Goal: Information Seeking & Learning: Learn about a topic

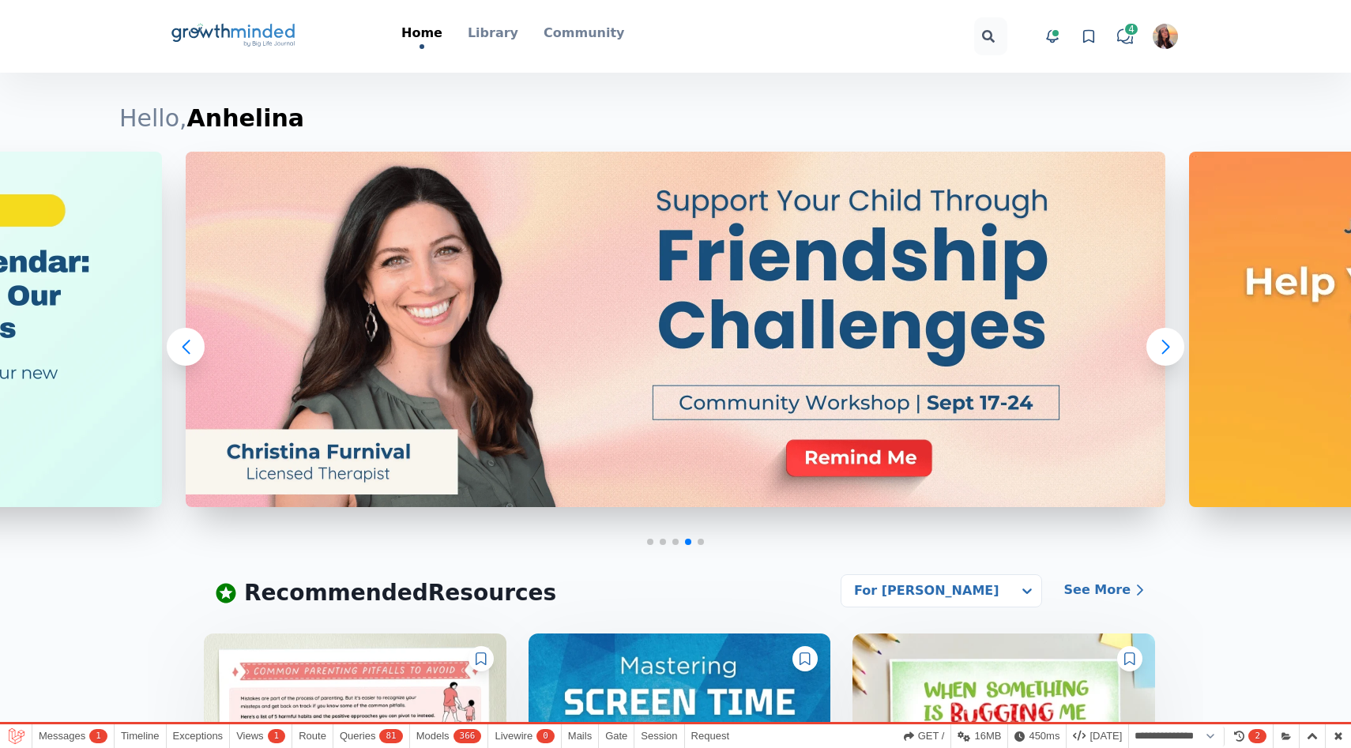
click at [1090, 38] on icon at bounding box center [1089, 36] width 16 height 16
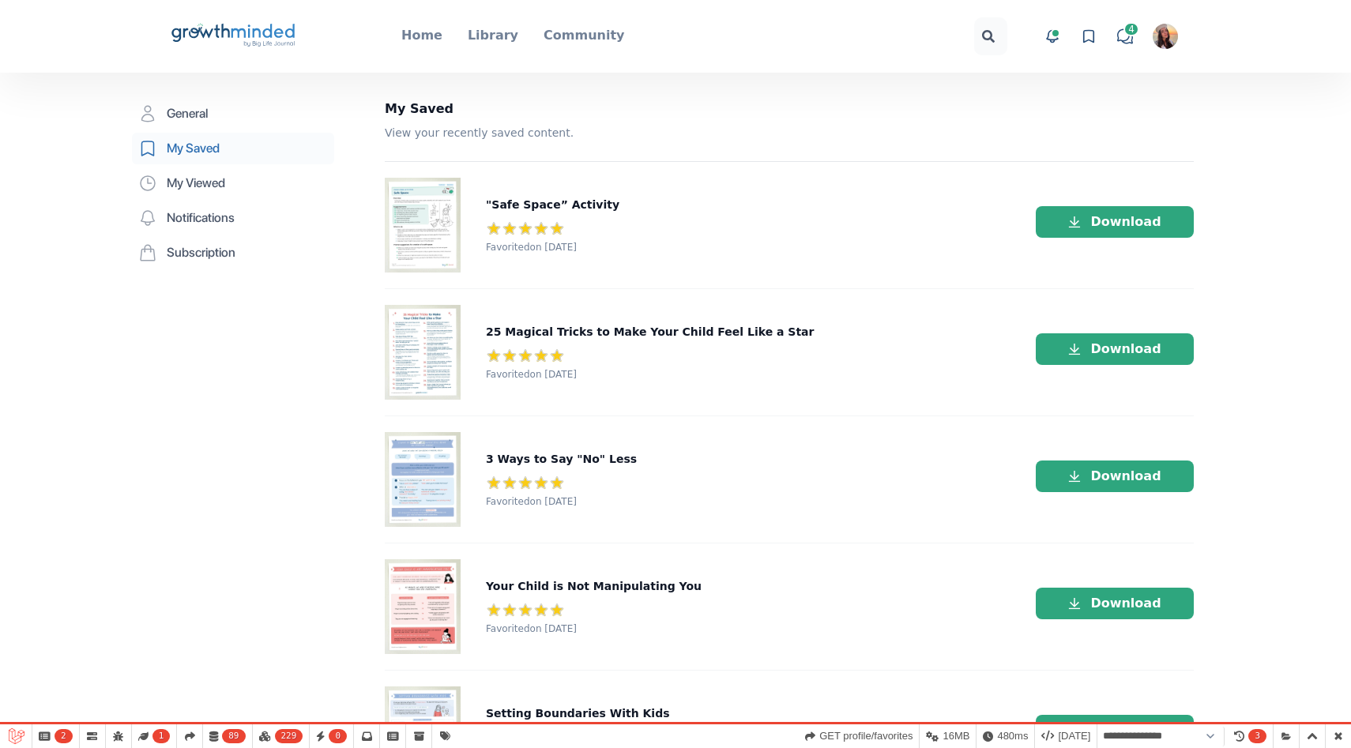
click at [258, 51] on icon "Big Life Journal GrowthMinded Logo .cls-1{fill:#1b4c76}.cls-2{fill:#294e79}.cls…" at bounding box center [233, 36] width 127 height 38
click at [258, 34] on icon at bounding box center [262, 31] width 63 height 14
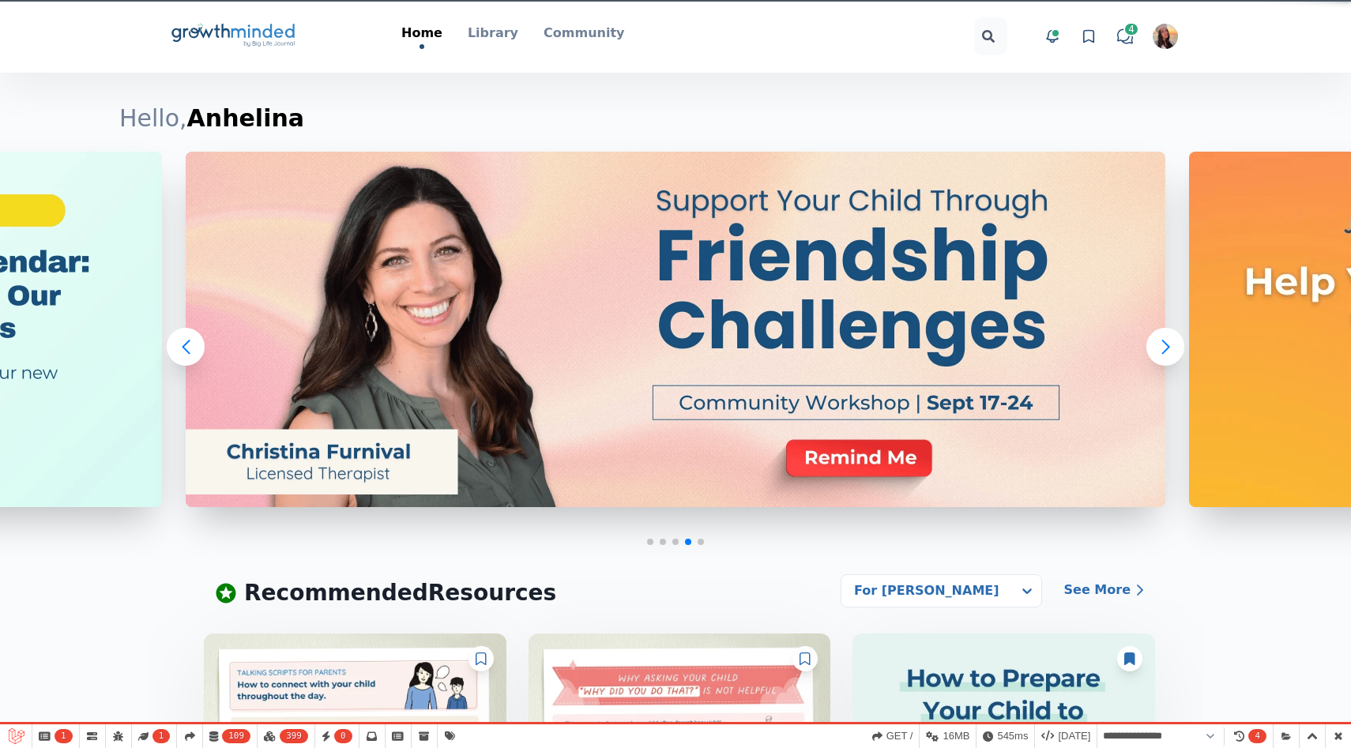
select select "**********"
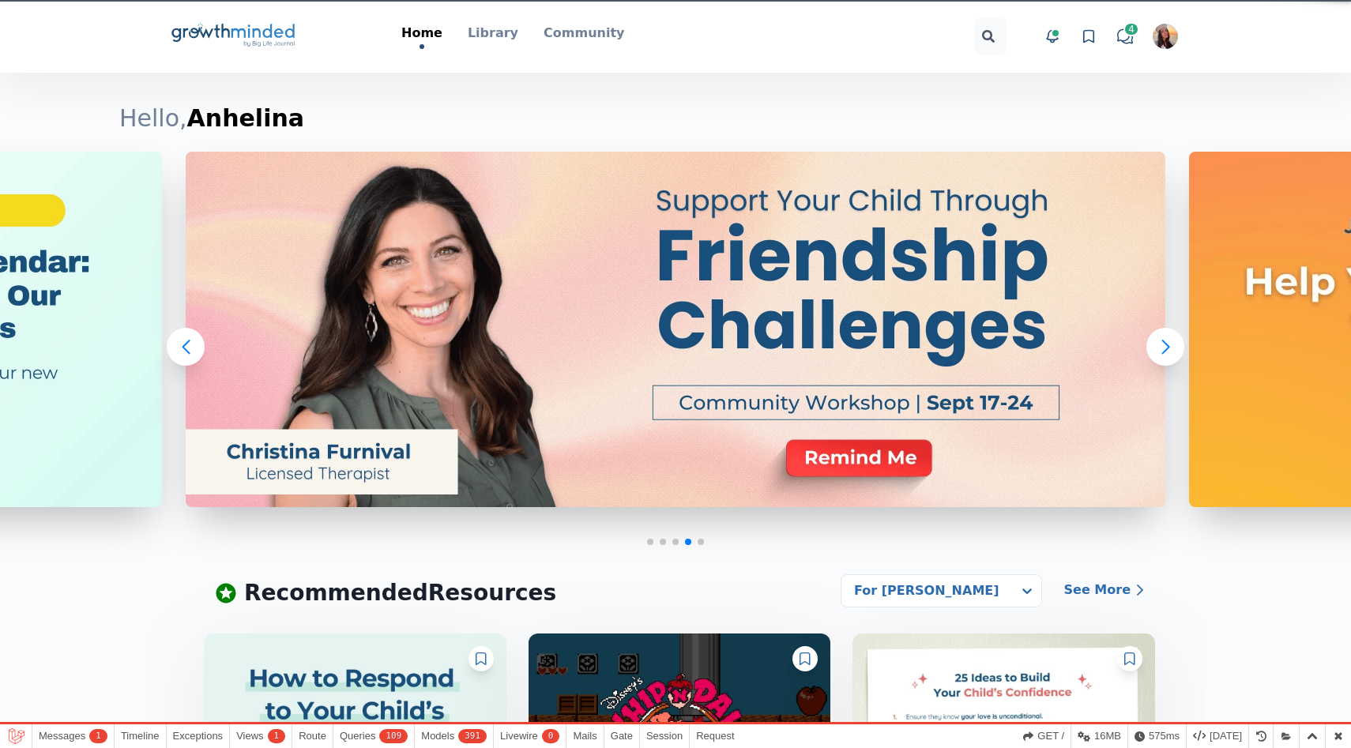
click at [1170, 43] on img "button" at bounding box center [1165, 36] width 25 height 25
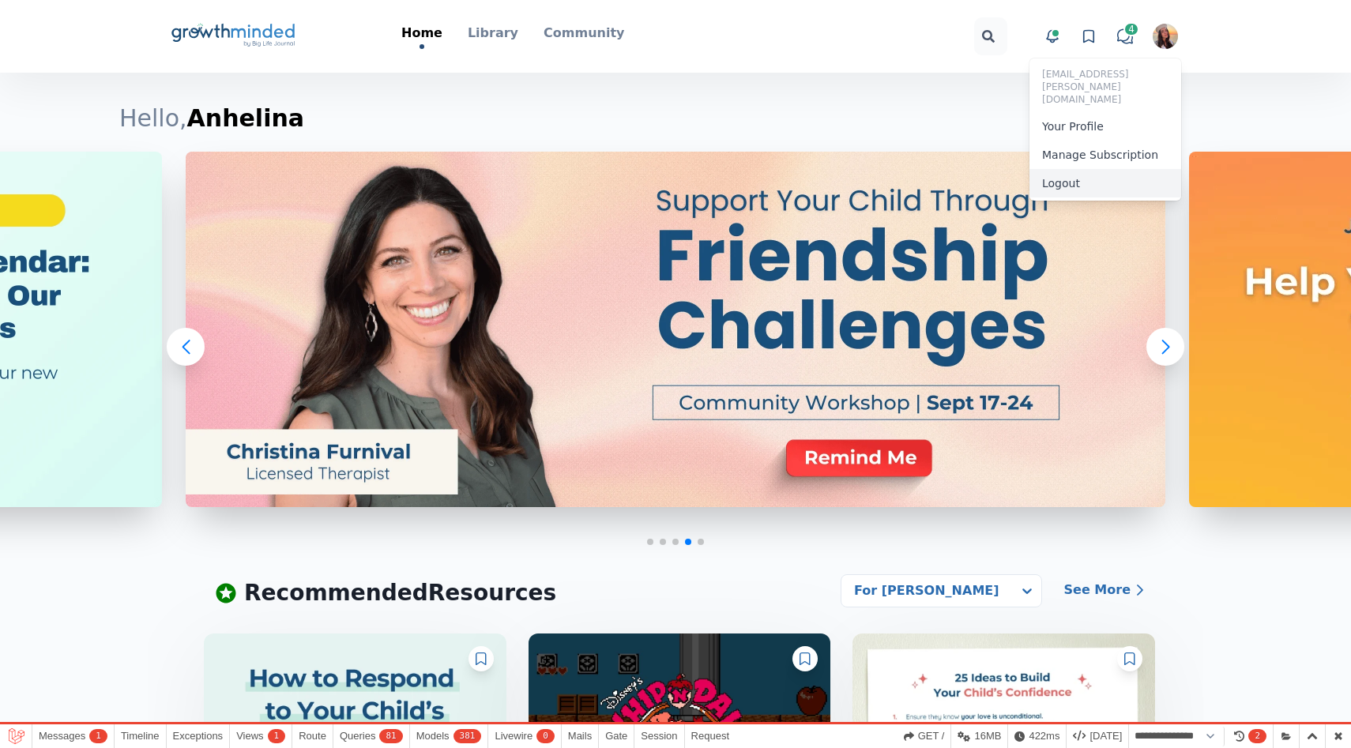
click at [1128, 169] on button "Logout" at bounding box center [1106, 183] width 152 height 28
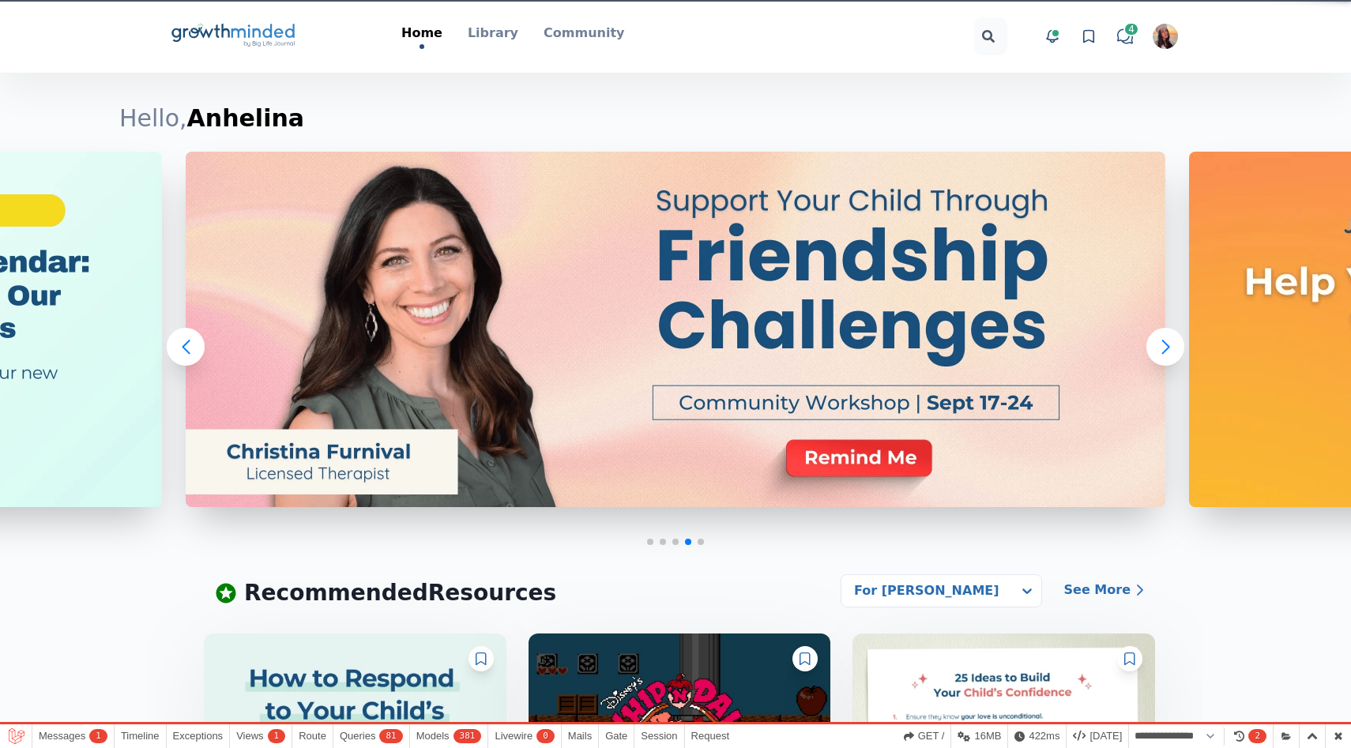
select select "**********"
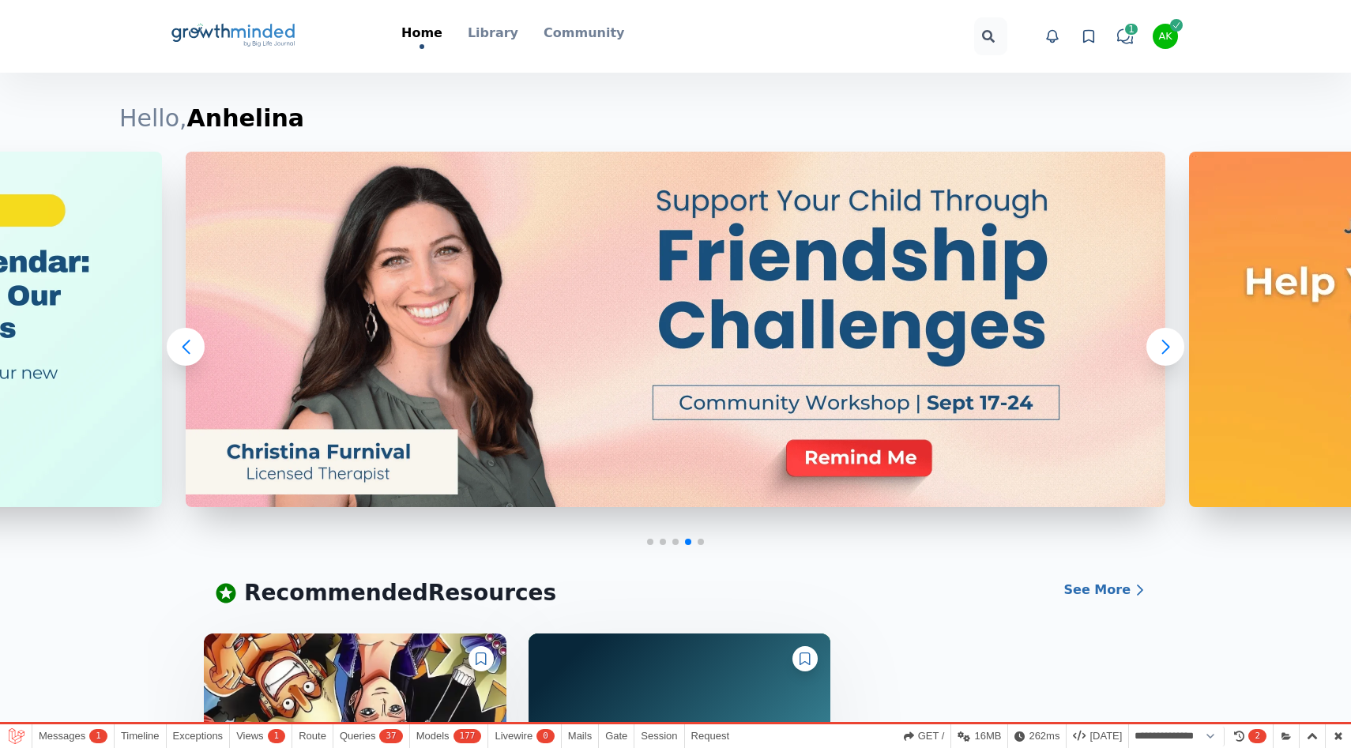
click at [1092, 35] on icon at bounding box center [1089, 36] width 16 height 16
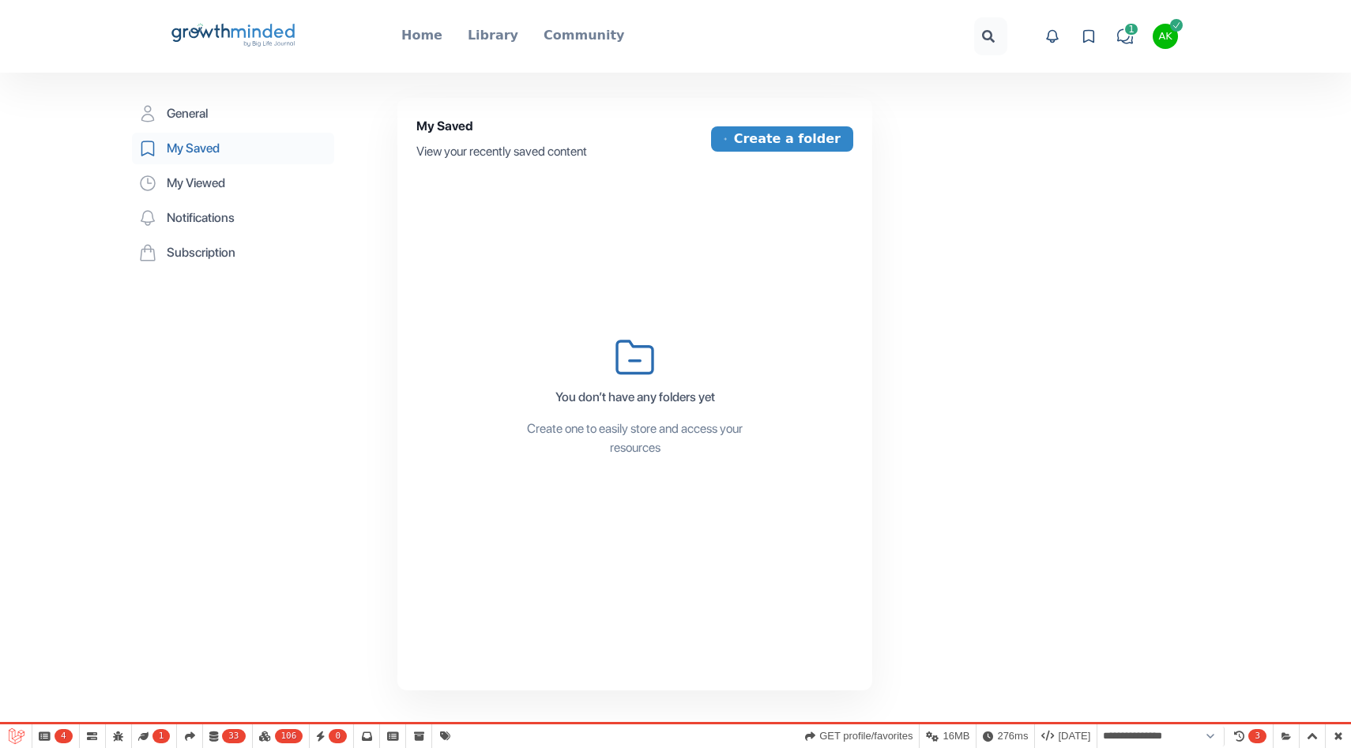
select select "**********"
click at [804, 151] on button "Create a folder" at bounding box center [782, 138] width 142 height 25
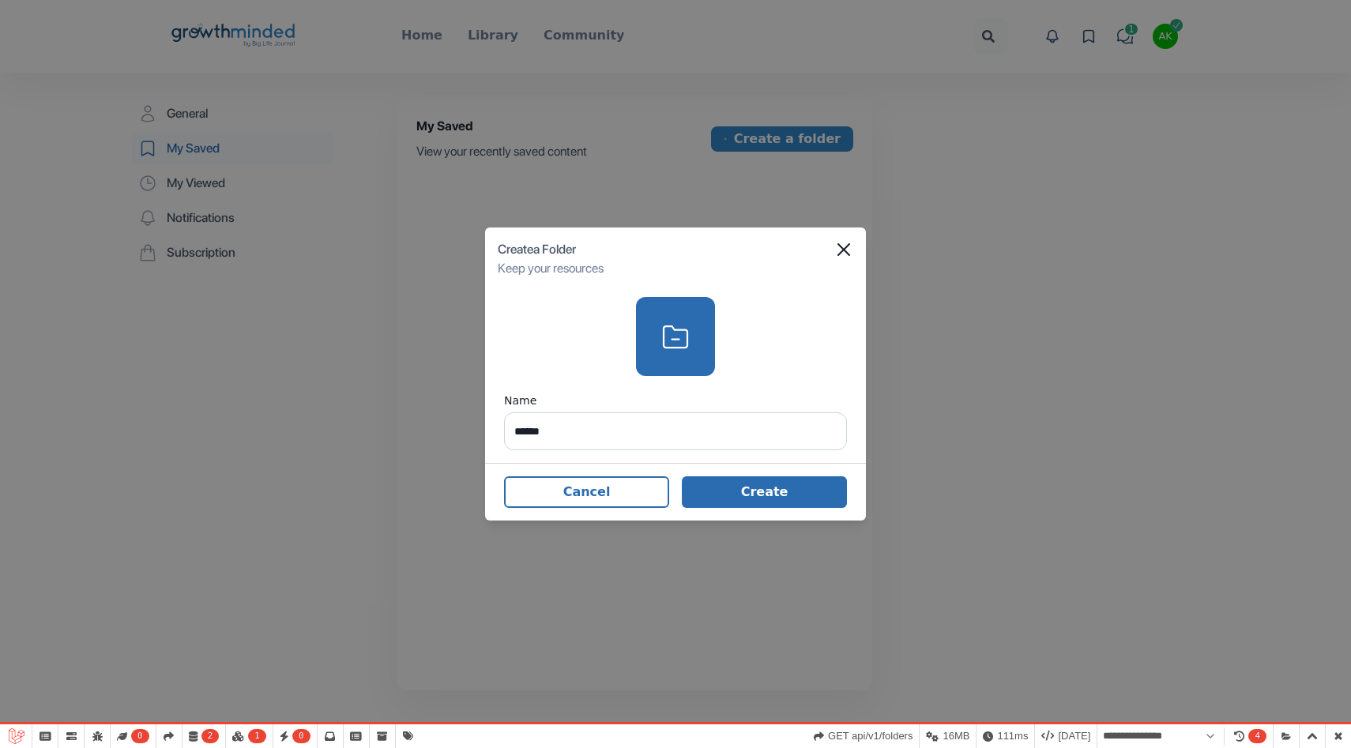
type input "******"
click at [758, 507] on button "Create" at bounding box center [764, 493] width 165 height 32
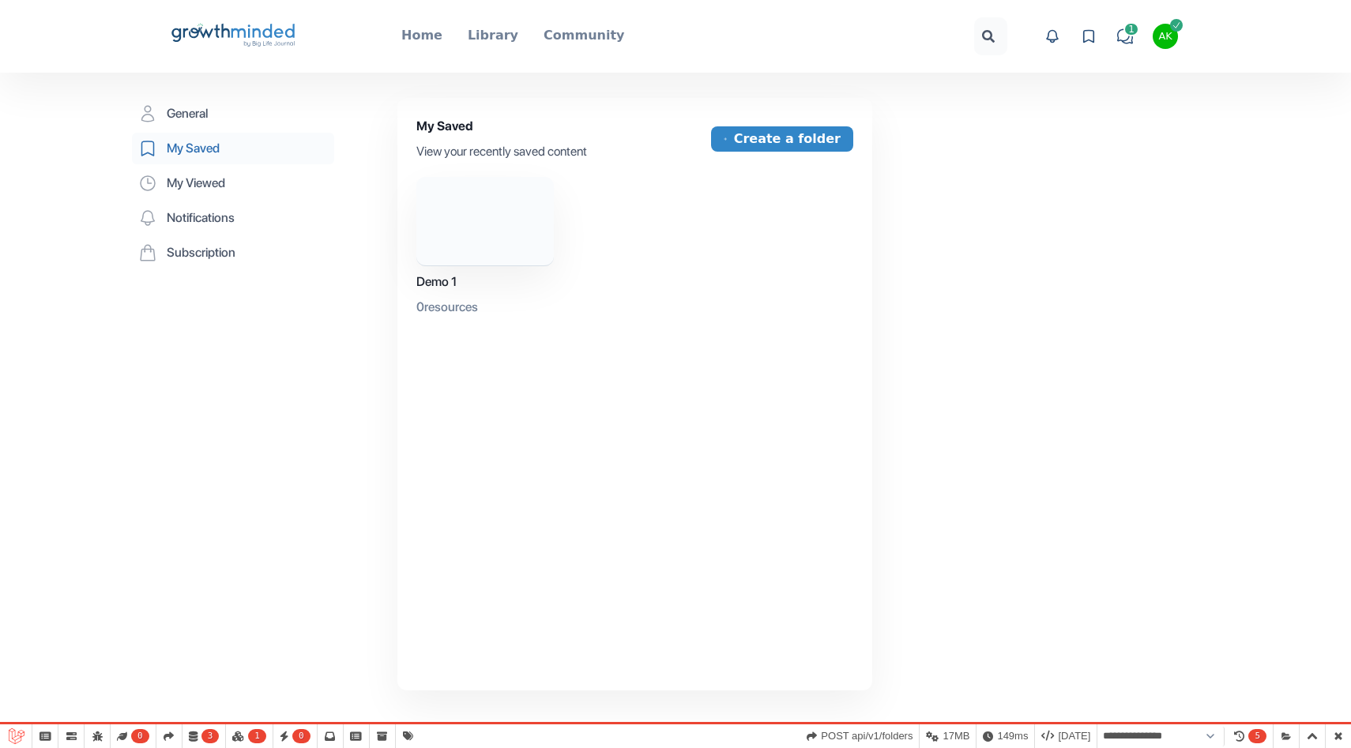
select select "**********"
click at [792, 150] on button "Create a folder" at bounding box center [782, 138] width 142 height 25
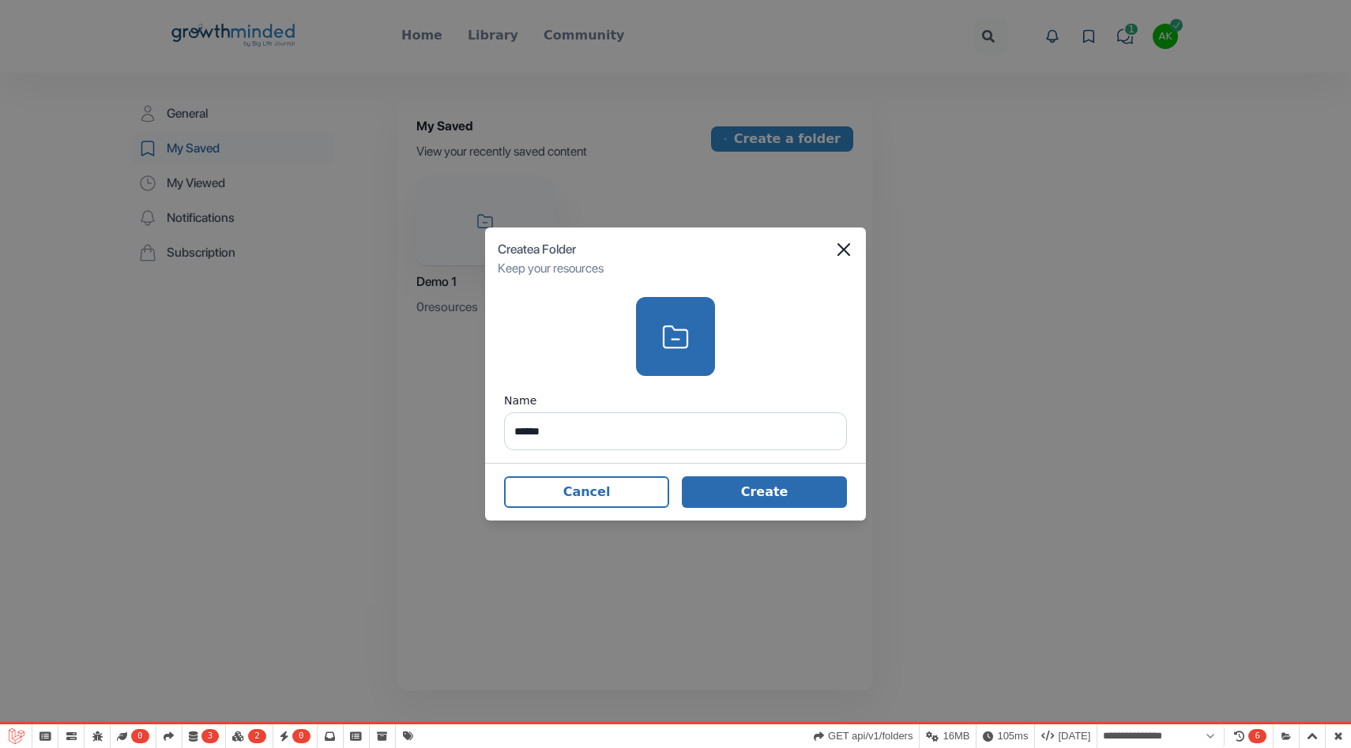
type input "******"
click at [729, 490] on button "Create" at bounding box center [764, 493] width 165 height 32
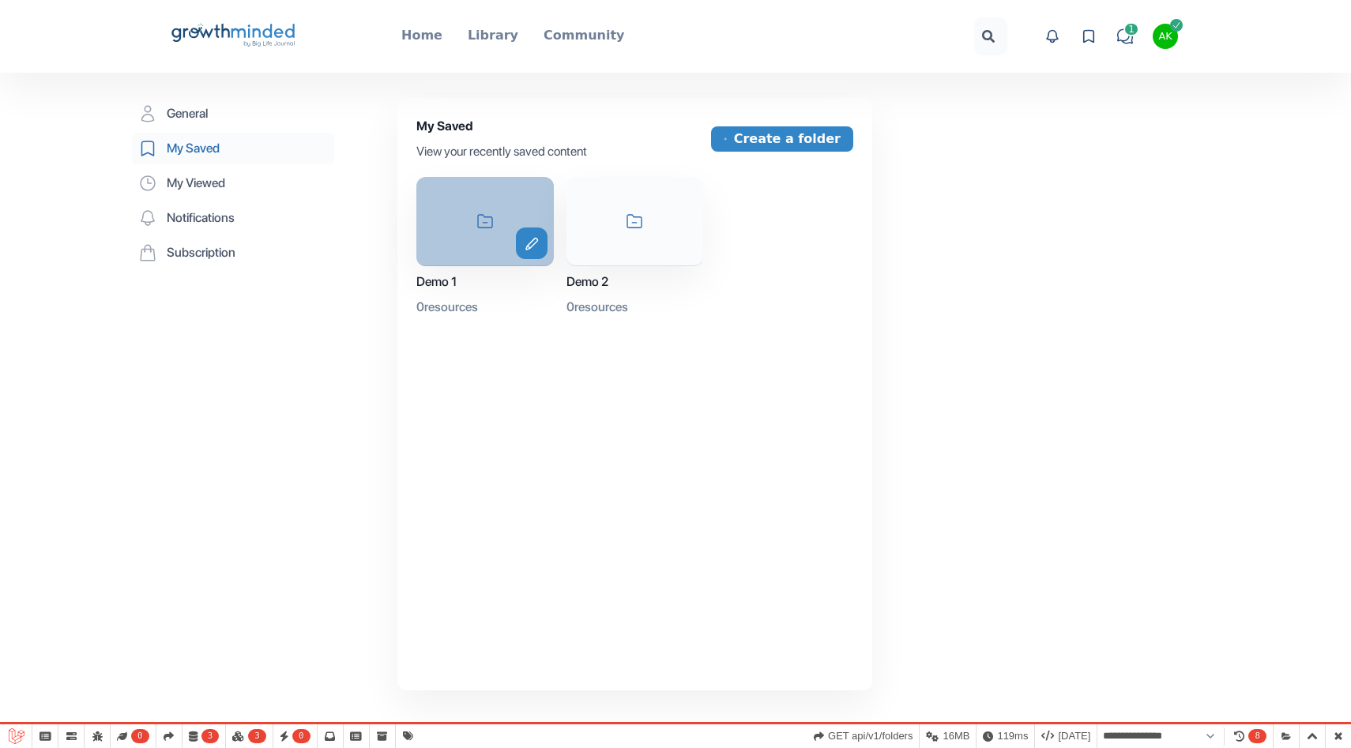
click at [491, 208] on div "icon-folder edit" at bounding box center [485, 221] width 138 height 89
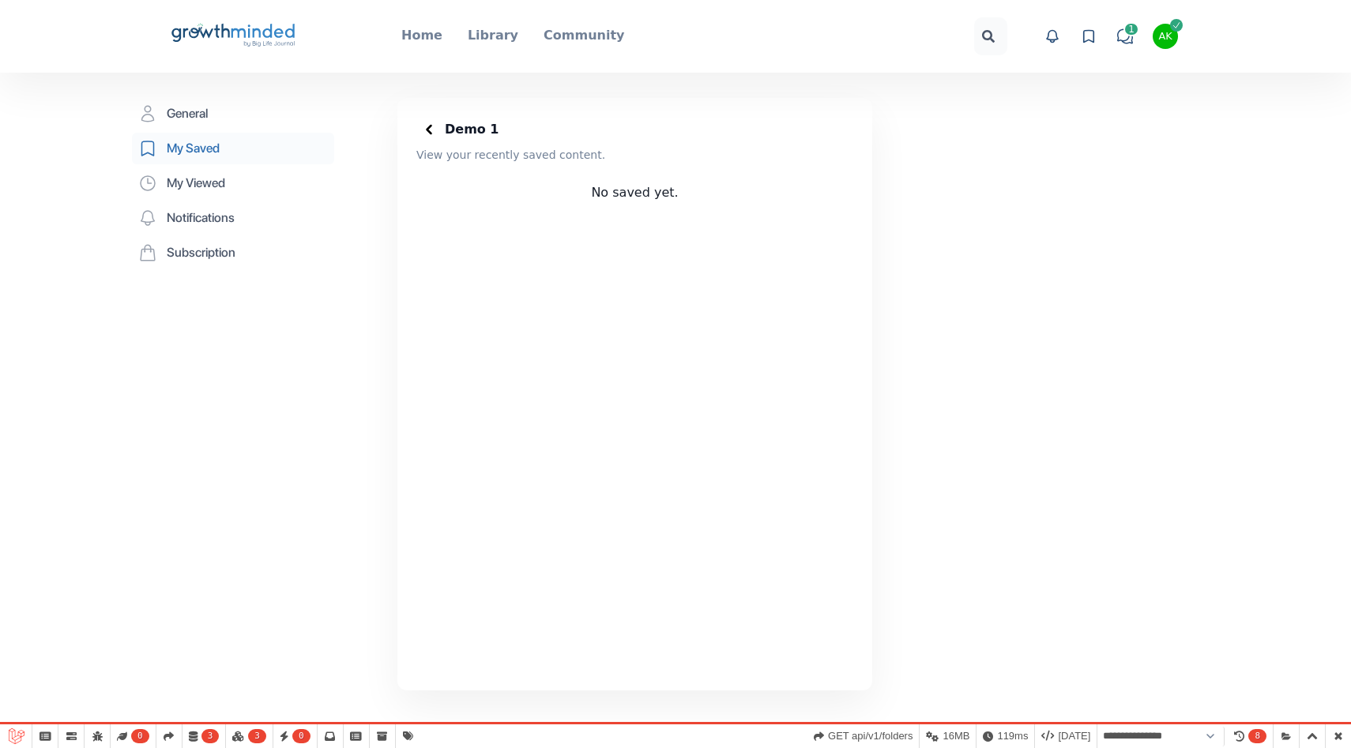
click at [435, 134] on icon at bounding box center [429, 130] width 16 height 16
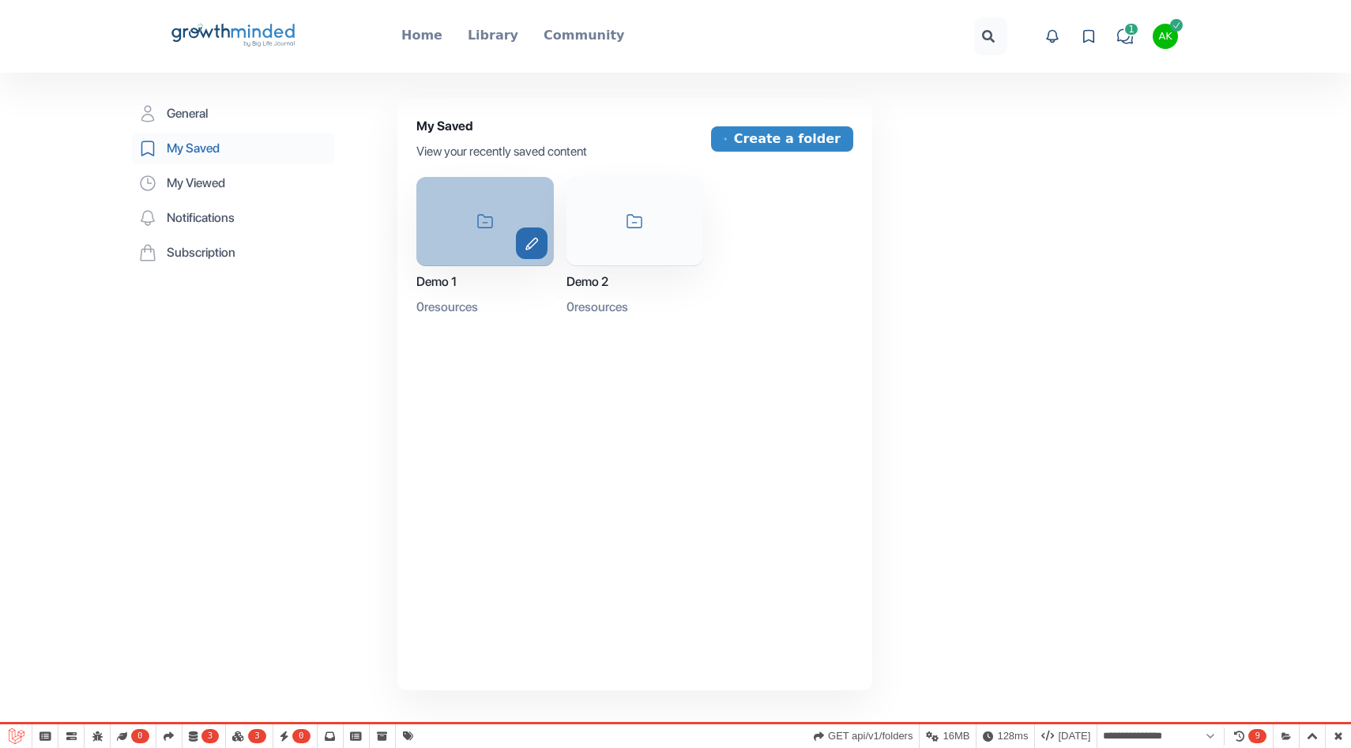
click at [541, 244] on icon "edit" at bounding box center [532, 243] width 32 height 13
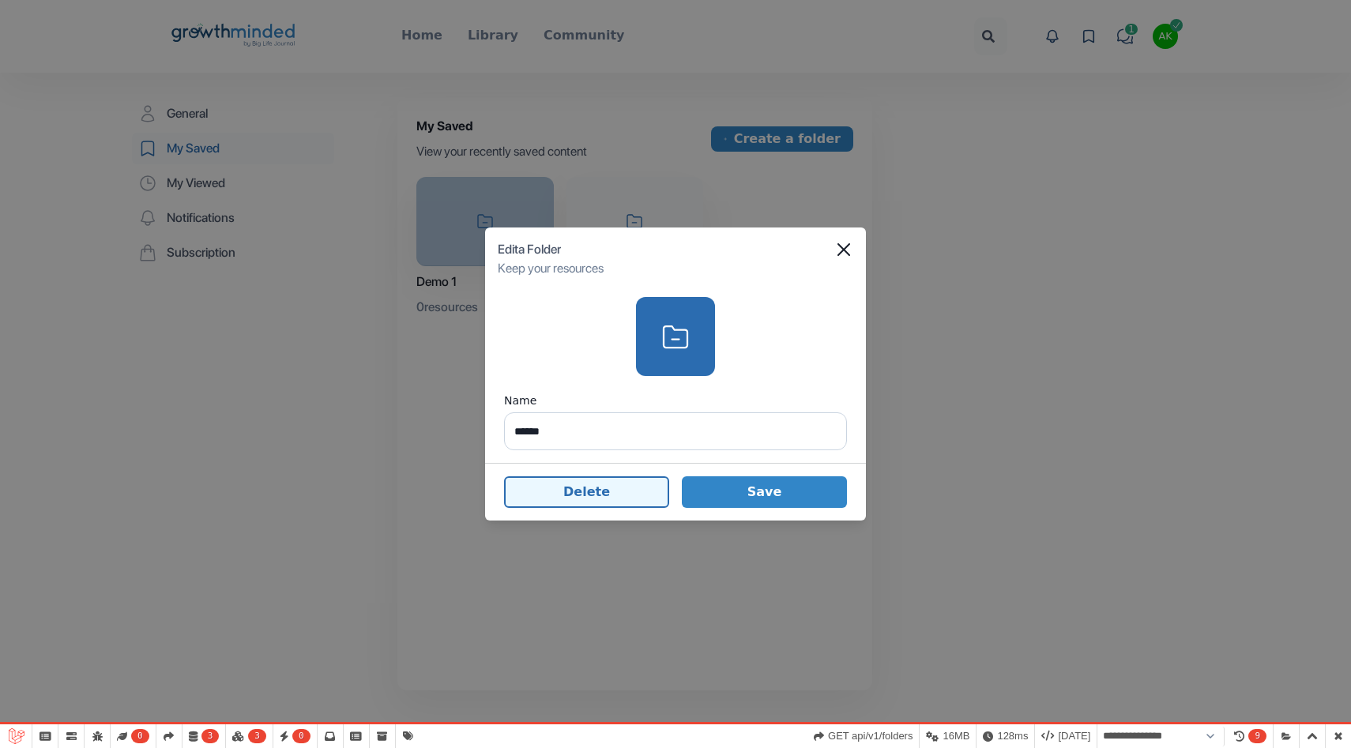
click at [624, 485] on button "Delete" at bounding box center [586, 493] width 165 height 32
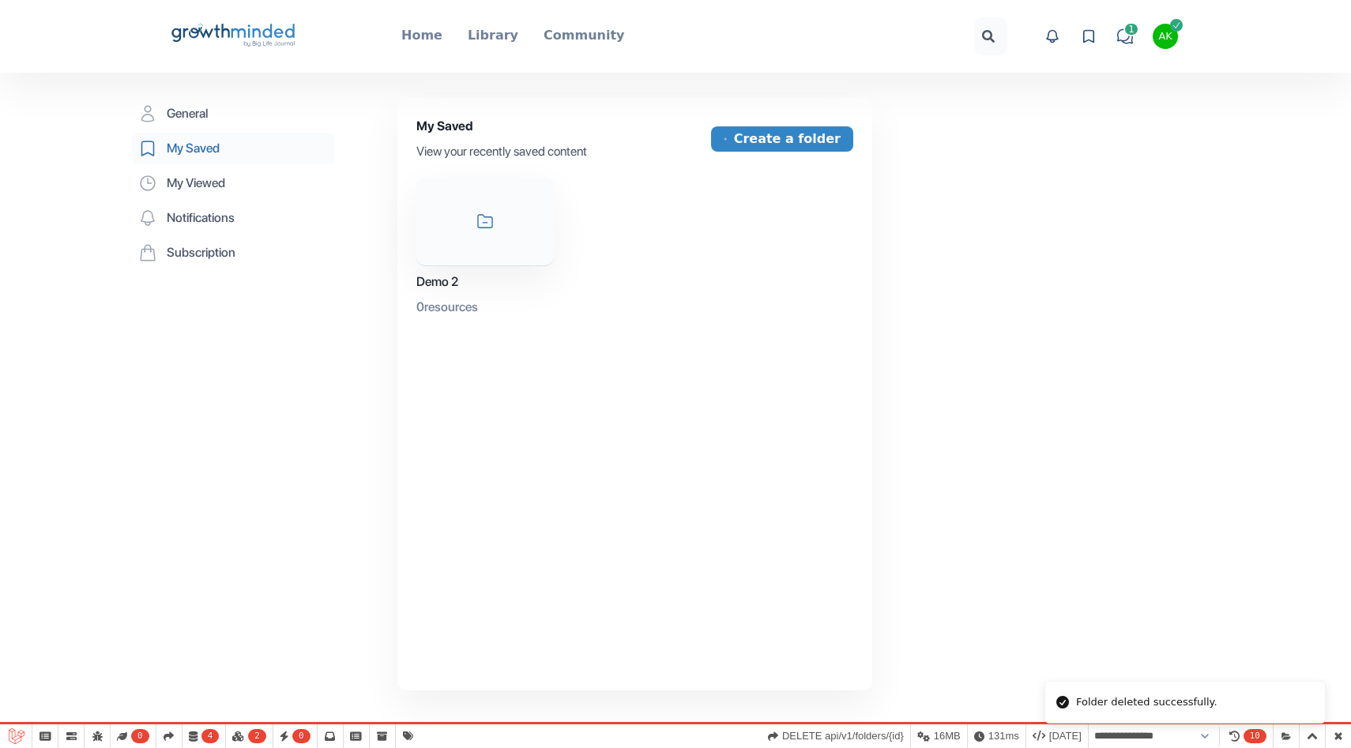
select select "**********"
click at [793, 152] on div "My Saved View your recently saved content Create a folder" at bounding box center [634, 139] width 437 height 44
click at [791, 145] on button "Create a folder" at bounding box center [782, 138] width 142 height 25
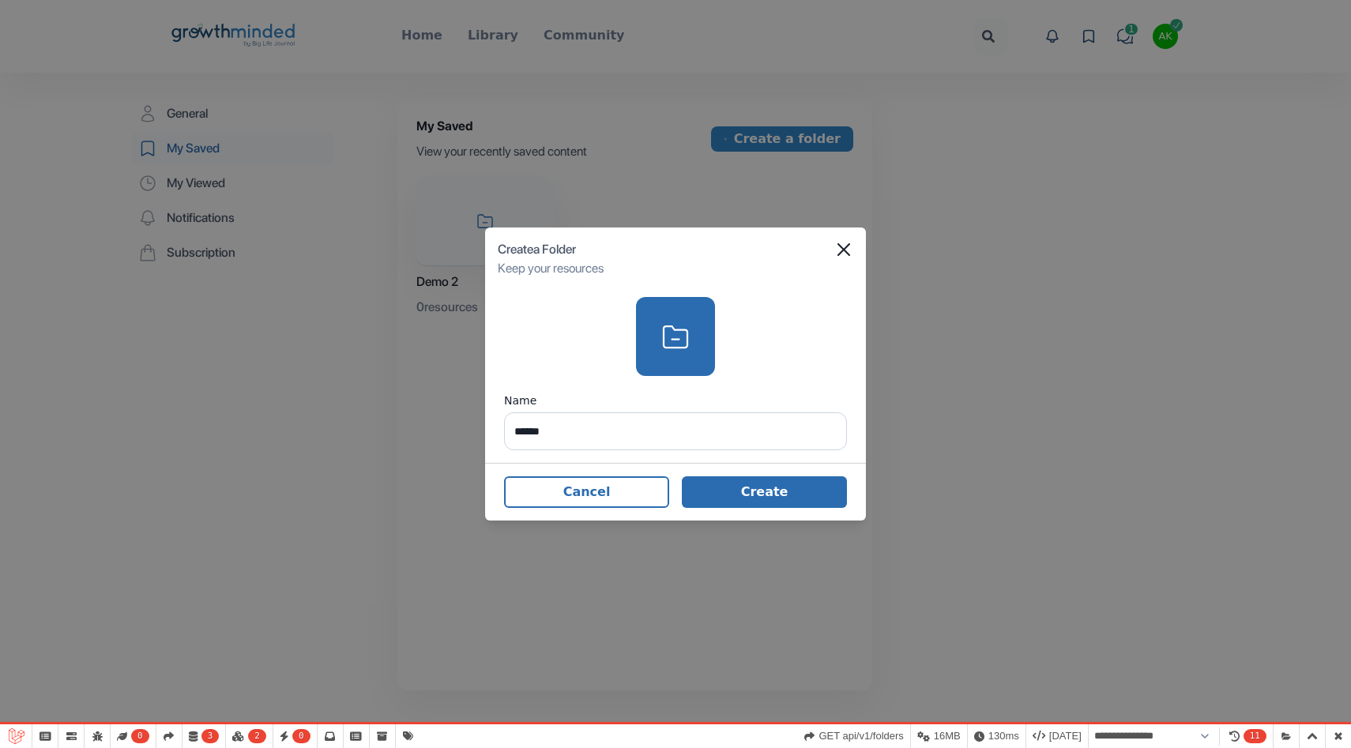
type input "******"
click at [755, 488] on button "Create" at bounding box center [764, 493] width 165 height 32
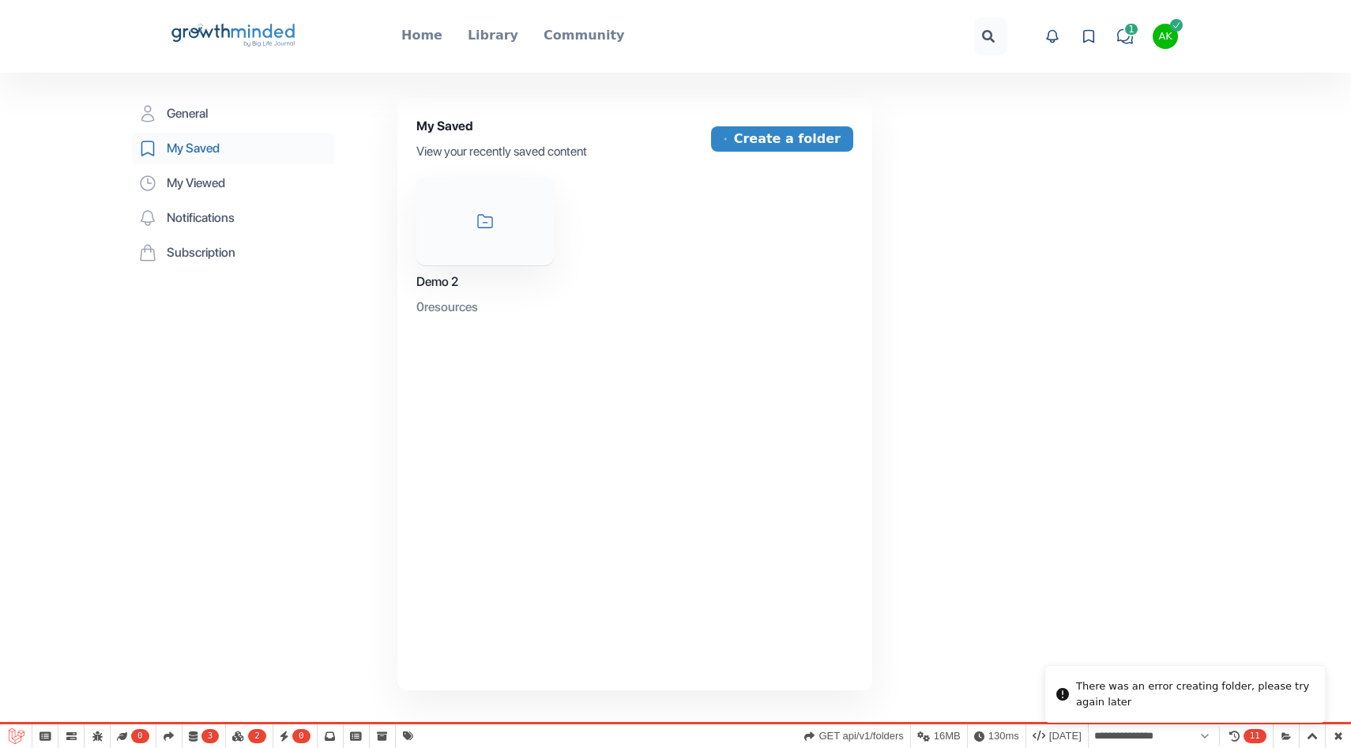
select select "**********"
click at [792, 144] on button "Create a folder" at bounding box center [782, 138] width 142 height 25
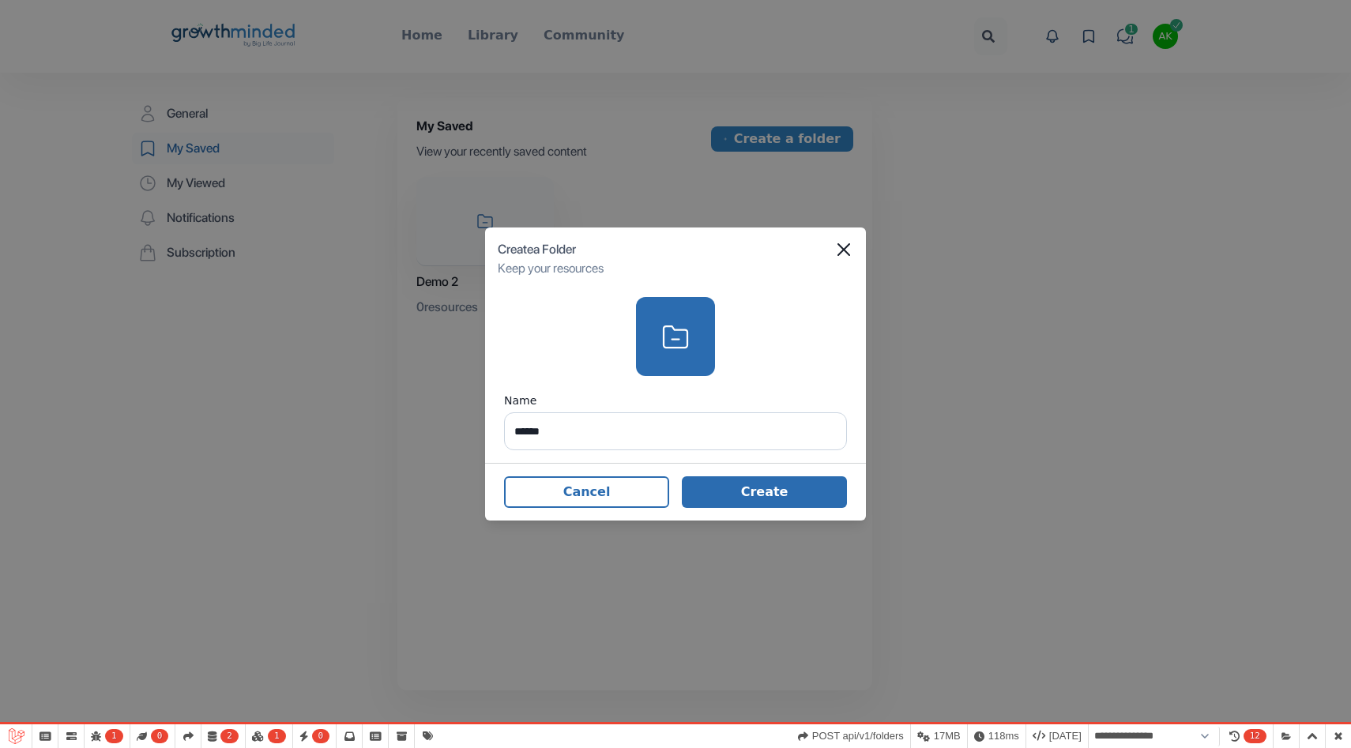
type input "******"
click at [771, 495] on button "Create" at bounding box center [764, 493] width 165 height 32
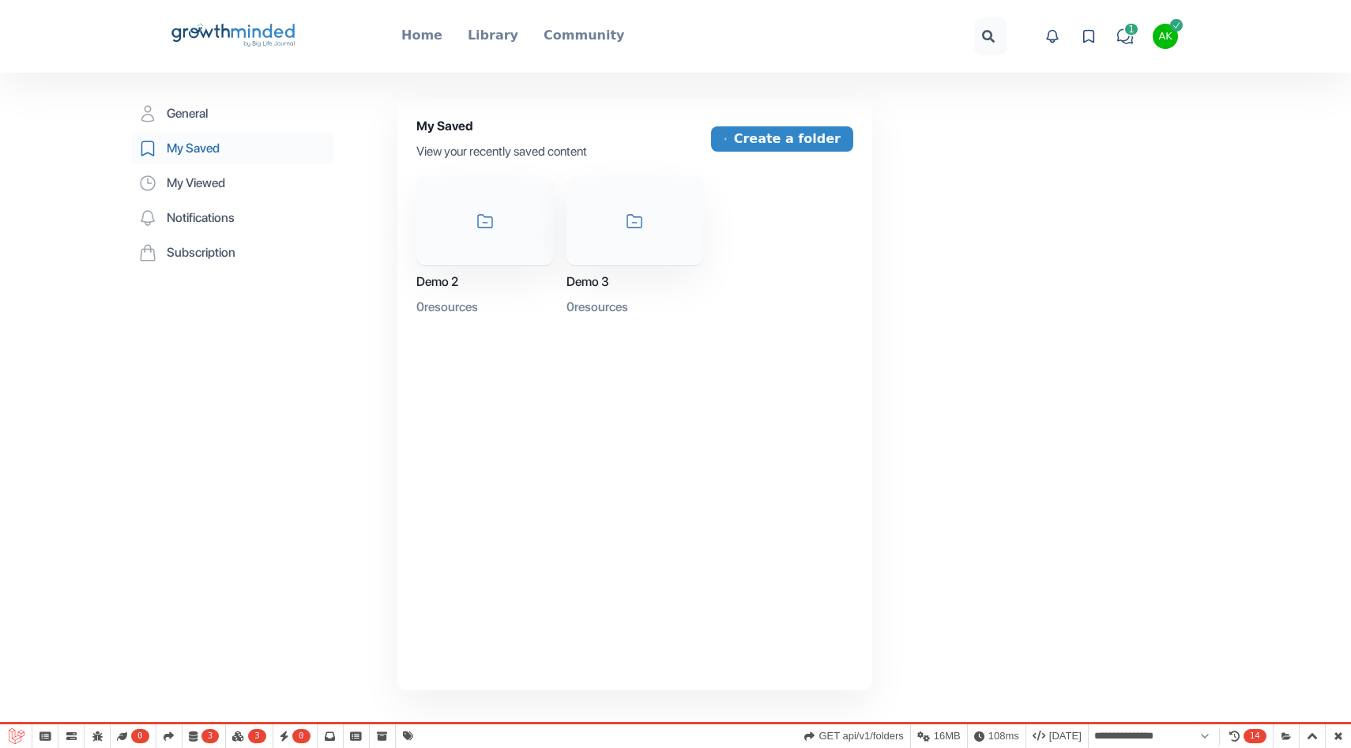
click at [704, 408] on div "My Saved View your recently saved content Create a folder icon-folder Demo 2 0 …" at bounding box center [635, 394] width 475 height 593
click at [247, 29] on icon "Big Life Journal GrowthMinded Logo .cls-1{fill:#1b4c76}.cls-2{fill:#294e79}.cls…" at bounding box center [233, 36] width 127 height 38
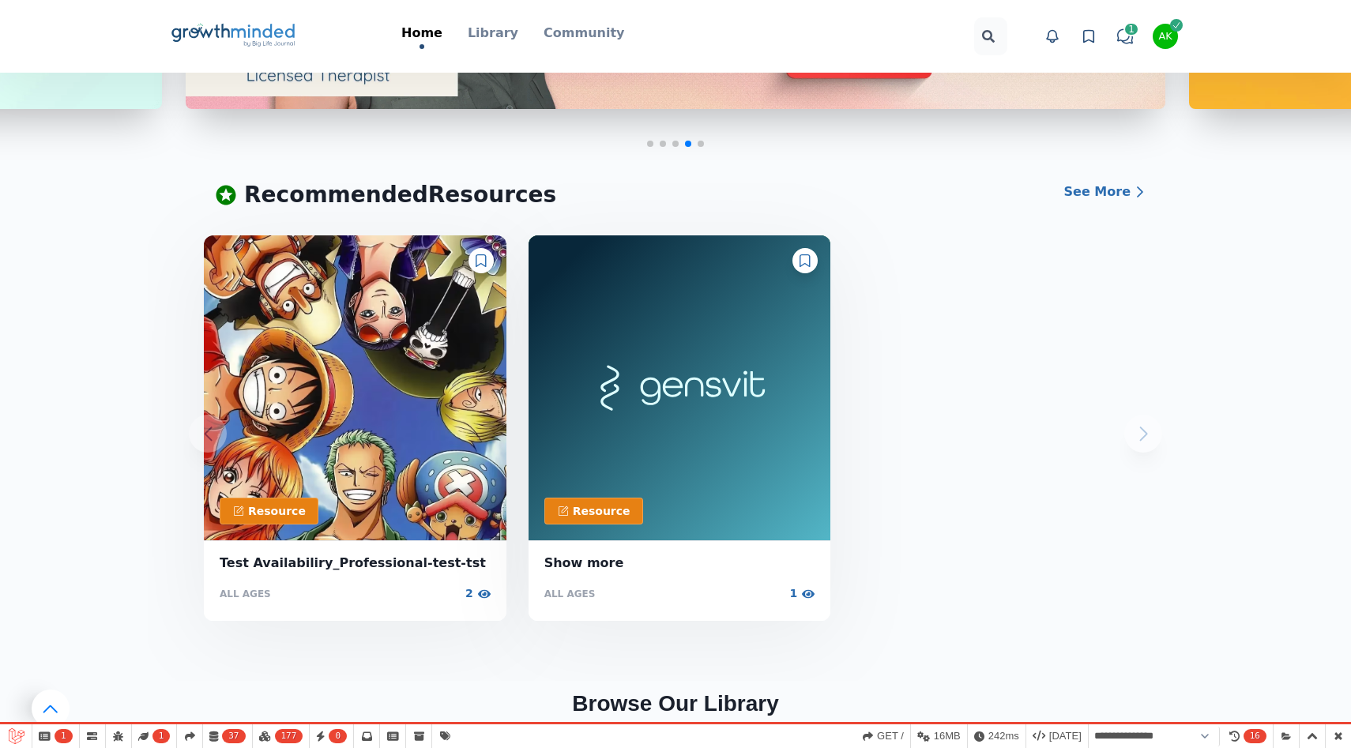
scroll to position [383, 0]
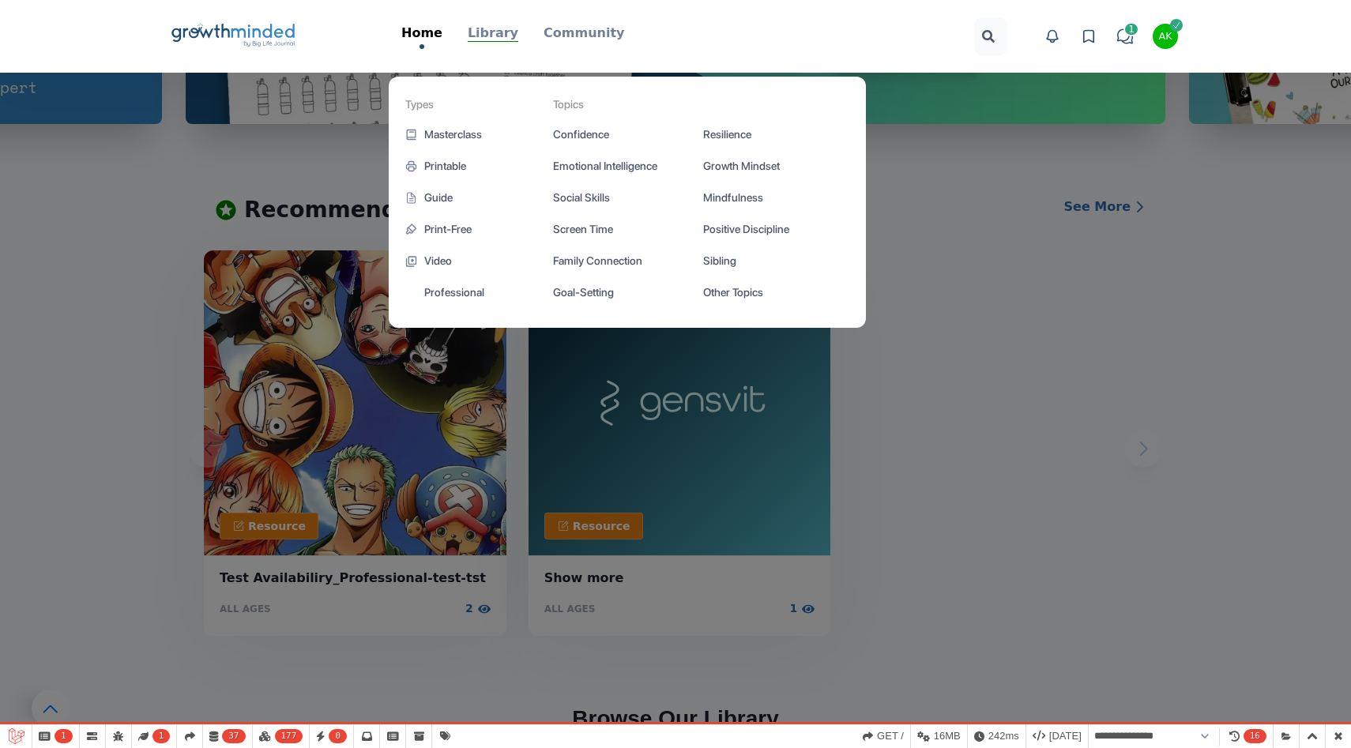
click at [502, 29] on p "Library" at bounding box center [493, 33] width 51 height 19
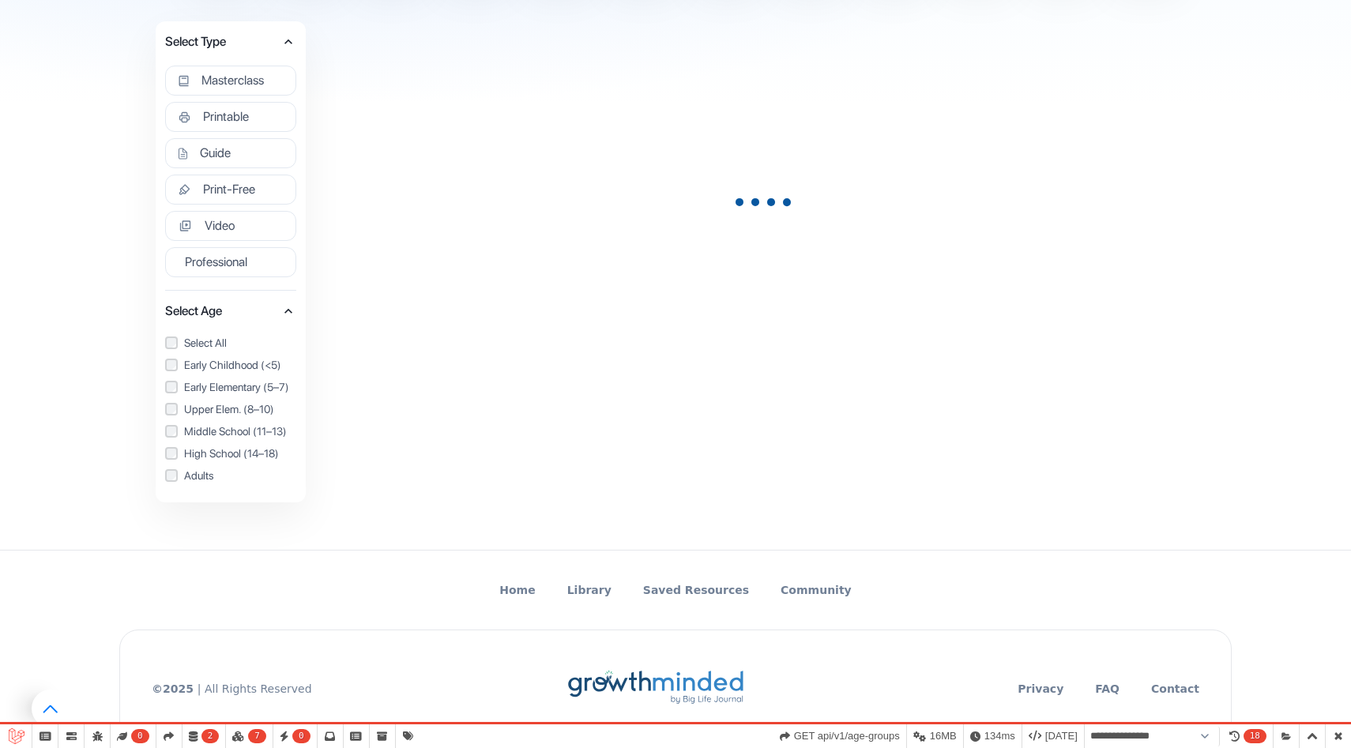
scroll to position [237, 0]
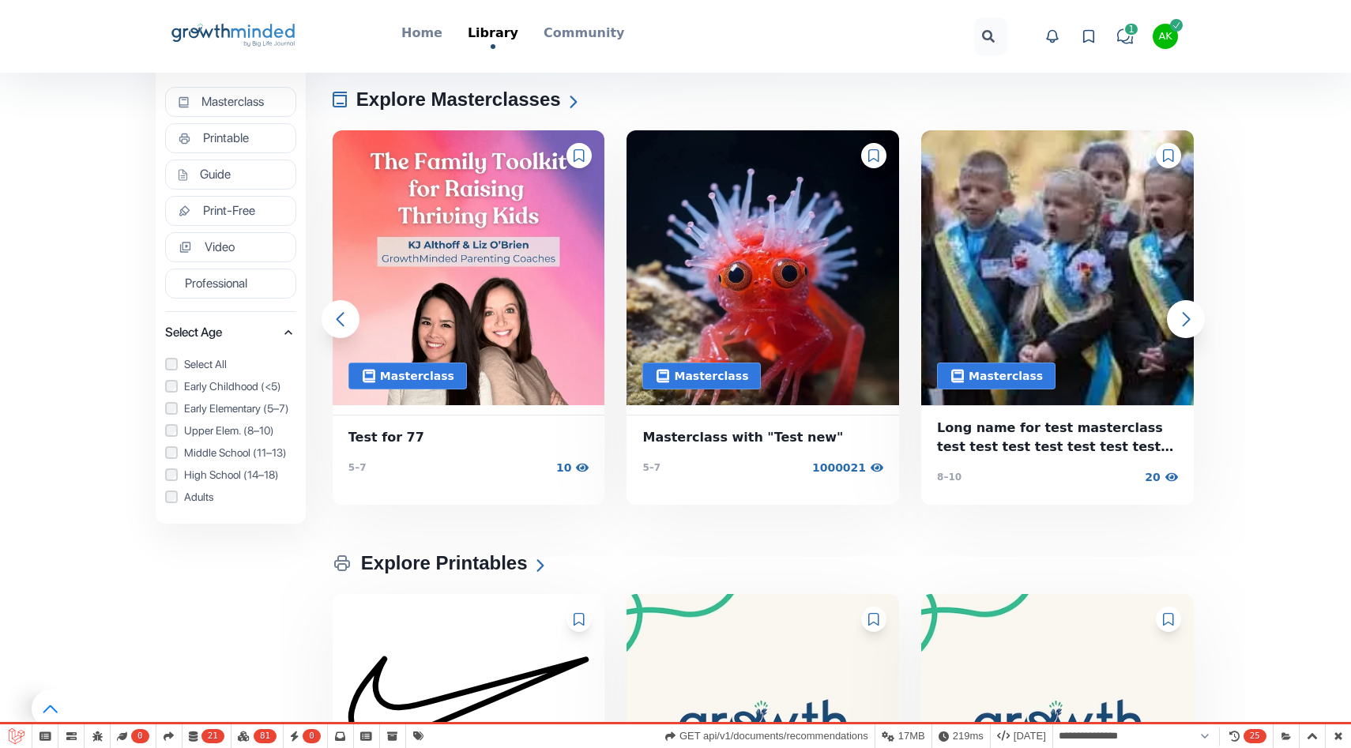
click at [580, 162] on div at bounding box center [579, 155] width 25 height 25
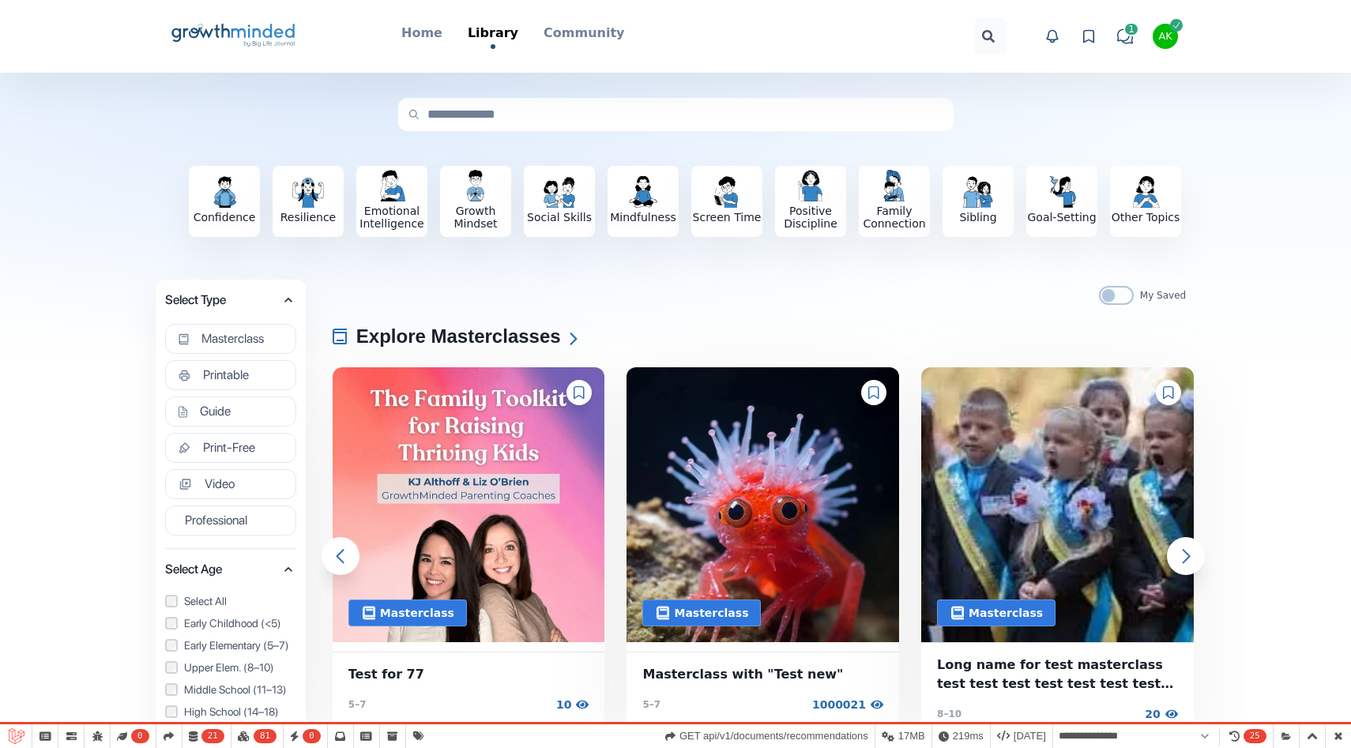
select select "**********"
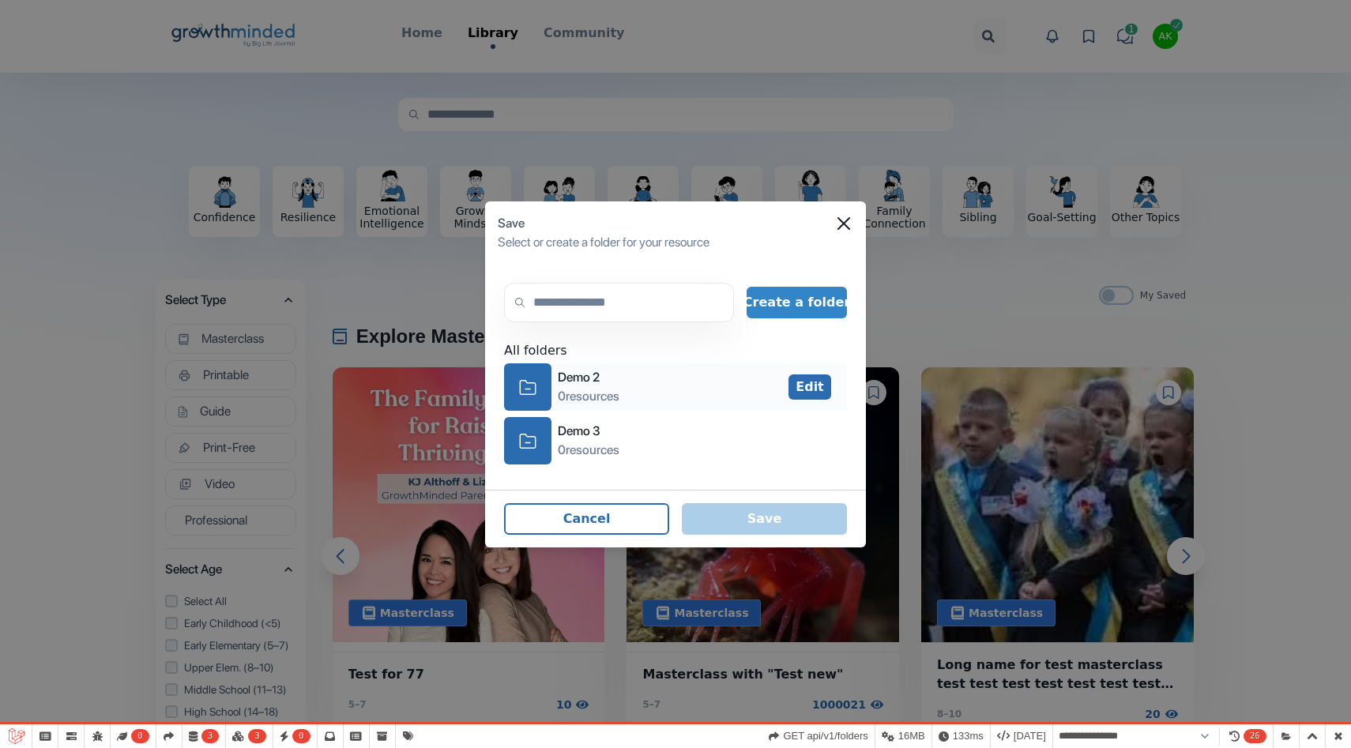
click at [825, 384] on button "Edit" at bounding box center [810, 387] width 43 height 25
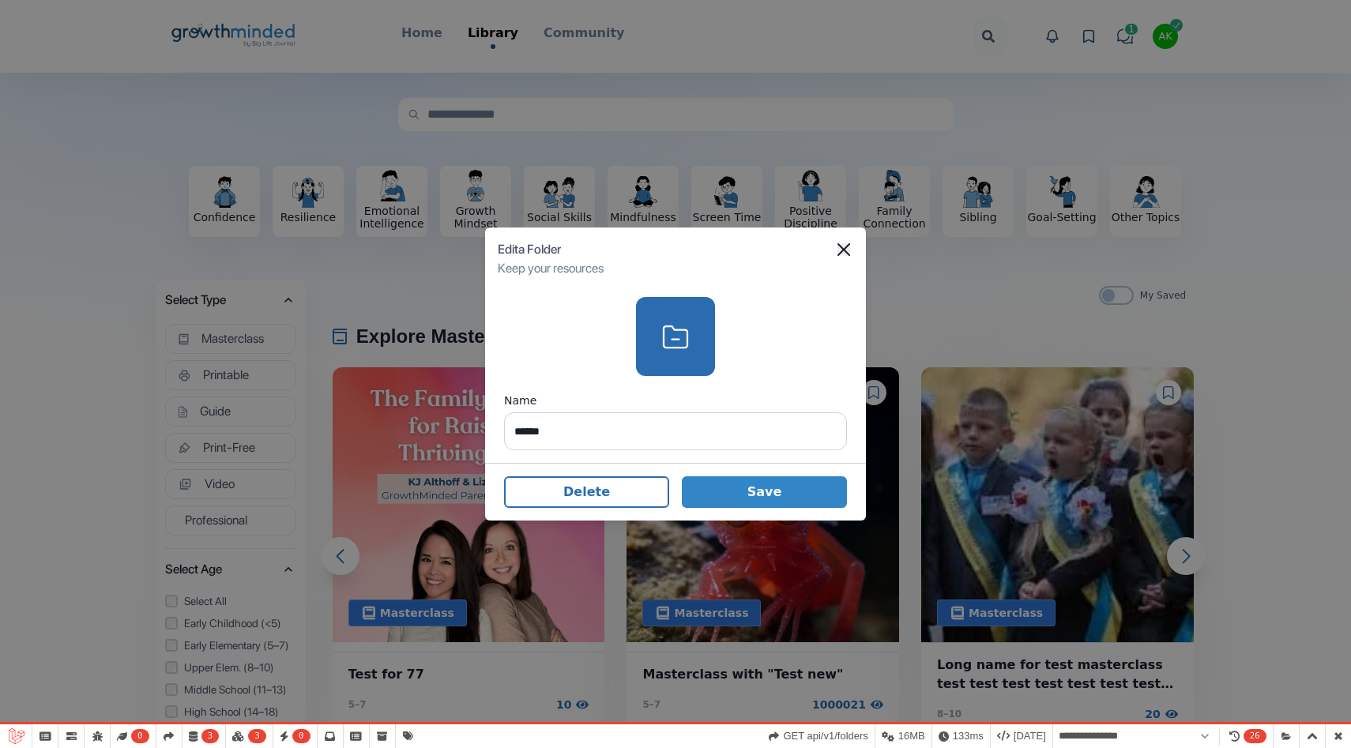
click at [843, 250] on icon "Close" at bounding box center [844, 249] width 13 height 13
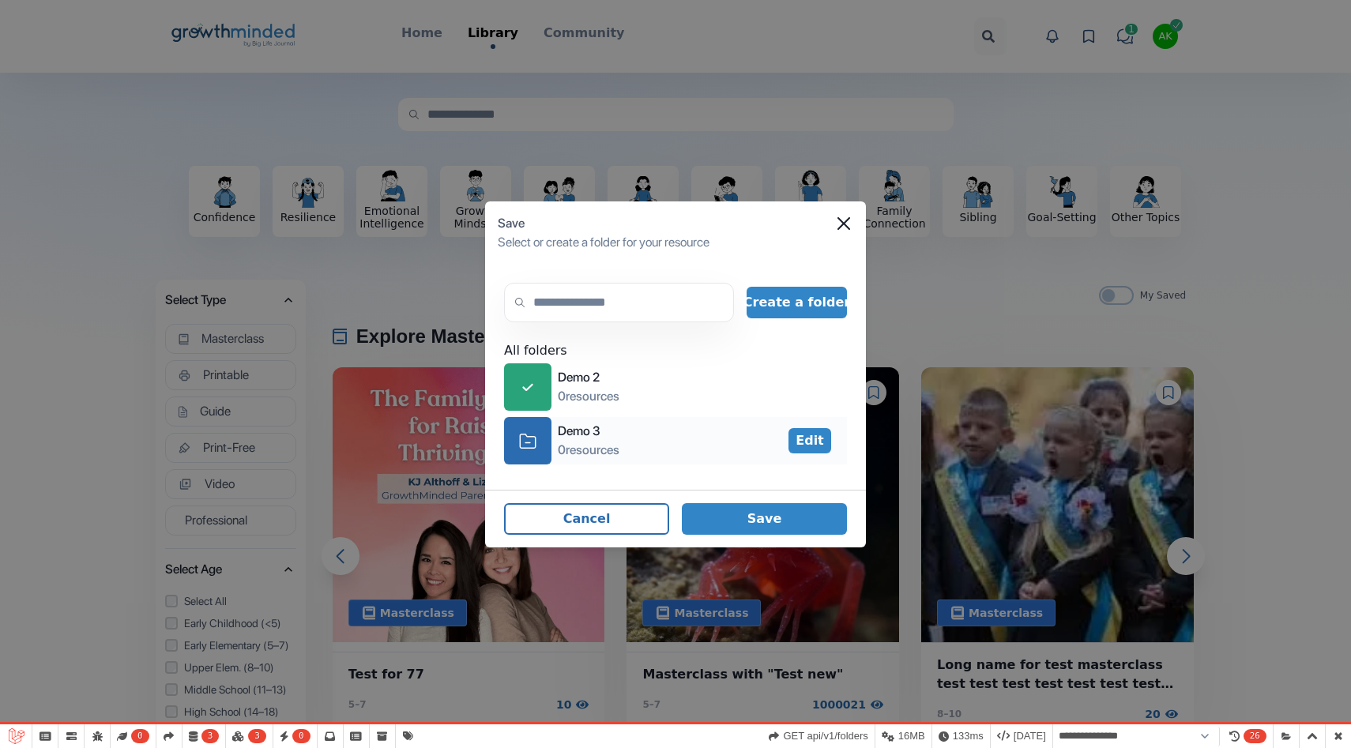
click at [530, 435] on icon "icon-folder" at bounding box center [527, 441] width 17 height 24
click at [801, 309] on button "Create a folder" at bounding box center [797, 303] width 100 height 32
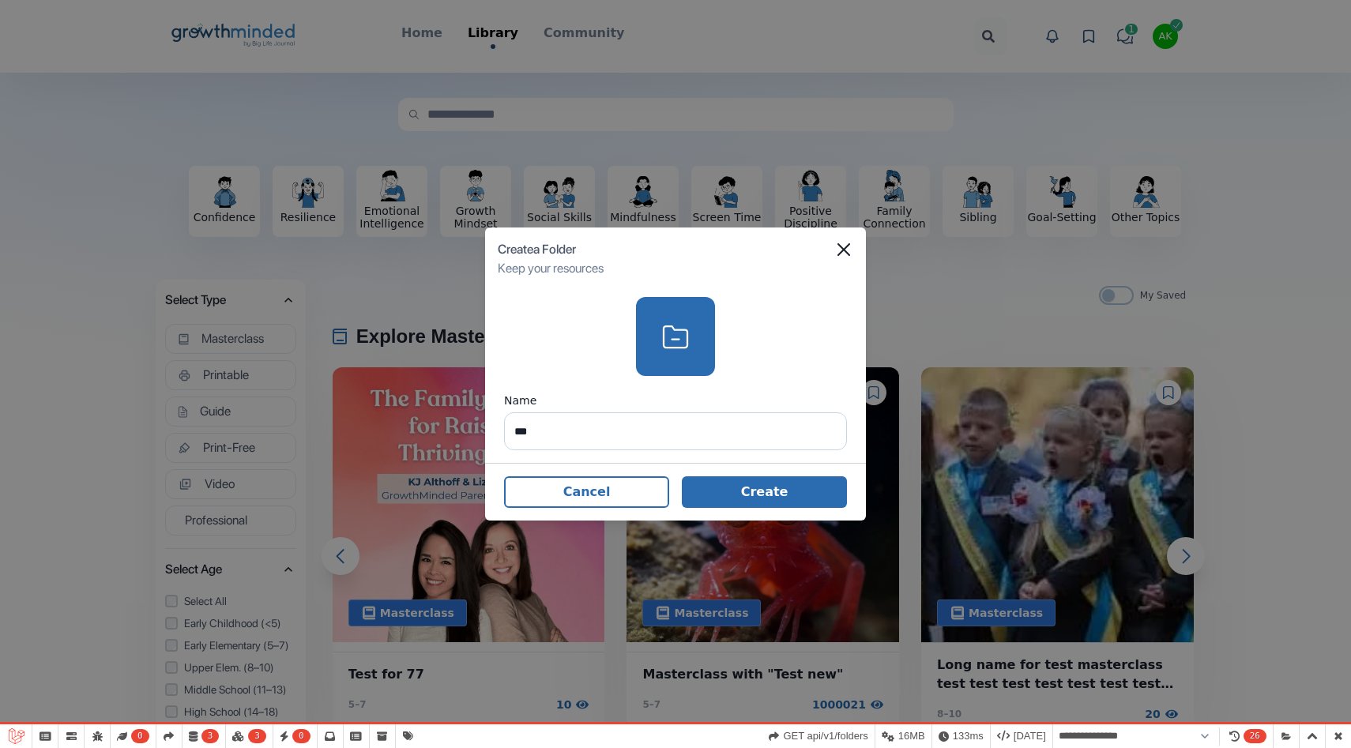
type input "***"
click at [772, 482] on button "Create" at bounding box center [764, 493] width 165 height 32
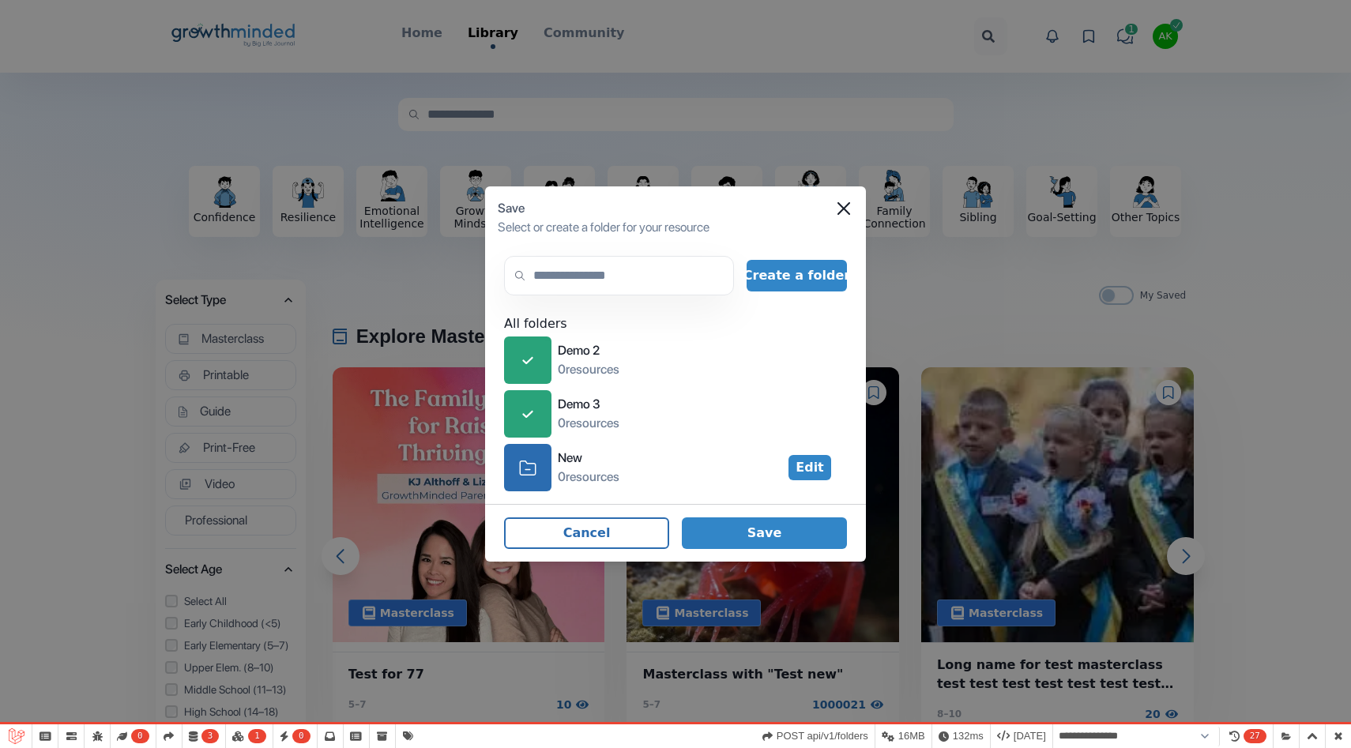
select select "**********"
click at [524, 470] on icon "icon-folder" at bounding box center [527, 468] width 17 height 24
click at [611, 269] on input "text" at bounding box center [619, 276] width 230 height 40
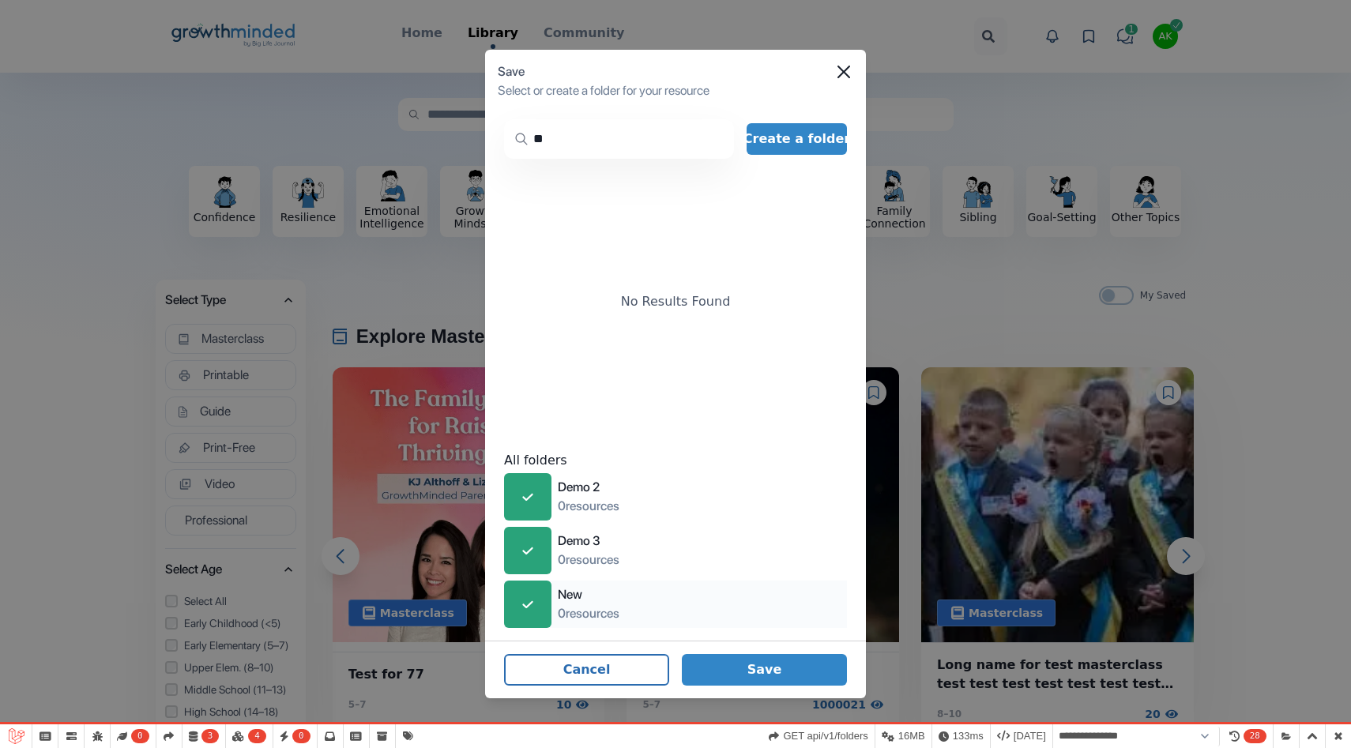
type input "*"
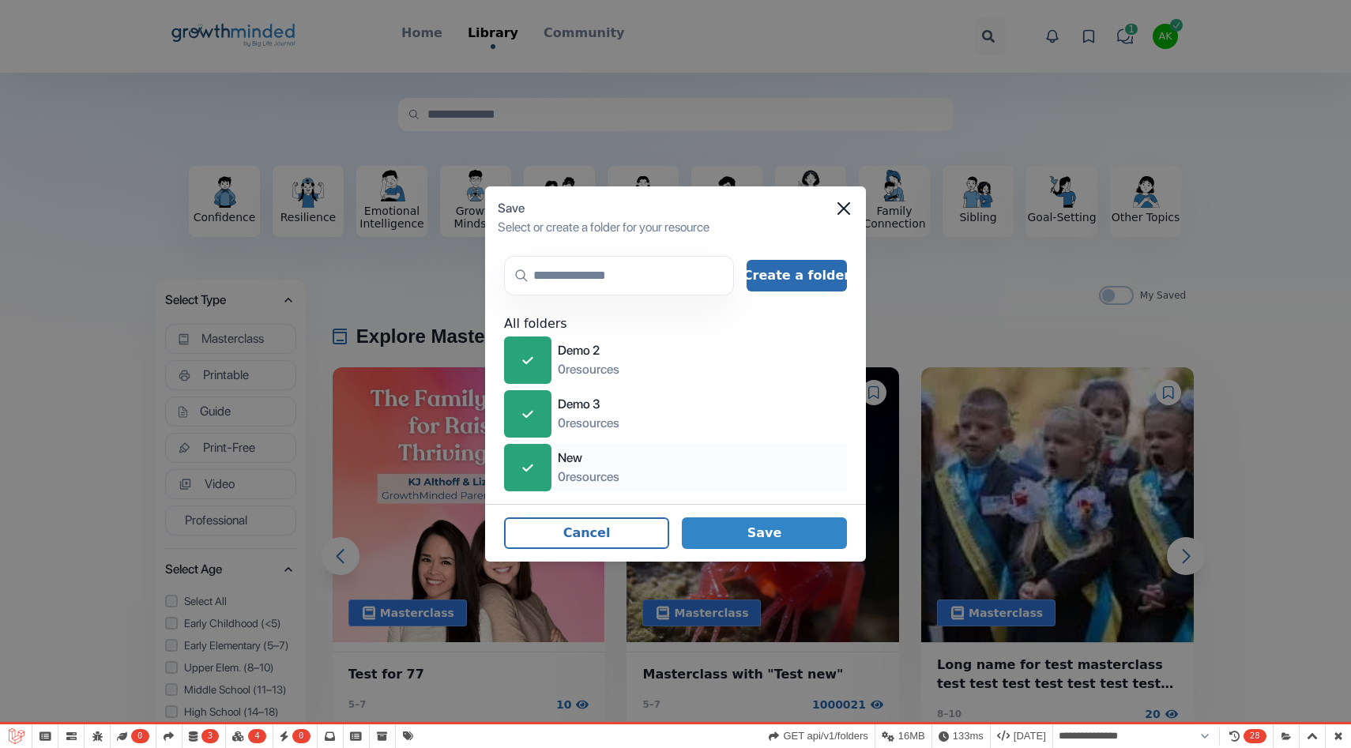
click at [775, 278] on button "Create a folder" at bounding box center [797, 276] width 100 height 32
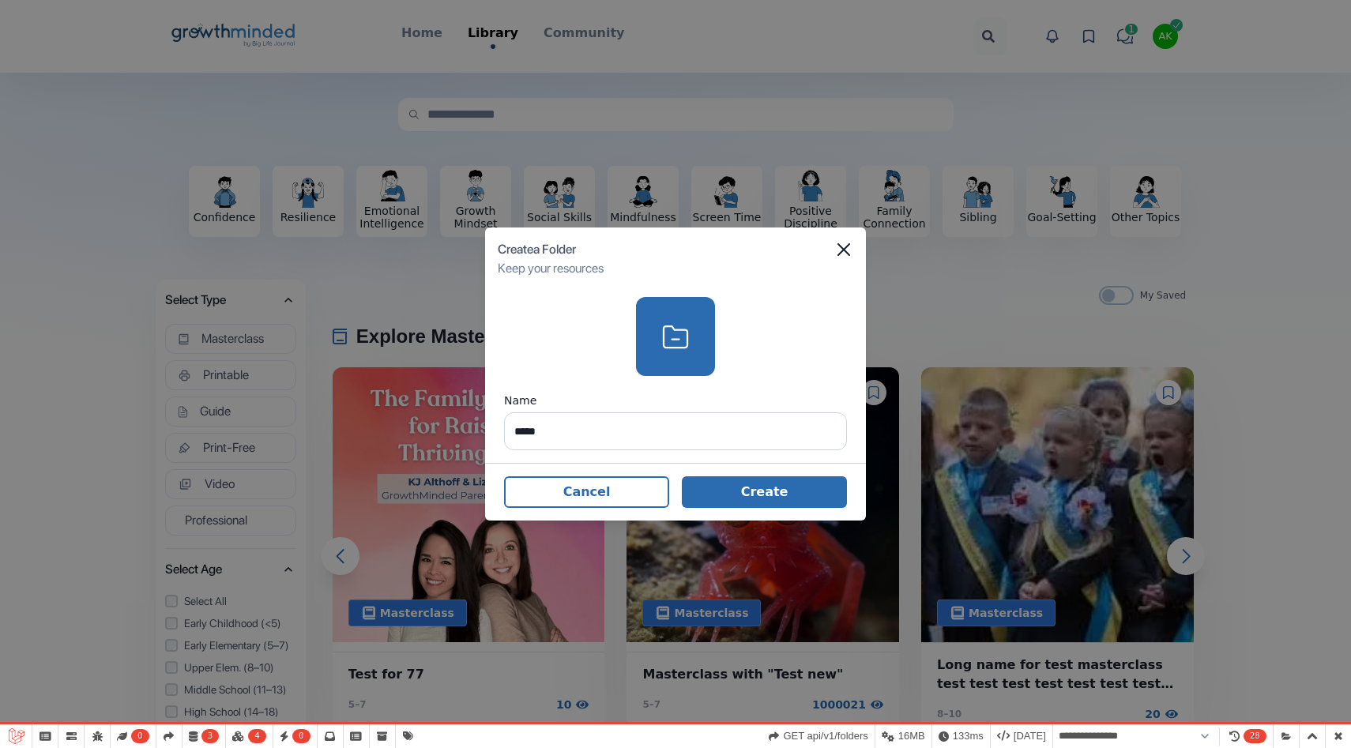
type input "*****"
click at [744, 492] on button "Create" at bounding box center [764, 493] width 165 height 32
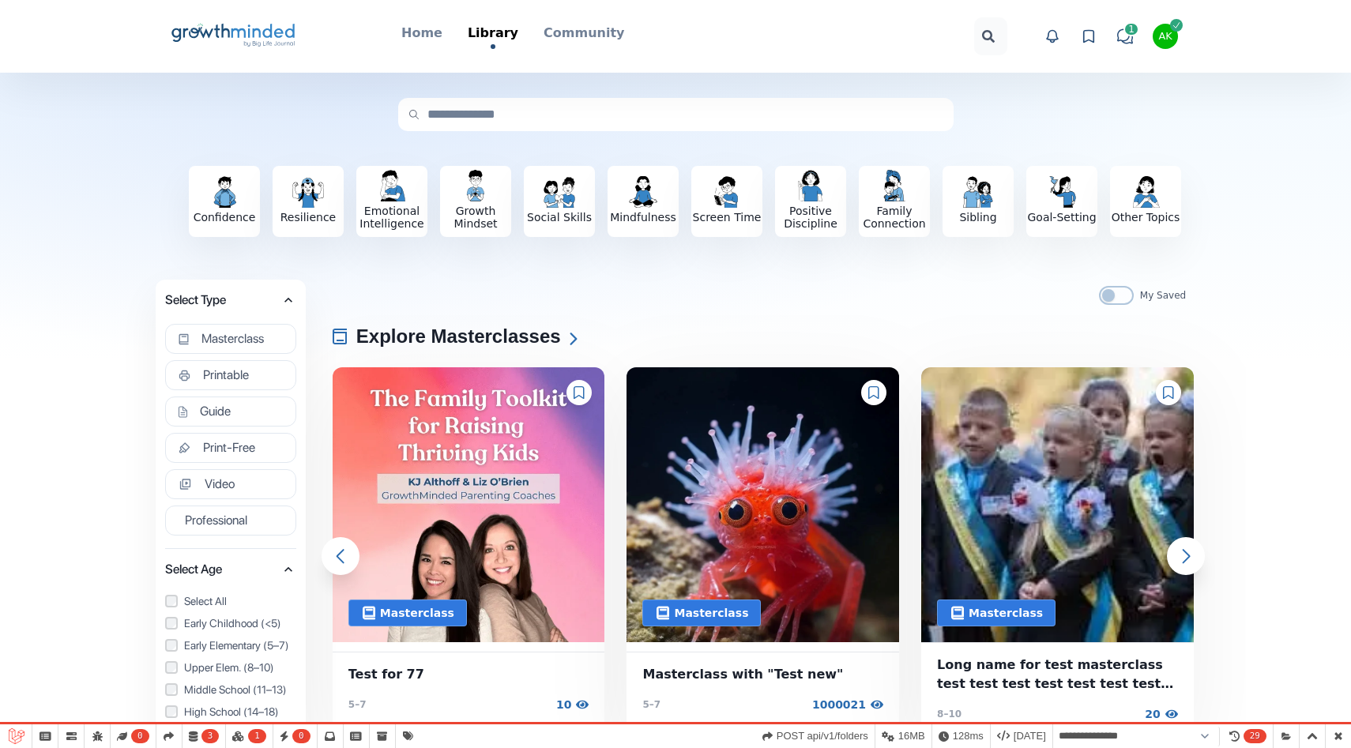
select select "**********"
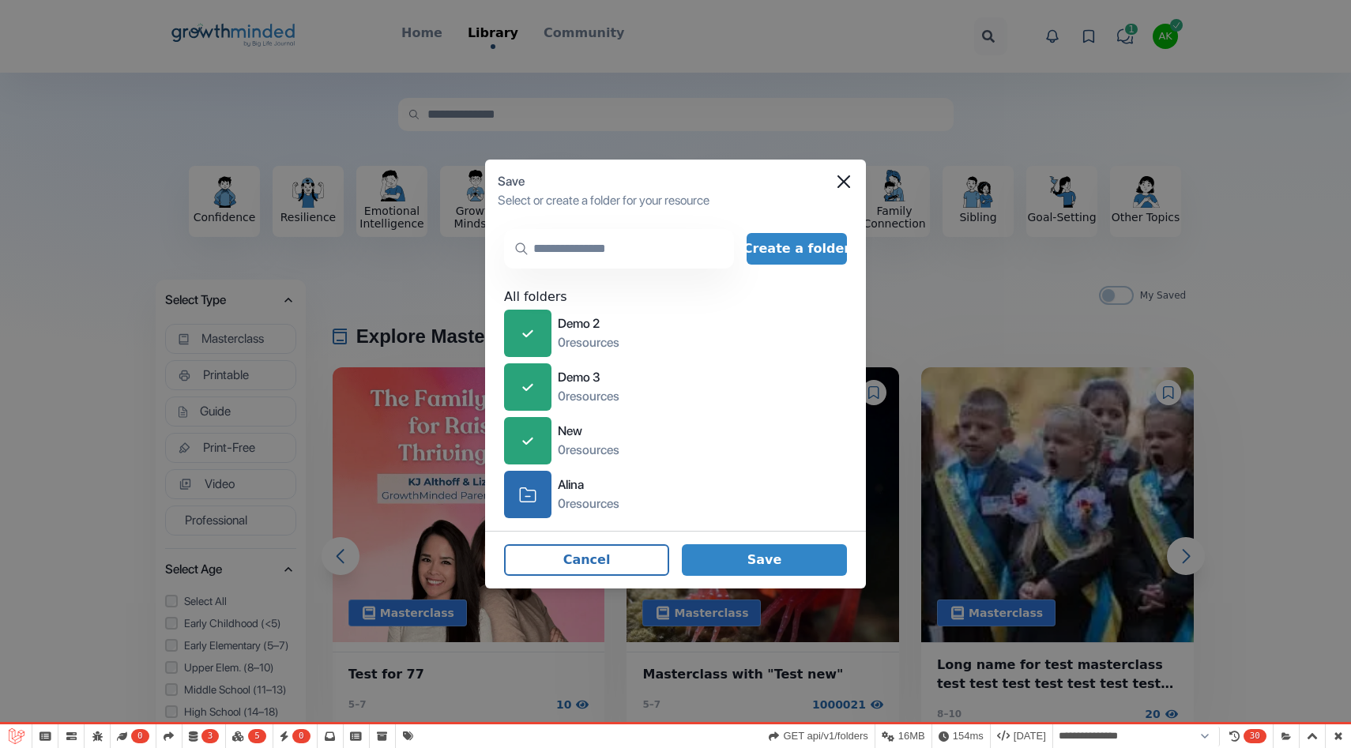
click at [621, 259] on input "text" at bounding box center [619, 249] width 230 height 40
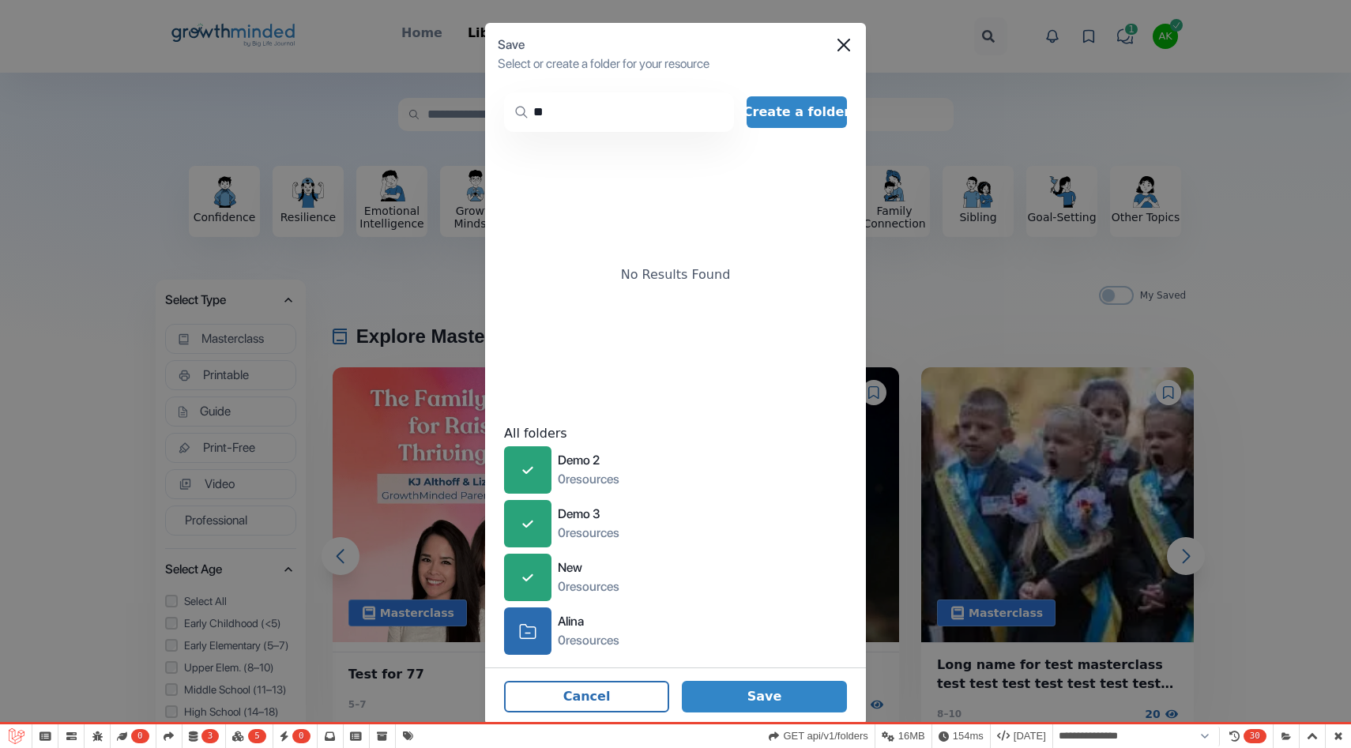
type input "*"
type input "*****"
click at [778, 703] on button "Save" at bounding box center [764, 697] width 165 height 32
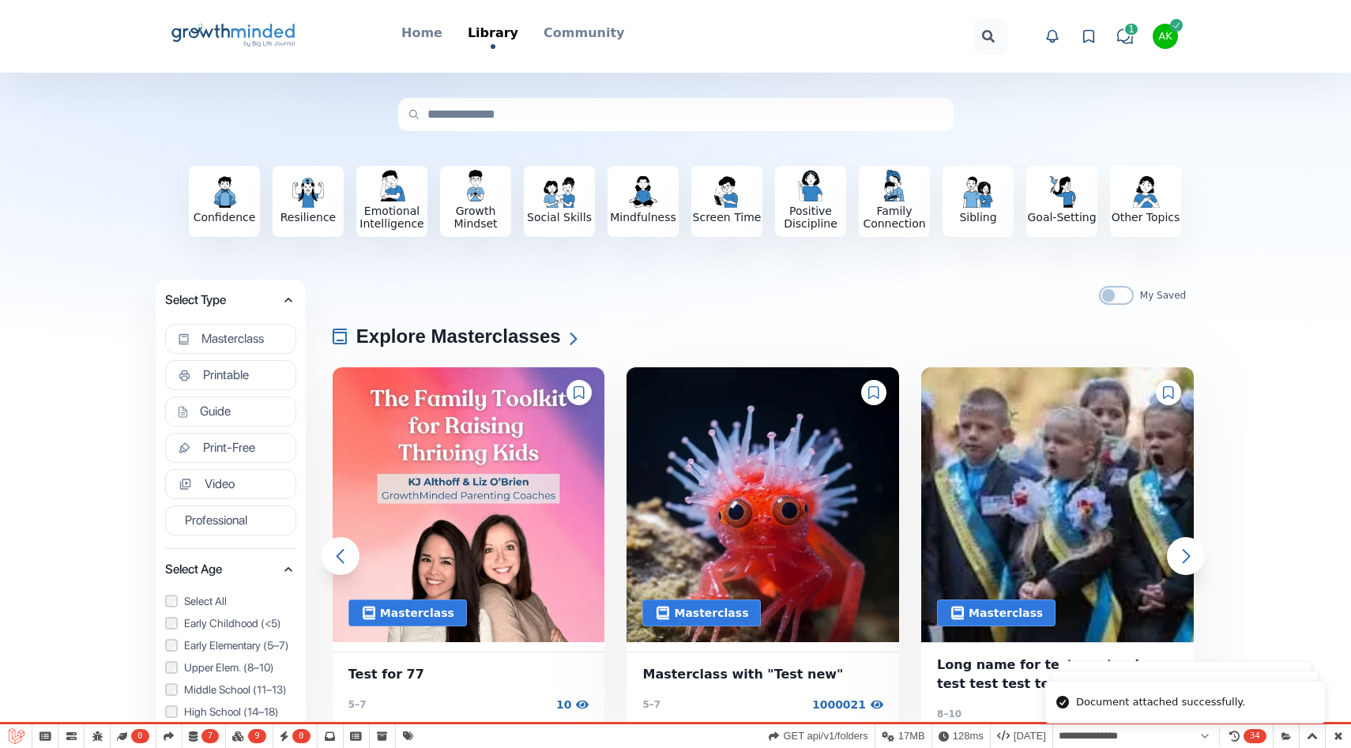
click at [872, 398] on icon at bounding box center [874, 392] width 11 height 13
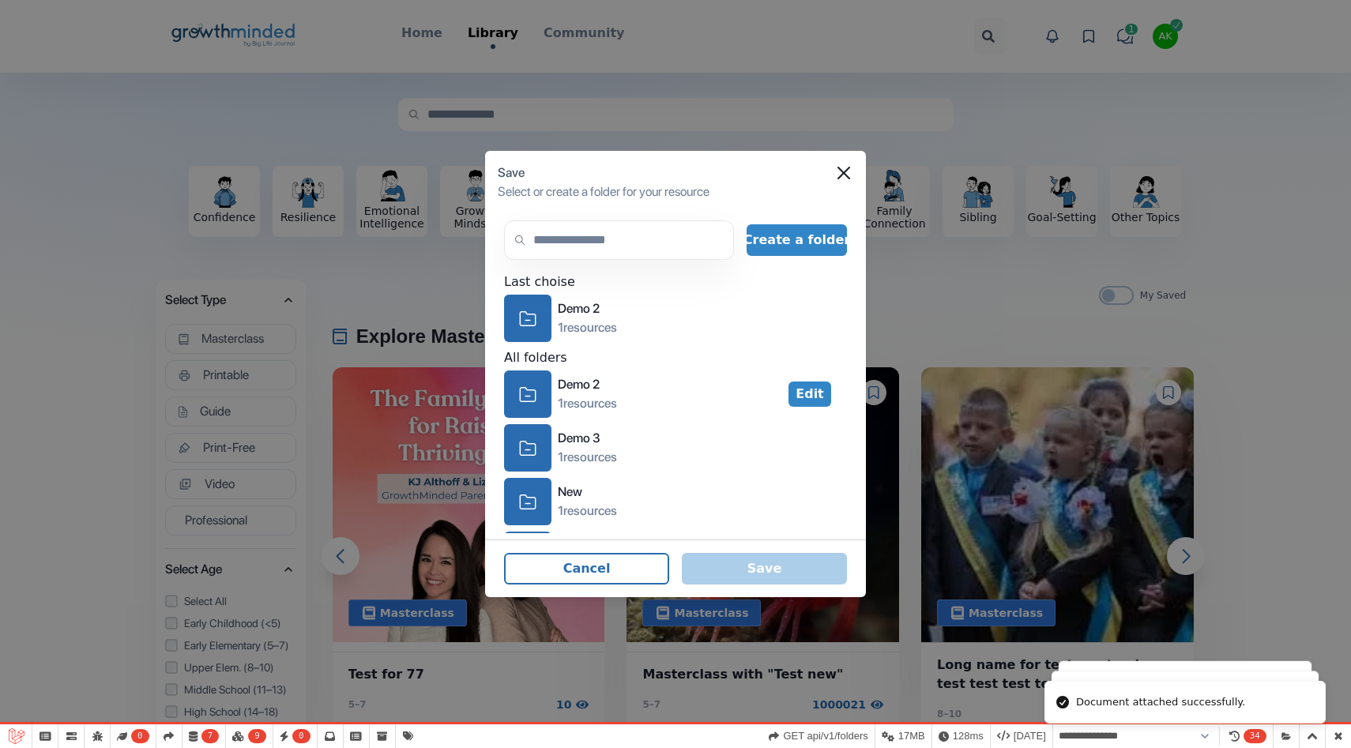
select select "**********"
click at [614, 244] on input "text" at bounding box center [619, 240] width 230 height 40
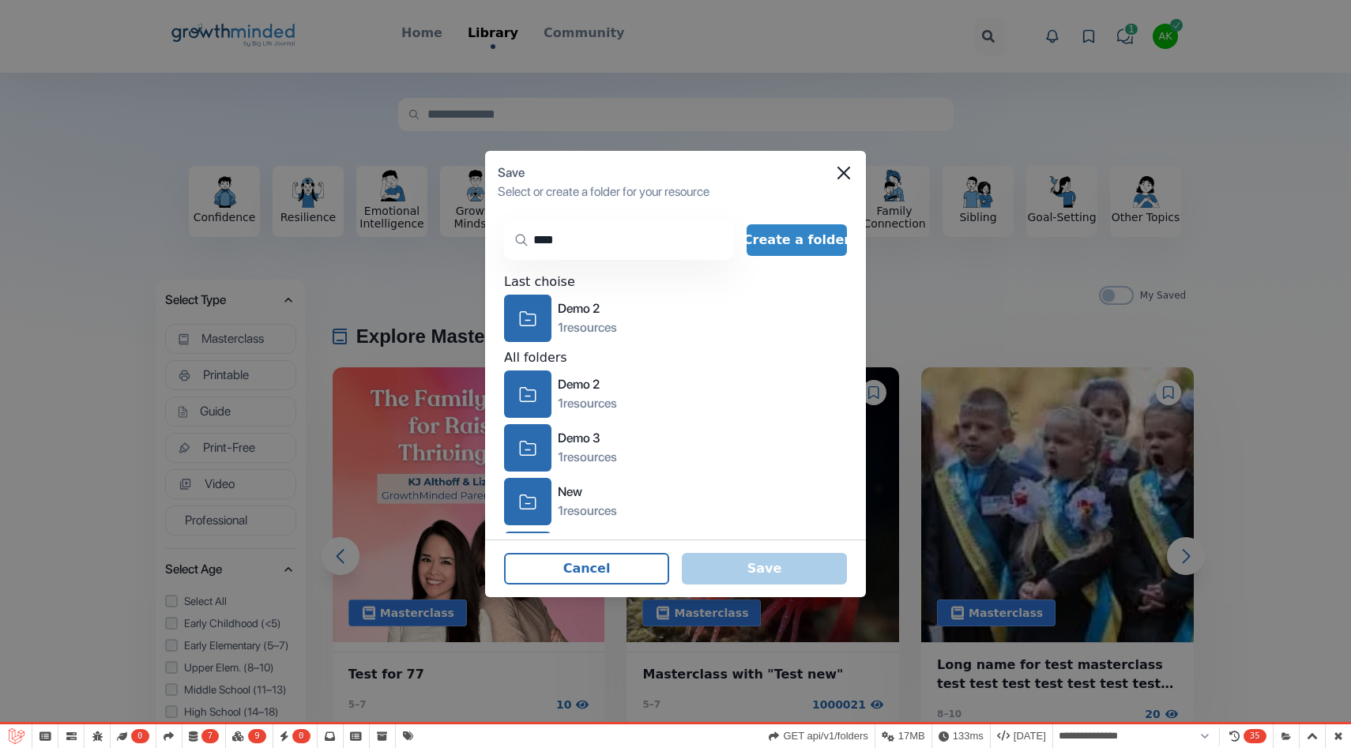
type input "*****"
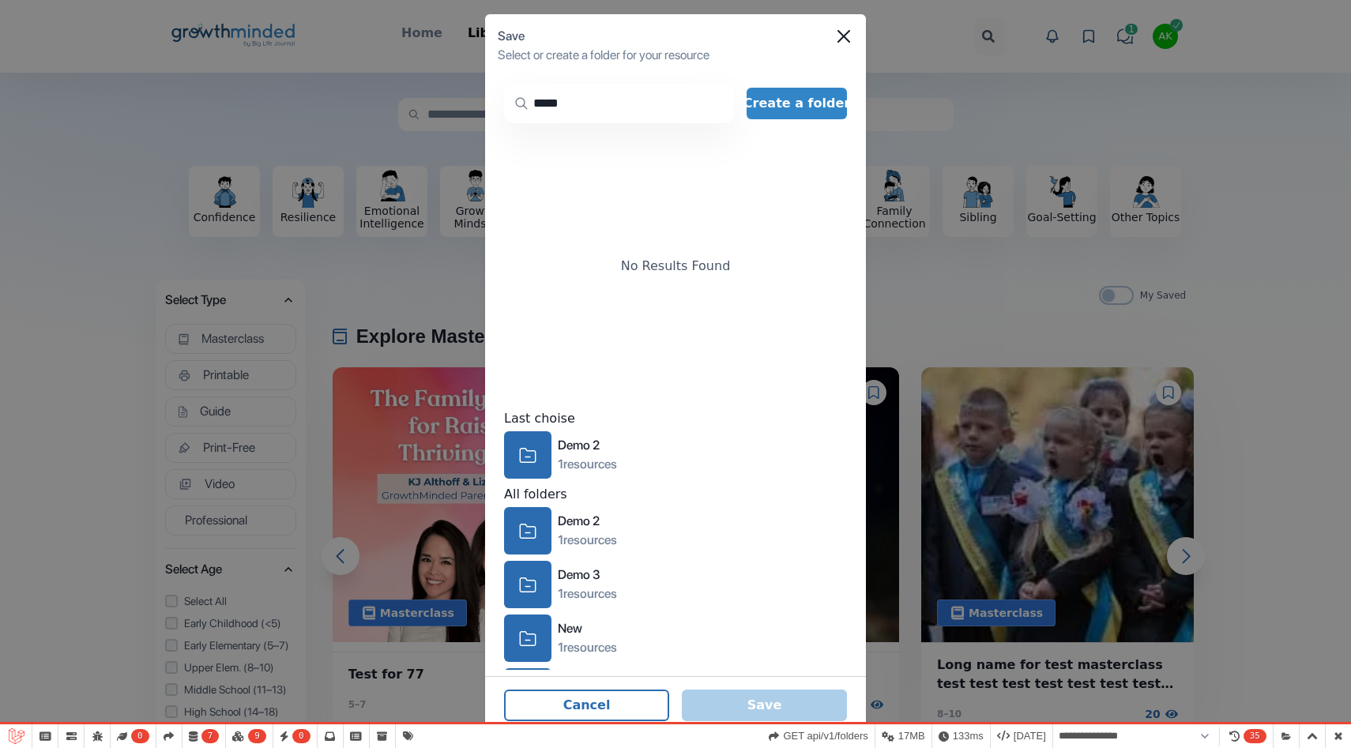
drag, startPoint x: 587, startPoint y: 116, endPoint x: 524, endPoint y: 112, distance: 63.3
click at [524, 112] on input "*****" at bounding box center [619, 104] width 230 height 40
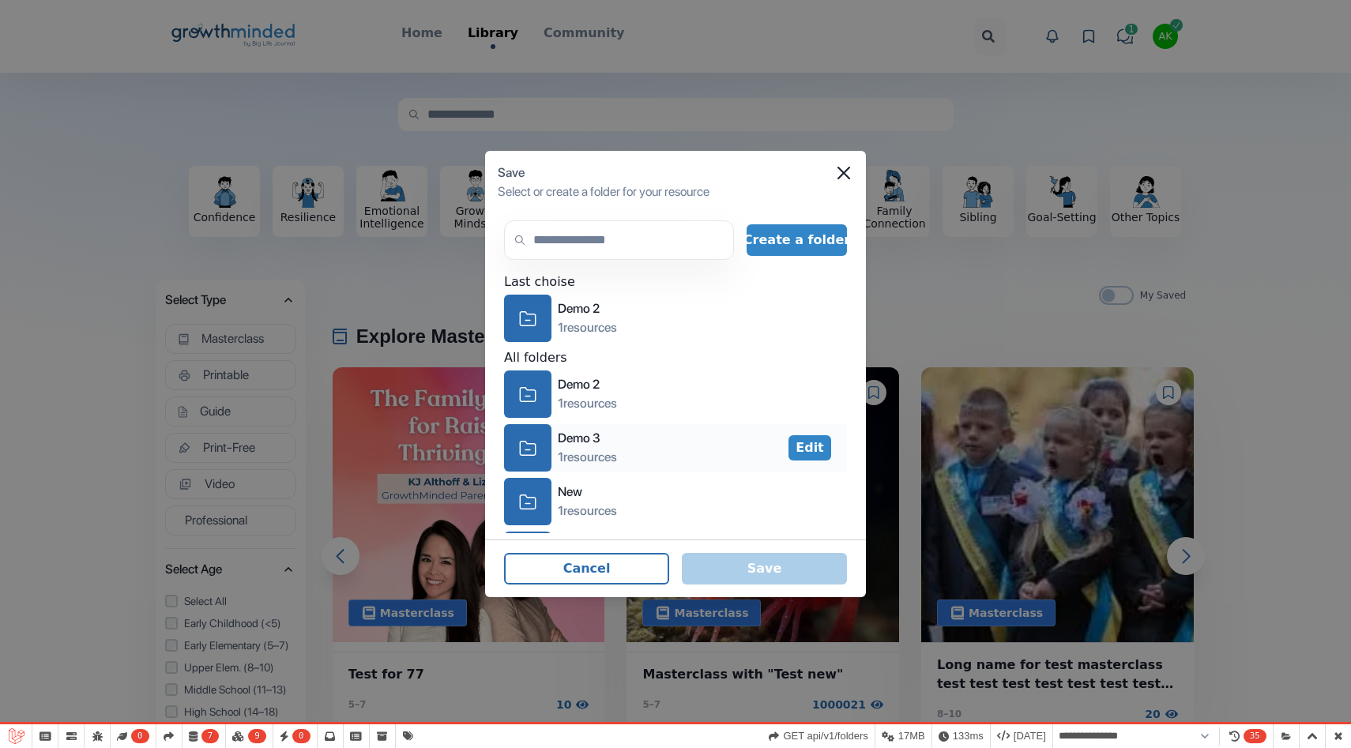
click at [524, 447] on icon "icon-folder" at bounding box center [527, 448] width 17 height 24
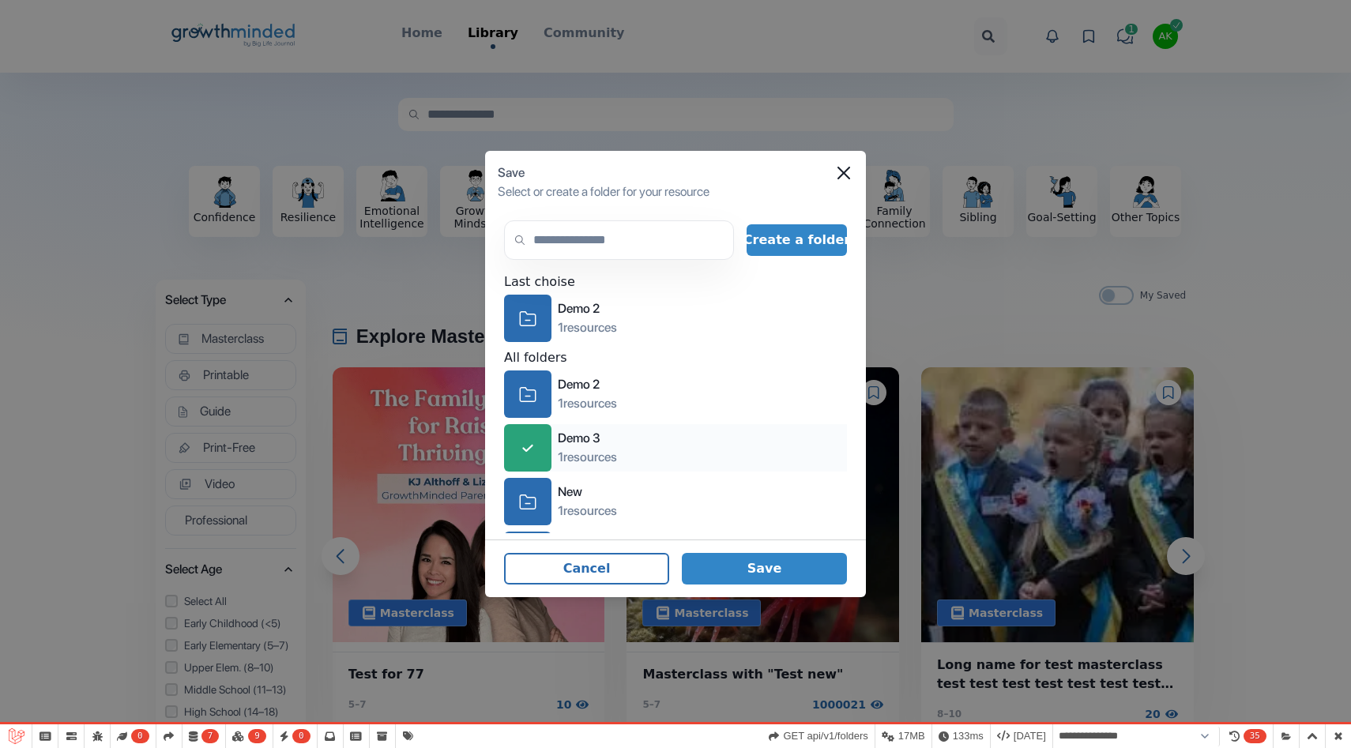
scroll to position [52, 0]
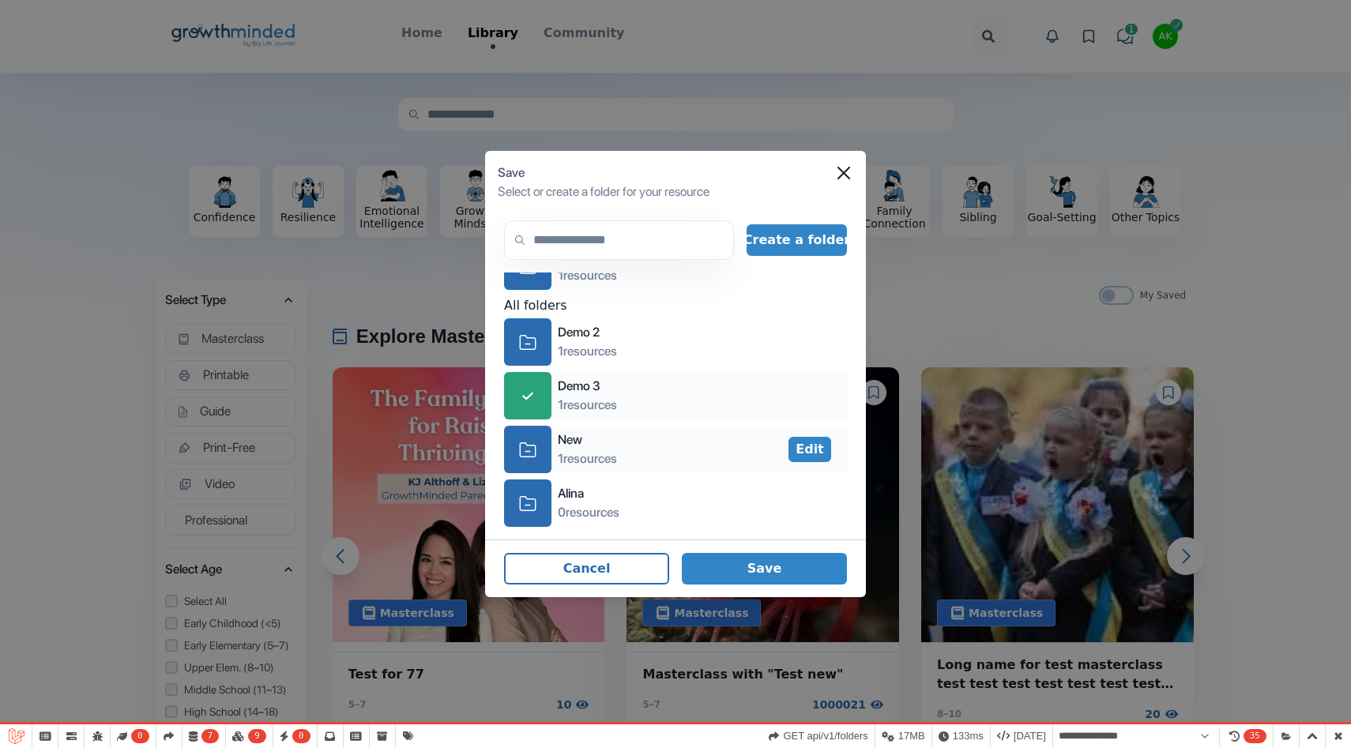
click at [525, 439] on icon "icon-folder" at bounding box center [527, 450] width 17 height 24
click at [774, 565] on button "Save" at bounding box center [764, 569] width 165 height 32
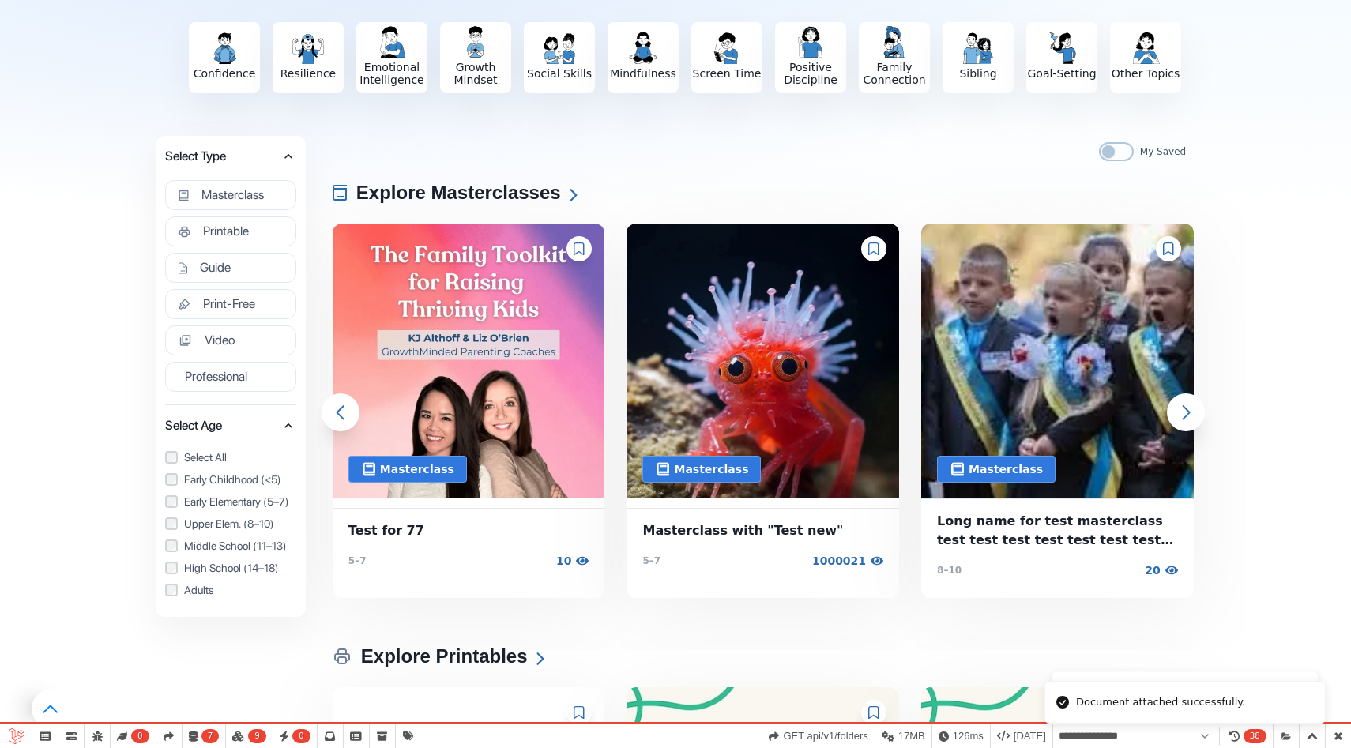
scroll to position [396, 0]
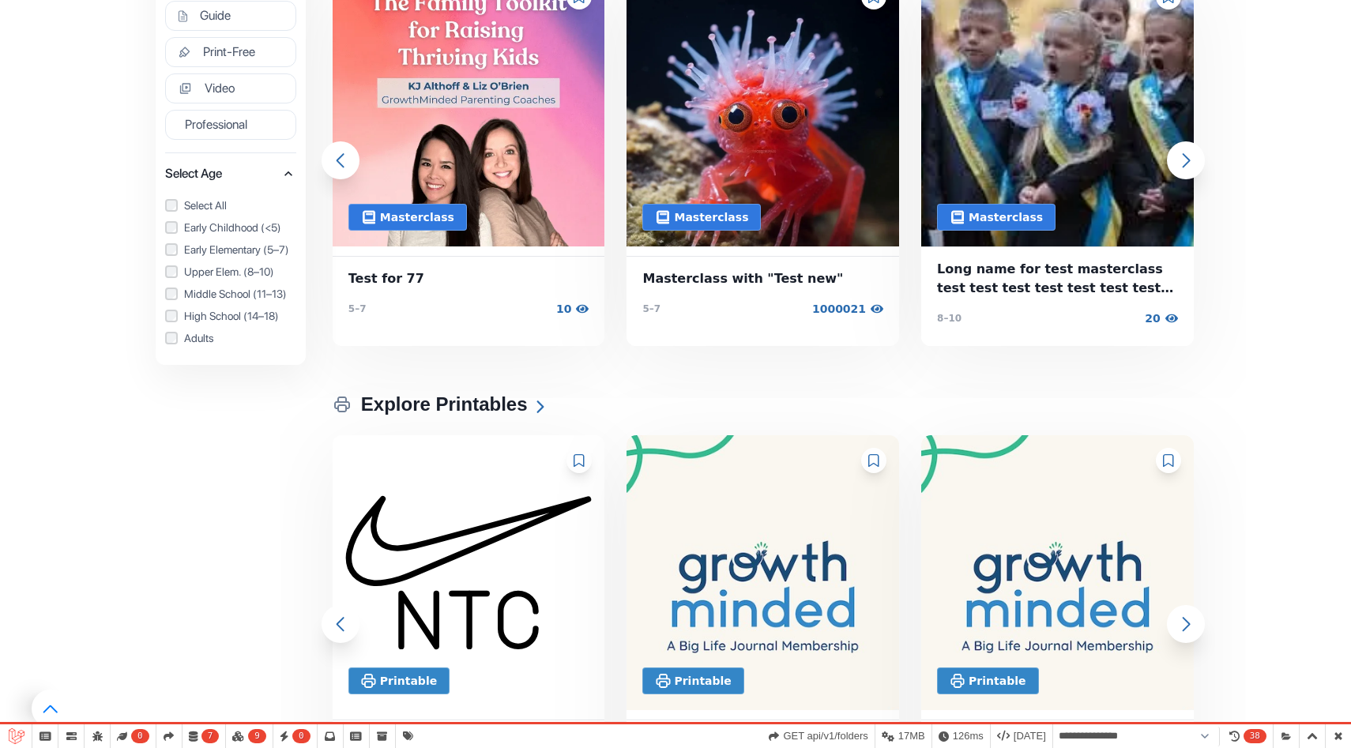
click at [580, 473] on img at bounding box center [469, 572] width 278 height 281
click at [579, 461] on icon at bounding box center [579, 460] width 11 height 13
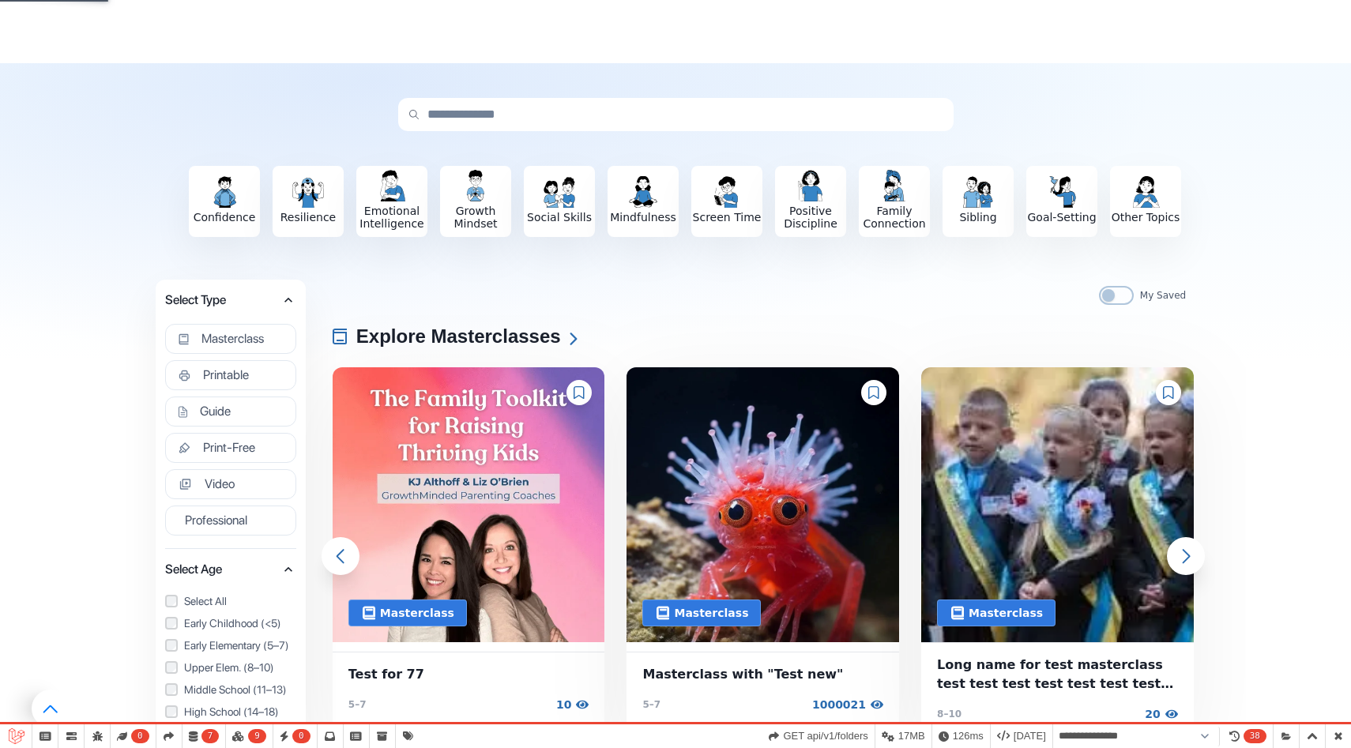
scroll to position [0, 0]
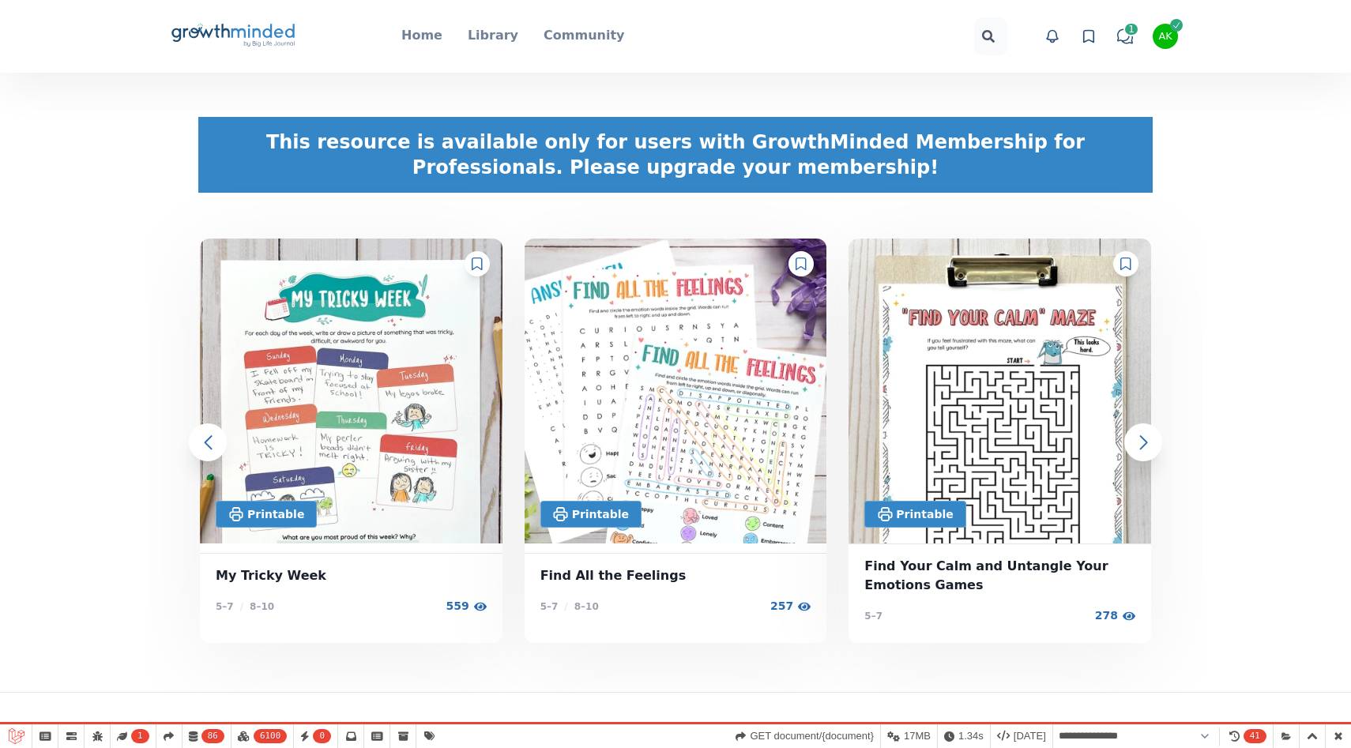
click at [269, 36] on icon at bounding box center [262, 31] width 63 height 14
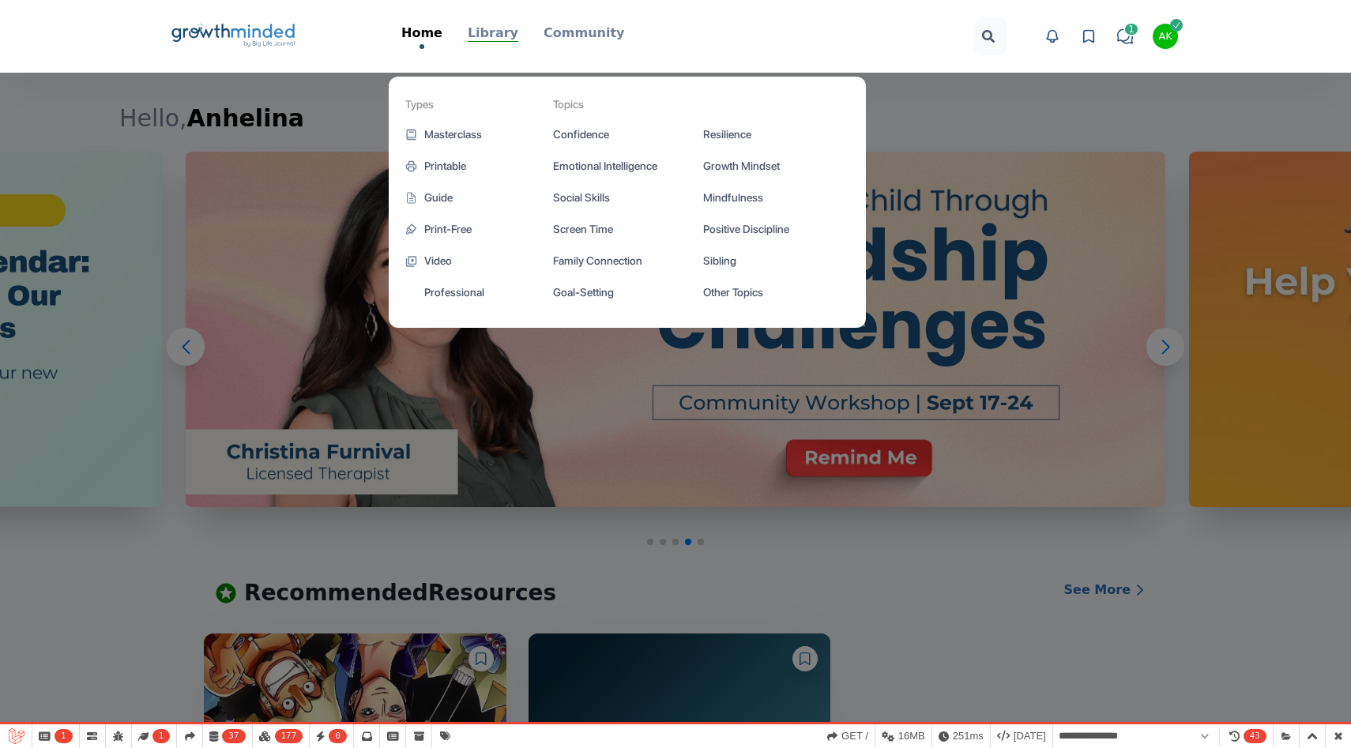
click at [492, 40] on p "Library" at bounding box center [493, 33] width 51 height 19
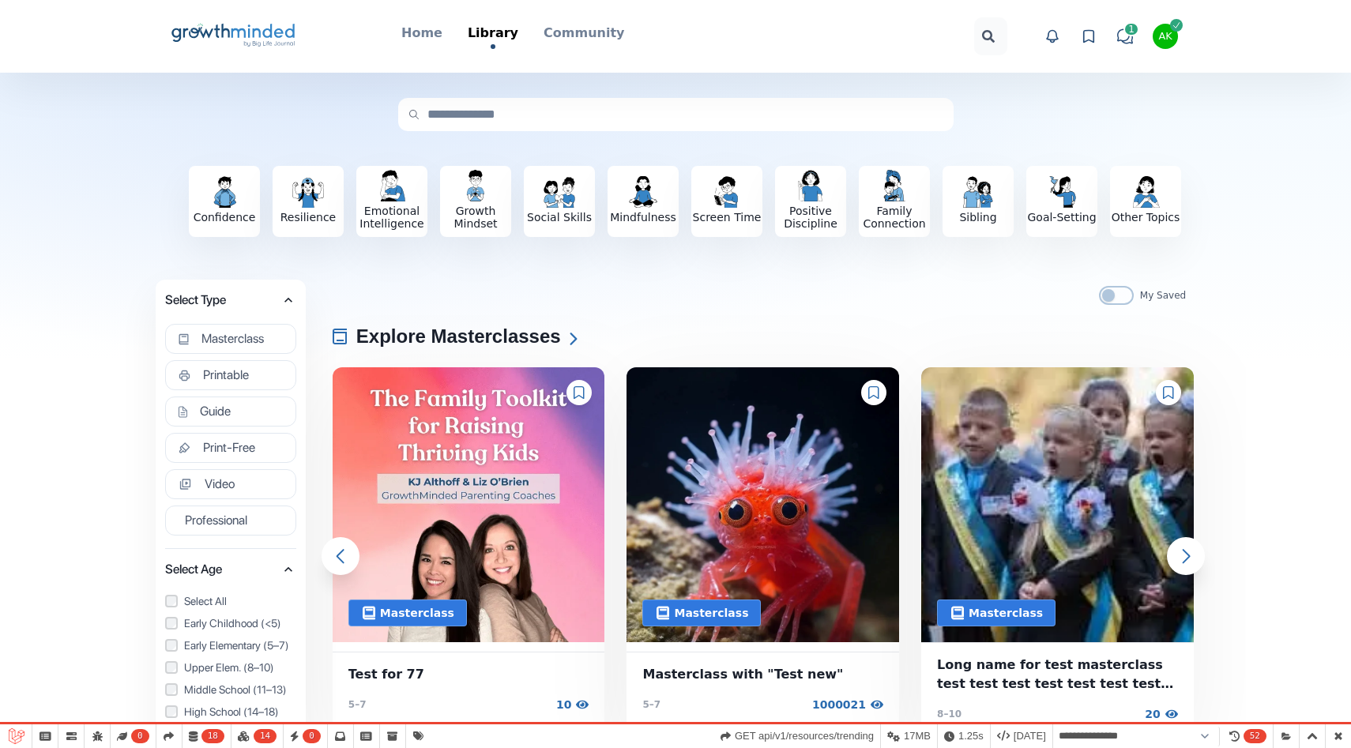
click at [514, 265] on div "Confidence Resilience Emotional Intelligence Growth Mindset Social Skills Mindf…" at bounding box center [679, 201] width 1083 height 172
click at [581, 394] on icon at bounding box center [579, 392] width 11 height 13
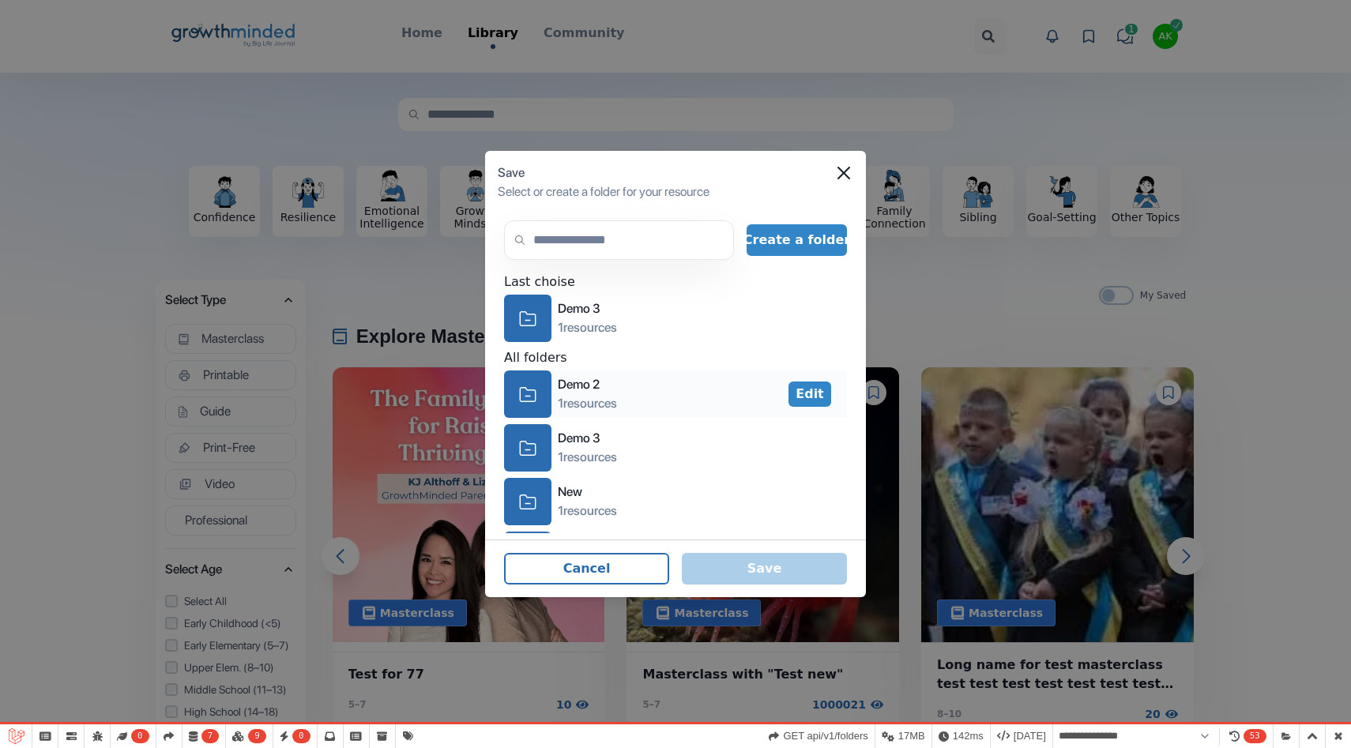
click at [530, 398] on icon "icon-folder" at bounding box center [527, 394] width 17 height 24
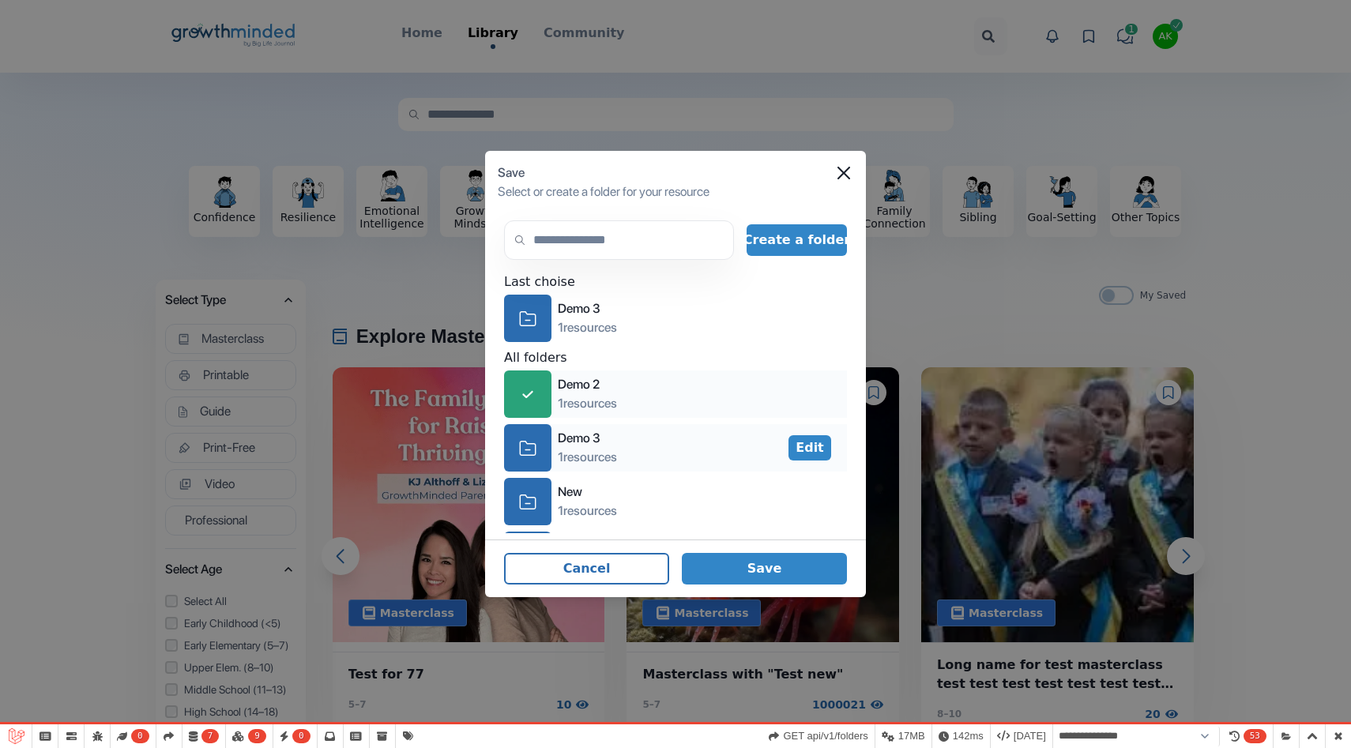
click at [530, 441] on icon "icon-folder" at bounding box center [527, 448] width 17 height 24
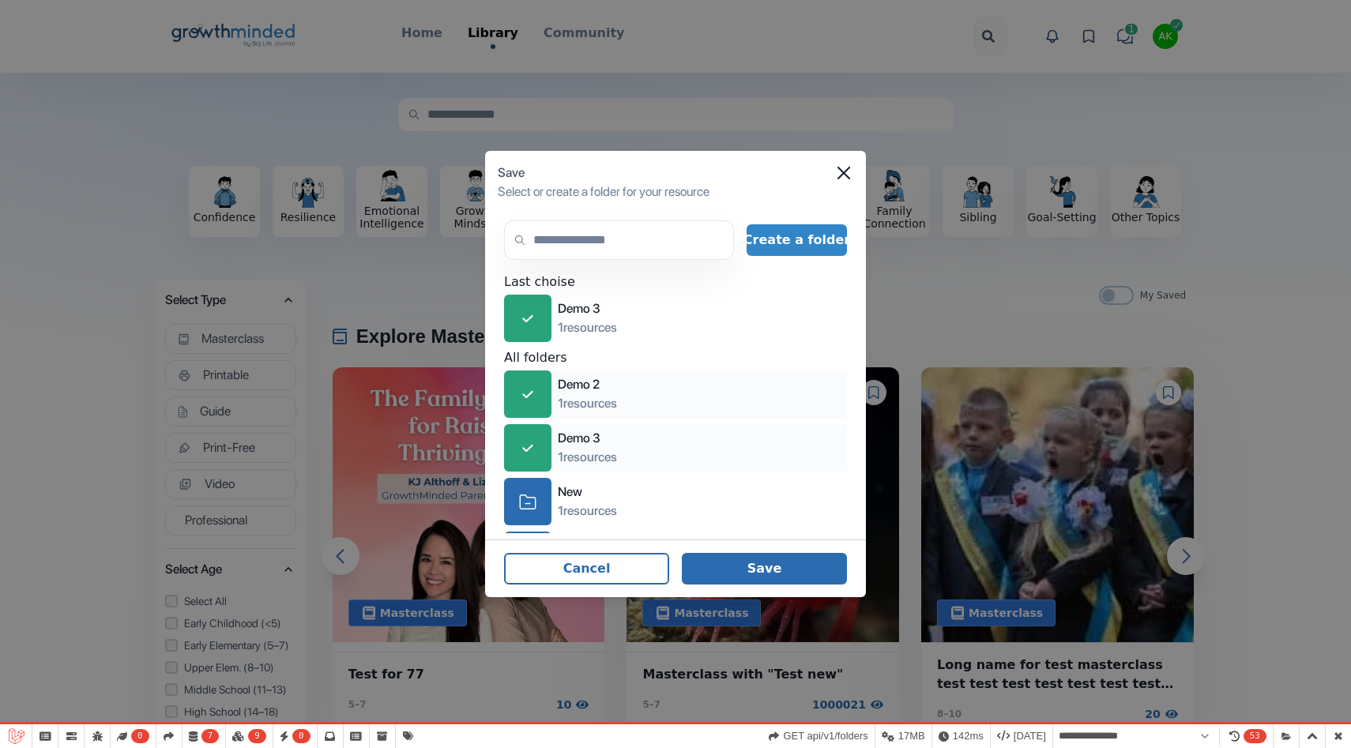
click at [789, 570] on button "Save" at bounding box center [764, 569] width 165 height 32
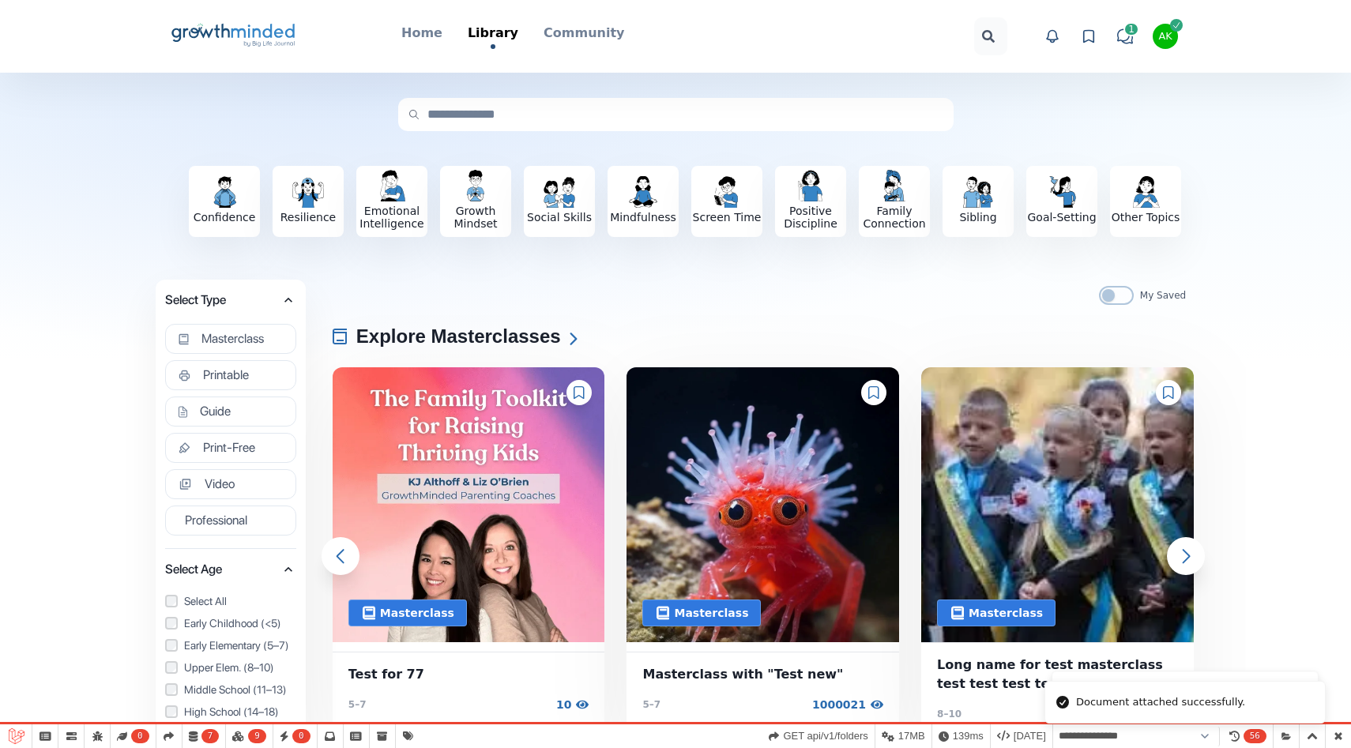
click at [578, 395] on icon at bounding box center [579, 392] width 10 height 13
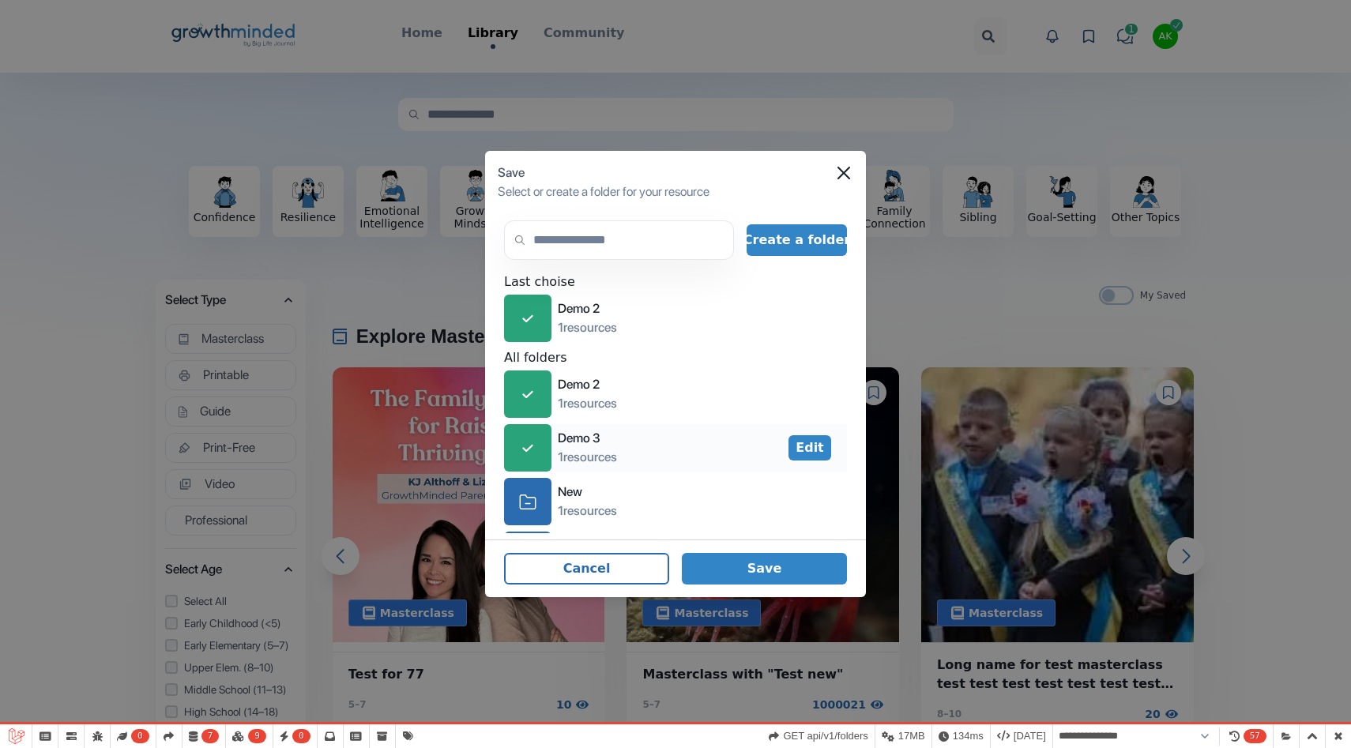
click at [541, 440] on div "icon-check" at bounding box center [527, 447] width 47 height 47
click at [761, 571] on button "Save" at bounding box center [764, 569] width 165 height 32
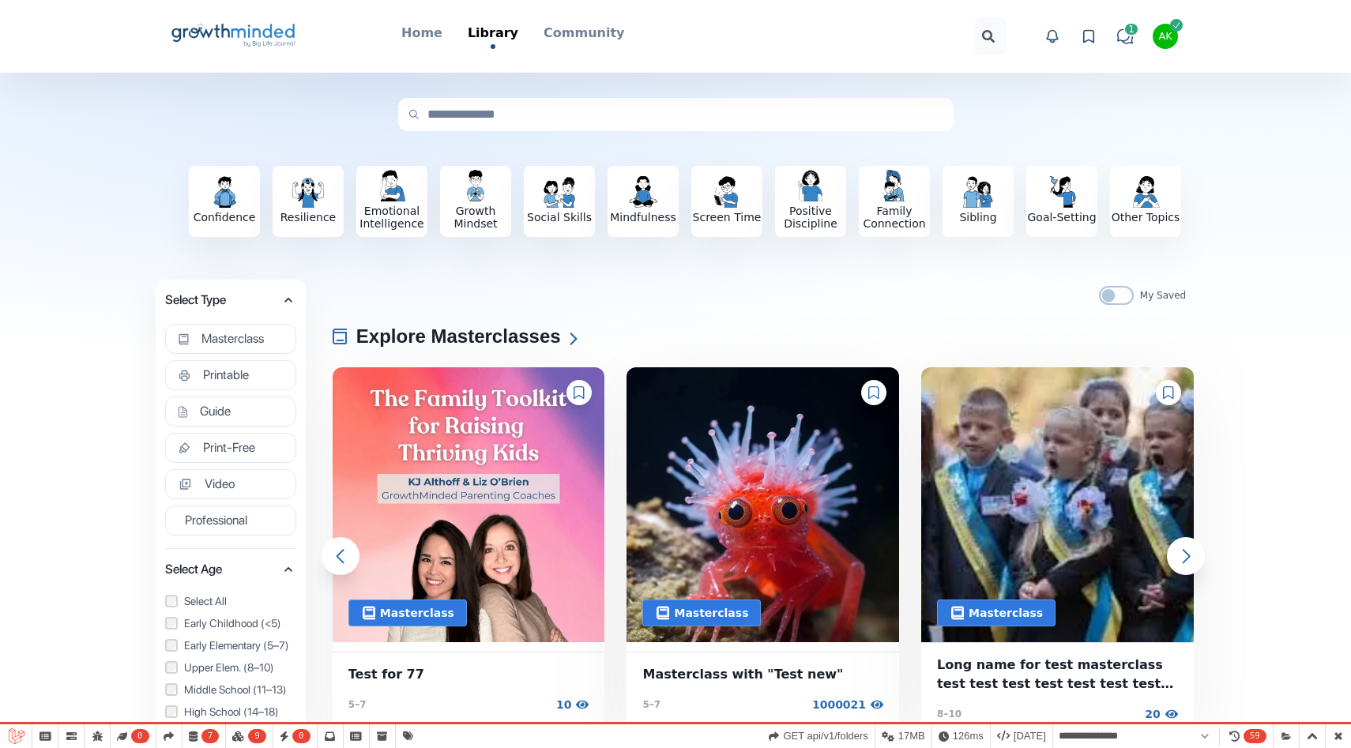
click at [582, 386] on div at bounding box center [579, 392] width 25 height 25
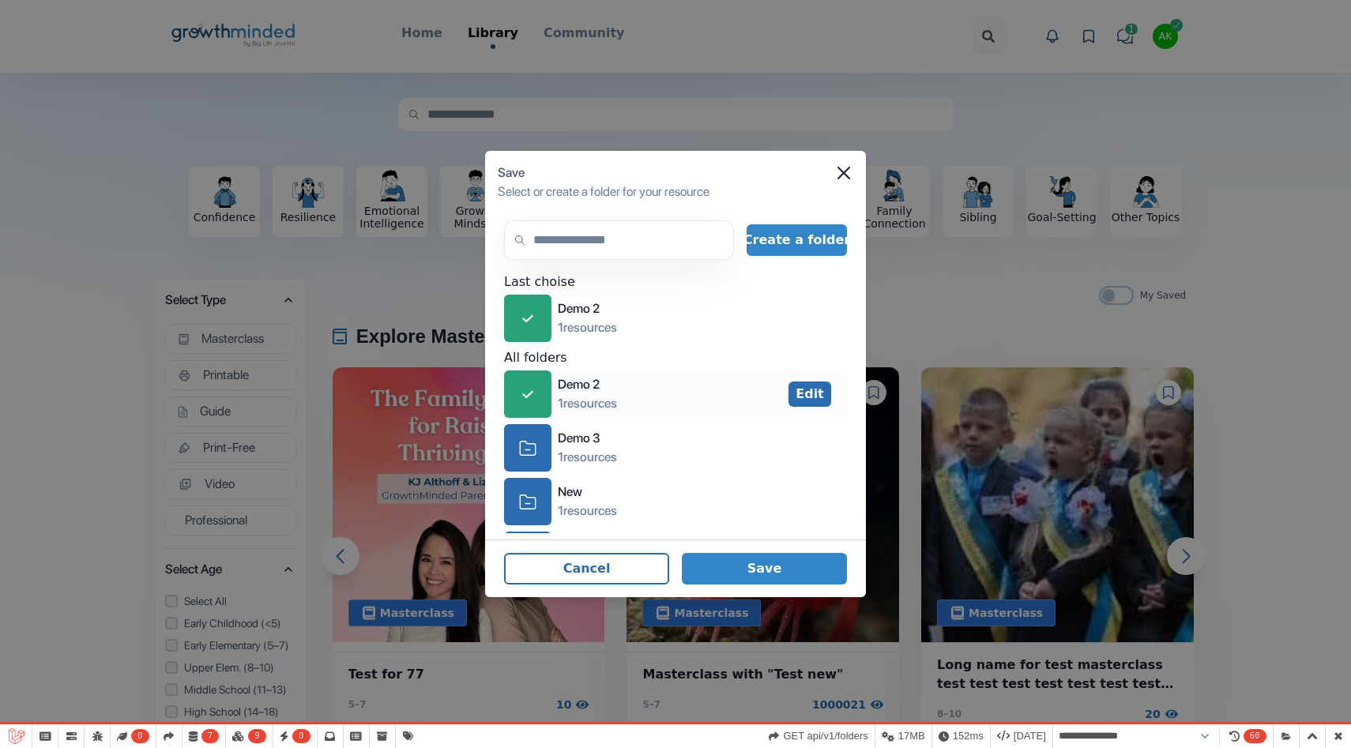
click at [812, 397] on button "Edit" at bounding box center [810, 394] width 43 height 25
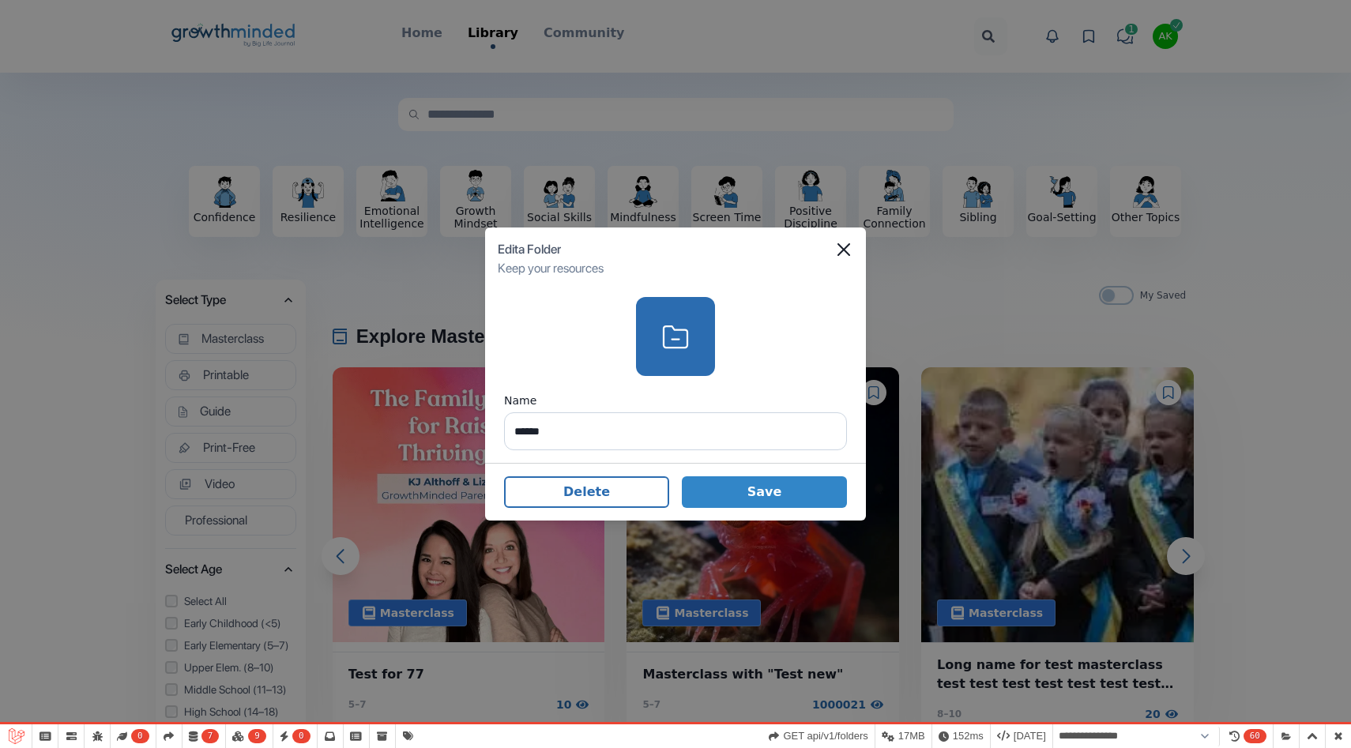
click at [844, 256] on div "Edit a Folder" at bounding box center [676, 249] width 356 height 19
click at [844, 251] on icon "Close" at bounding box center [844, 249] width 13 height 13
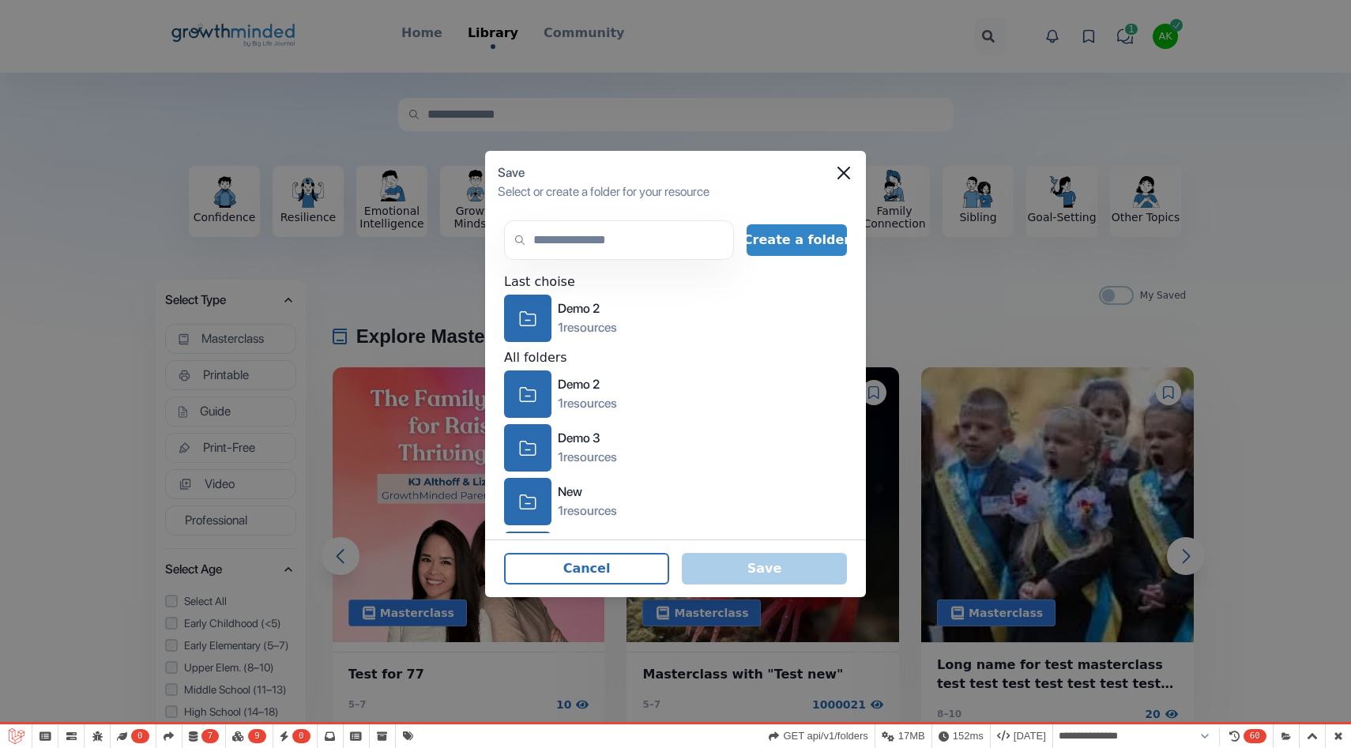
click at [846, 164] on div "Save" at bounding box center [676, 173] width 356 height 19
click at [846, 174] on icon "Close" at bounding box center [844, 173] width 13 height 13
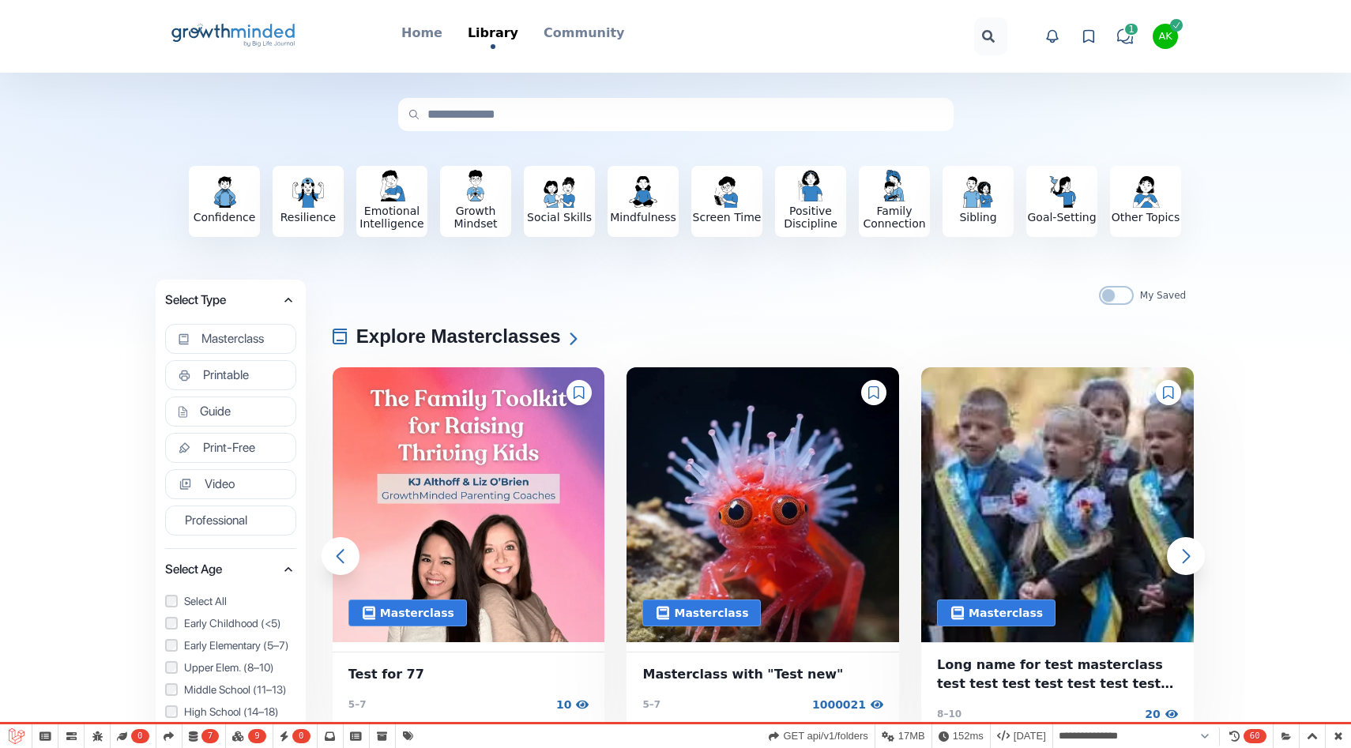
click at [578, 394] on icon at bounding box center [579, 392] width 11 height 13
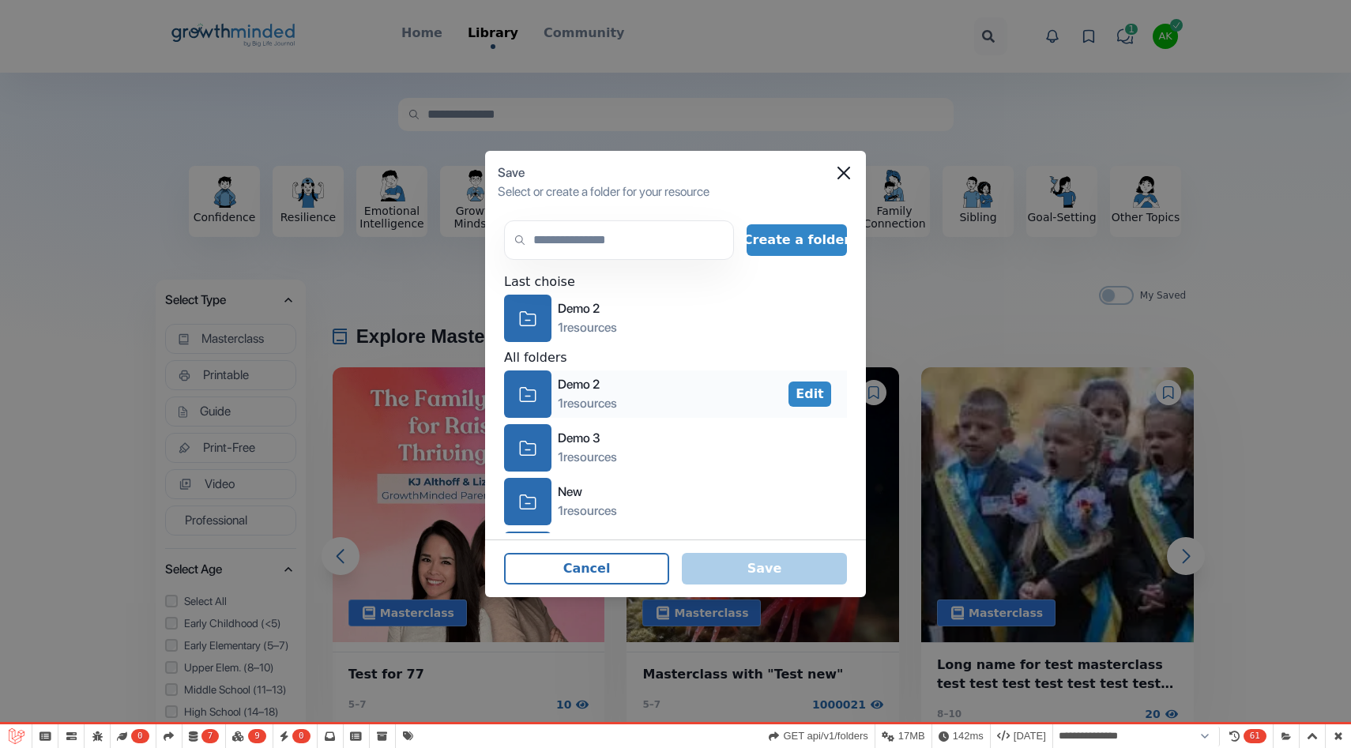
click at [529, 390] on icon "icon-folder" at bounding box center [527, 394] width 17 height 24
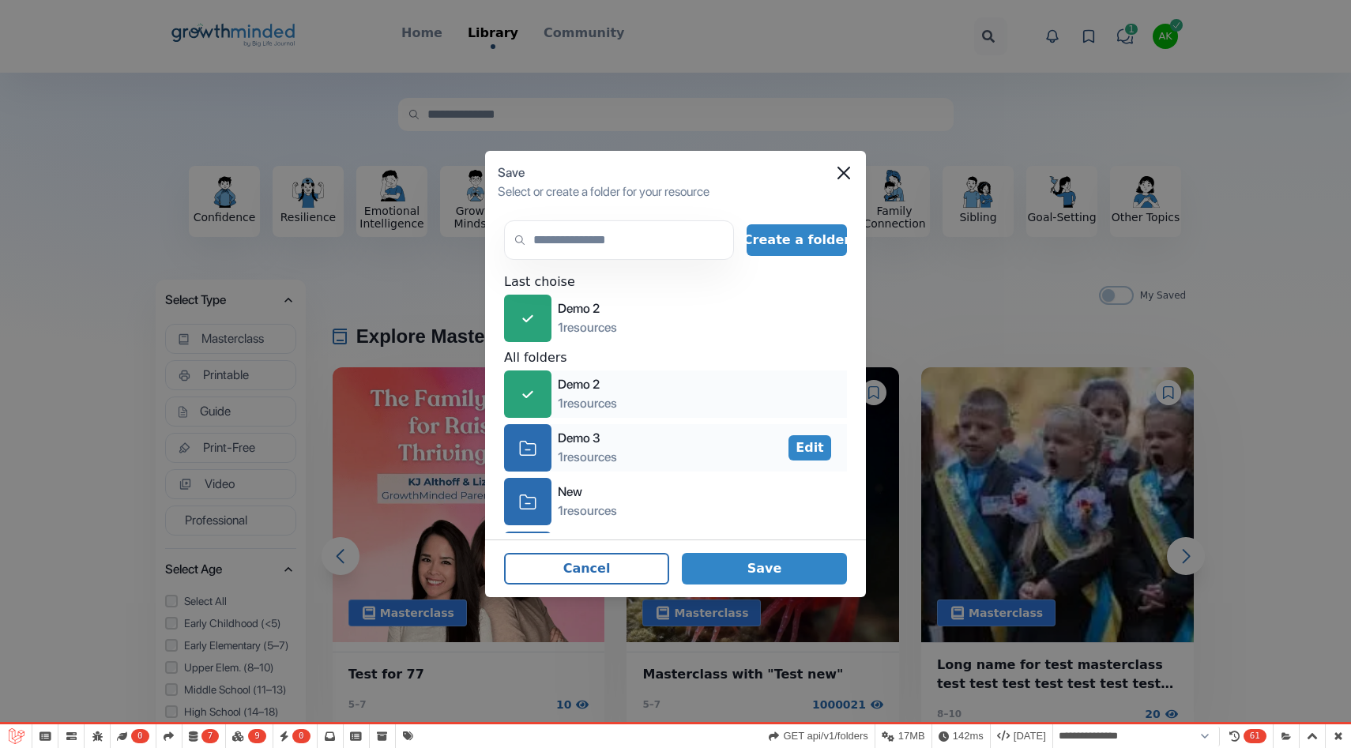
click at [534, 445] on icon "icon-folder" at bounding box center [527, 448] width 17 height 24
click at [778, 564] on button "Save" at bounding box center [764, 569] width 165 height 32
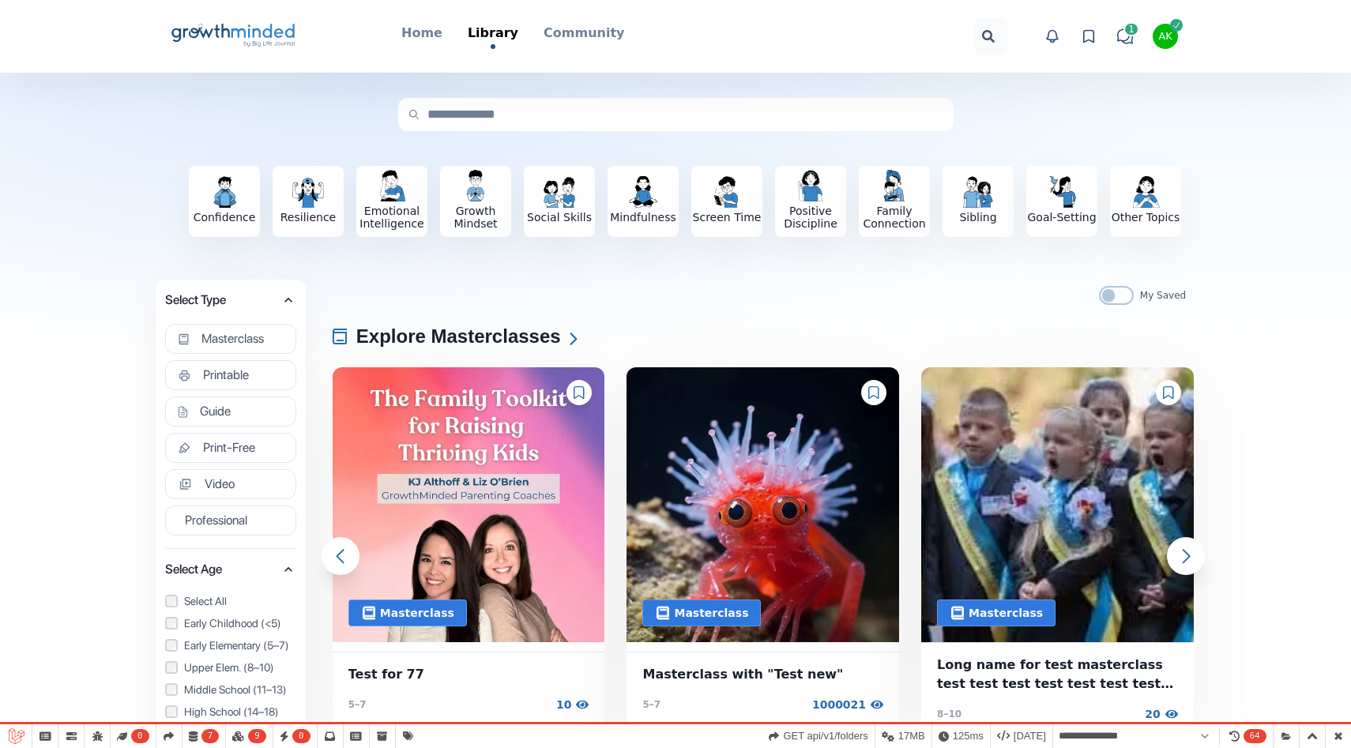
click at [582, 389] on icon at bounding box center [579, 392] width 11 height 13
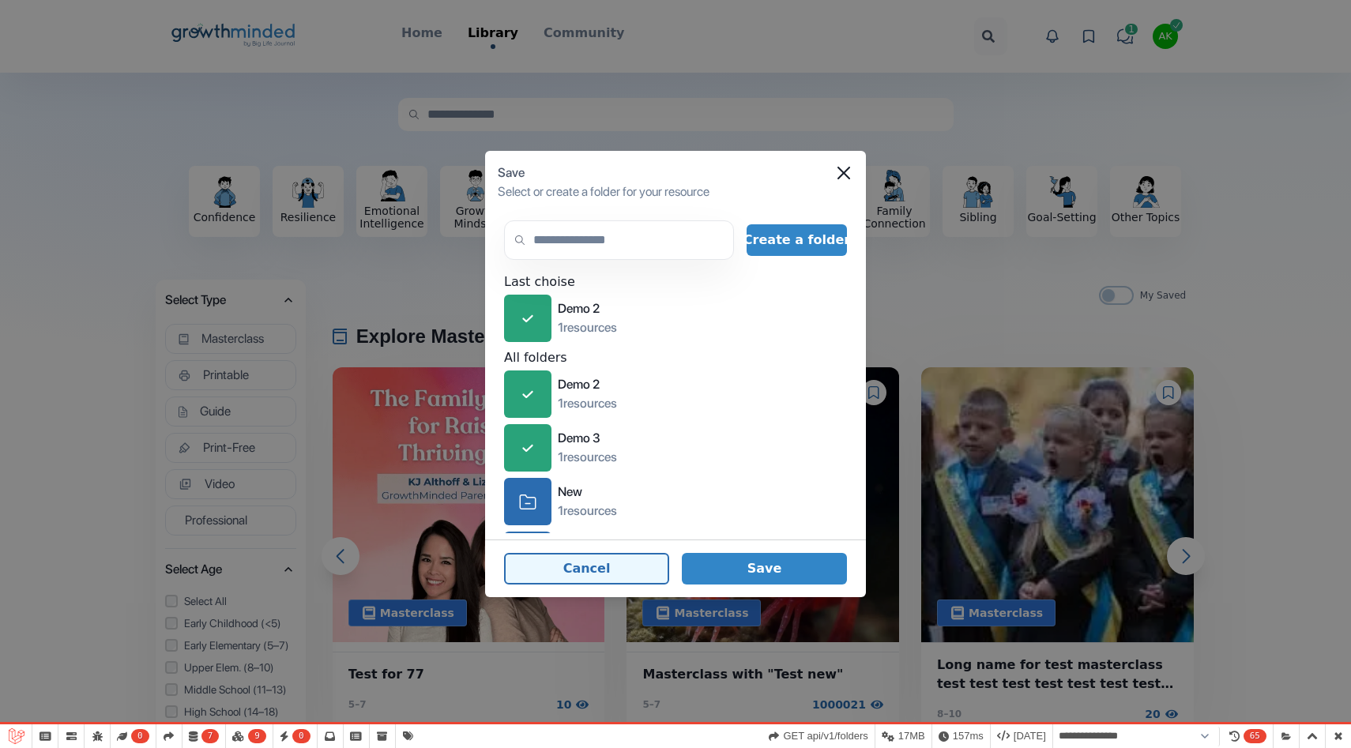
click at [609, 557] on button "Cancel" at bounding box center [586, 569] width 165 height 32
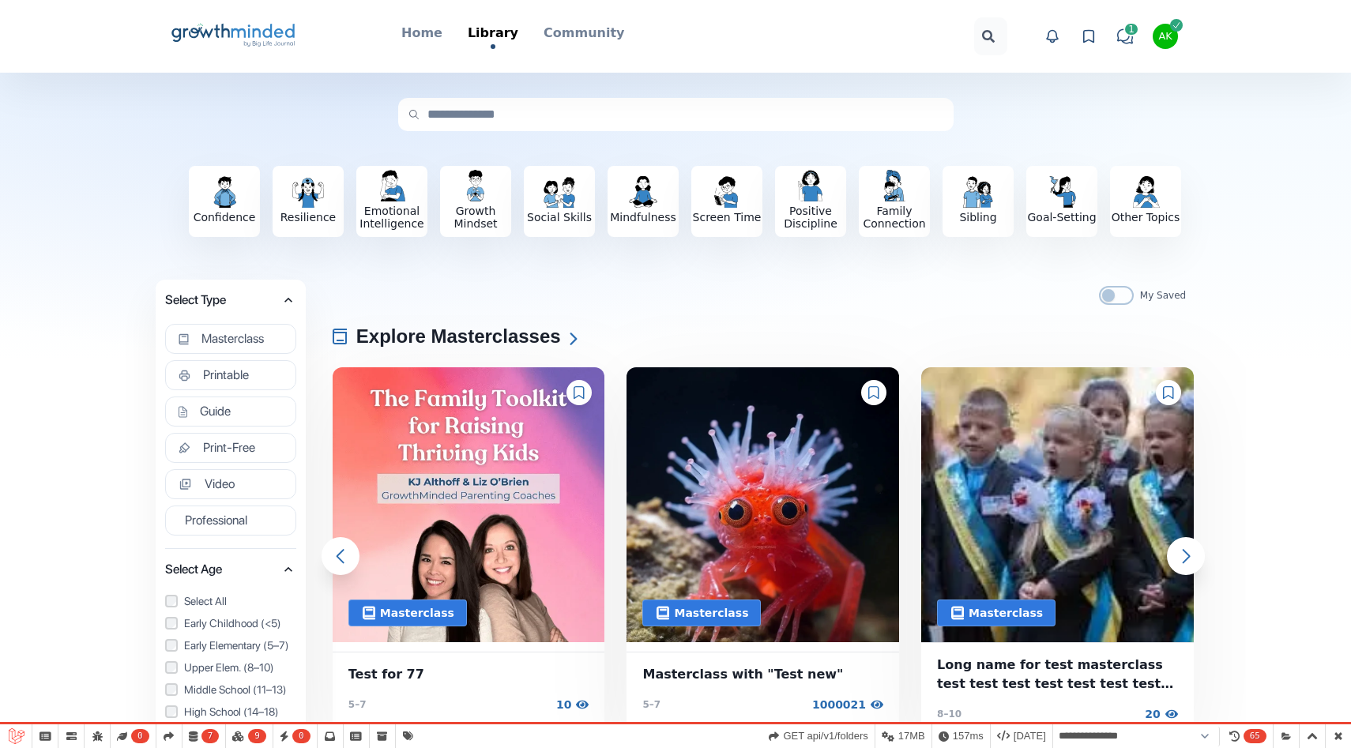
click at [1087, 38] on icon at bounding box center [1089, 36] width 16 height 16
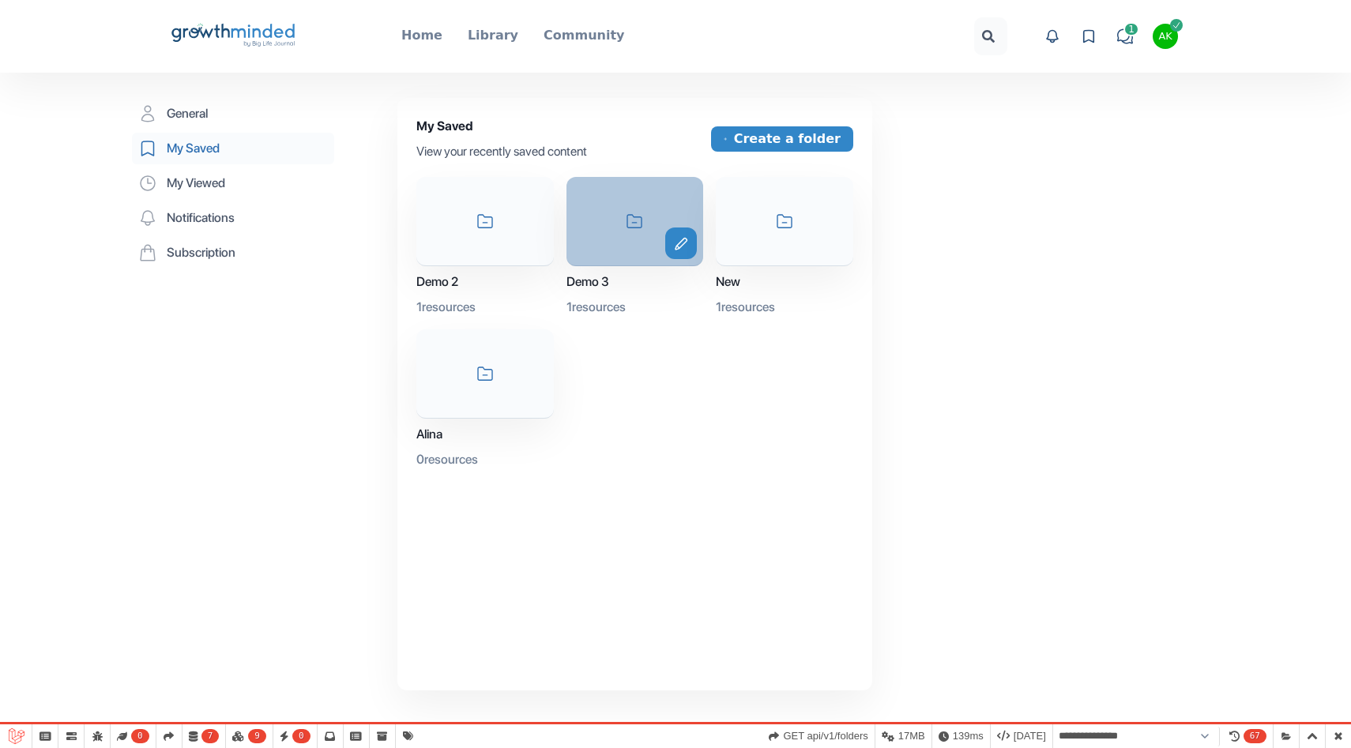
click at [621, 220] on div "icon-folder edit" at bounding box center [636, 221] width 138 height 89
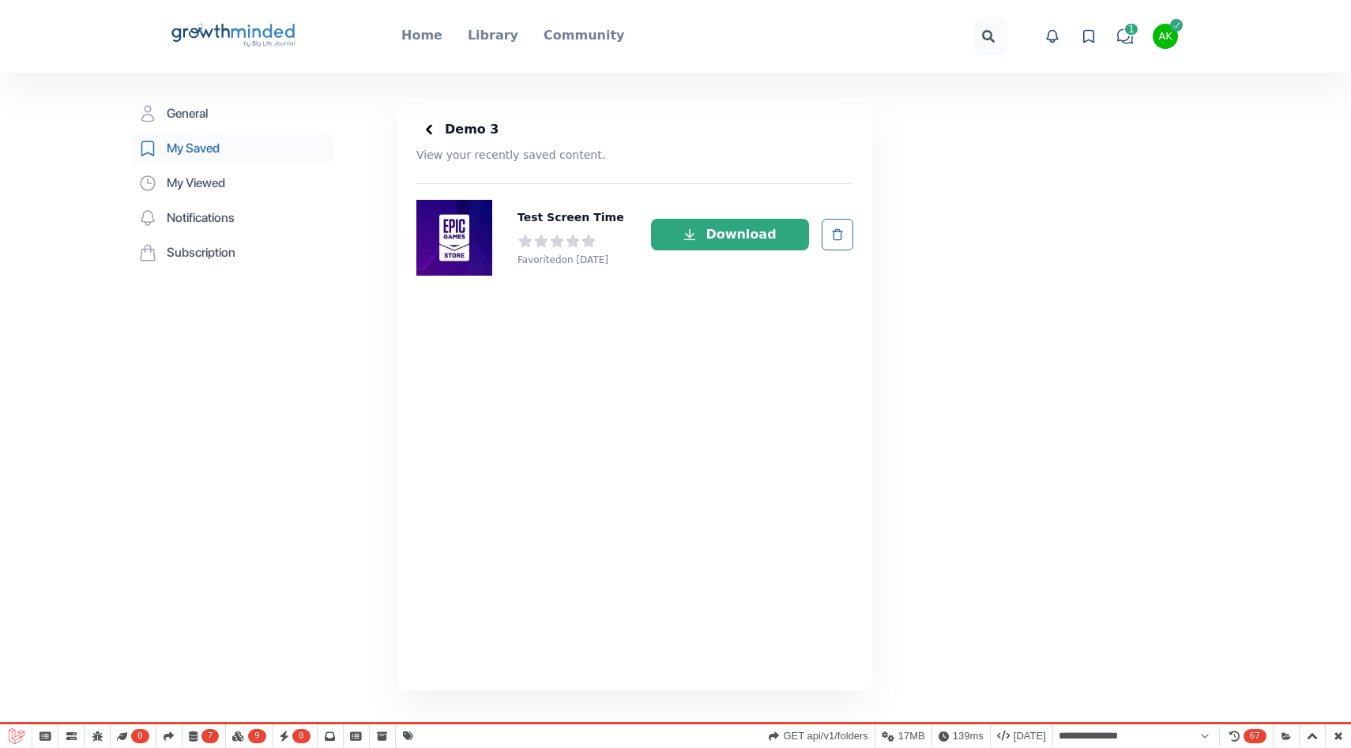
click at [431, 130] on icon at bounding box center [429, 130] width 16 height 16
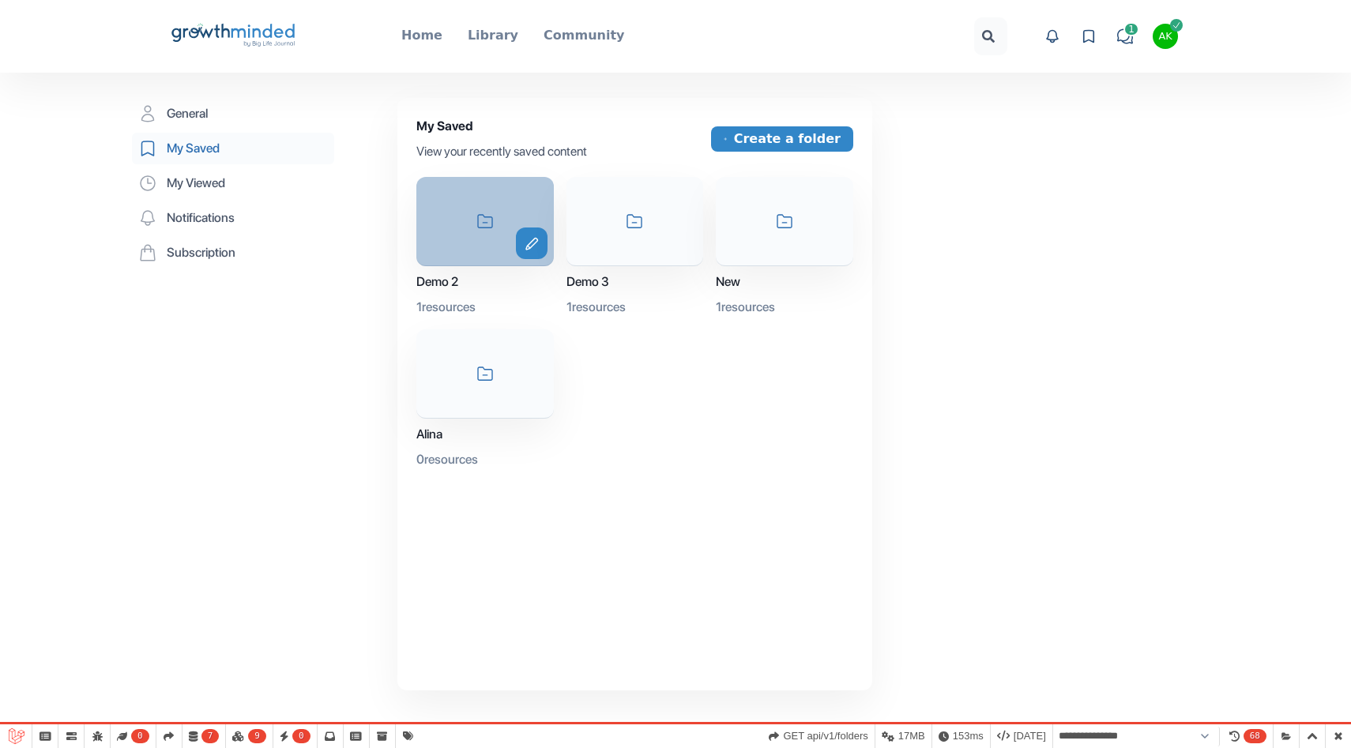
click at [489, 218] on icon "icon-folder" at bounding box center [485, 221] width 17 height 14
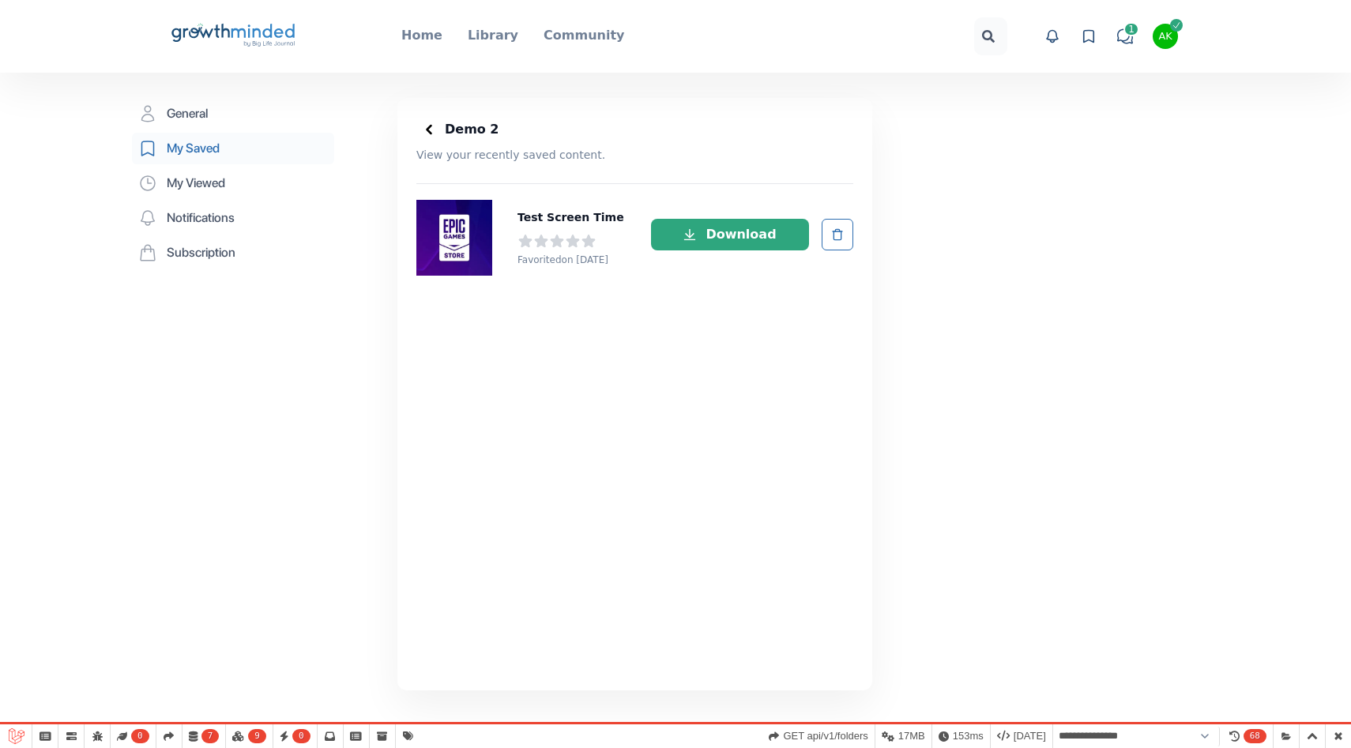
click at [570, 214] on link "Test Screen Time" at bounding box center [571, 217] width 107 height 19
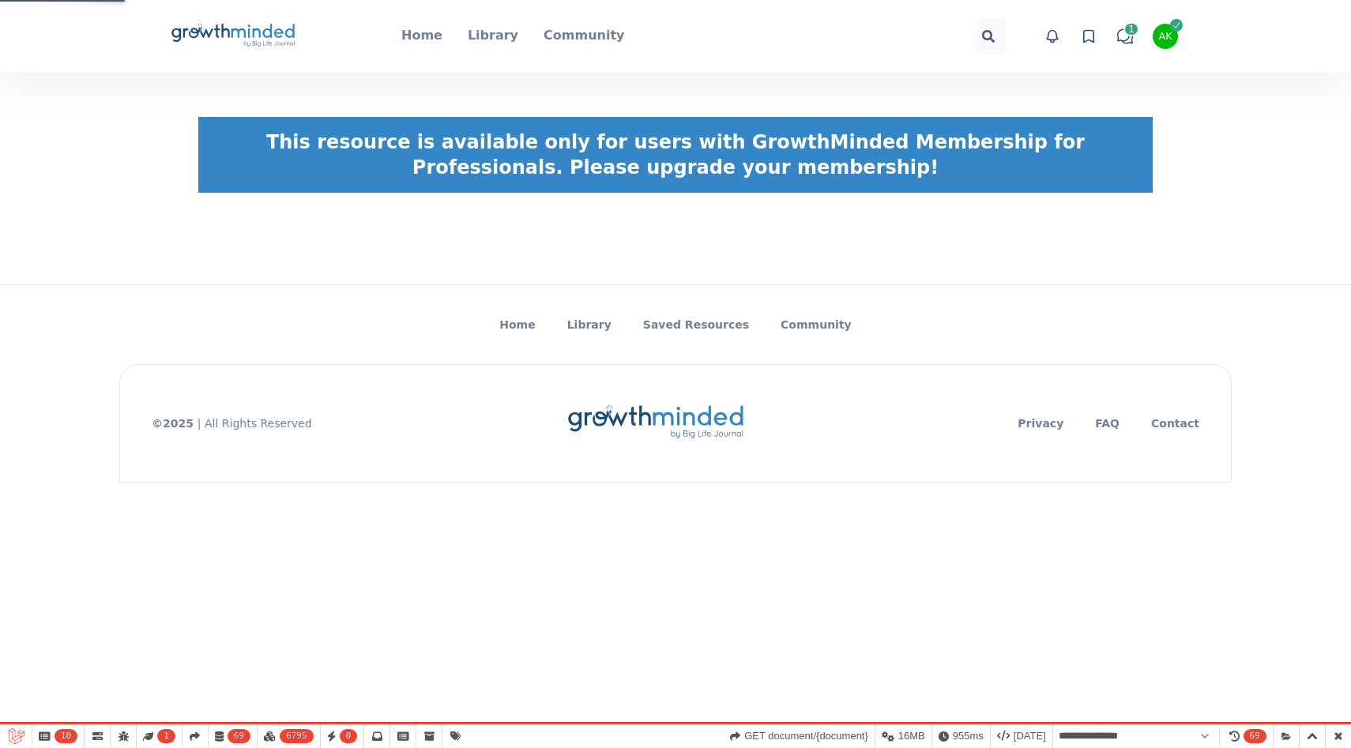
click at [267, 51] on icon "Big Life Journal GrowthMinded Logo .cls-1{fill:#1b4c76}.cls-2{fill:#294e79}.cls…" at bounding box center [233, 36] width 127 height 38
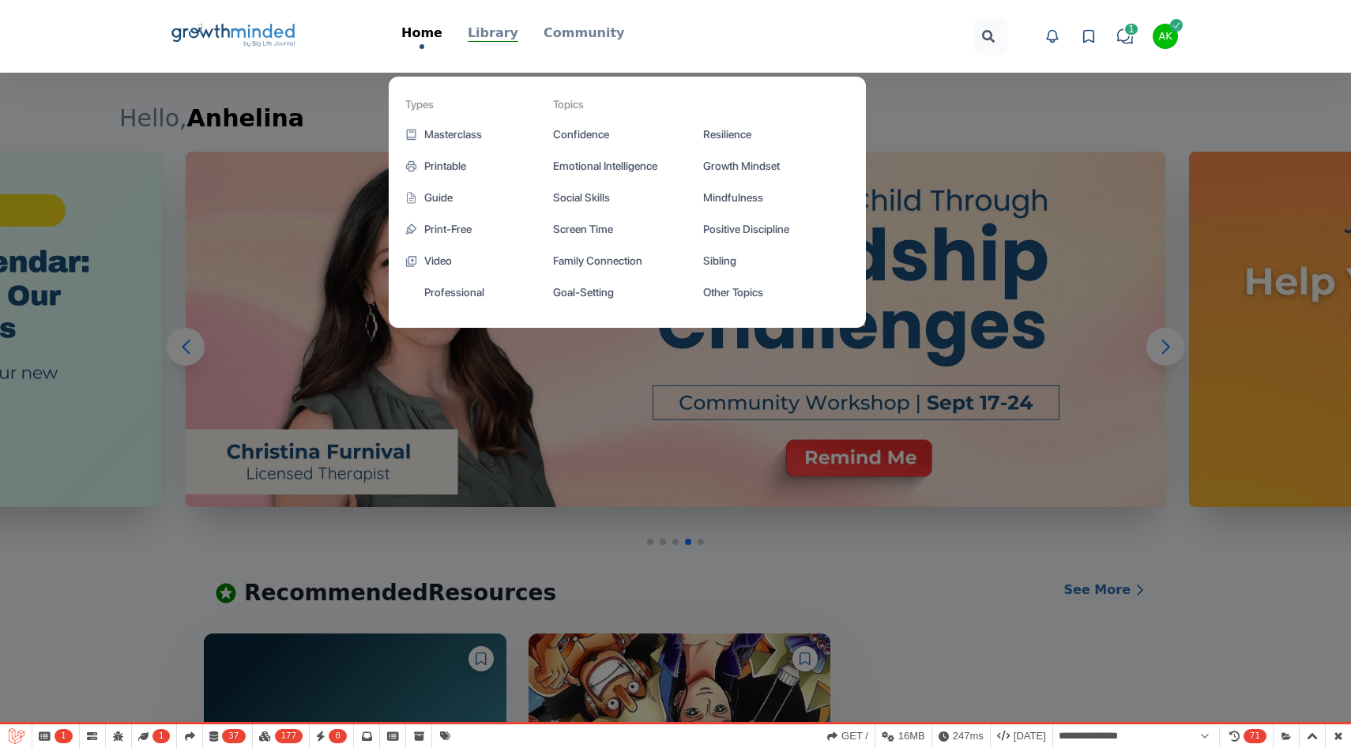
click at [506, 33] on p "Library" at bounding box center [493, 33] width 51 height 19
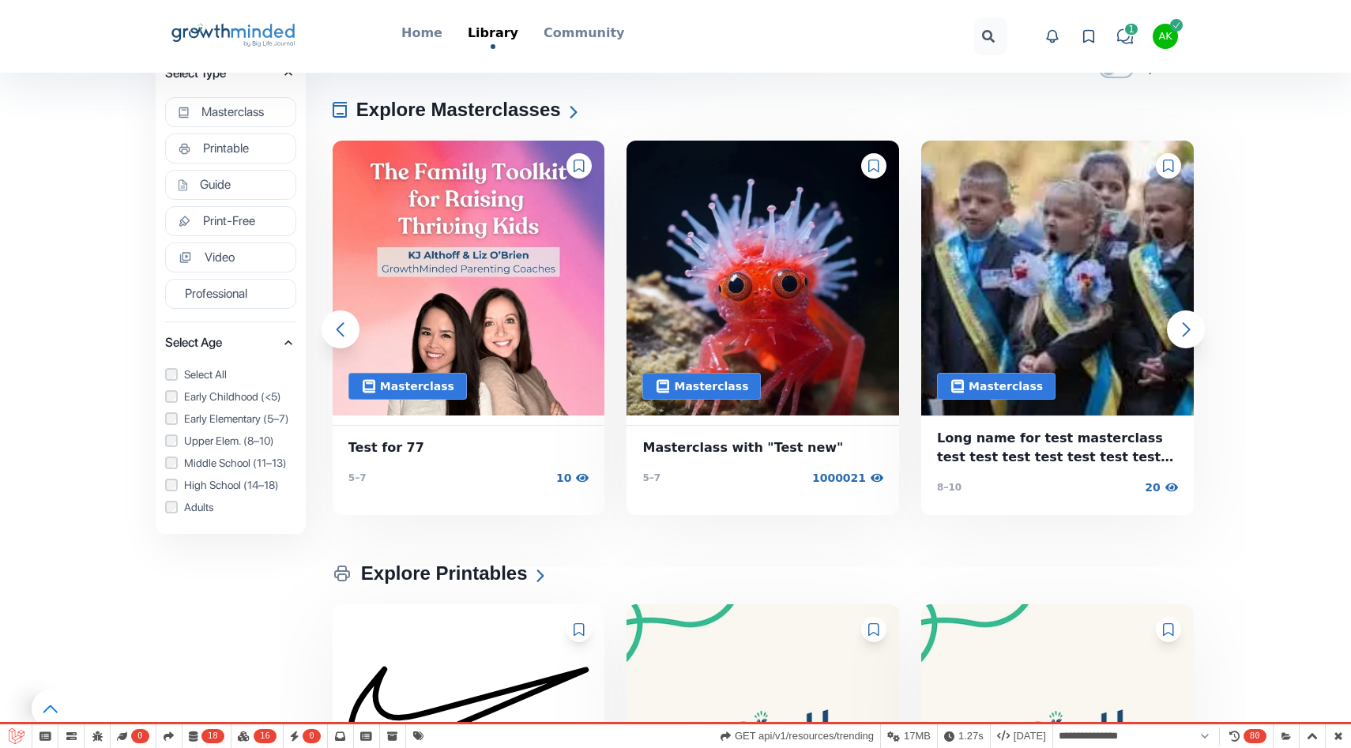
scroll to position [213, 0]
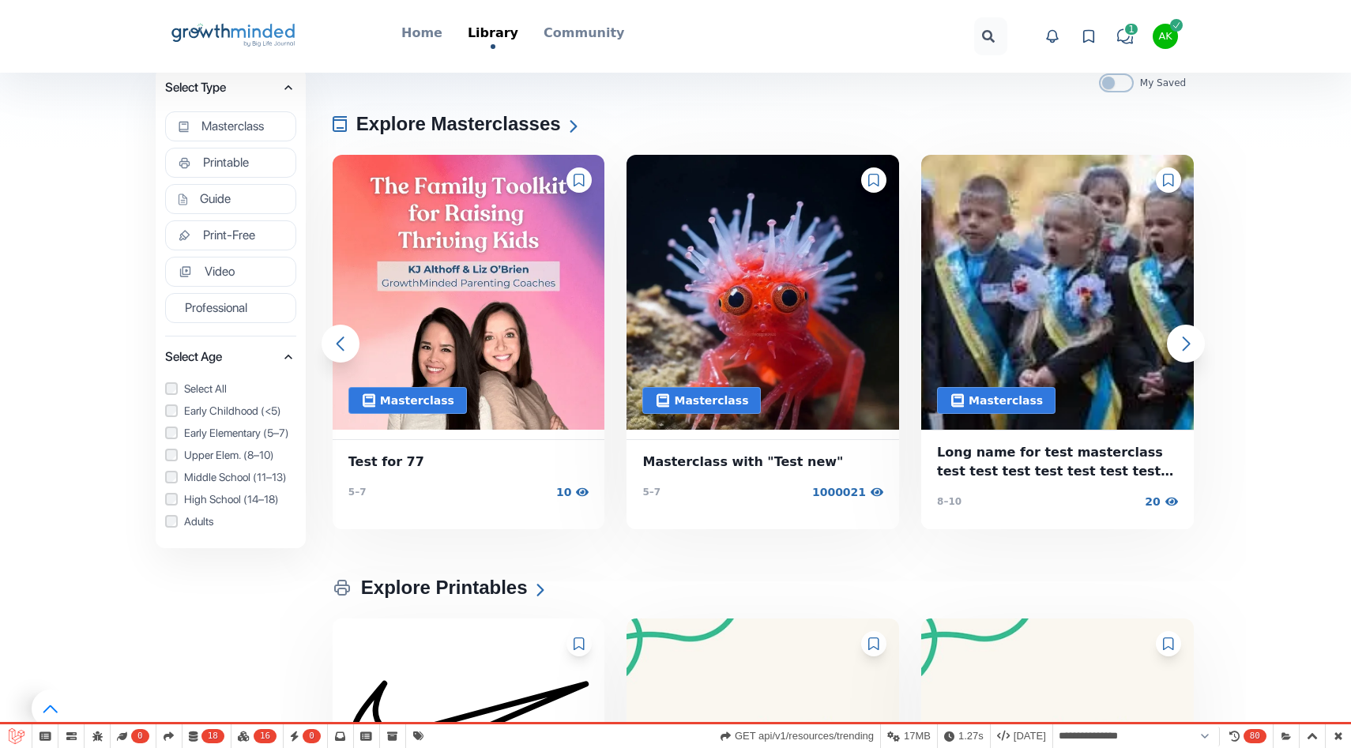
click at [576, 183] on icon at bounding box center [579, 180] width 11 height 13
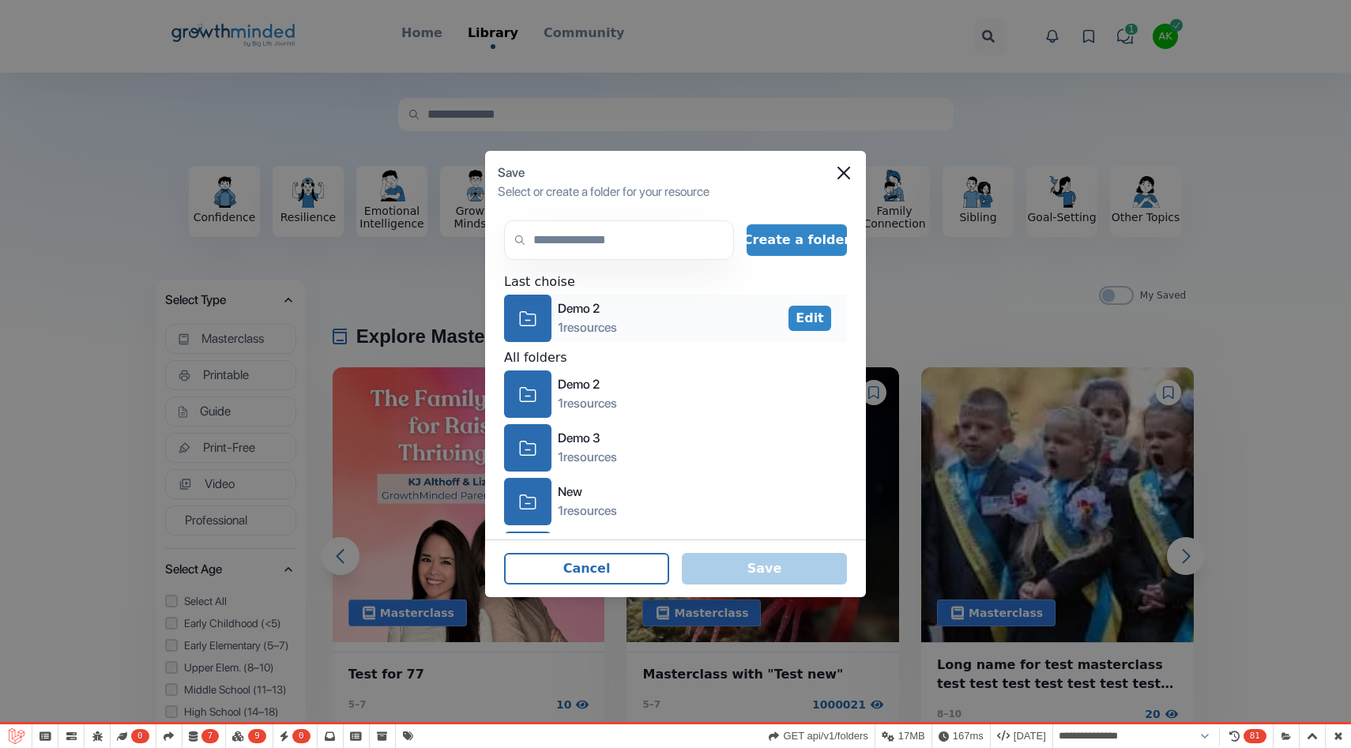
click at [538, 325] on div "icon-folder" at bounding box center [527, 318] width 47 height 47
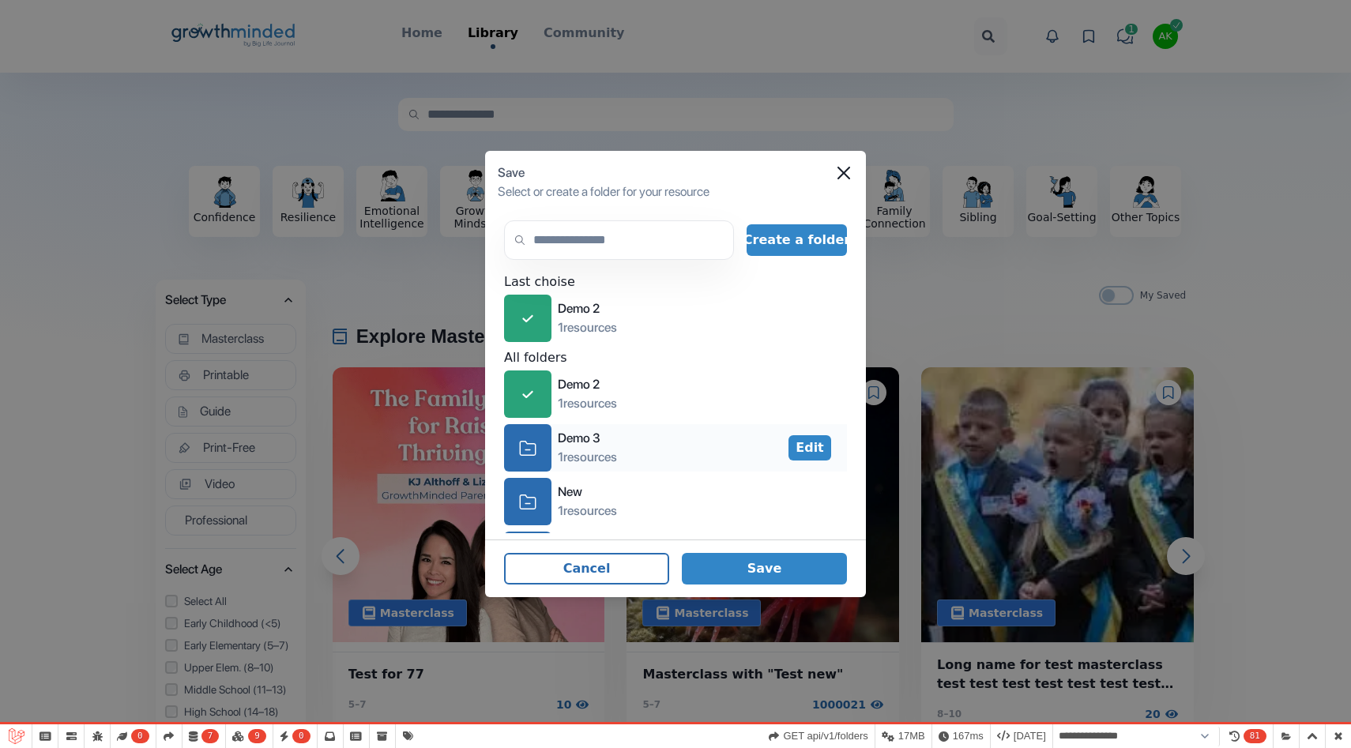
click at [539, 447] on div "icon-folder" at bounding box center [527, 447] width 47 height 47
click at [764, 557] on button "Save" at bounding box center [764, 569] width 165 height 32
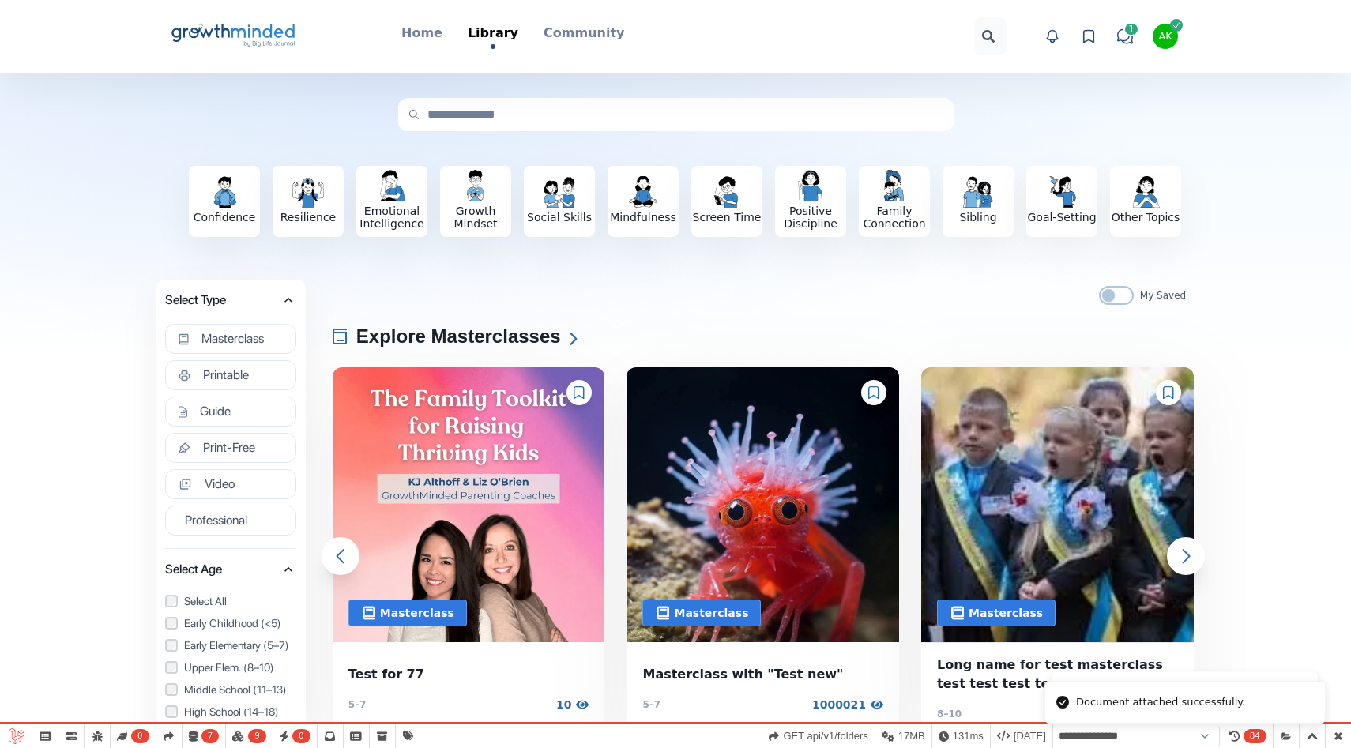
click at [581, 386] on icon at bounding box center [579, 392] width 10 height 13
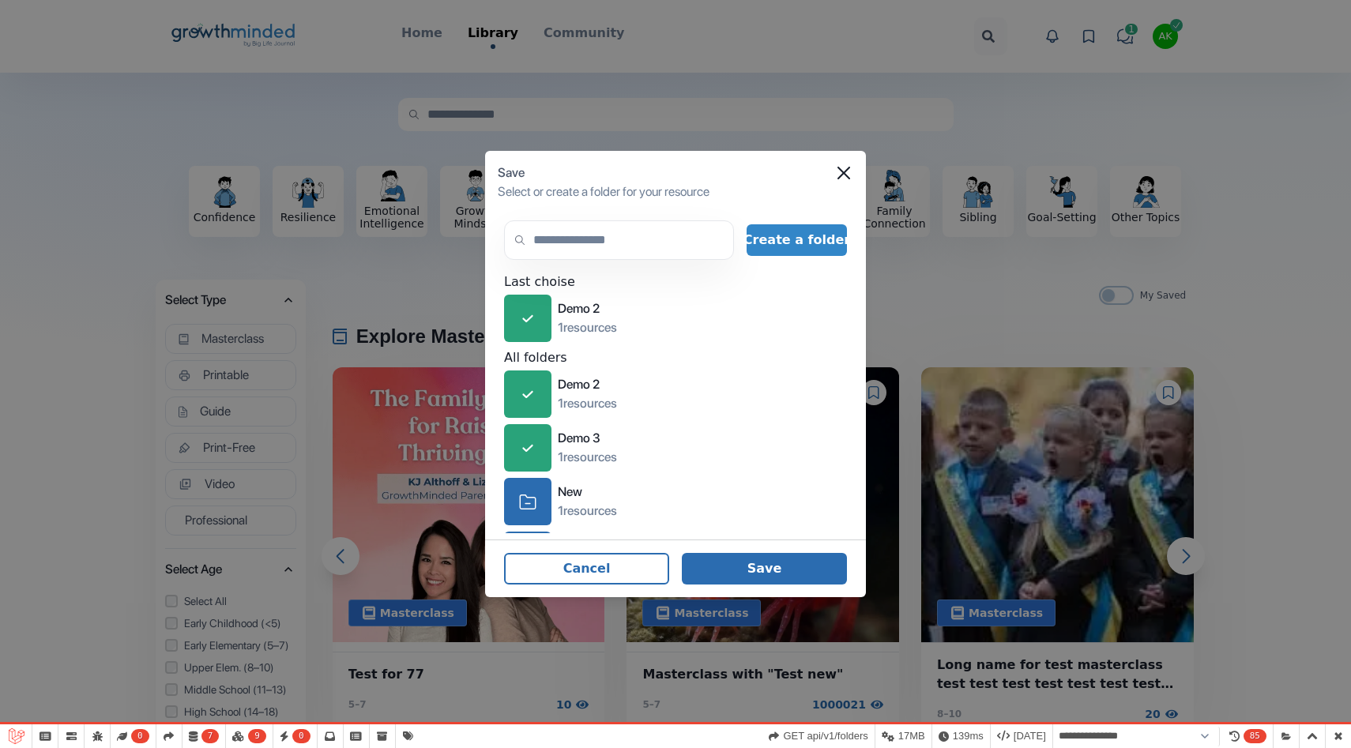
click at [767, 578] on button "Save" at bounding box center [764, 569] width 165 height 32
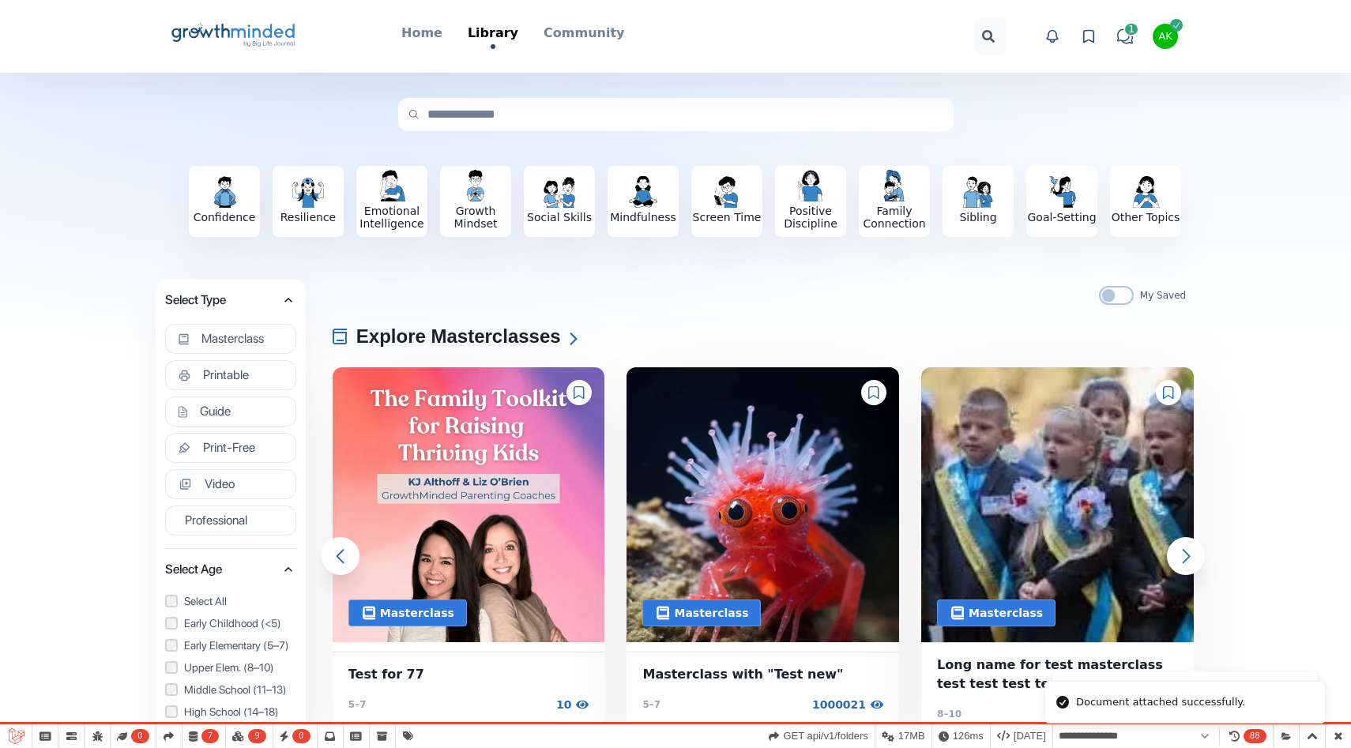
click at [1087, 40] on icon at bounding box center [1089, 36] width 10 height 12
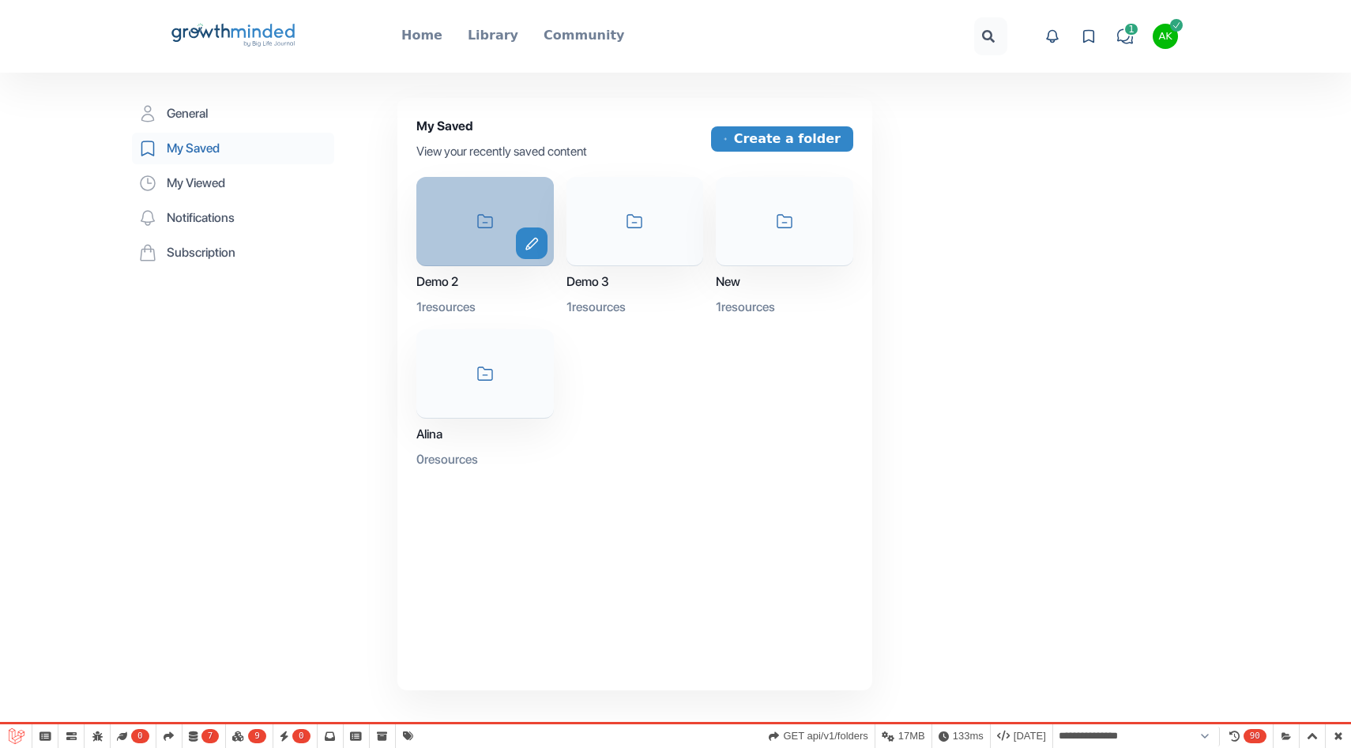
click at [488, 251] on div "icon-folder edit" at bounding box center [485, 221] width 138 height 89
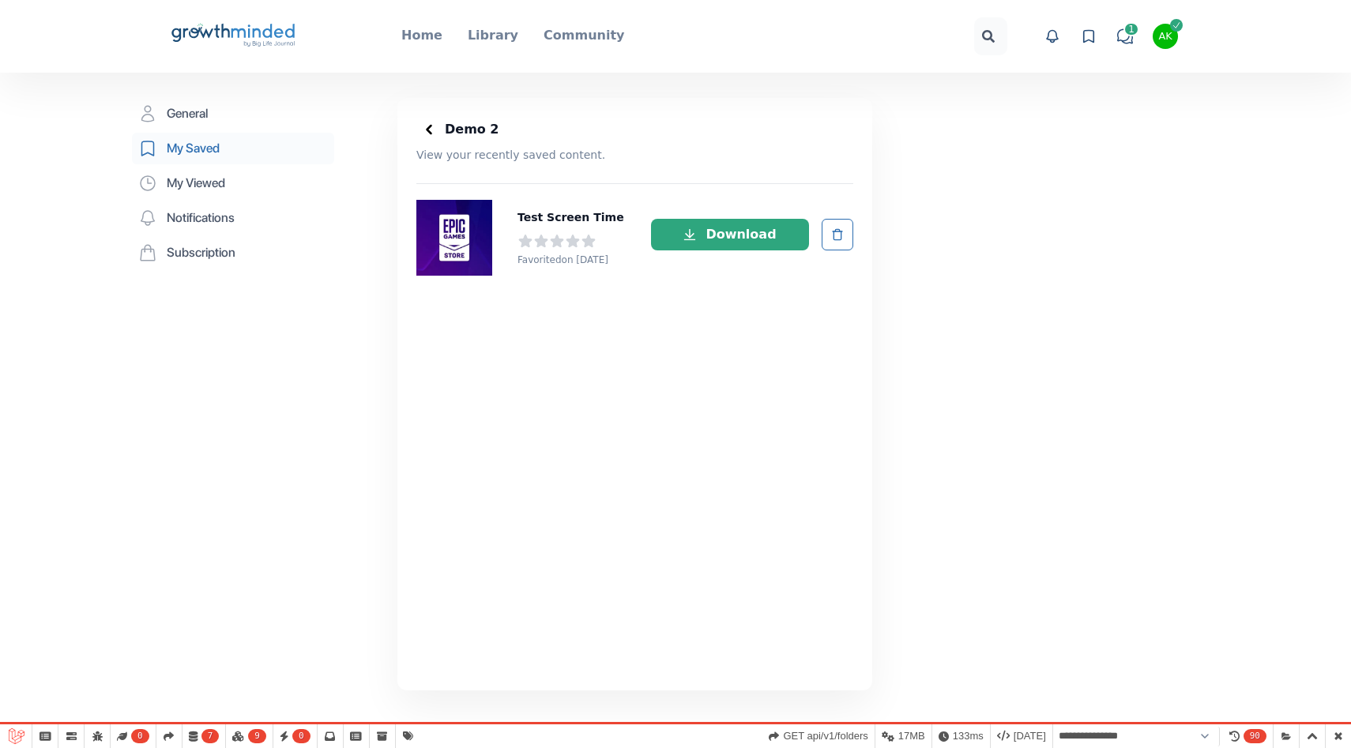
click at [432, 124] on icon at bounding box center [429, 130] width 16 height 16
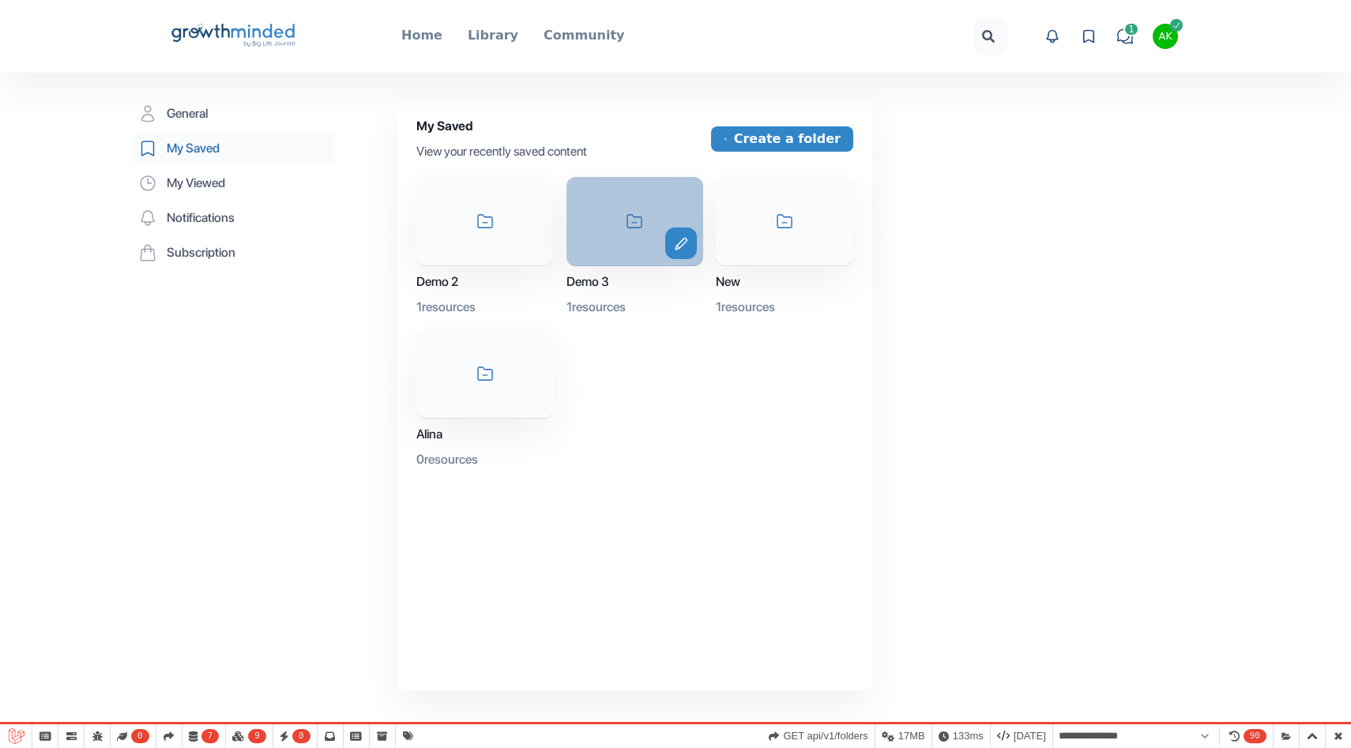
click at [620, 228] on div "icon-folder edit" at bounding box center [636, 221] width 138 height 89
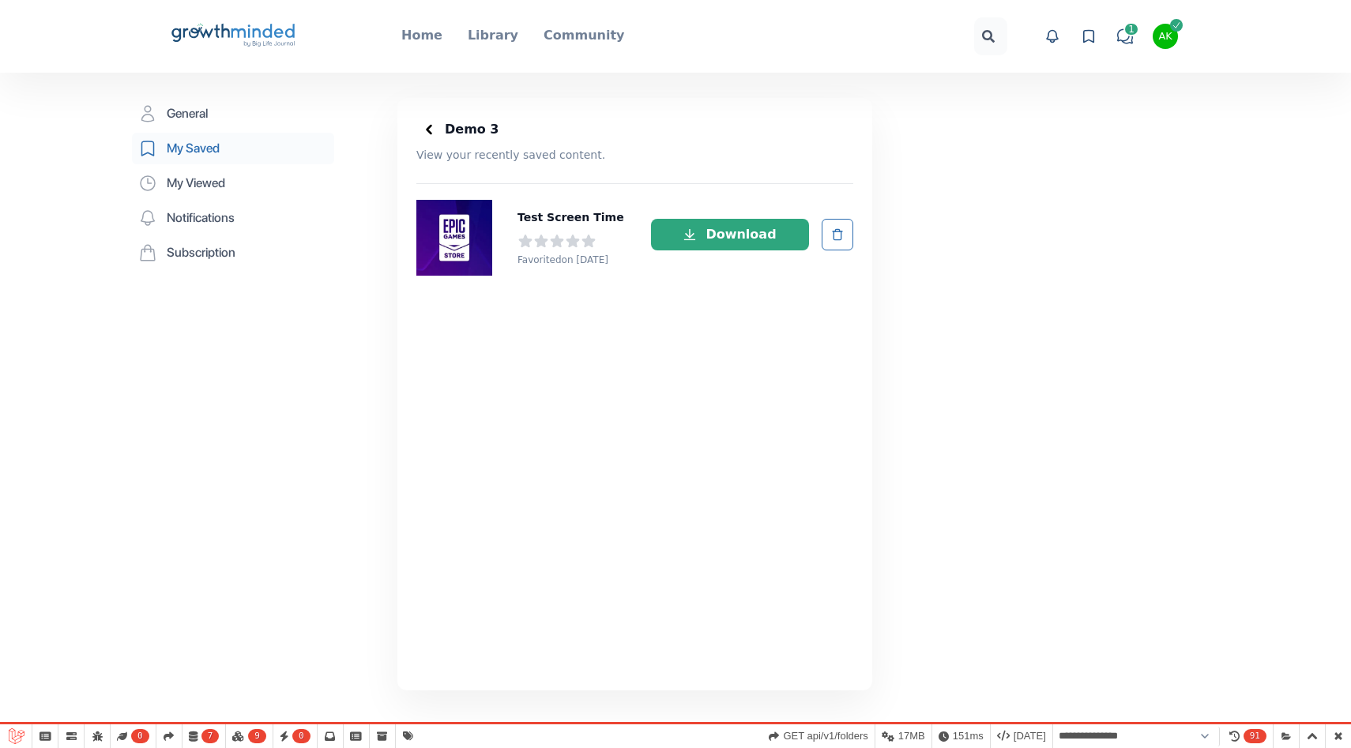
click at [431, 126] on icon at bounding box center [429, 130] width 16 height 16
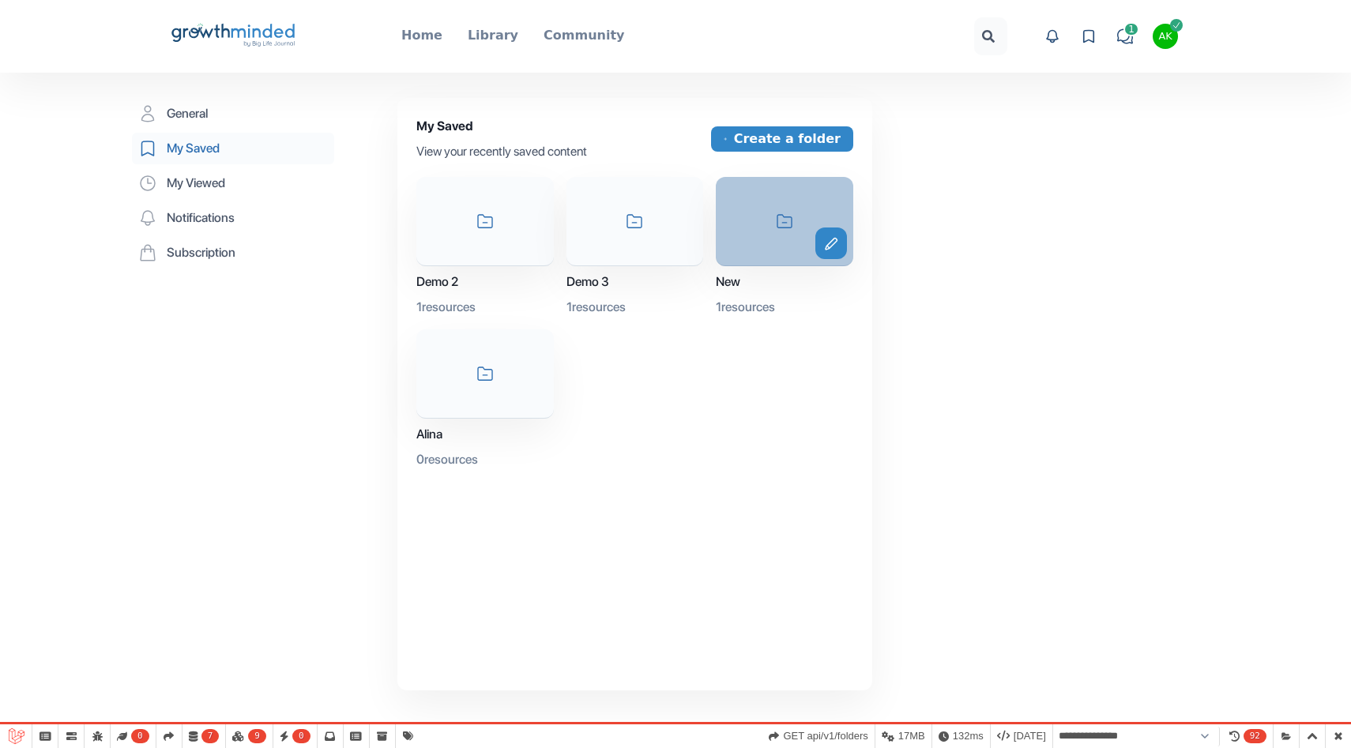
click at [773, 199] on div "icon-folder edit" at bounding box center [785, 221] width 138 height 89
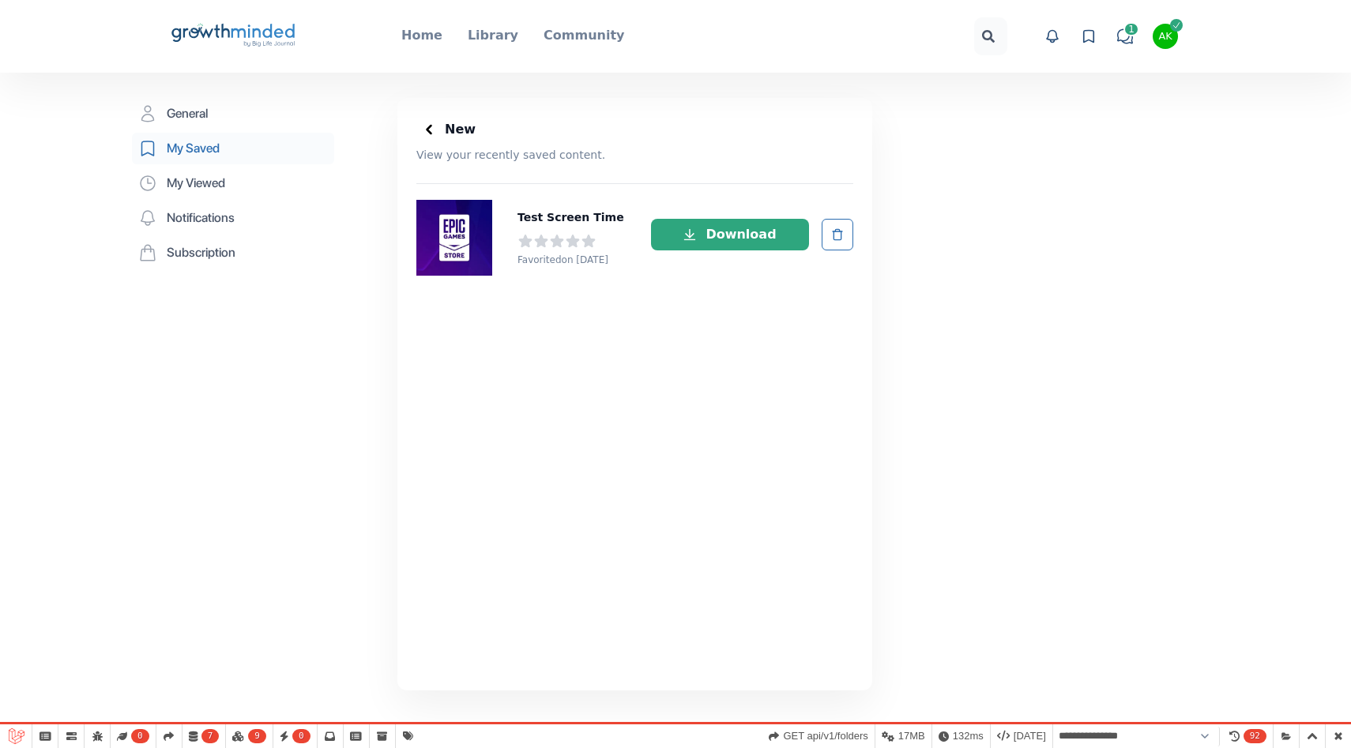
click at [416, 132] on div at bounding box center [428, 129] width 25 height 25
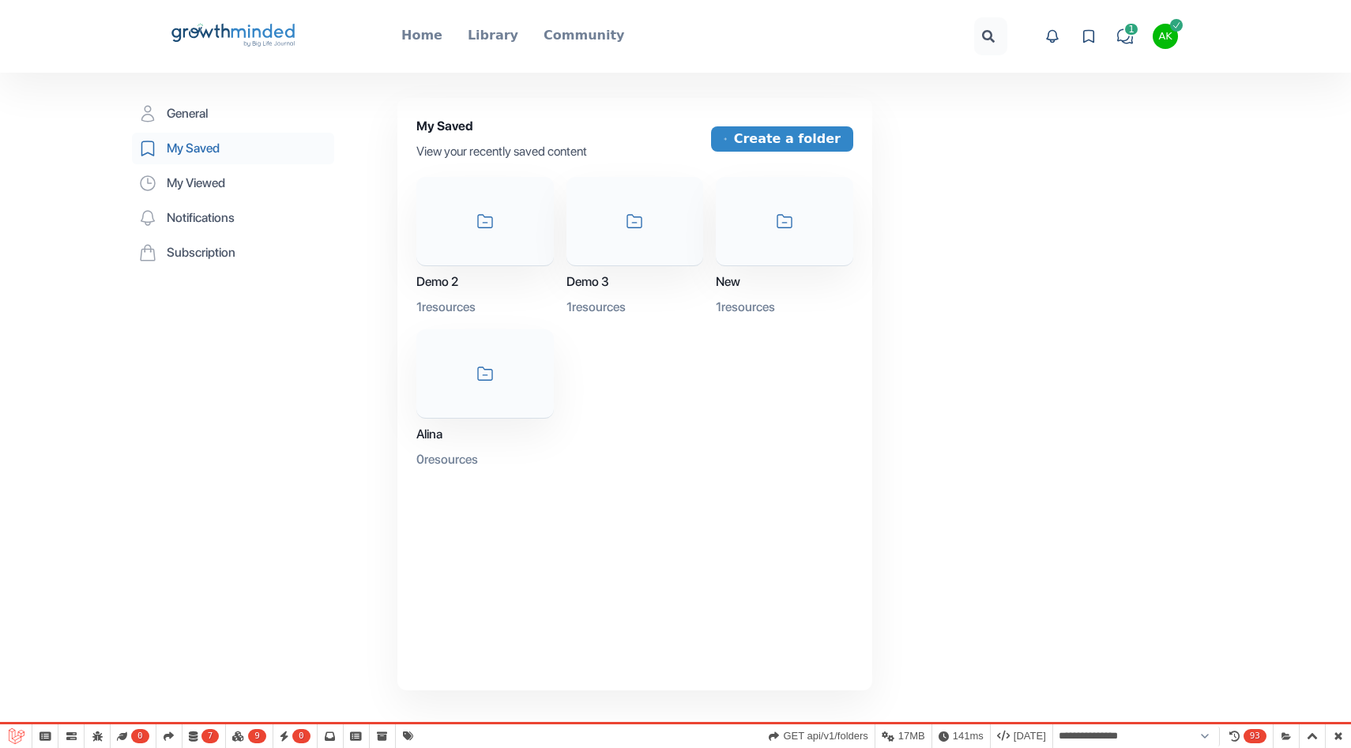
click at [240, 39] on icon "Big Life Journal GrowthMinded Logo .cls-1{fill:#1b4c76}.cls-2{fill:#294e79}.cls…" at bounding box center [233, 36] width 127 height 38
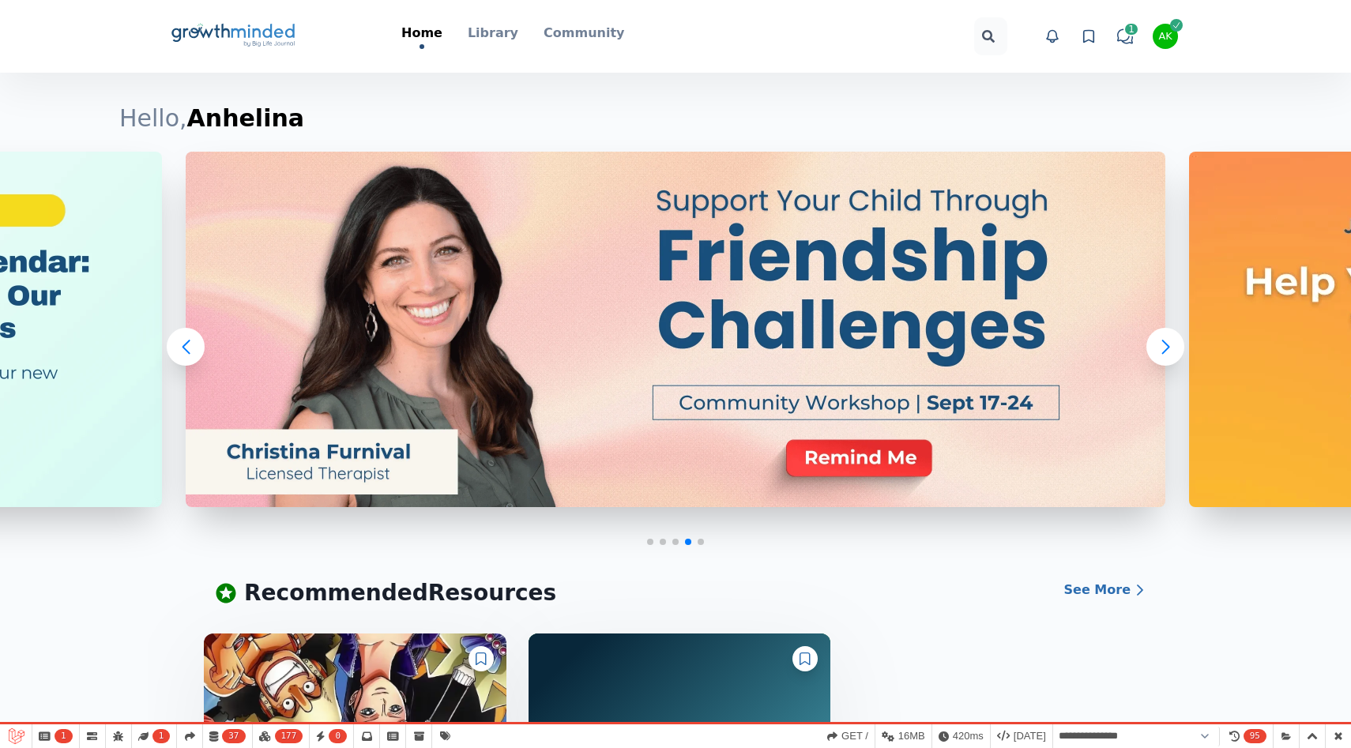
click at [496, 16] on div "Big Life Journal GrowthMinded Logo .cls-1{fill:#1b4c76}.cls-2{fill:#294e79}.cls…" at bounding box center [676, 36] width 1012 height 73
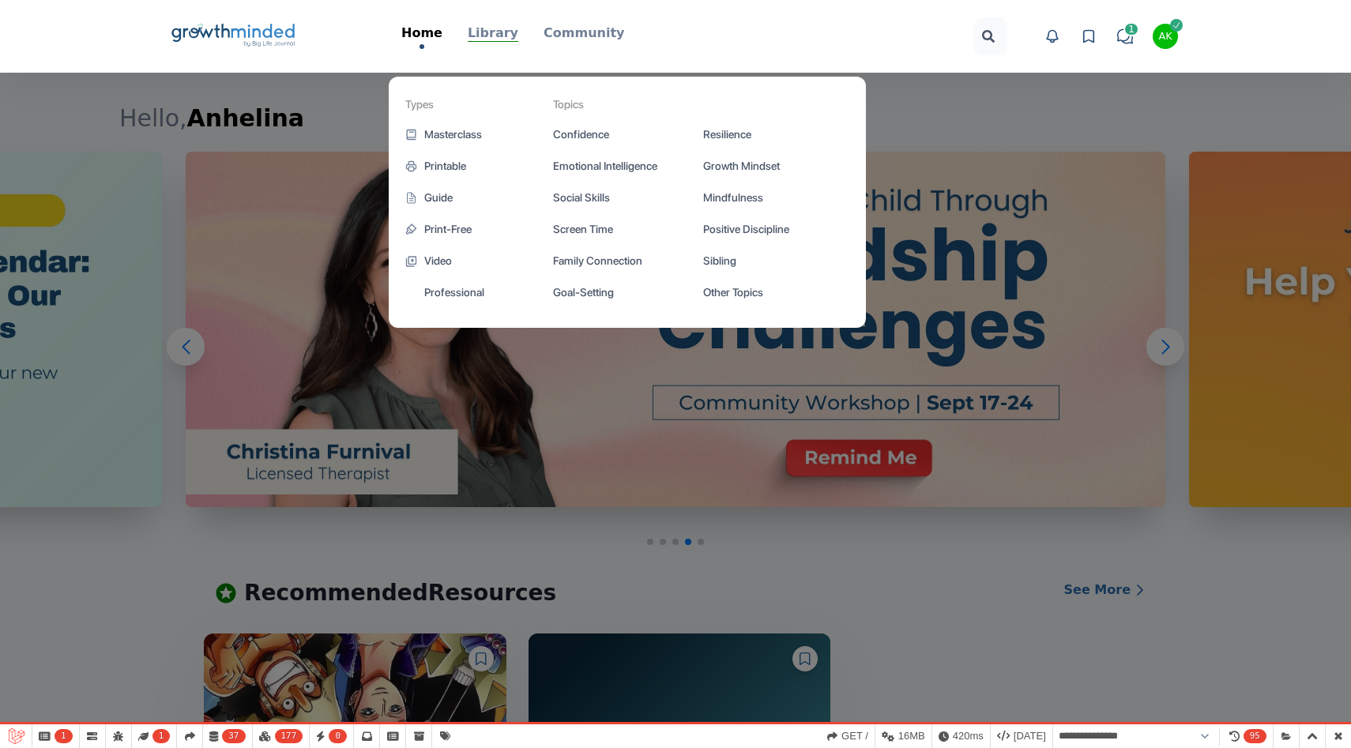
click at [496, 35] on p "Library" at bounding box center [493, 33] width 51 height 19
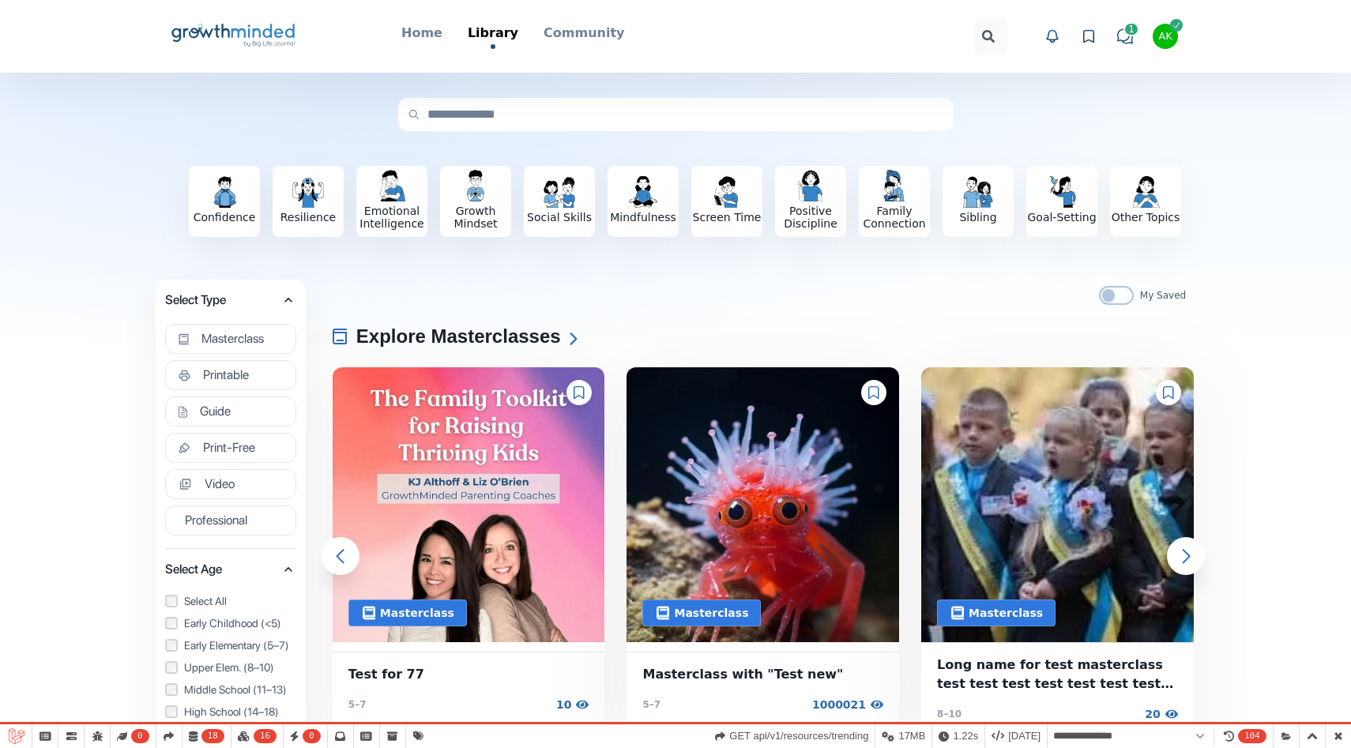
click at [584, 390] on icon at bounding box center [579, 392] width 10 height 13
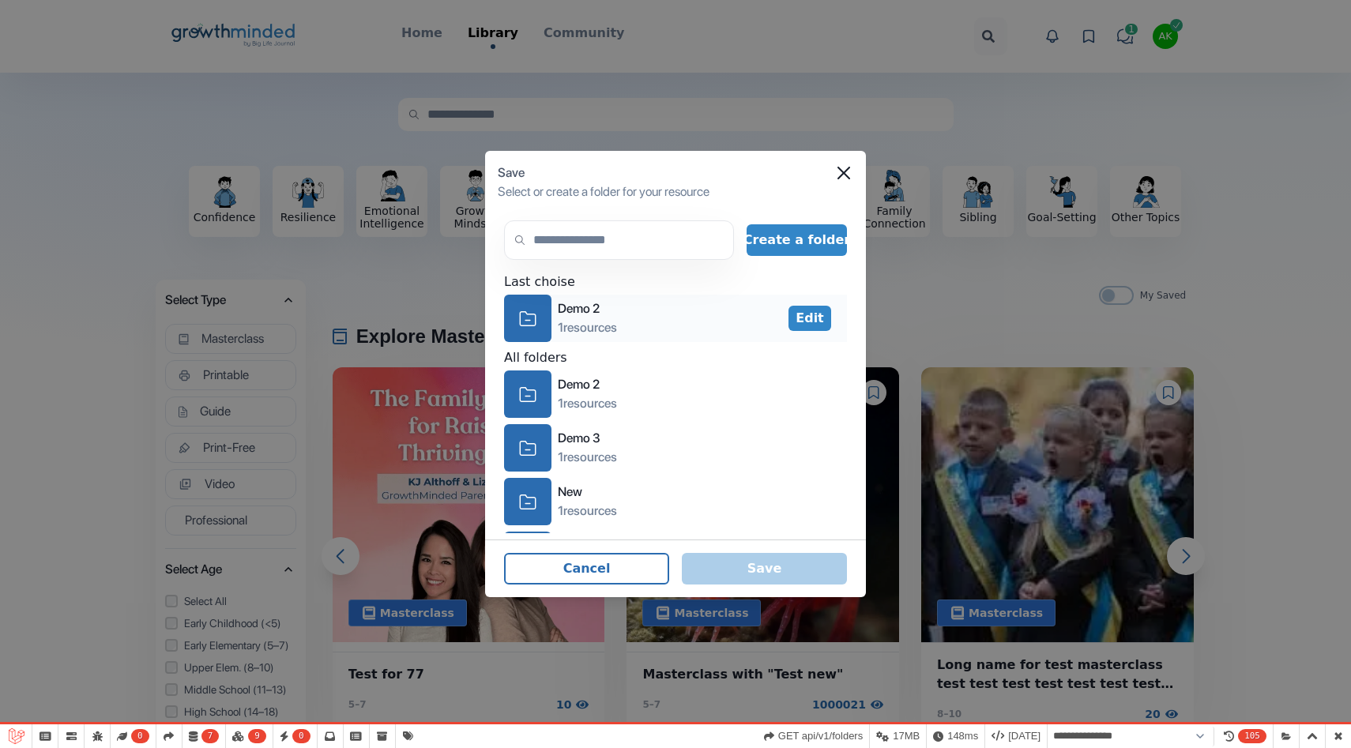
click at [523, 312] on icon "icon-folder" at bounding box center [527, 319] width 17 height 24
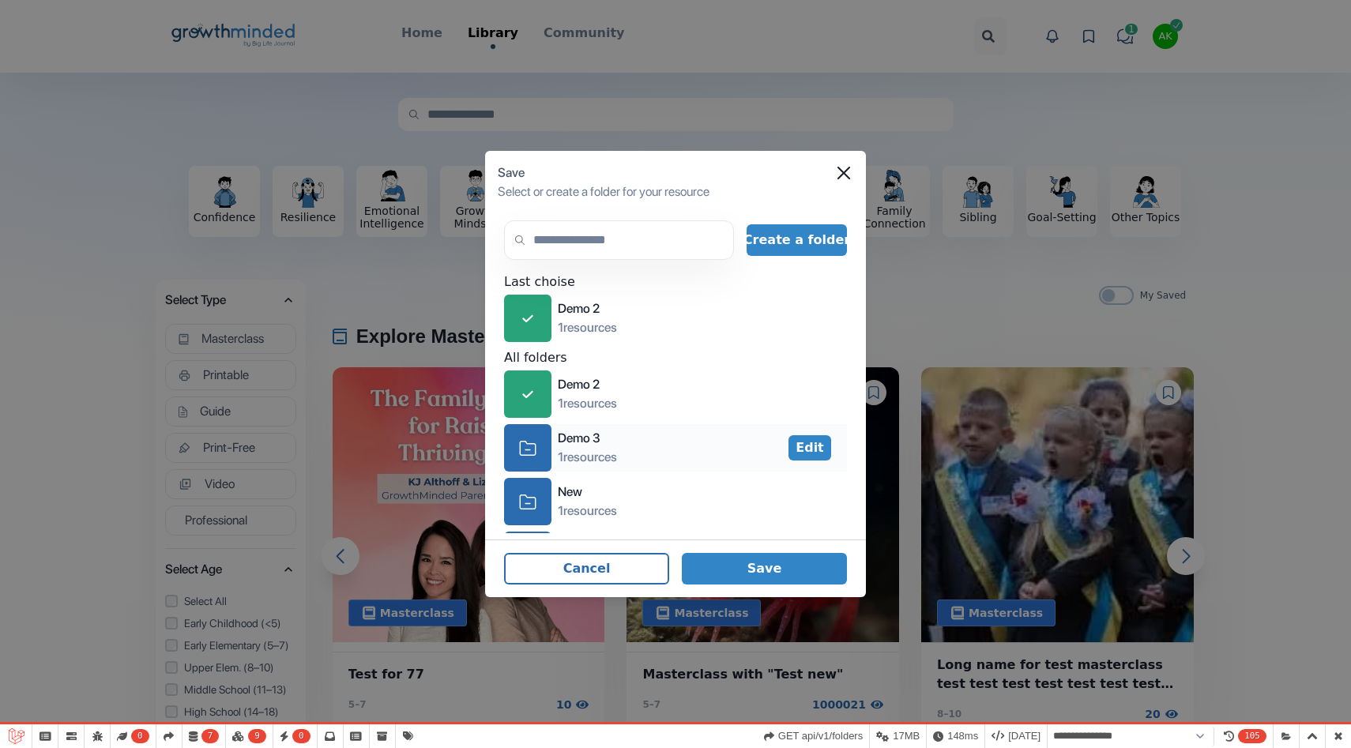
click at [526, 436] on icon "icon-folder" at bounding box center [527, 448] width 17 height 24
click at [754, 560] on button "Save" at bounding box center [764, 569] width 165 height 32
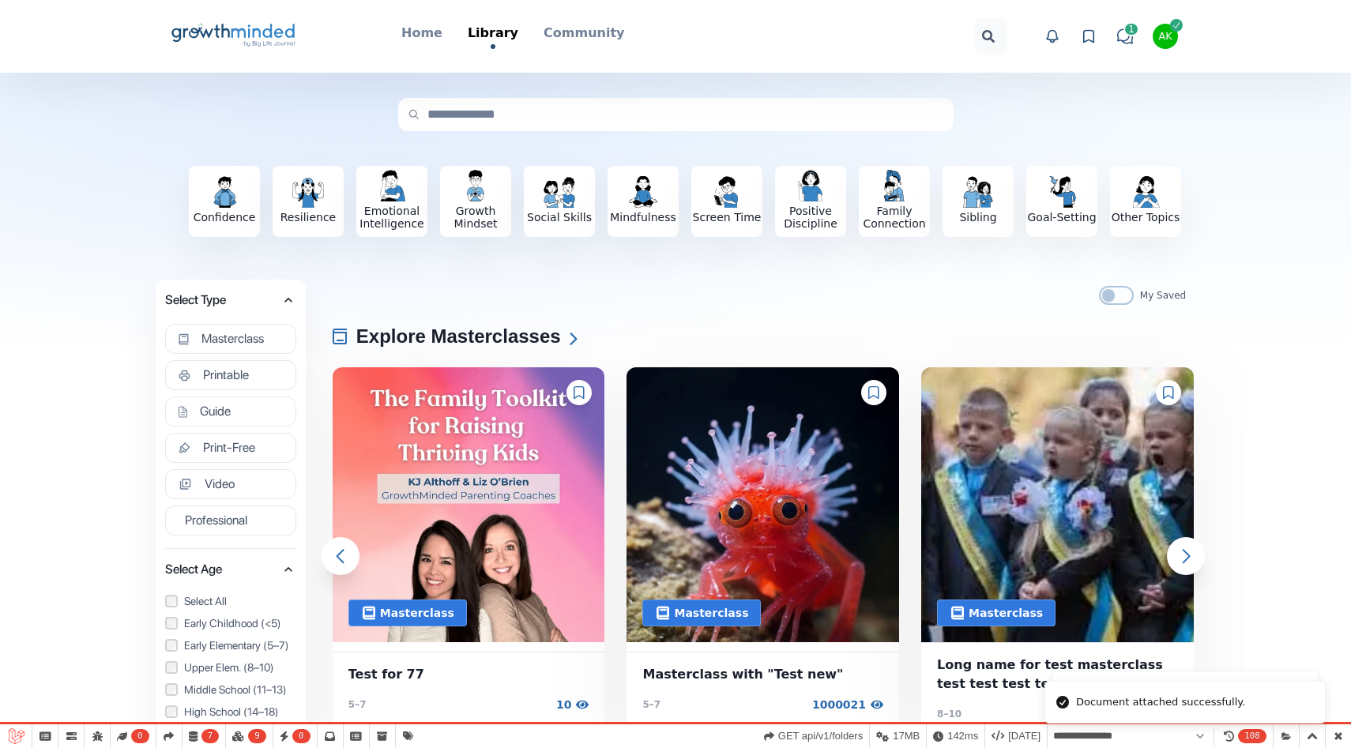
click at [590, 394] on div at bounding box center [579, 392] width 25 height 25
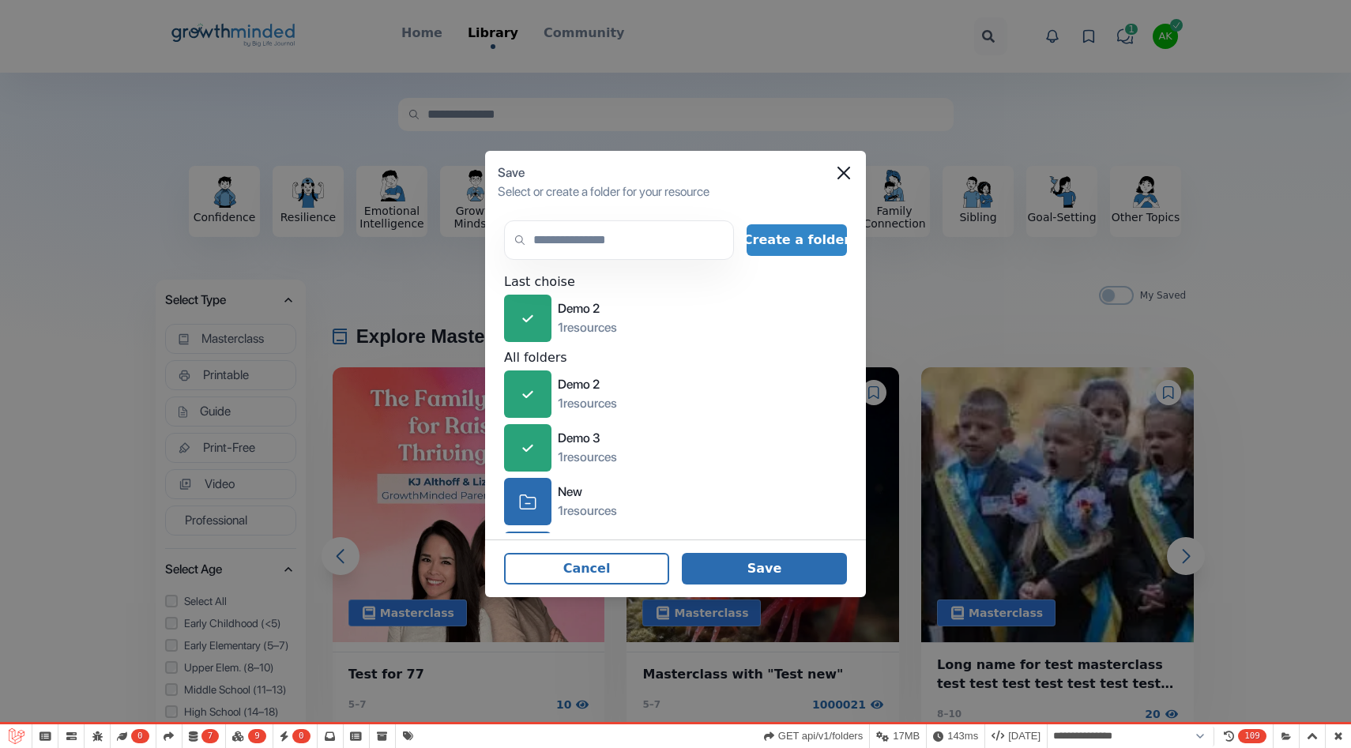
click at [744, 573] on button "Save" at bounding box center [764, 569] width 165 height 32
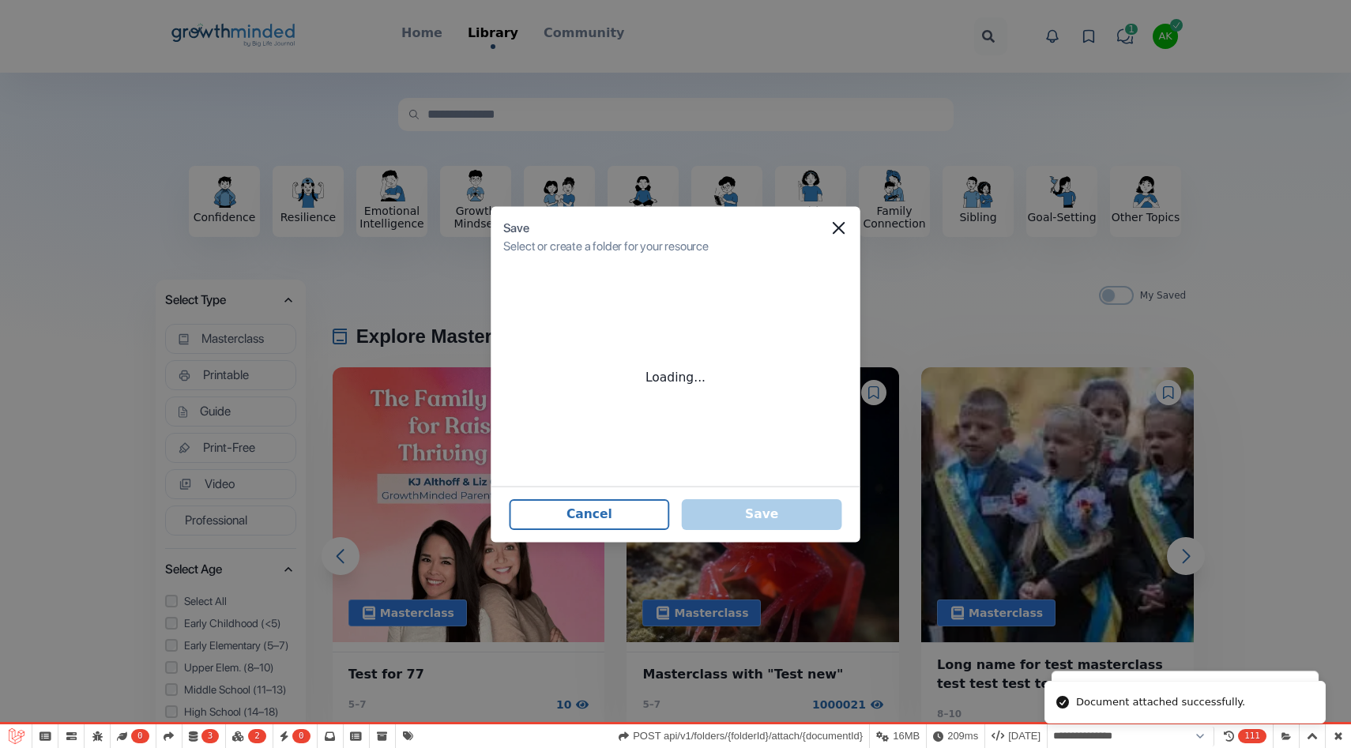
select select "**********"
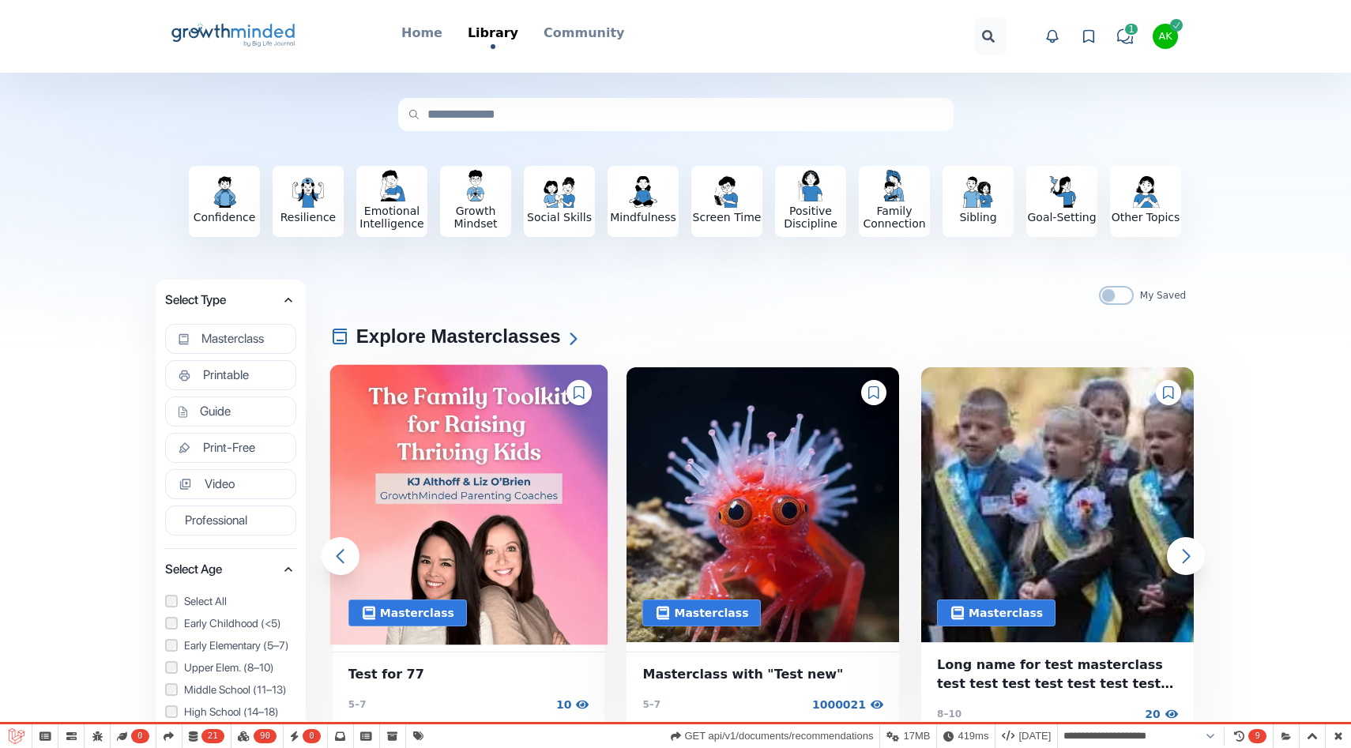
click at [582, 407] on img at bounding box center [469, 504] width 278 height 281
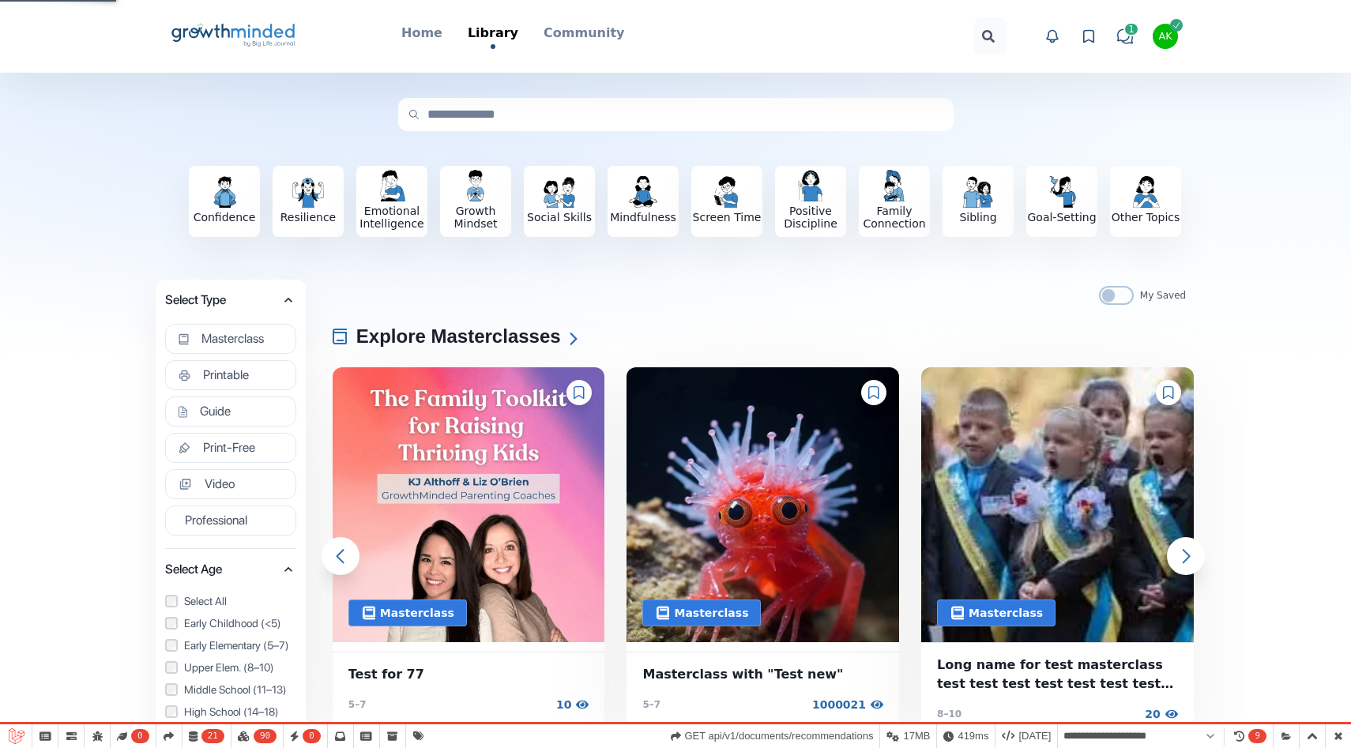
click at [578, 389] on icon at bounding box center [579, 392] width 11 height 13
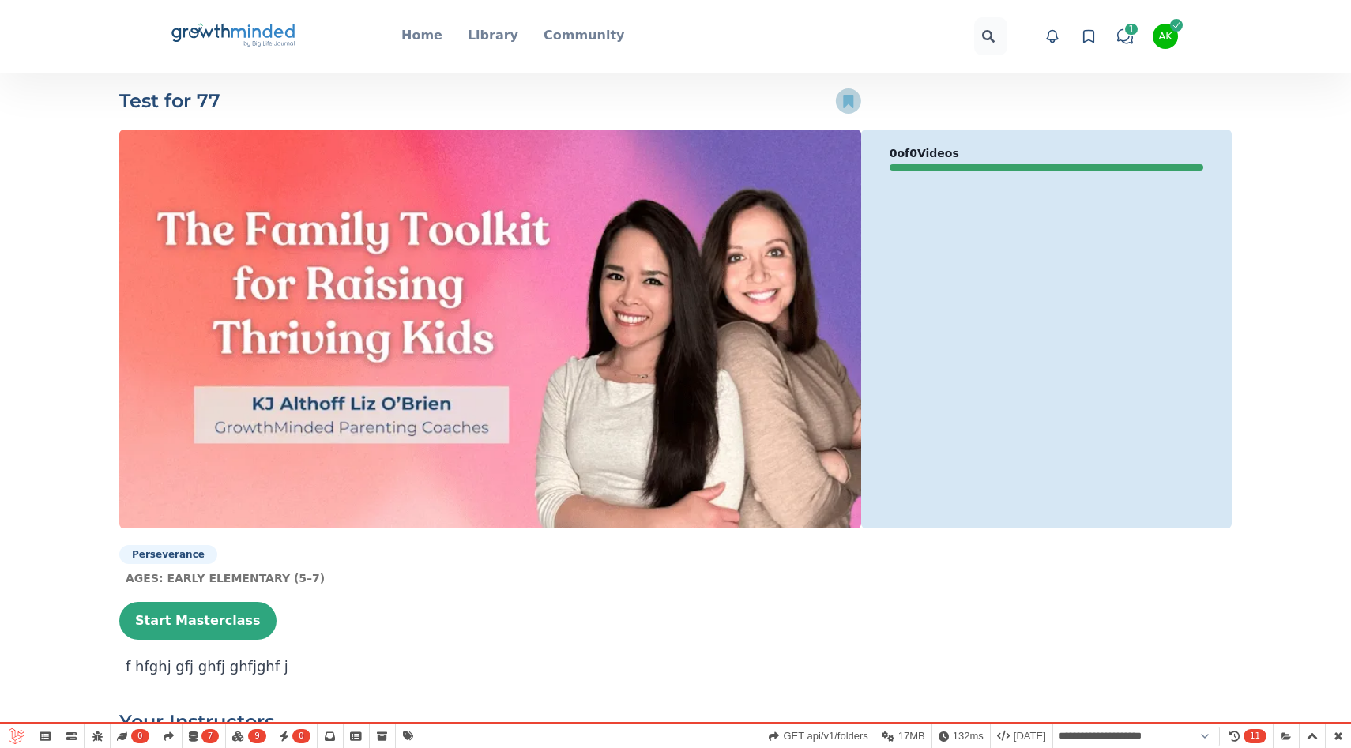
click at [852, 103] on icon at bounding box center [848, 101] width 10 height 13
click at [849, 99] on icon at bounding box center [848, 101] width 10 height 13
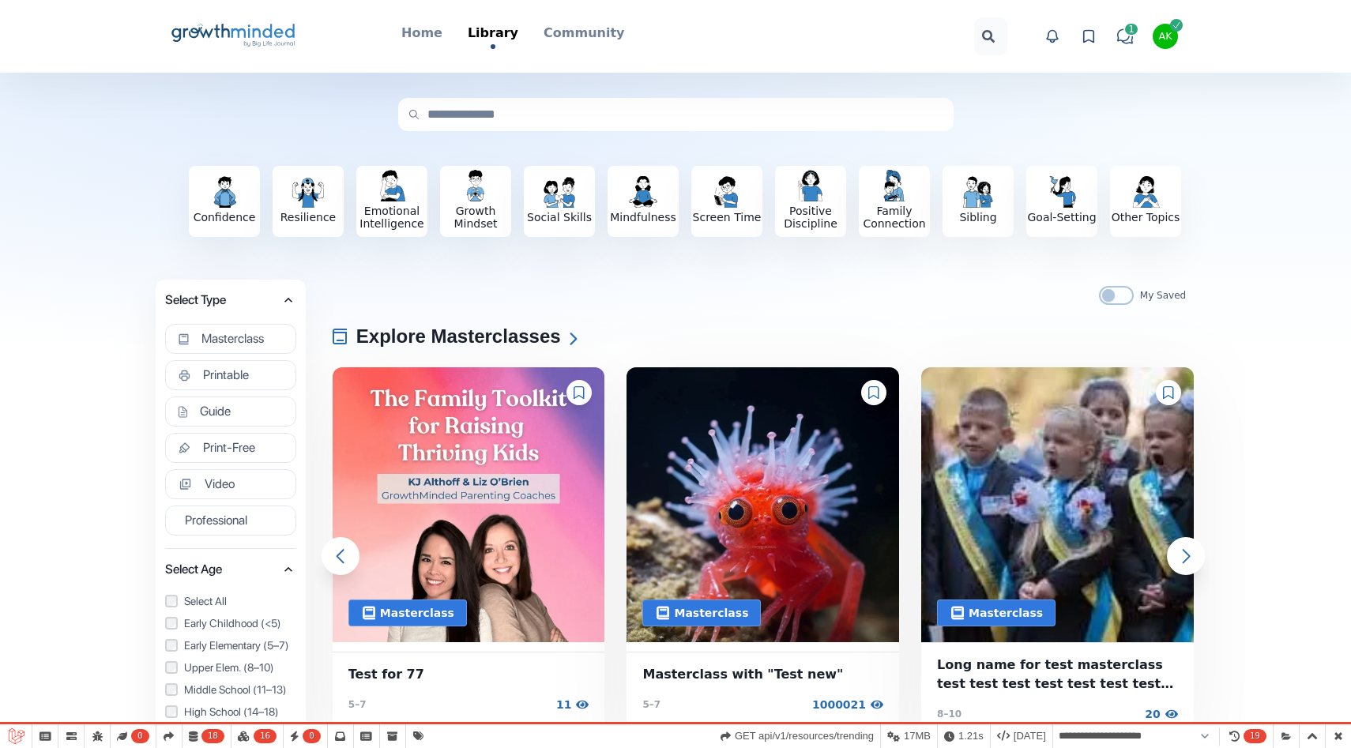
click at [579, 401] on div at bounding box center [579, 392] width 25 height 25
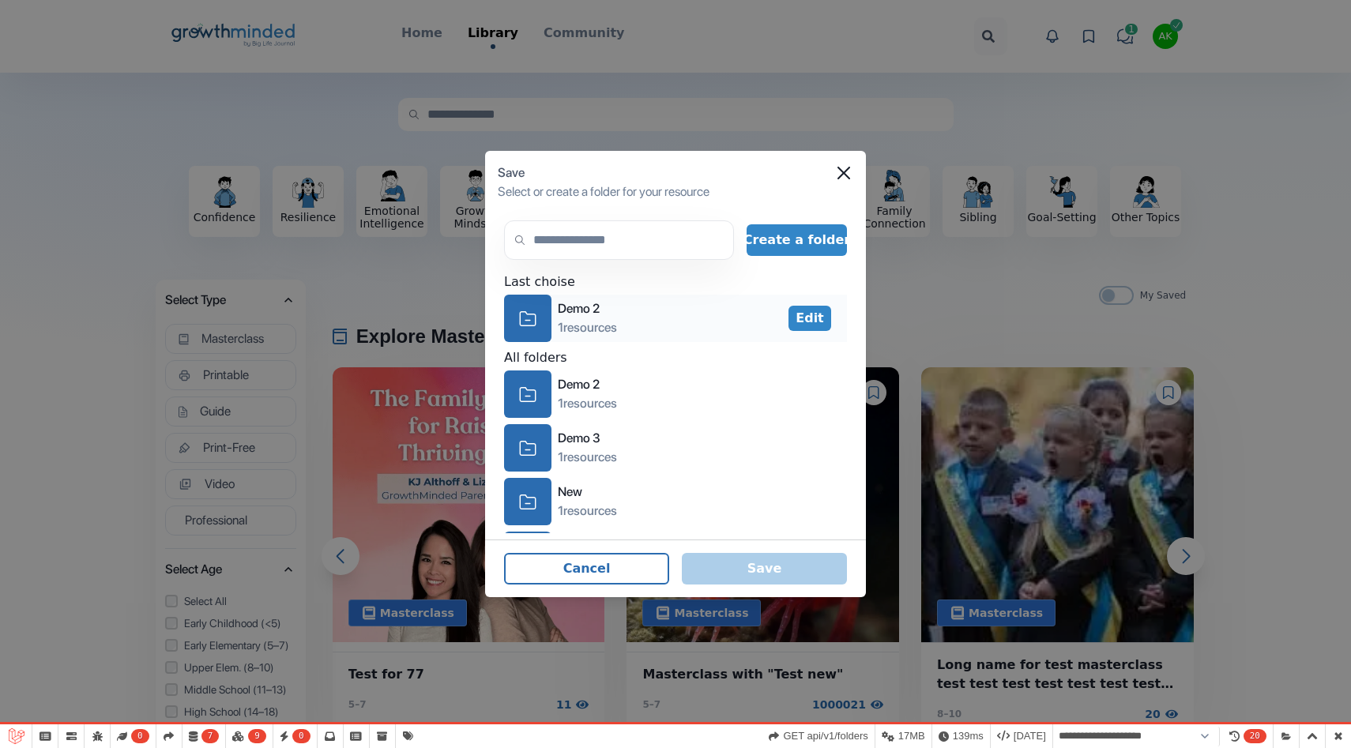
click at [544, 315] on div "icon-folder" at bounding box center [527, 318] width 47 height 47
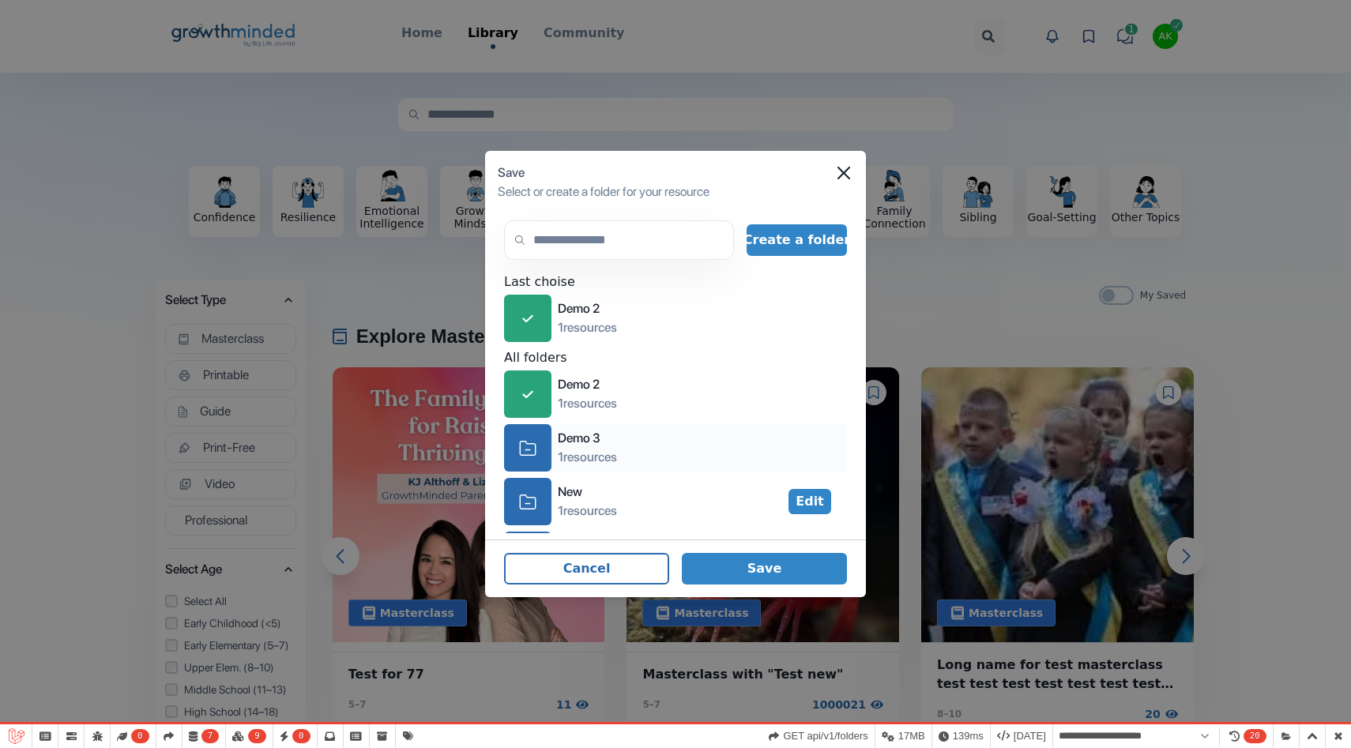
click at [532, 429] on div "icon-folder" at bounding box center [527, 447] width 47 height 47
click at [796, 569] on button "Save" at bounding box center [764, 569] width 165 height 32
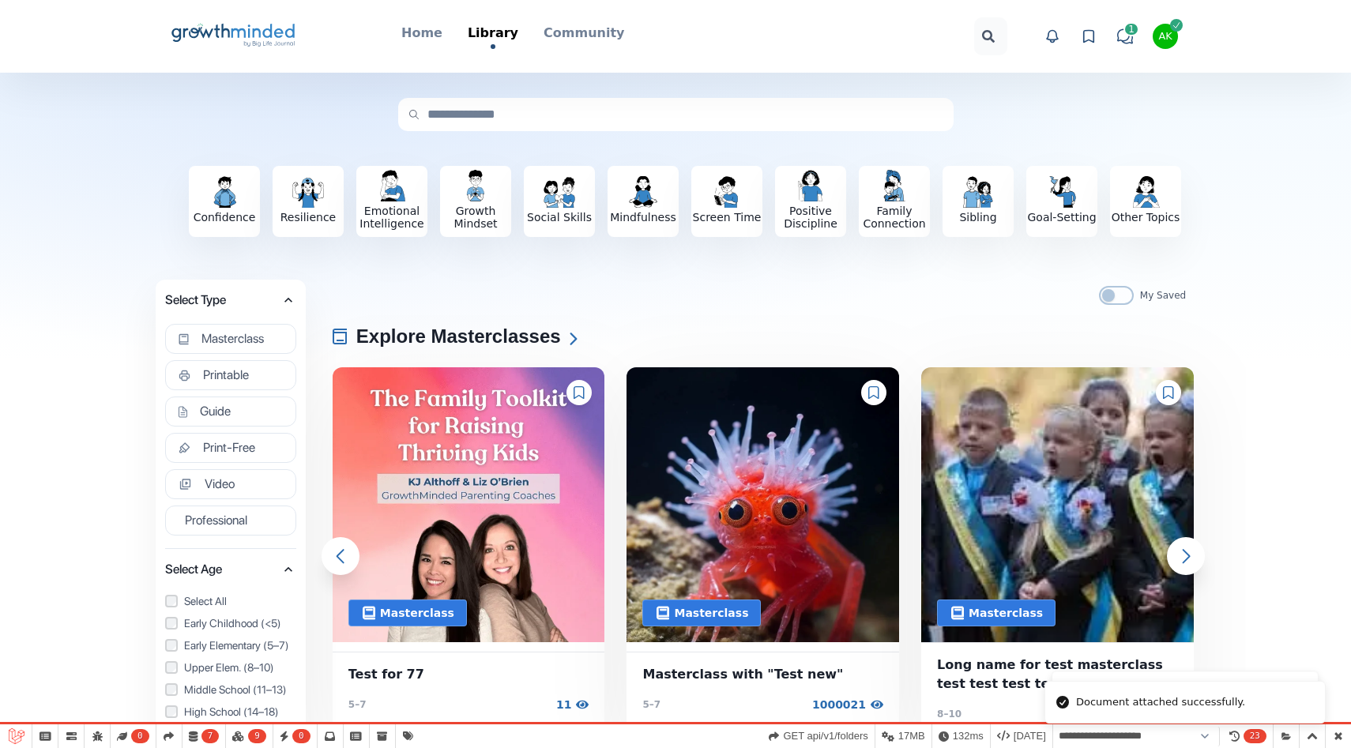
click at [582, 398] on icon at bounding box center [579, 392] width 11 height 13
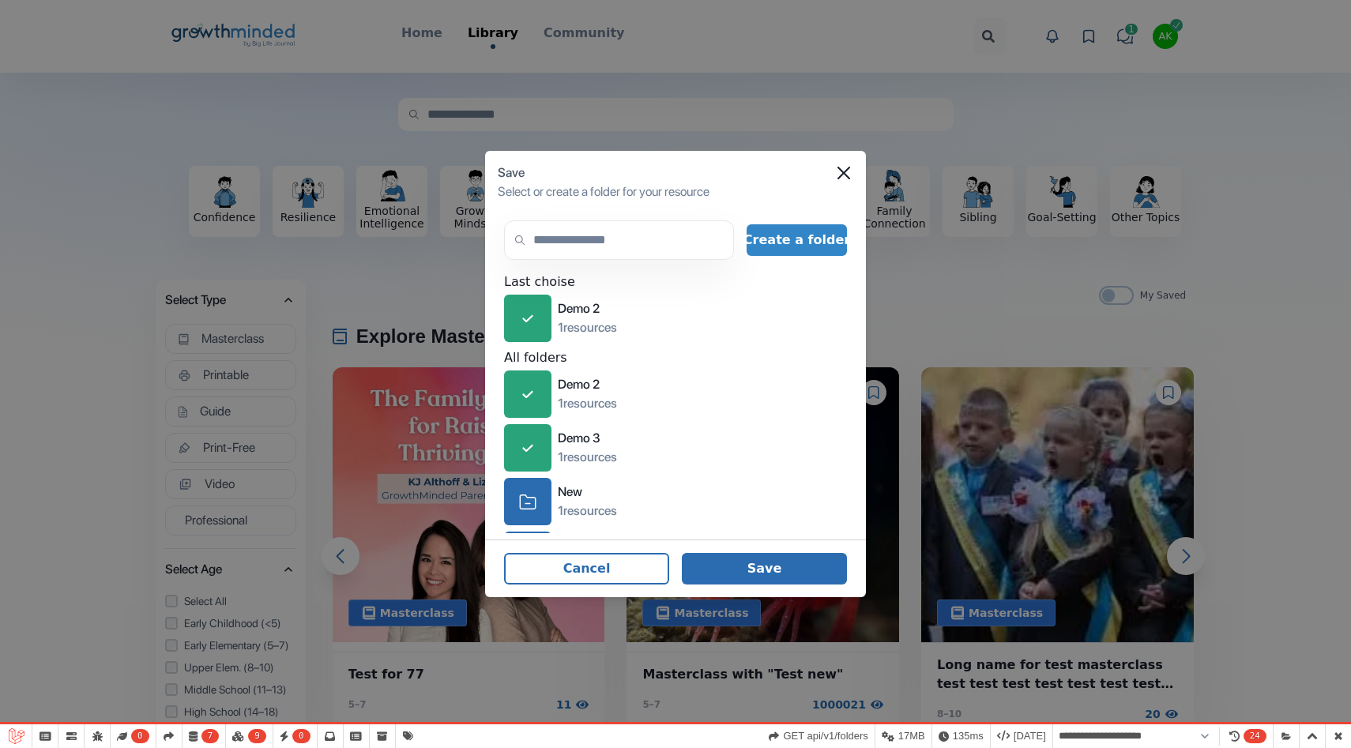
click at [740, 559] on button "Save" at bounding box center [764, 569] width 165 height 32
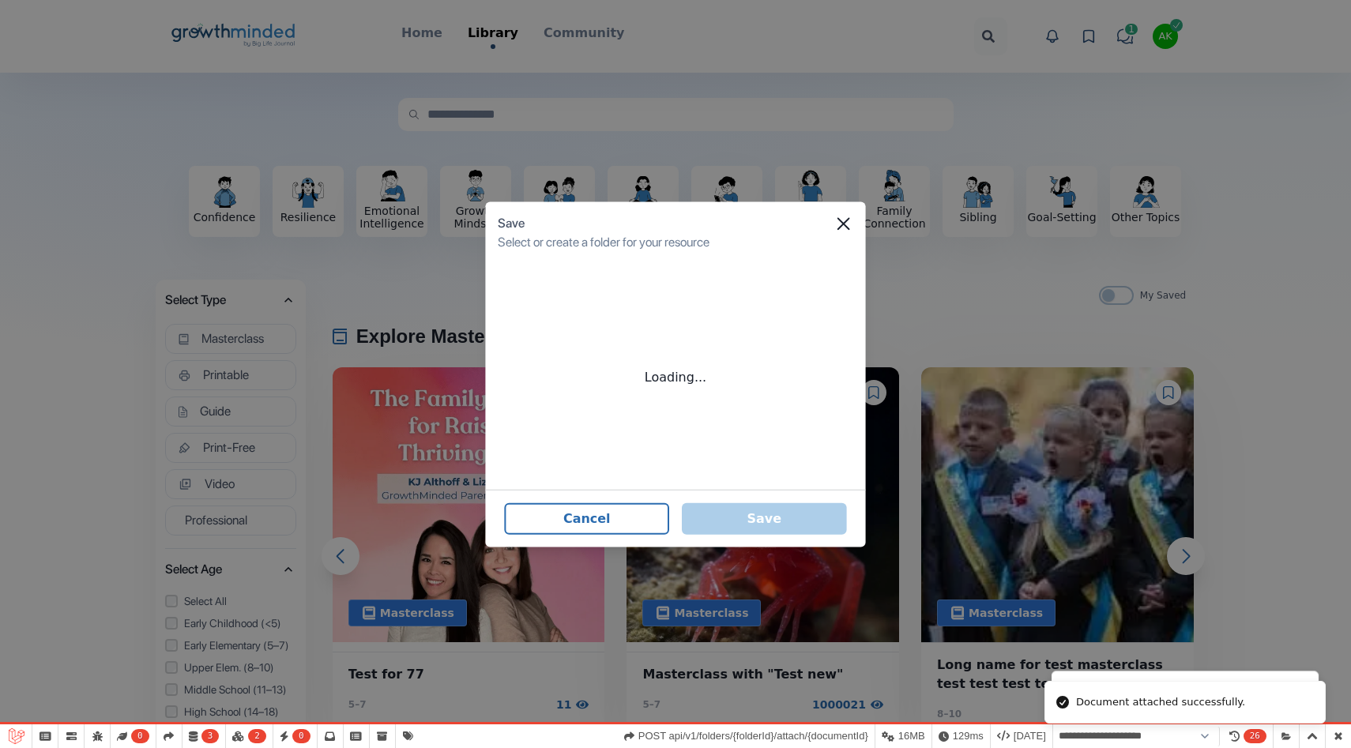
select select "**********"
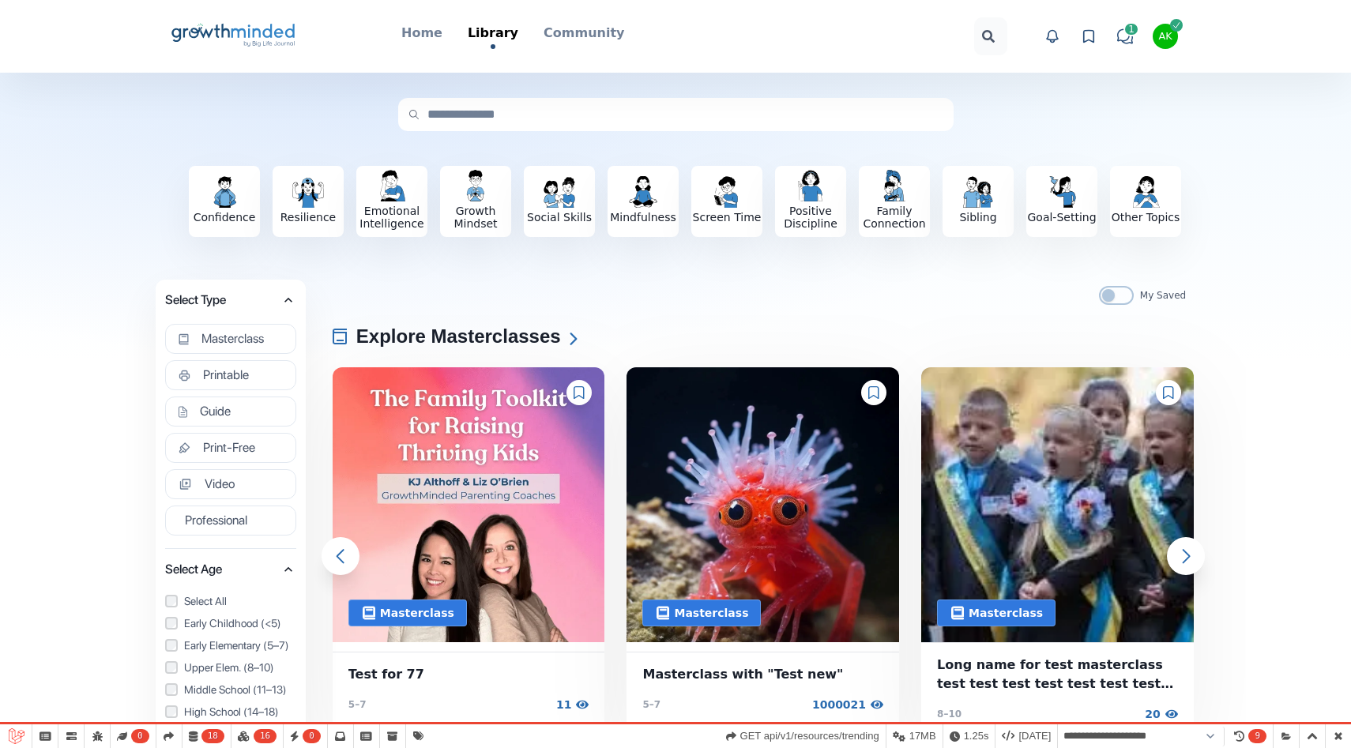
click at [582, 398] on icon at bounding box center [579, 392] width 10 height 13
select select "**********"
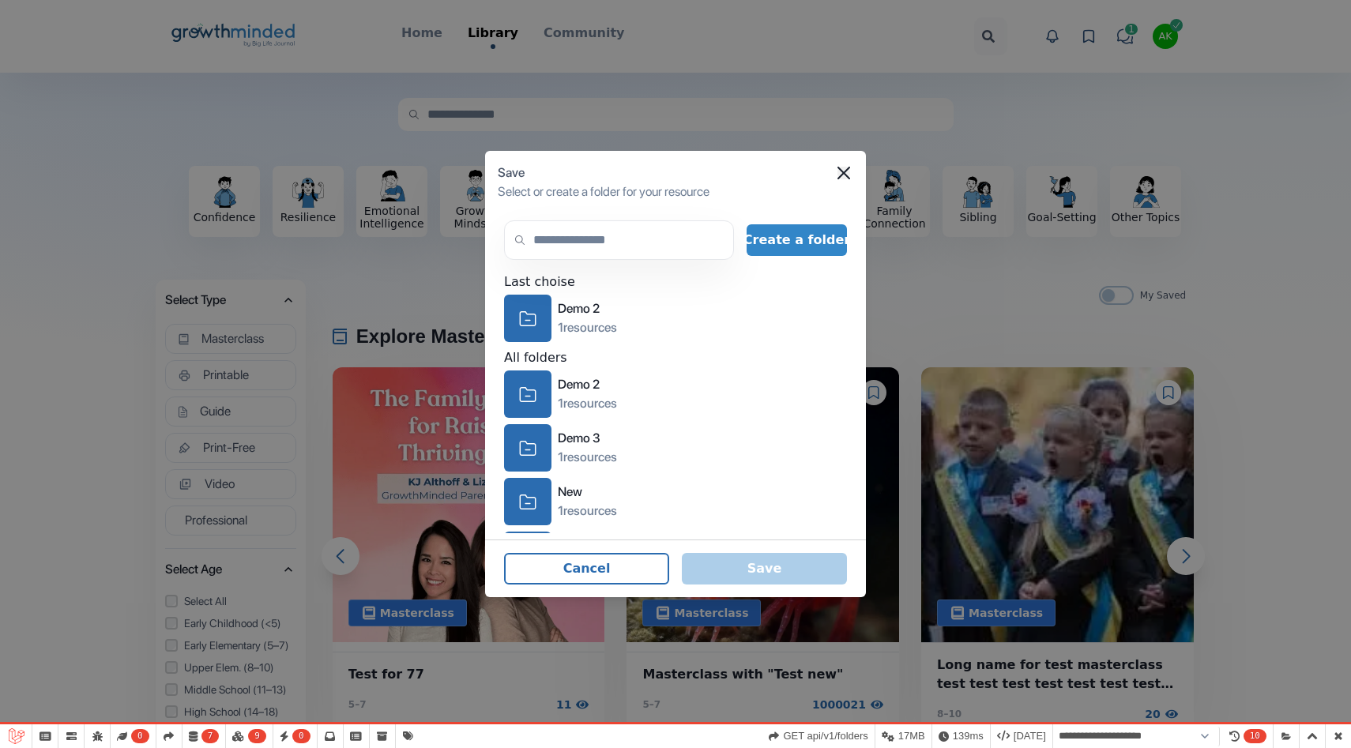
click at [843, 175] on icon "Close" at bounding box center [844, 173] width 13 height 13
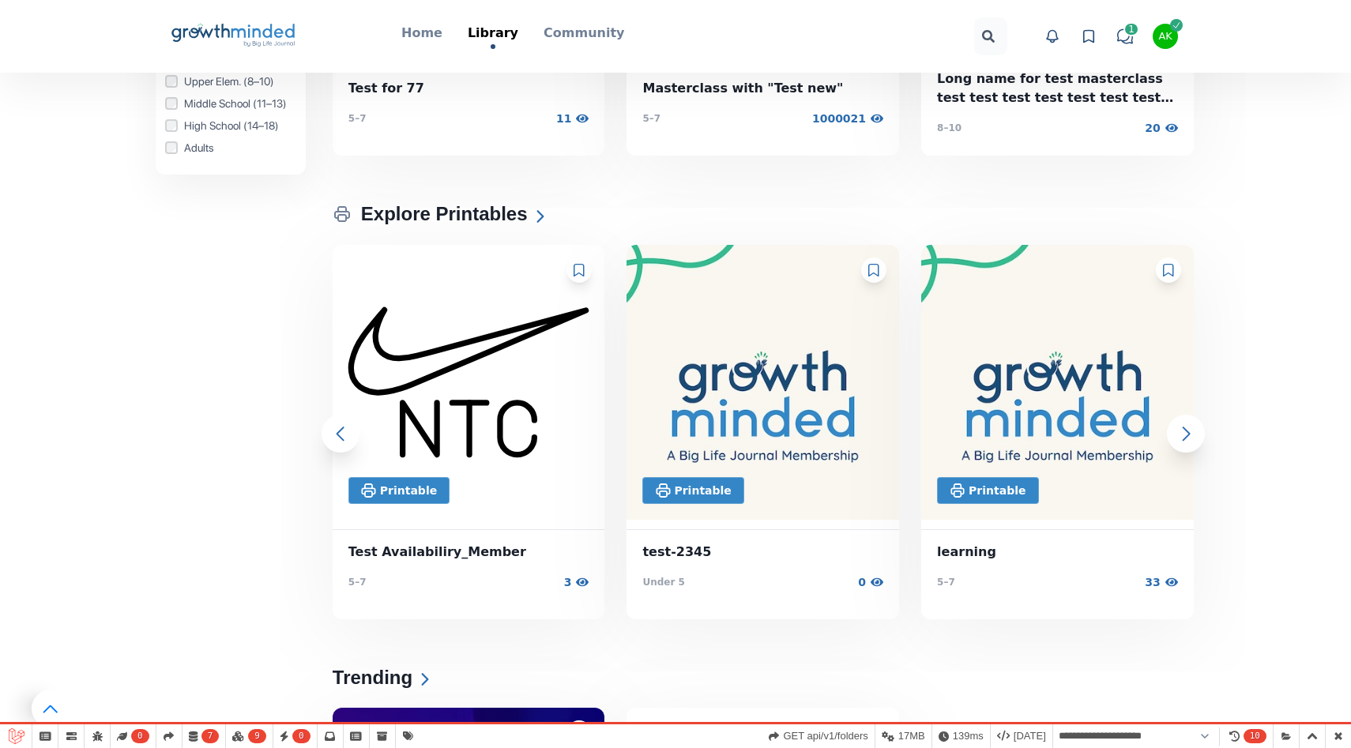
scroll to position [570, 0]
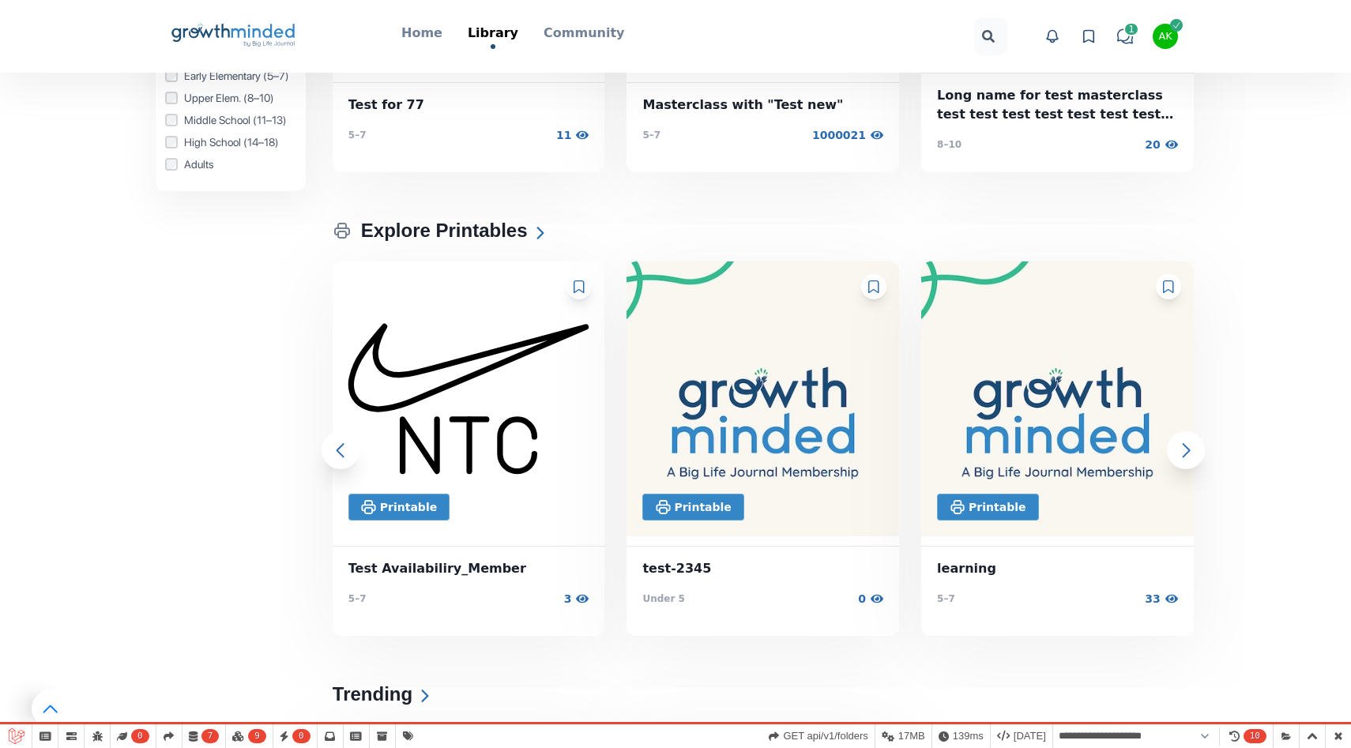
click at [577, 296] on div at bounding box center [579, 286] width 25 height 25
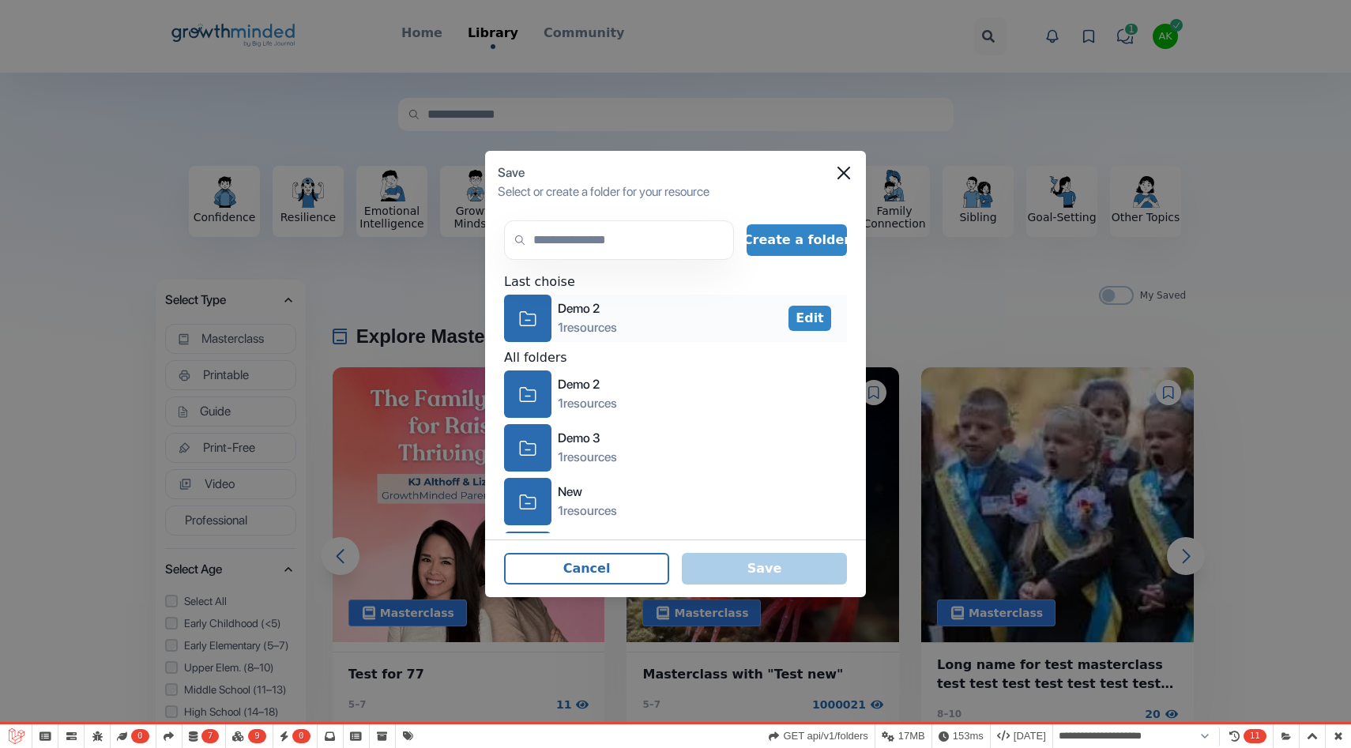
click at [539, 308] on div "icon-folder" at bounding box center [527, 318] width 47 height 47
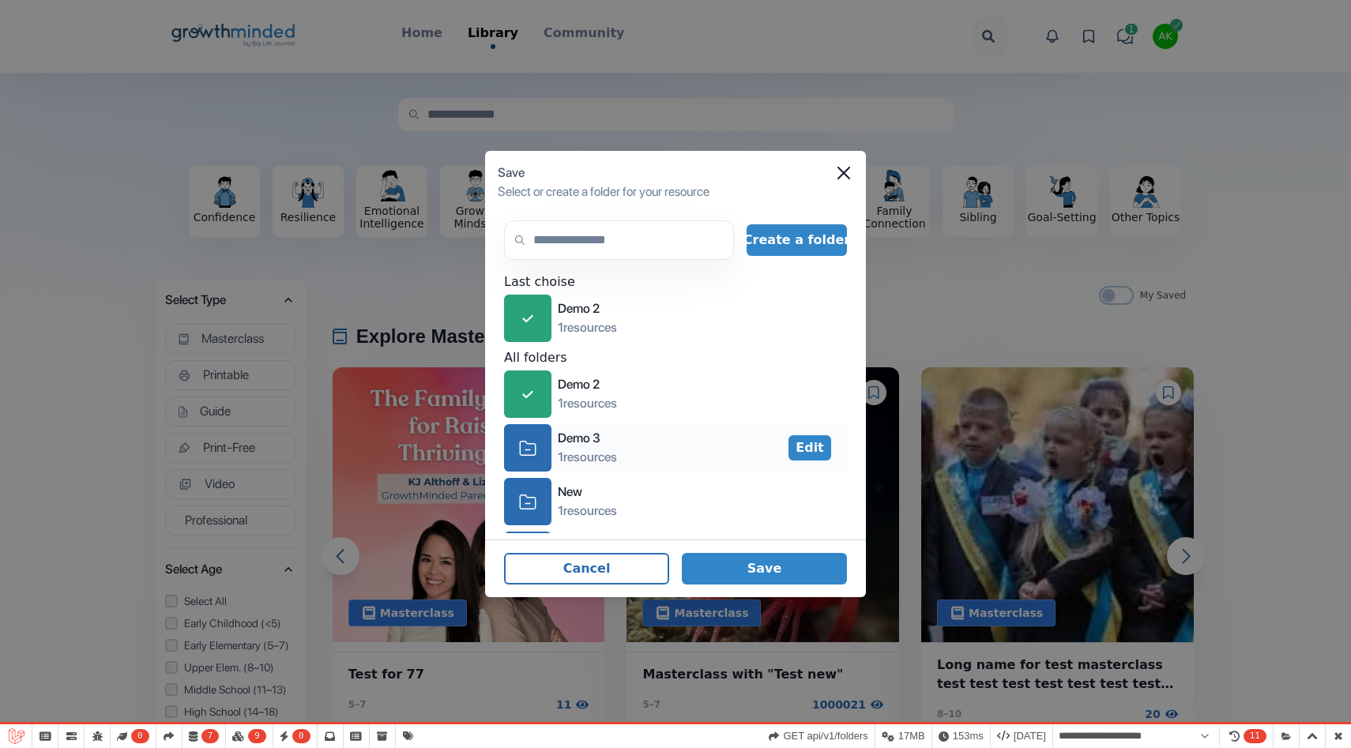
click at [537, 445] on div "icon-folder" at bounding box center [527, 447] width 47 height 47
click at [782, 560] on button "Save" at bounding box center [764, 569] width 165 height 32
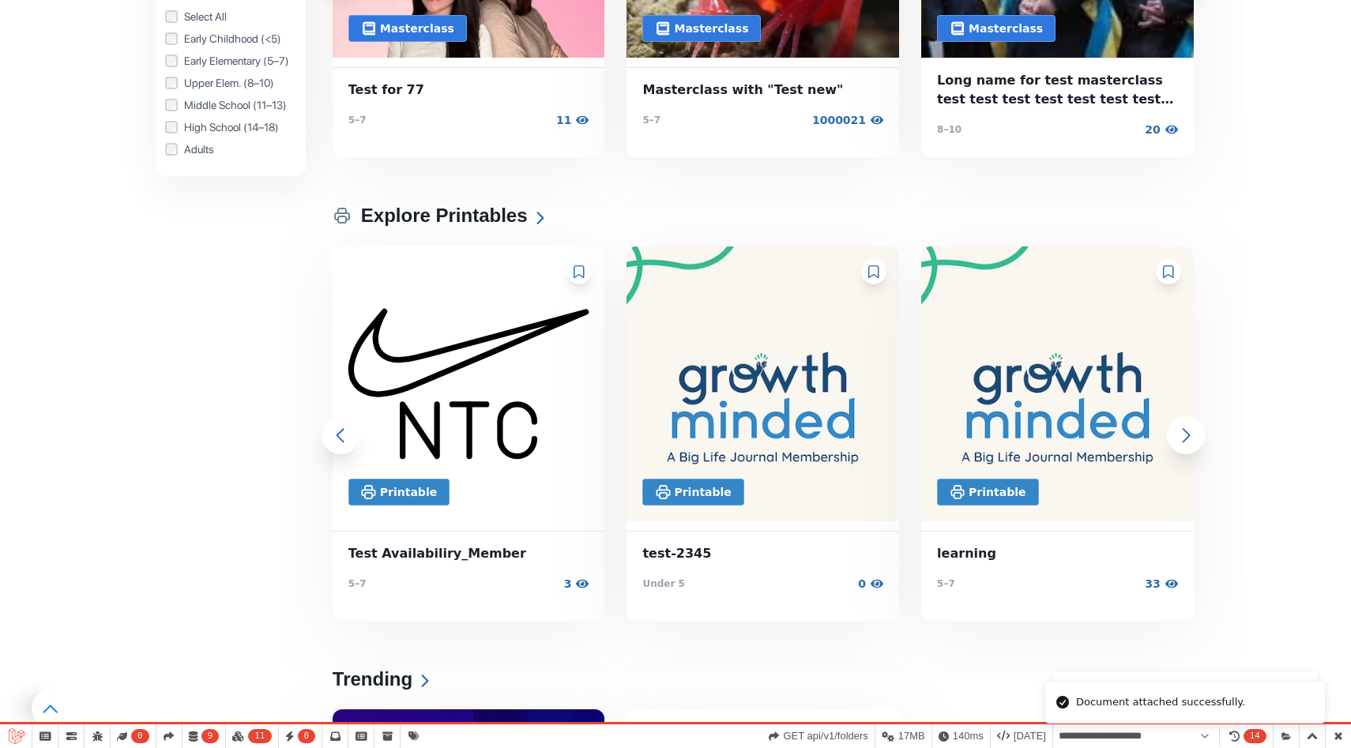
scroll to position [586, 0]
click at [584, 268] on icon at bounding box center [579, 271] width 10 height 13
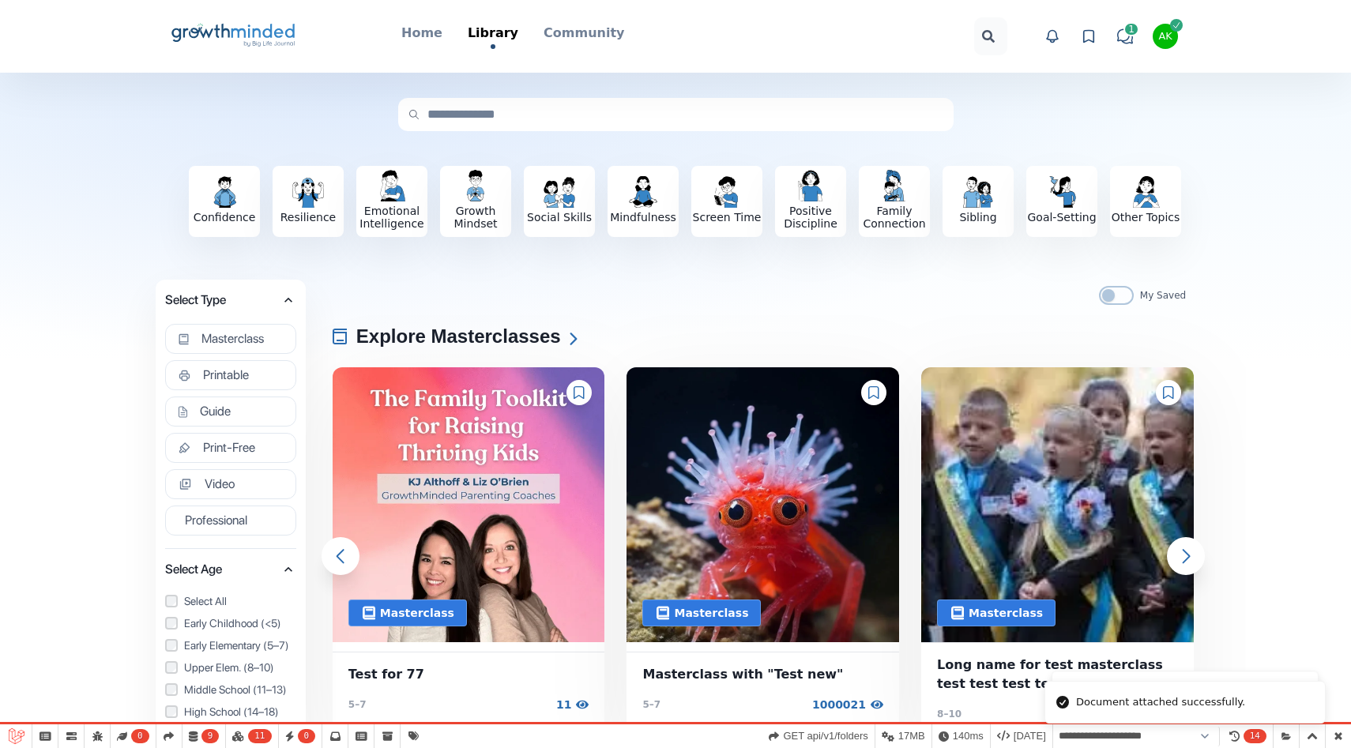
scroll to position [0, 0]
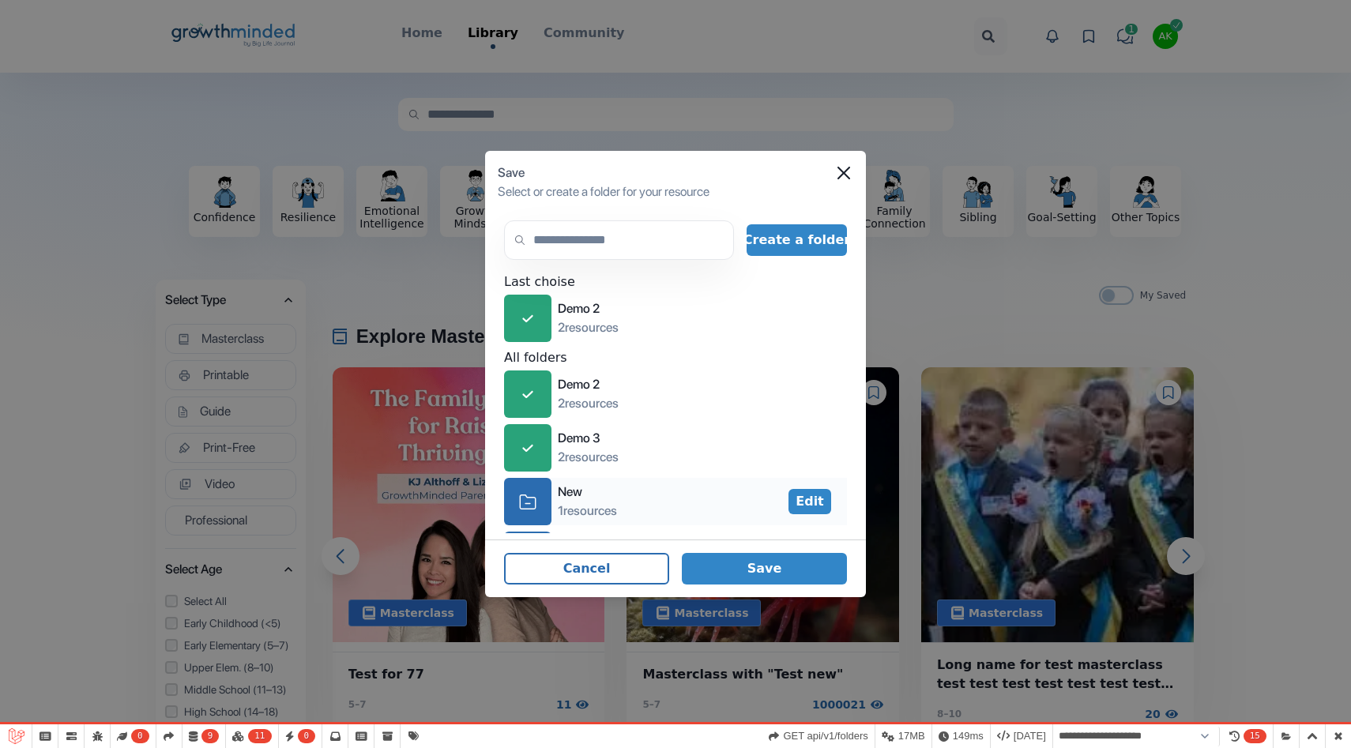
click at [537, 502] on div "icon-folder" at bounding box center [527, 501] width 47 height 47
click at [543, 498] on div "icon-folder" at bounding box center [527, 503] width 47 height 47
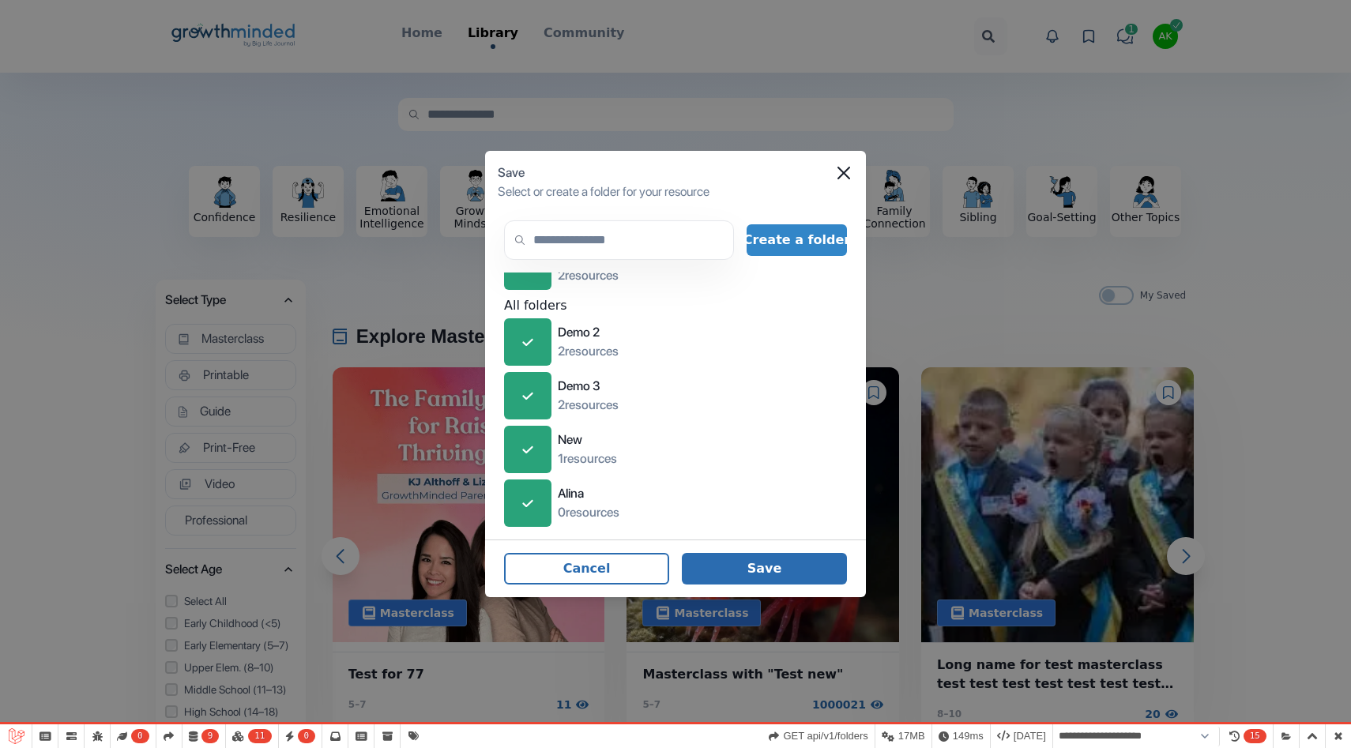
click at [779, 571] on button "Save" at bounding box center [764, 569] width 165 height 32
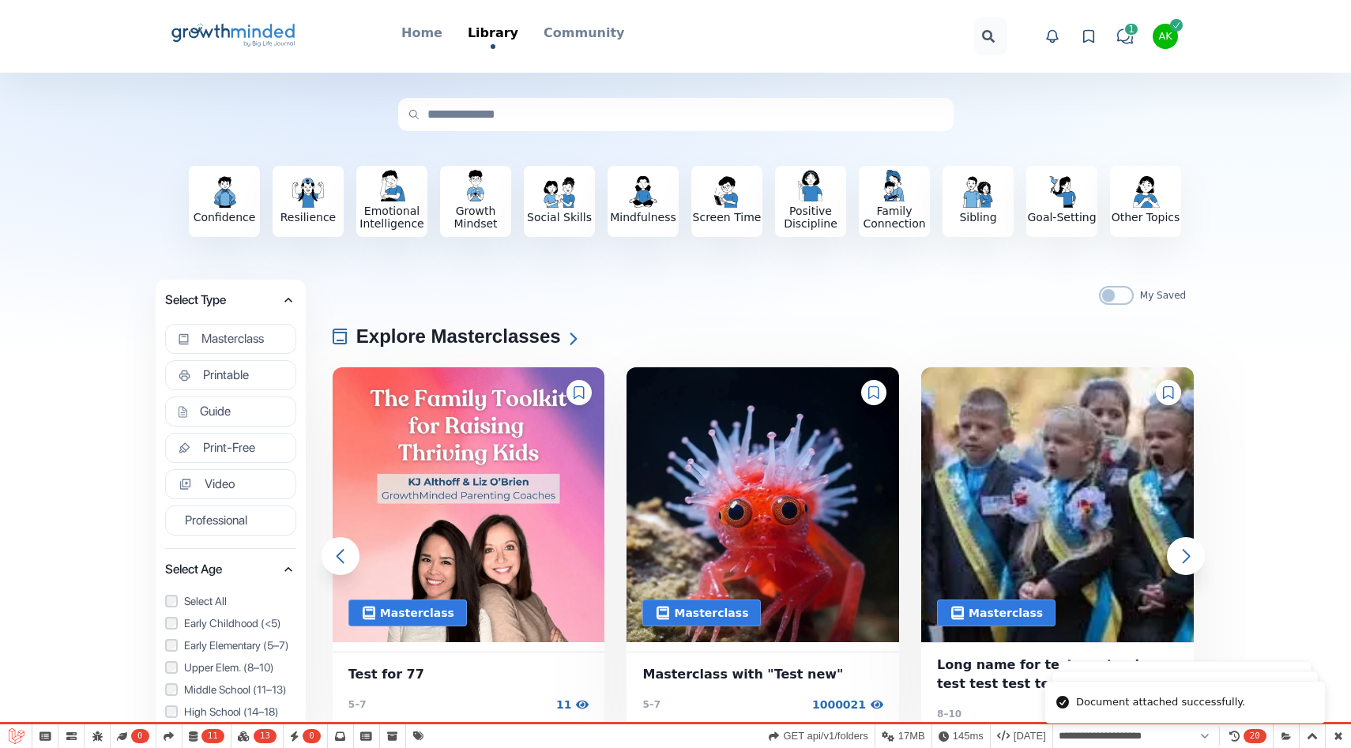
click at [1092, 40] on icon at bounding box center [1089, 36] width 16 height 16
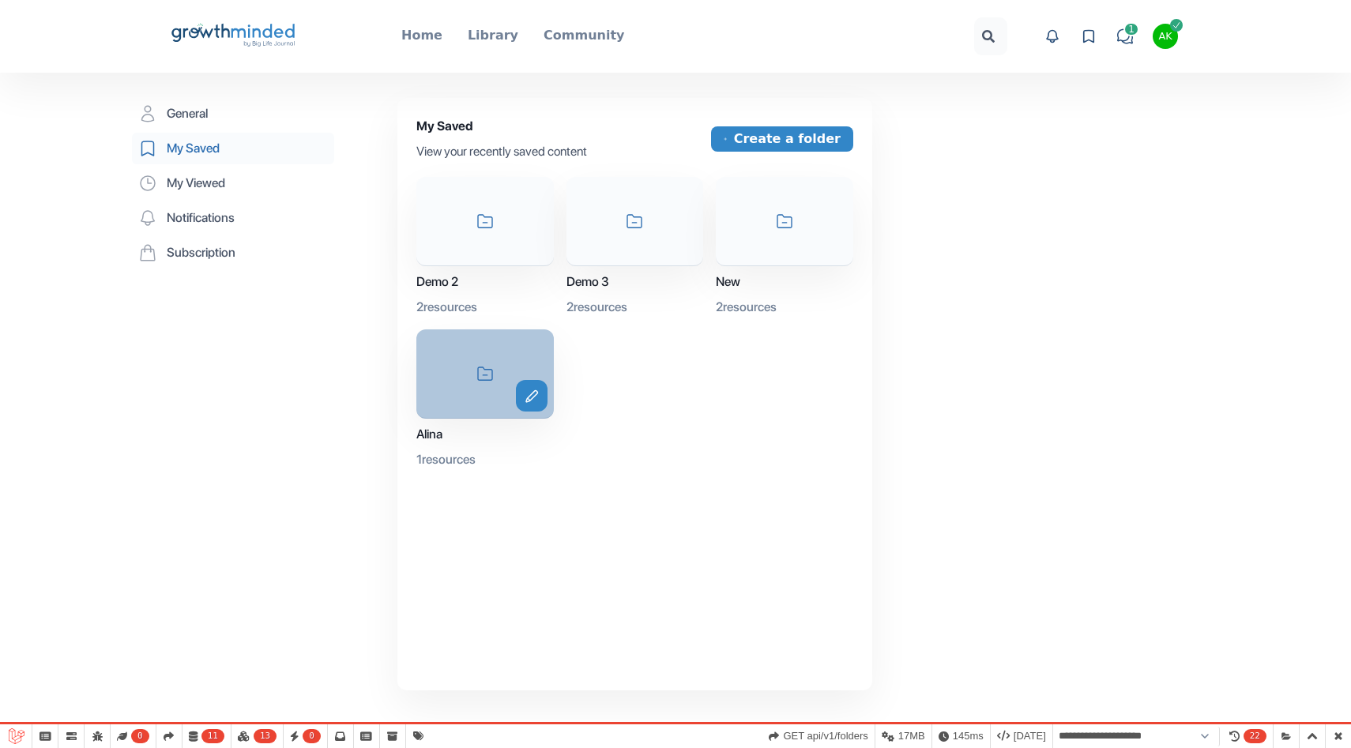
click at [508, 360] on div "icon-folder edit" at bounding box center [485, 374] width 138 height 89
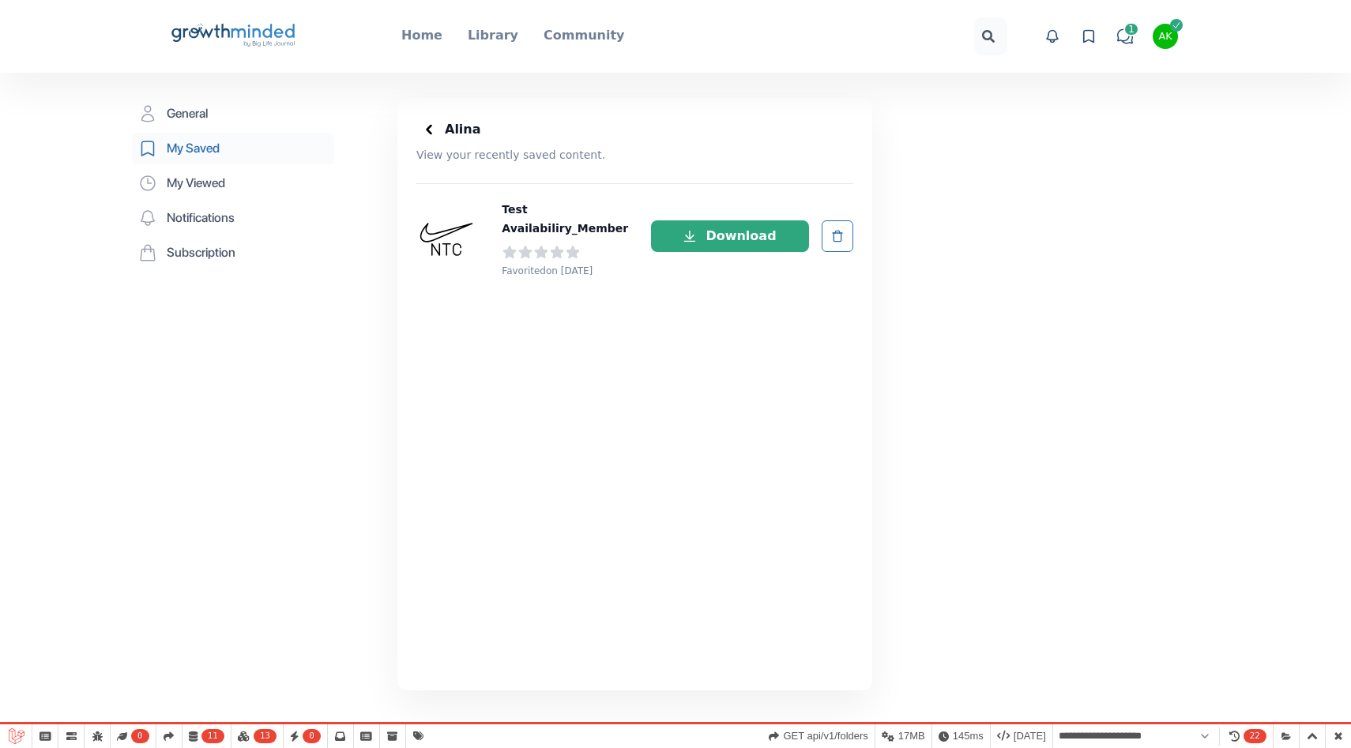
click at [428, 126] on icon at bounding box center [429, 130] width 16 height 16
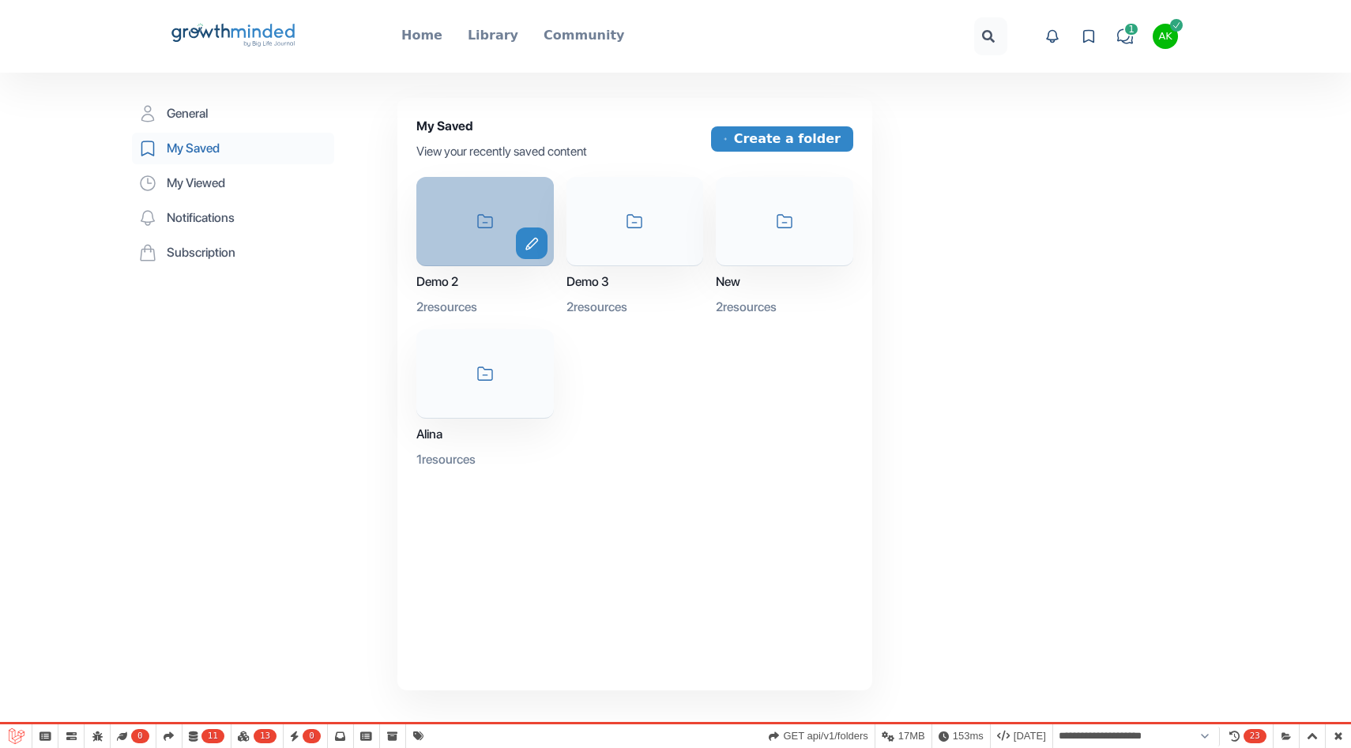
click at [478, 238] on div "icon-folder edit" at bounding box center [485, 221] width 138 height 89
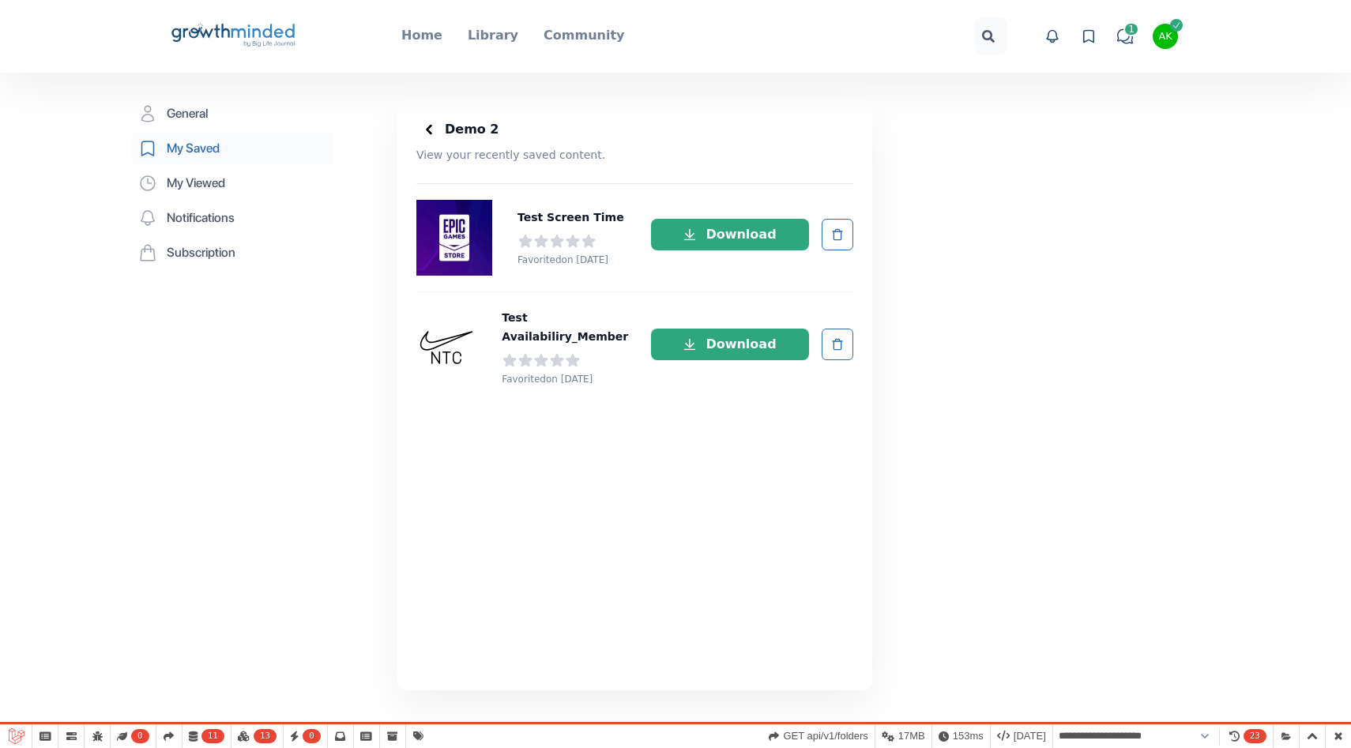
click at [423, 132] on icon at bounding box center [429, 130] width 16 height 16
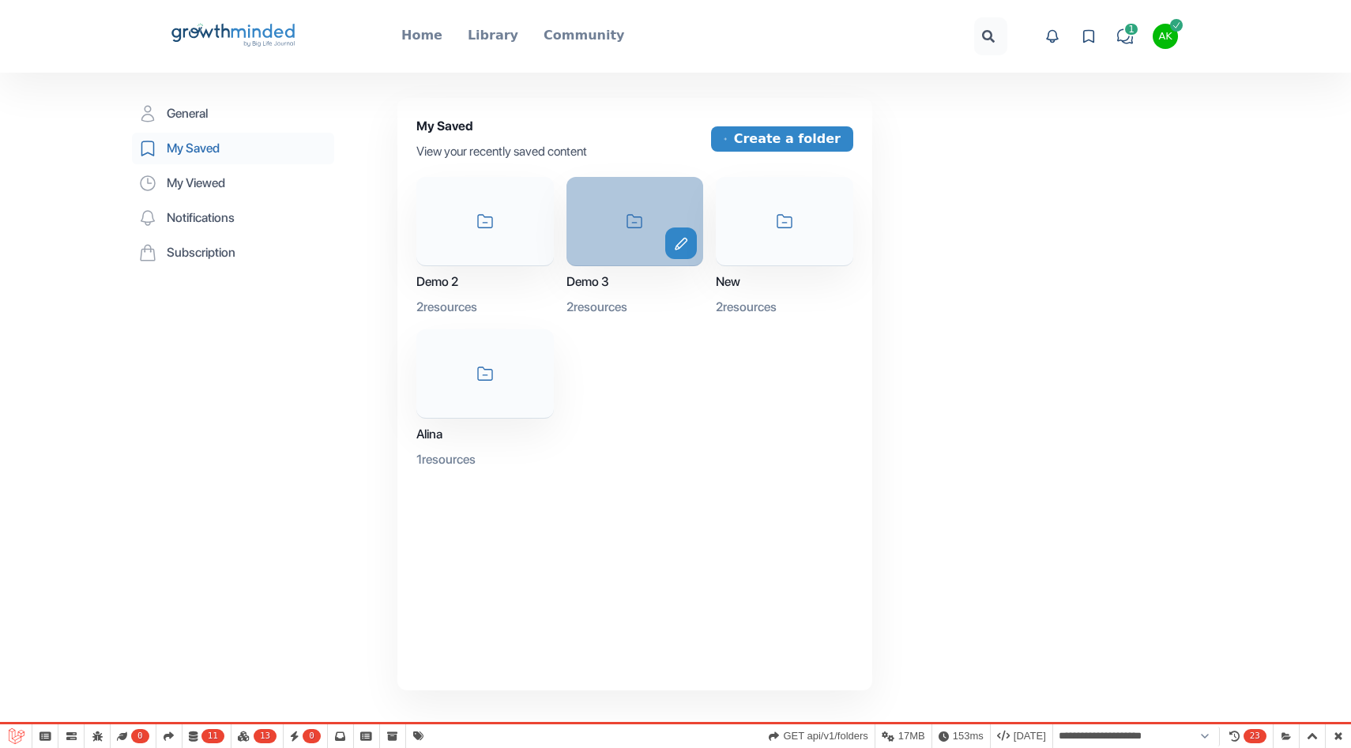
click at [619, 205] on div "icon-folder edit" at bounding box center [636, 221] width 138 height 89
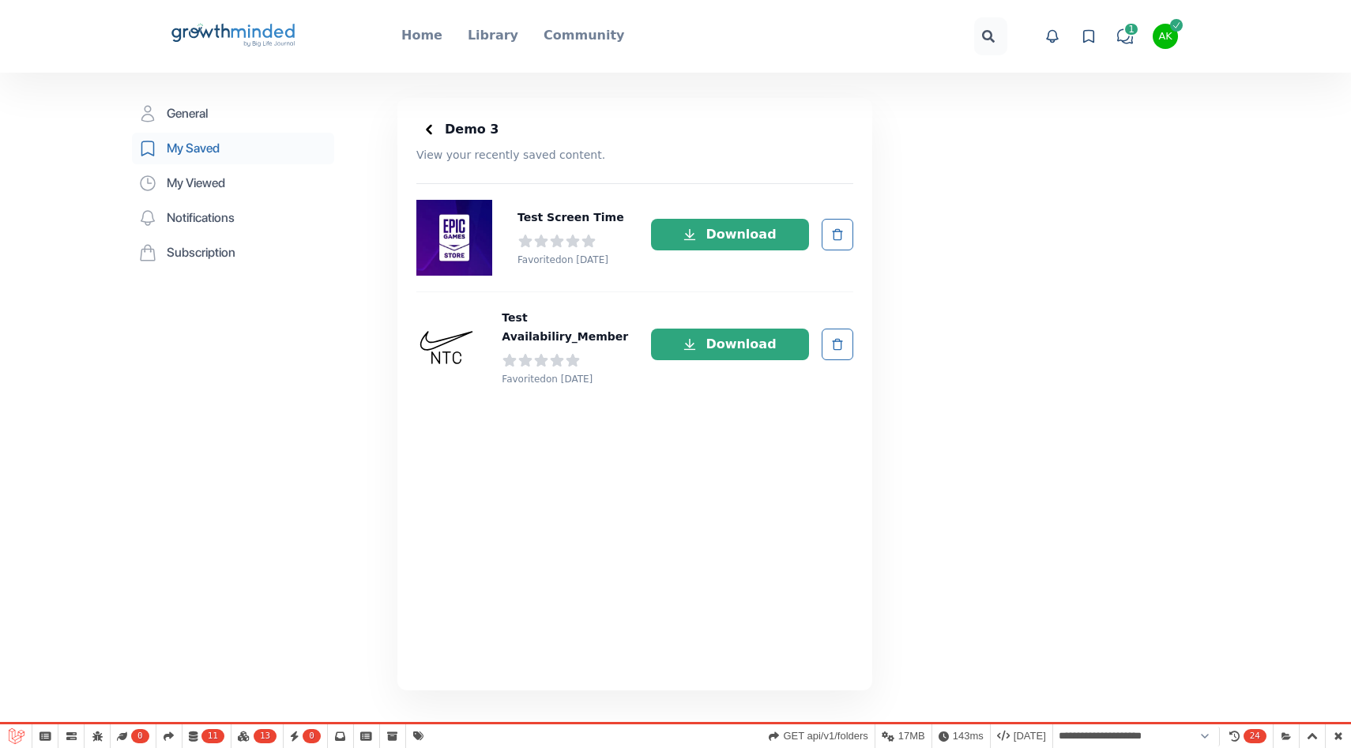
click at [433, 132] on icon at bounding box center [429, 130] width 16 height 16
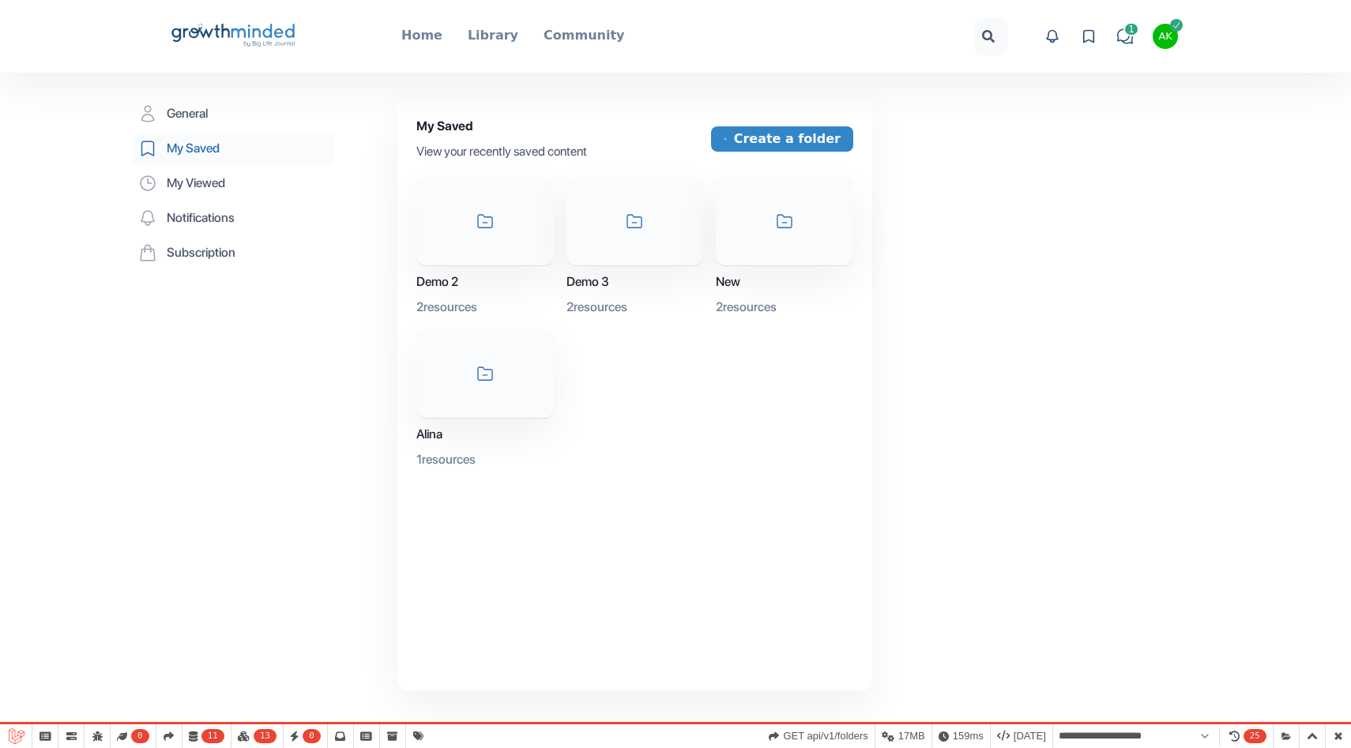
click at [277, 30] on icon at bounding box center [262, 31] width 63 height 14
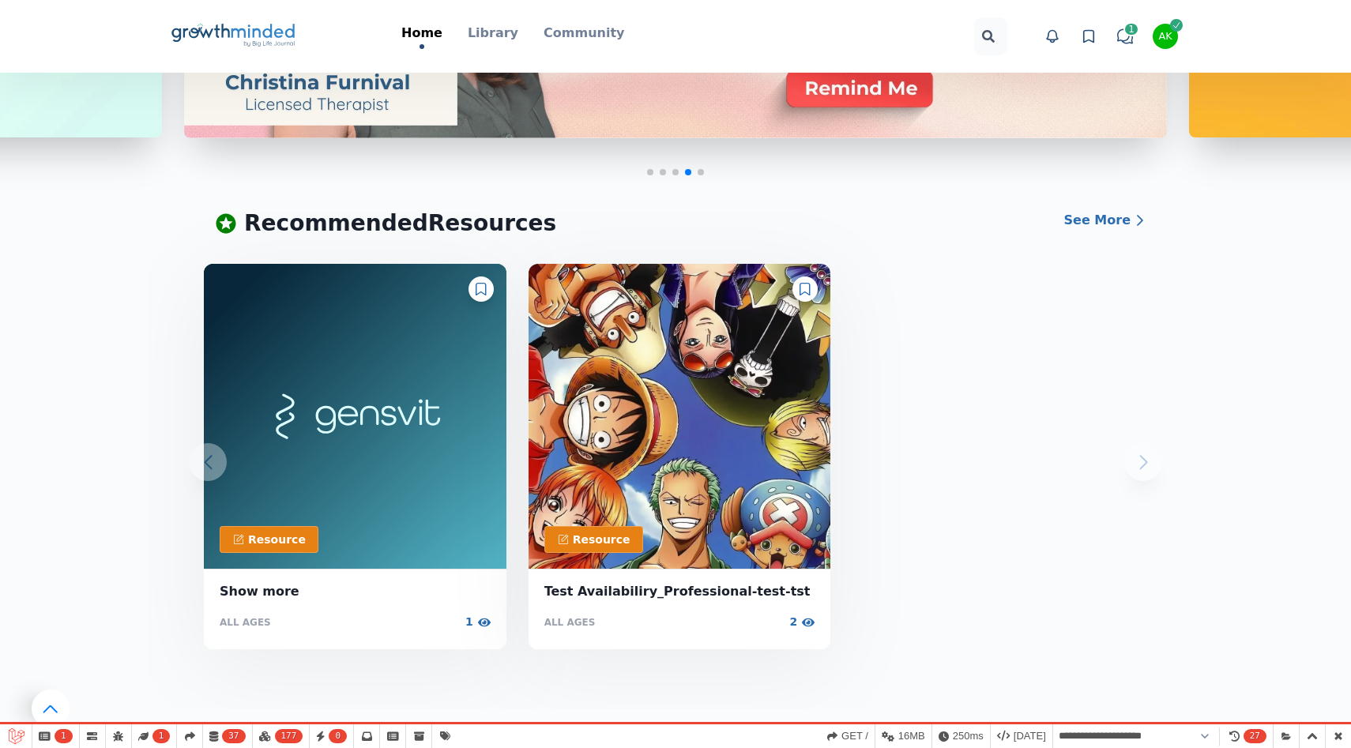
scroll to position [216, 0]
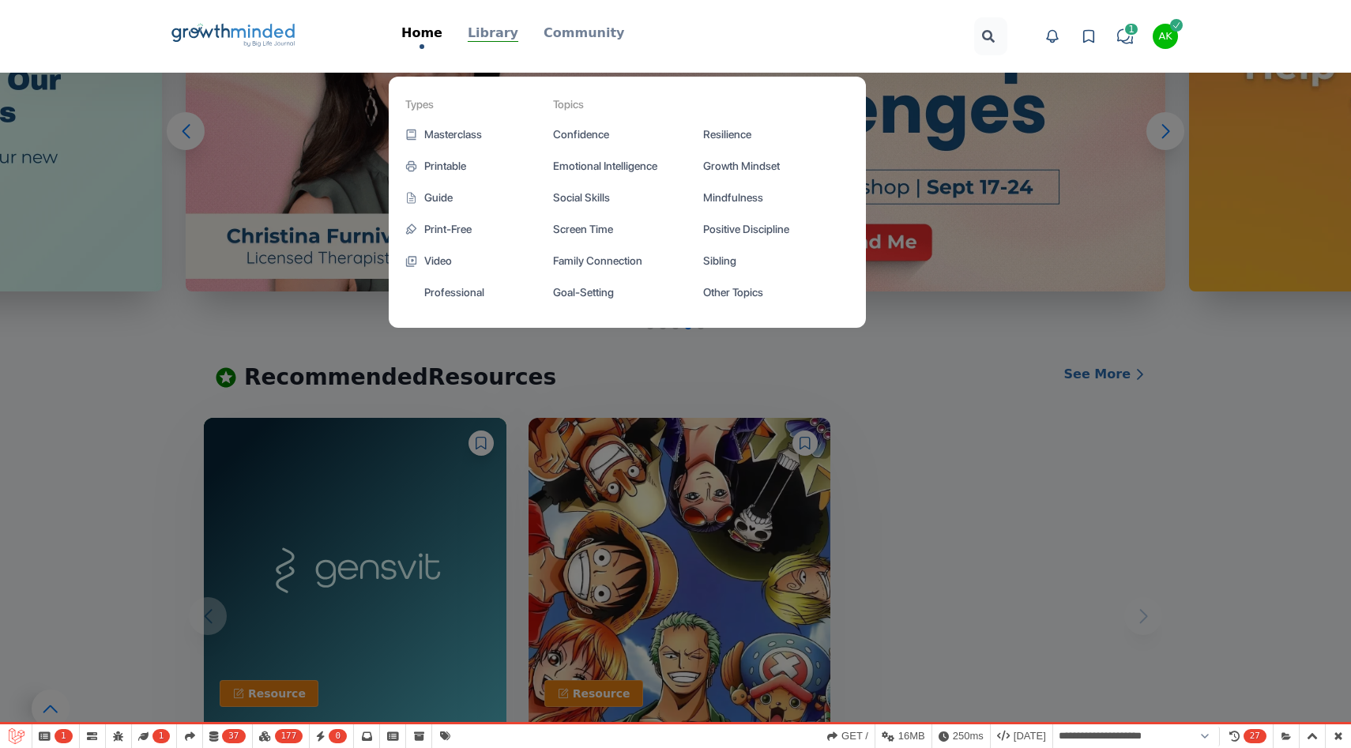
click at [506, 36] on p "Library" at bounding box center [493, 33] width 51 height 19
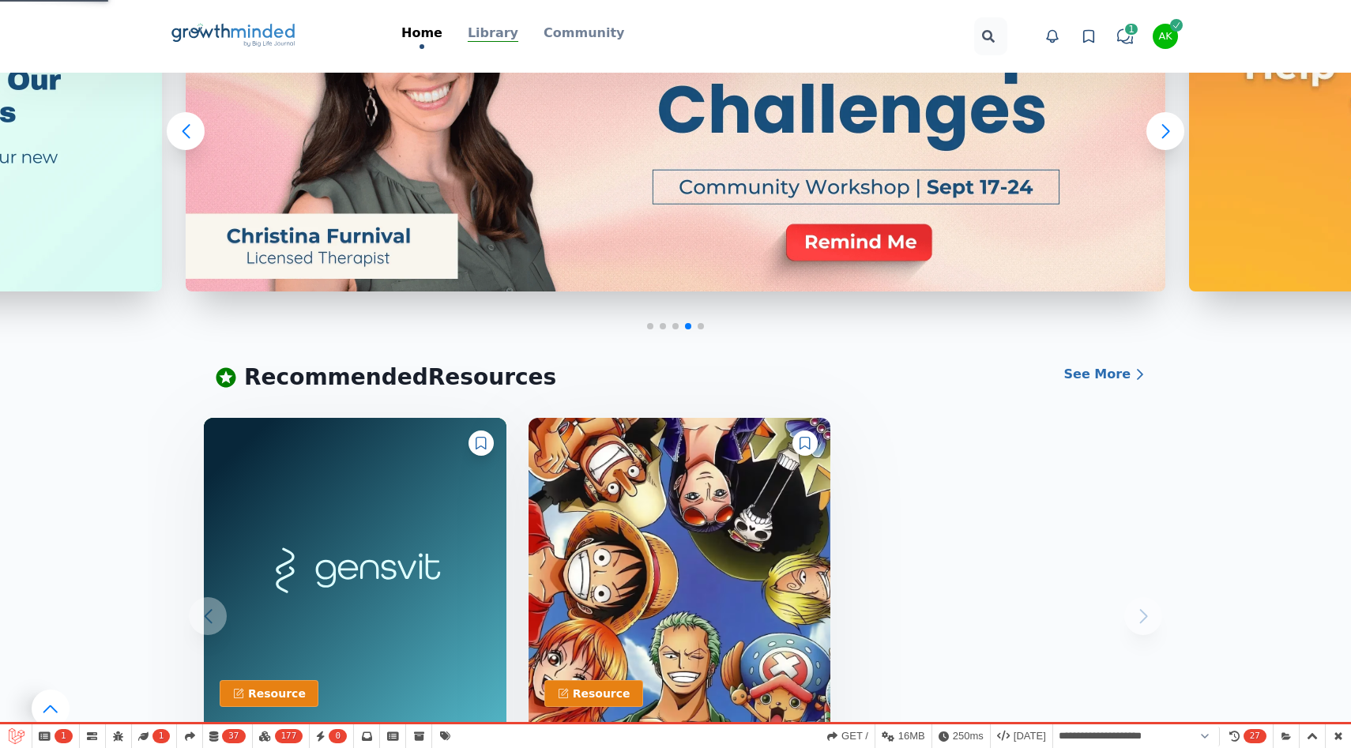
scroll to position [150, 0]
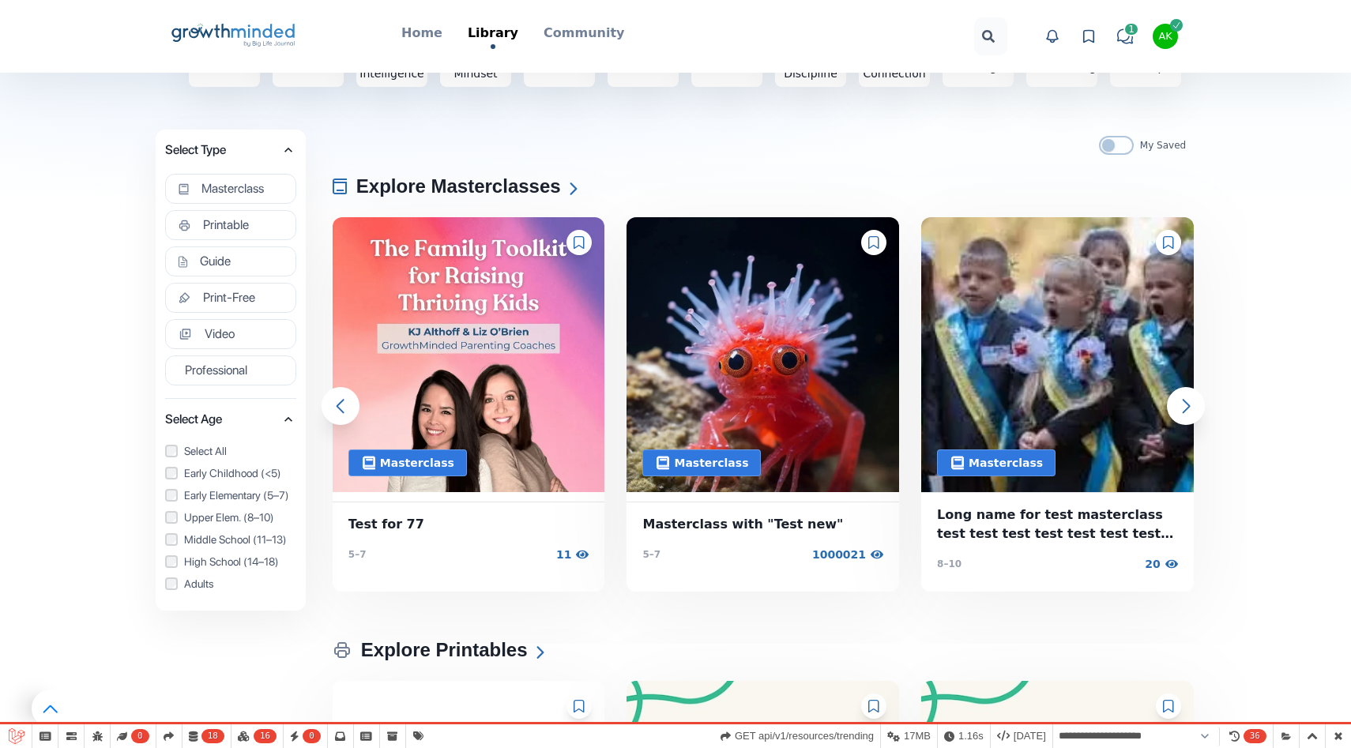
click at [581, 236] on icon at bounding box center [579, 242] width 10 height 13
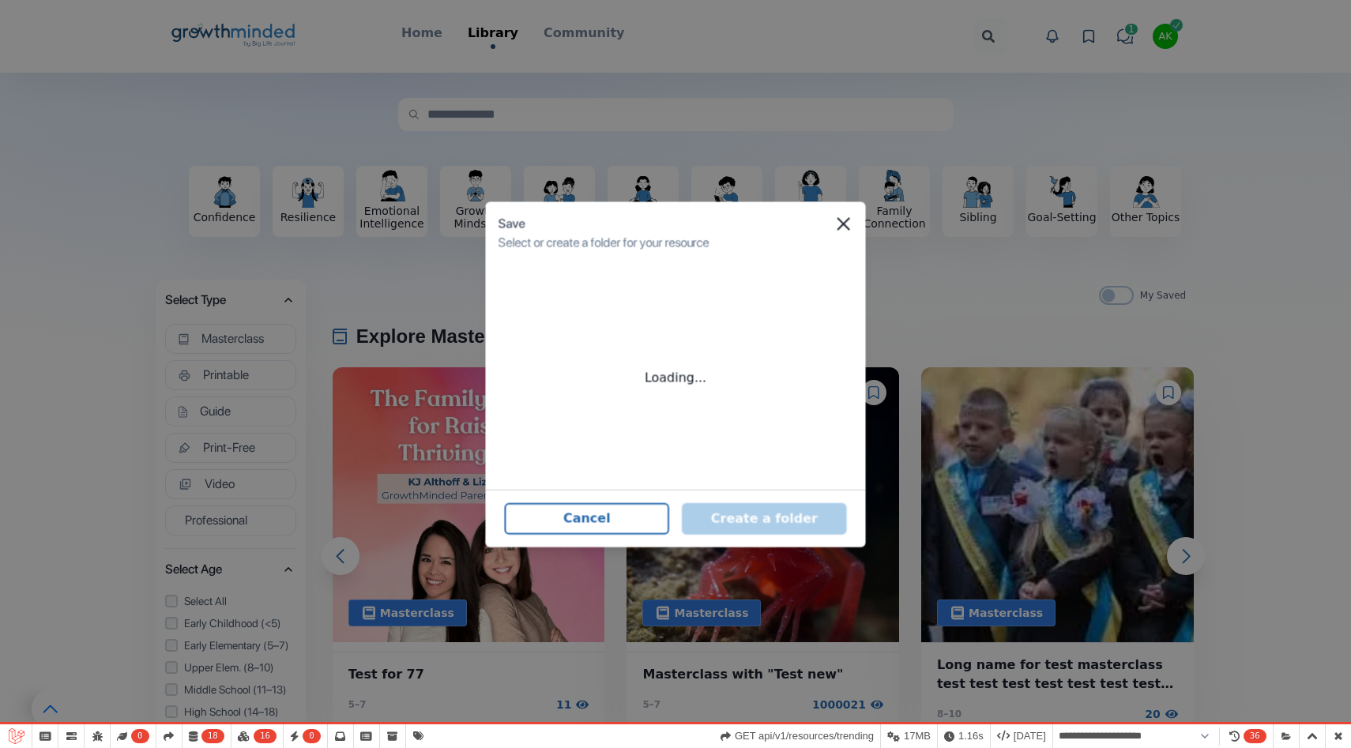
scroll to position [0, 0]
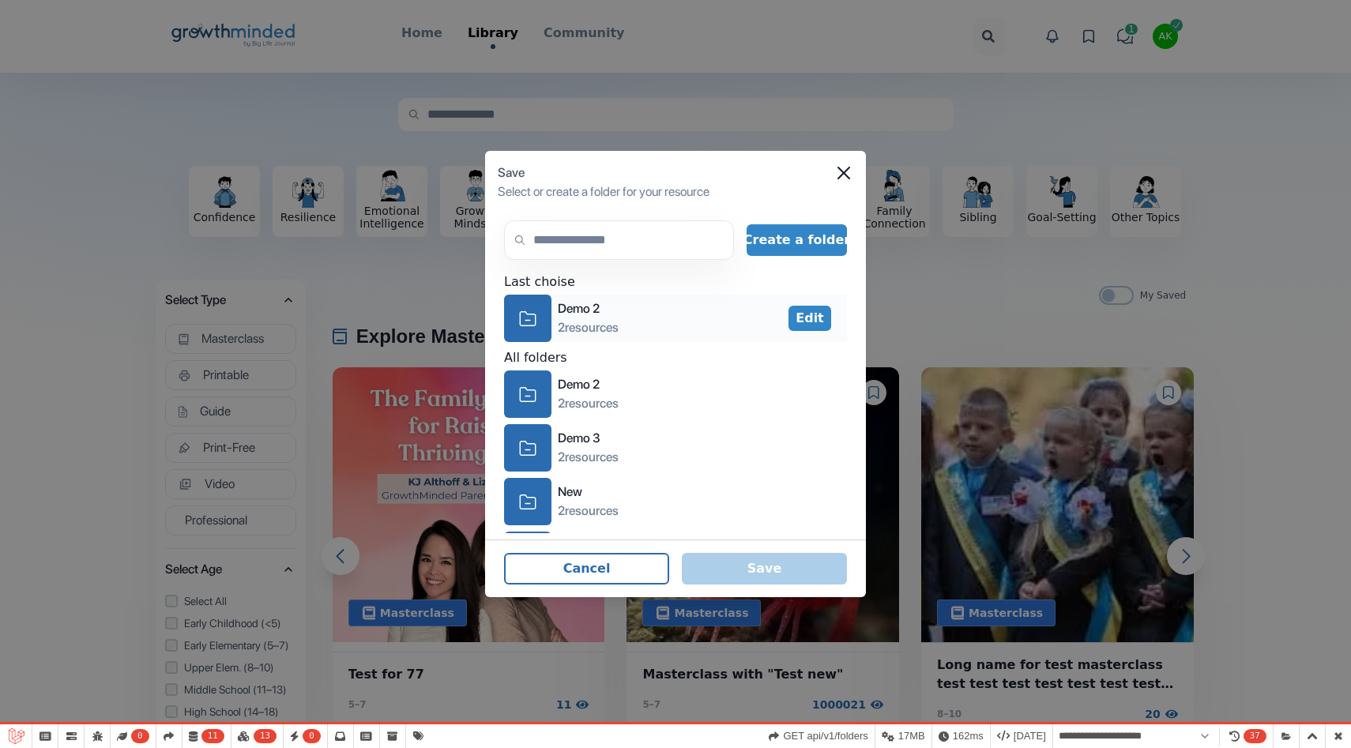
click at [546, 314] on div "icon-folder" at bounding box center [527, 318] width 47 height 47
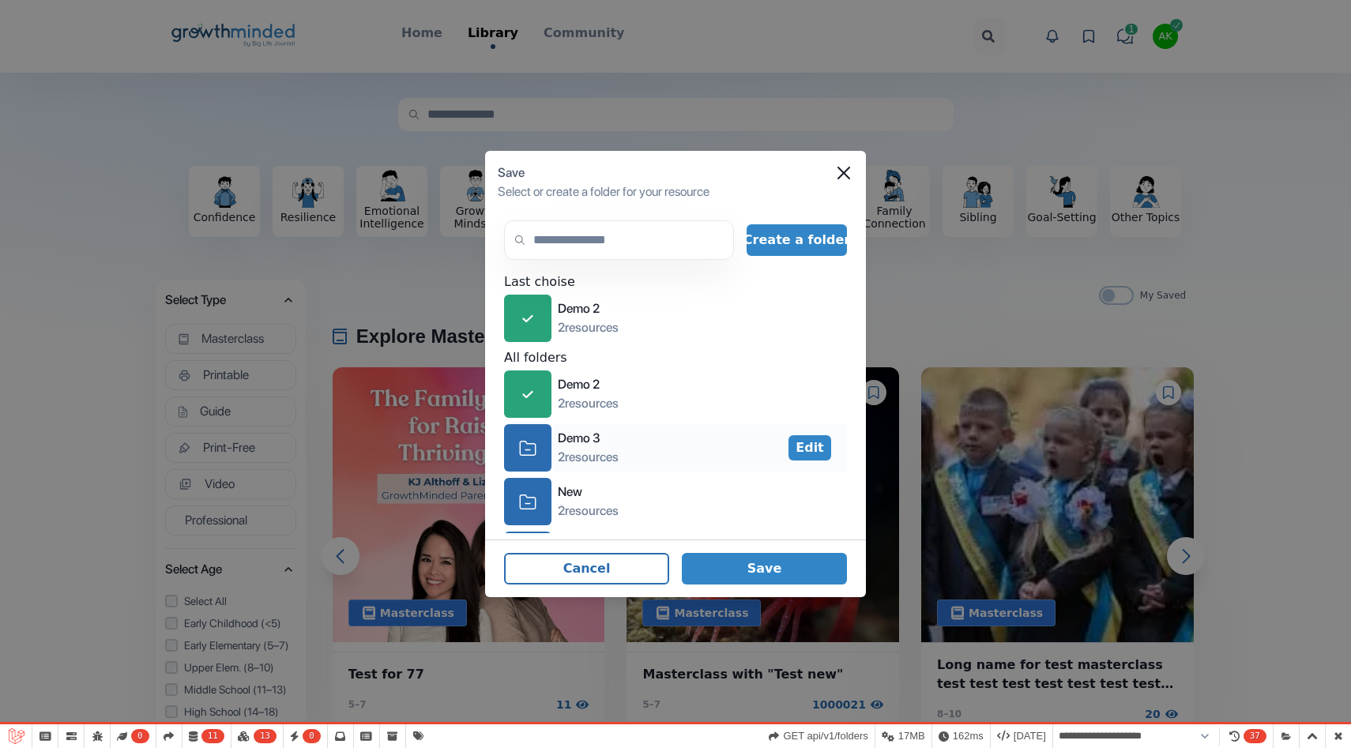
click at [537, 465] on div "icon-folder" at bounding box center [527, 447] width 47 height 47
click at [543, 496] on div "icon-folder" at bounding box center [527, 501] width 47 height 47
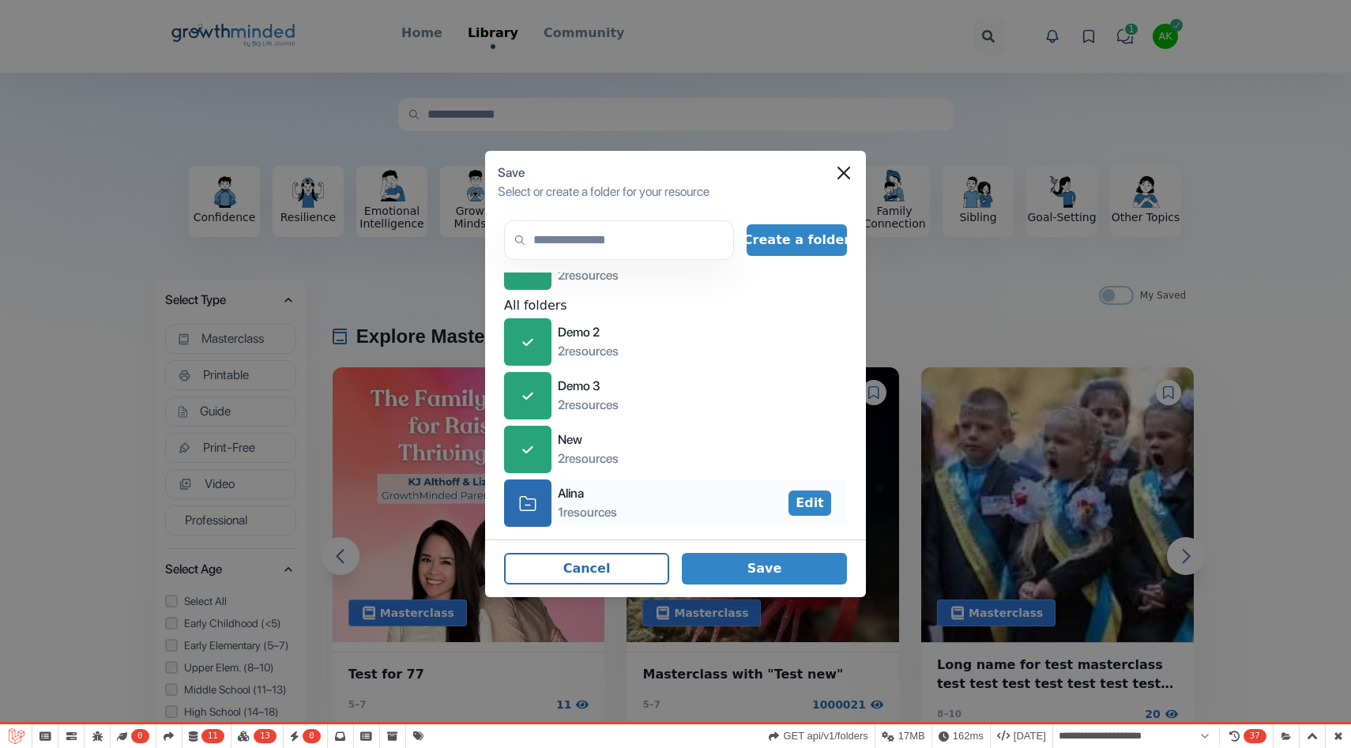
click at [532, 518] on div "icon-folder" at bounding box center [527, 503] width 47 height 47
click at [786, 556] on button "Save" at bounding box center [764, 569] width 165 height 32
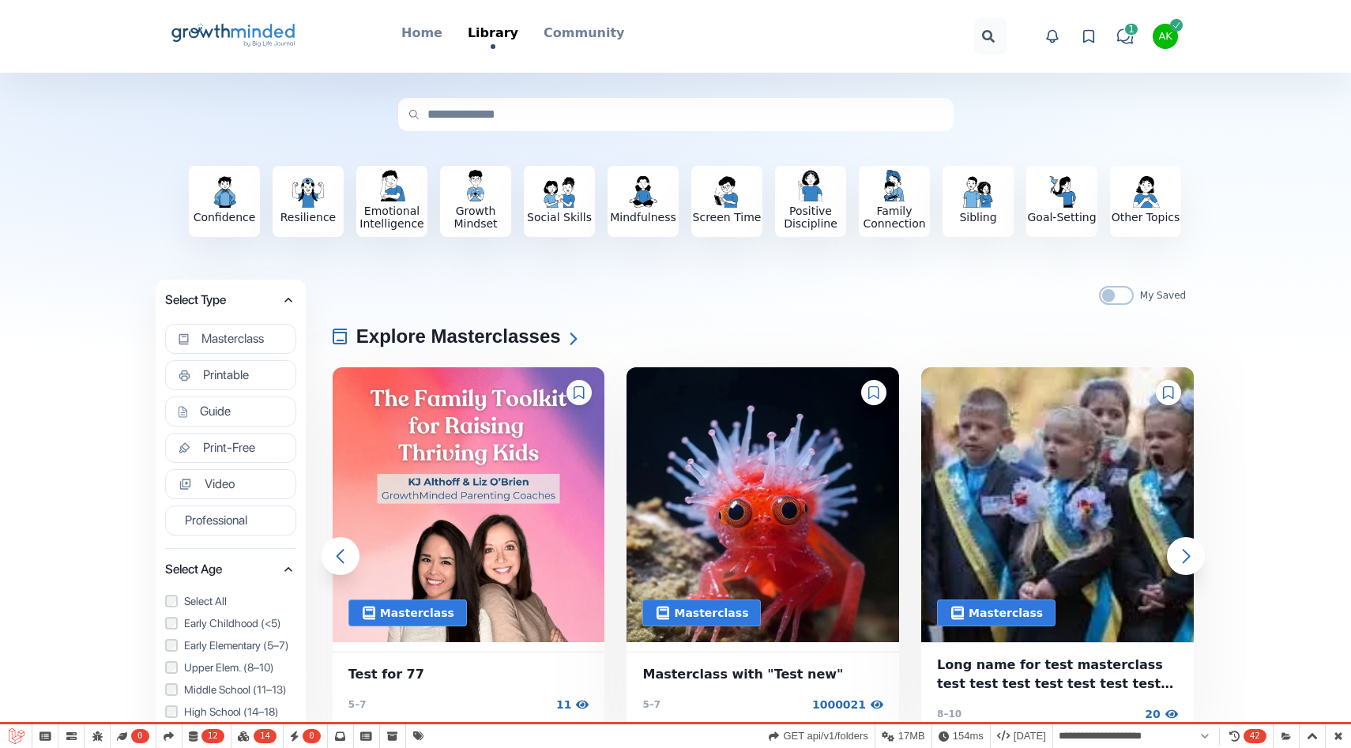
click at [577, 400] on div at bounding box center [579, 392] width 25 height 25
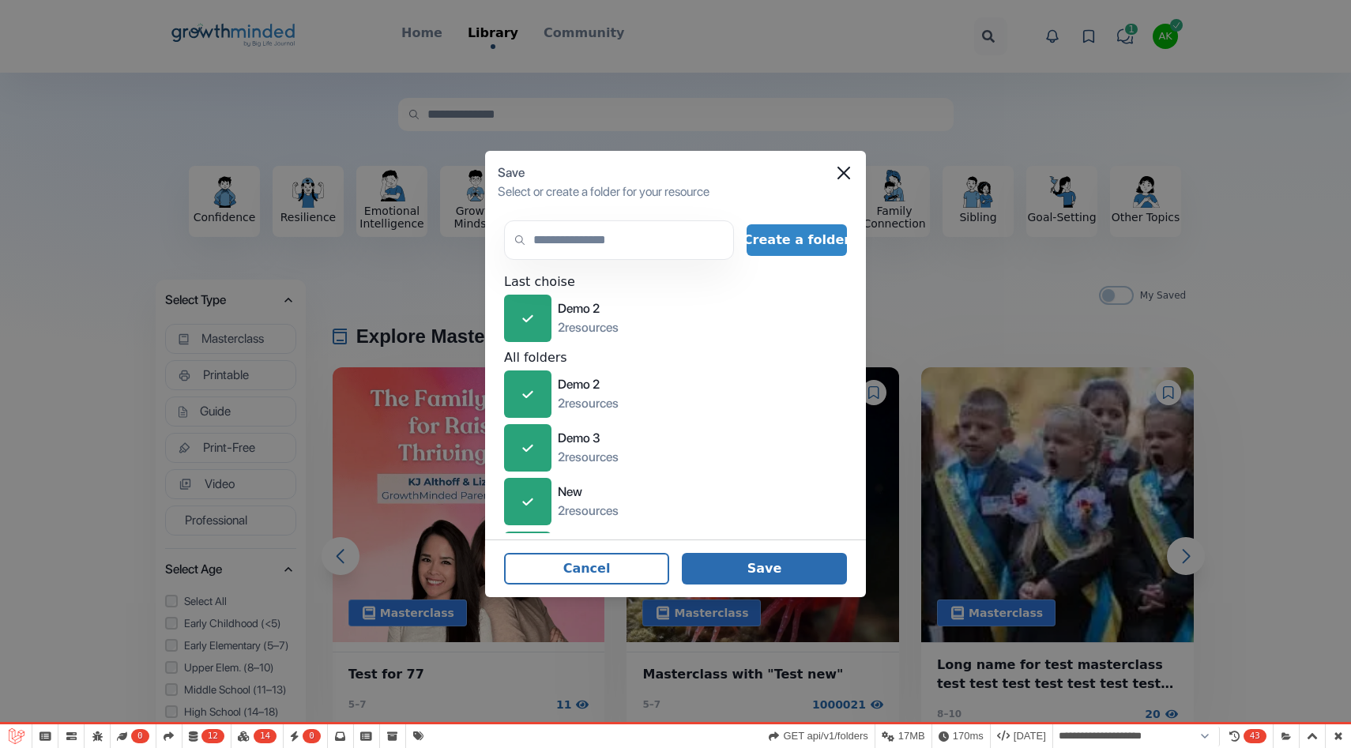
click at [754, 560] on button "Save" at bounding box center [764, 569] width 165 height 32
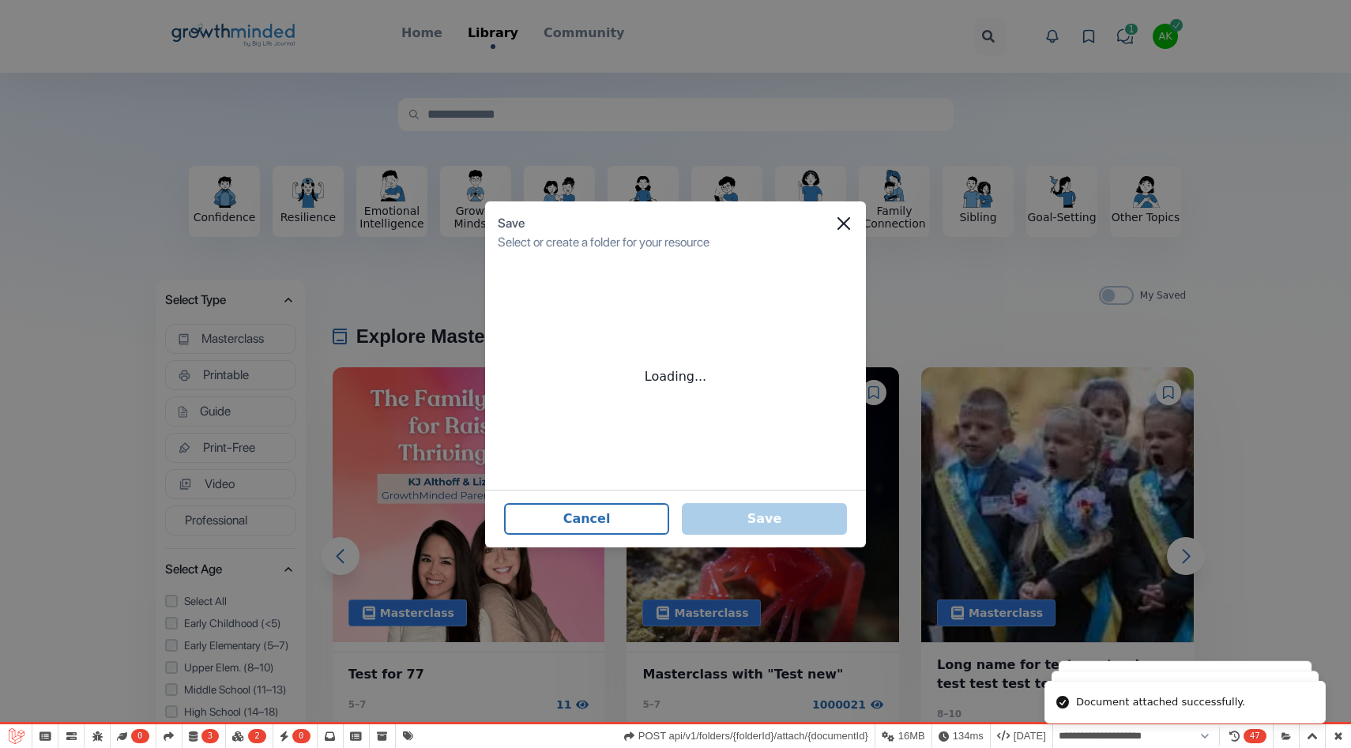
select select "**********"
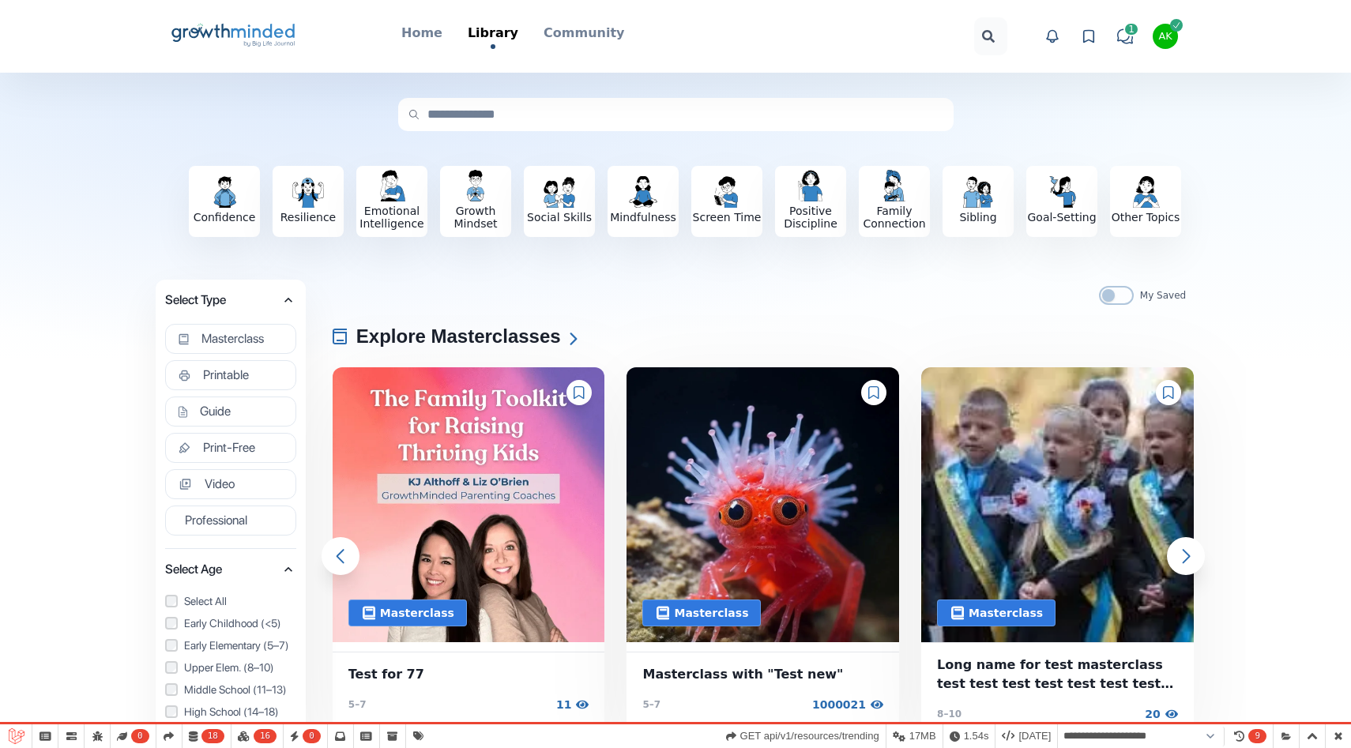
click at [578, 390] on icon at bounding box center [579, 392] width 11 height 13
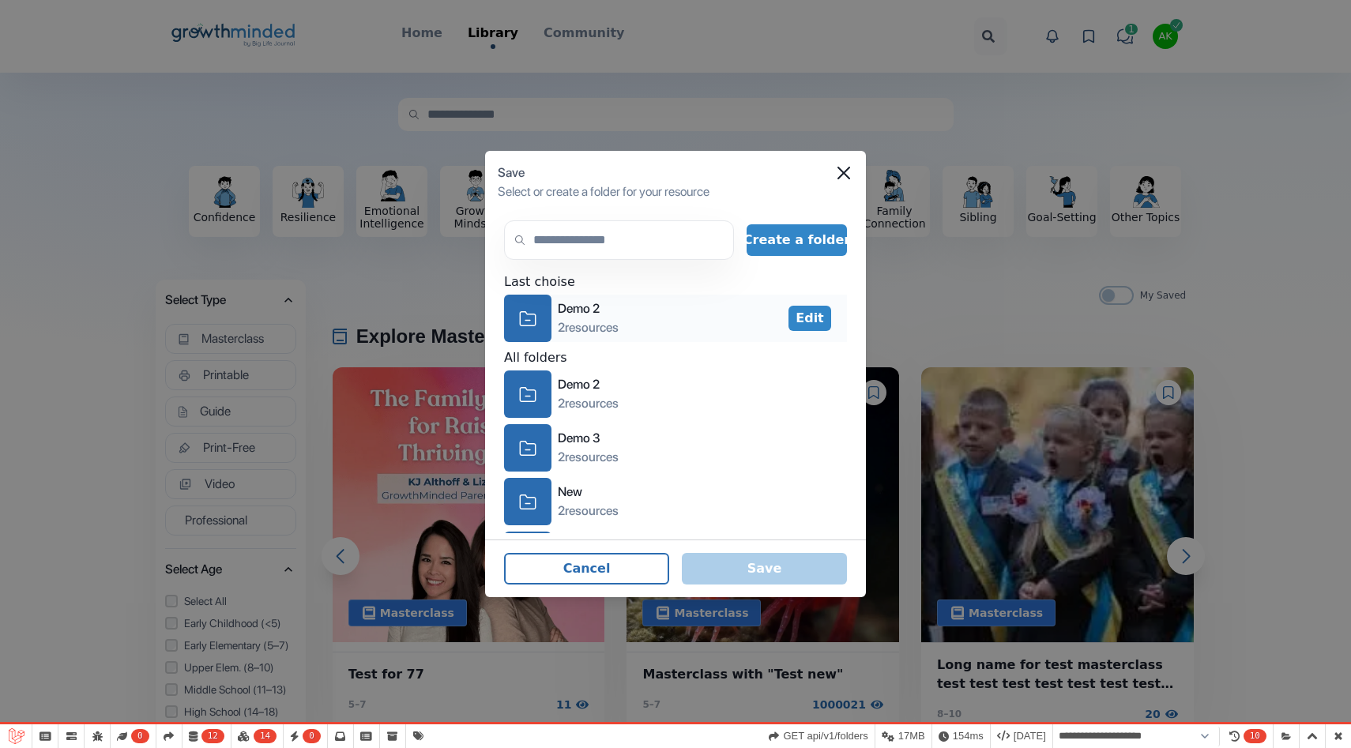
click at [529, 318] on icon "icon-folder" at bounding box center [527, 319] width 17 height 24
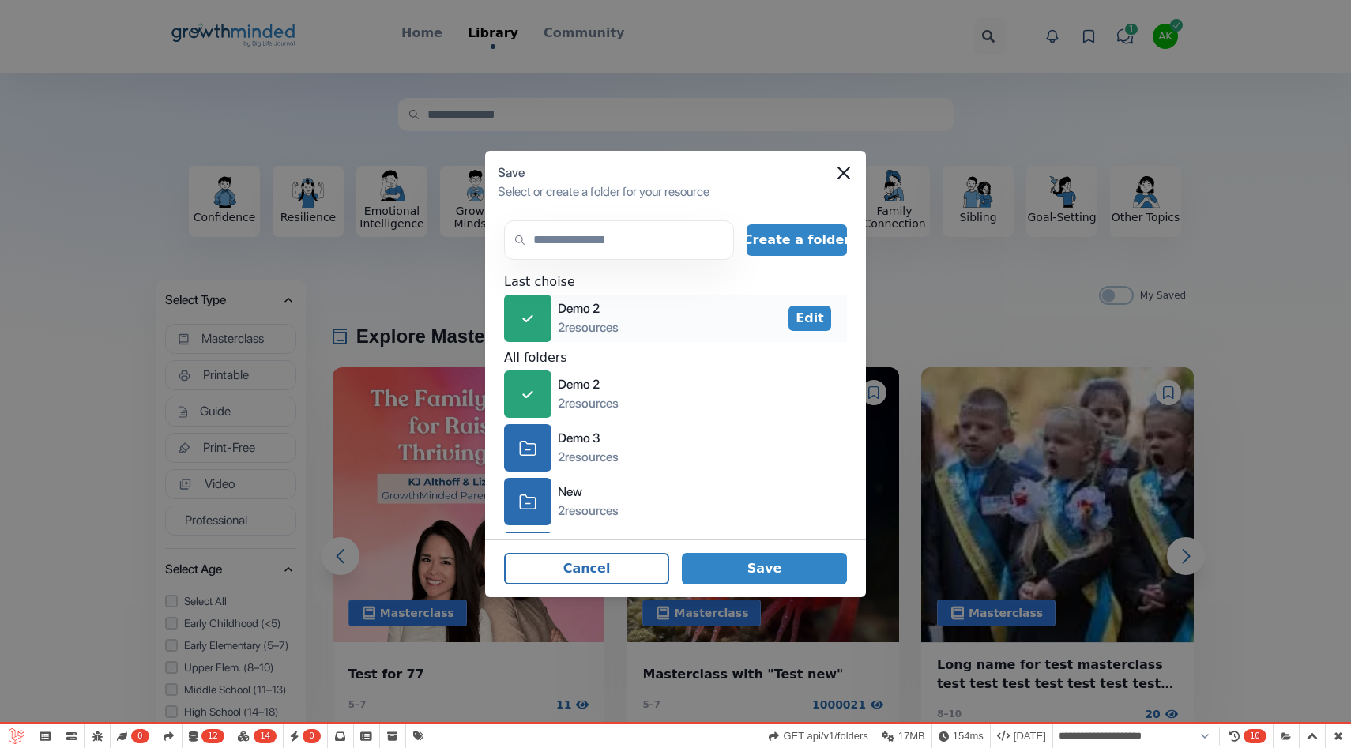
click at [527, 317] on icon "icon-check" at bounding box center [527, 319] width 11 height 8
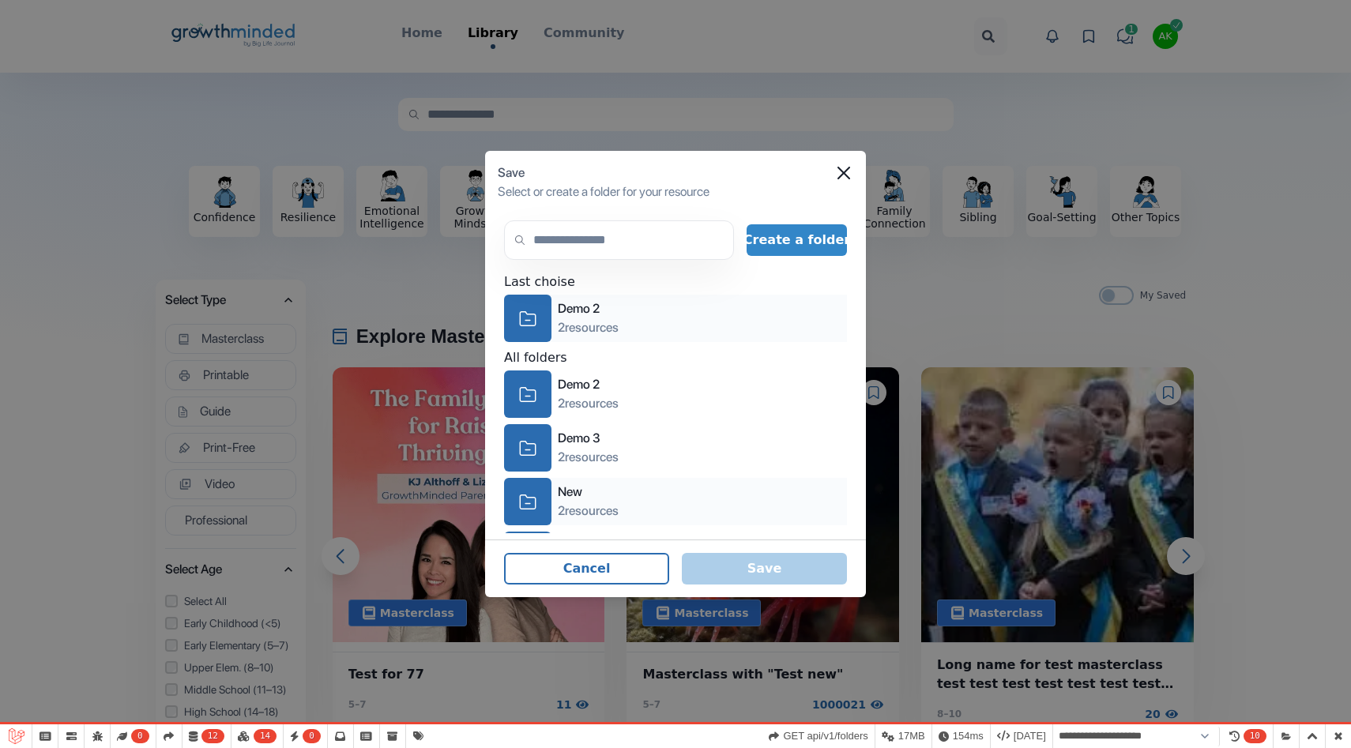
click at [532, 494] on icon "icon-folder" at bounding box center [527, 502] width 17 height 24
click at [786, 576] on button "Save" at bounding box center [764, 569] width 165 height 32
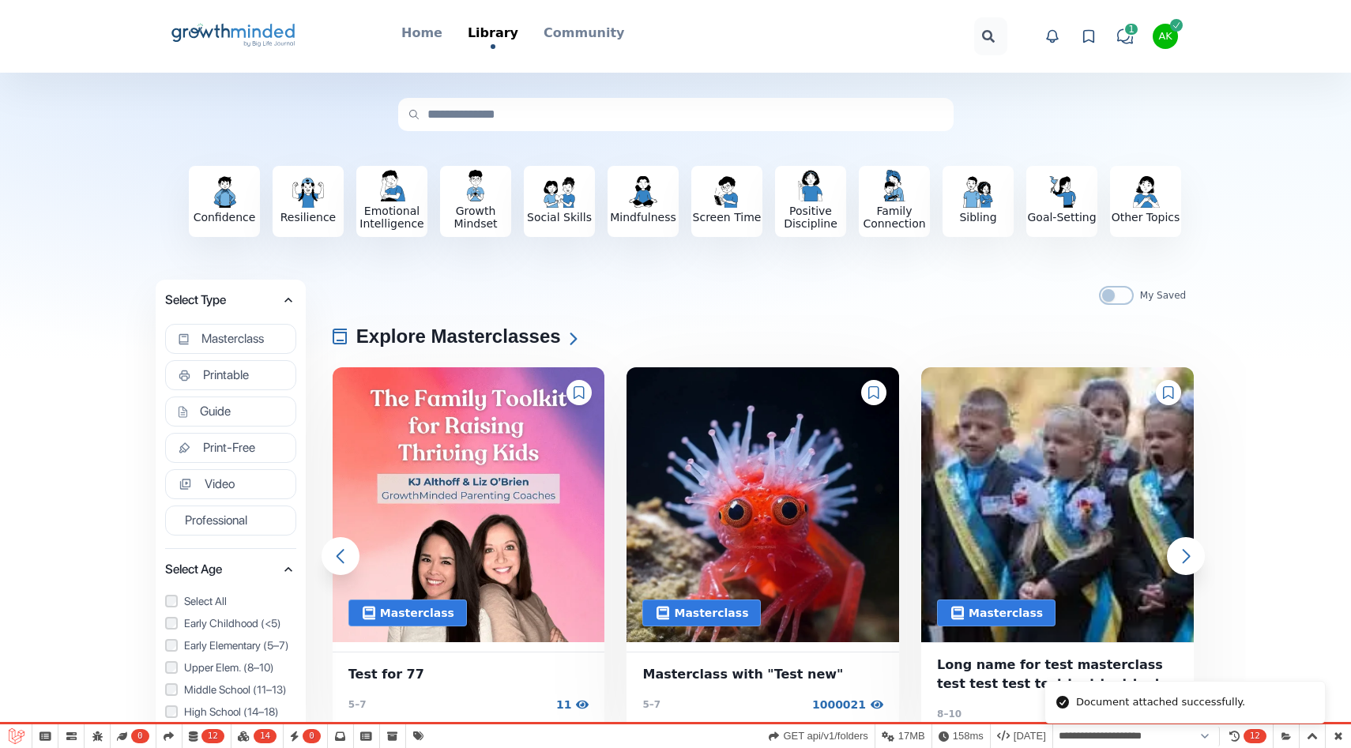
click at [582, 387] on icon at bounding box center [579, 392] width 11 height 13
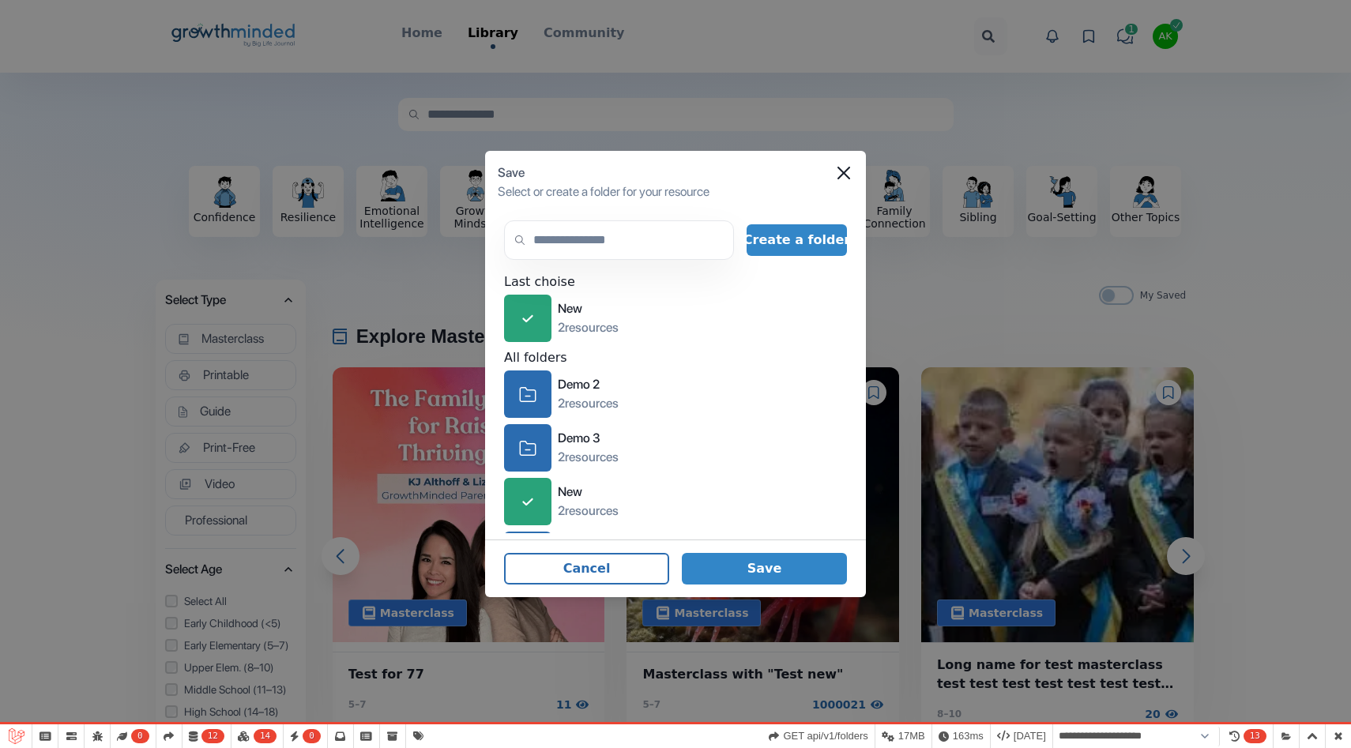
click at [840, 179] on div "Save" at bounding box center [676, 173] width 356 height 19
click at [848, 171] on icon "Close" at bounding box center [844, 173] width 13 height 13
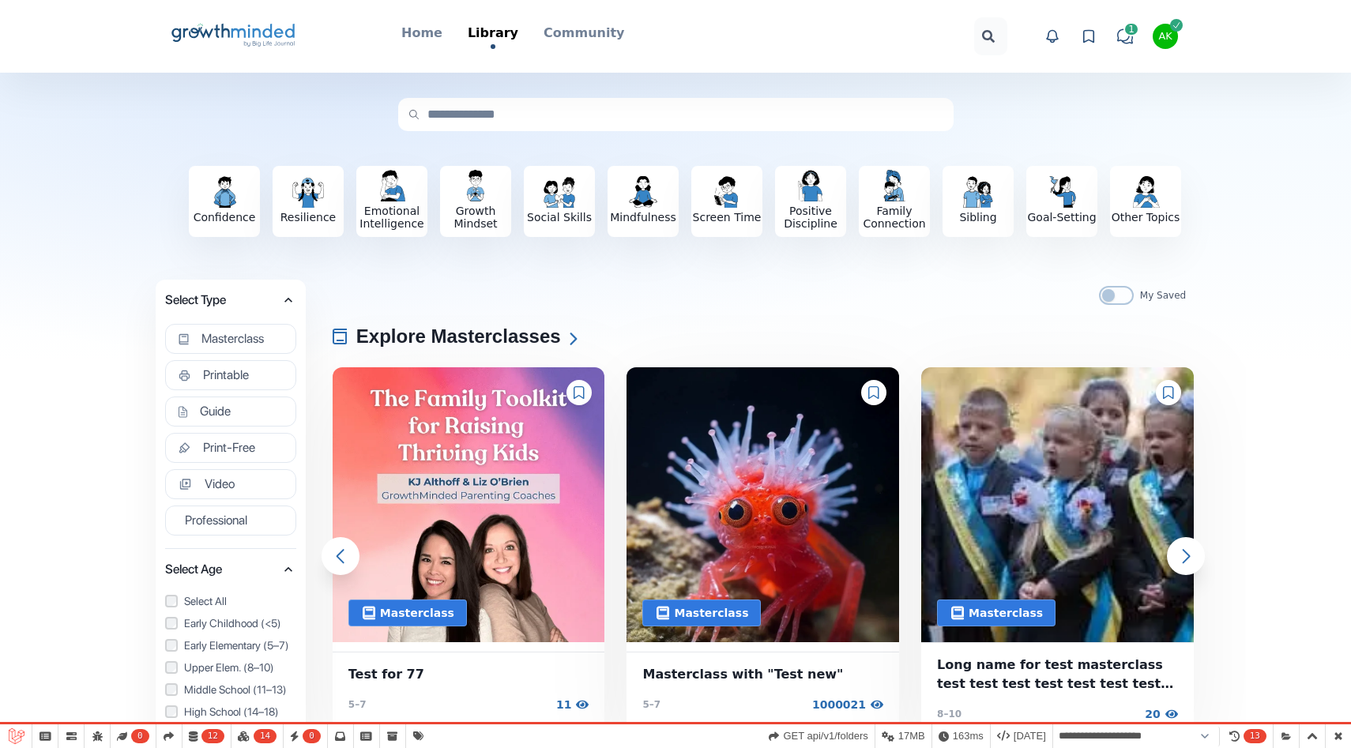
click at [1091, 42] on icon at bounding box center [1089, 36] width 16 height 16
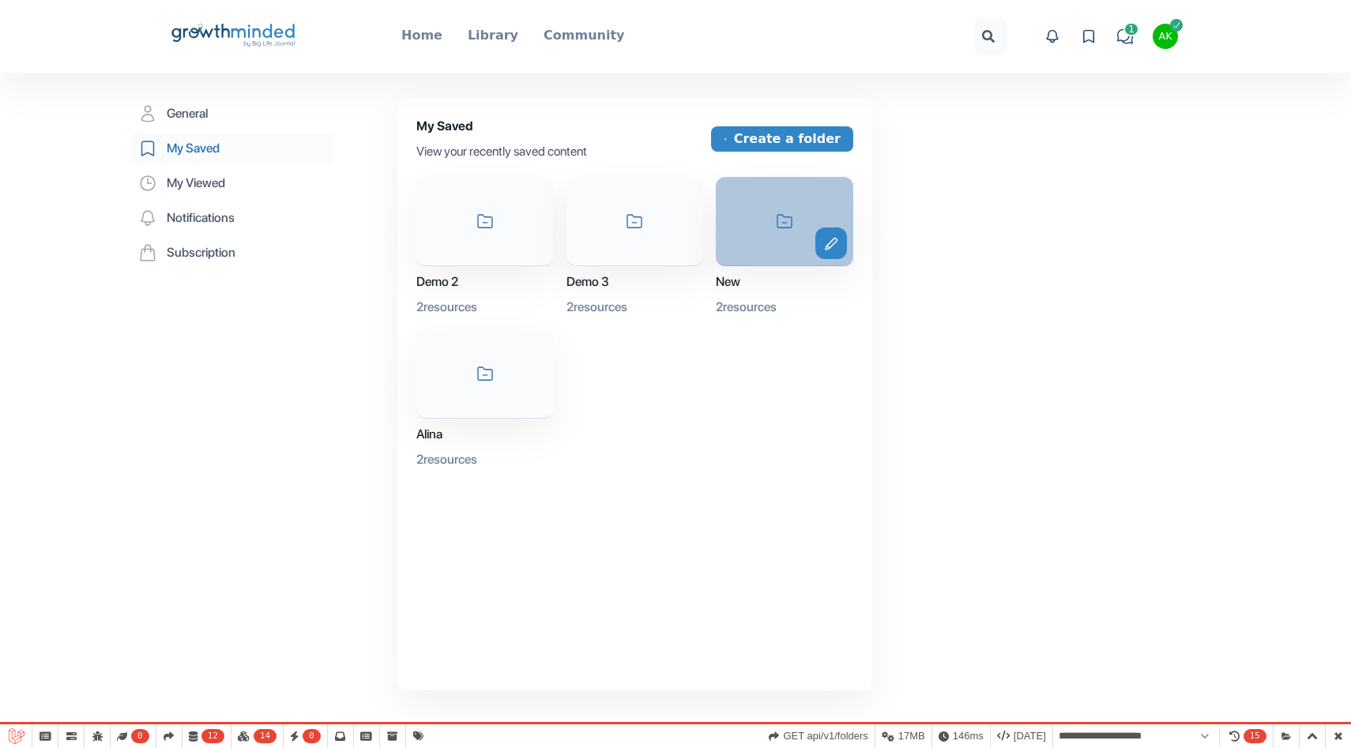
click at [745, 208] on div "icon-folder edit" at bounding box center [785, 221] width 138 height 89
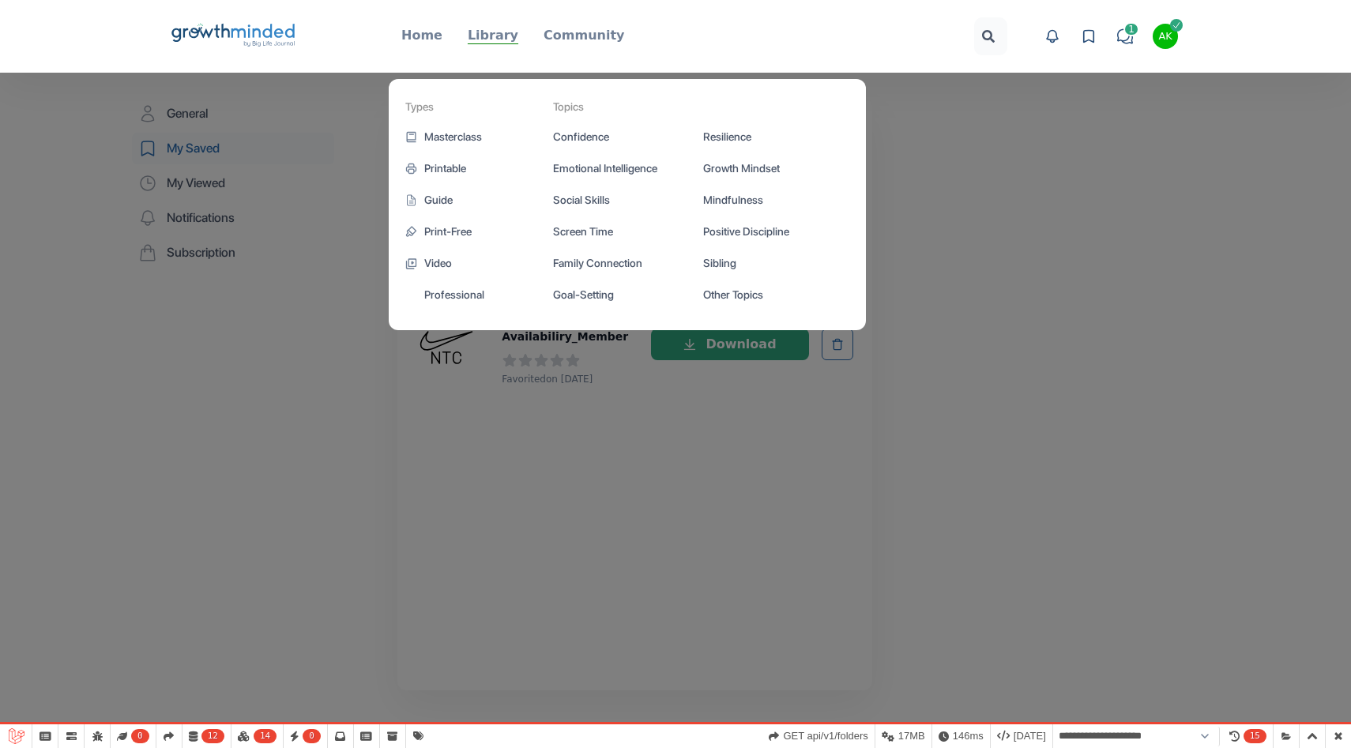
click at [488, 39] on p "Library" at bounding box center [493, 35] width 51 height 19
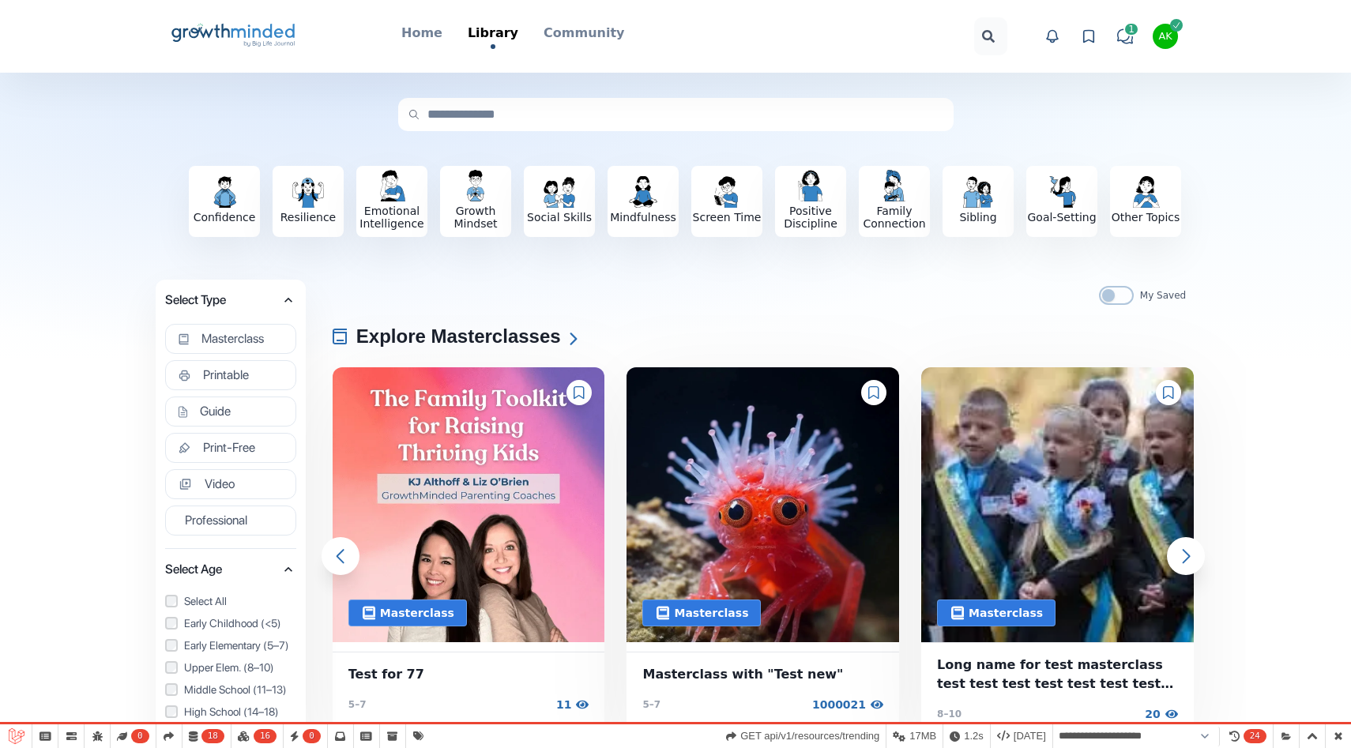
click at [582, 386] on icon at bounding box center [579, 392] width 10 height 13
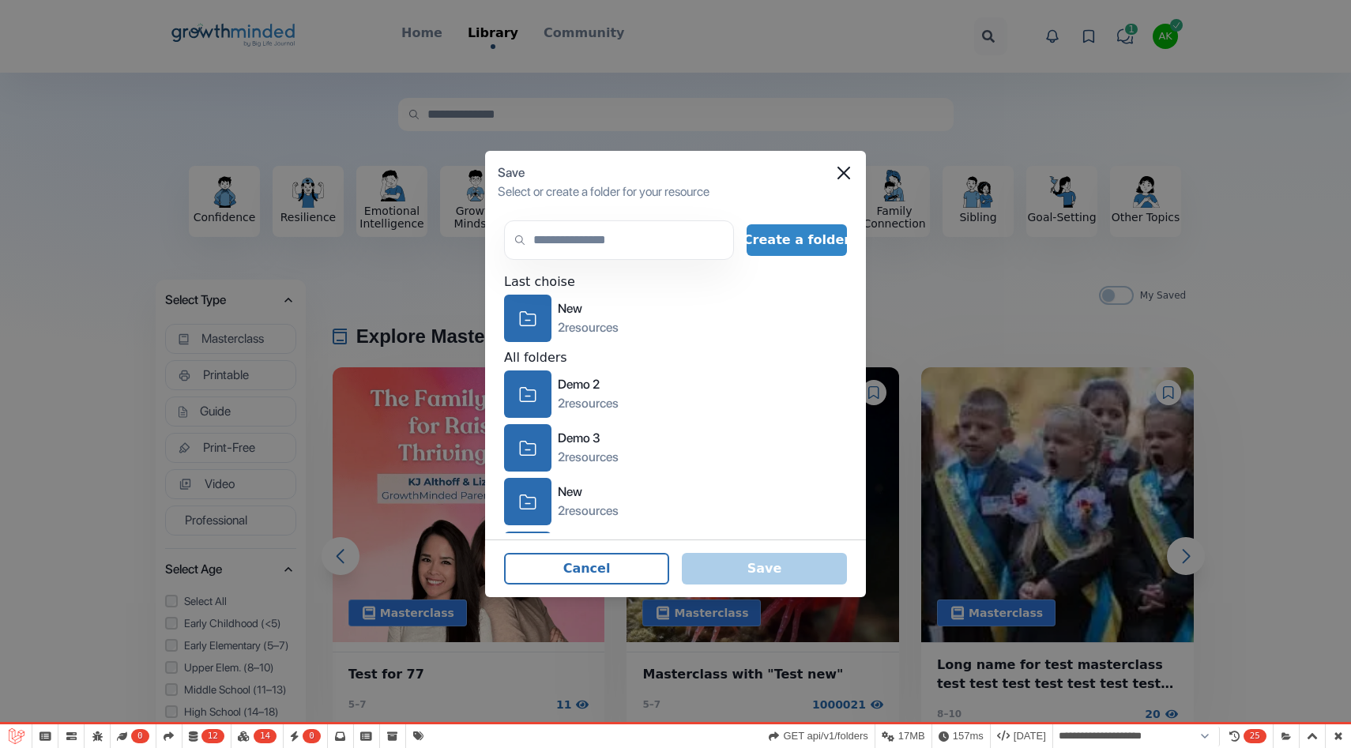
click at [844, 165] on div "Save" at bounding box center [676, 173] width 356 height 19
click at [840, 177] on icon "Close" at bounding box center [844, 173] width 13 height 13
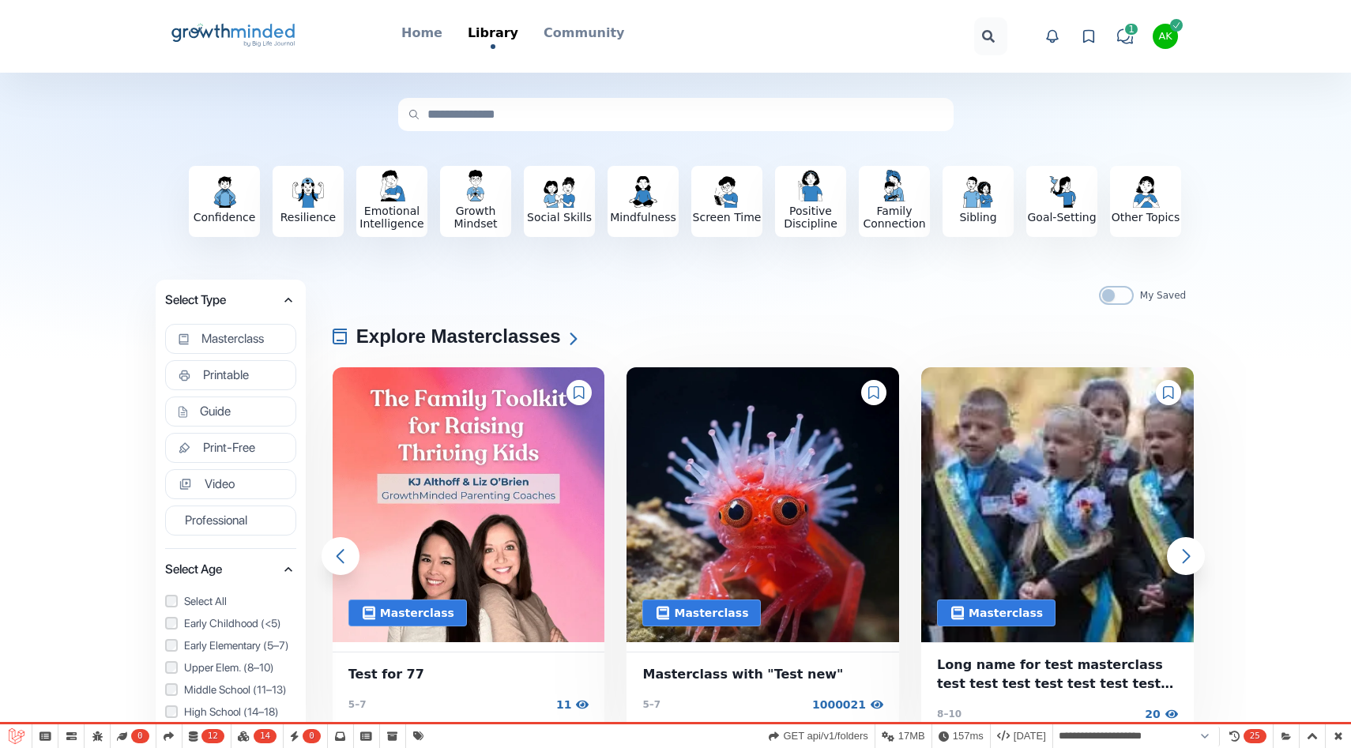
click at [262, 24] on icon "Big Life Journal GrowthMinded Logo .cls-1{fill:#1b4c76}.cls-2{fill:#294e79}.cls…" at bounding box center [233, 36] width 127 height 38
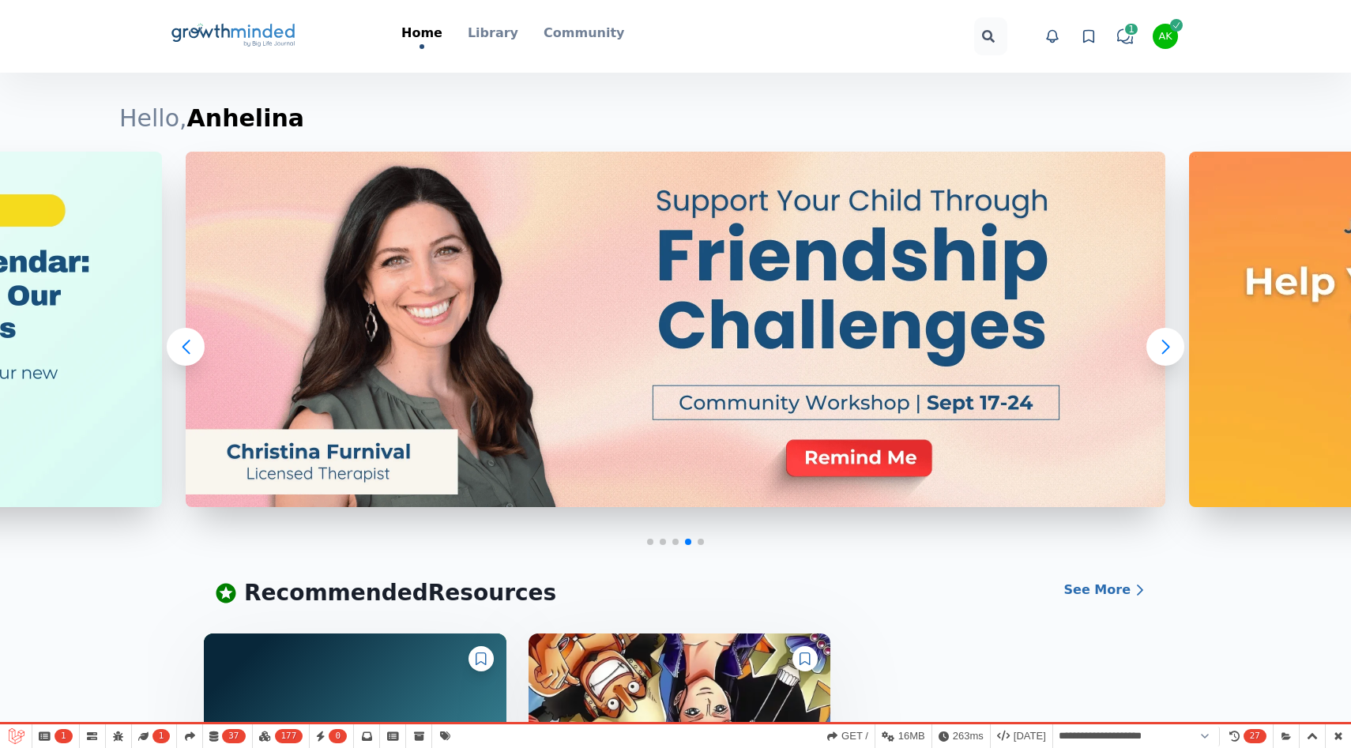
click at [473, 36] on div "Home Library Types Masterclass Printable Guide Print-Free Video Professional To…" at bounding box center [513, 36] width 337 height 25
click at [492, 38] on p "Library" at bounding box center [493, 33] width 51 height 19
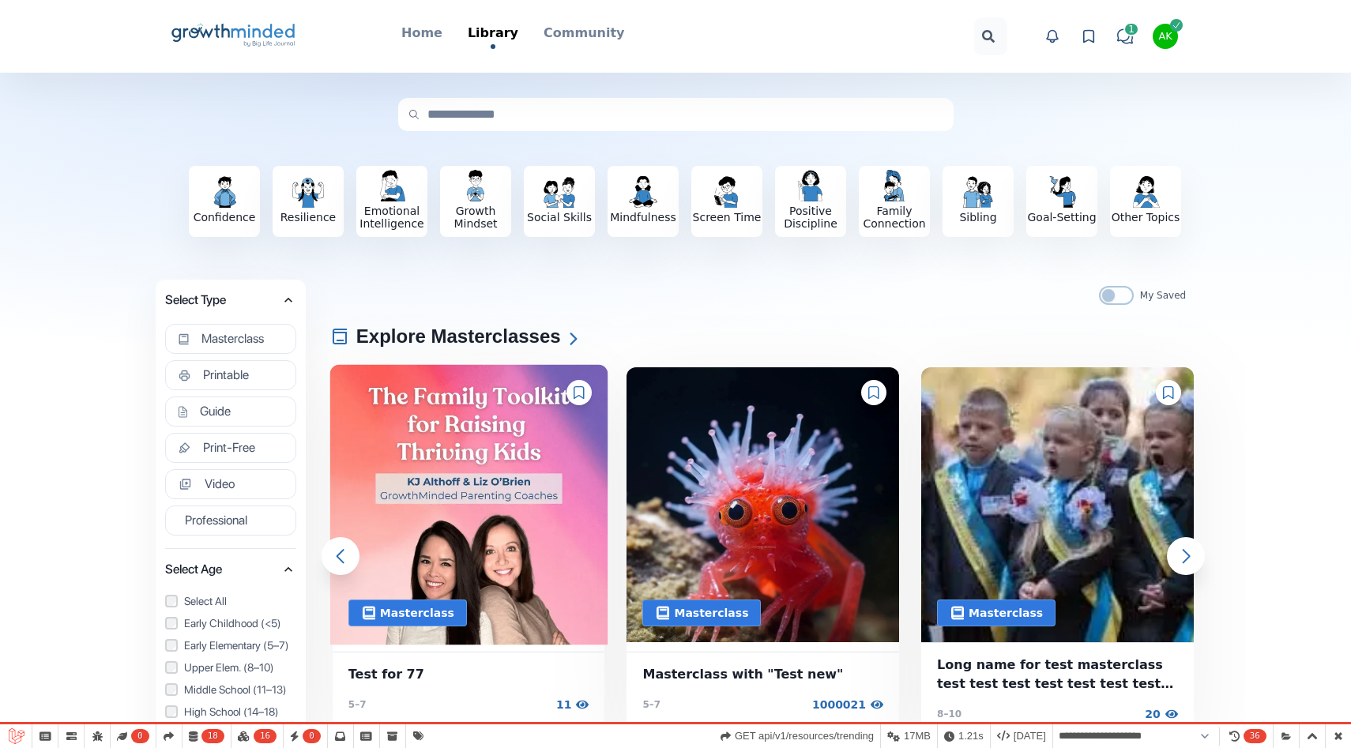
click at [436, 429] on img at bounding box center [469, 504] width 278 height 281
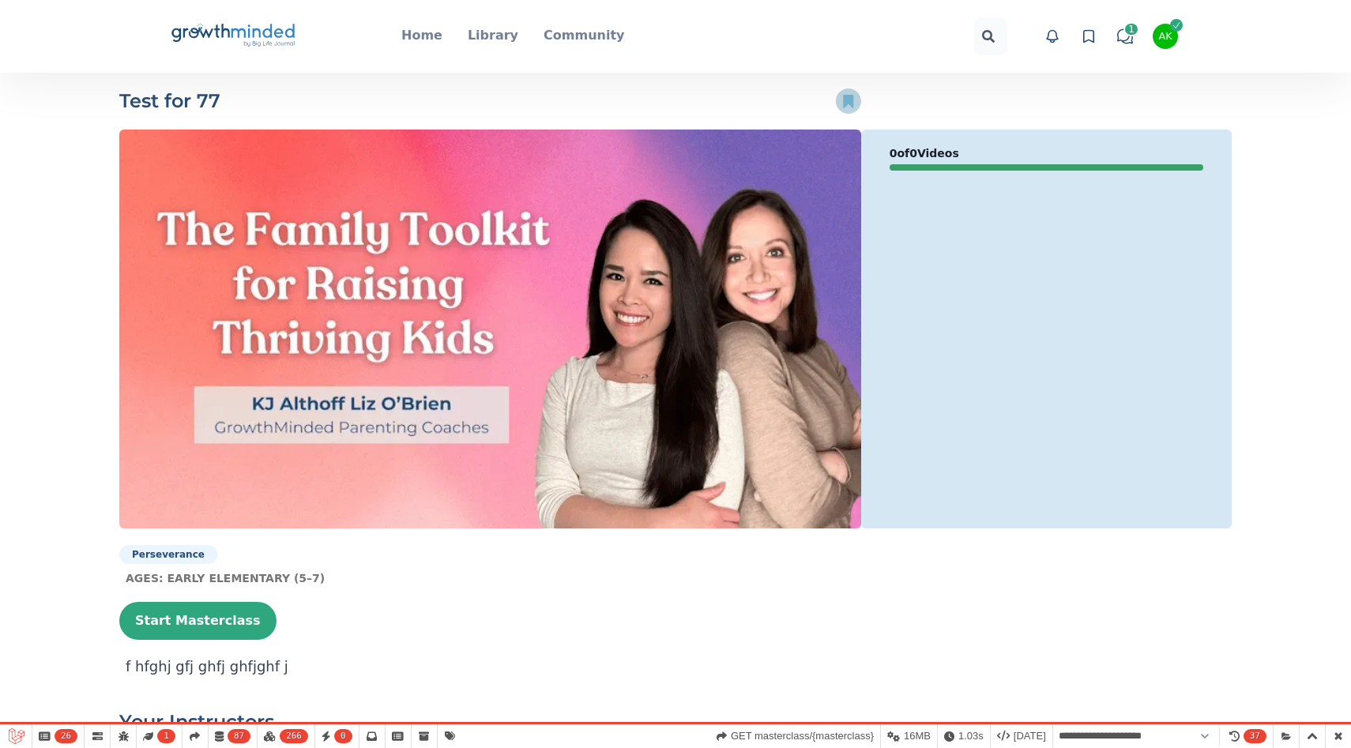
click at [845, 103] on icon at bounding box center [848, 101] width 10 height 13
click at [852, 96] on icon at bounding box center [848, 101] width 10 height 13
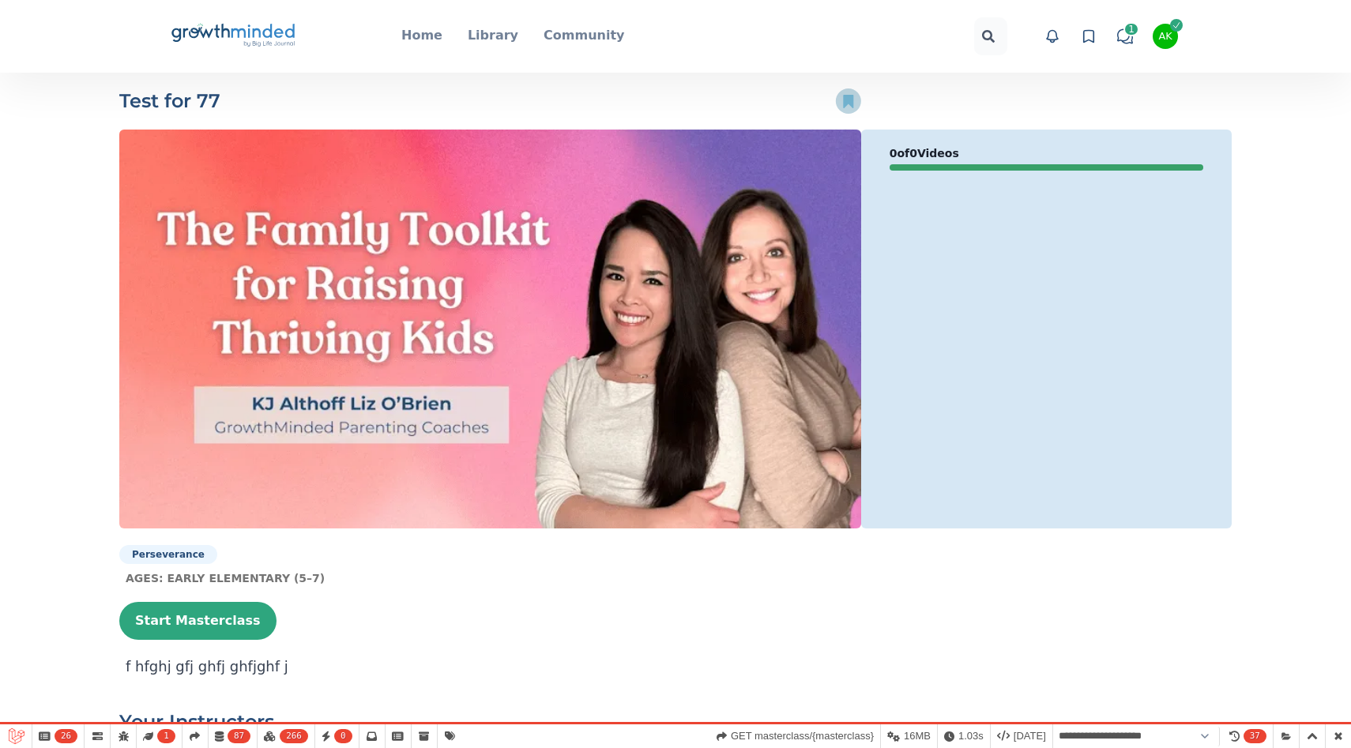
click at [852, 96] on icon at bounding box center [848, 101] width 10 height 13
click at [850, 96] on icon at bounding box center [848, 101] width 10 height 13
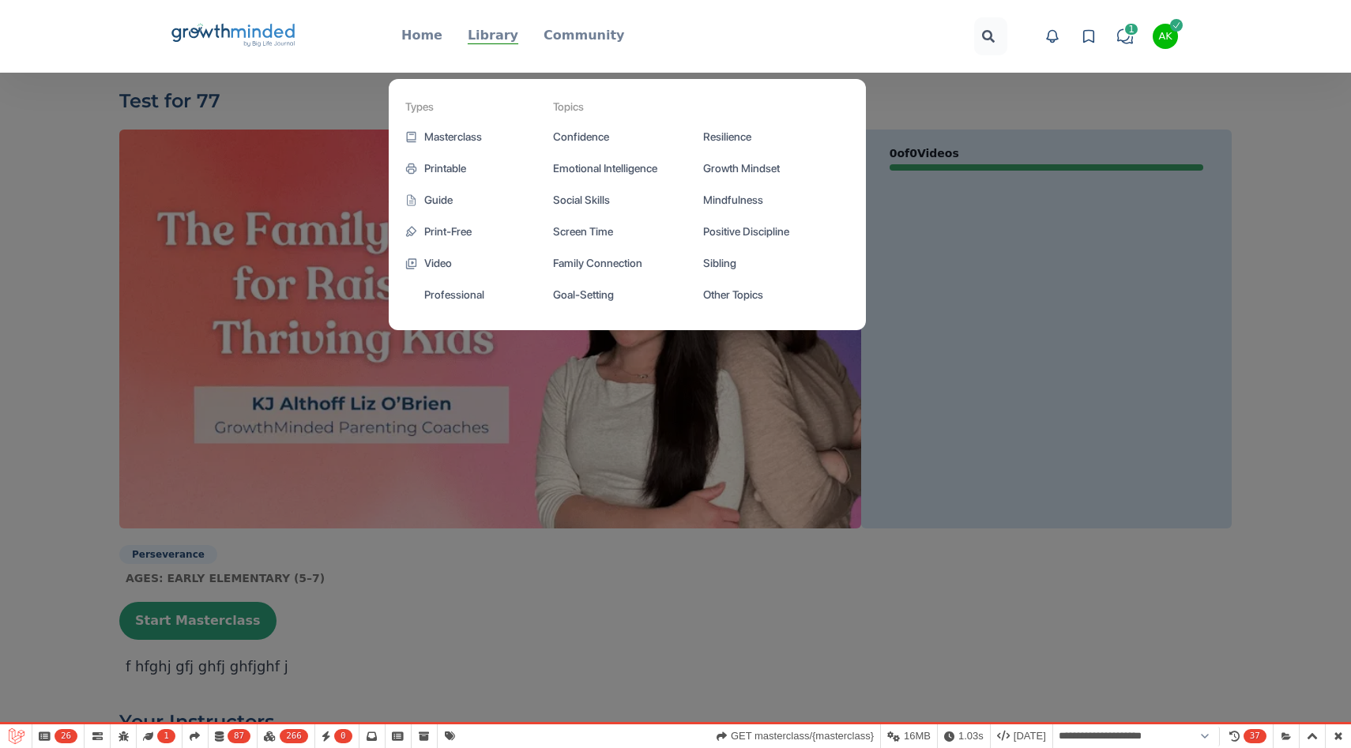
click at [483, 34] on p "Library" at bounding box center [493, 35] width 51 height 19
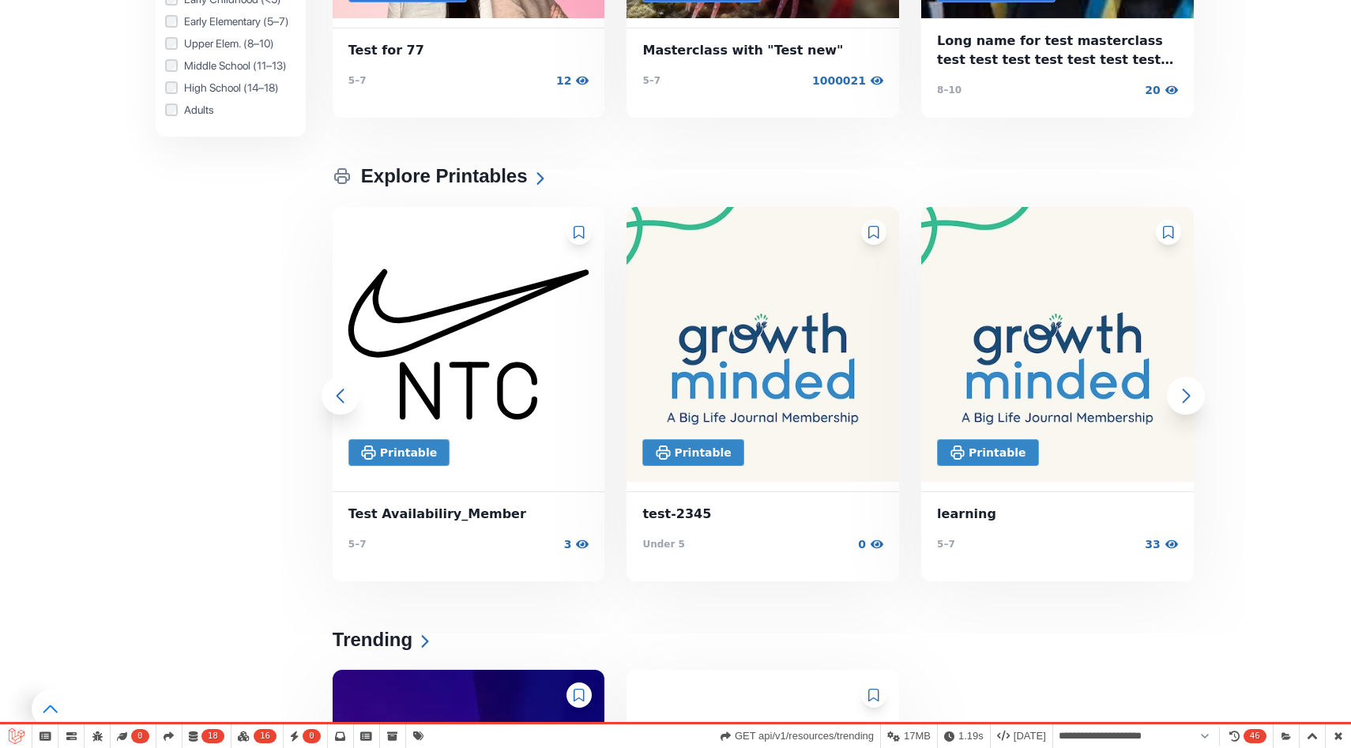
scroll to position [635, 0]
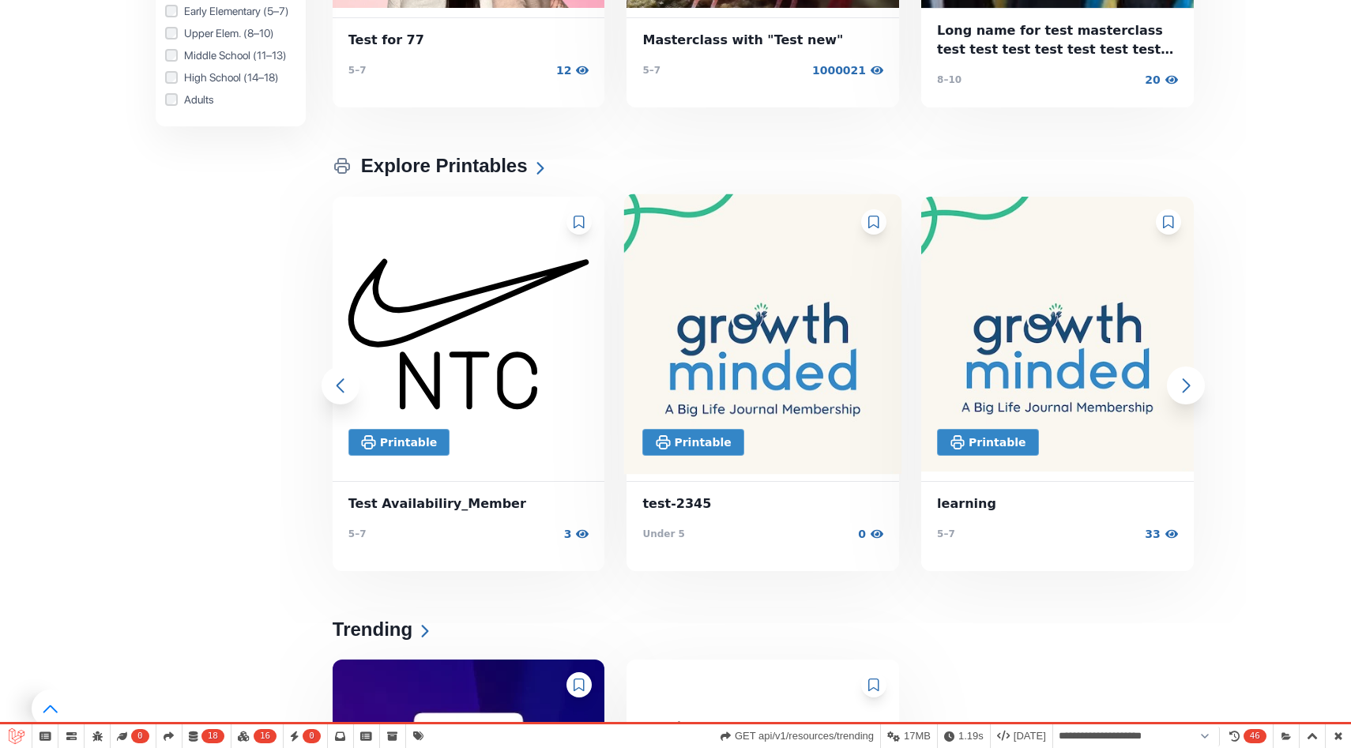
click at [723, 354] on img at bounding box center [763, 334] width 278 height 281
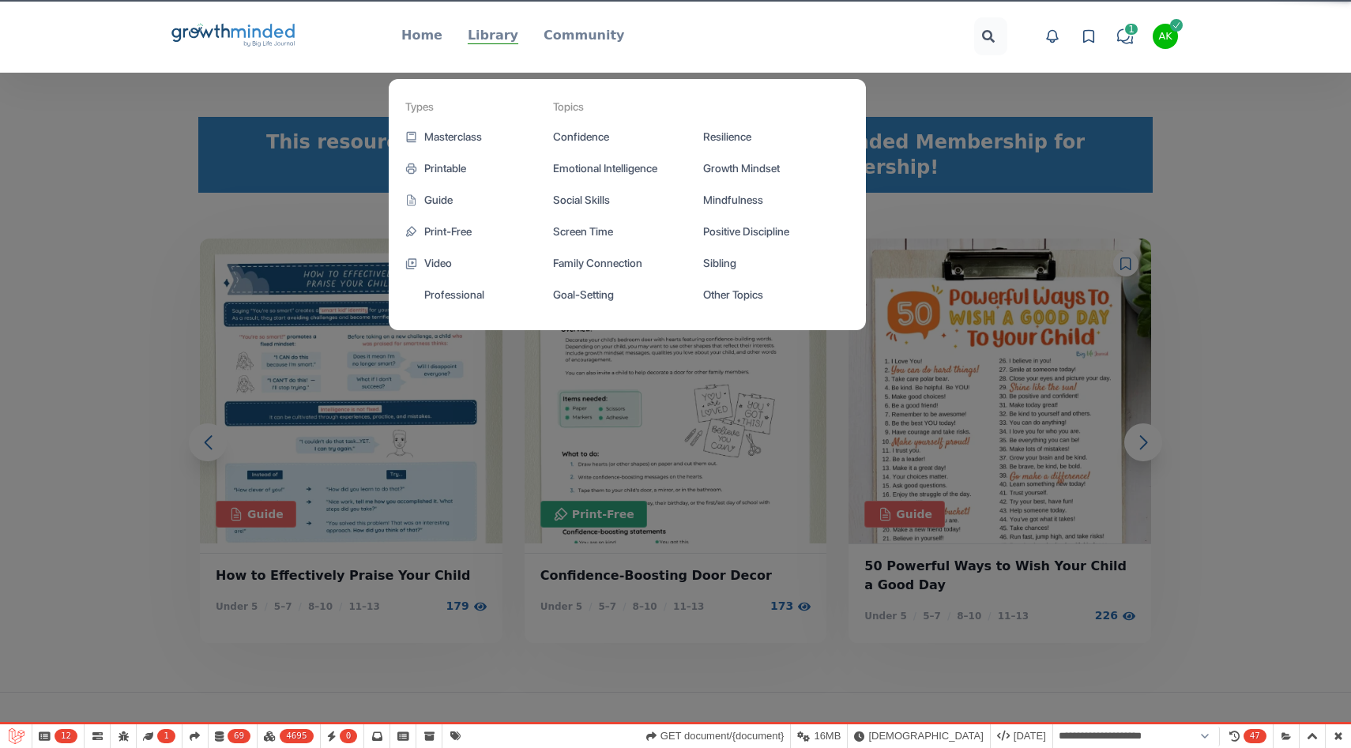
click at [477, 30] on p "Library" at bounding box center [493, 35] width 51 height 19
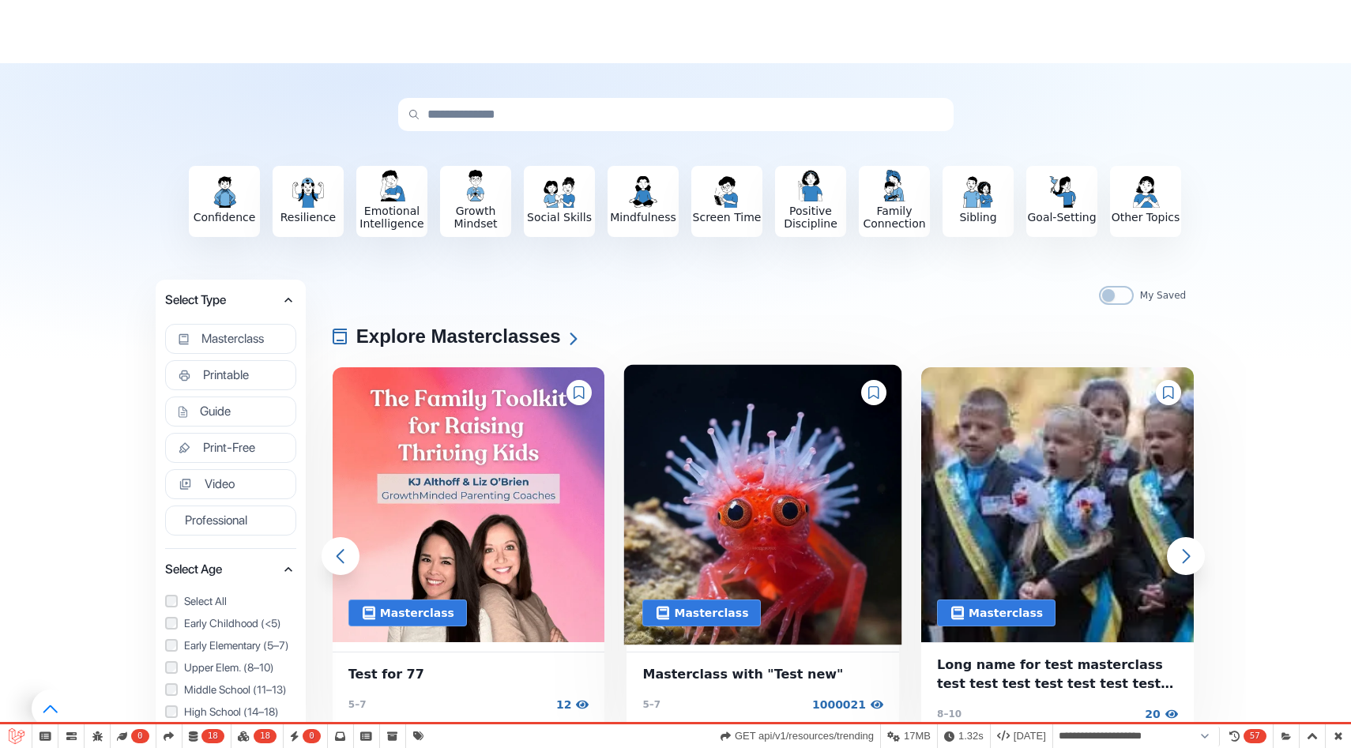
scroll to position [712, 0]
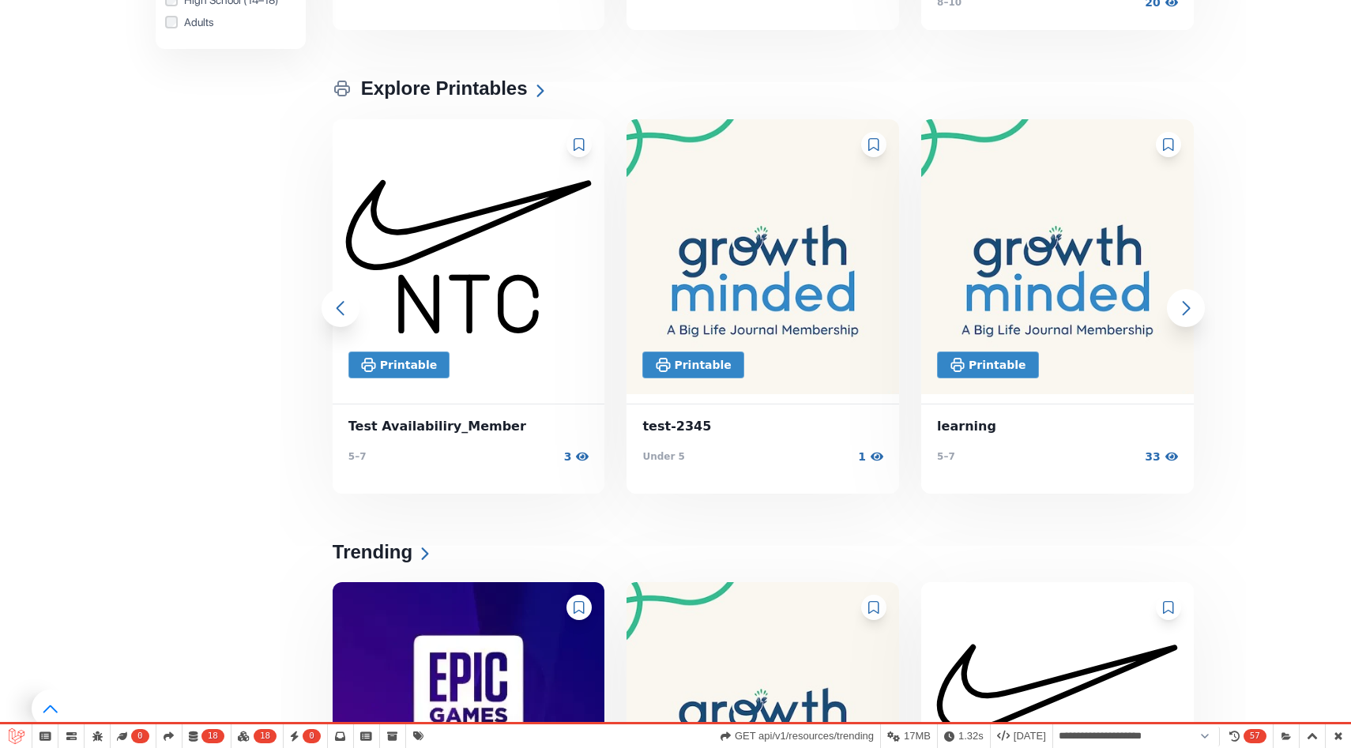
click at [560, 241] on img at bounding box center [469, 256] width 278 height 281
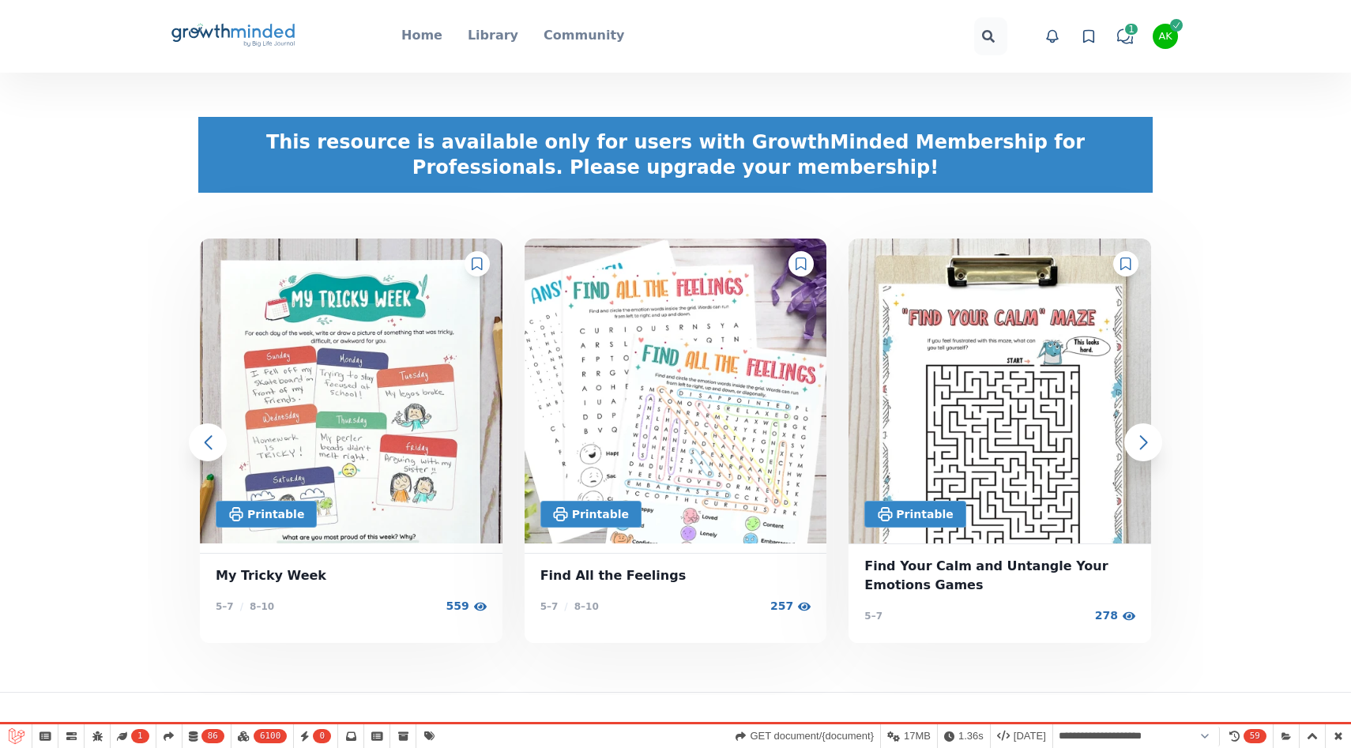
click at [480, 261] on icon at bounding box center [477, 264] width 10 height 13
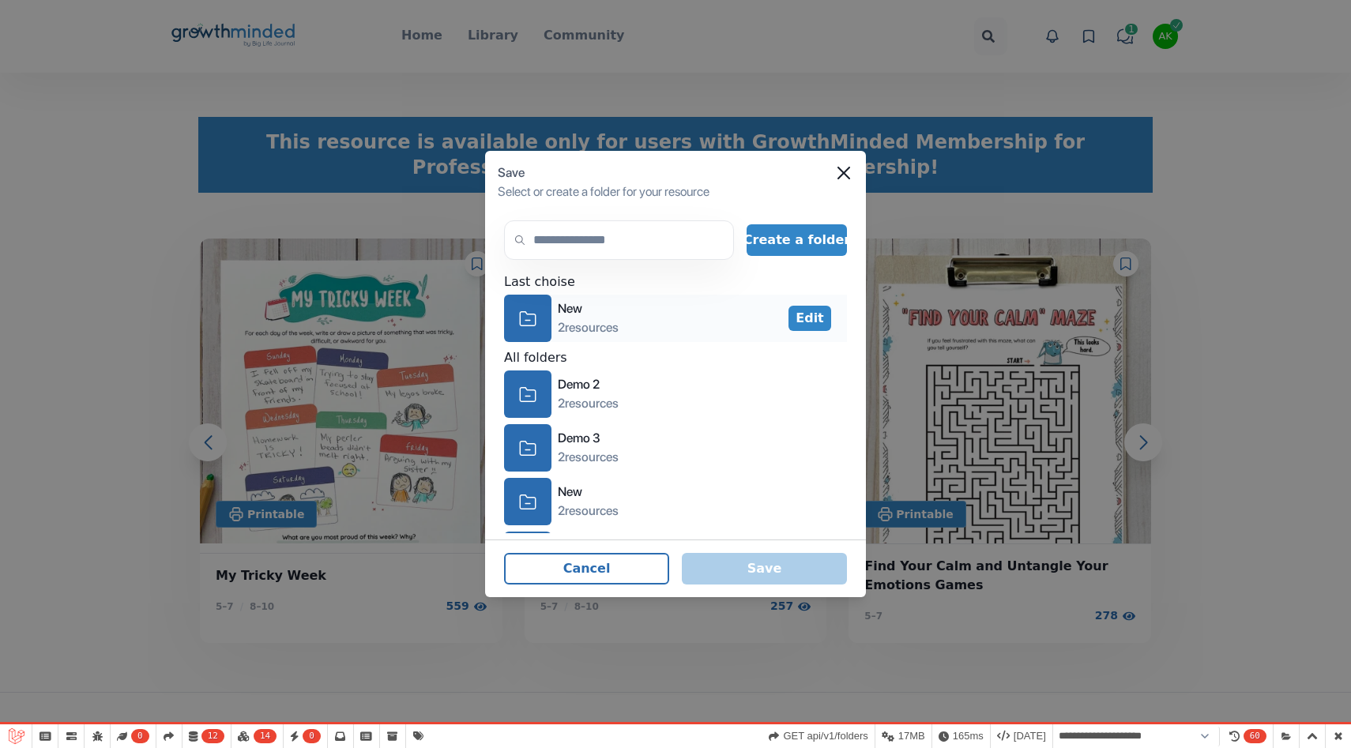
click at [525, 318] on icon "icon-folder" at bounding box center [527, 319] width 17 height 24
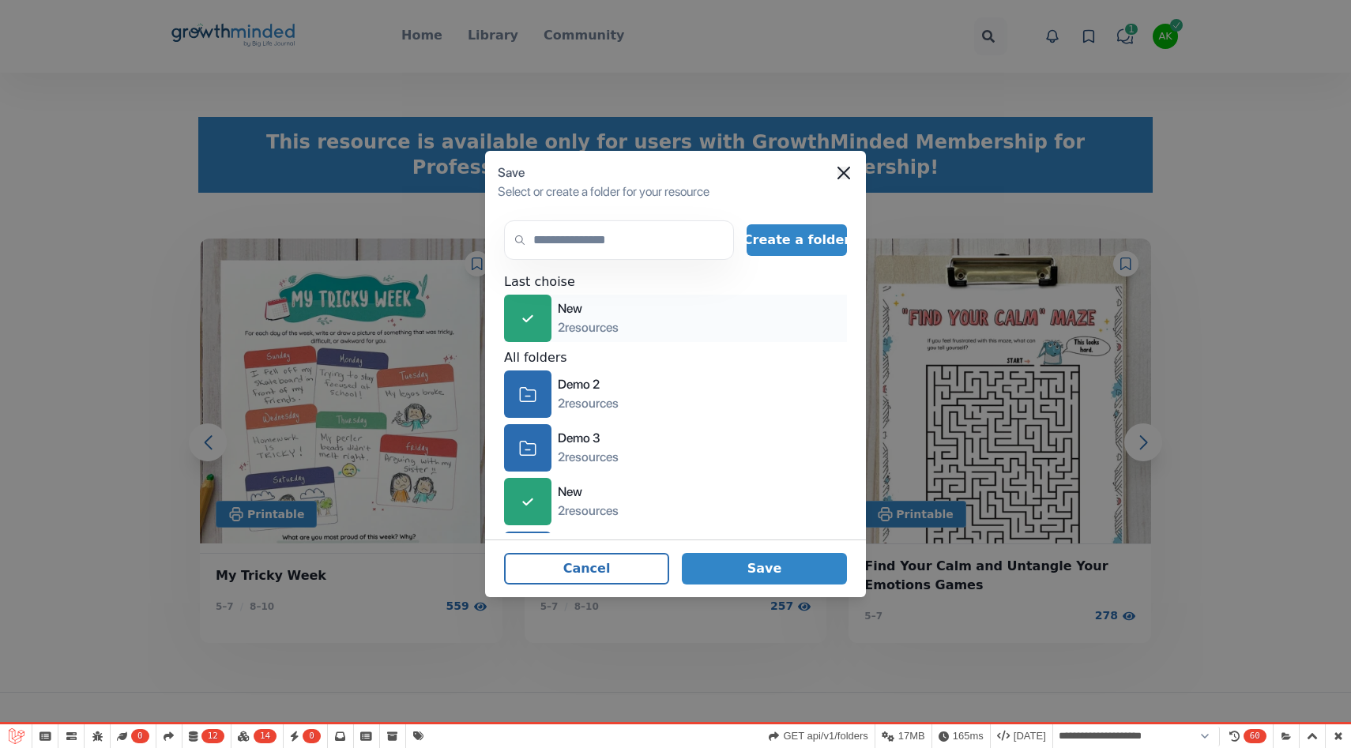
click at [847, 175] on icon "Close" at bounding box center [844, 173] width 13 height 13
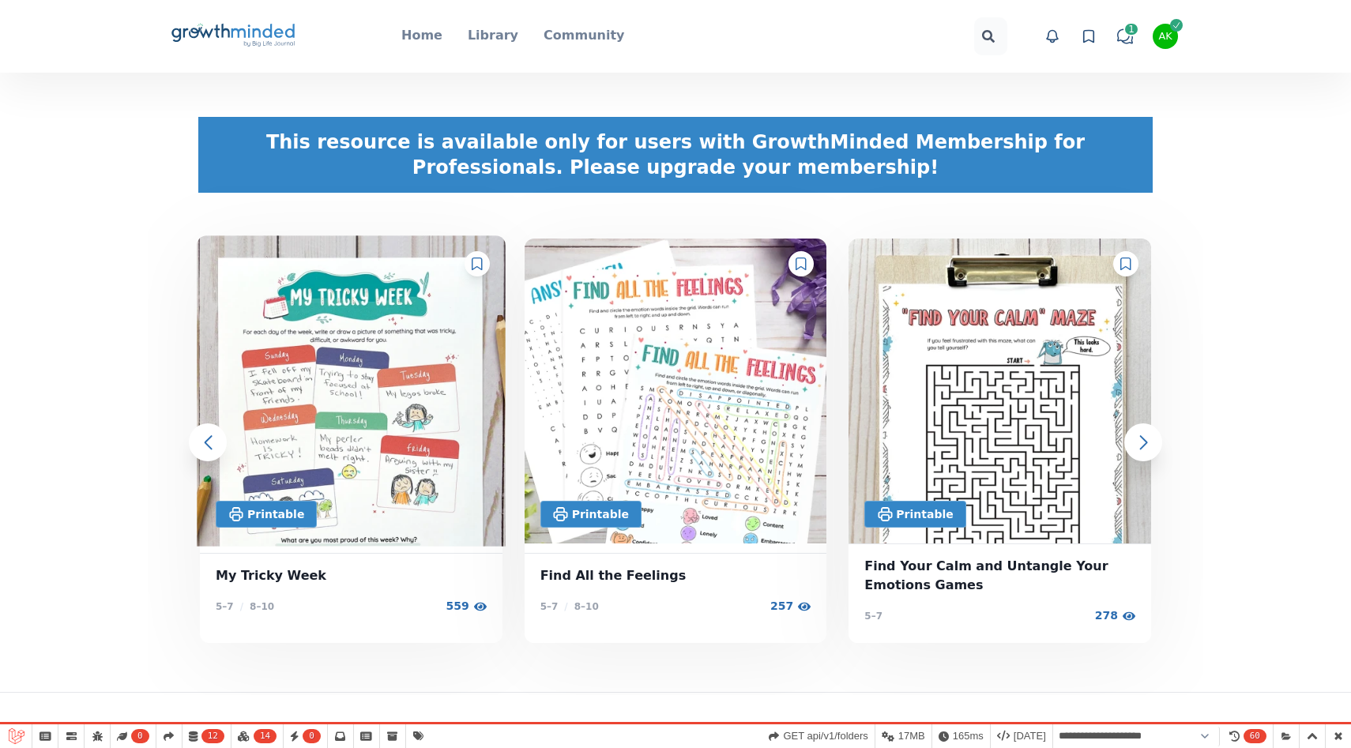
click at [365, 394] on img at bounding box center [351, 391] width 308 height 311
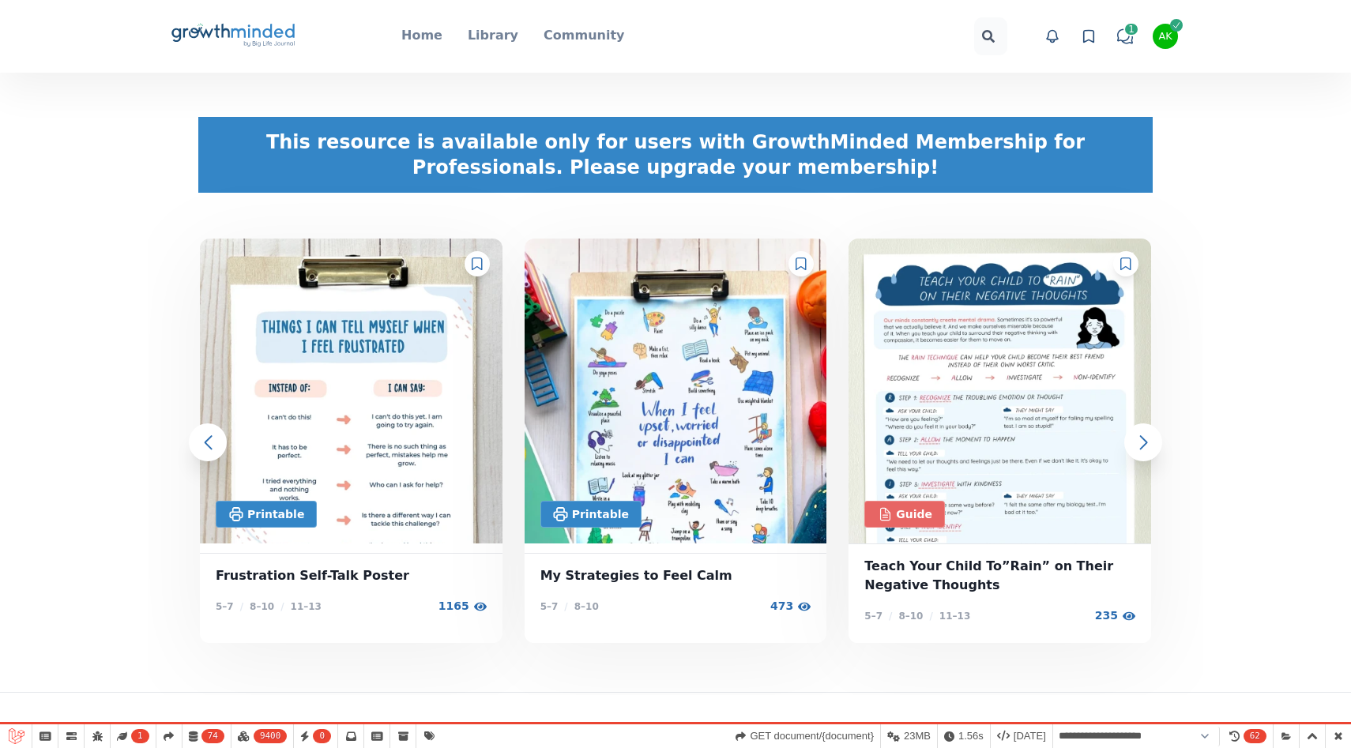
click at [254, 25] on icon "Big Life Journal GrowthMinded Logo .cls-1{fill:#1b4c76}.cls-2{fill:#294e79}.cls…" at bounding box center [233, 36] width 127 height 38
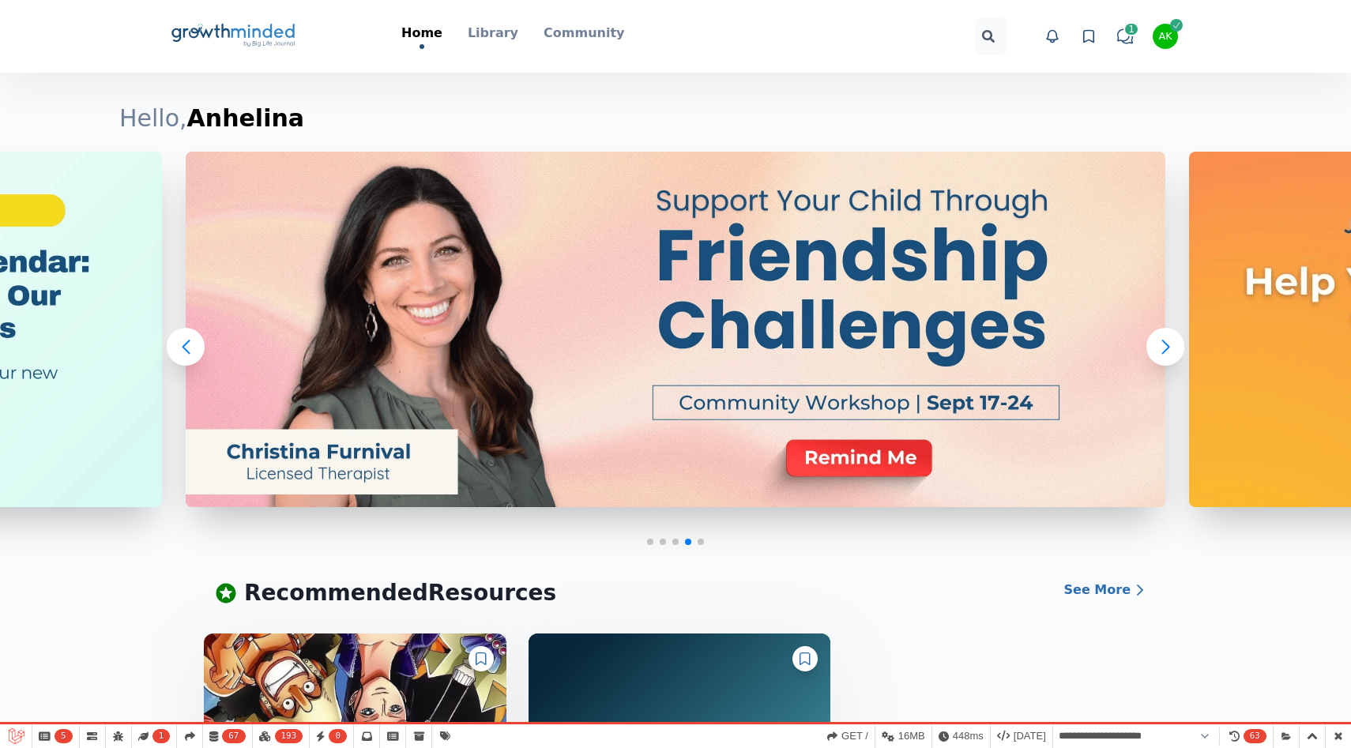
select select "**********"
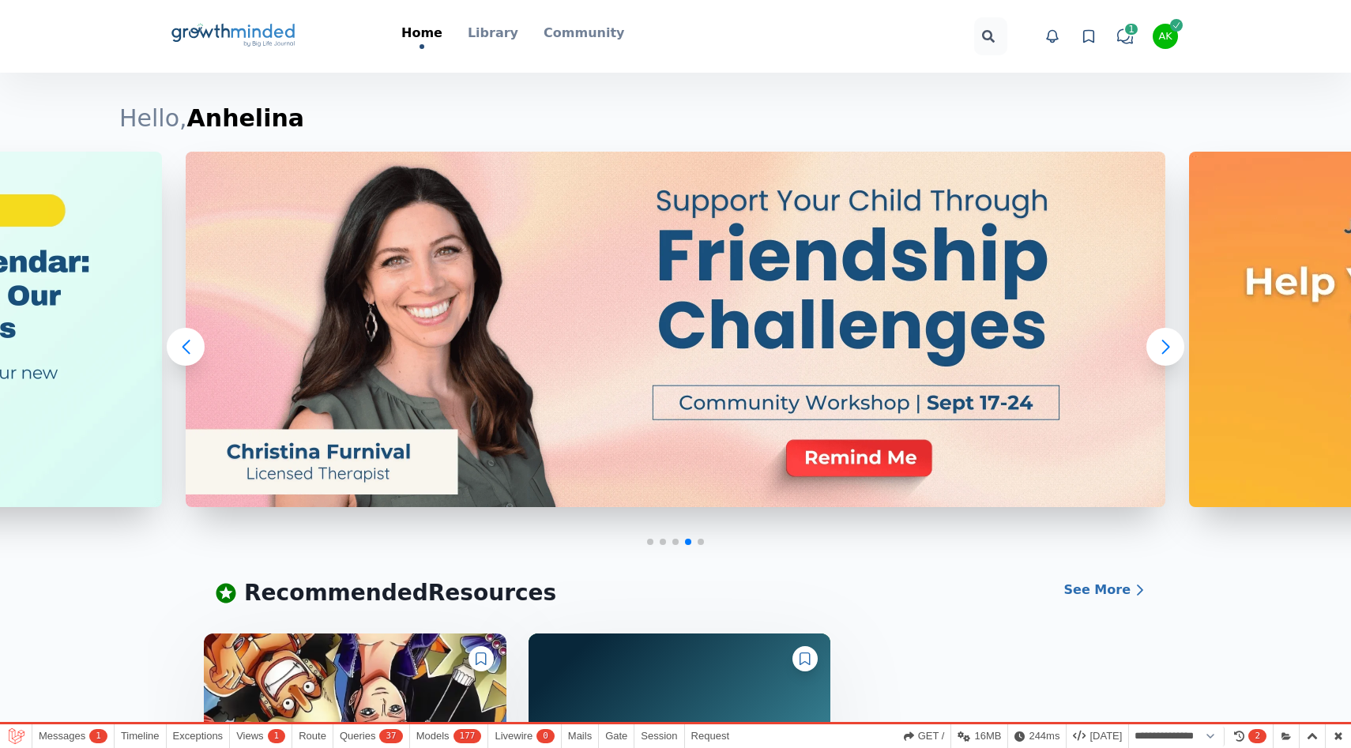
click at [1178, 31] on div "button" at bounding box center [1176, 25] width 13 height 13
click at [1117, 156] on button "Logout" at bounding box center [1106, 170] width 152 height 28
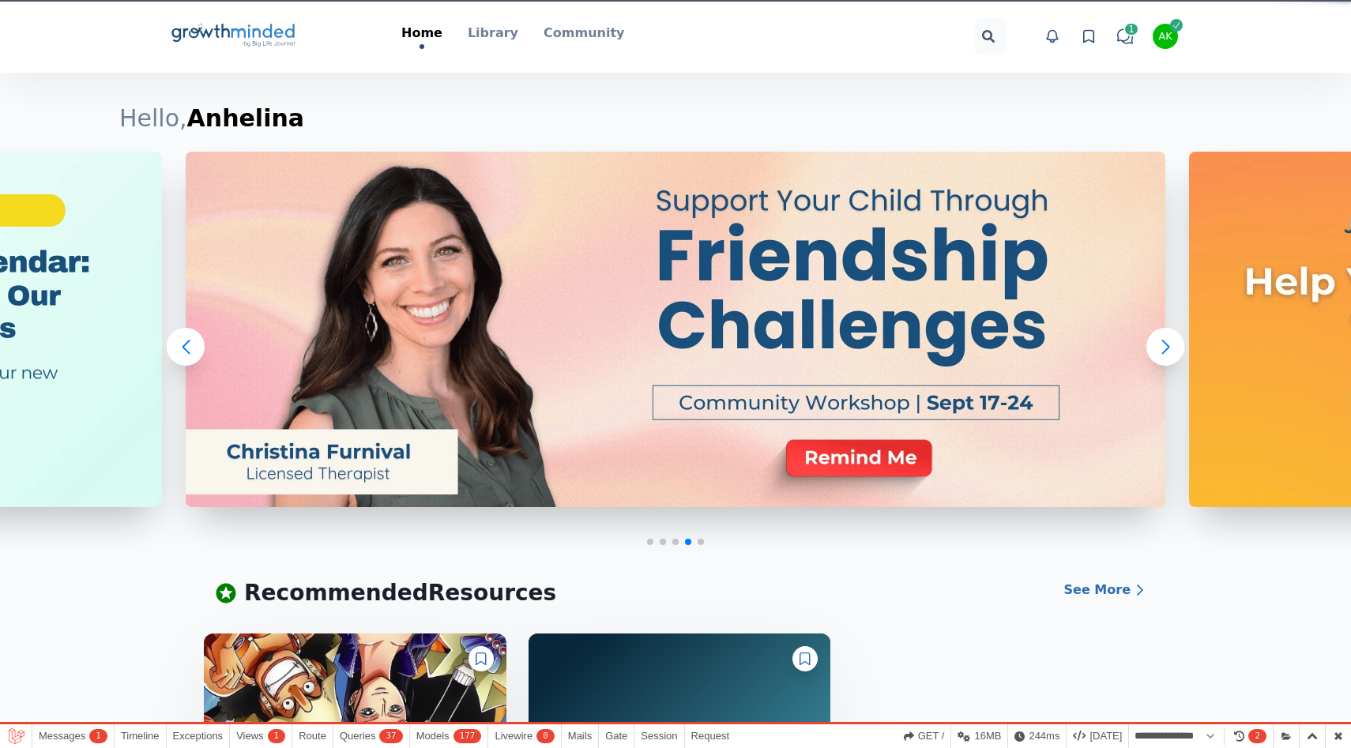
select select "**********"
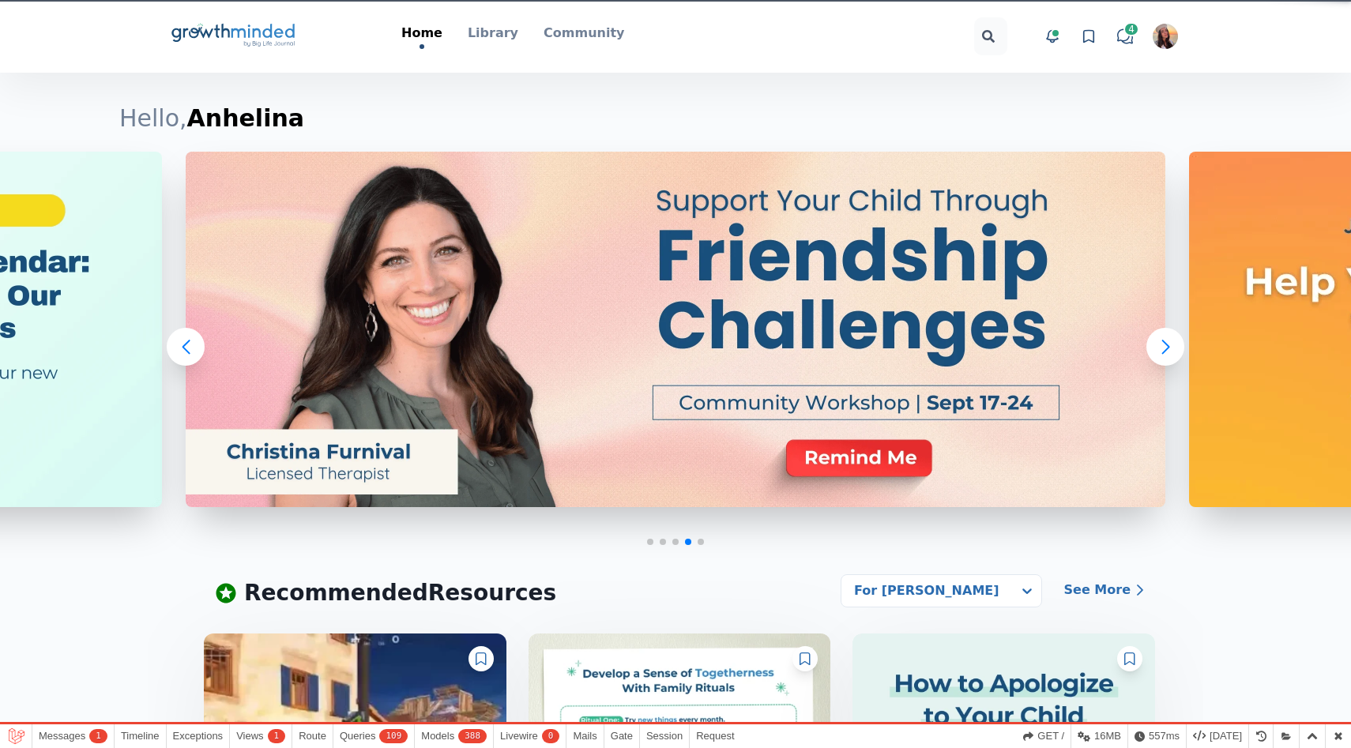
select select "**********"
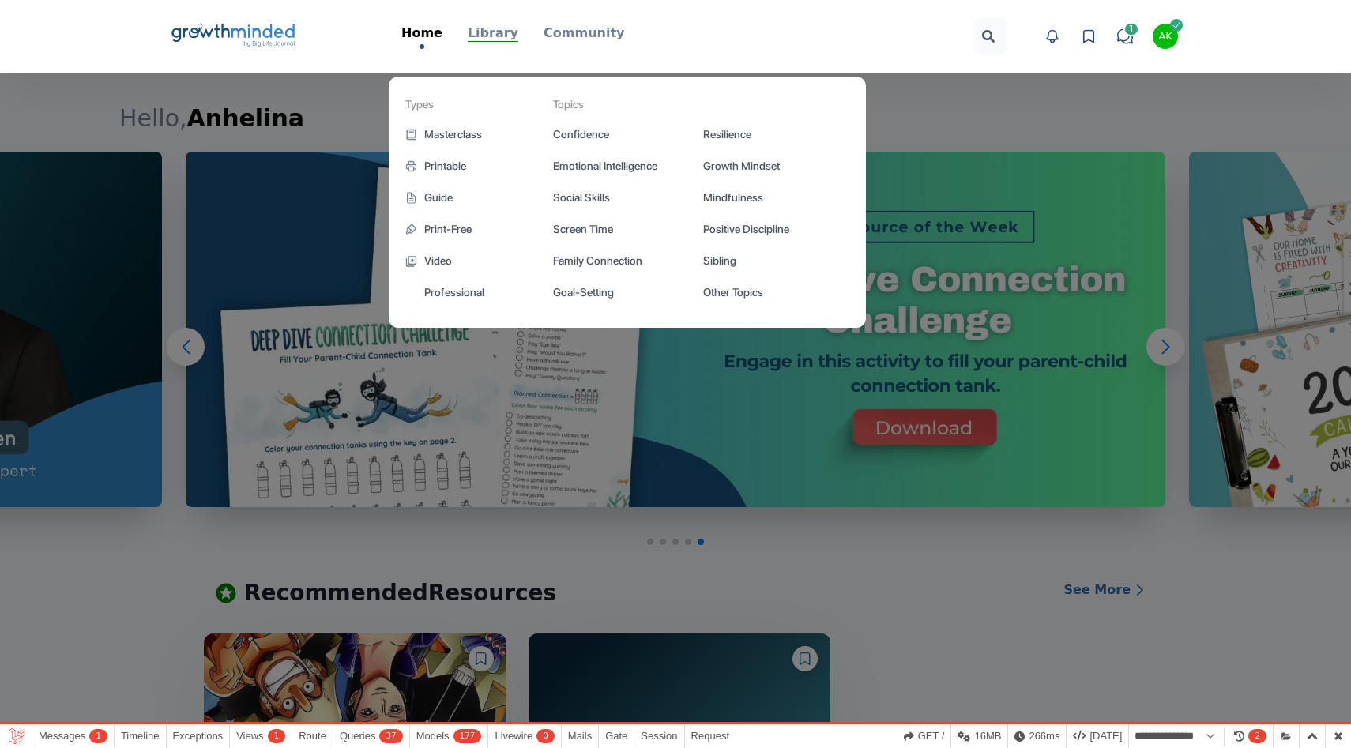
click at [503, 31] on p "Library" at bounding box center [493, 33] width 51 height 19
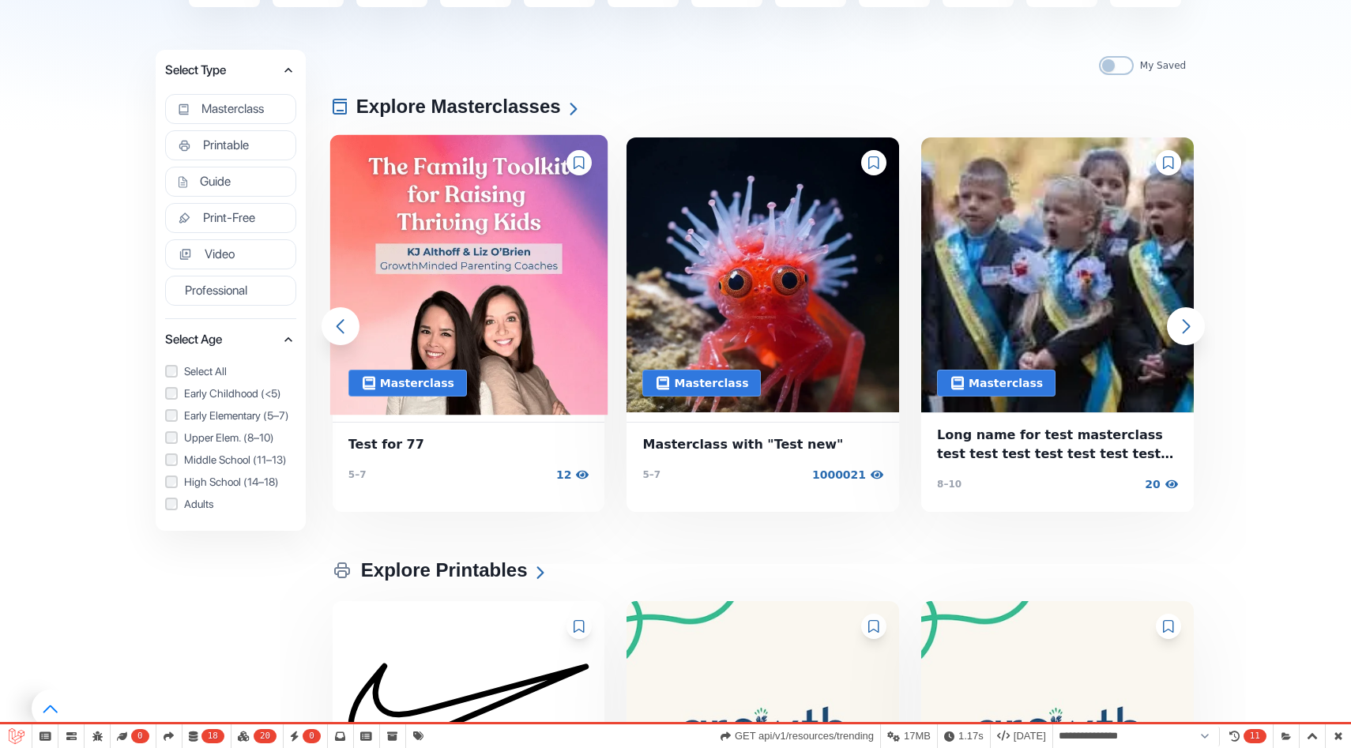
scroll to position [572, 0]
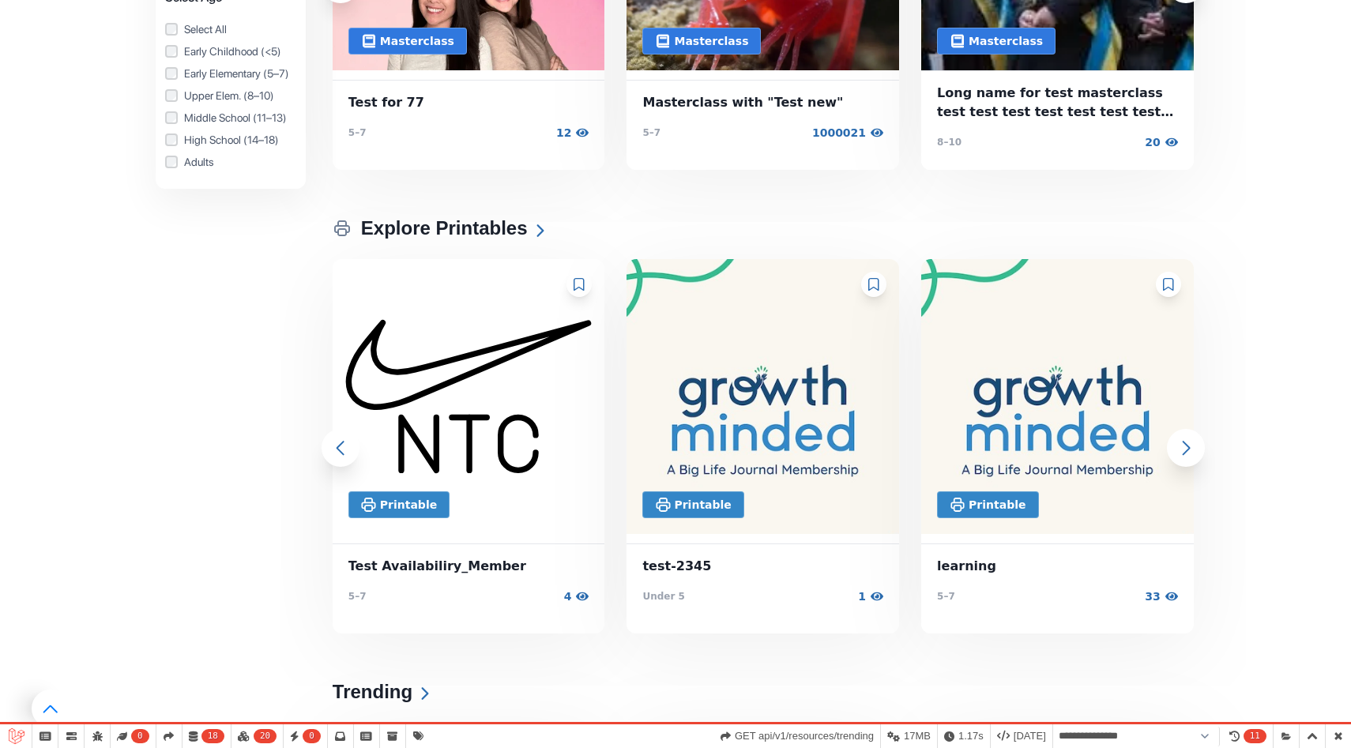
click at [492, 404] on img at bounding box center [469, 396] width 278 height 281
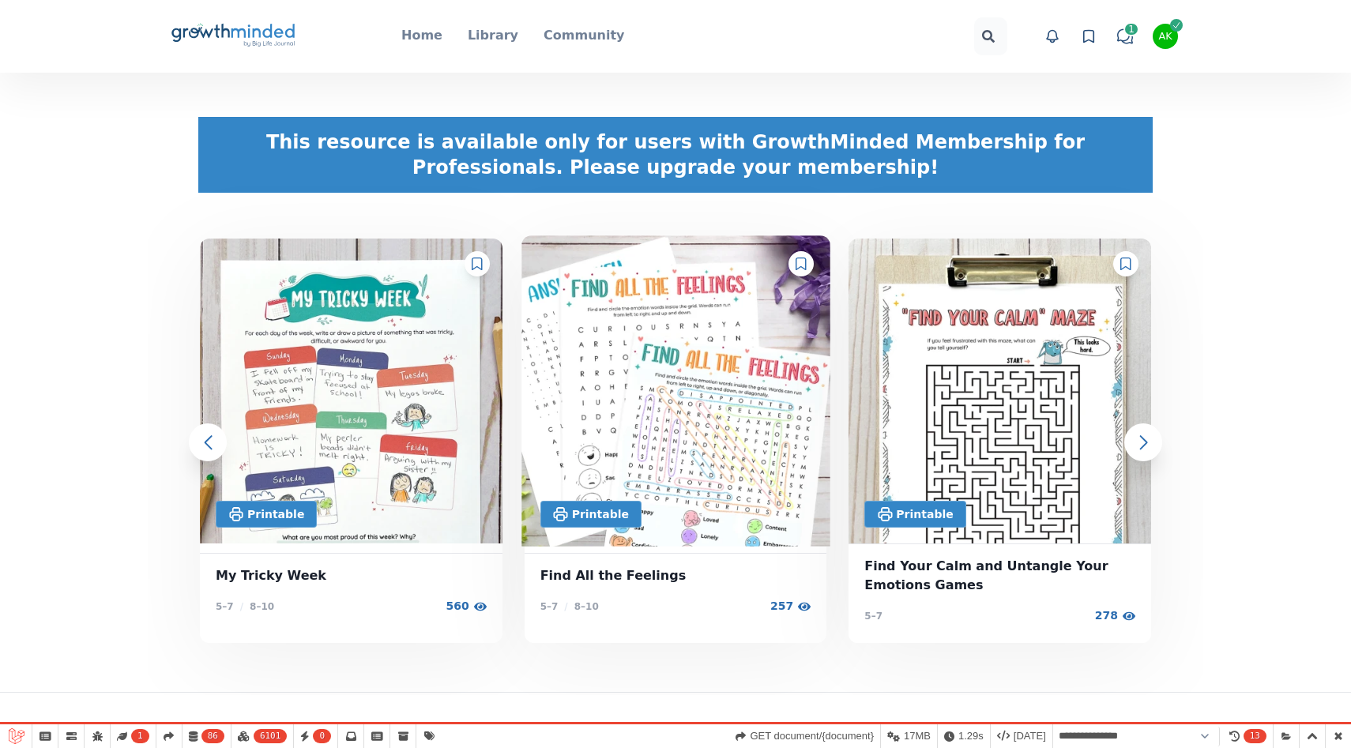
click at [619, 367] on img at bounding box center [676, 391] width 308 height 311
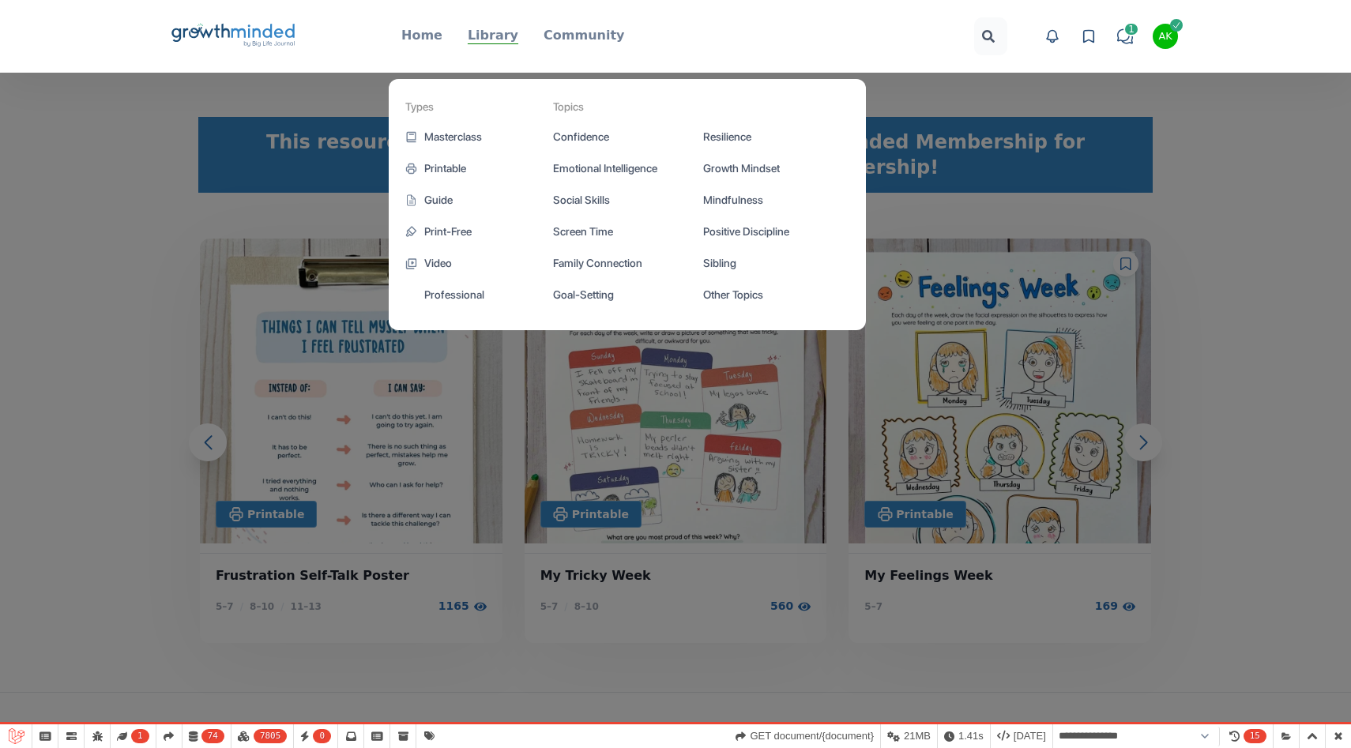
click at [508, 28] on p "Library" at bounding box center [493, 35] width 51 height 19
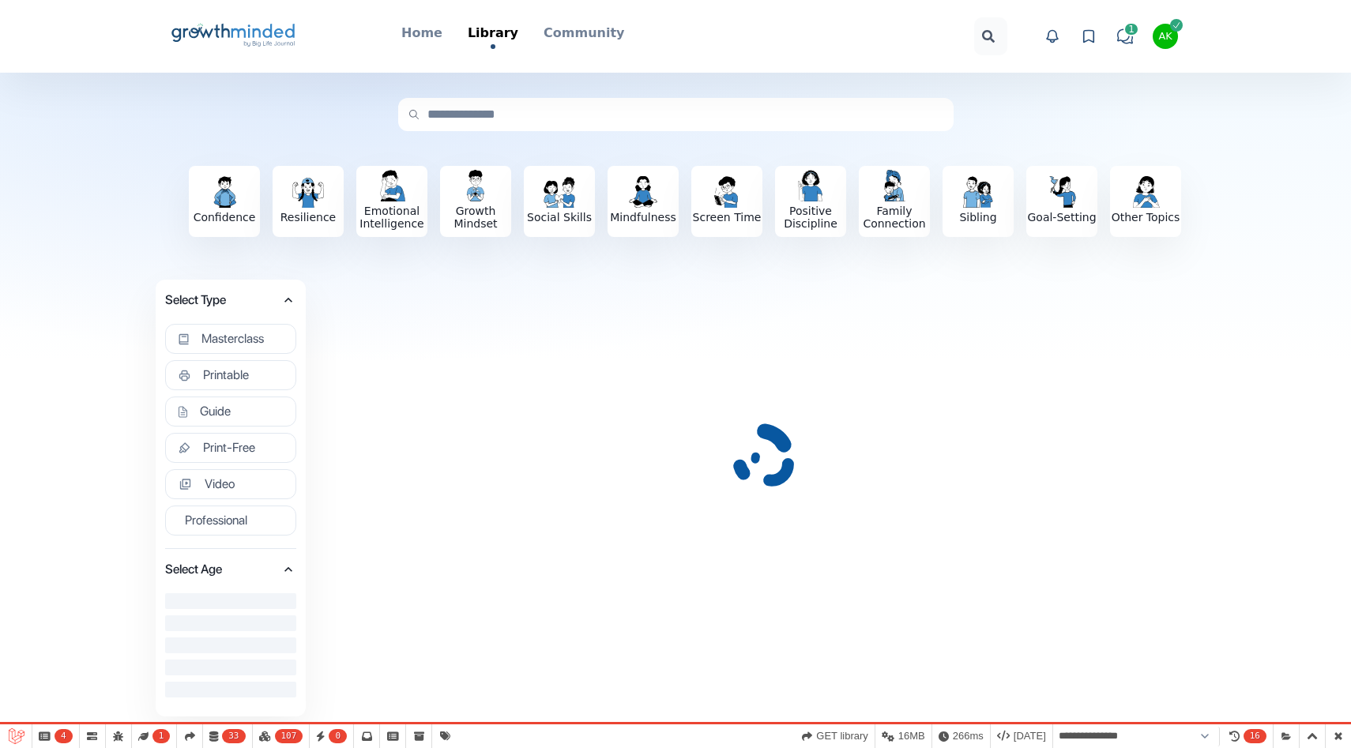
click at [240, 29] on icon at bounding box center [262, 31] width 63 height 14
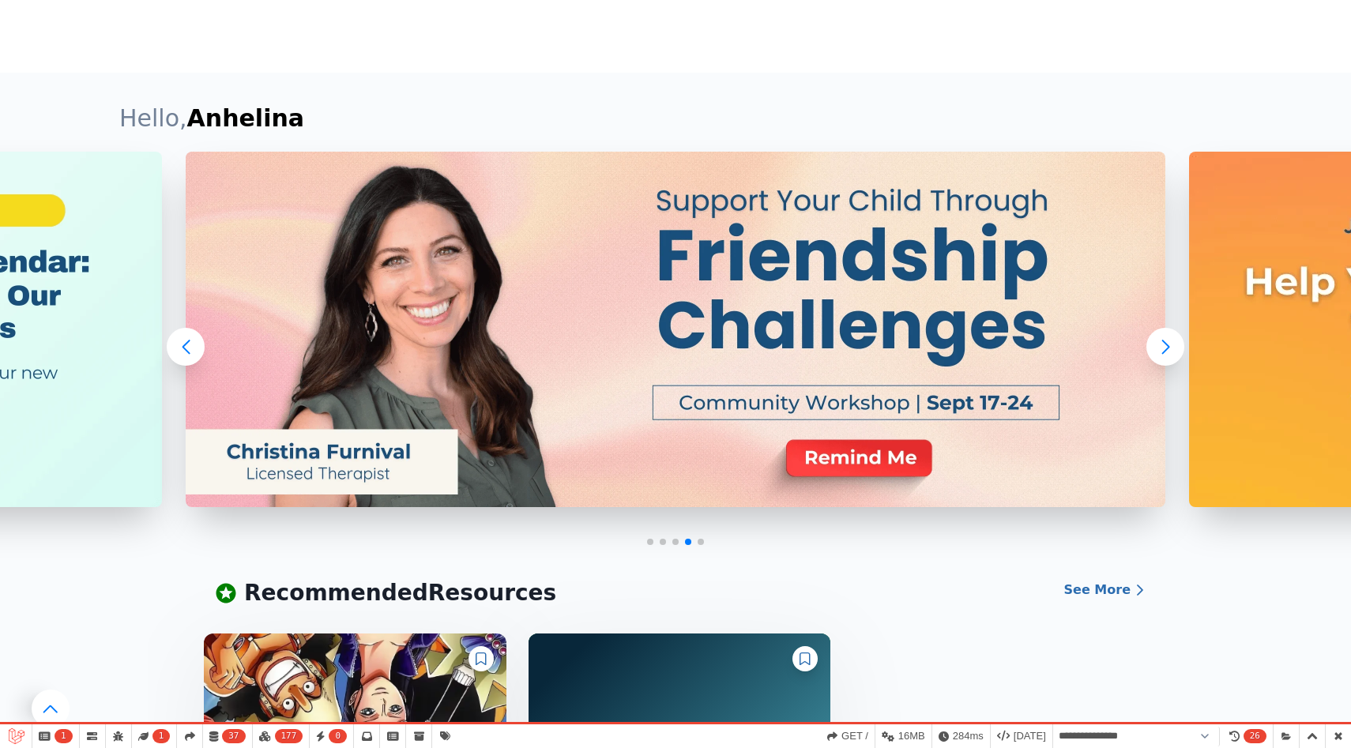
scroll to position [281, 0]
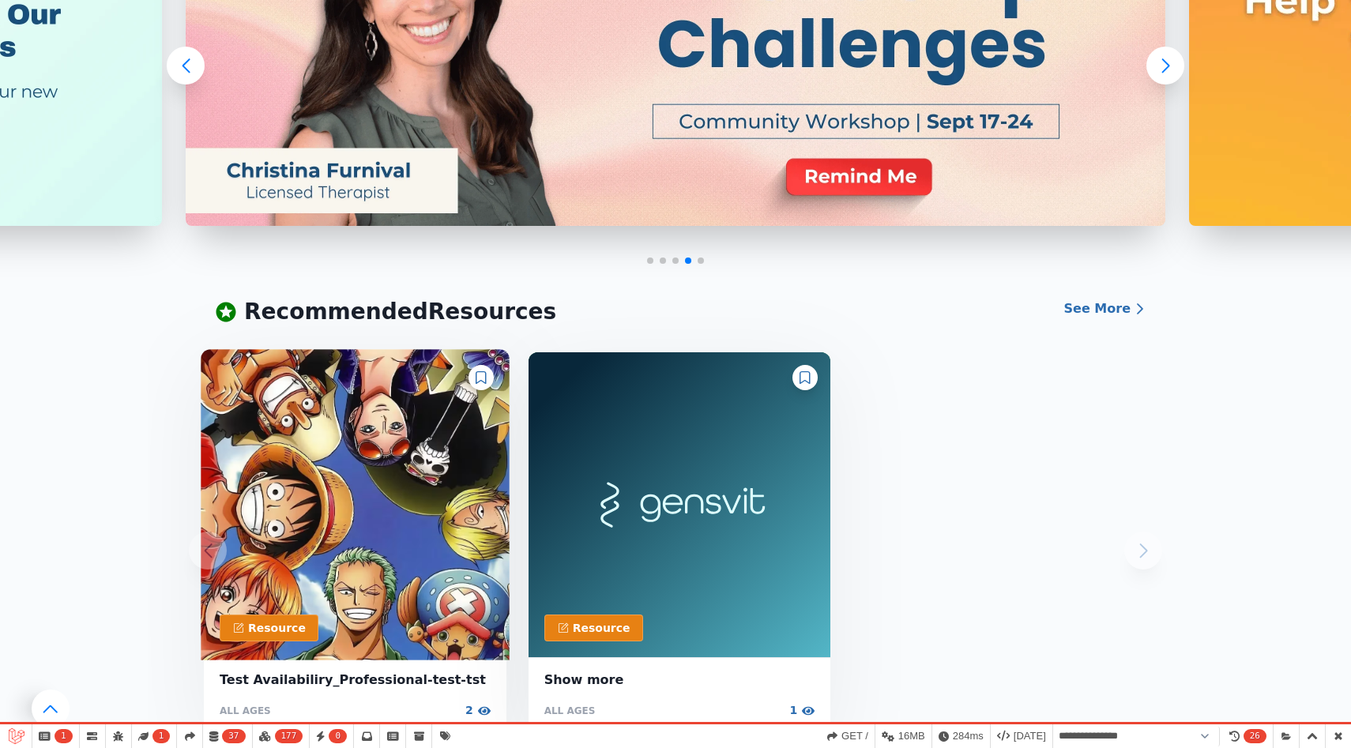
click at [336, 508] on img at bounding box center [355, 504] width 308 height 311
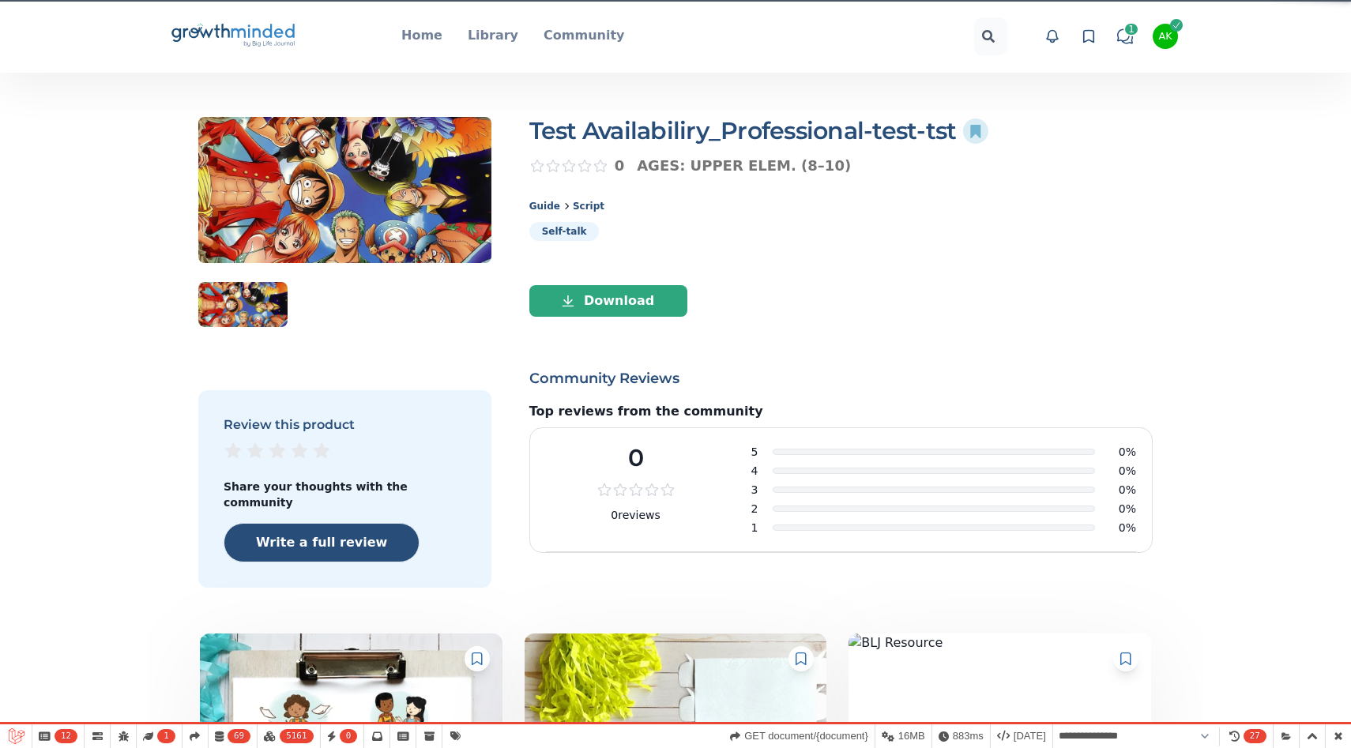
click at [989, 125] on div "Test Availabiliry_Professional-test-tst favorite-icon" at bounding box center [841, 131] width 624 height 28
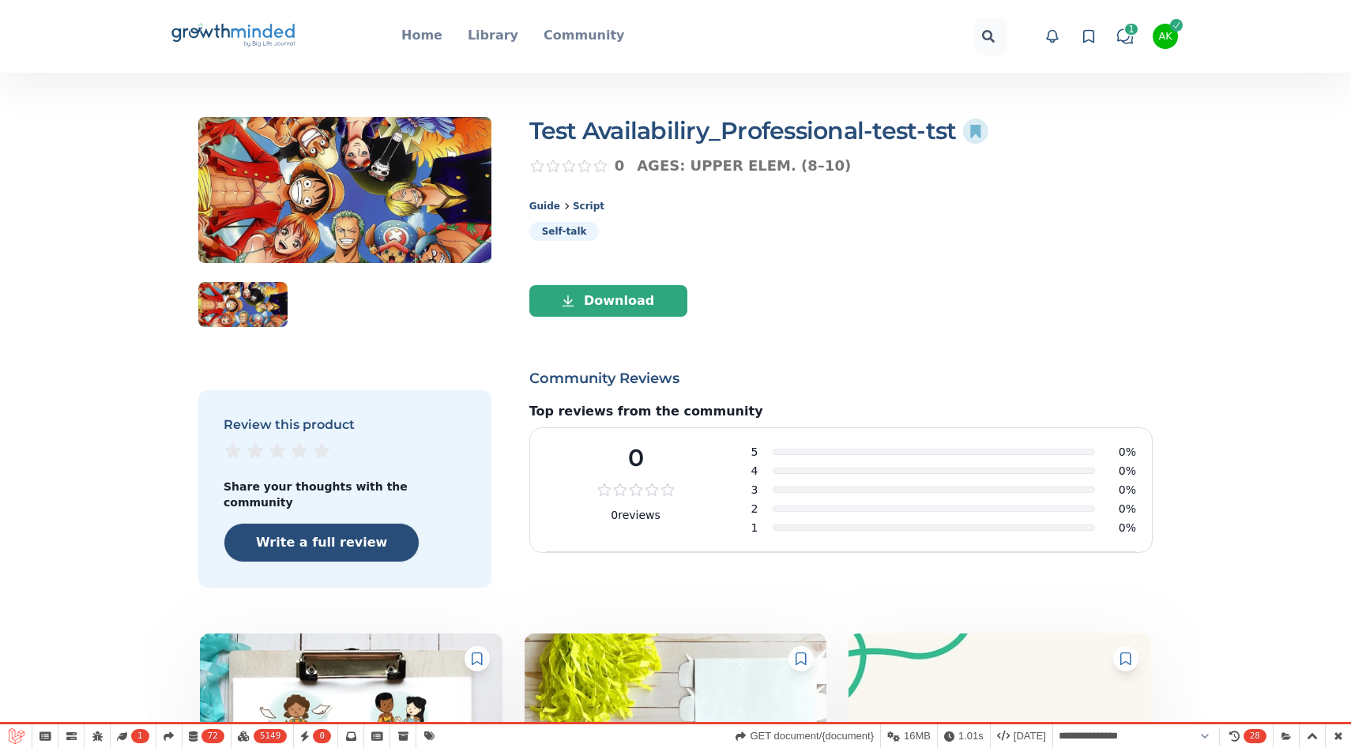
click at [237, 40] on icon "Big Life Journal GrowthMinded Logo .cls-1{fill:#1b4c76}.cls-2{fill:#294e79}.cls…" at bounding box center [233, 36] width 127 height 38
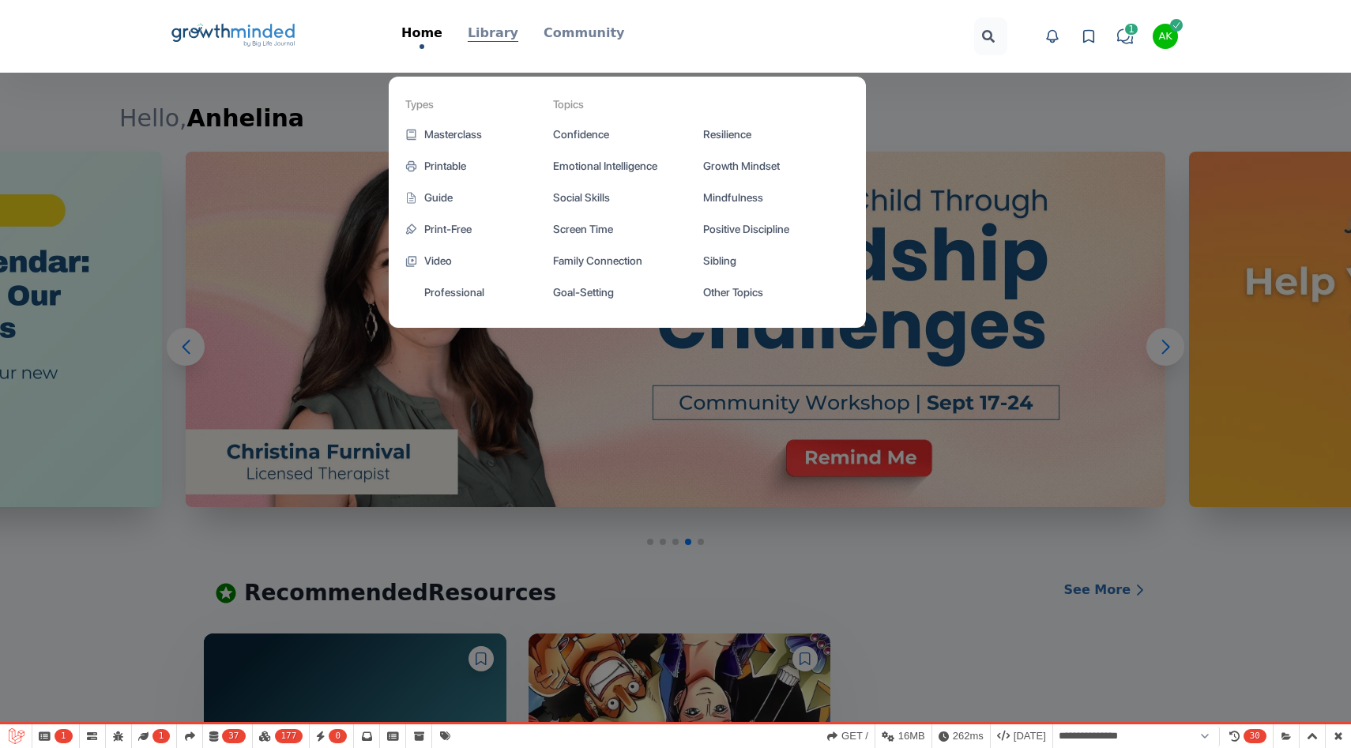
click at [493, 32] on p "Library" at bounding box center [493, 33] width 51 height 19
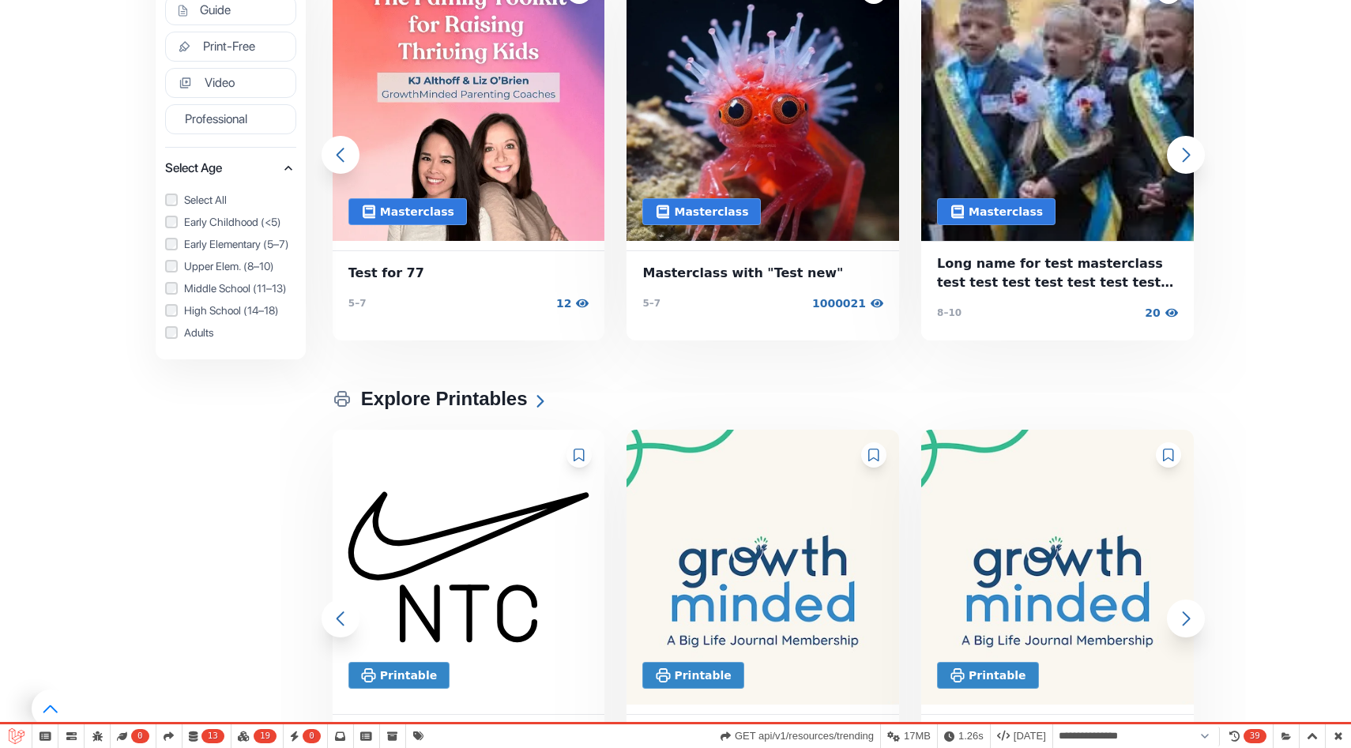
scroll to position [844, 0]
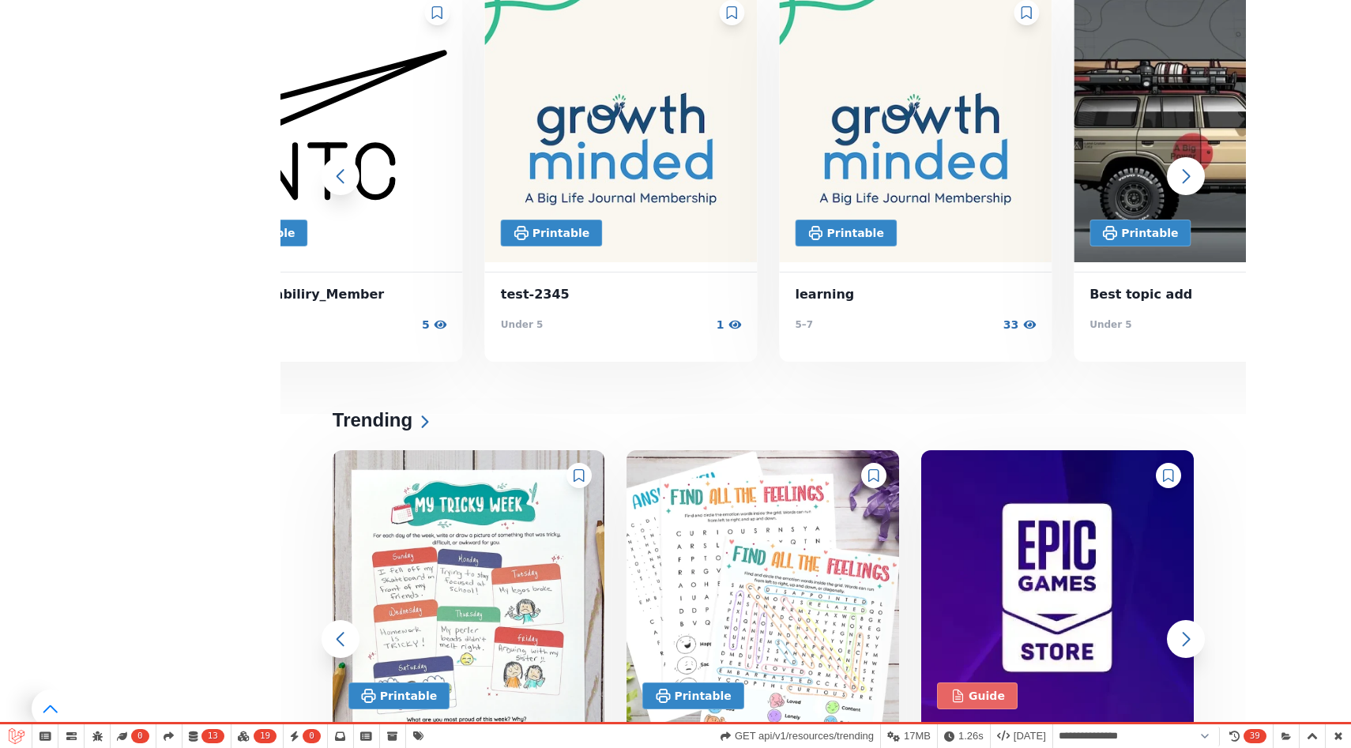
click at [447, 286] on span "Test Availabiliry_Member" at bounding box center [326, 294] width 241 height 19
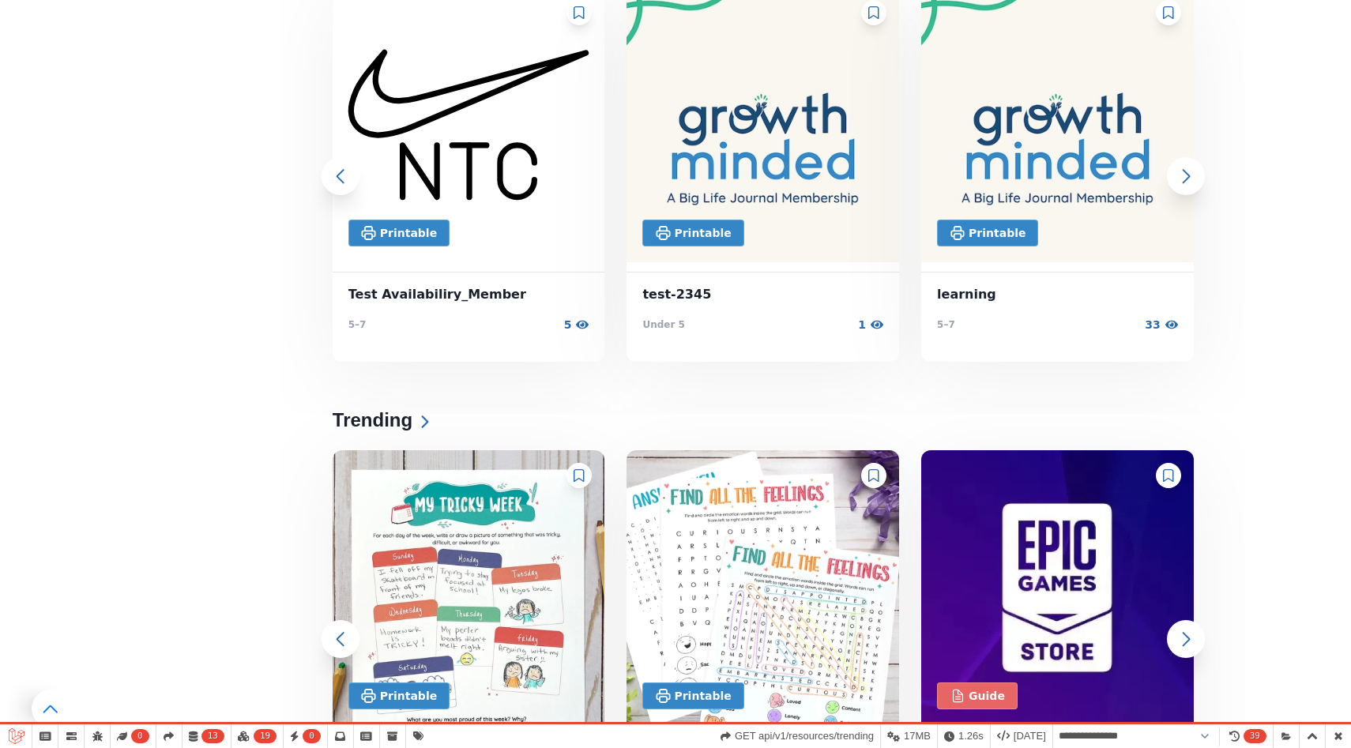
click at [503, 289] on span "Test Availabiliry_Member" at bounding box center [469, 294] width 241 height 19
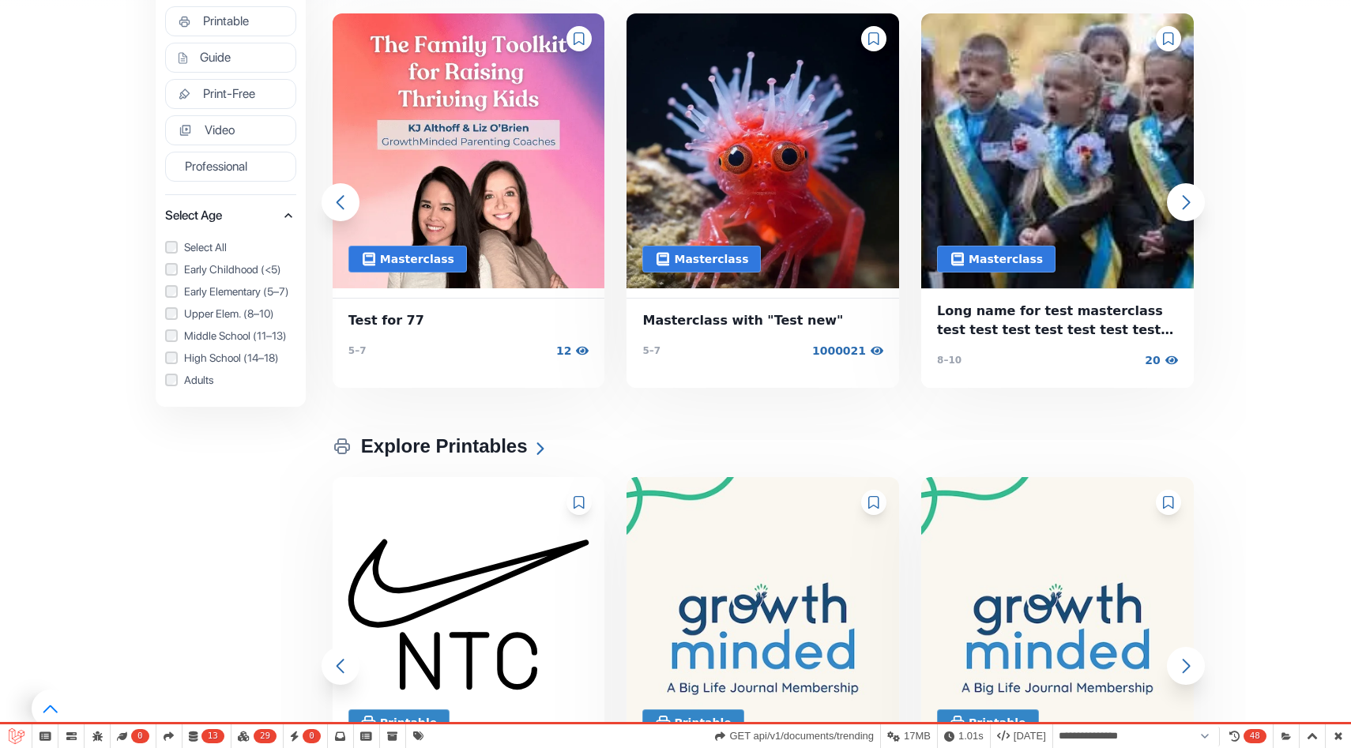
click at [1166, 45] on section "search Trending now: My Tricky Week Find All the Feelings test-2345 Test Availa…" at bounding box center [675, 569] width 1351 height 1671
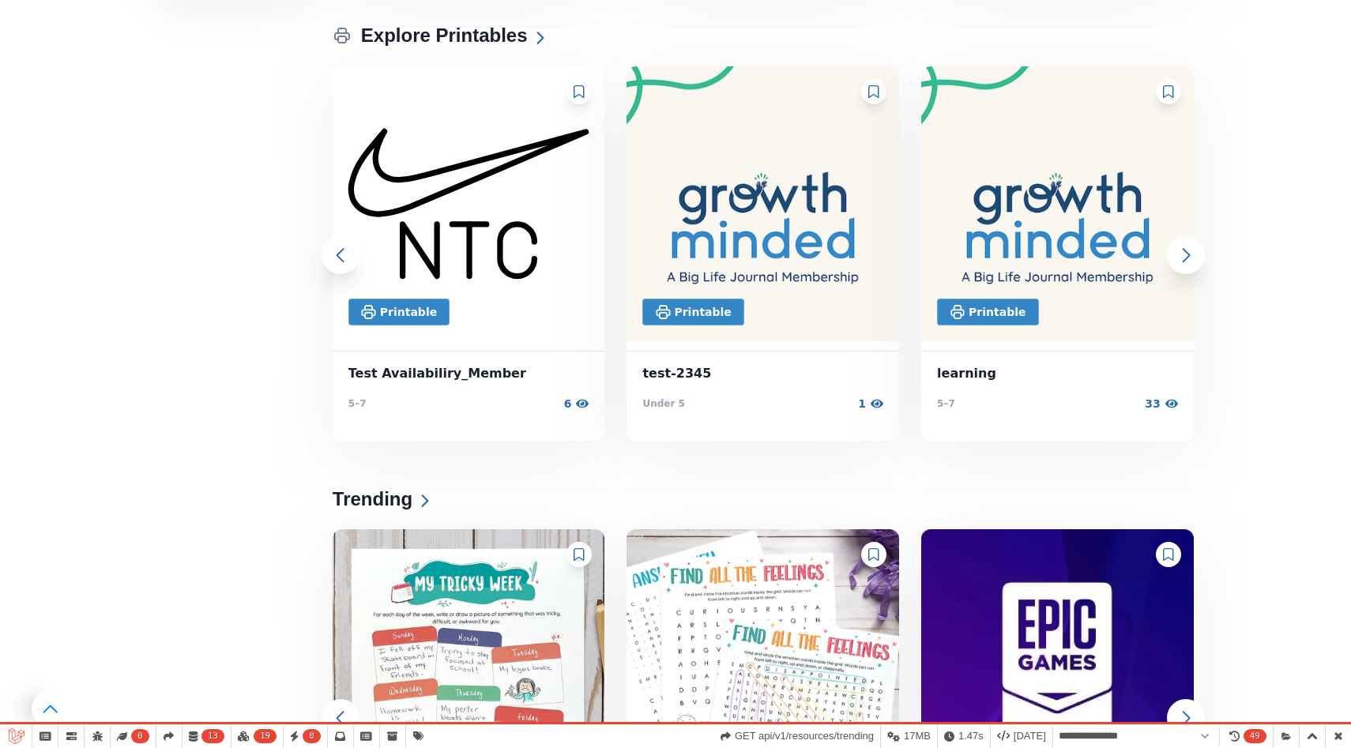
scroll to position [1238, 0]
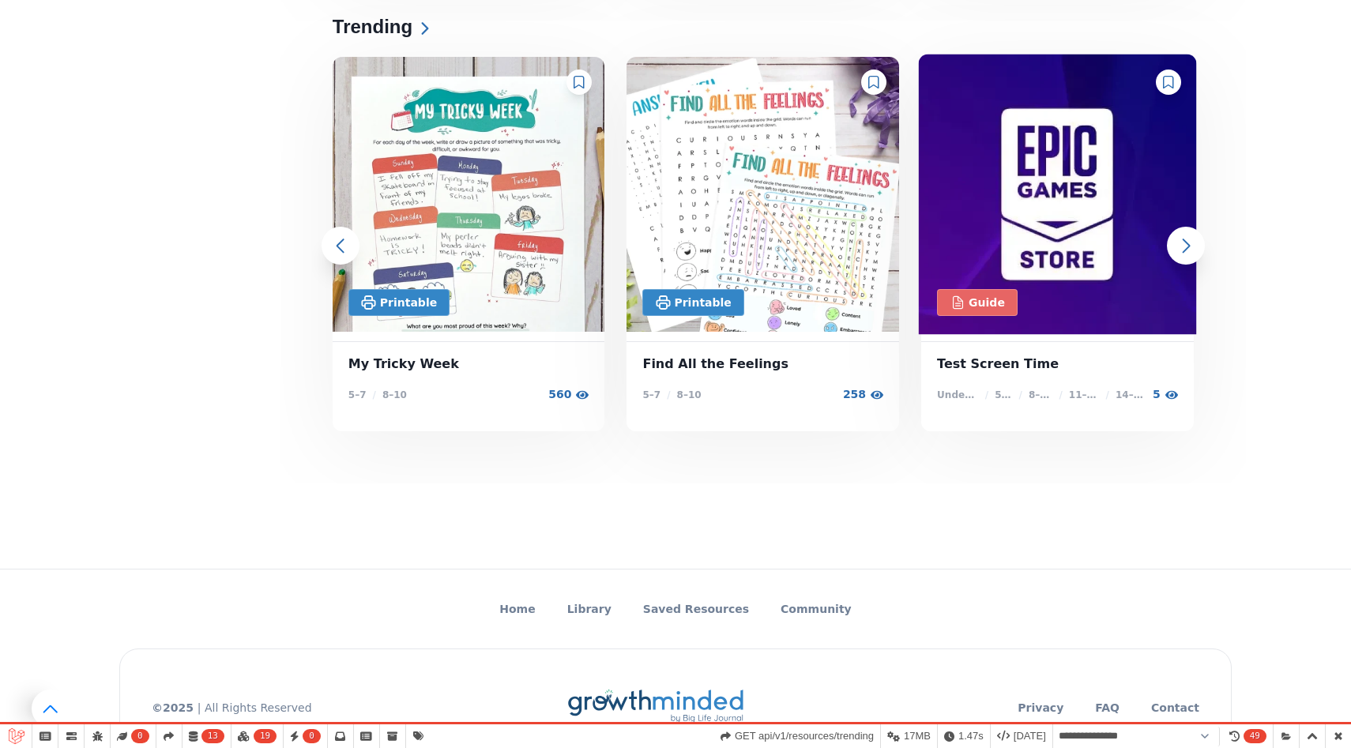
click at [1006, 164] on img at bounding box center [1058, 195] width 278 height 281
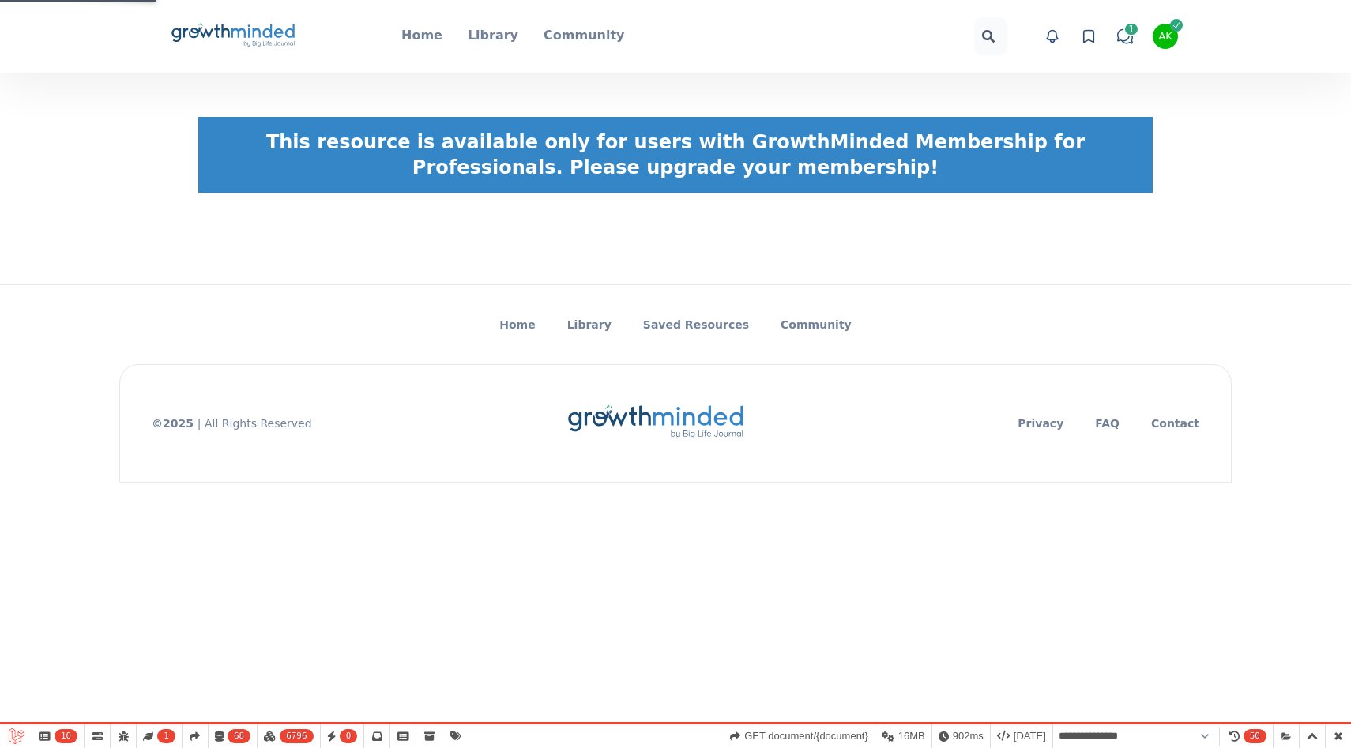
click at [1163, 41] on div "AK" at bounding box center [1165, 37] width 13 height 10
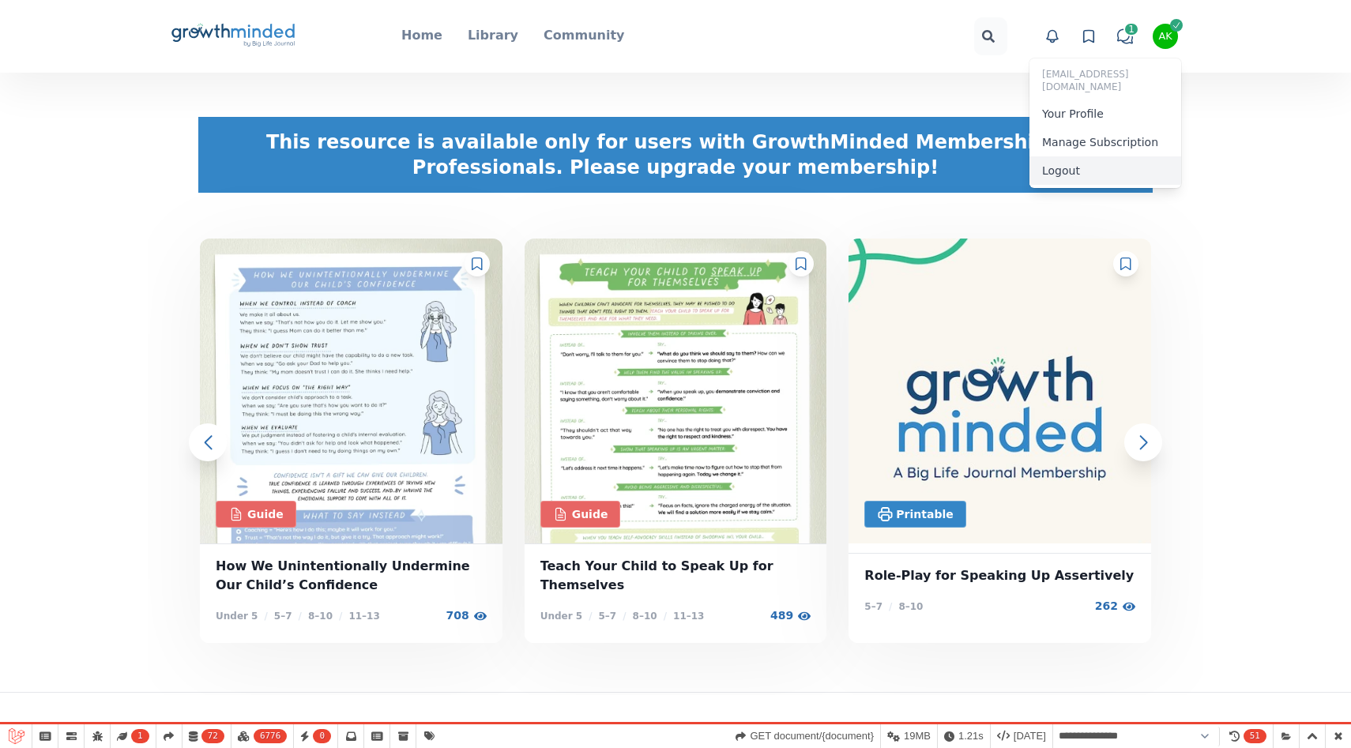
click at [1076, 157] on button "Logout" at bounding box center [1106, 170] width 152 height 28
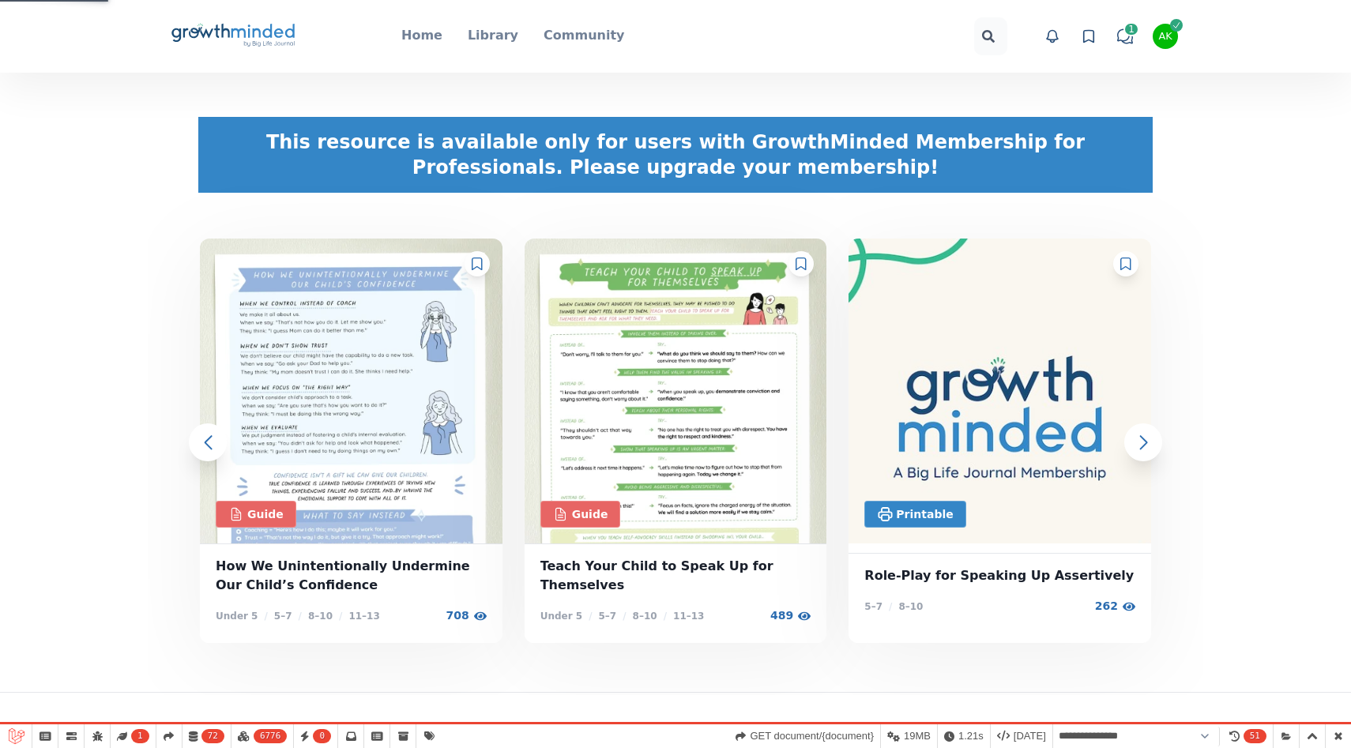
select select "**********"
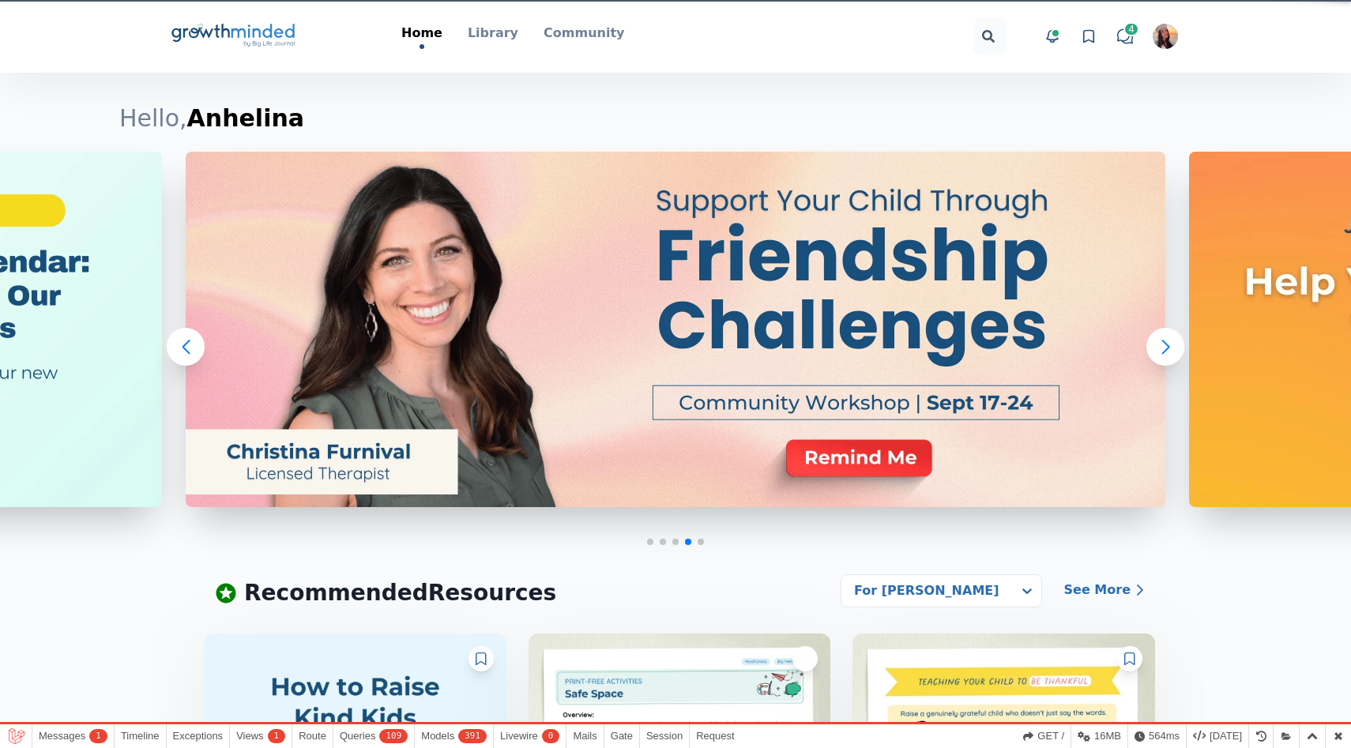
select select "**********"
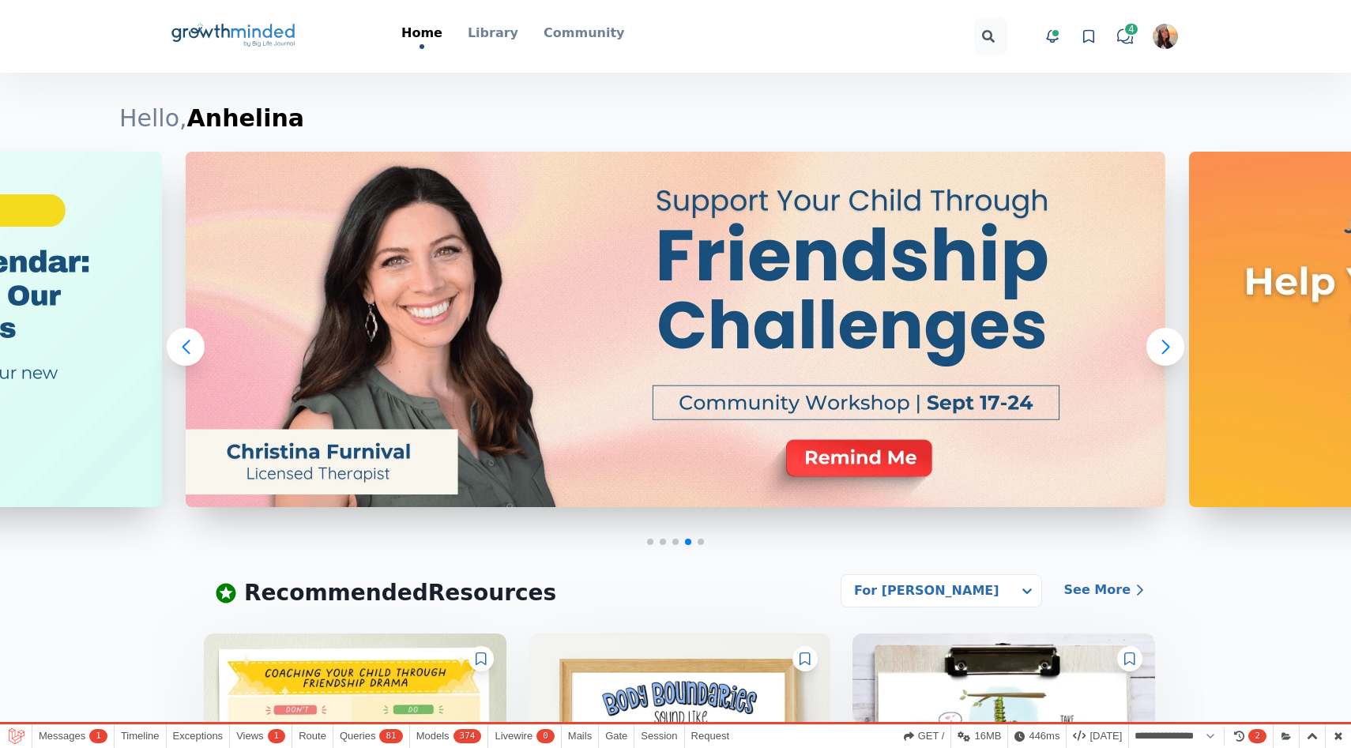
click at [1170, 36] on img "button" at bounding box center [1165, 36] width 25 height 25
click at [1098, 169] on button "Logout" at bounding box center [1106, 183] width 152 height 28
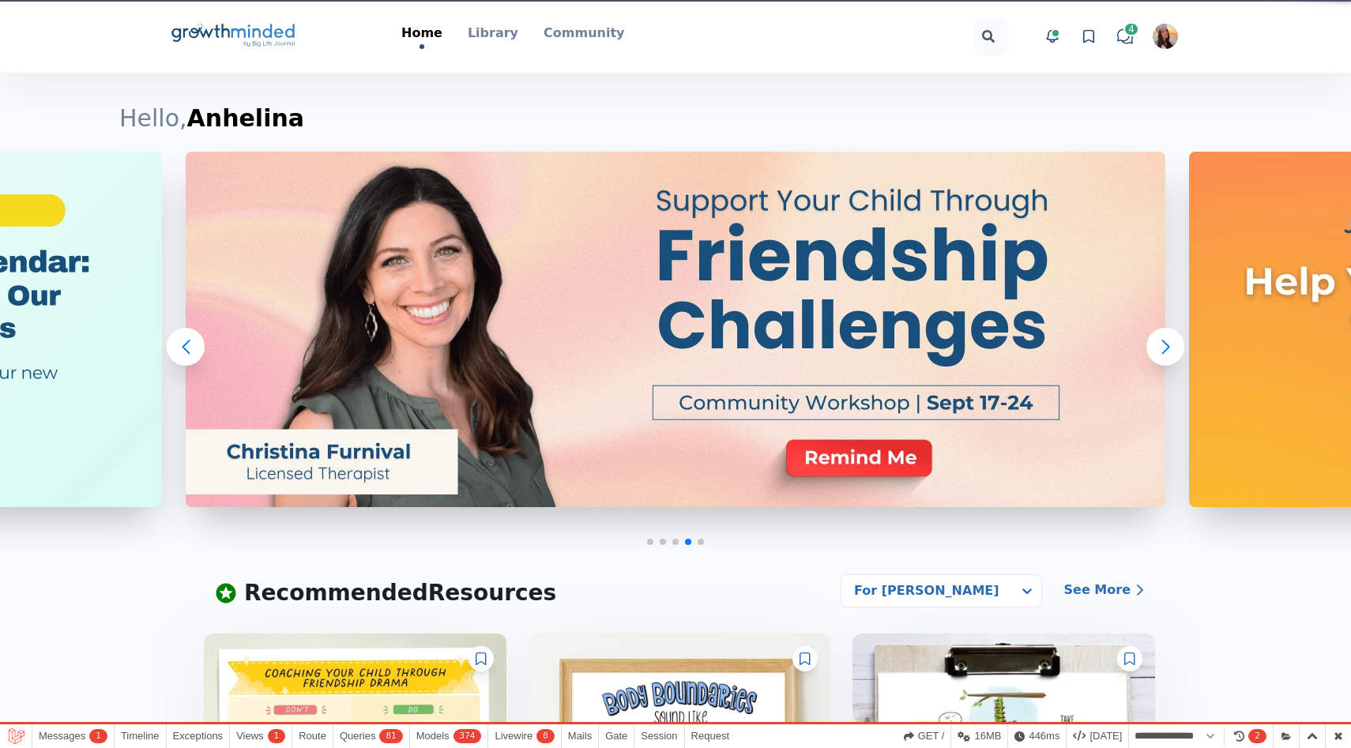
select select "**********"
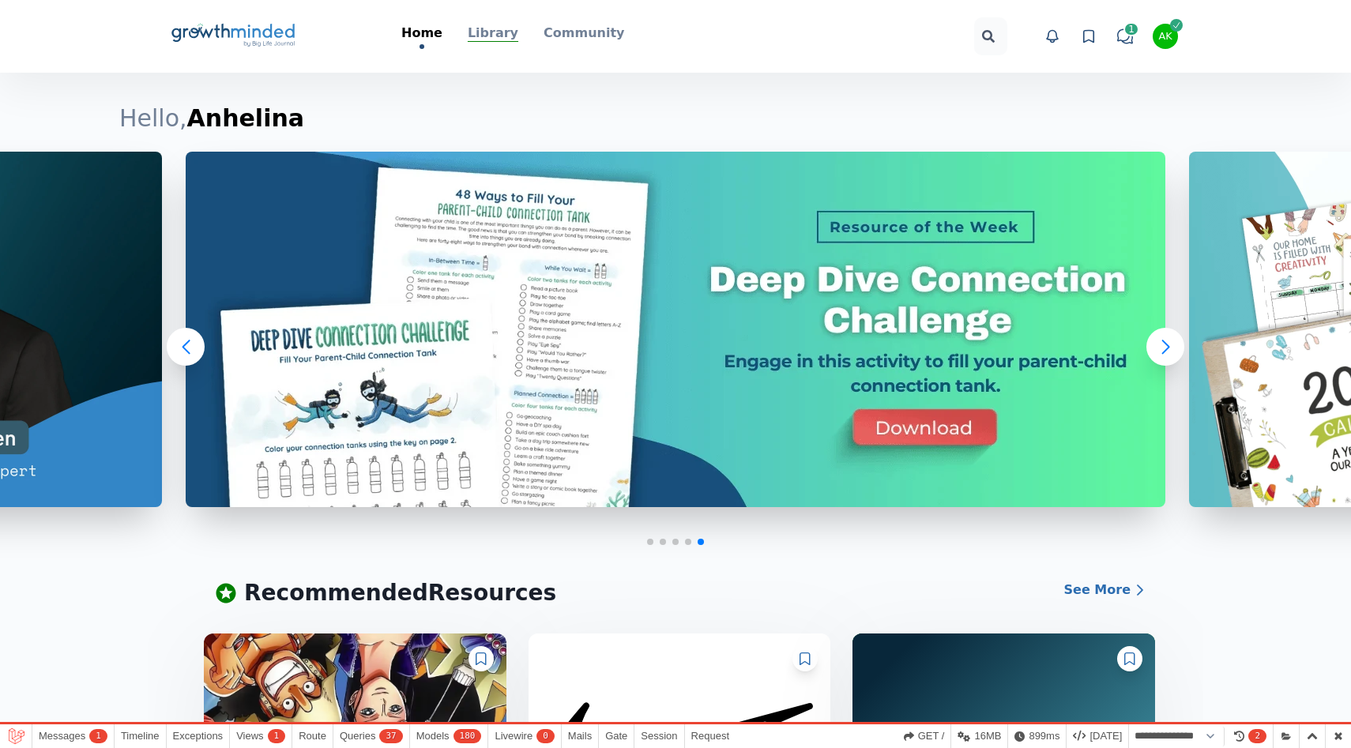
click at [491, 30] on p "Library" at bounding box center [493, 33] width 51 height 19
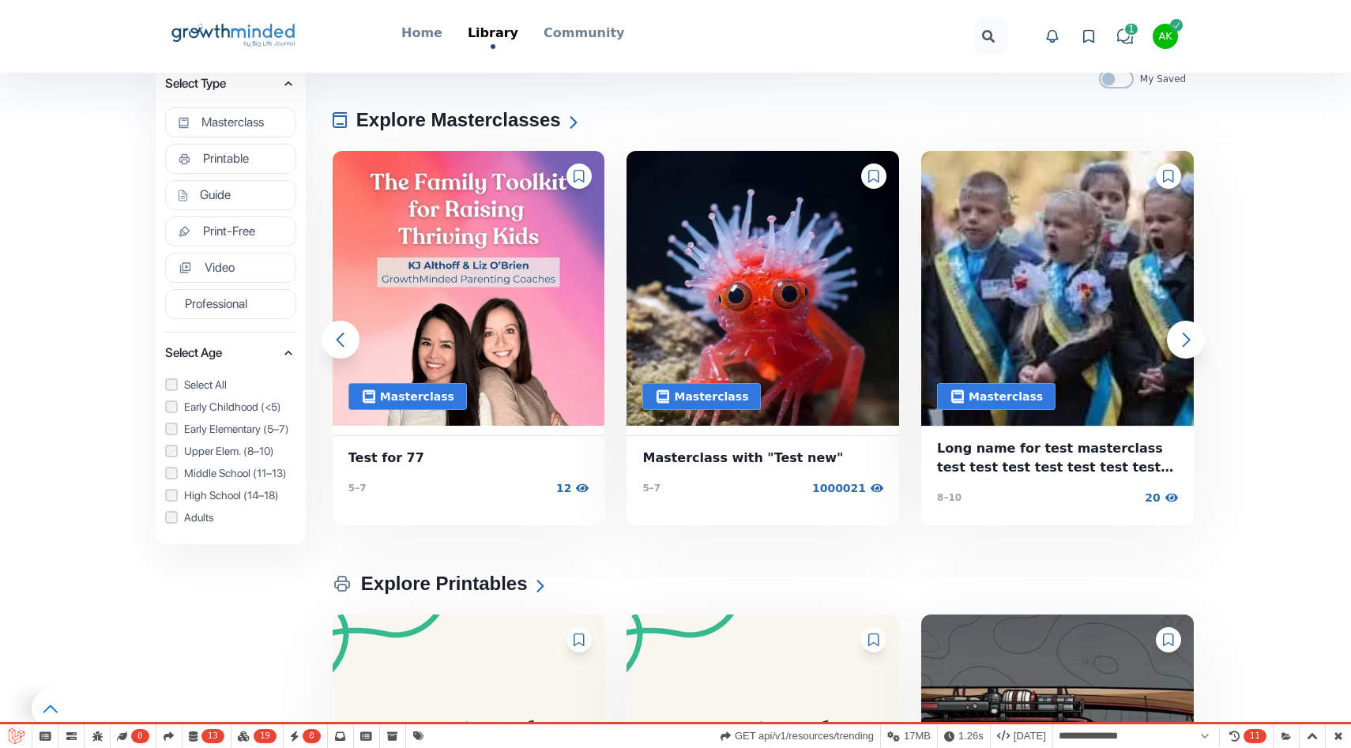
scroll to position [37, 0]
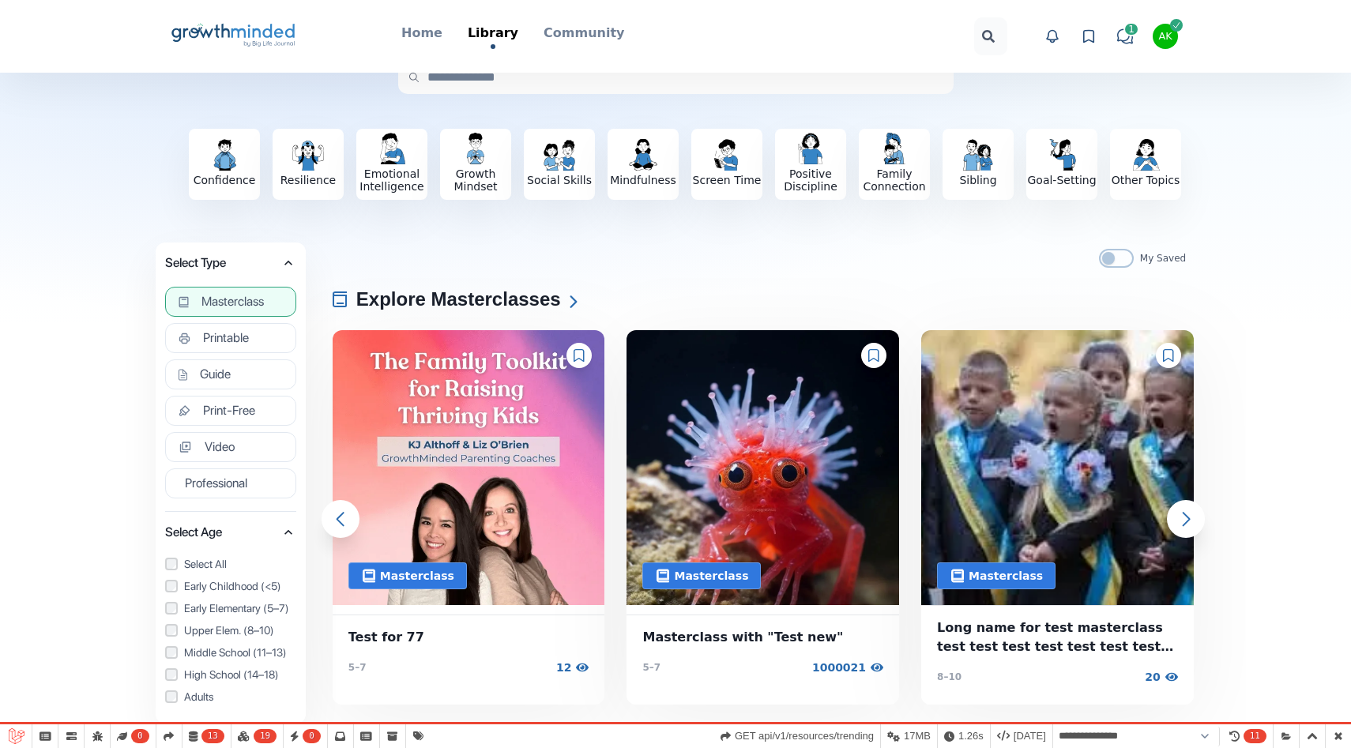
click at [195, 301] on button "Masterclass" at bounding box center [230, 302] width 131 height 30
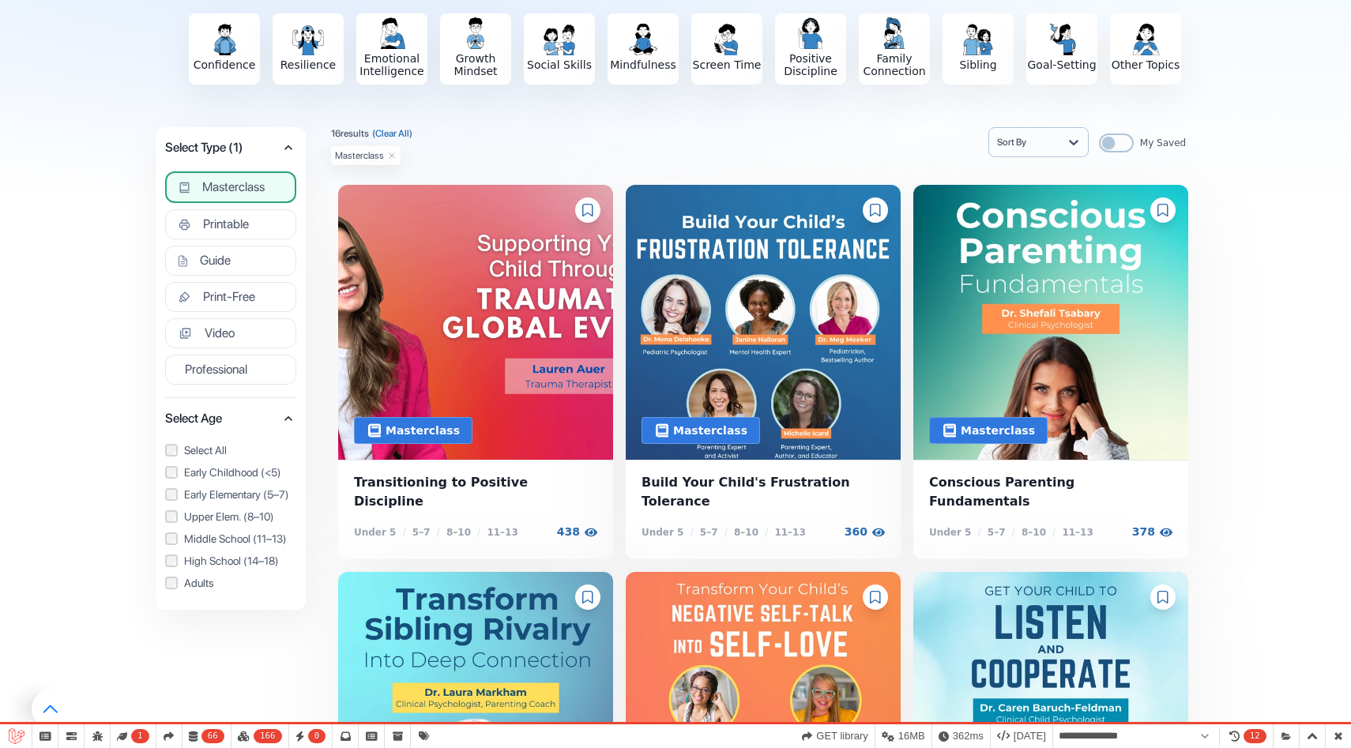
scroll to position [355, 0]
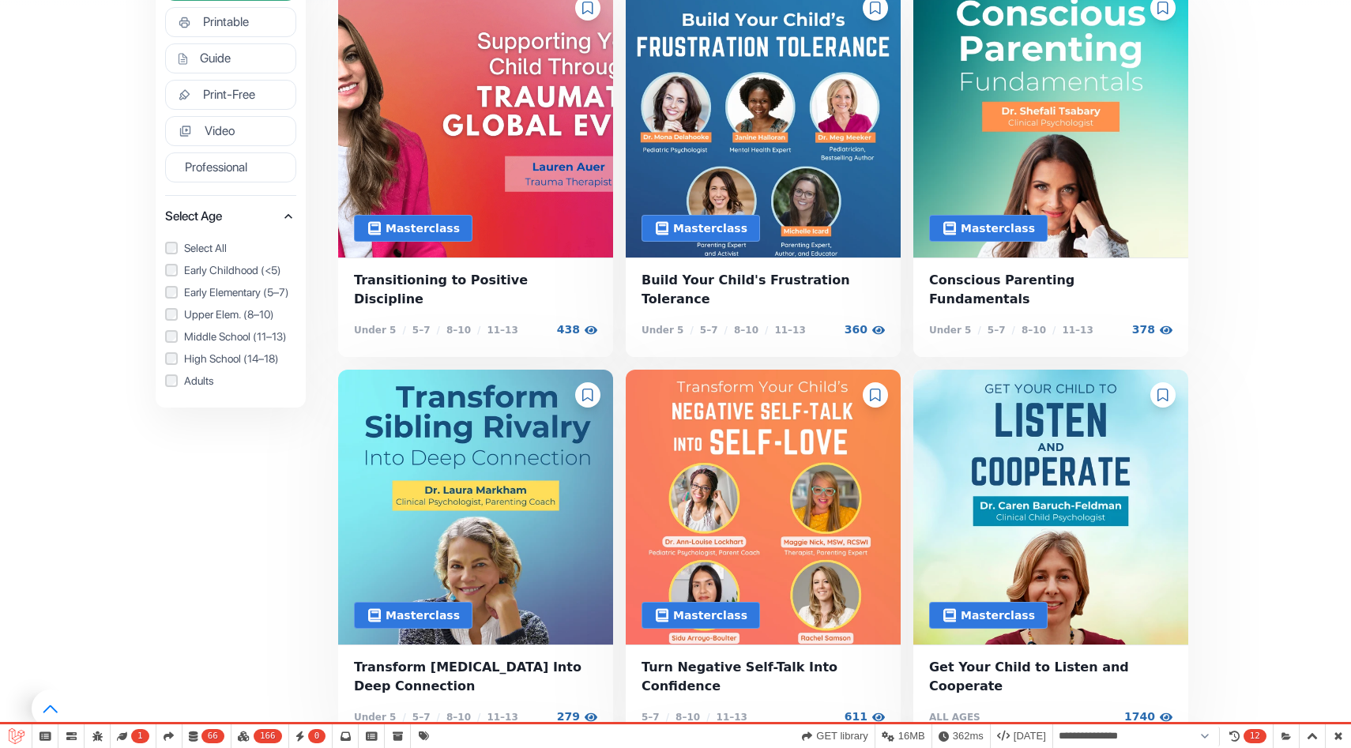
click at [587, 382] on div at bounding box center [587, 394] width 25 height 25
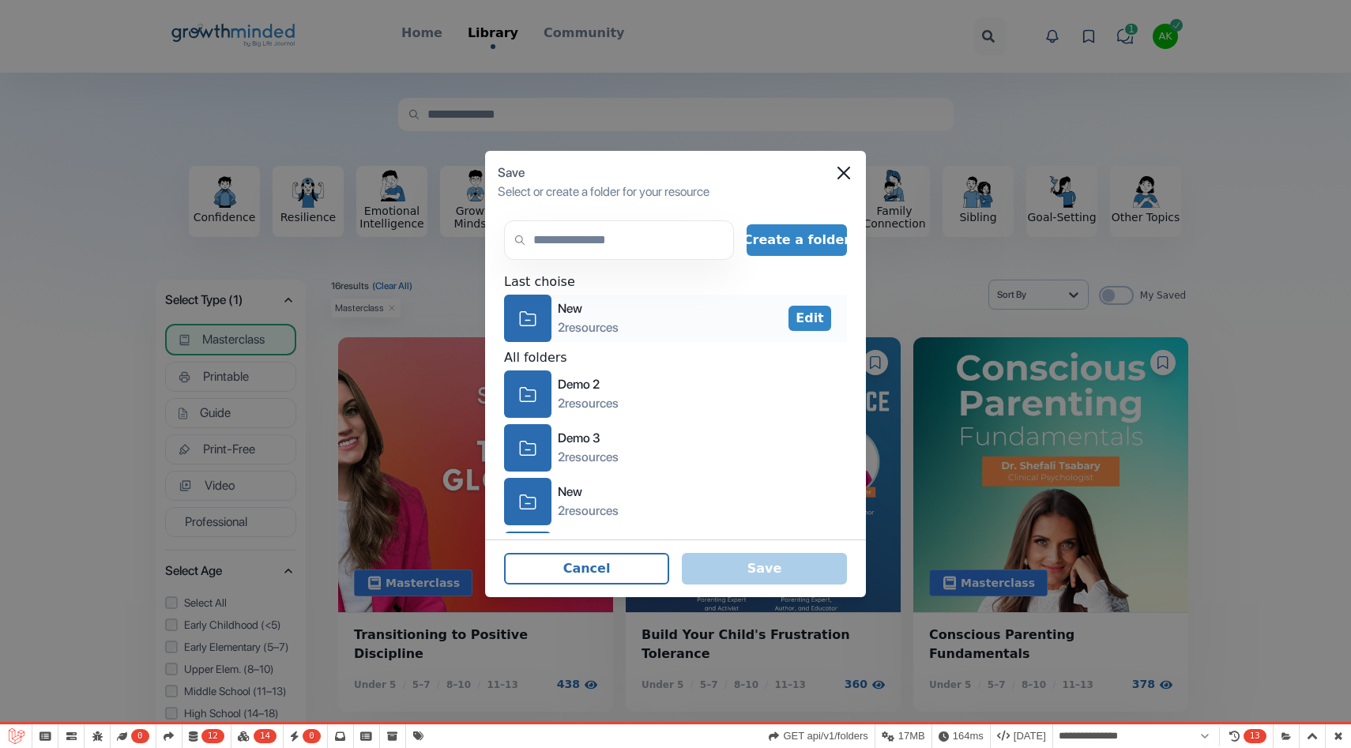
click at [544, 310] on div "icon-folder" at bounding box center [527, 318] width 47 height 47
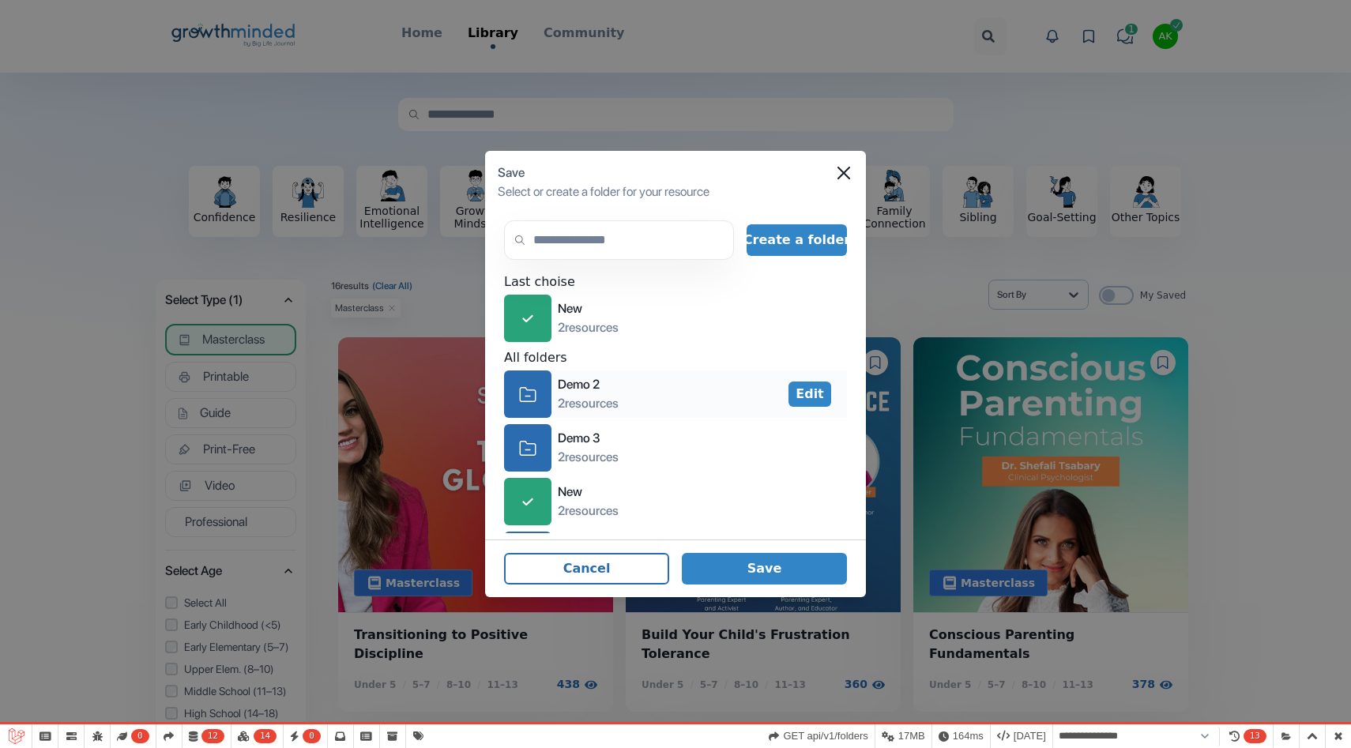
click at [552, 416] on div "icon-folder Demo 2 2 resources" at bounding box center [561, 394] width 115 height 47
click at [543, 440] on div "icon-folder" at bounding box center [527, 447] width 47 height 47
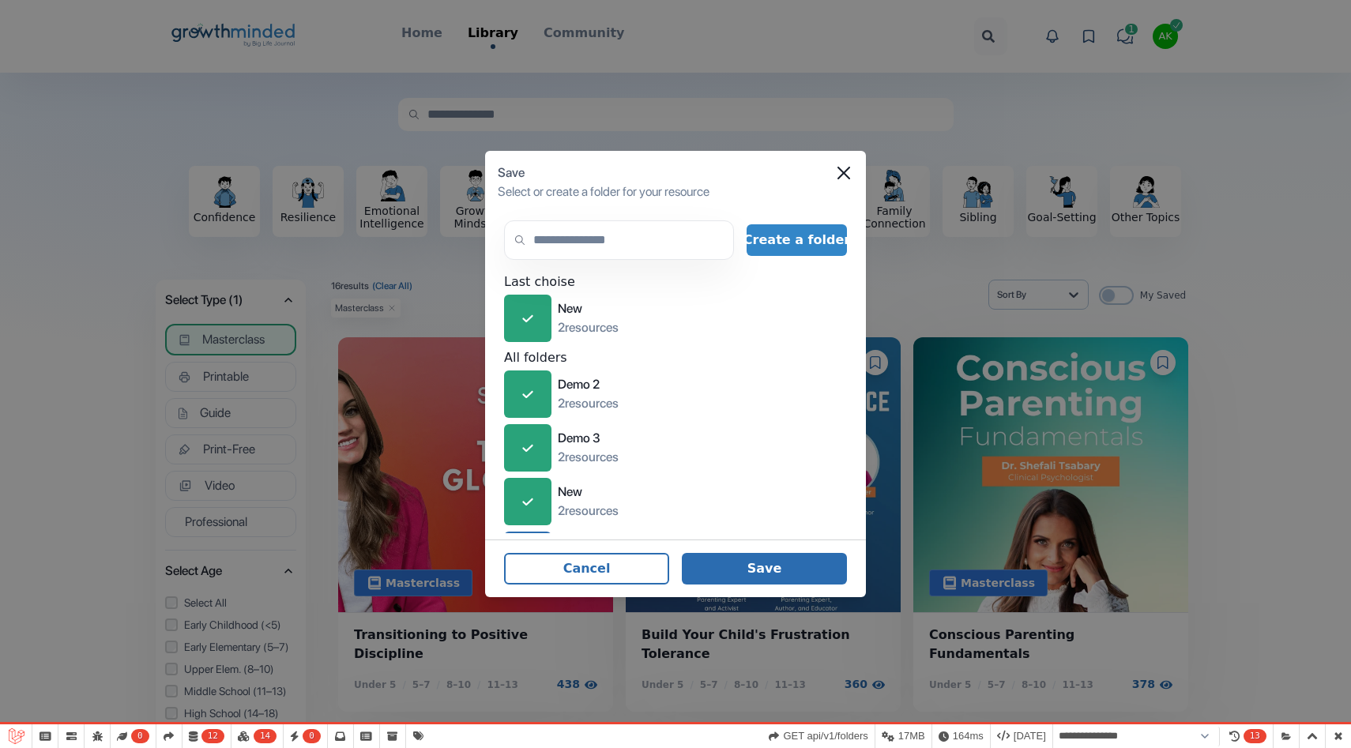
click at [789, 569] on button "Save" at bounding box center [764, 569] width 165 height 32
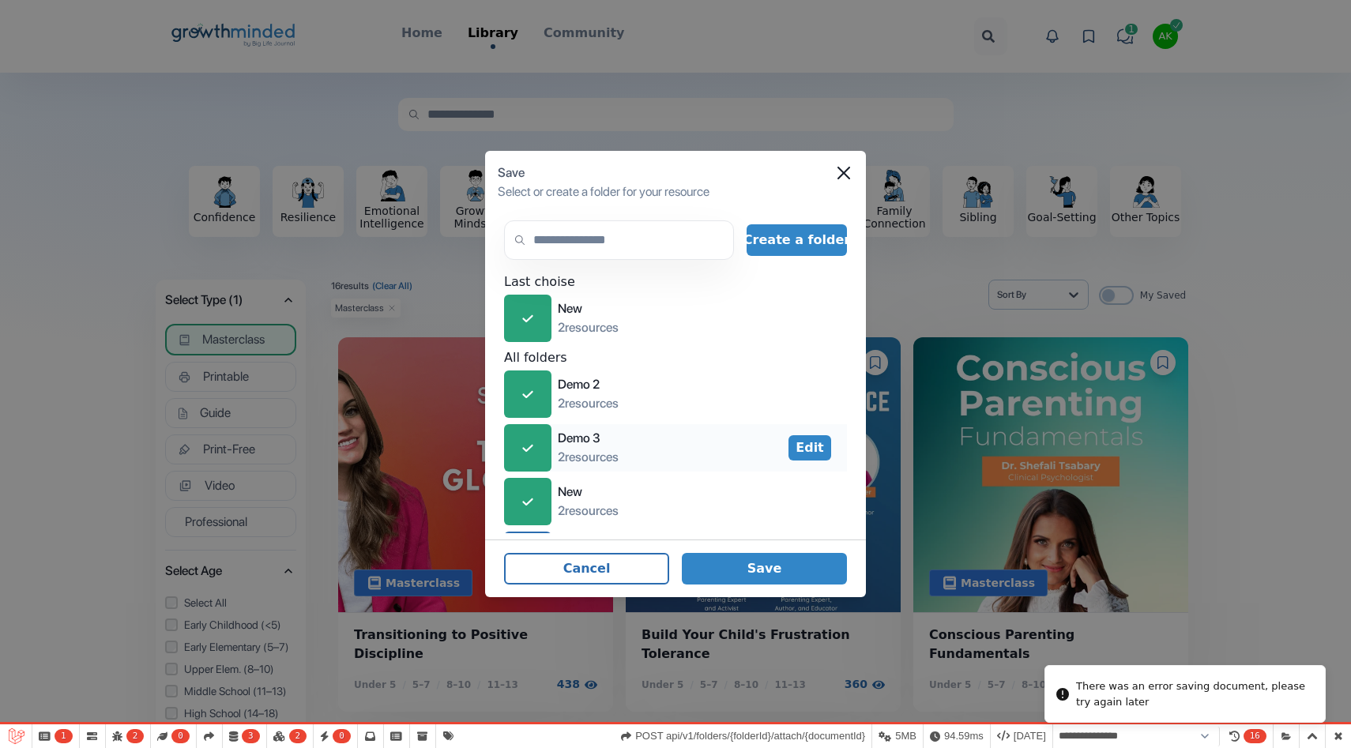
scroll to position [52, 0]
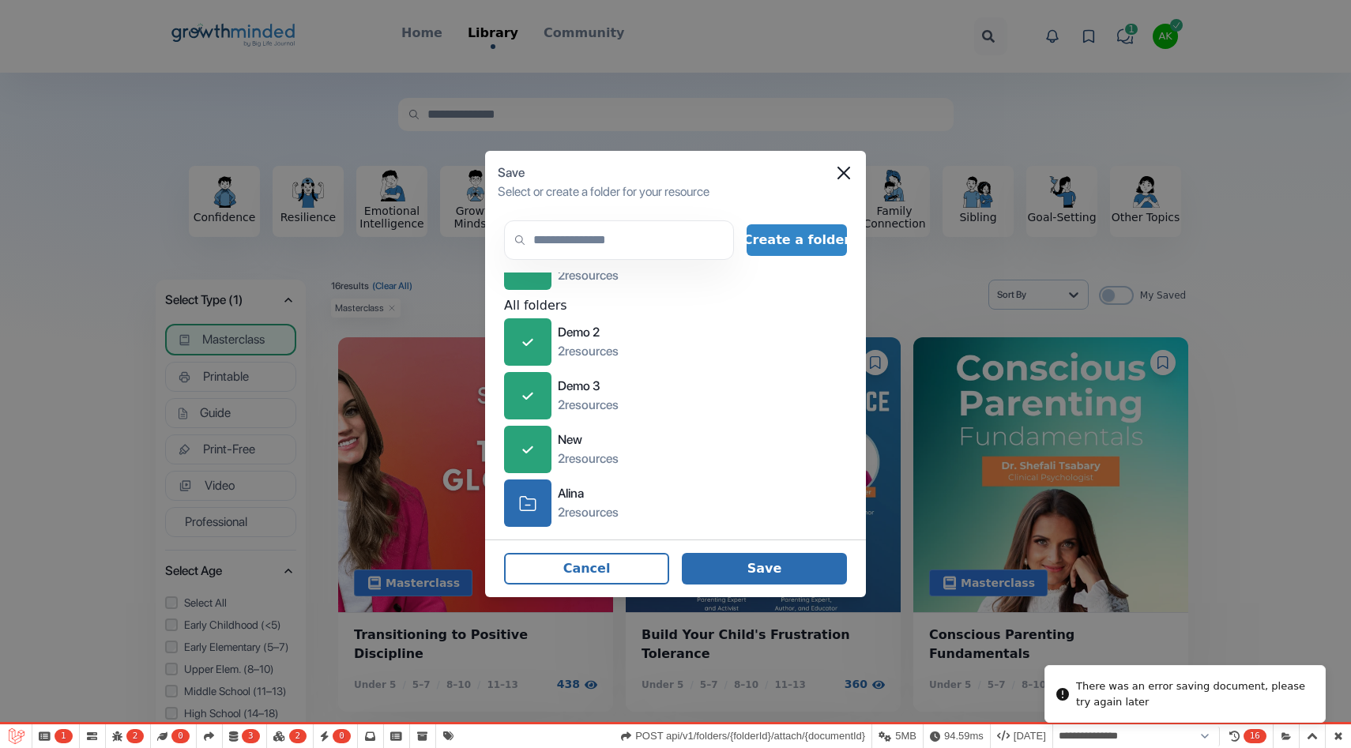
click at [771, 569] on button "Save" at bounding box center [764, 569] width 165 height 32
click at [543, 450] on div "icon-check" at bounding box center [527, 449] width 47 height 47
click at [751, 567] on button "Save" at bounding box center [764, 569] width 165 height 32
click at [851, 164] on div "Save" at bounding box center [676, 173] width 356 height 19
click at [840, 174] on icon "Close" at bounding box center [844, 173] width 13 height 13
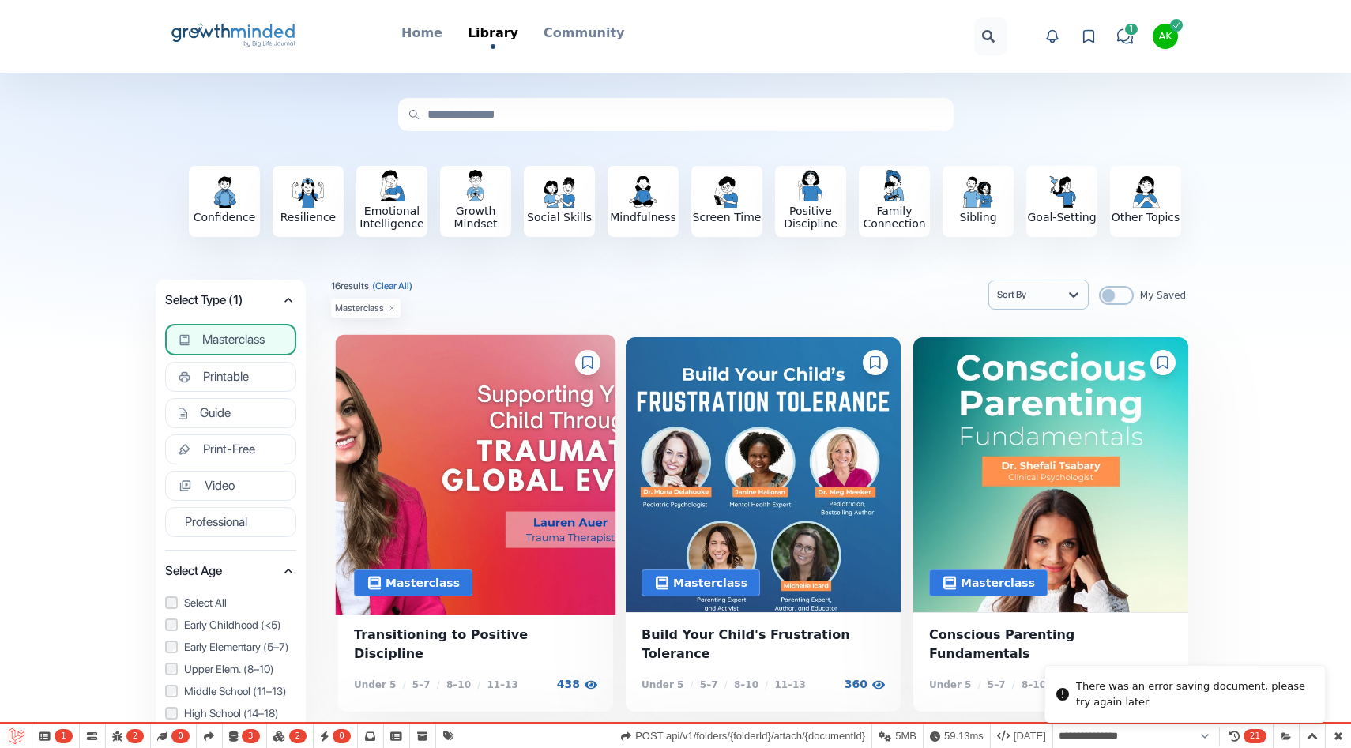
scroll to position [386, 0]
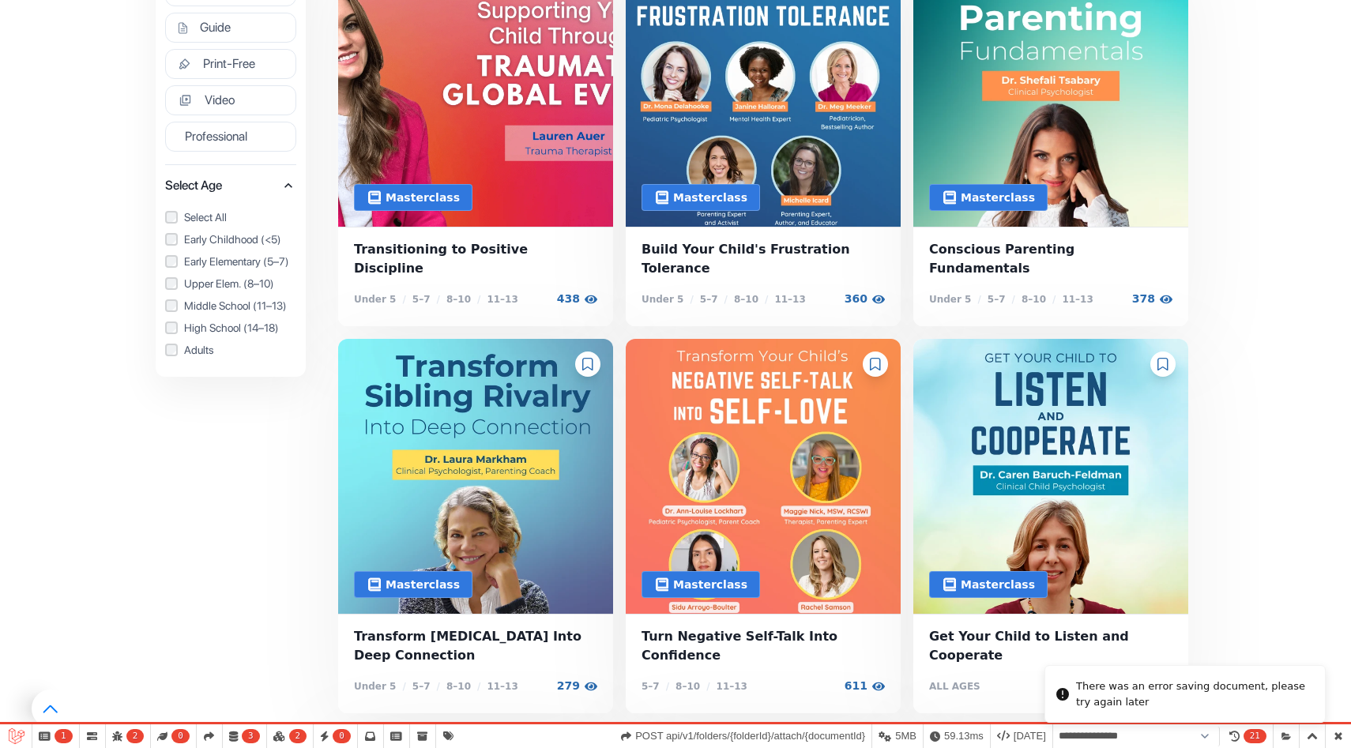
click at [594, 352] on div at bounding box center [587, 364] width 25 height 25
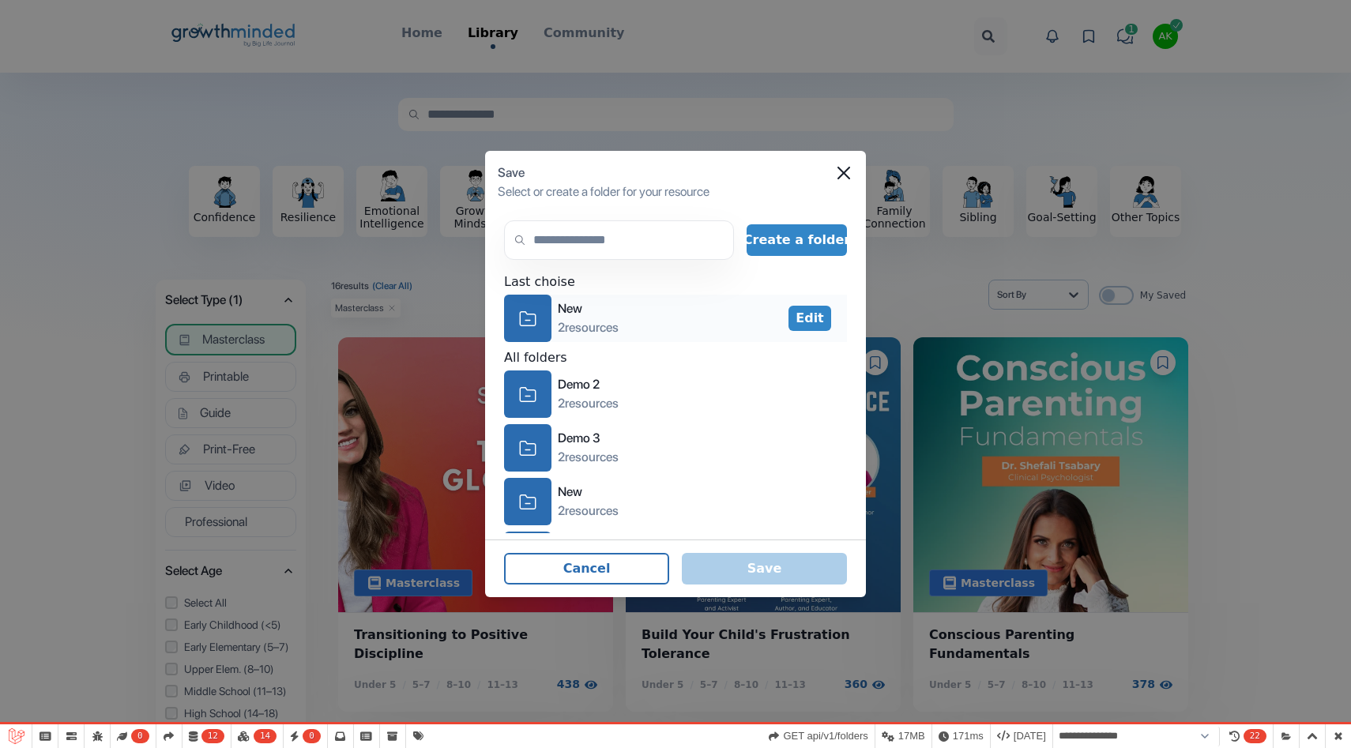
click at [529, 315] on icon "icon-folder" at bounding box center [527, 319] width 17 height 24
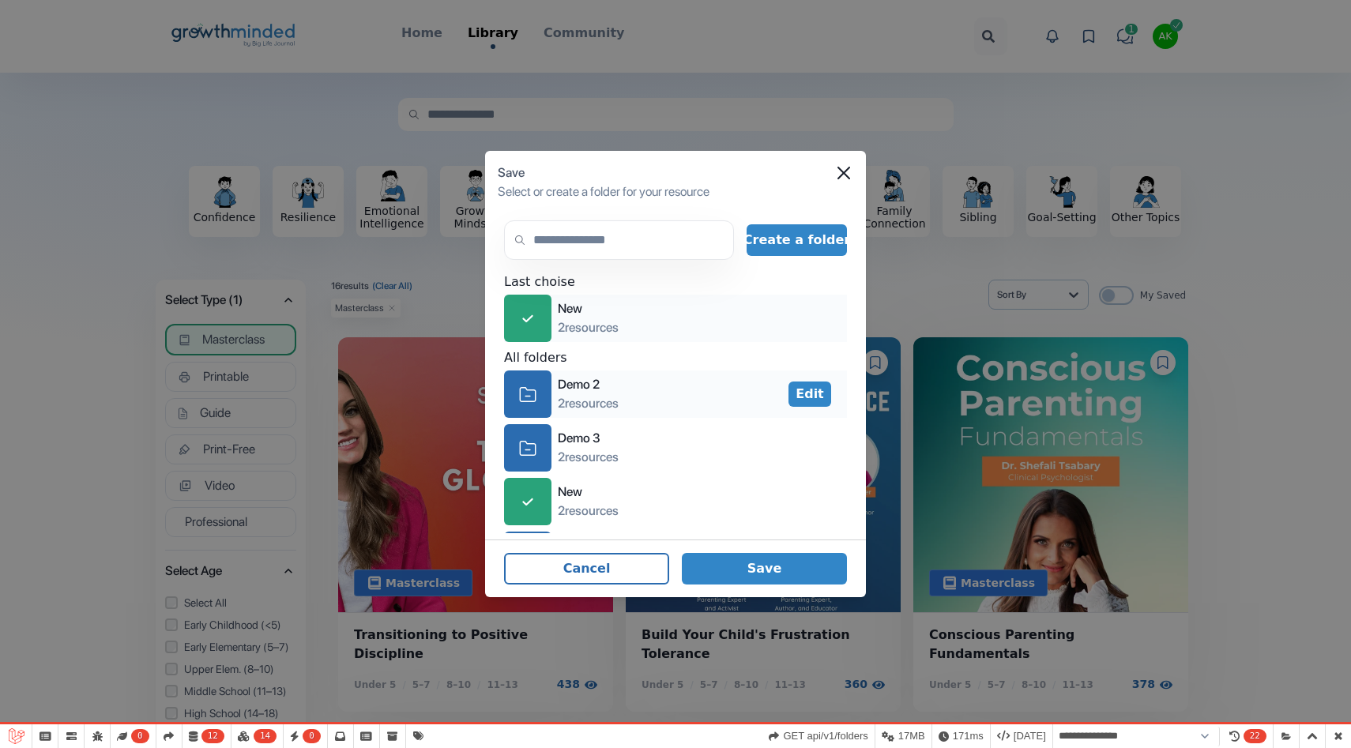
click at [529, 398] on icon "icon-folder" at bounding box center [527, 394] width 17 height 24
click at [751, 567] on button "Save" at bounding box center [764, 569] width 165 height 32
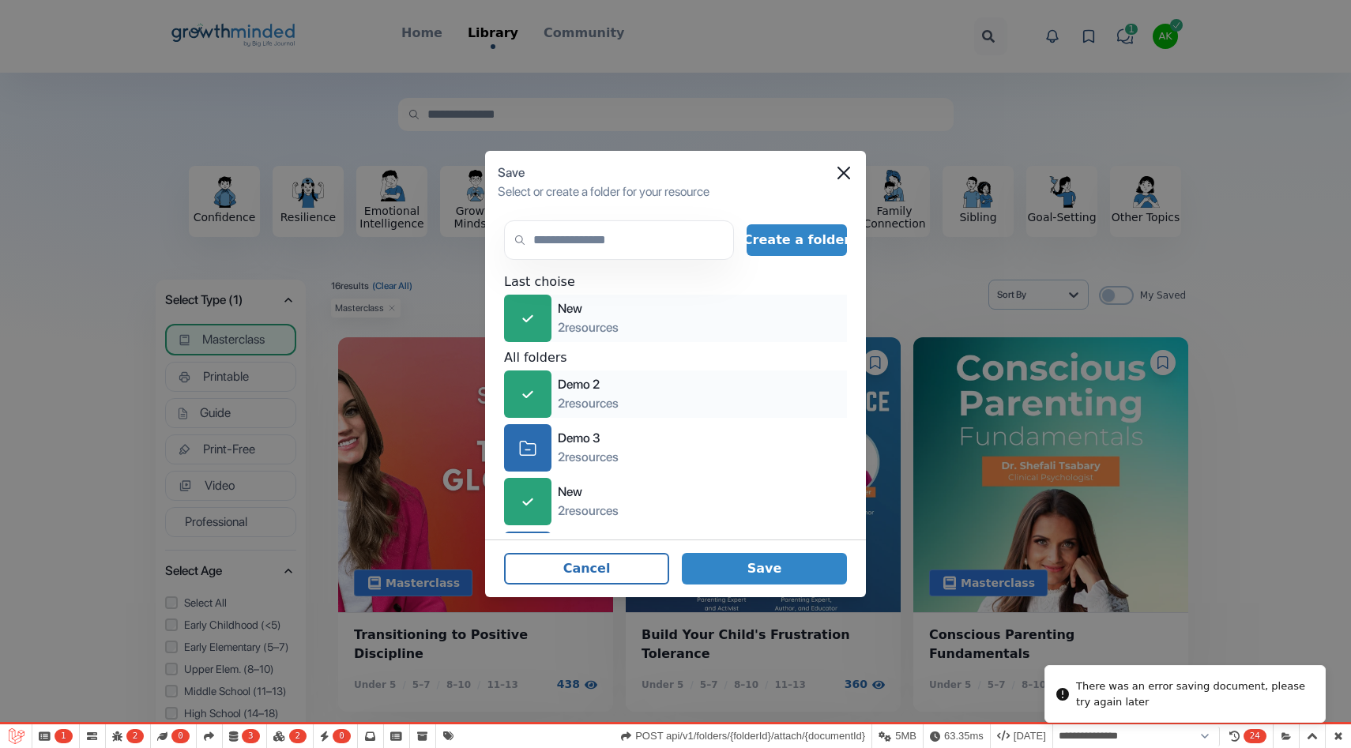
click at [843, 164] on div "Save" at bounding box center [676, 173] width 356 height 19
click at [839, 171] on icon "Close" at bounding box center [844, 173] width 13 height 13
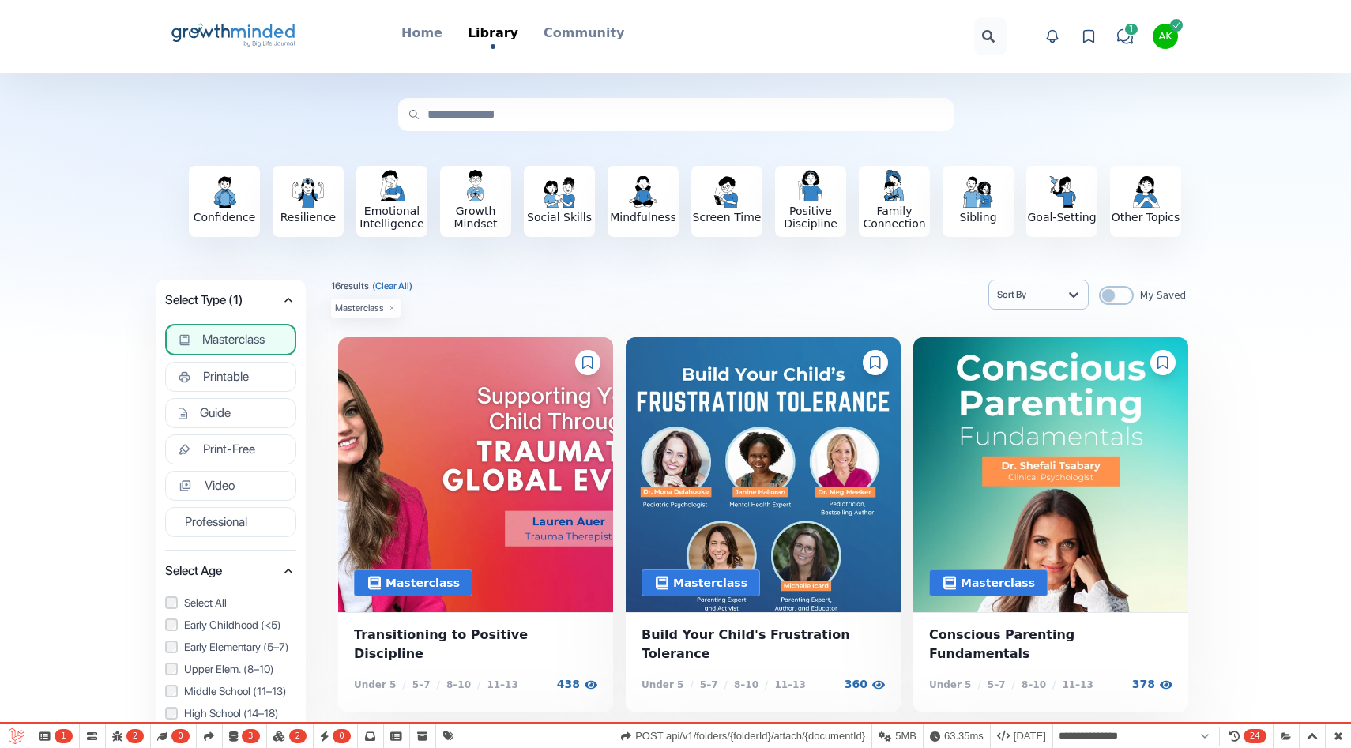
click at [274, 32] on icon at bounding box center [262, 31] width 63 height 14
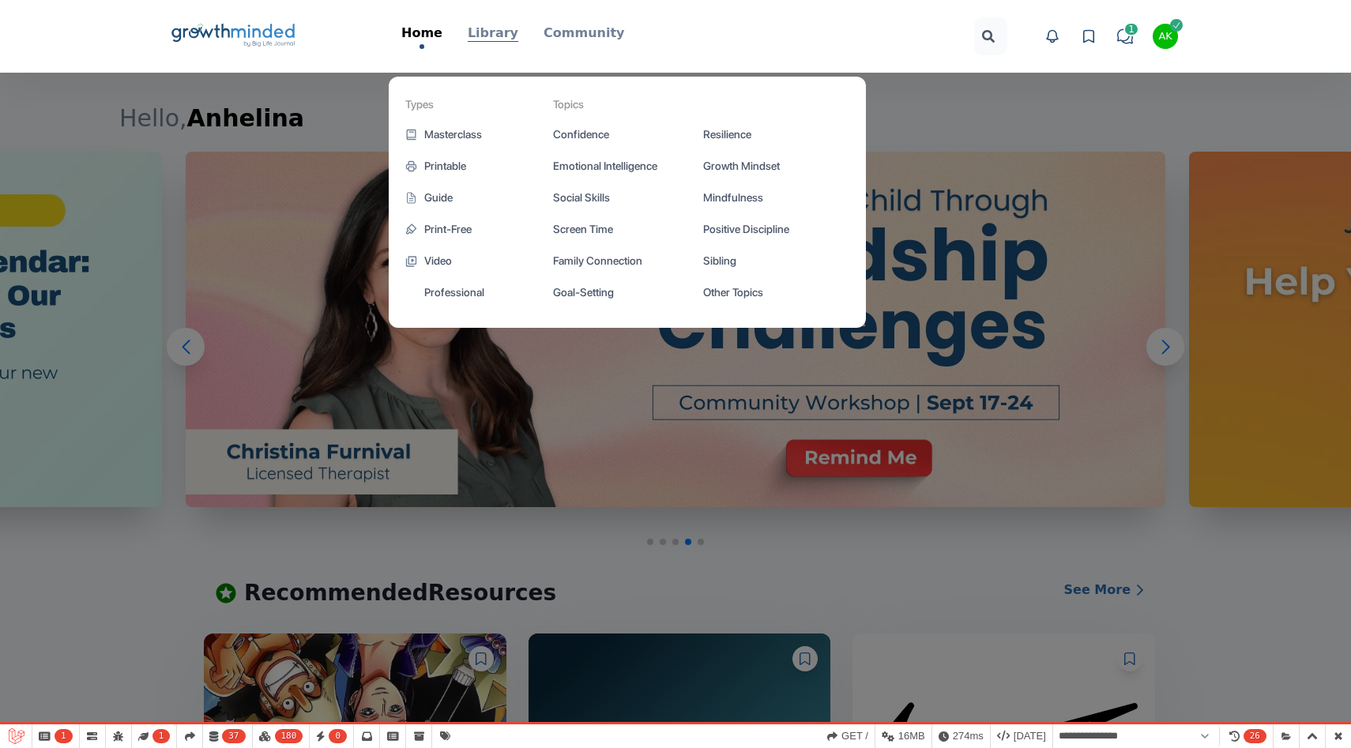
click at [485, 32] on p "Library" at bounding box center [493, 33] width 51 height 19
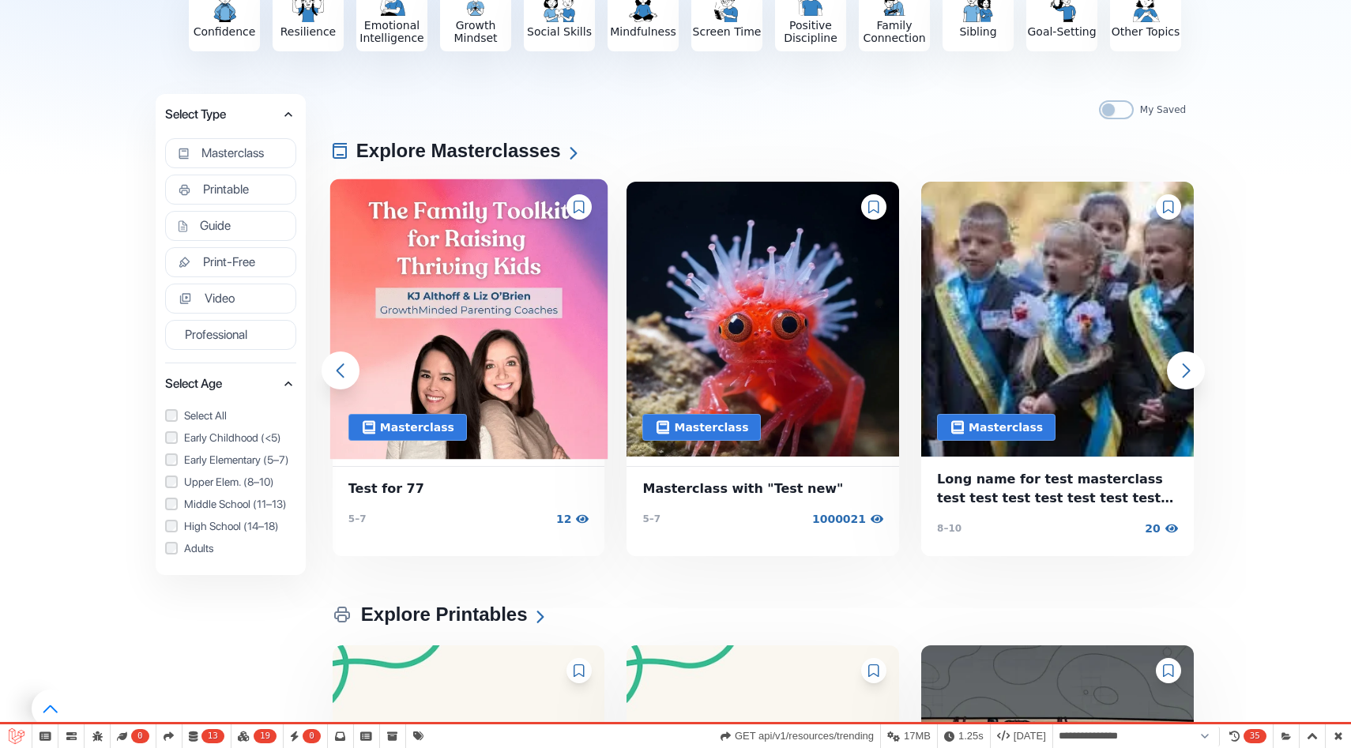
scroll to position [187, 0]
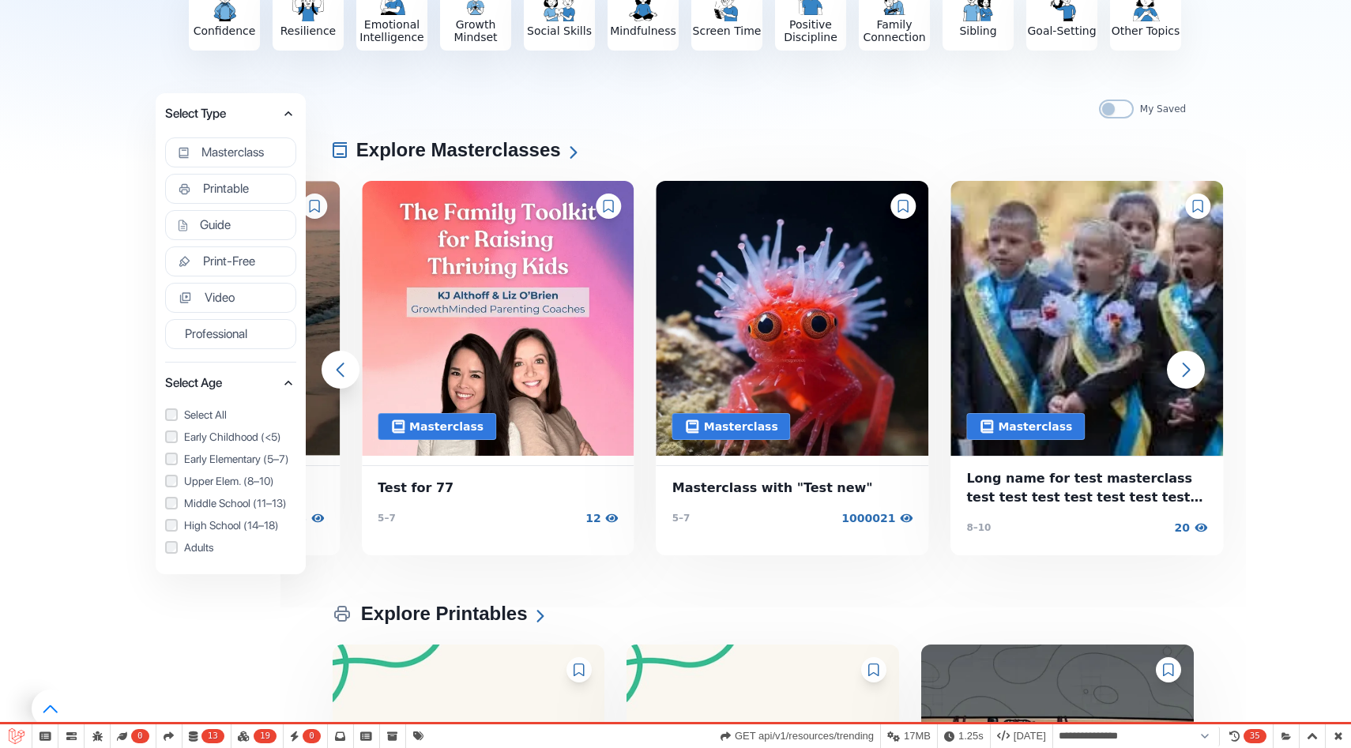
click at [447, 486] on span "Test for 77" at bounding box center [498, 488] width 241 height 19
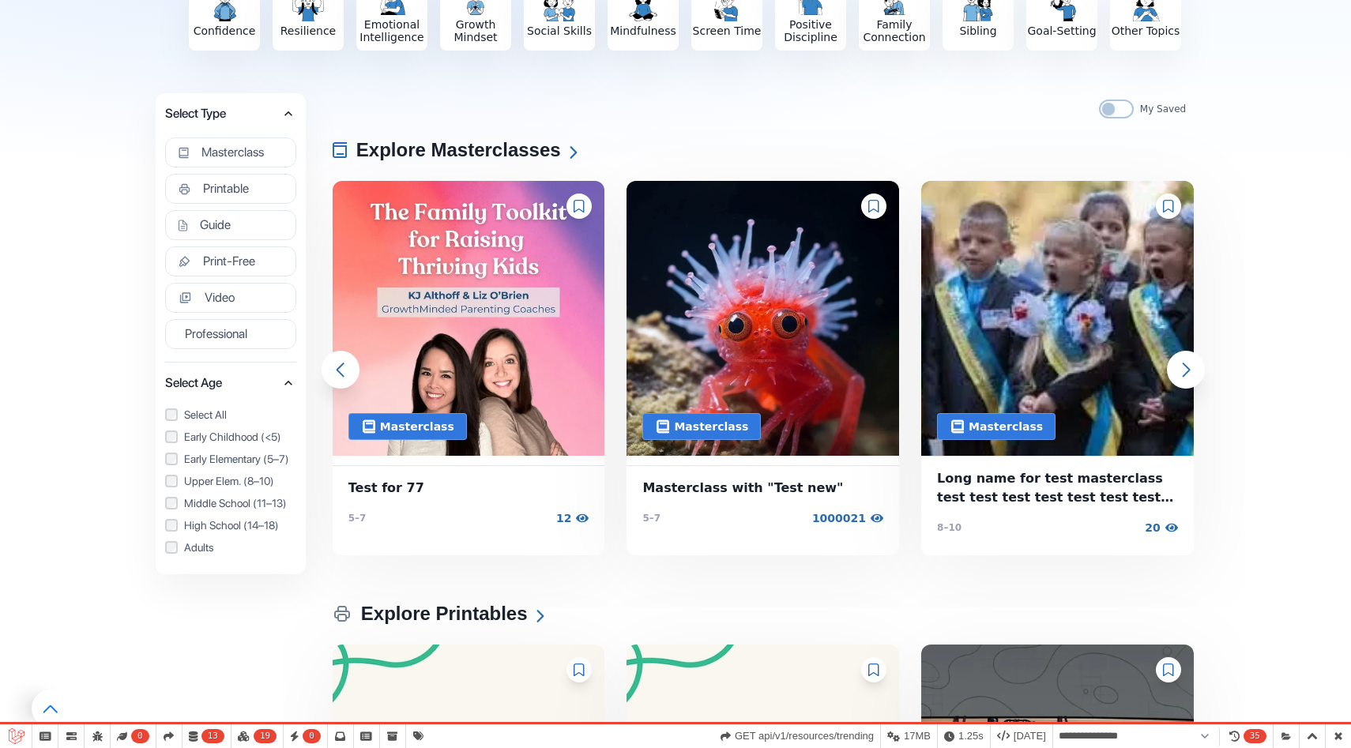
click at [582, 206] on icon at bounding box center [579, 206] width 11 height 13
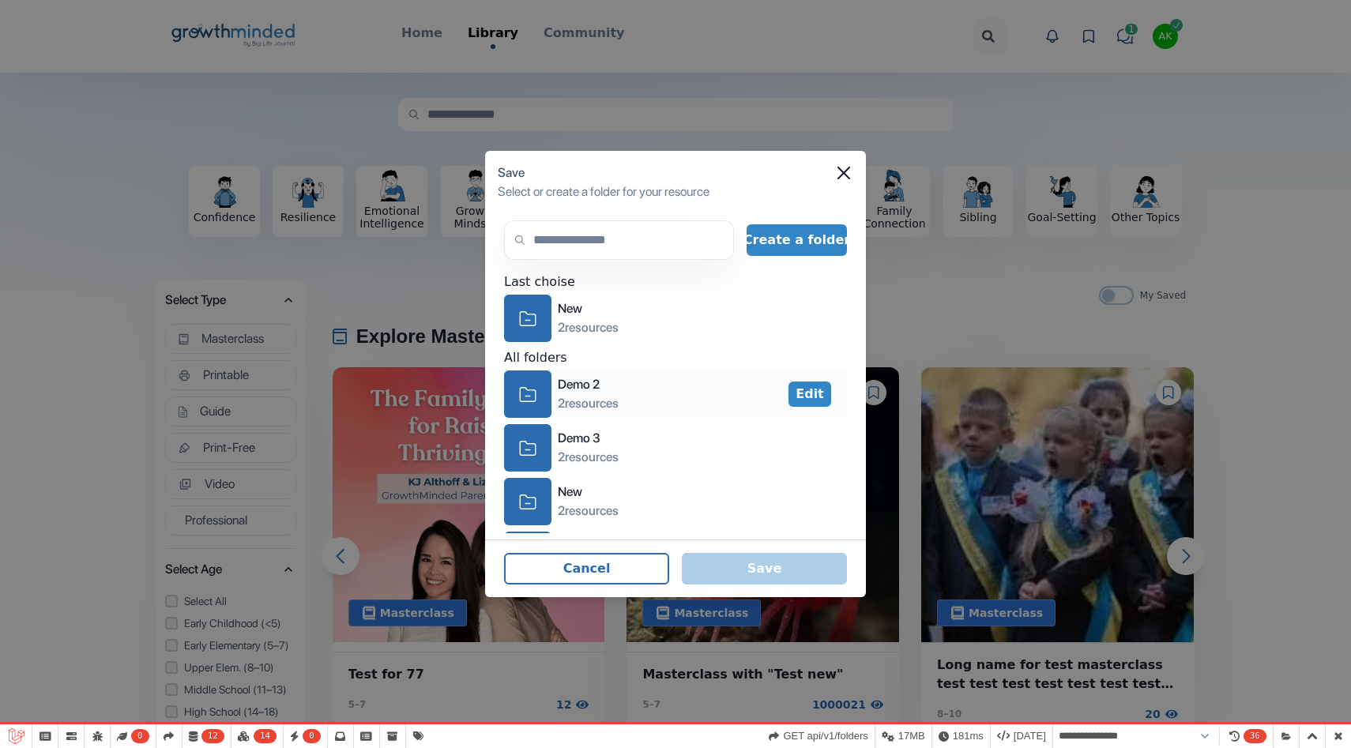
click at [537, 397] on div "icon-folder" at bounding box center [527, 394] width 47 height 47
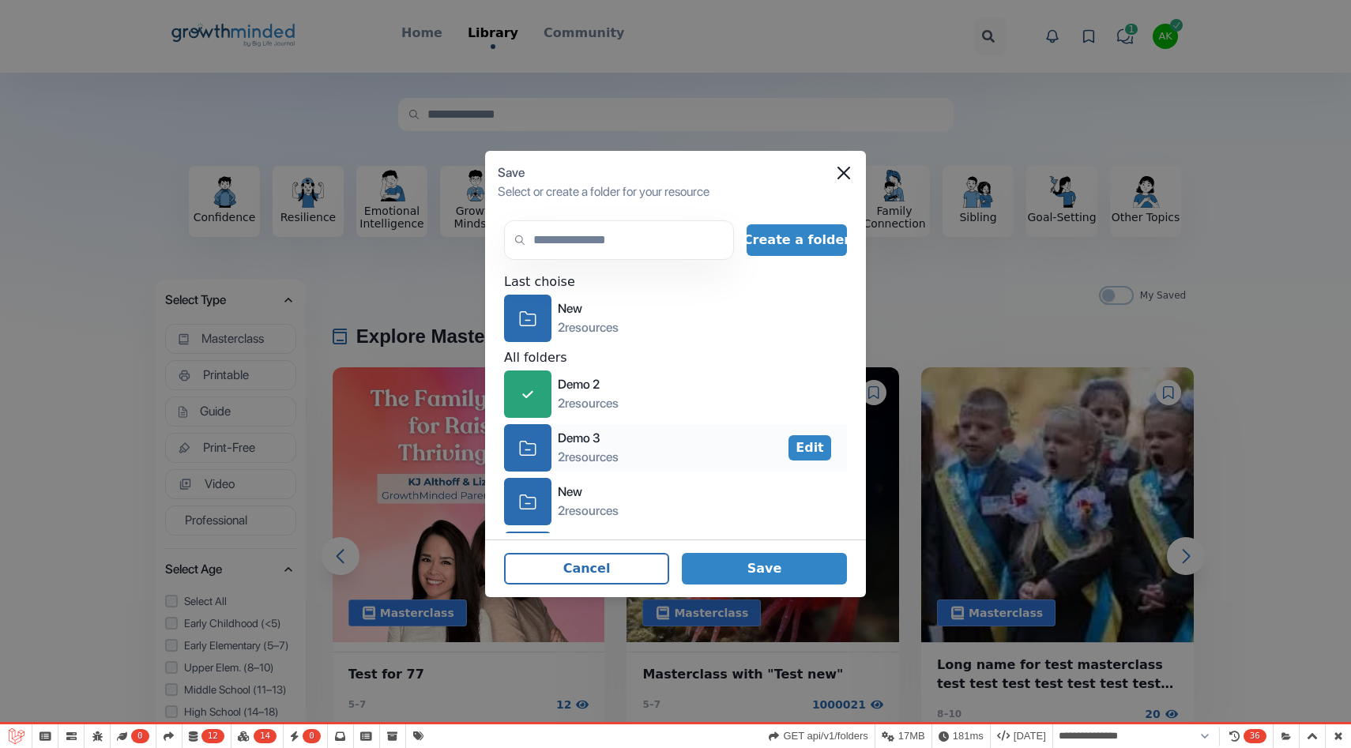
click at [537, 455] on div "icon-folder" at bounding box center [527, 447] width 47 height 47
click at [537, 497] on div "icon-folder" at bounding box center [527, 501] width 47 height 47
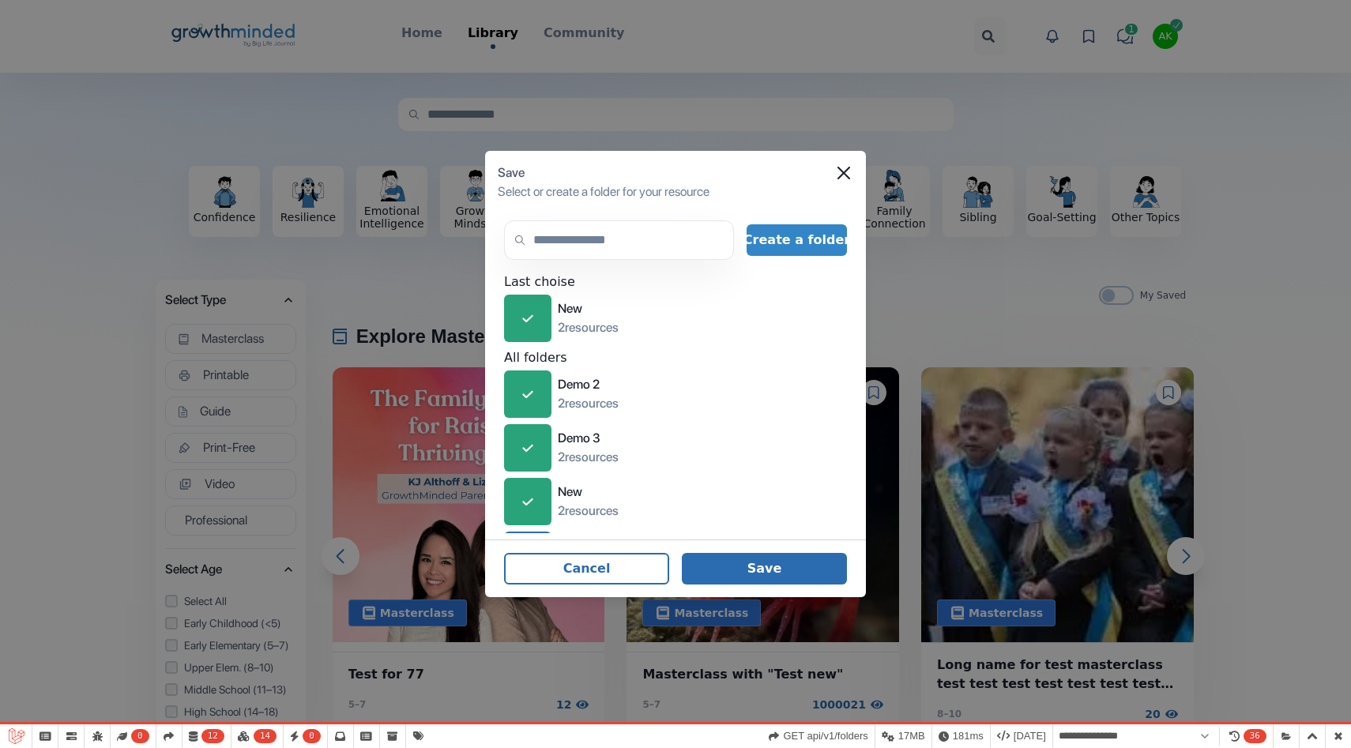
click at [745, 563] on button "Save" at bounding box center [764, 569] width 165 height 32
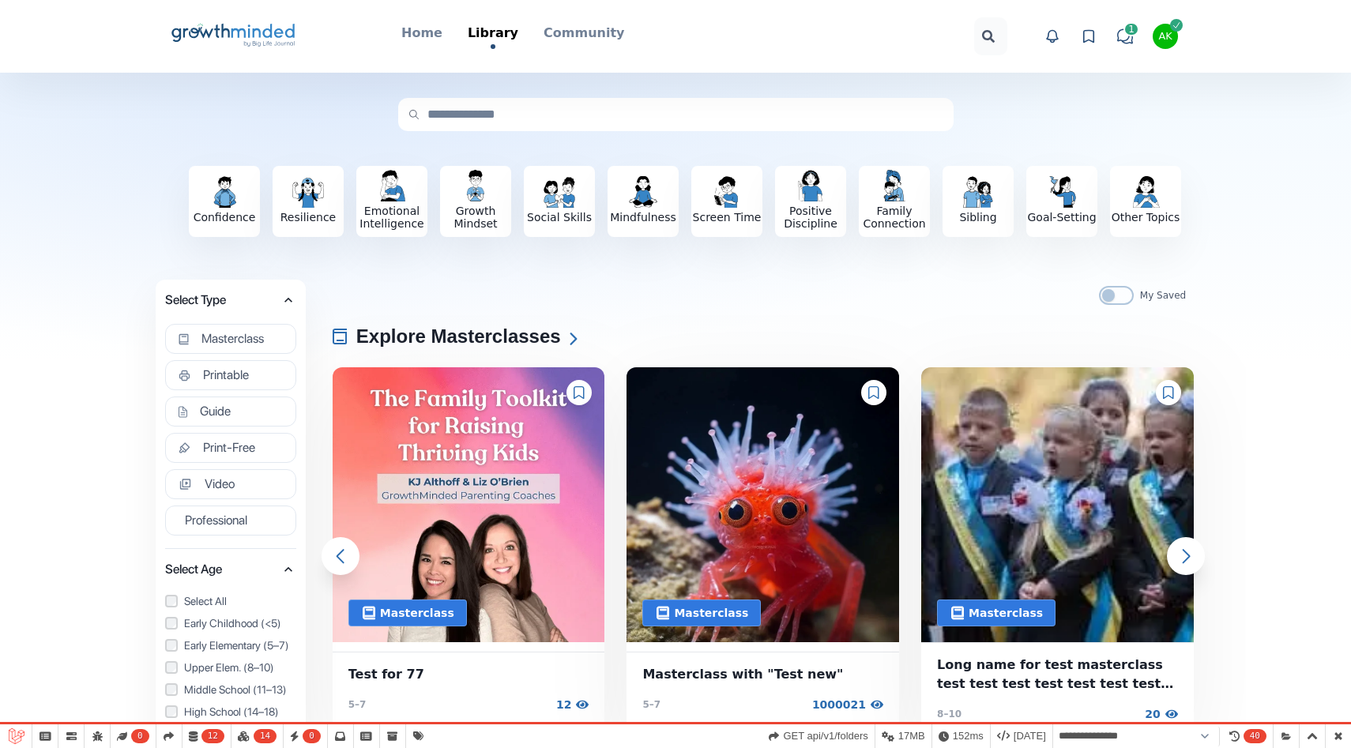
click at [580, 399] on div at bounding box center [579, 392] width 25 height 25
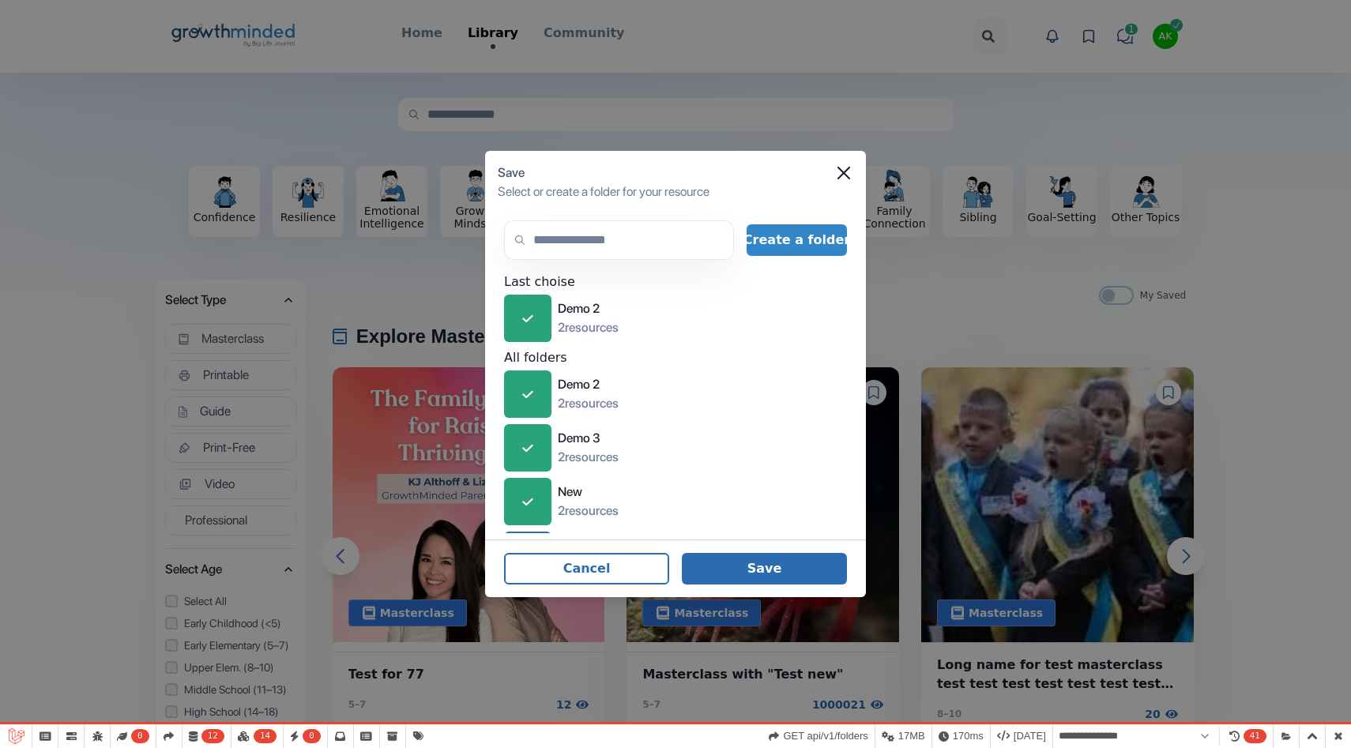
click at [748, 572] on button "Save" at bounding box center [764, 569] width 165 height 32
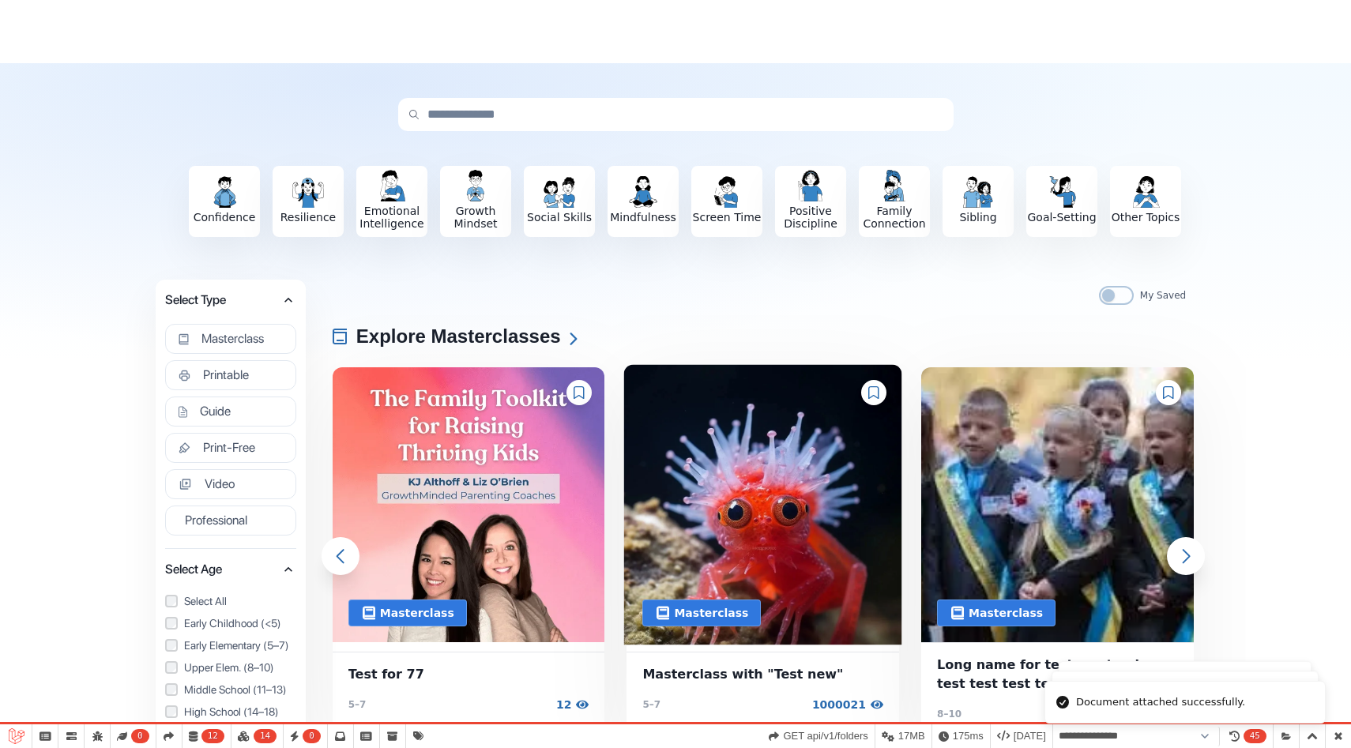
scroll to position [480, 0]
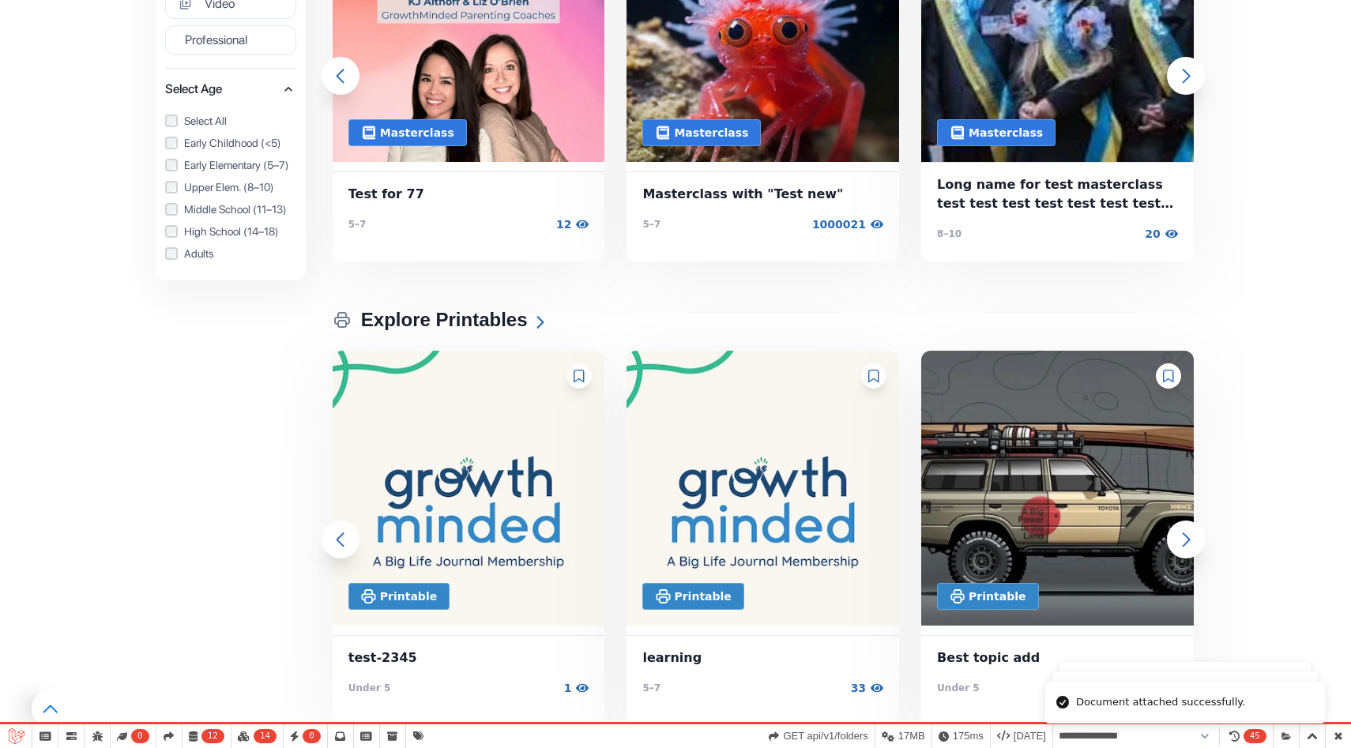
click at [878, 379] on icon at bounding box center [874, 376] width 10 height 13
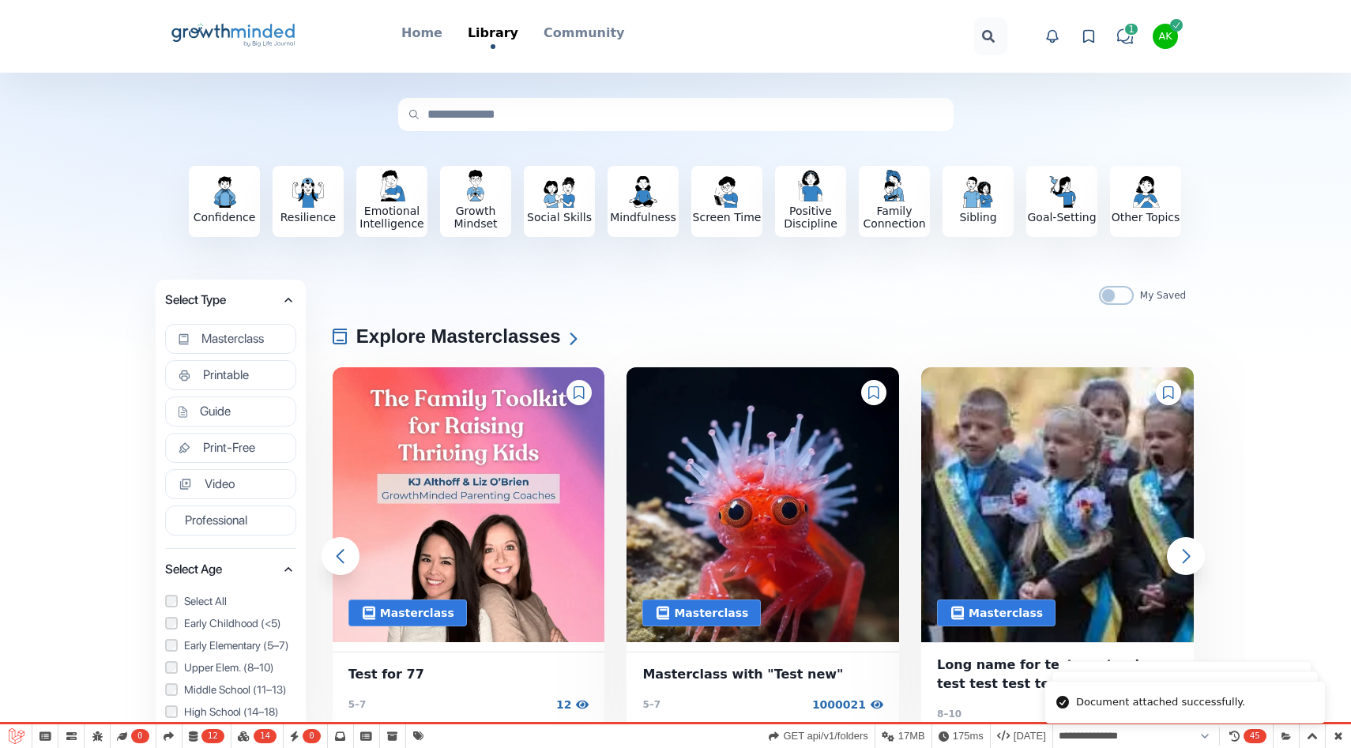
scroll to position [0, 0]
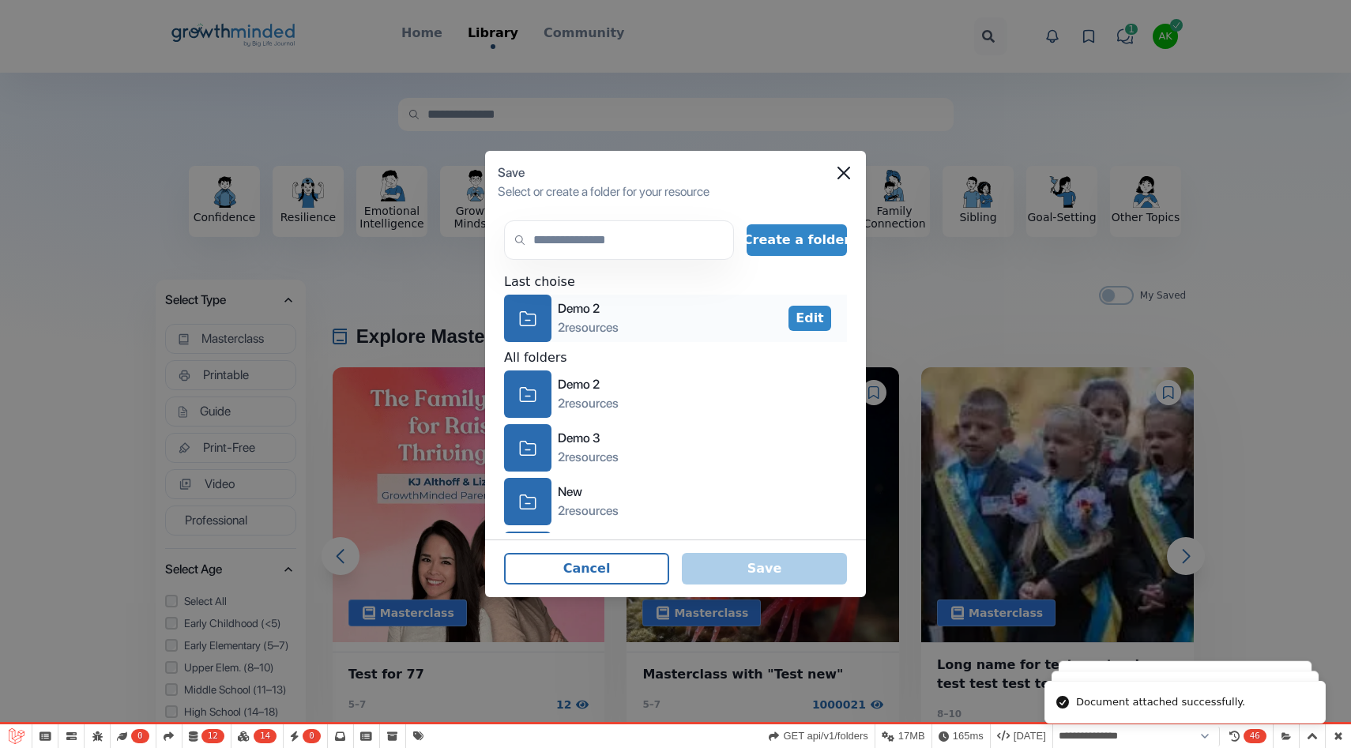
click at [598, 319] on div "2 resources" at bounding box center [588, 327] width 61 height 19
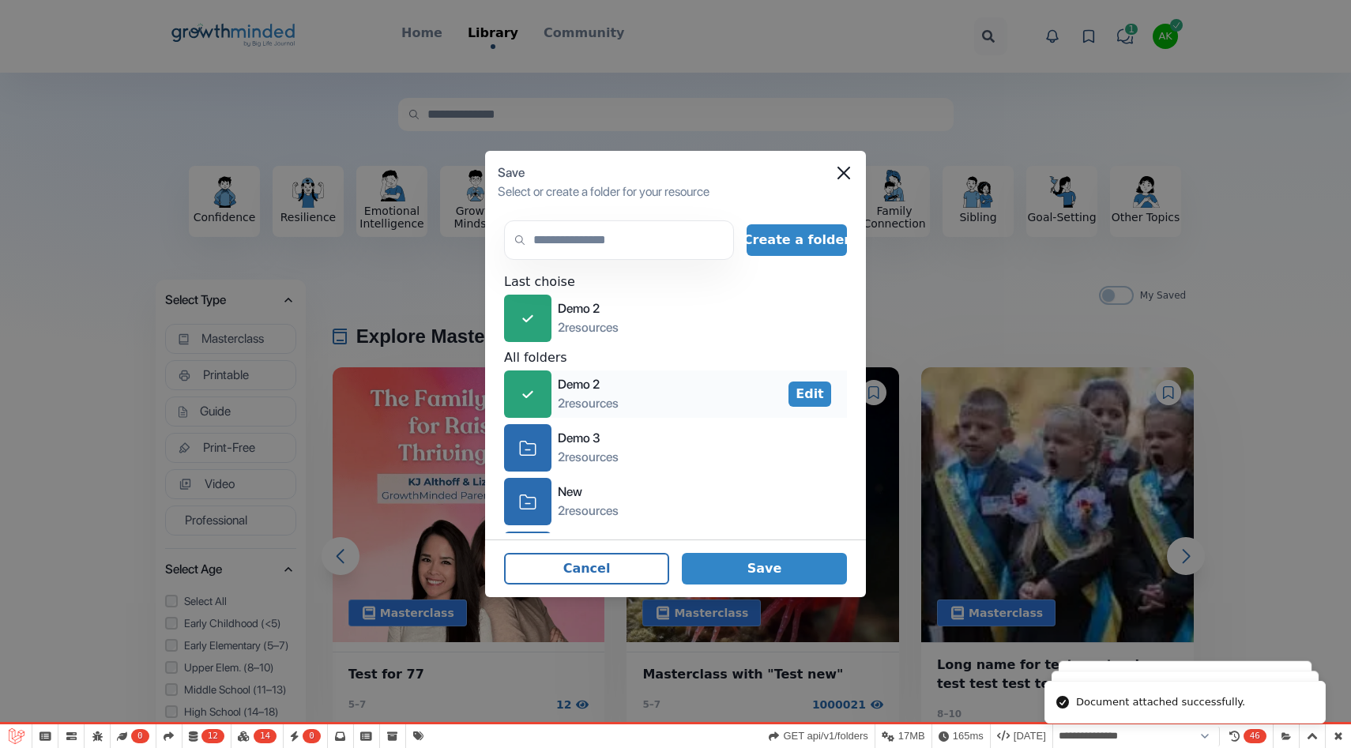
click at [603, 413] on div "icon-check Demo 2 2 resources" at bounding box center [561, 394] width 115 height 47
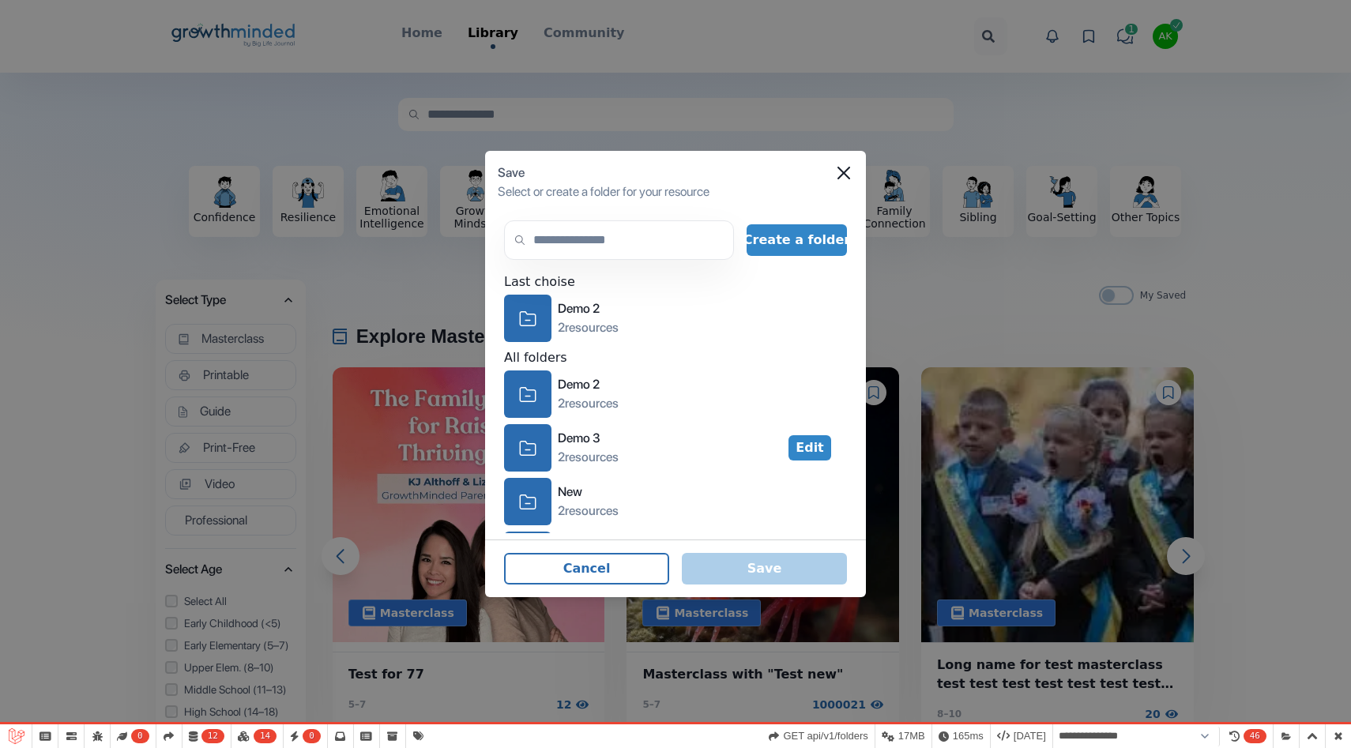
click at [584, 418] on div "icon-folder Demo 2 2 resources icon-folder Demo 3 2 resources Edit icon-folder …" at bounding box center [675, 475] width 343 height 209
click at [589, 394] on div "2 resources" at bounding box center [588, 403] width 61 height 19
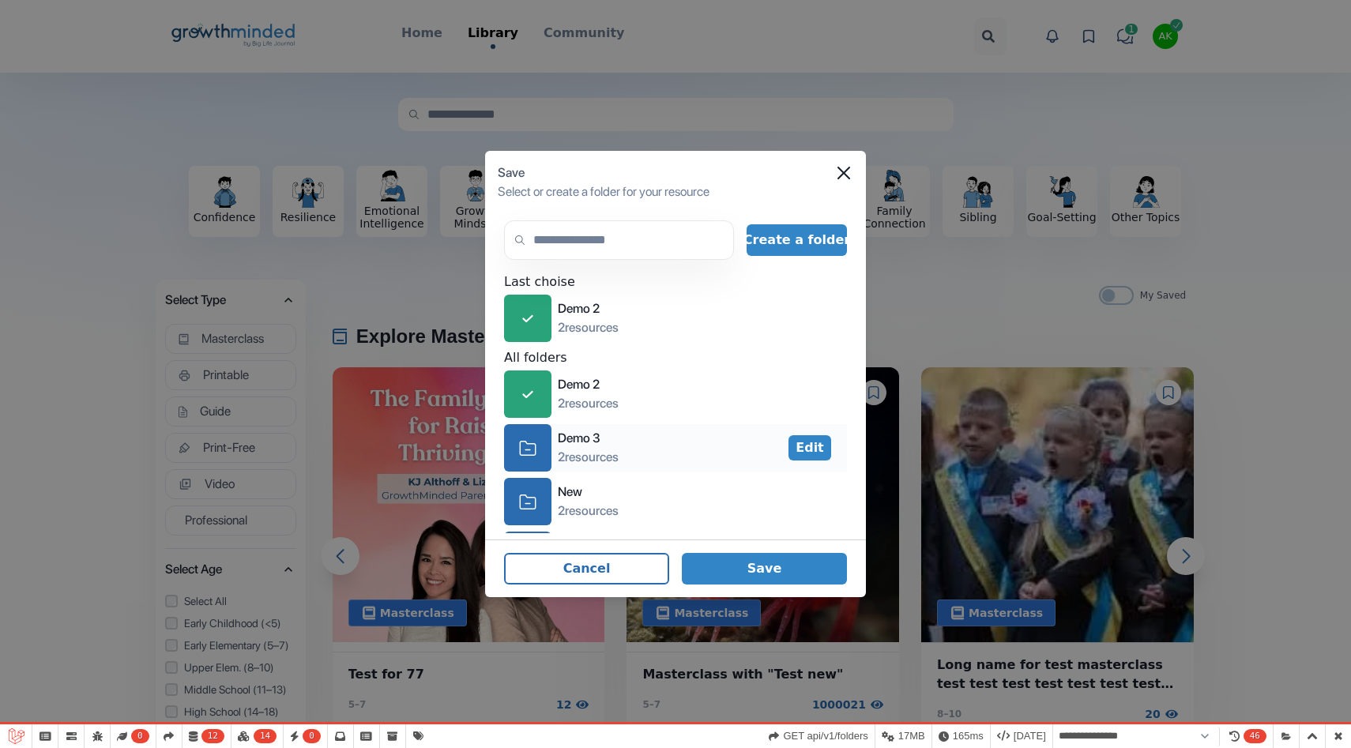
click at [599, 450] on div "2 resources" at bounding box center [588, 457] width 61 height 19
click at [714, 532] on div "icon-folder Alina 2 resources Edit" at bounding box center [675, 555] width 343 height 47
click at [727, 548] on footer "Cancel Save" at bounding box center [675, 569] width 381 height 58
click at [742, 567] on button "Save" at bounding box center [764, 569] width 165 height 32
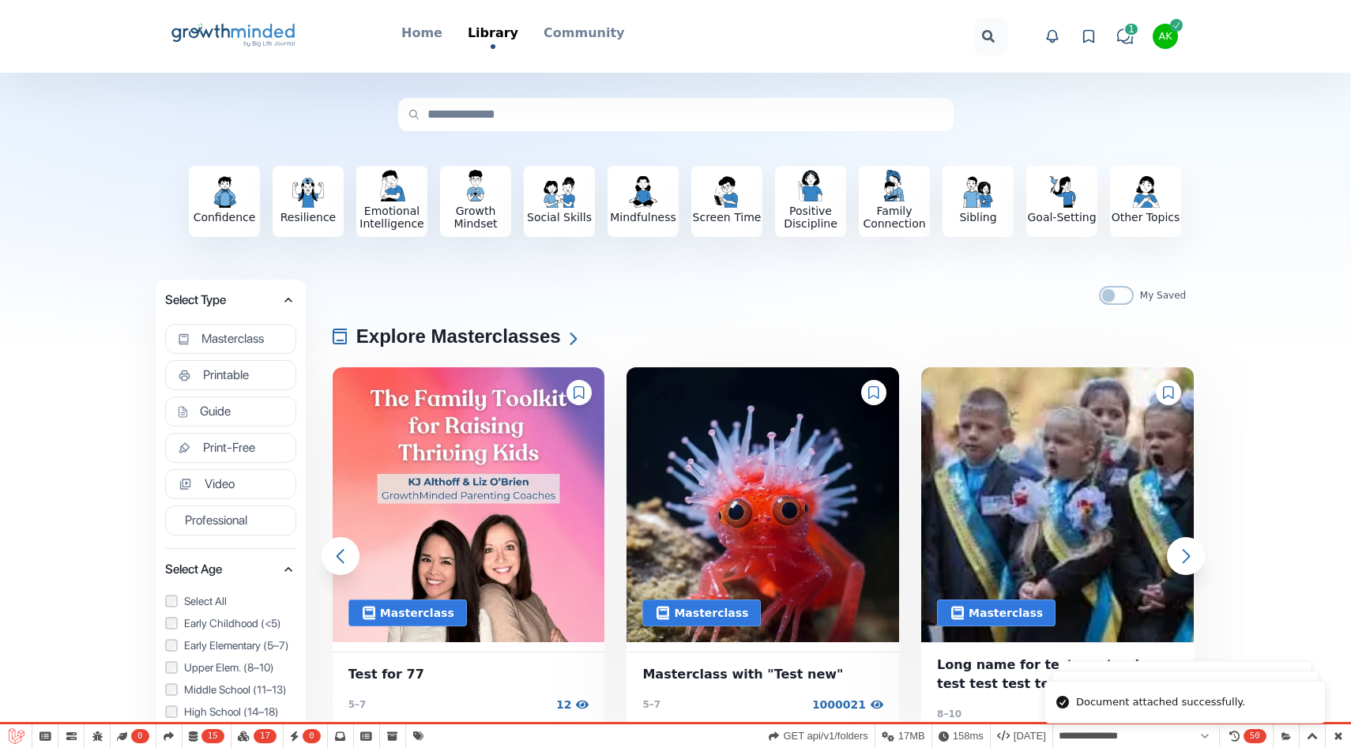
click at [1177, 31] on div "button" at bounding box center [1176, 25] width 13 height 13
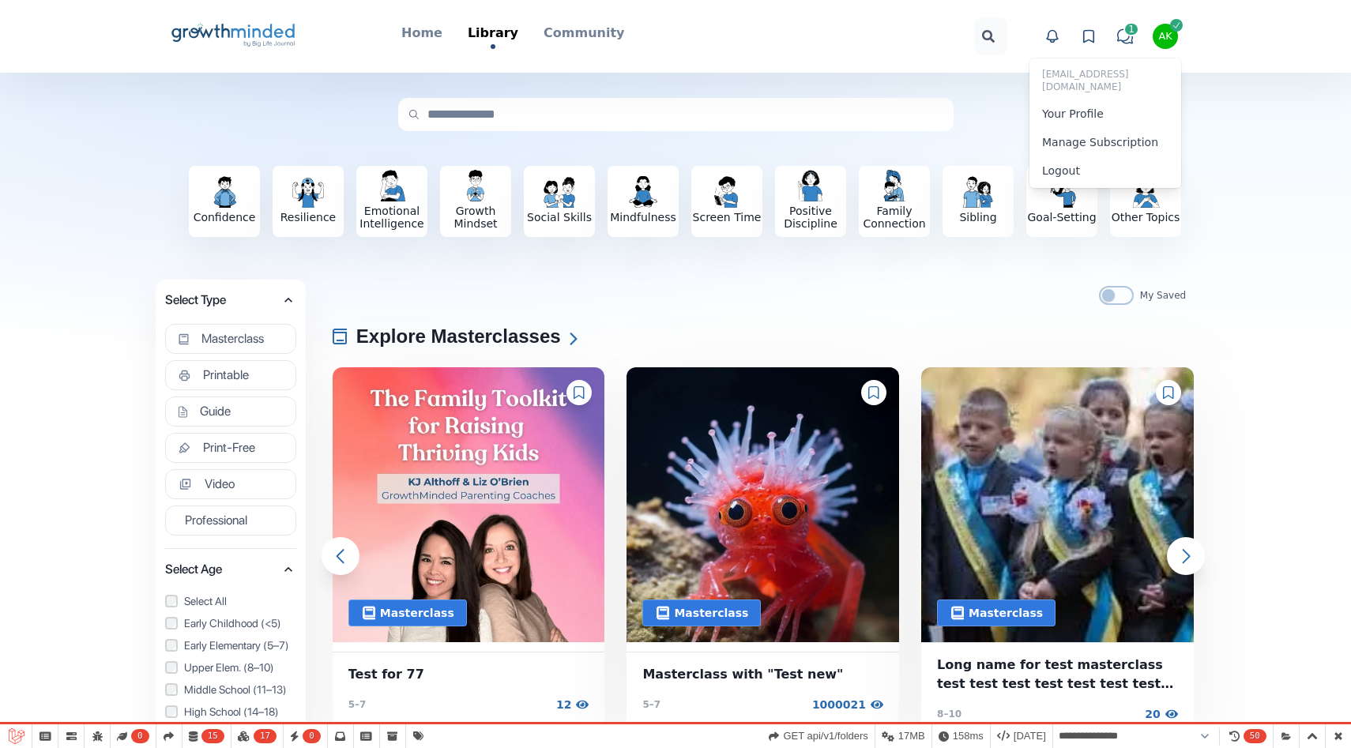
click at [1089, 29] on icon at bounding box center [1089, 36] width 16 height 16
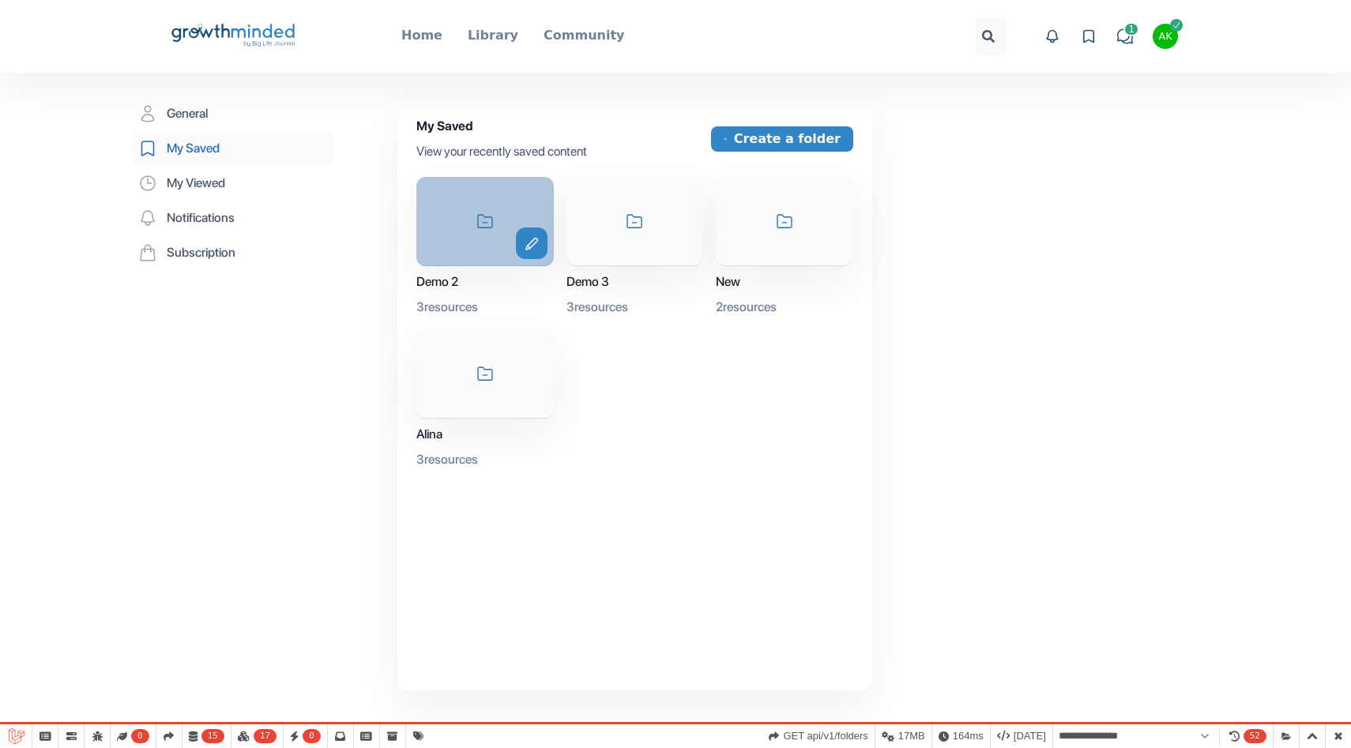
click at [496, 232] on div "icon-folder edit" at bounding box center [485, 221] width 138 height 89
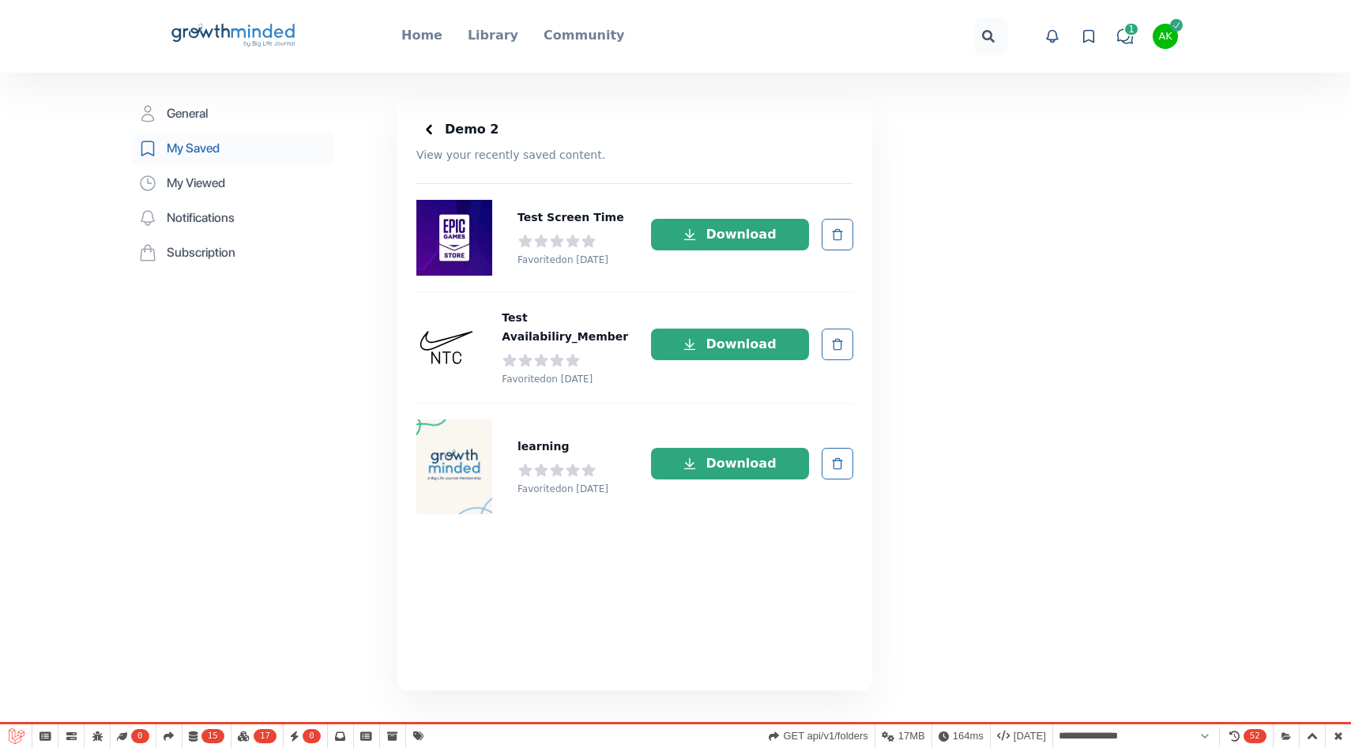
click at [454, 119] on h2 "Demo 2" at bounding box center [472, 130] width 55 height 22
click at [258, 24] on icon "Big Life Journal GrowthMinded Logo .cls-1{fill:#1b4c76}.cls-2{fill:#294e79}.cls…" at bounding box center [233, 36] width 127 height 38
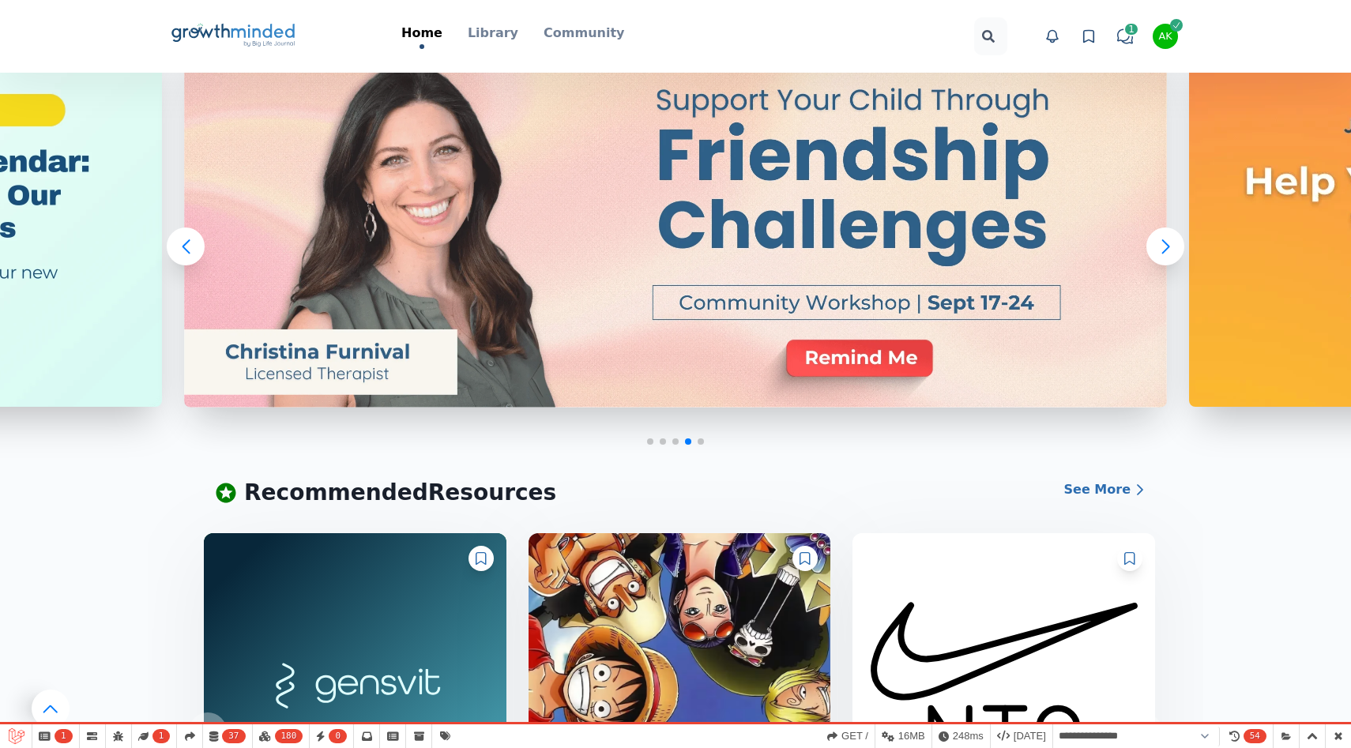
scroll to position [77, 0]
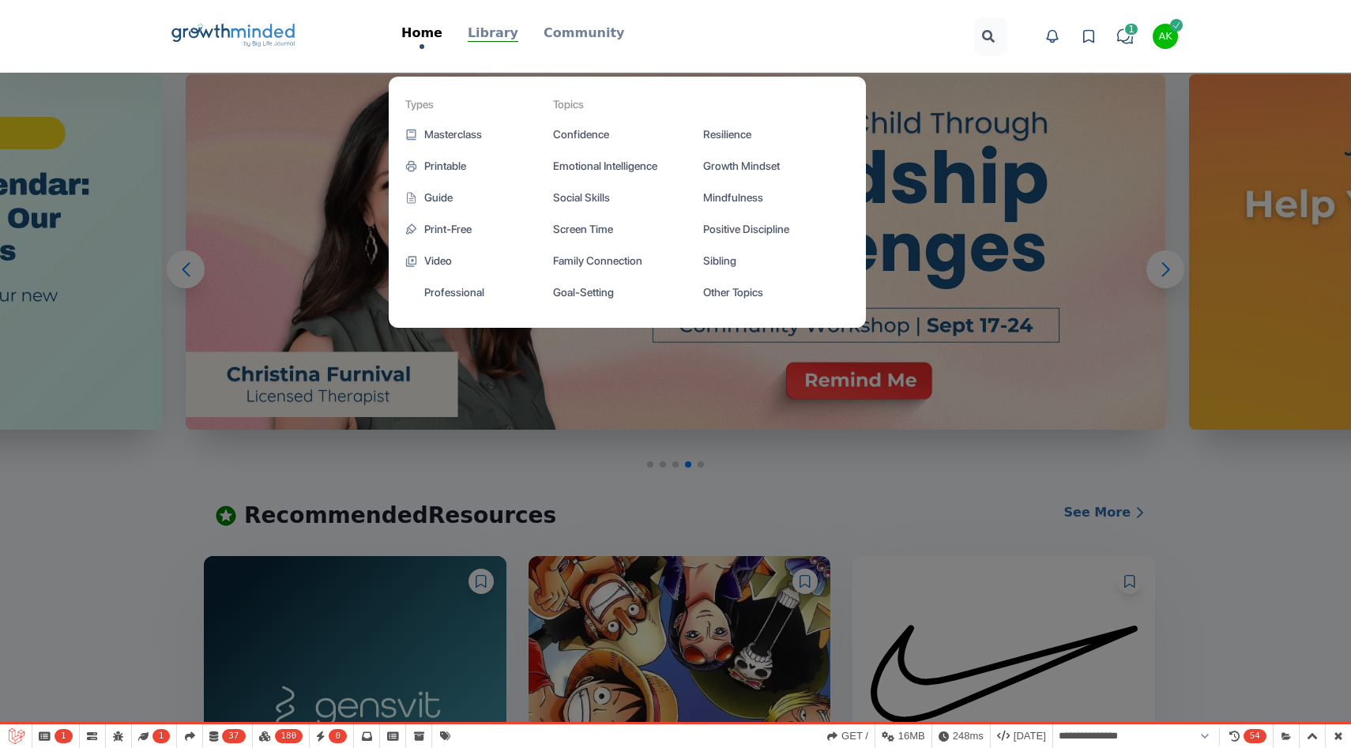
click at [485, 31] on p "Library" at bounding box center [493, 33] width 51 height 19
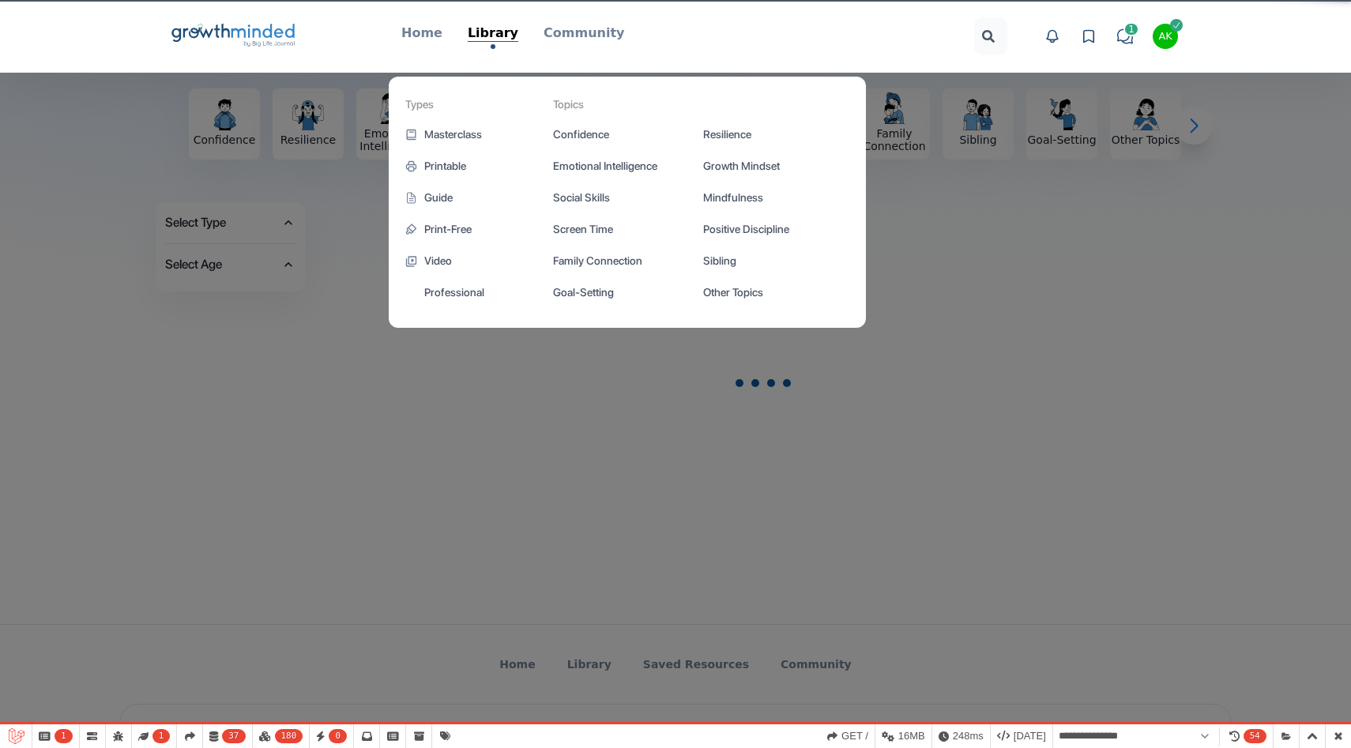
scroll to position [92, 0]
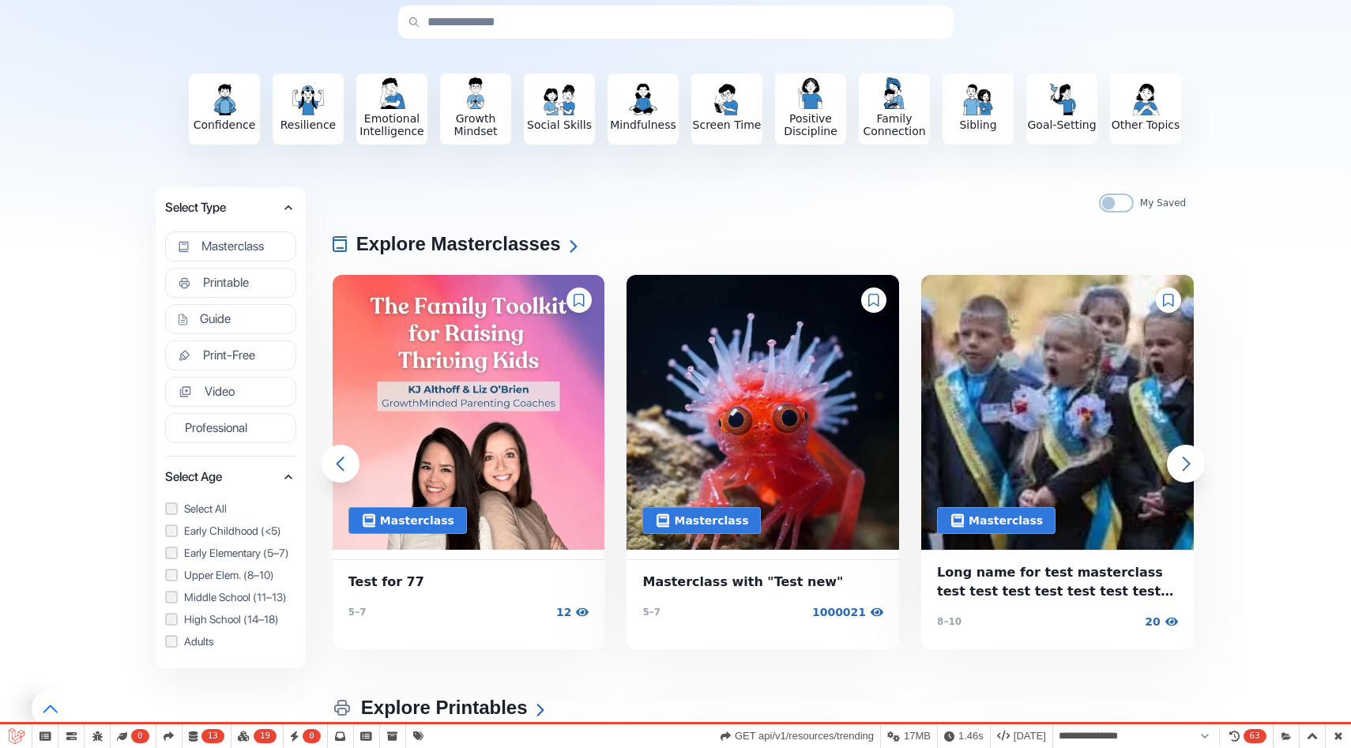
click at [579, 299] on icon at bounding box center [579, 300] width 11 height 13
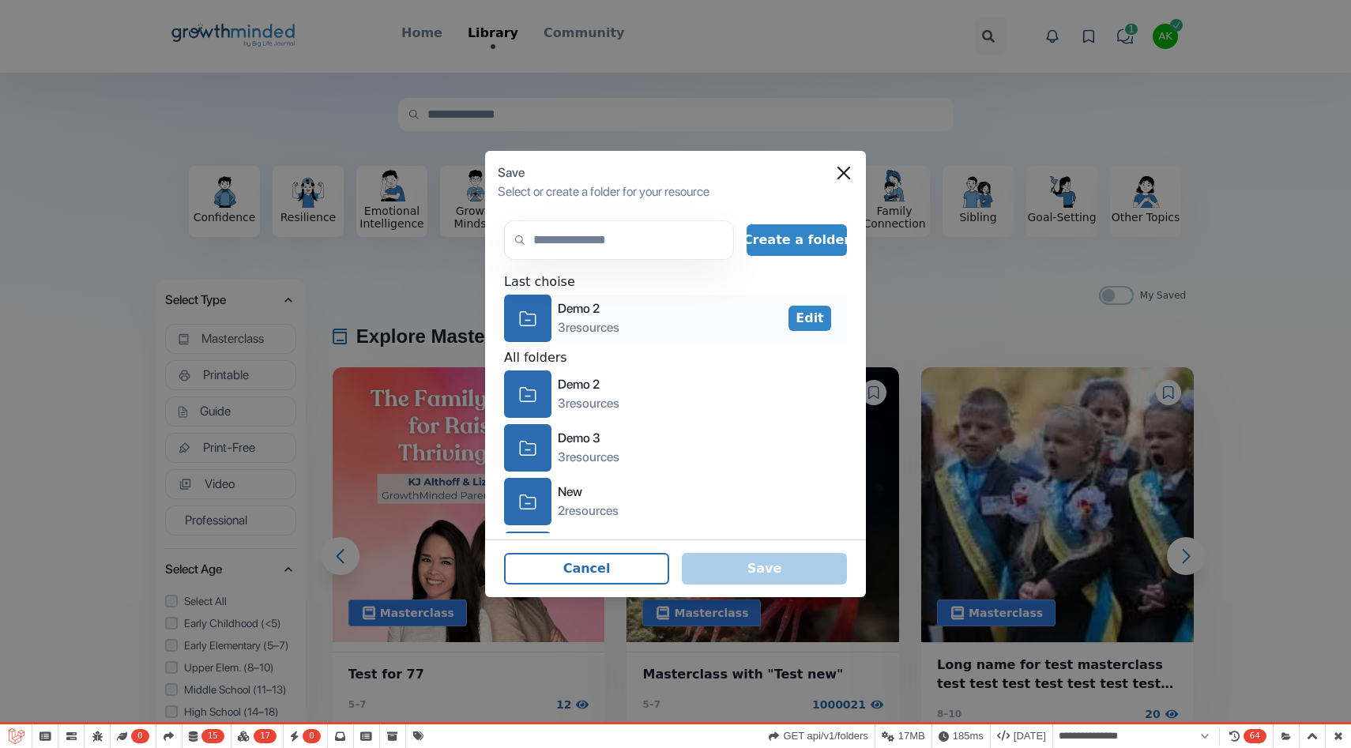
click at [544, 316] on div "icon-folder" at bounding box center [527, 318] width 47 height 47
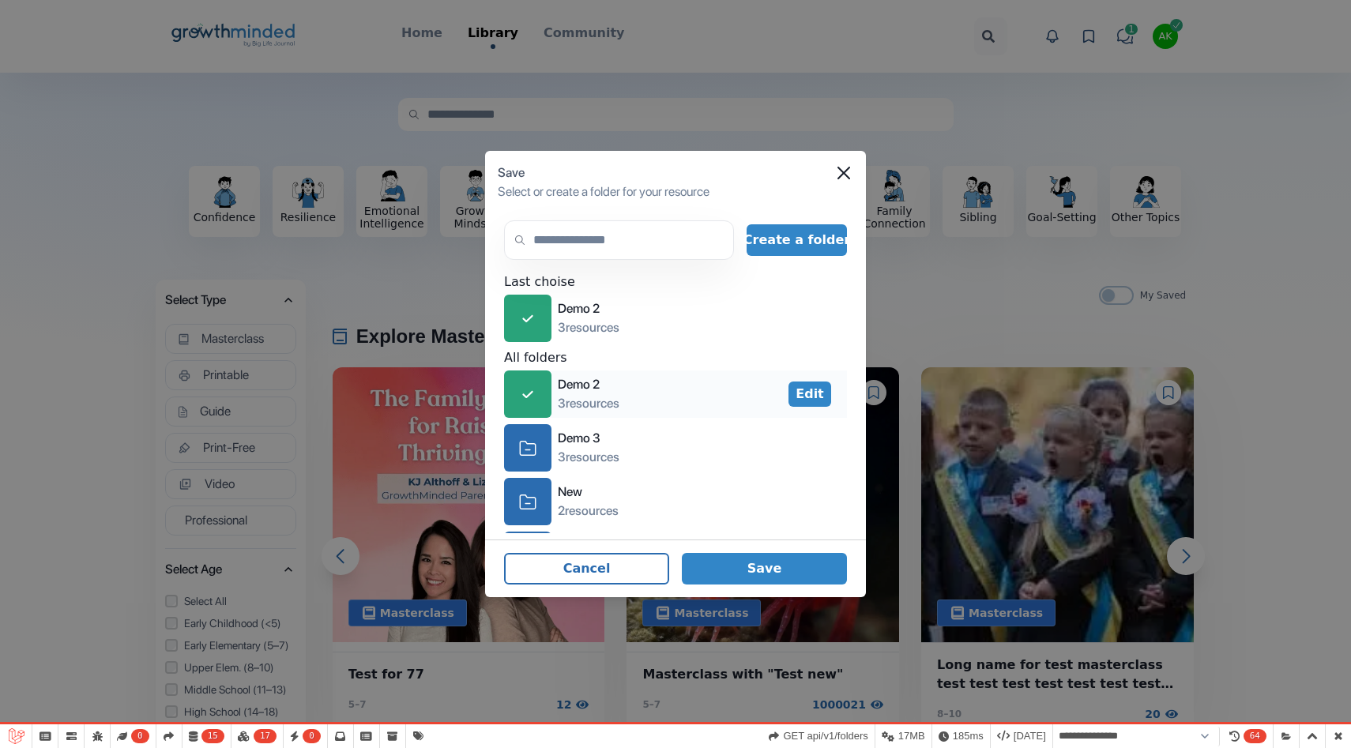
click at [544, 405] on div "icon-check" at bounding box center [527, 394] width 47 height 47
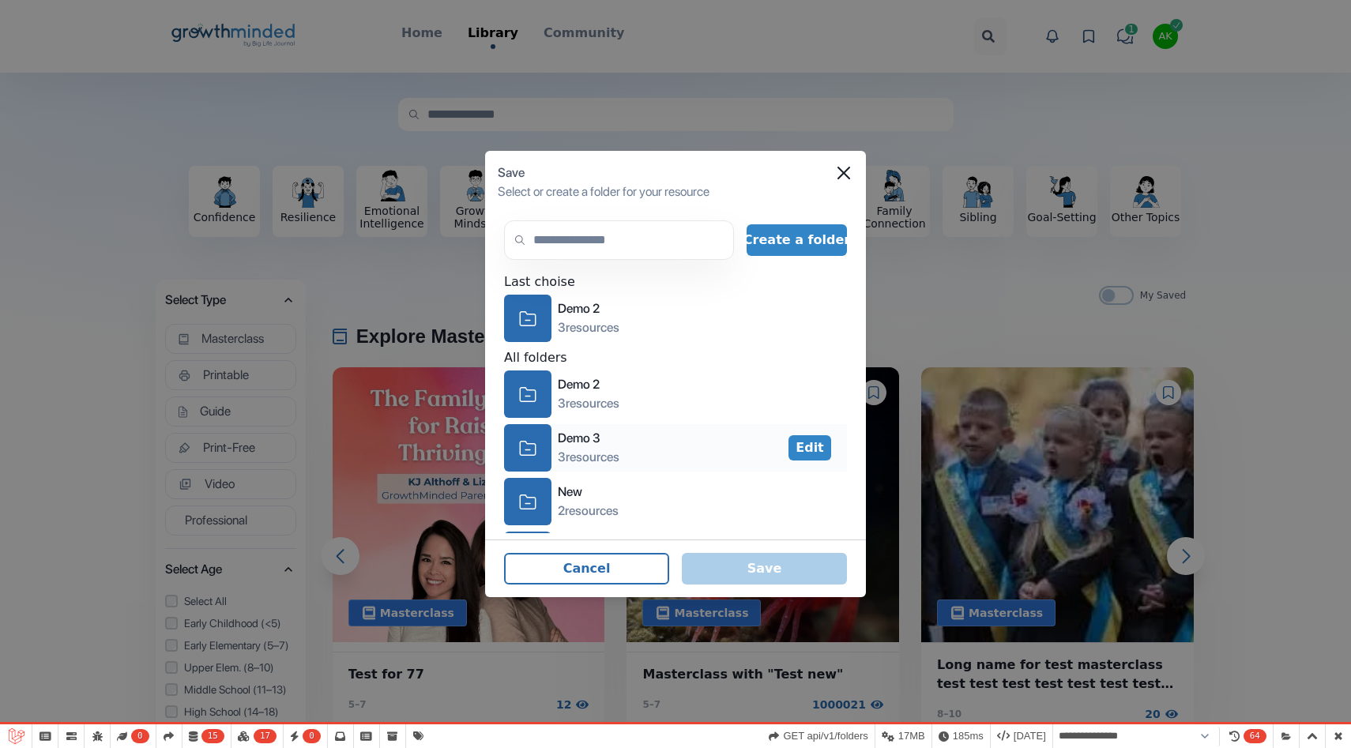
click at [542, 465] on div "icon-folder" at bounding box center [527, 447] width 47 height 47
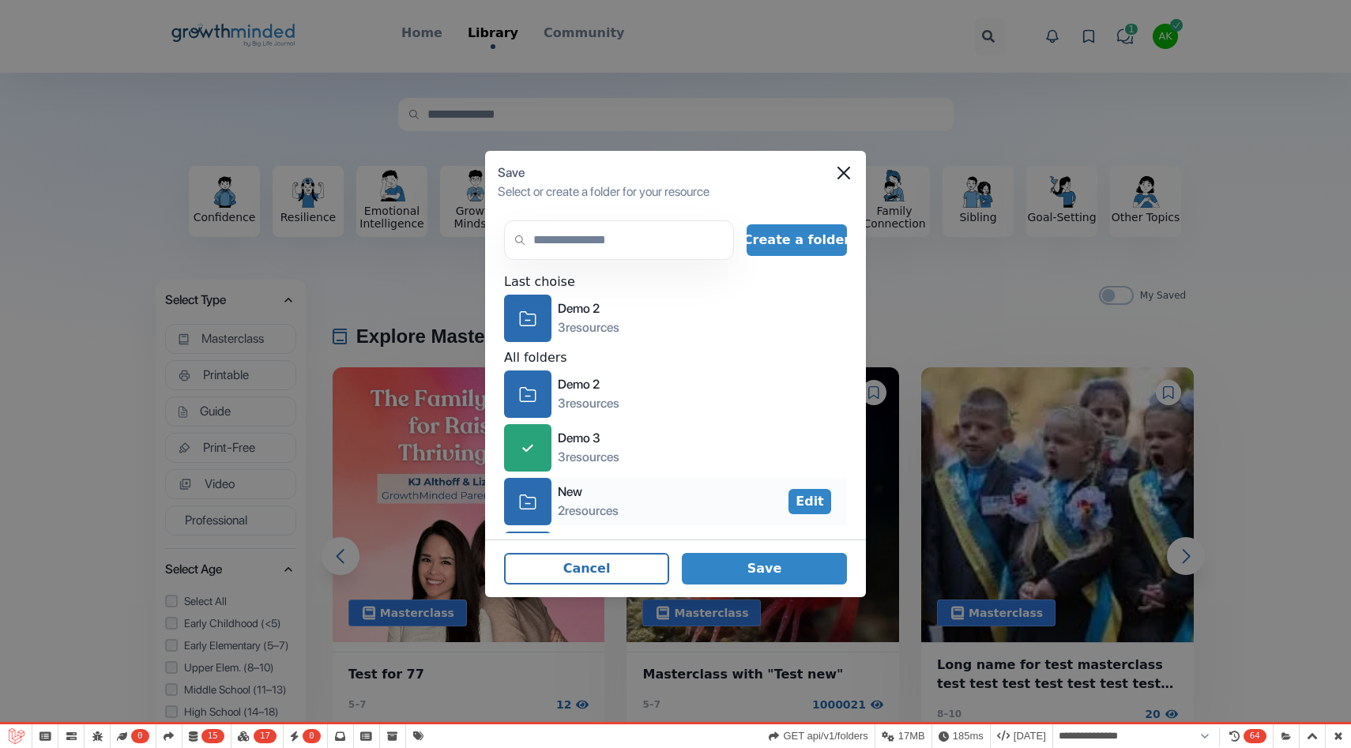
click at [552, 500] on div "icon-folder New 2 resources" at bounding box center [561, 501] width 115 height 47
click at [725, 554] on button "Save" at bounding box center [764, 569] width 165 height 32
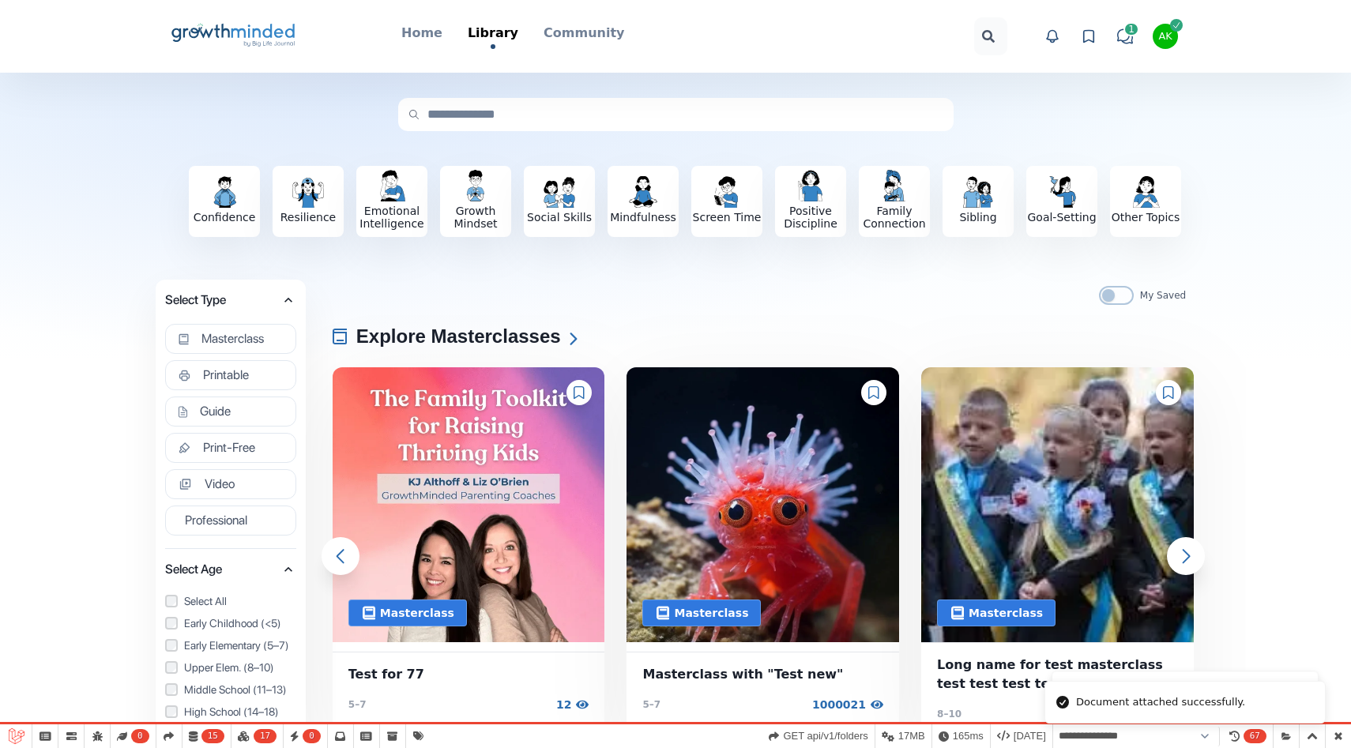
click at [1086, 40] on icon at bounding box center [1089, 36] width 16 height 16
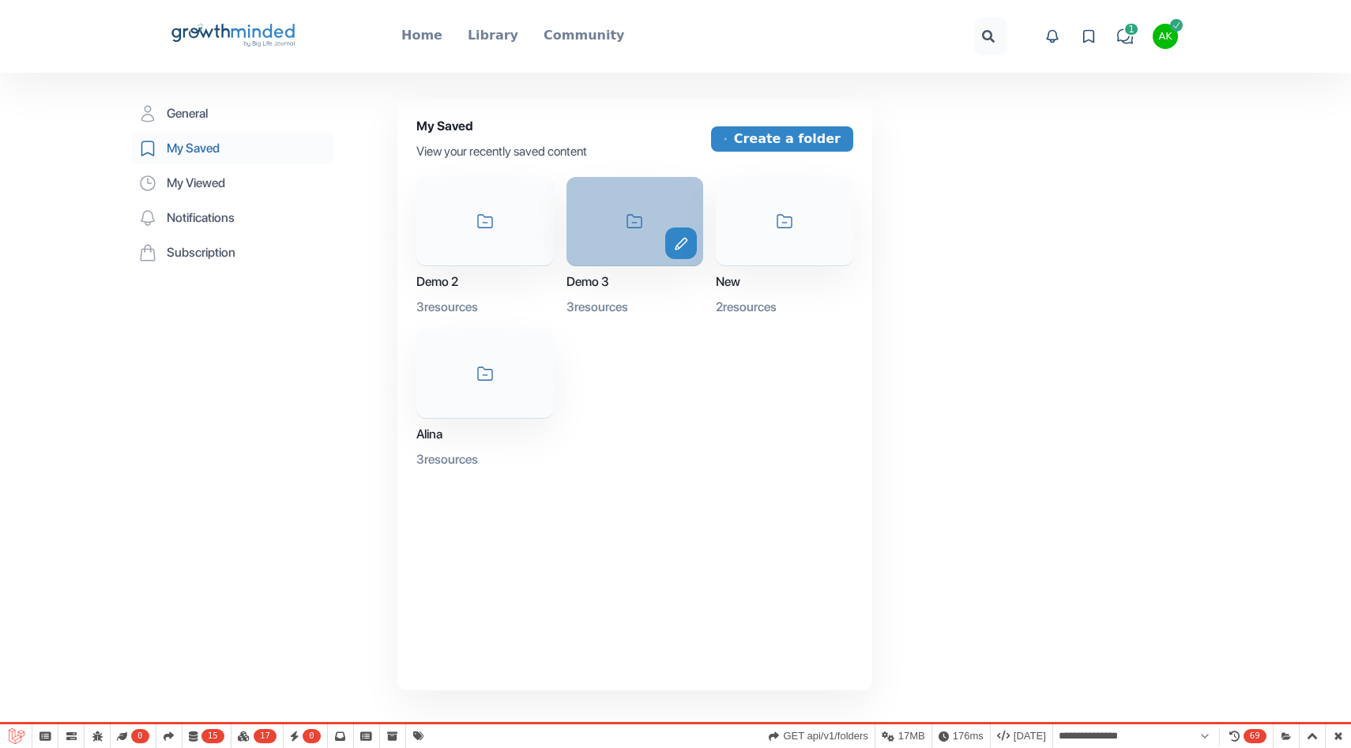
click at [607, 264] on div "icon-folder edit" at bounding box center [636, 221] width 138 height 89
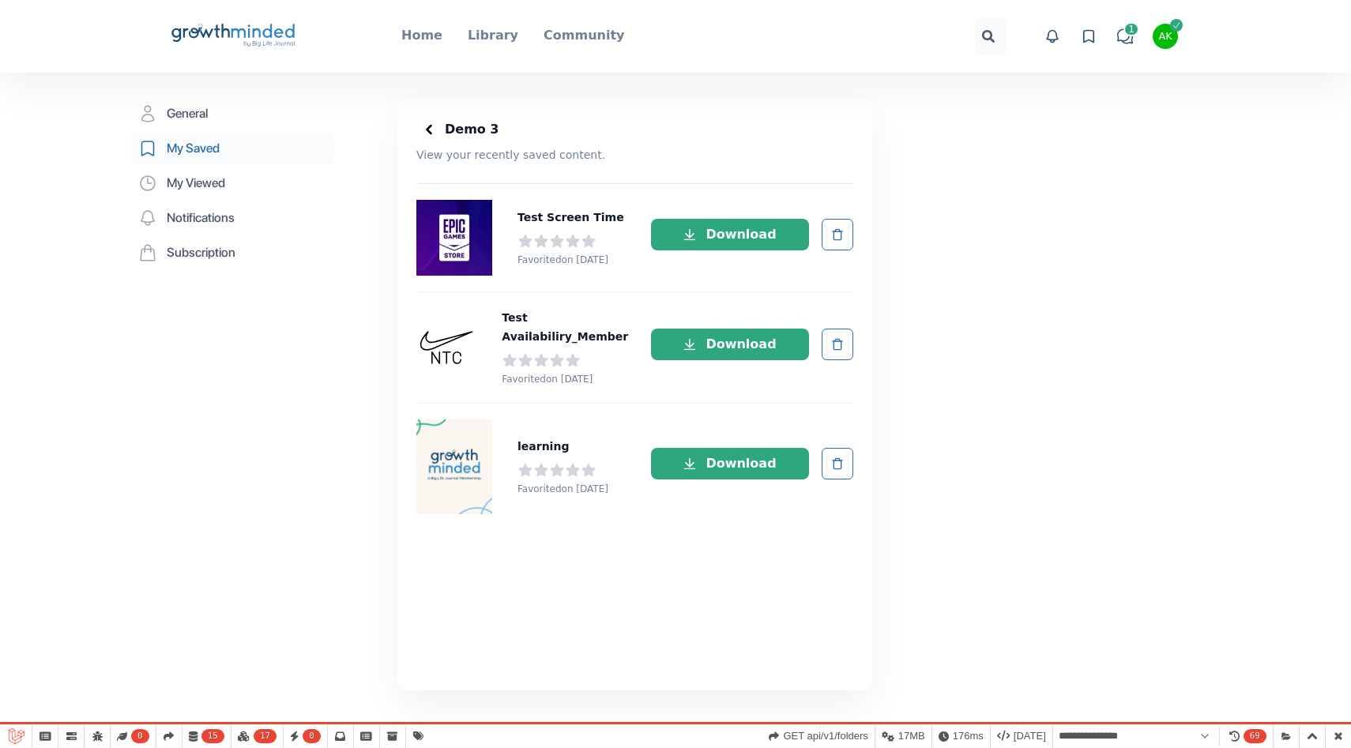
click at [429, 130] on polyline at bounding box center [430, 130] width 4 height 8
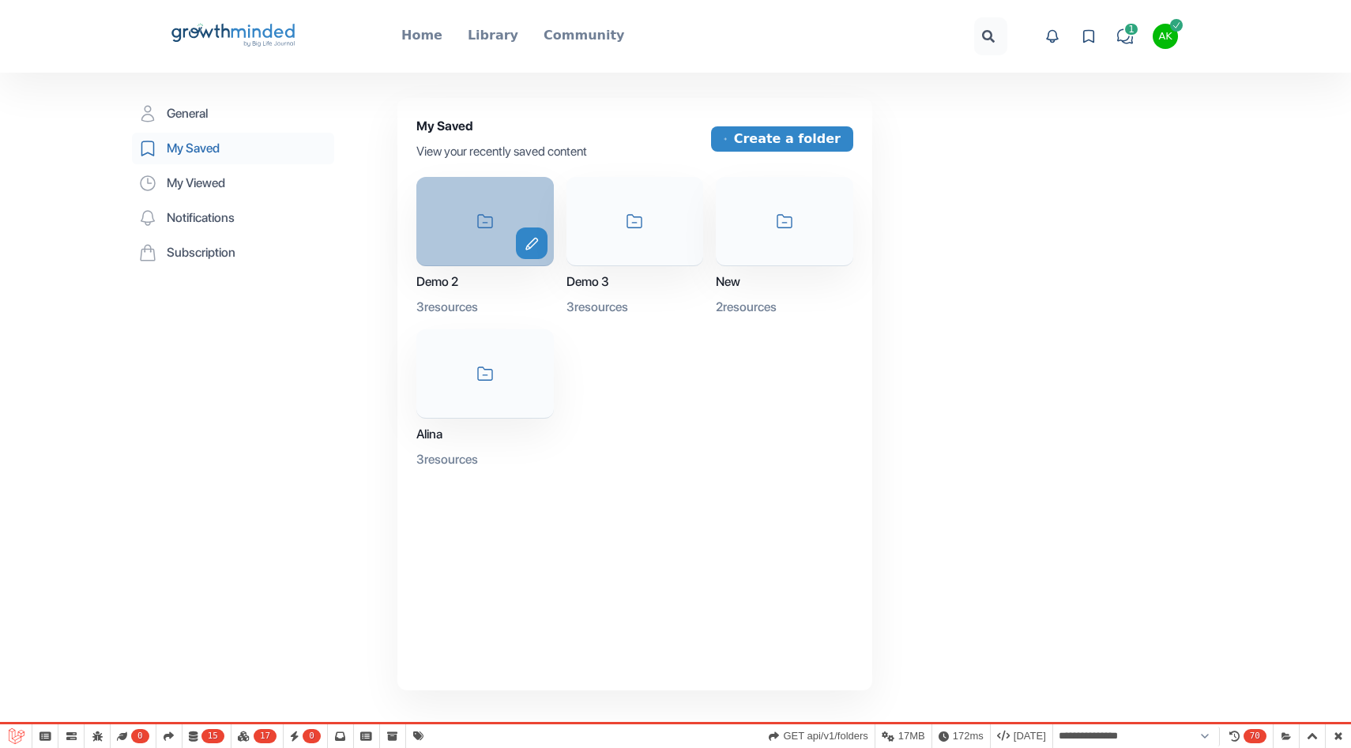
click at [474, 231] on div "icon-folder edit" at bounding box center [485, 221] width 138 height 89
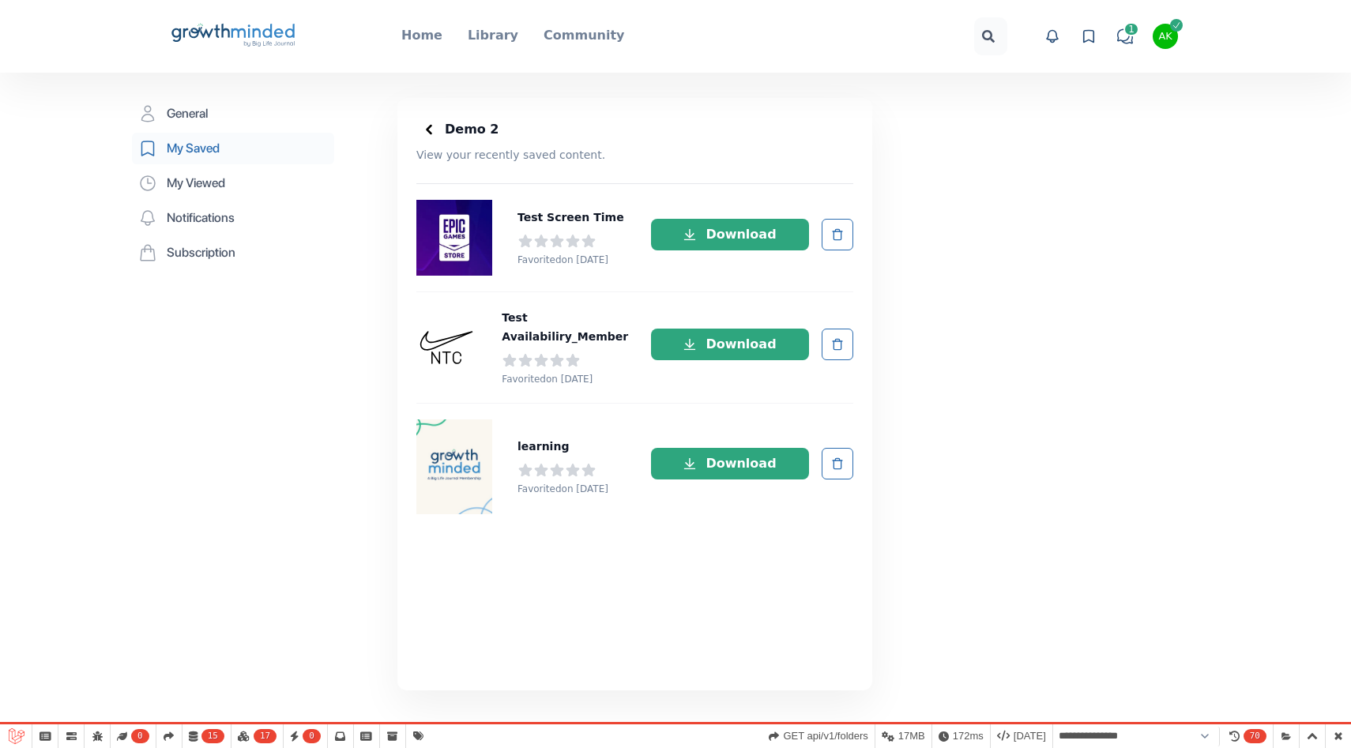
click at [428, 131] on polyline at bounding box center [430, 130] width 4 height 8
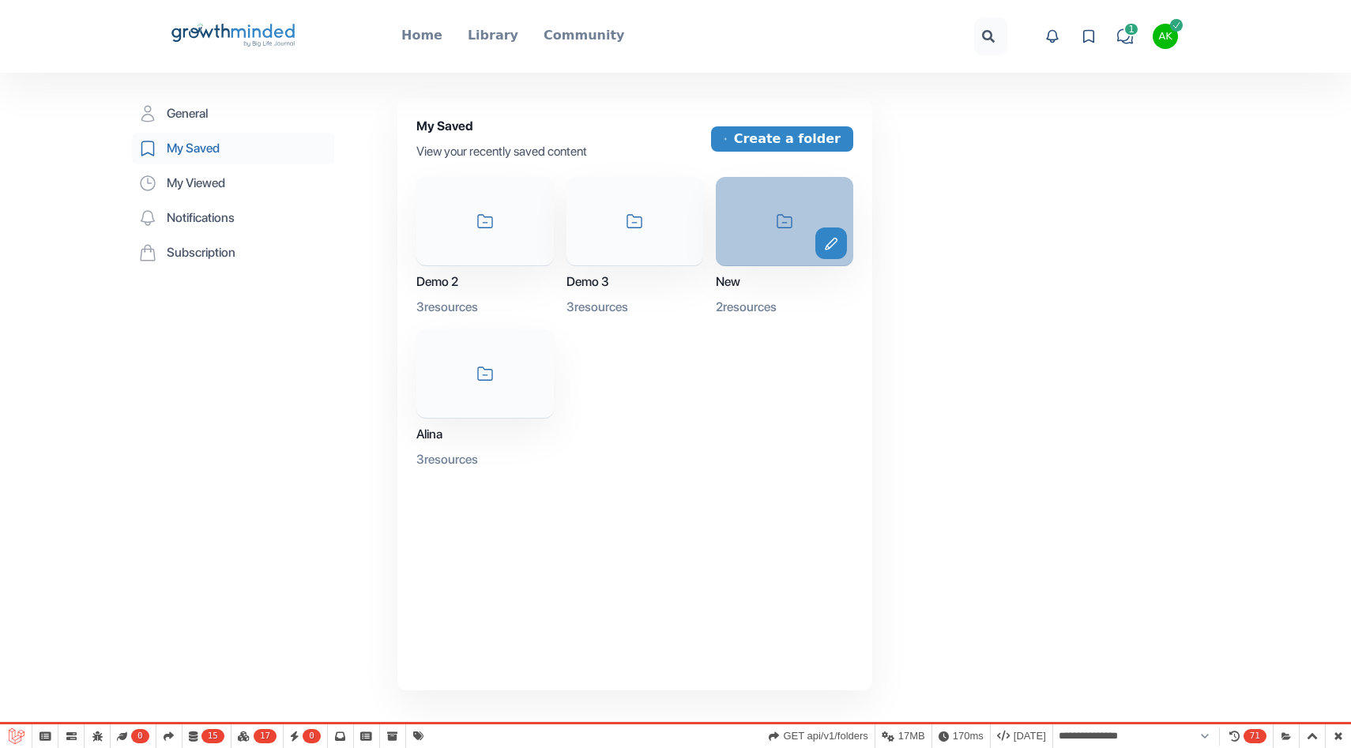
click at [736, 229] on div "icon-folder edit" at bounding box center [785, 221] width 138 height 89
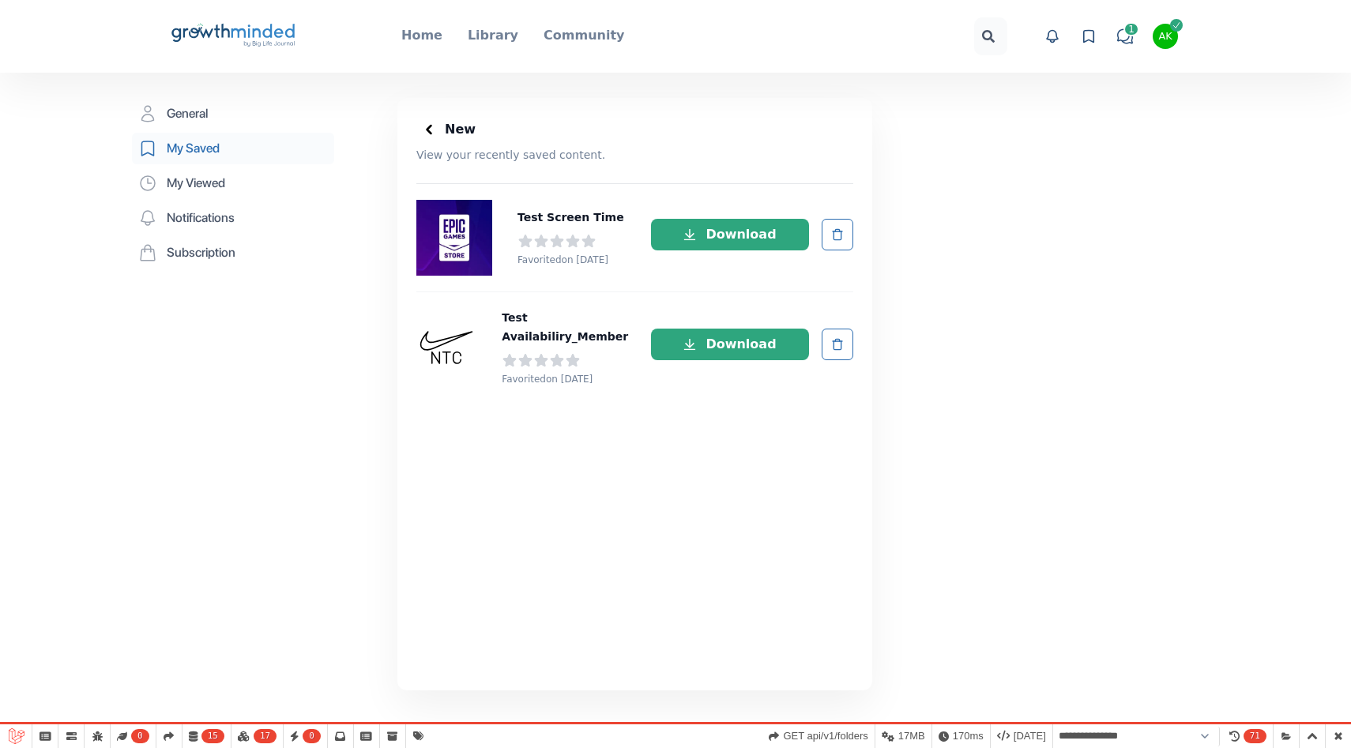
click at [438, 133] on div at bounding box center [428, 129] width 25 height 25
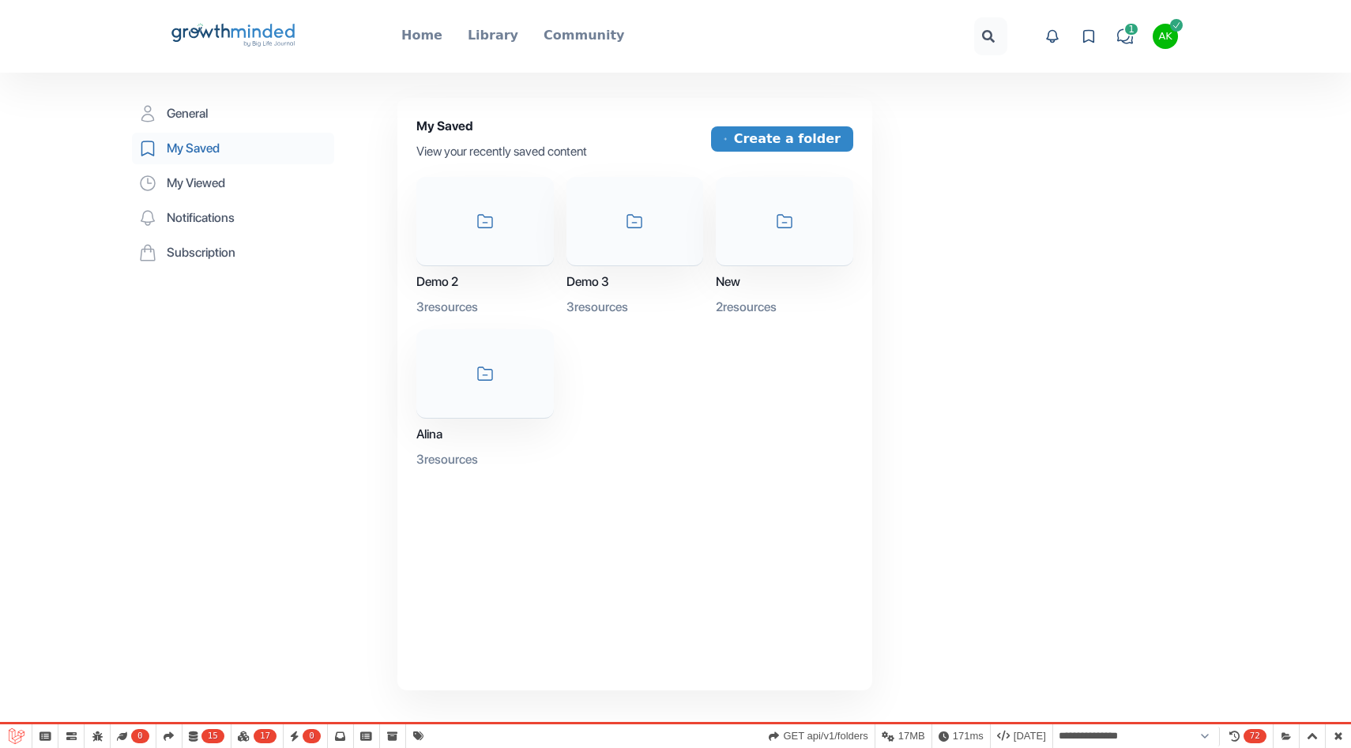
click at [268, 32] on icon "Big Life Journal GrowthMinded Logo .cls-1{fill:#1b4c76}.cls-2{fill:#294e79}.cls…" at bounding box center [233, 36] width 127 height 38
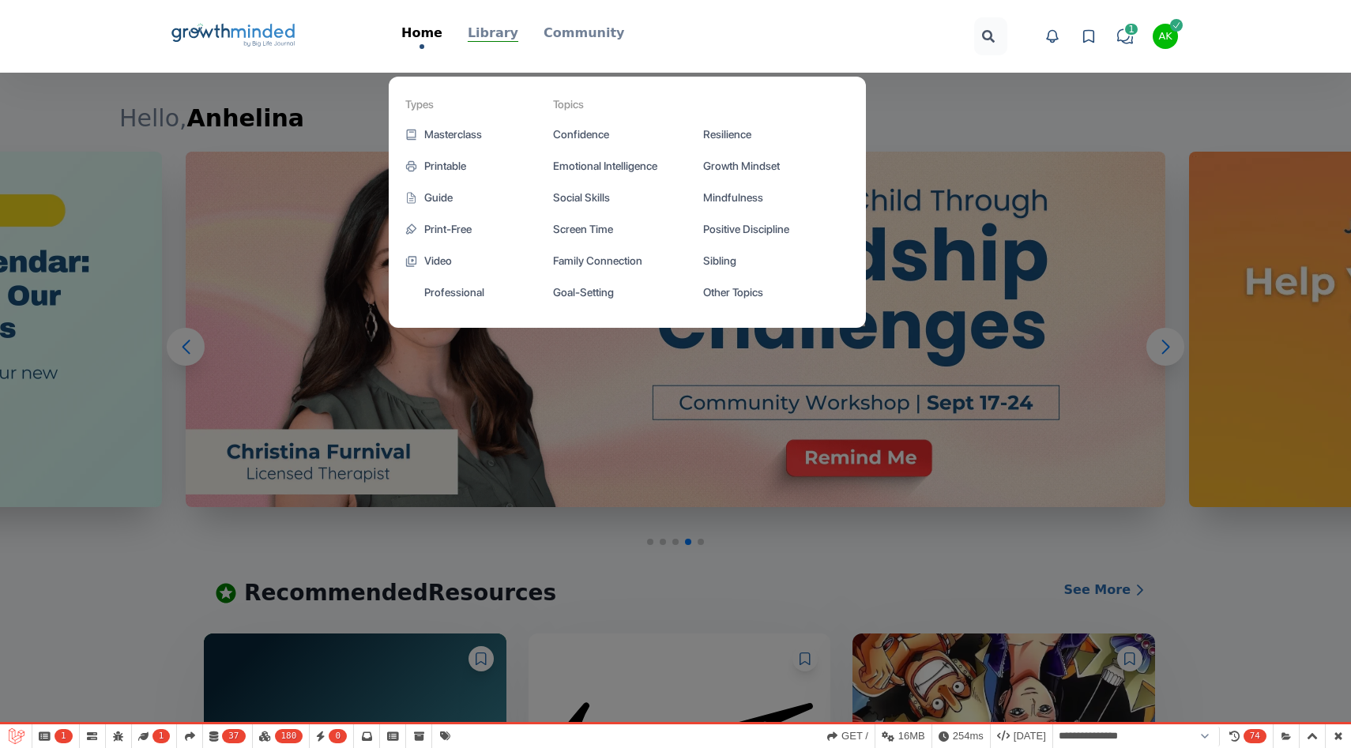
click at [507, 30] on p "Library" at bounding box center [493, 33] width 51 height 19
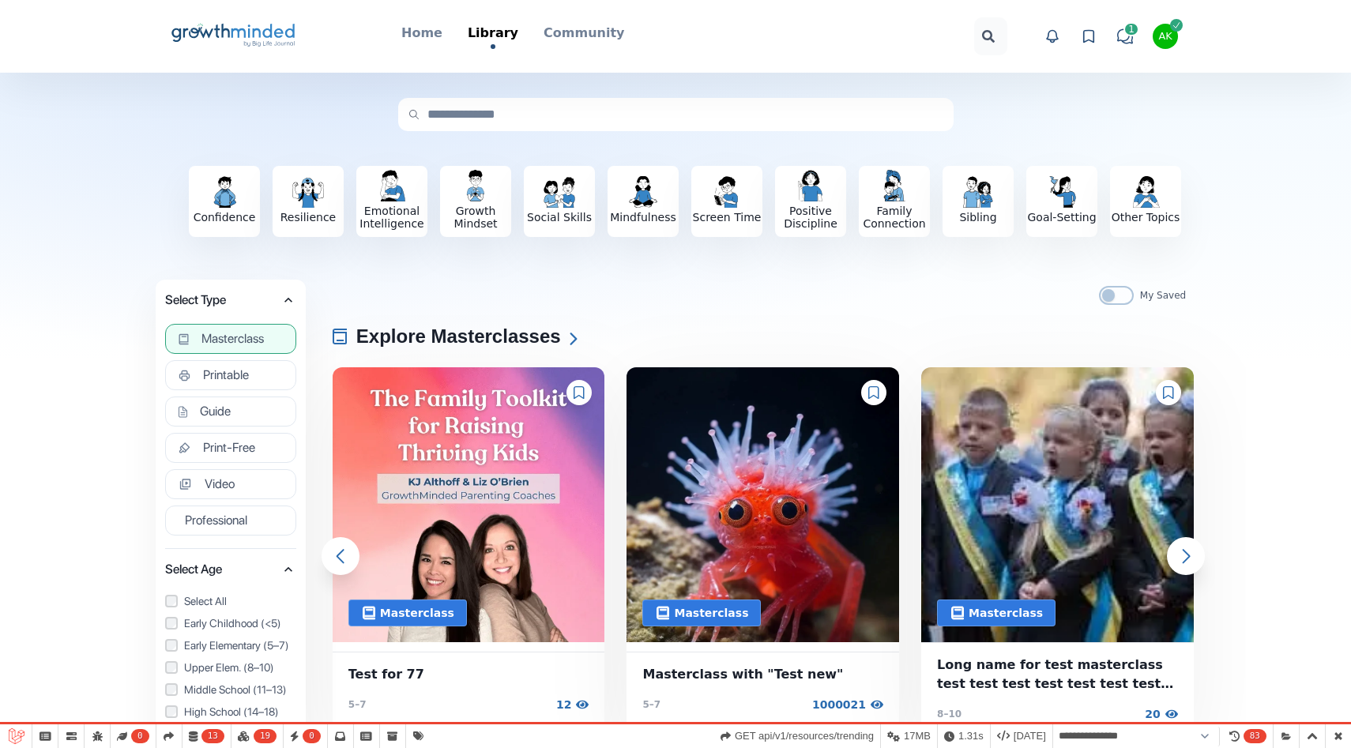
click at [268, 328] on button "Masterclass" at bounding box center [230, 339] width 131 height 30
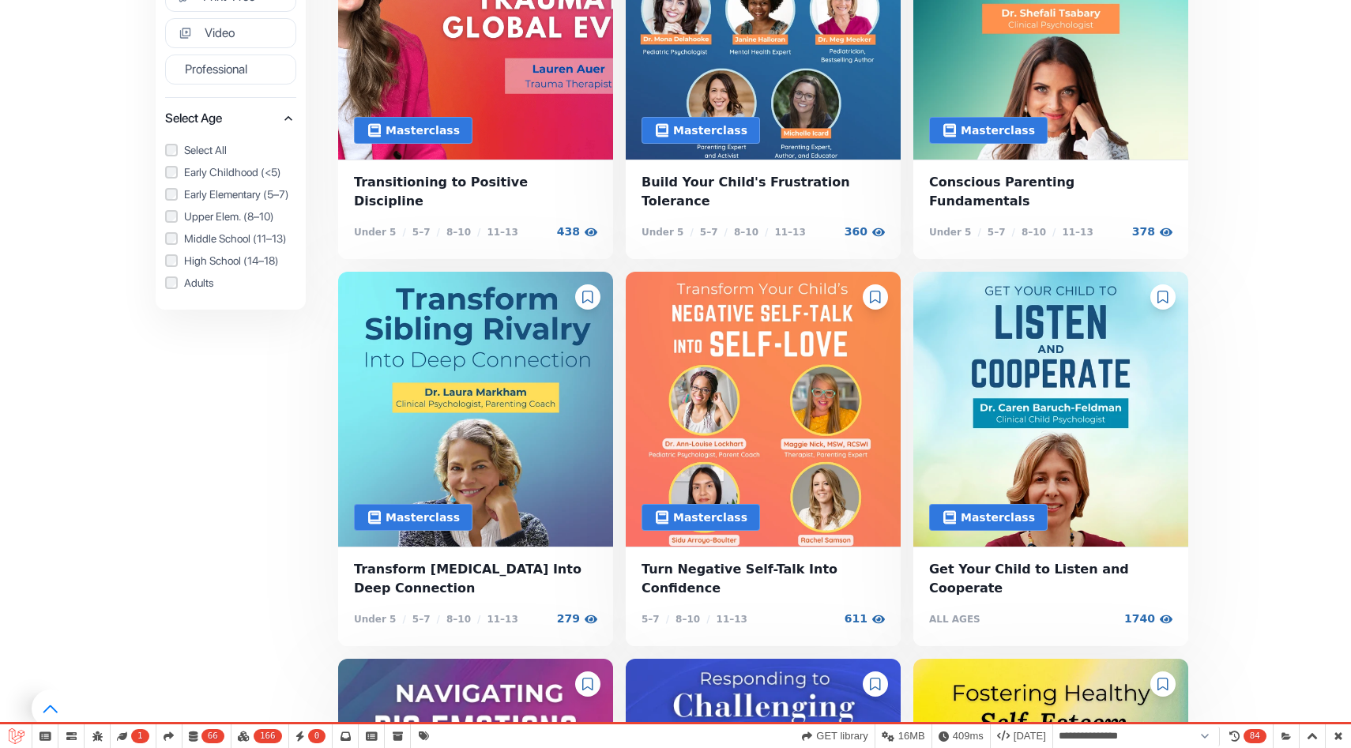
scroll to position [454, 0]
click at [584, 290] on icon at bounding box center [587, 296] width 11 height 13
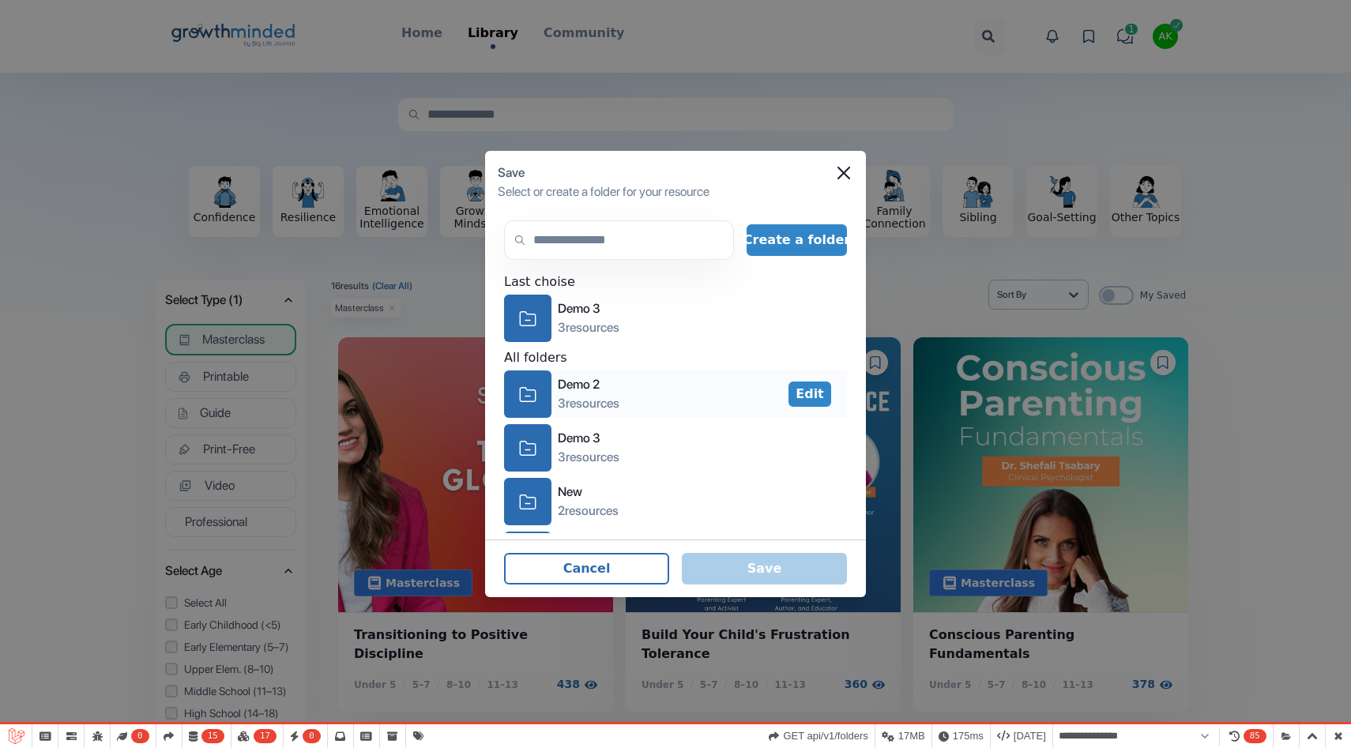
click at [545, 384] on div "icon-folder" at bounding box center [527, 394] width 47 height 47
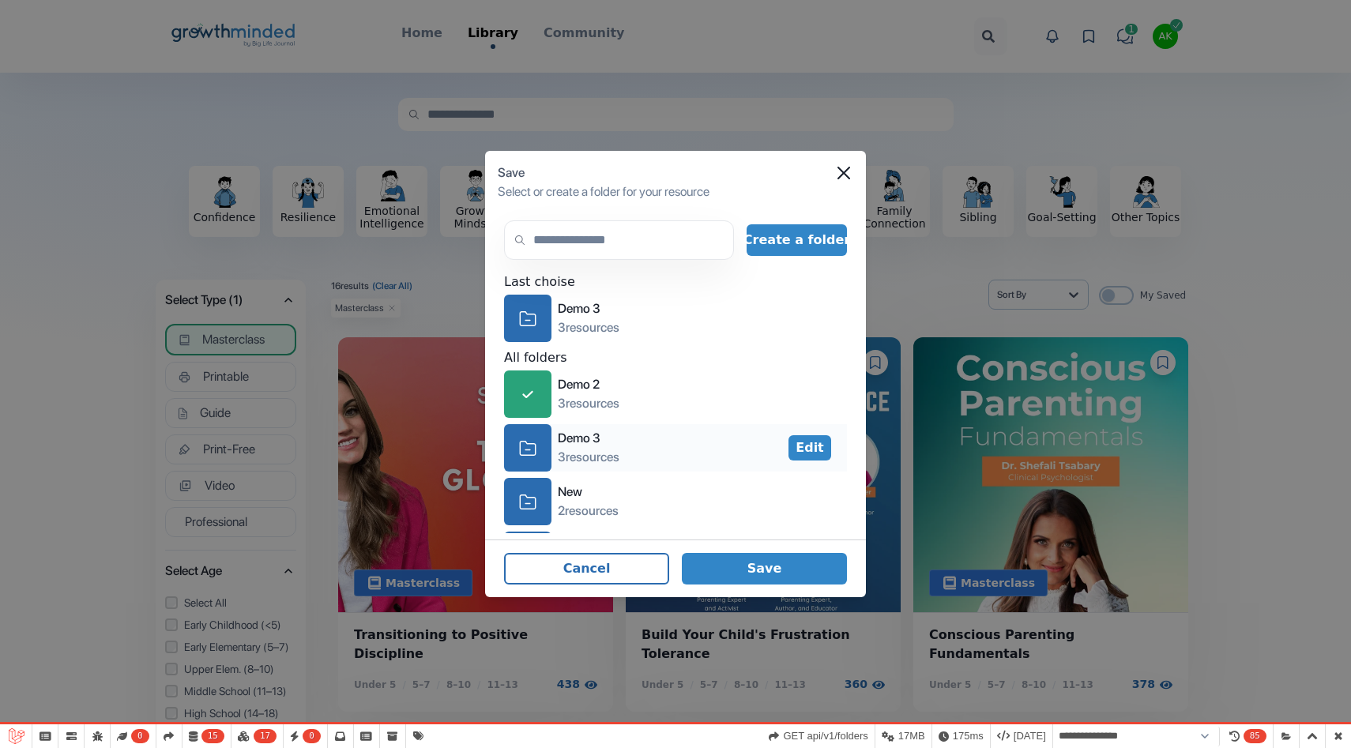
click at [545, 443] on div "icon-folder" at bounding box center [527, 447] width 47 height 47
click at [545, 492] on div "icon-folder" at bounding box center [527, 501] width 47 height 47
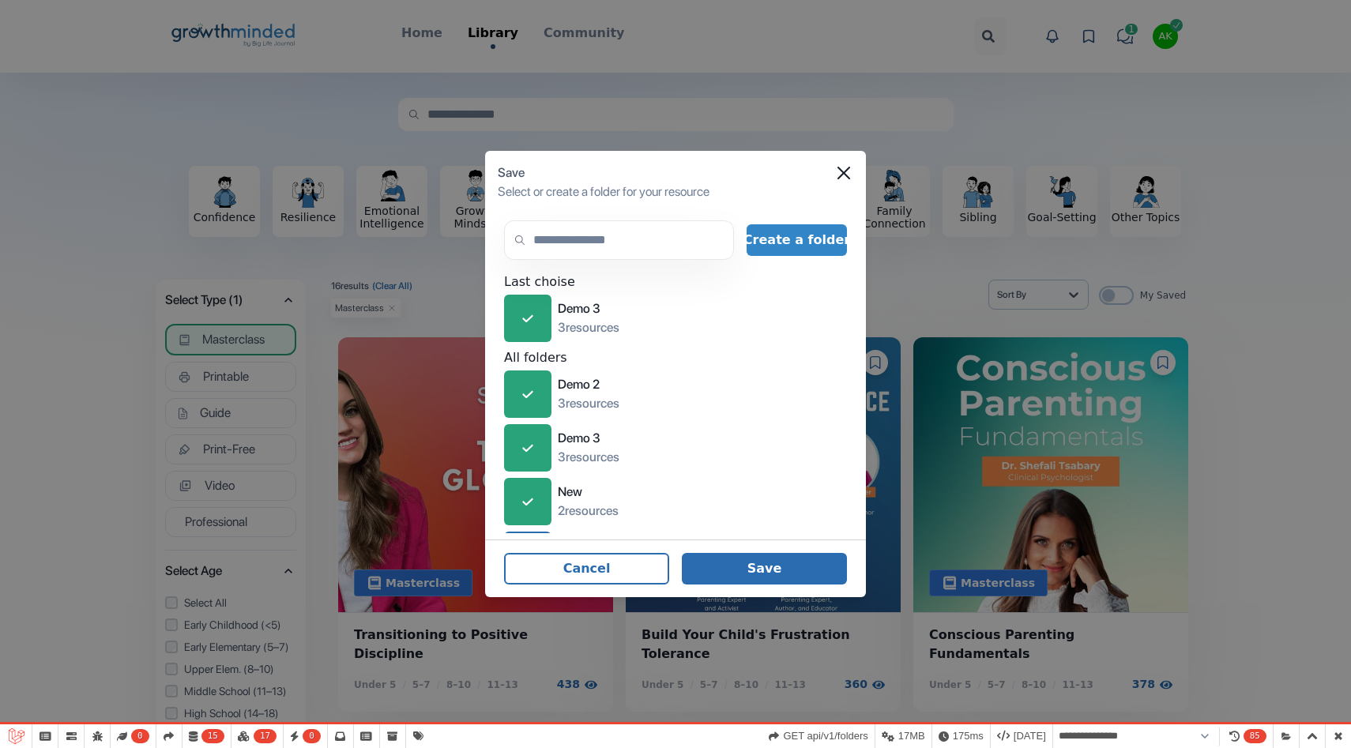
click at [752, 555] on button "Save" at bounding box center [764, 569] width 165 height 32
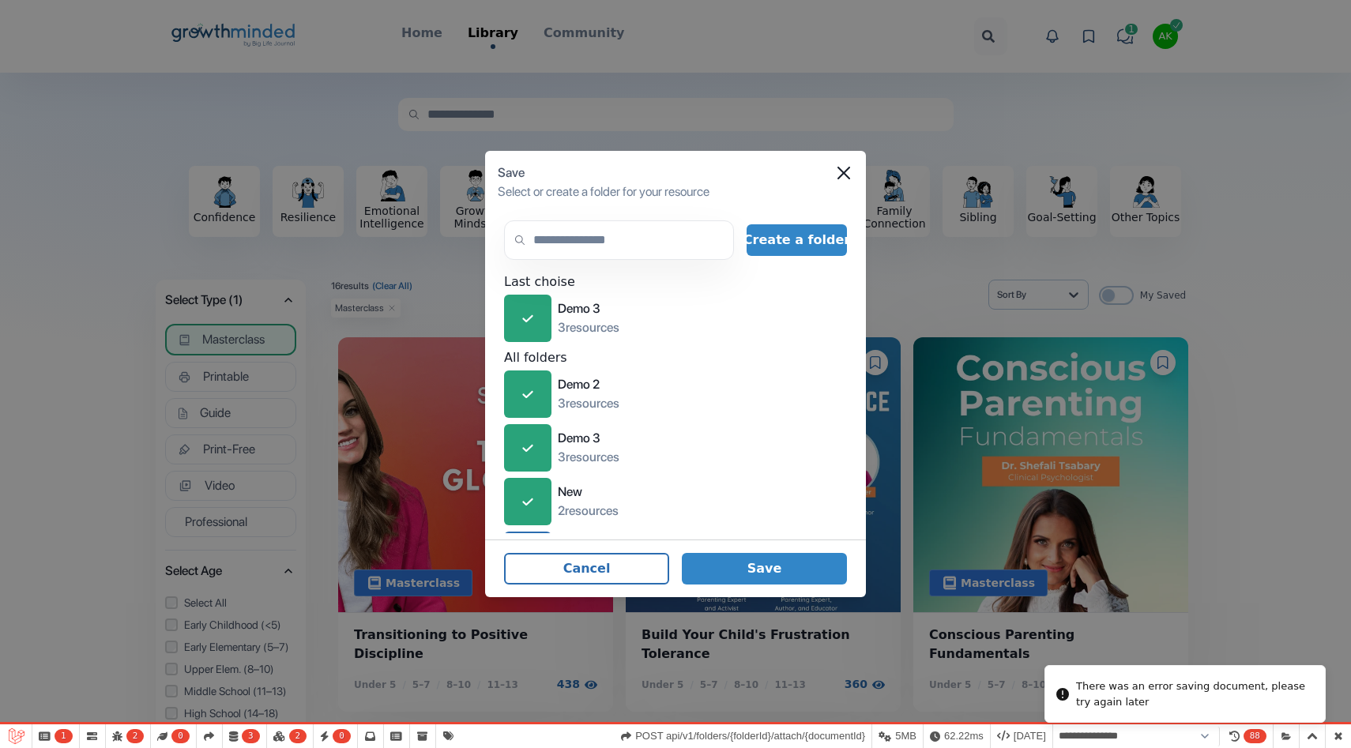
click at [848, 166] on div "Save" at bounding box center [676, 173] width 356 height 19
click at [847, 178] on icon "Close" at bounding box center [844, 173] width 13 height 13
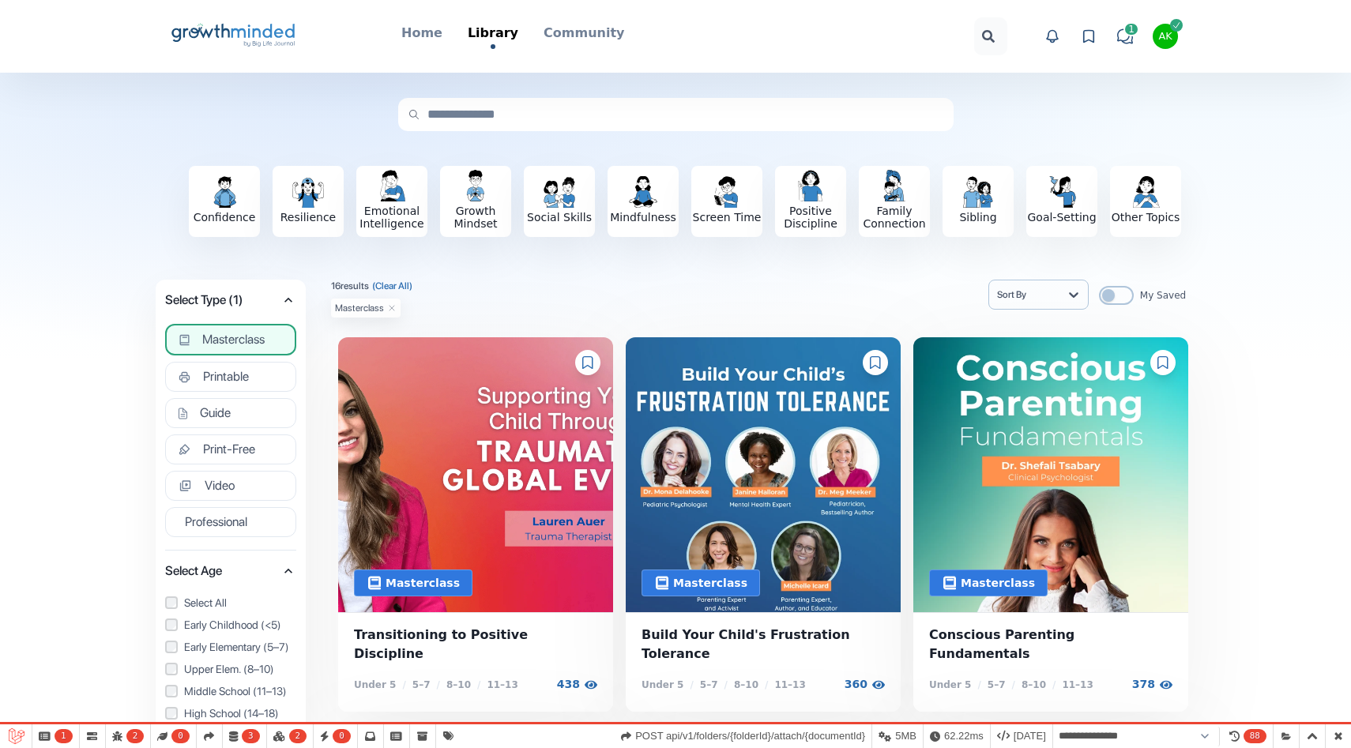
click at [1155, 43] on span "AK" at bounding box center [1165, 36] width 25 height 25
click at [1091, 160] on button "Logout" at bounding box center [1106, 170] width 152 height 28
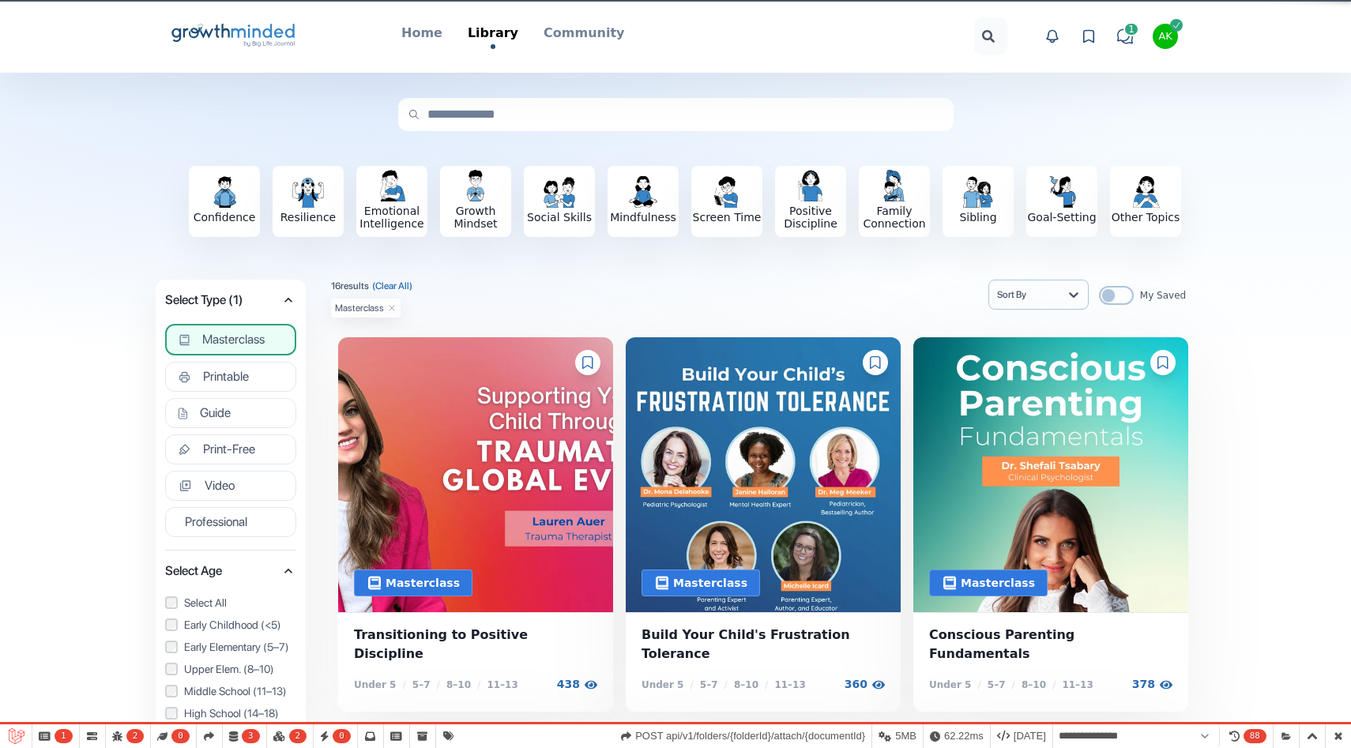
select select "**********"
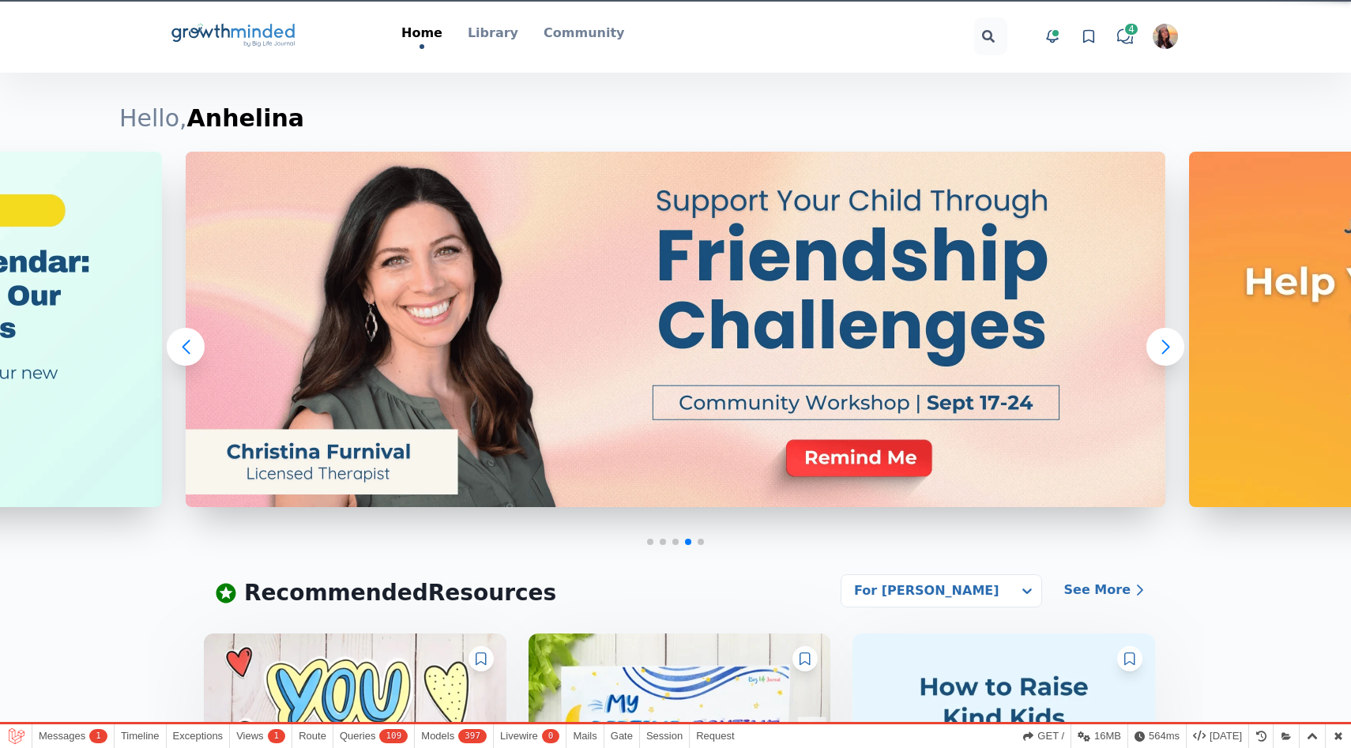
select select "**********"
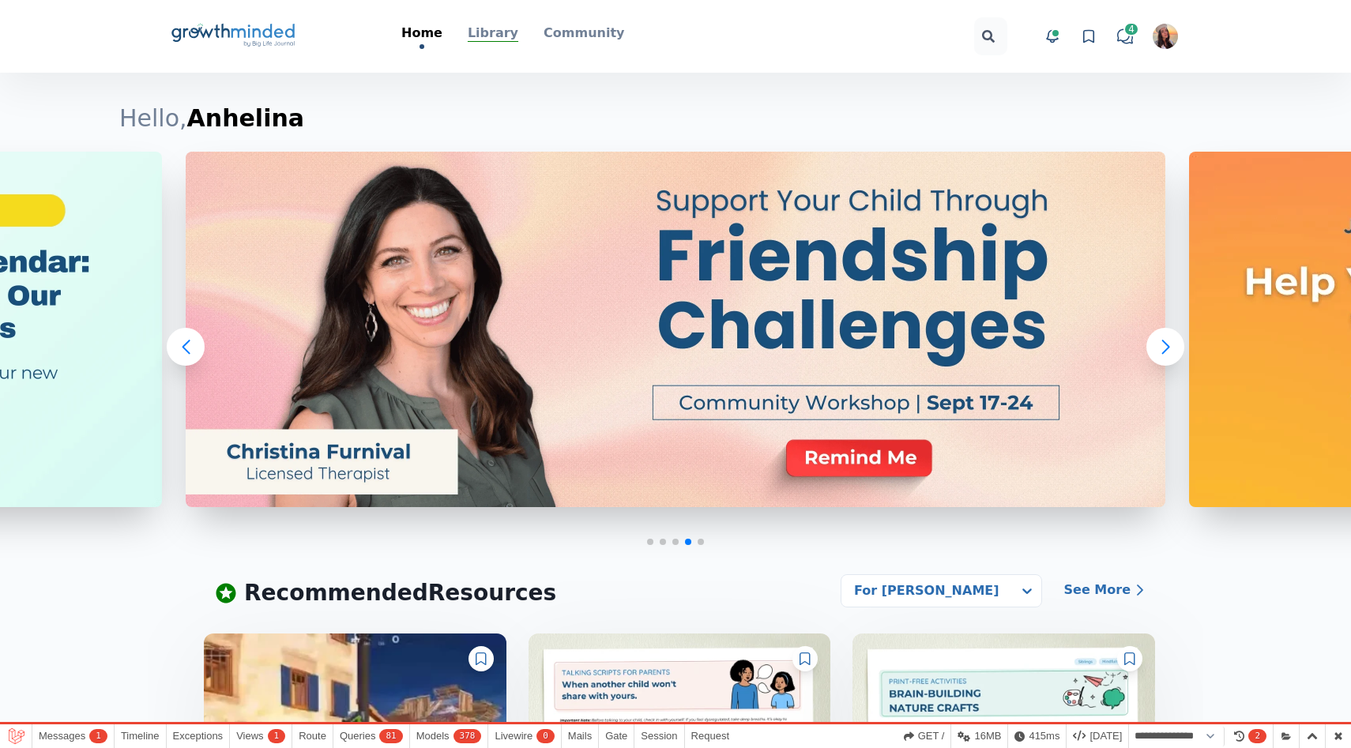
click at [503, 36] on p "Library" at bounding box center [493, 33] width 51 height 19
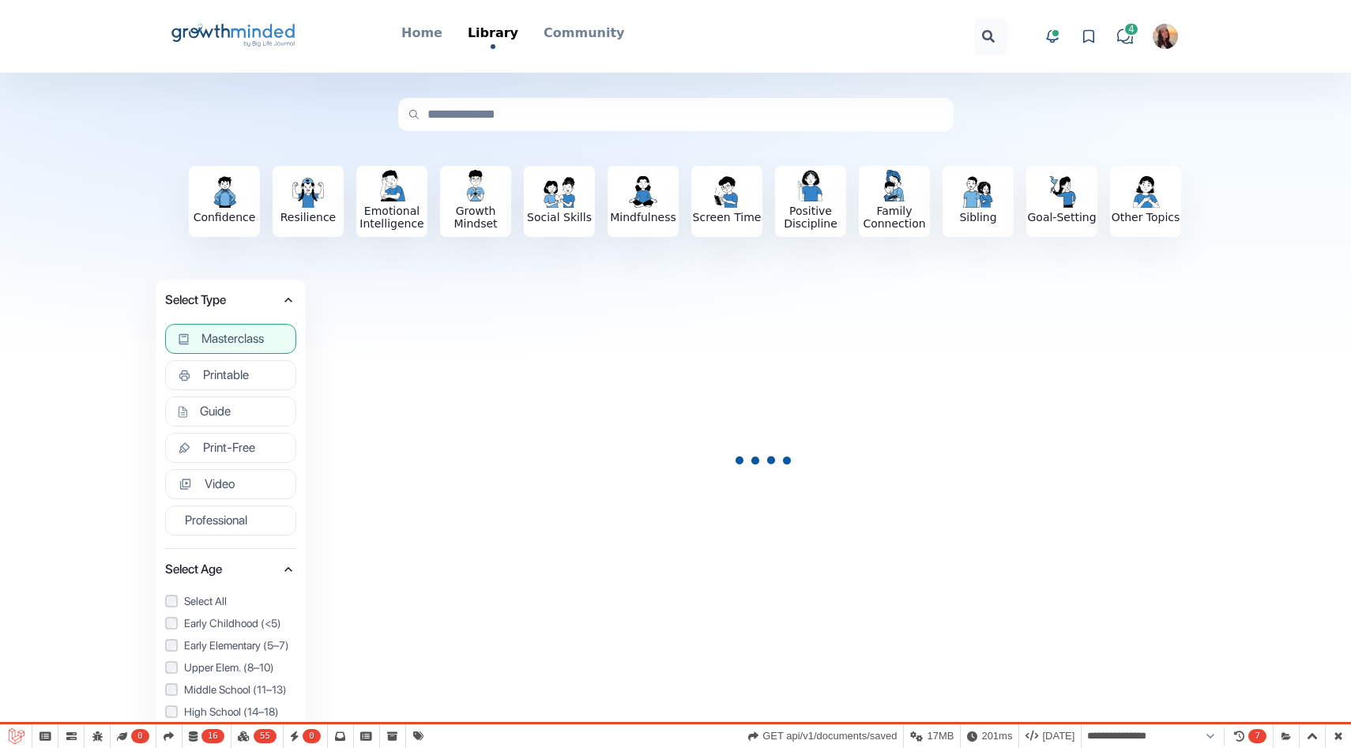
click at [240, 339] on span "Masterclass" at bounding box center [233, 339] width 62 height 16
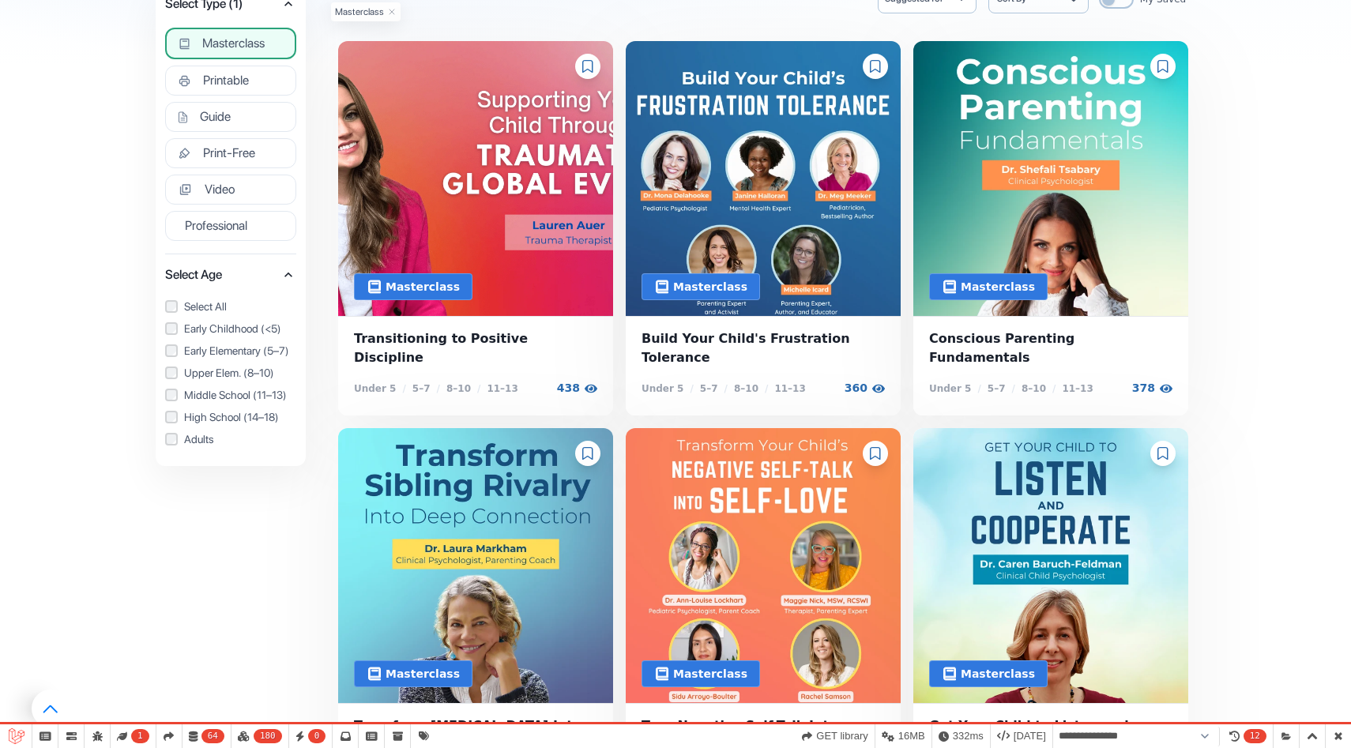
scroll to position [437, 0]
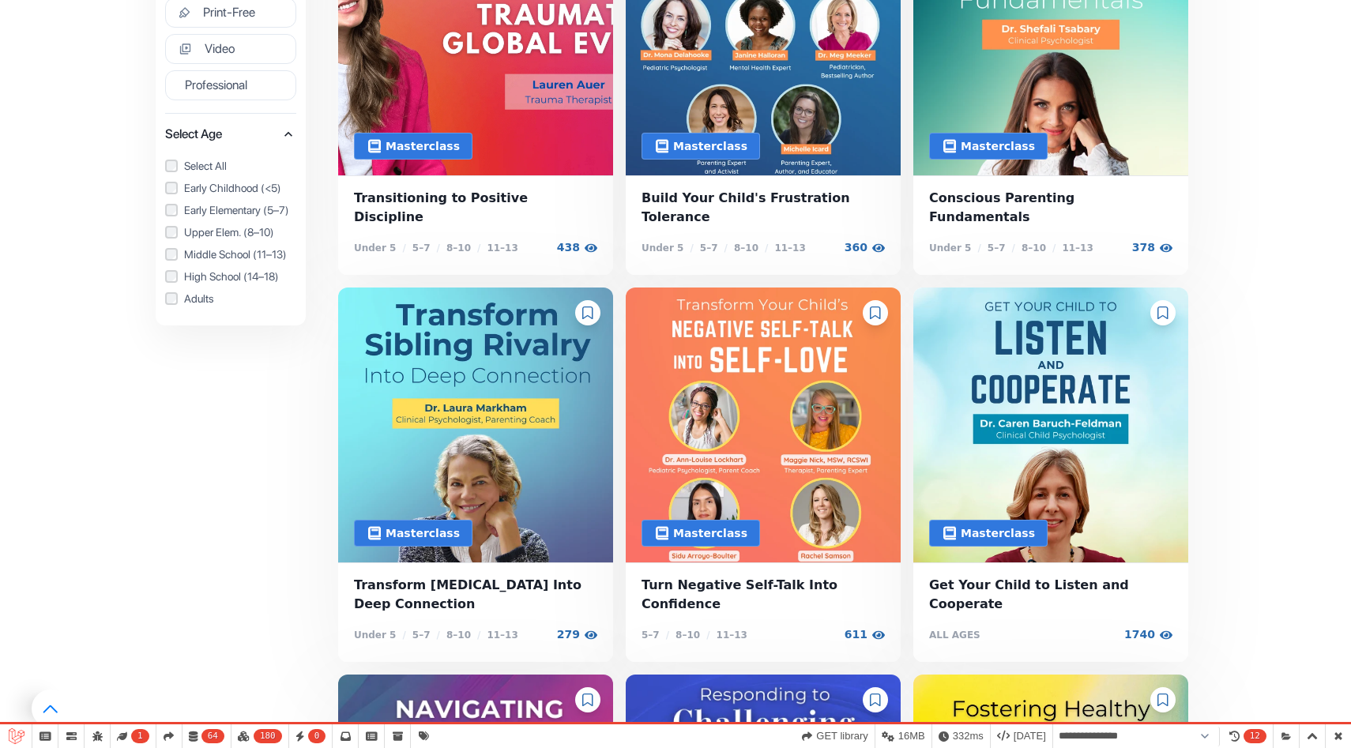
click at [401, 576] on span "Transform Sibling Rivalry Into Deep Connection" at bounding box center [475, 595] width 243 height 38
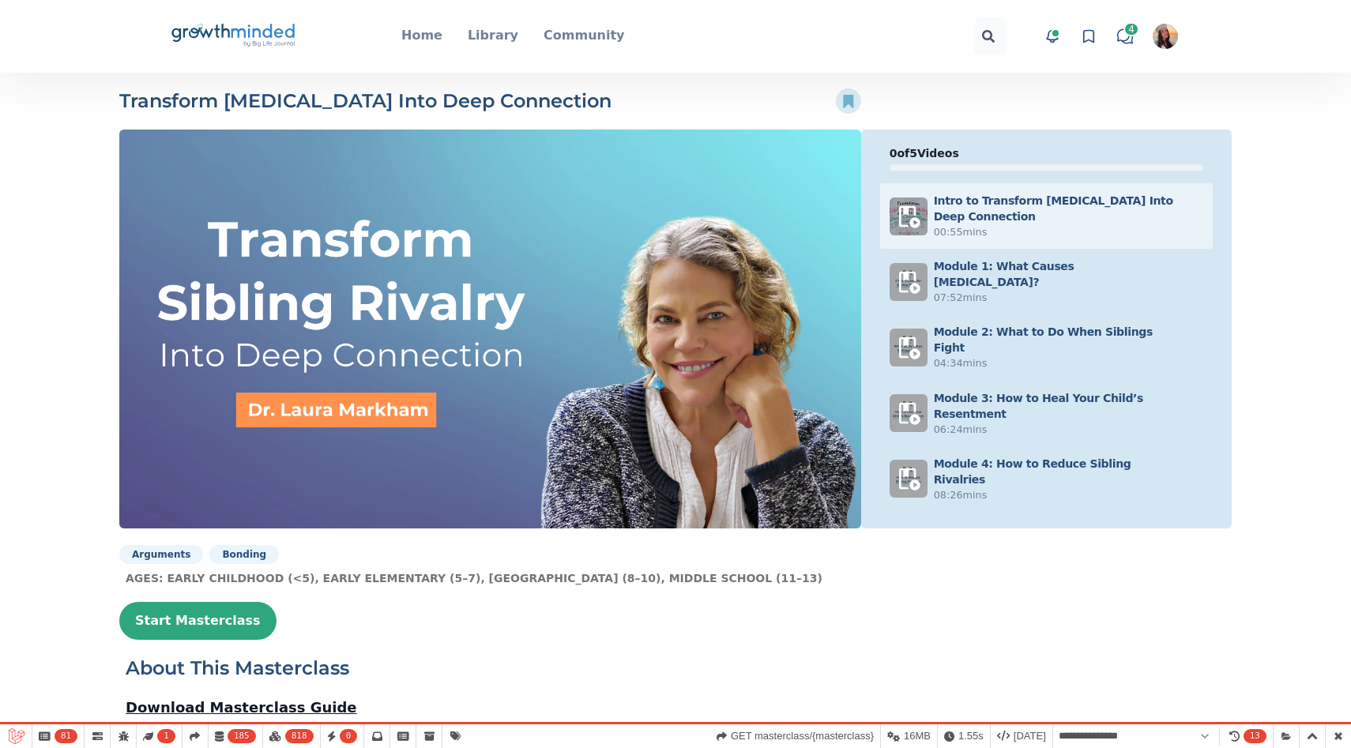
click at [417, 92] on h2 "Transform Sibling Rivalry Into Deep Connection" at bounding box center [365, 101] width 492 height 25
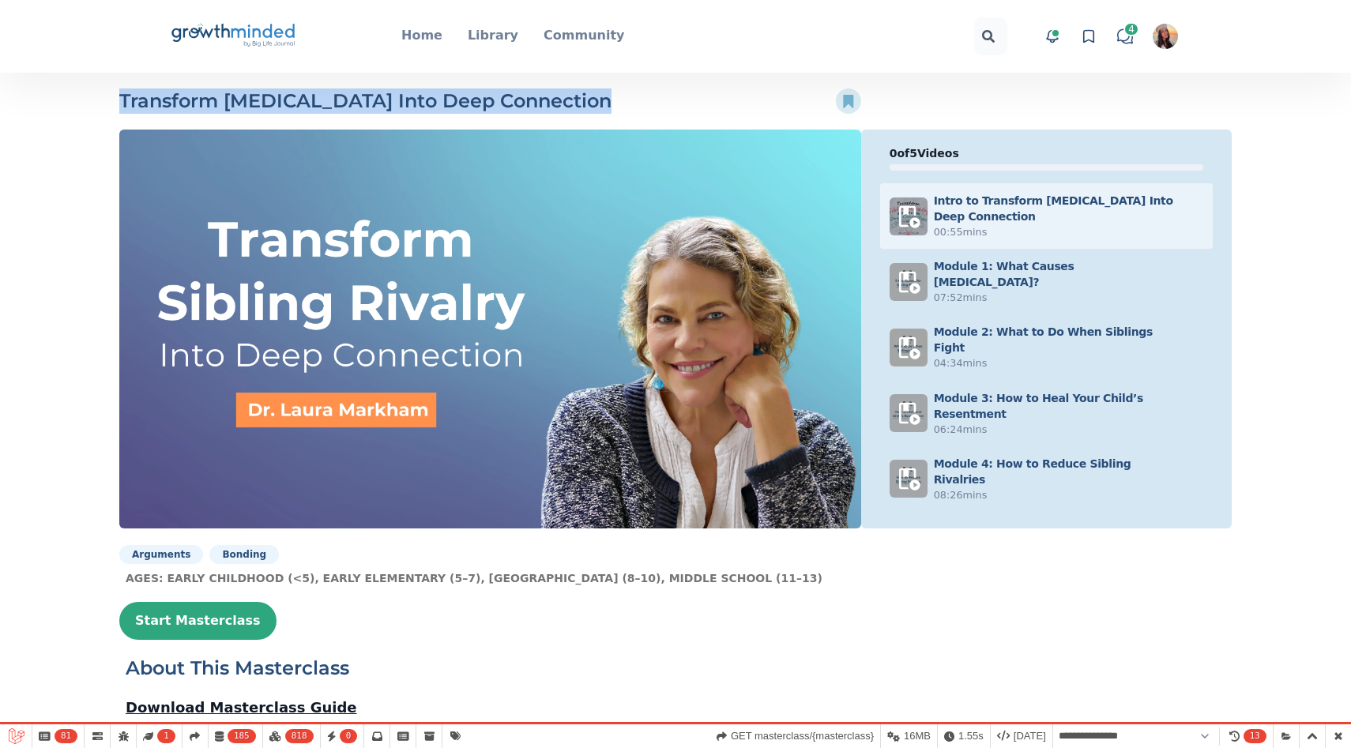
click at [417, 92] on h2 "Transform Sibling Rivalry Into Deep Connection" at bounding box center [365, 101] width 492 height 25
copy div "Transform Sibling Rivalry Into Deep Connection favorite-icon"
click at [204, 47] on icon "Big Life Journal GrowthMinded Logo .cls-1{fill:#1b4c76}.cls-2{fill:#294e79}.cls…" at bounding box center [233, 36] width 127 height 38
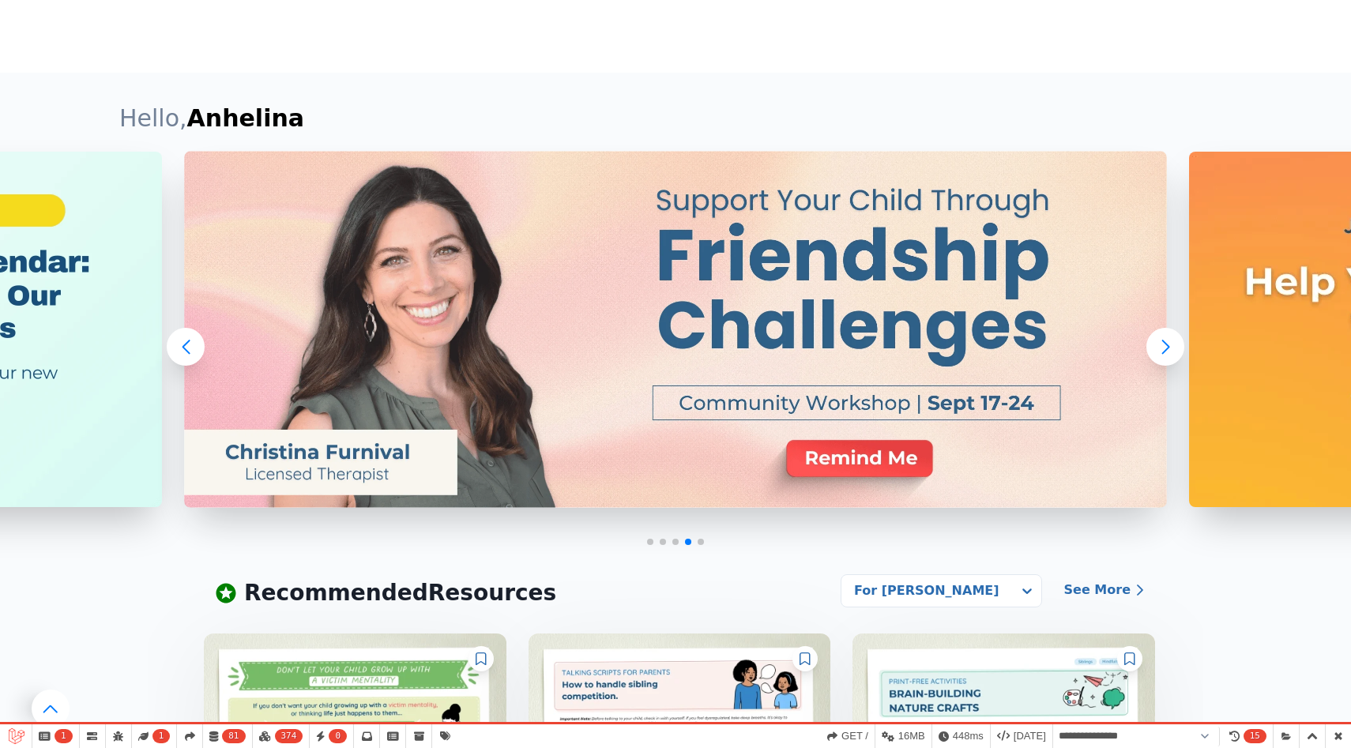
scroll to position [437, 0]
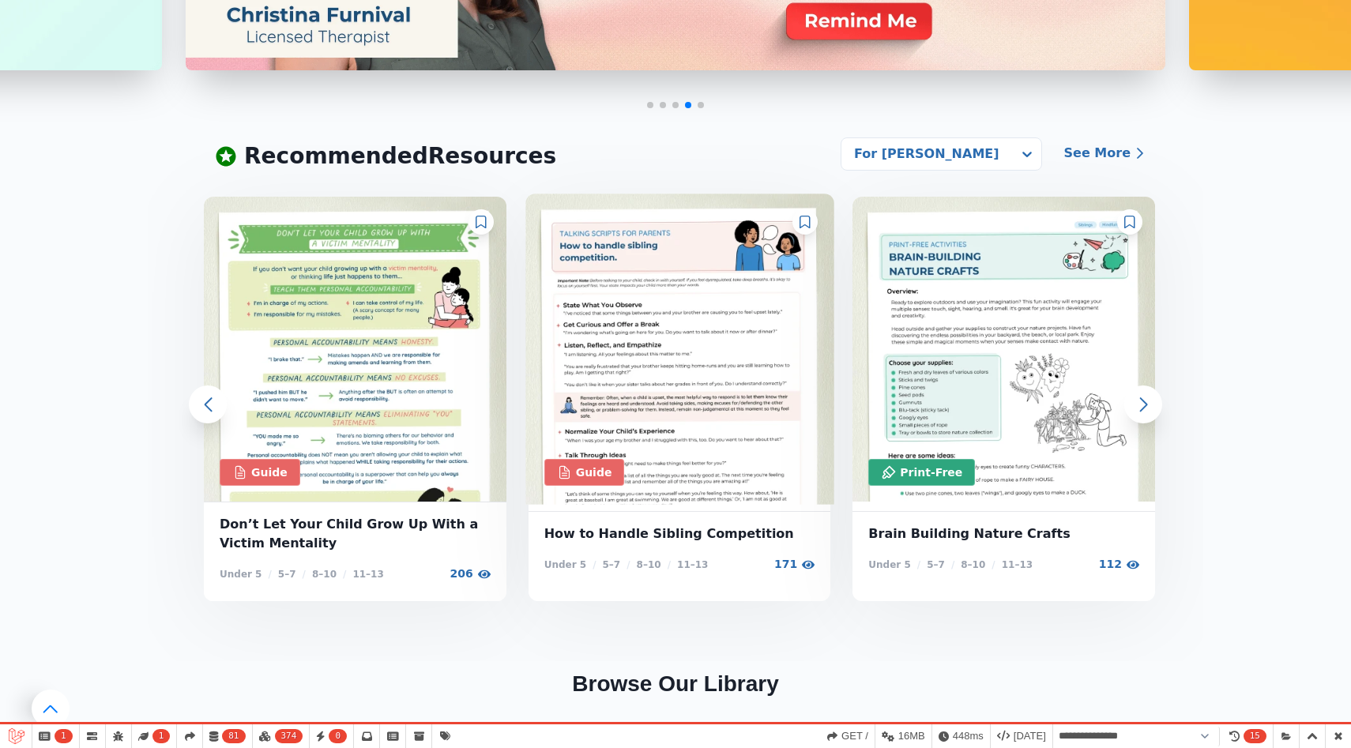
click at [652, 302] on img at bounding box center [680, 349] width 308 height 311
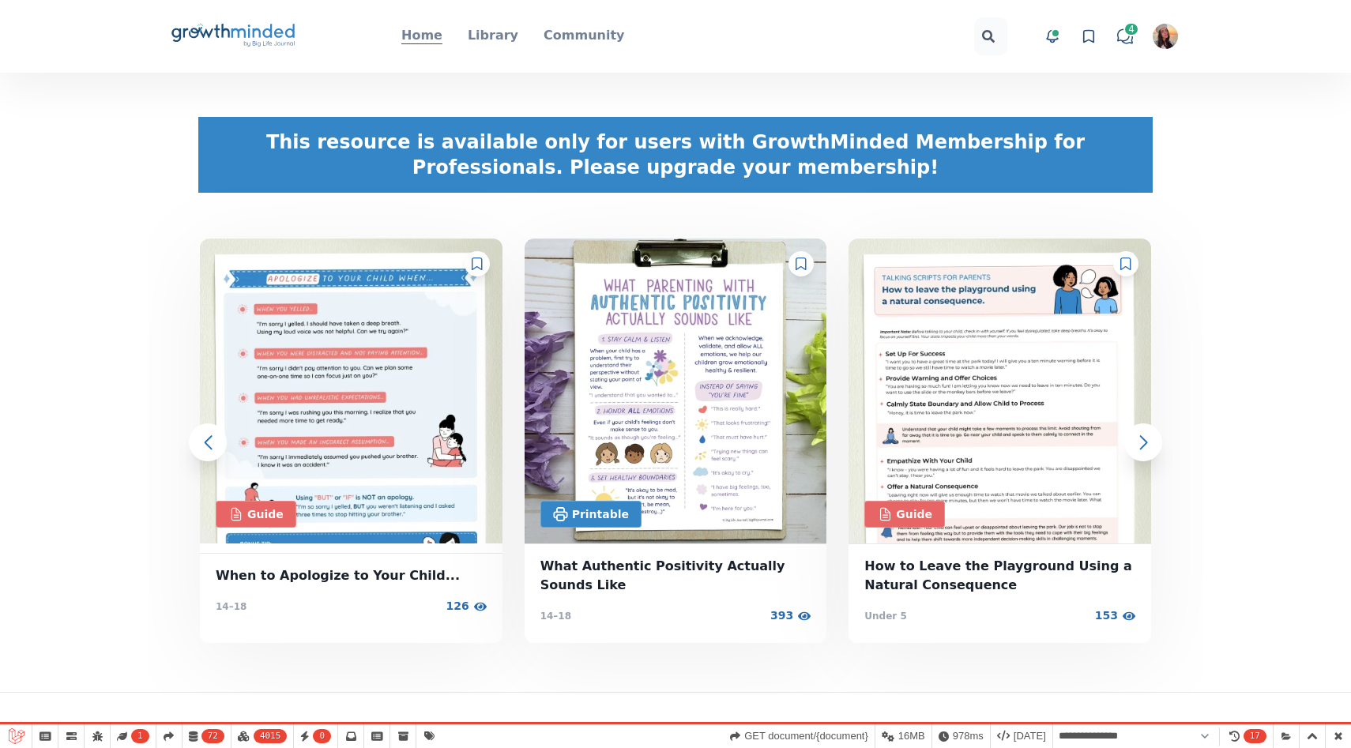
click at [424, 37] on p "Home" at bounding box center [421, 35] width 41 height 19
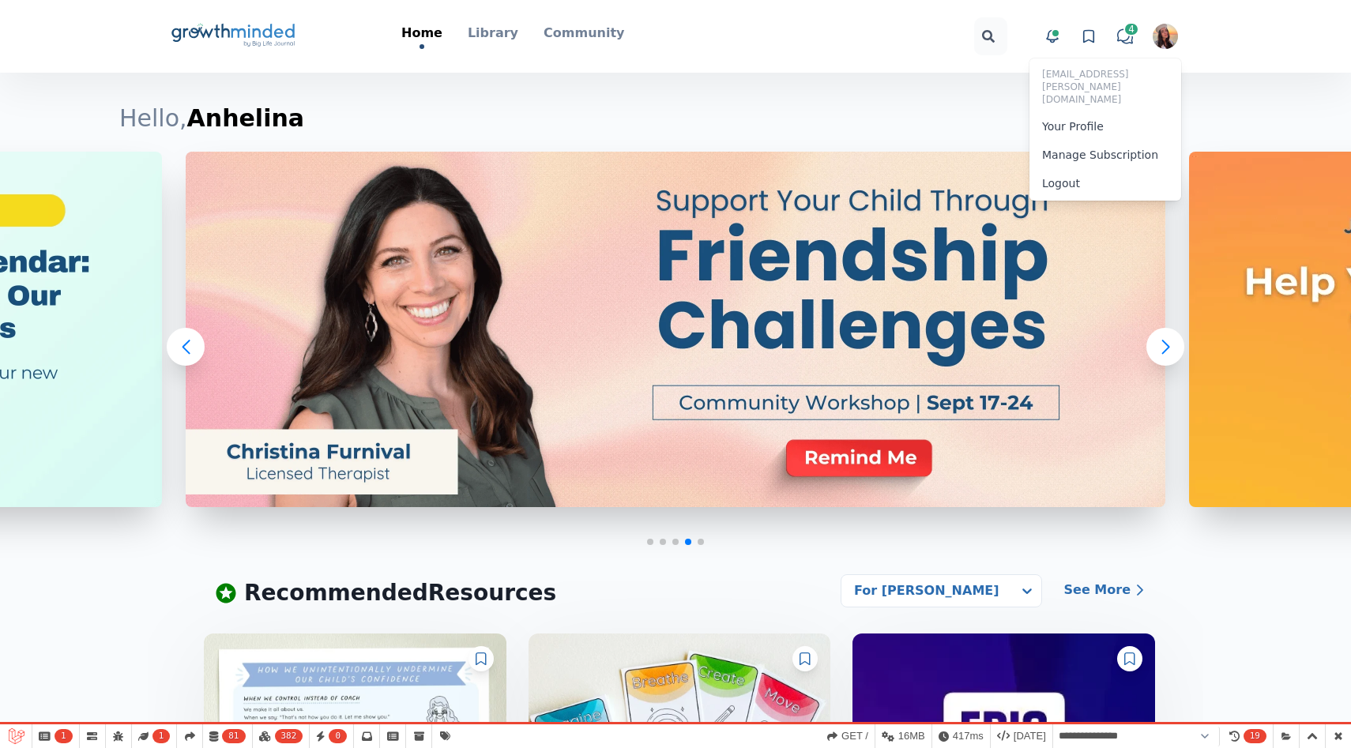
click at [839, 33] on div at bounding box center [863, 36] width 290 height 38
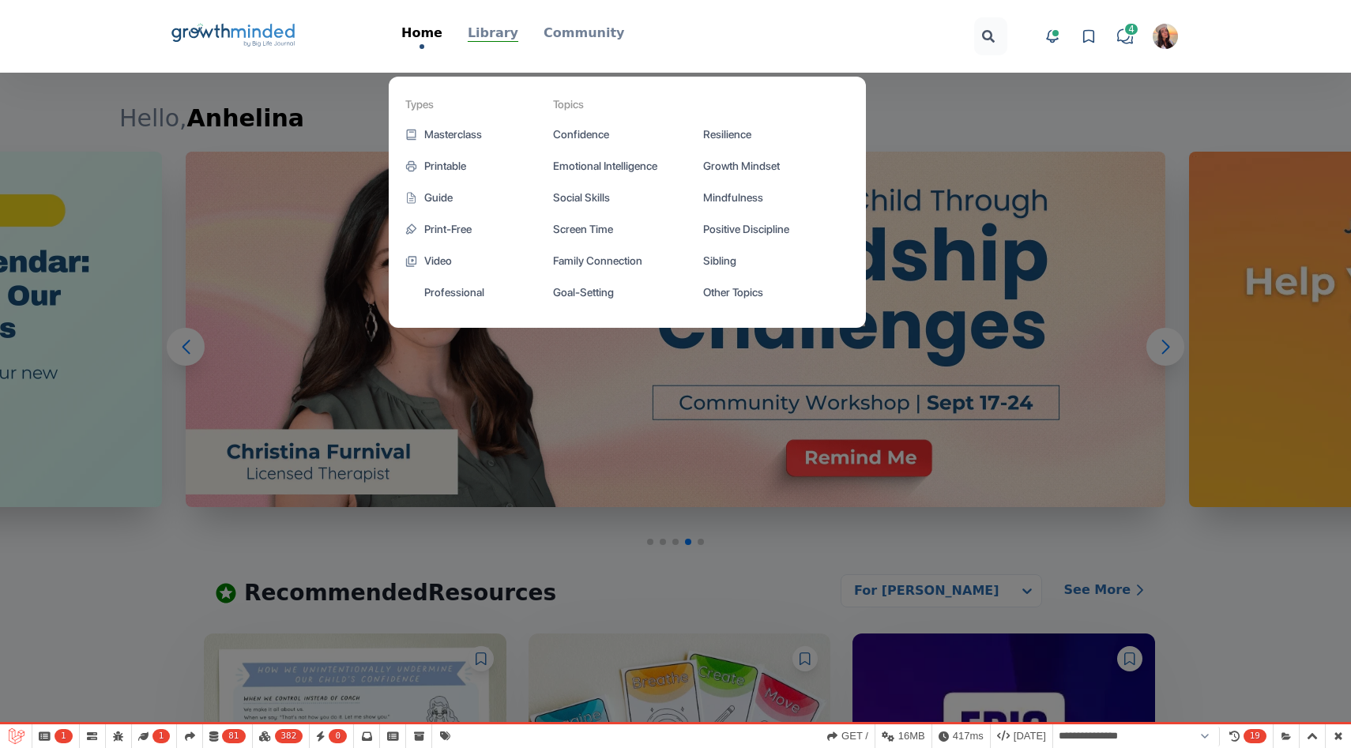
click at [507, 30] on p "Library" at bounding box center [493, 33] width 51 height 19
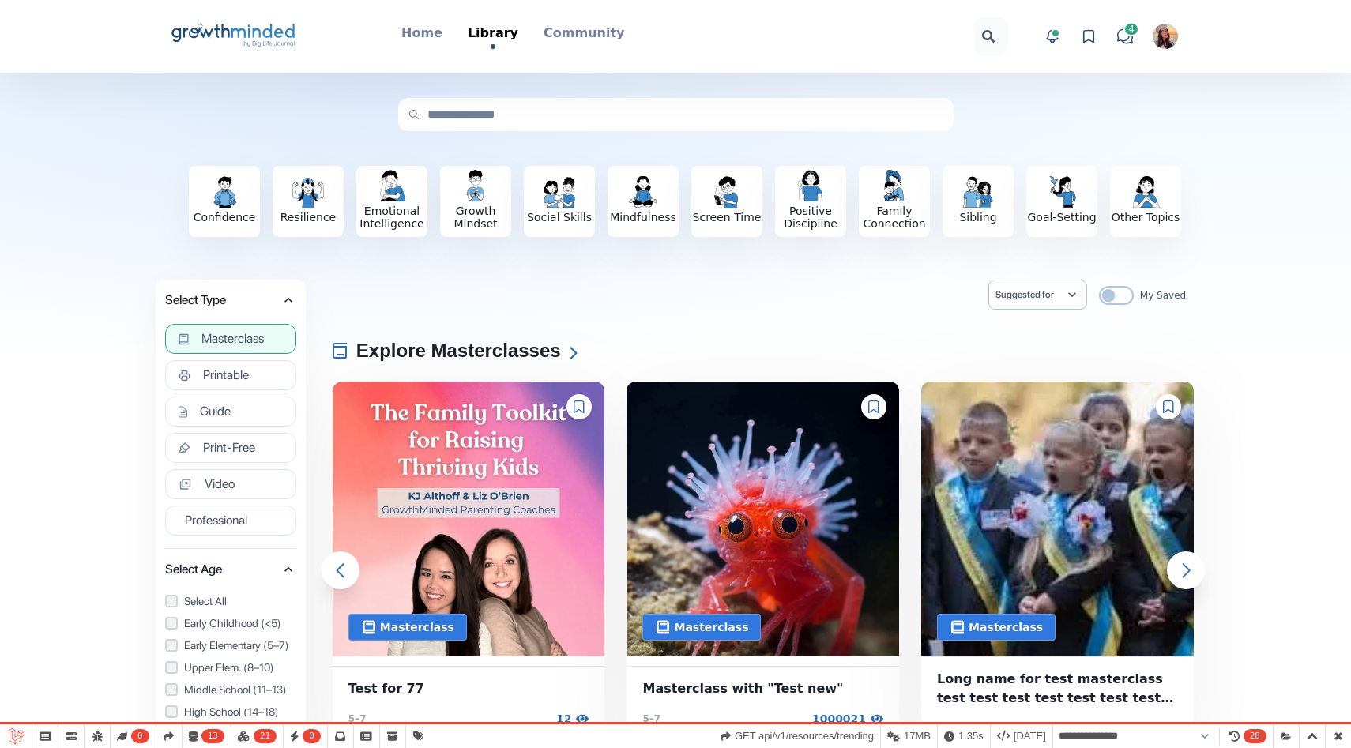
click at [249, 331] on span "Masterclass" at bounding box center [233, 339] width 62 height 16
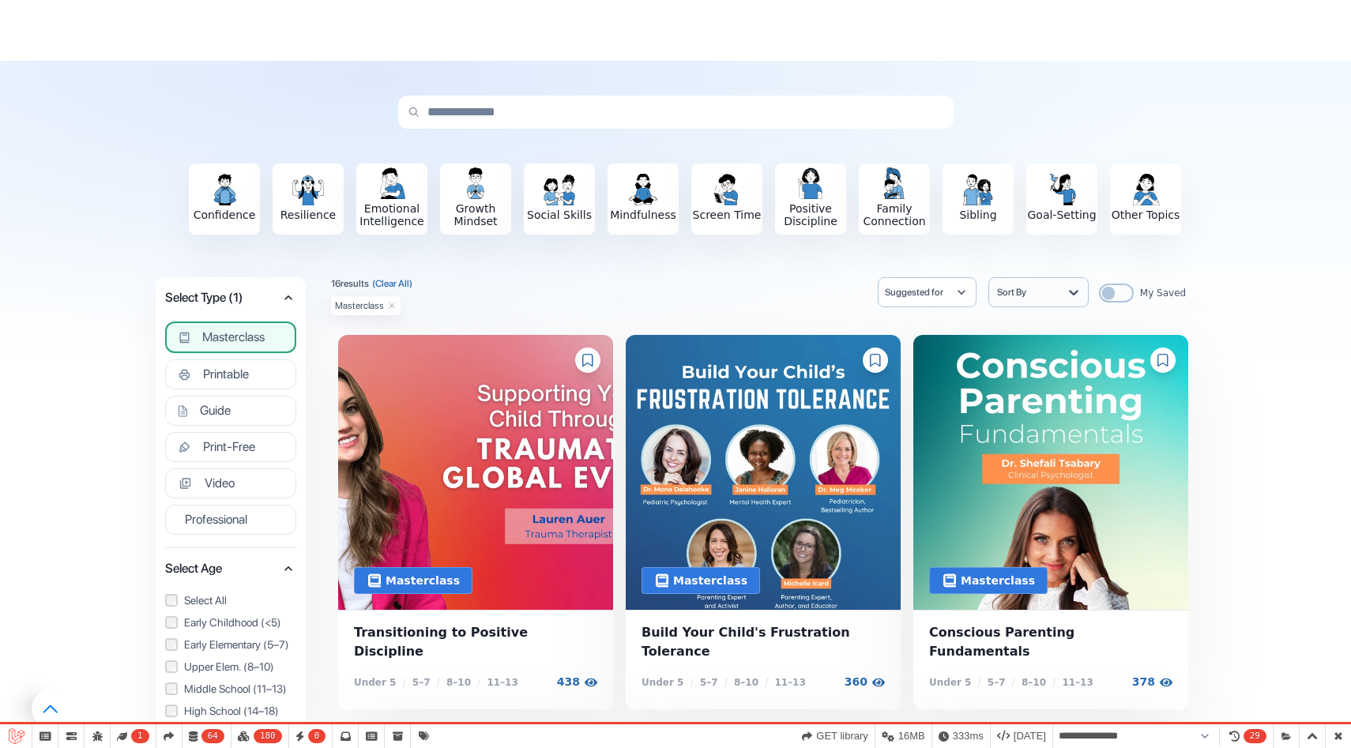
scroll to position [406, 0]
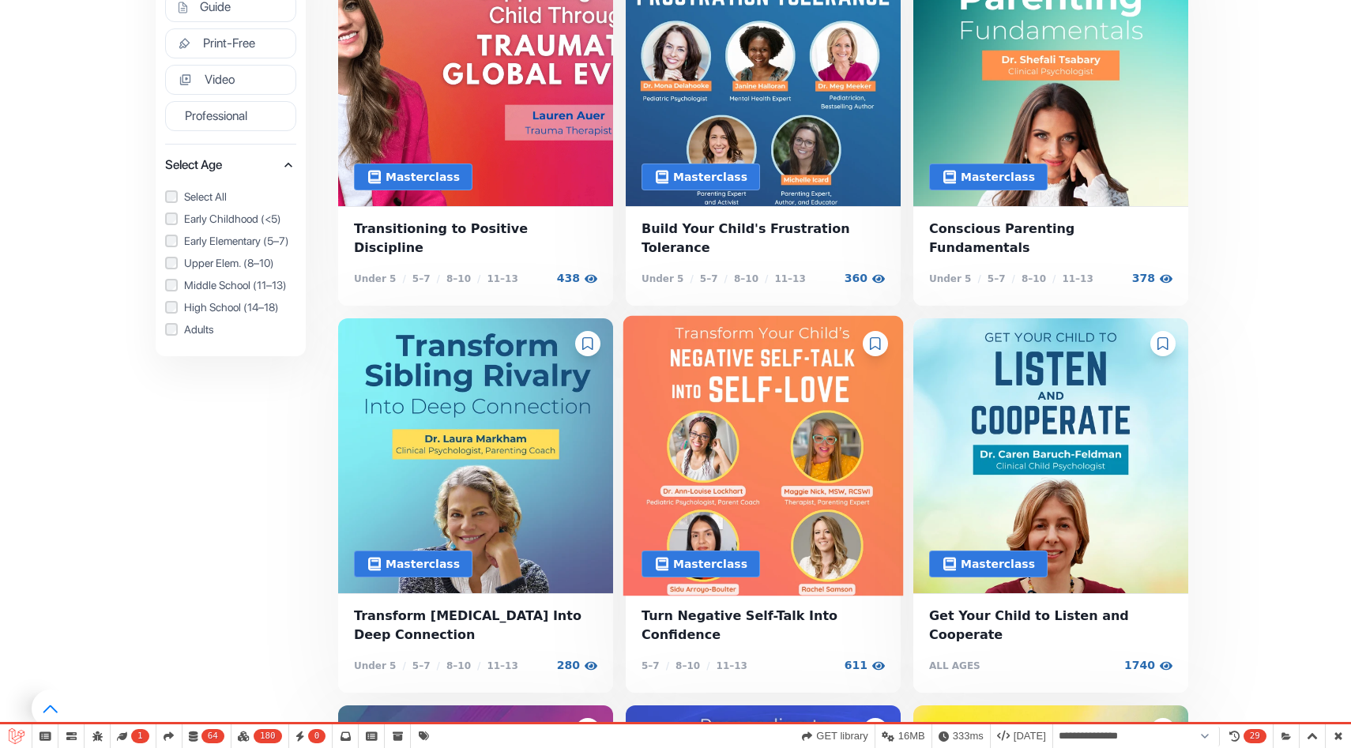
click at [768, 386] on img at bounding box center [764, 456] width 281 height 281
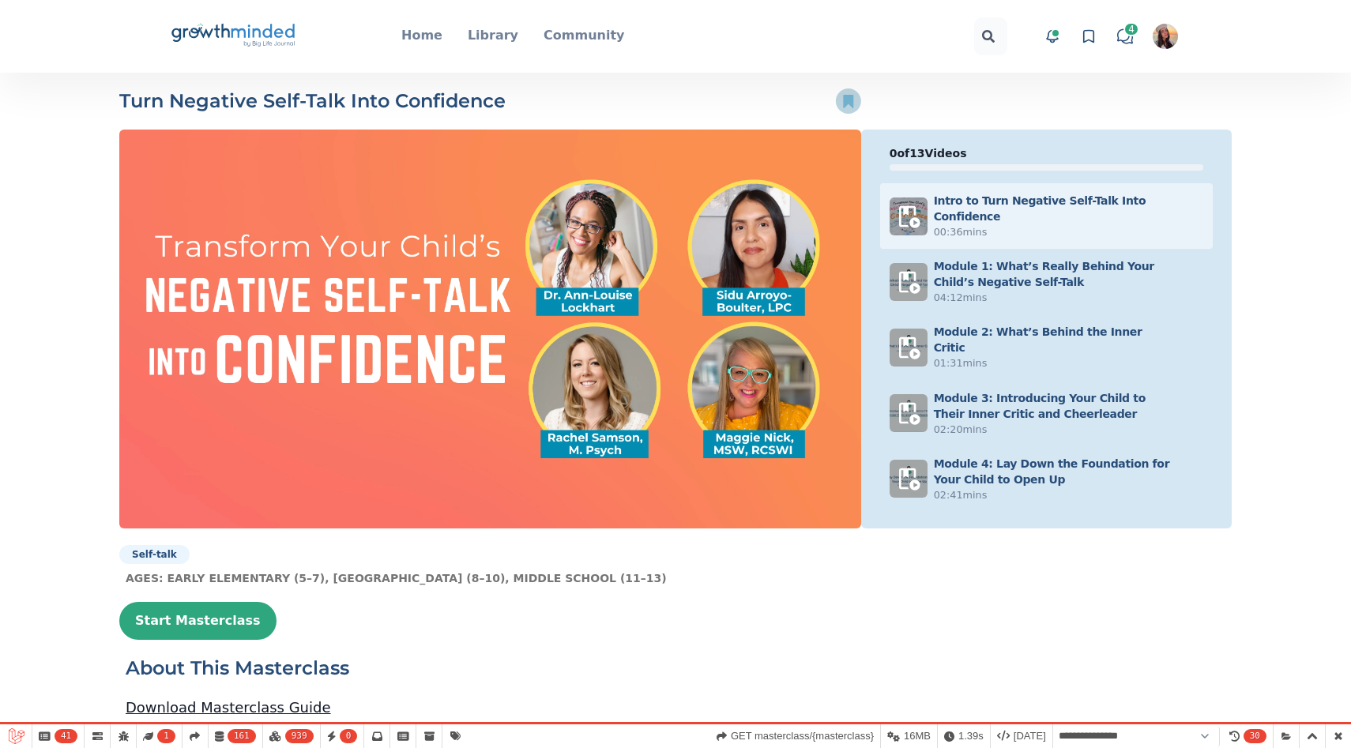
click at [856, 97] on circle at bounding box center [847, 101] width 25 height 25
click at [848, 100] on icon at bounding box center [848, 101] width 10 height 13
click at [851, 103] on icon at bounding box center [848, 101] width 10 height 13
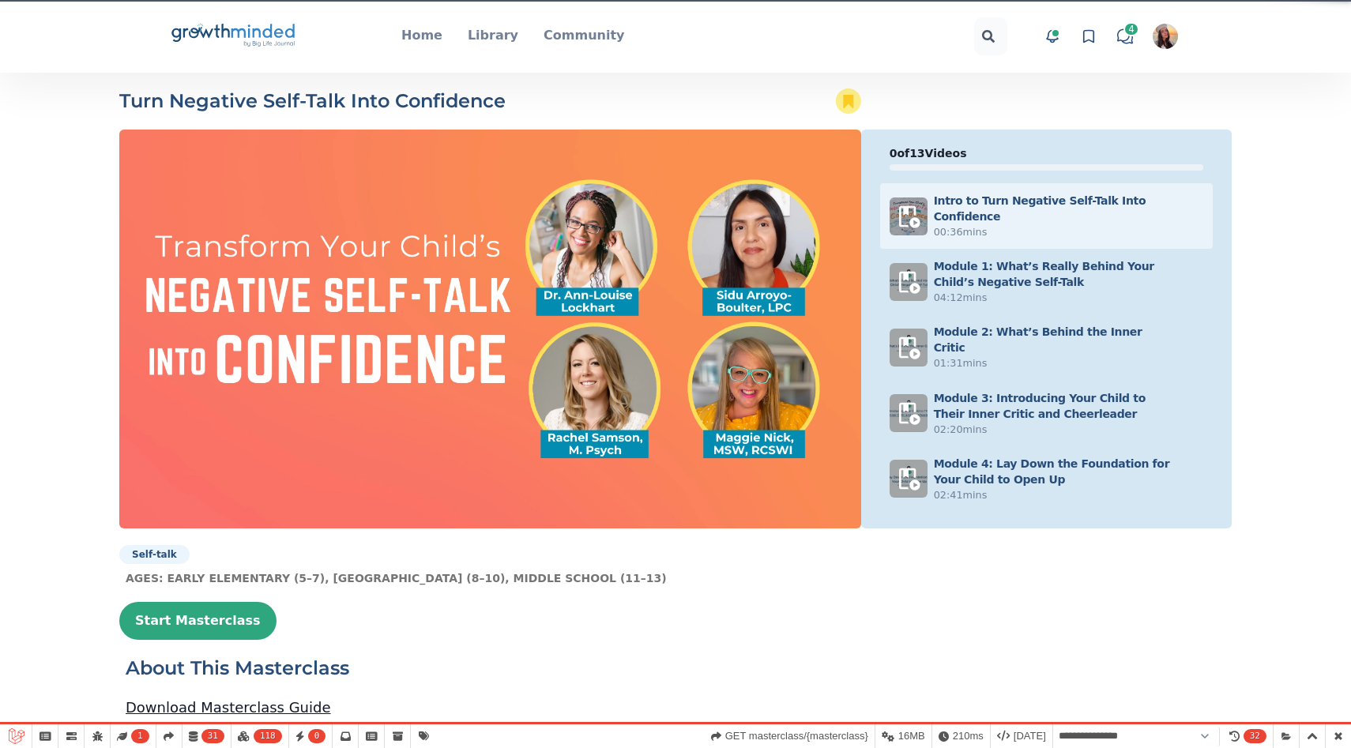
click at [1030, 90] on div "Turn Negative Self-Talk Into Confidence favorite-icon 0 of 13 Videos Intro to T…" at bounding box center [676, 309] width 1138 height 440
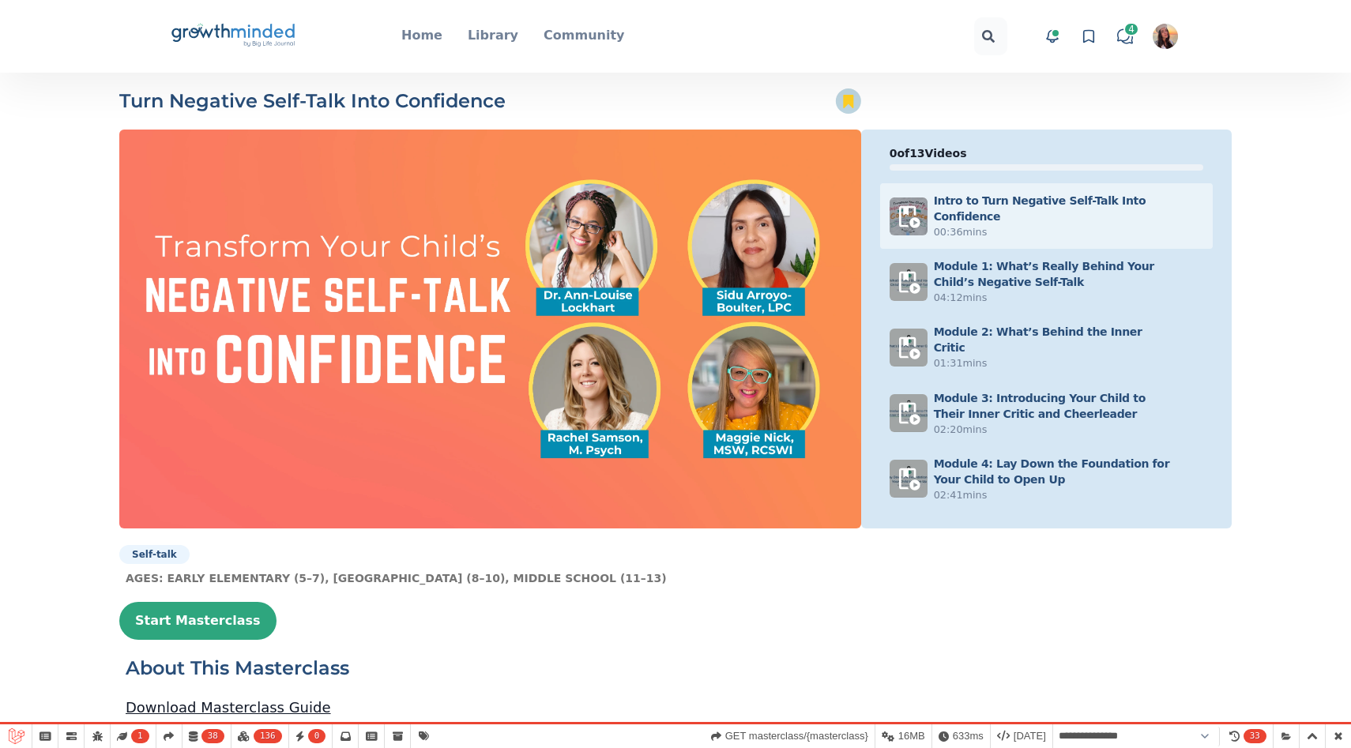
click at [851, 99] on icon at bounding box center [848, 101] width 10 height 13
click at [852, 101] on icon at bounding box center [848, 101] width 10 height 13
click at [255, 33] on icon "Big Life Journal GrowthMinded Logo .cls-1{fill:#1b4c76}.cls-2{fill:#294e79}.cls…" at bounding box center [233, 36] width 127 height 38
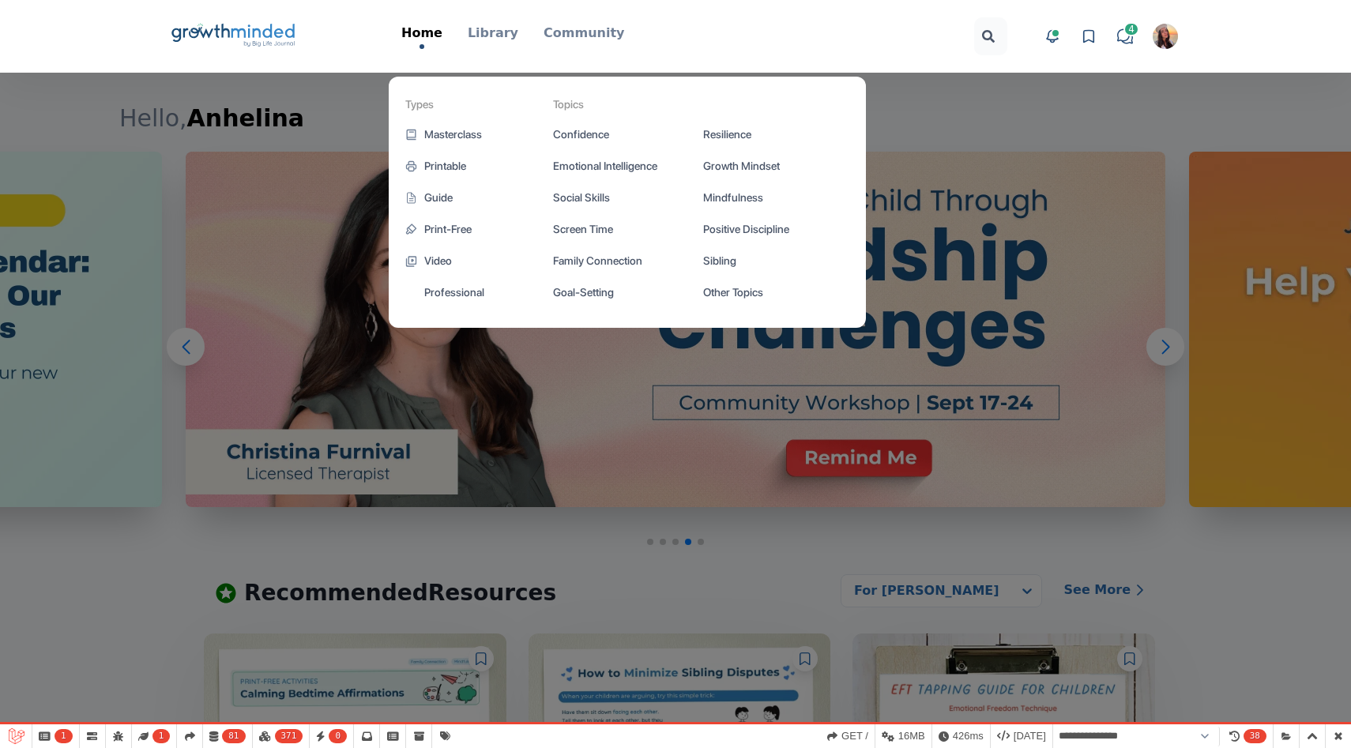
click at [511, 43] on link "Library" at bounding box center [493, 34] width 51 height 21
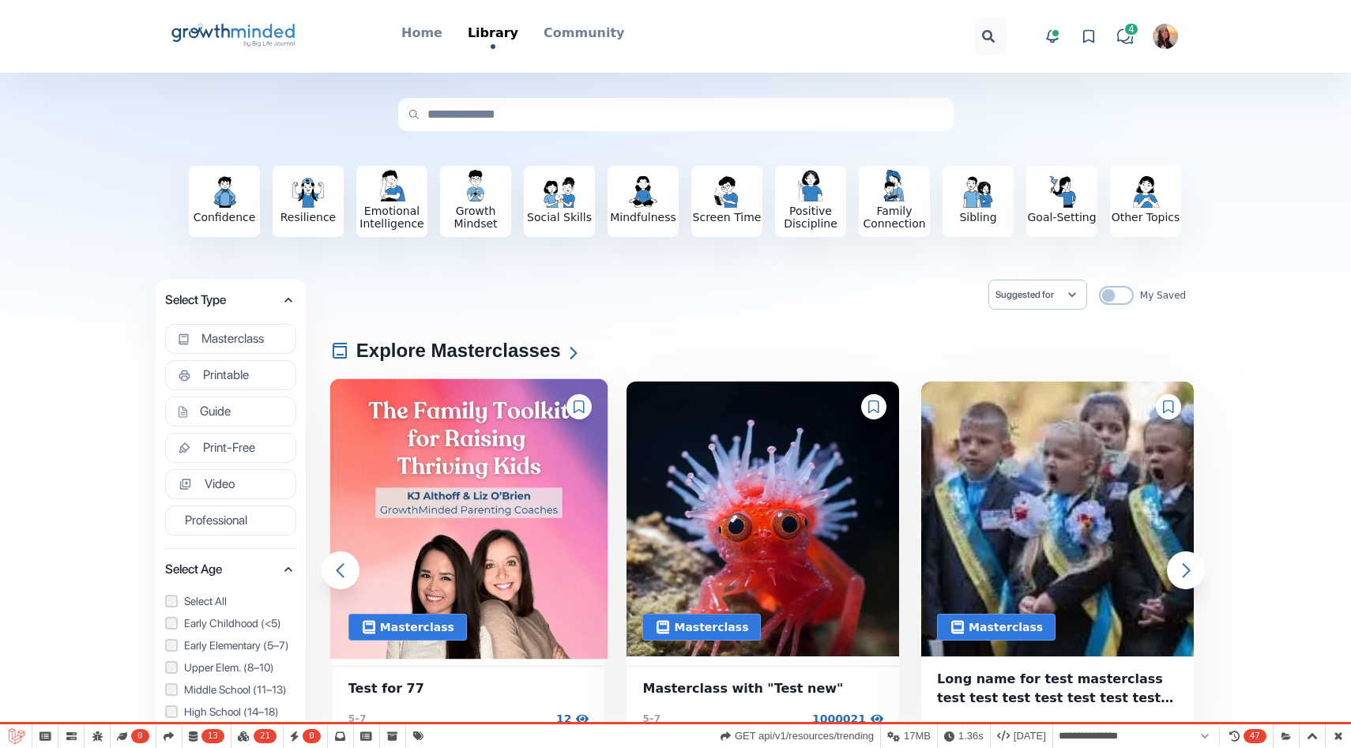
click at [429, 457] on img at bounding box center [469, 519] width 278 height 281
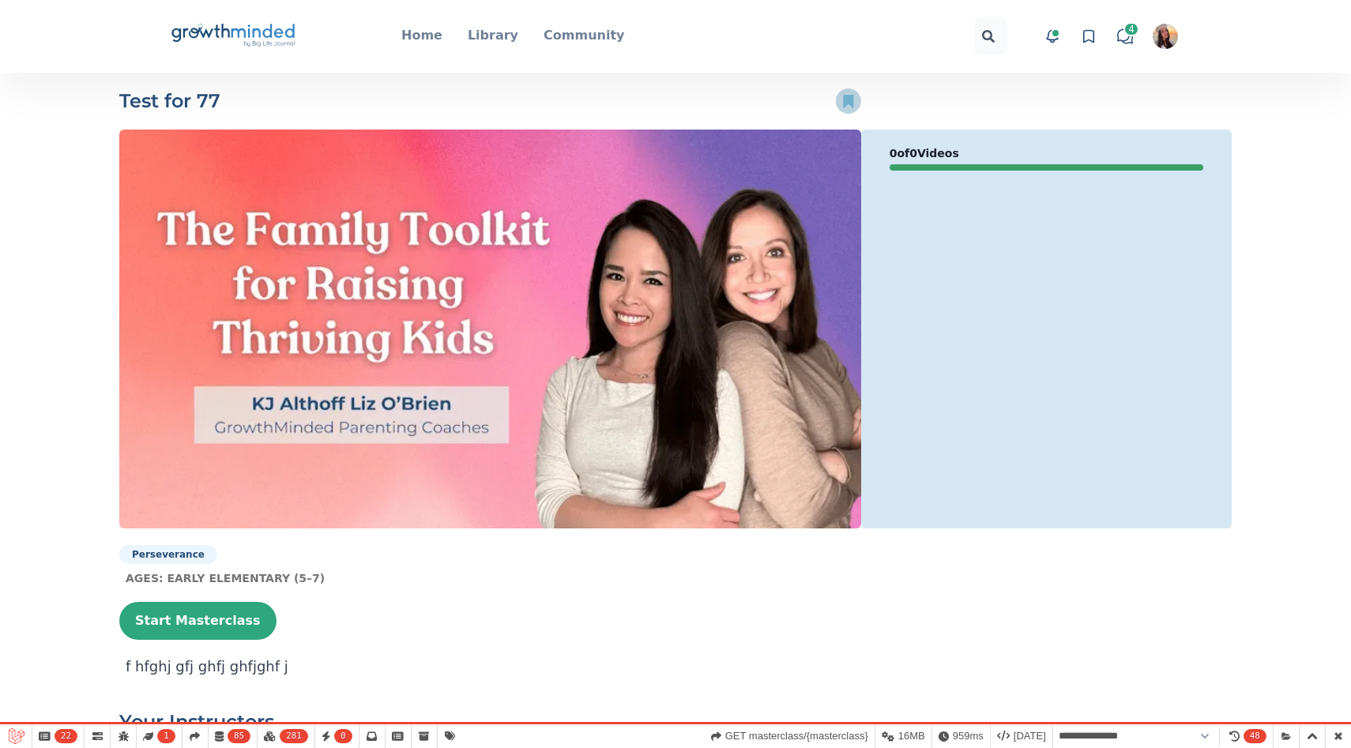
click at [846, 96] on icon at bounding box center [848, 101] width 10 height 13
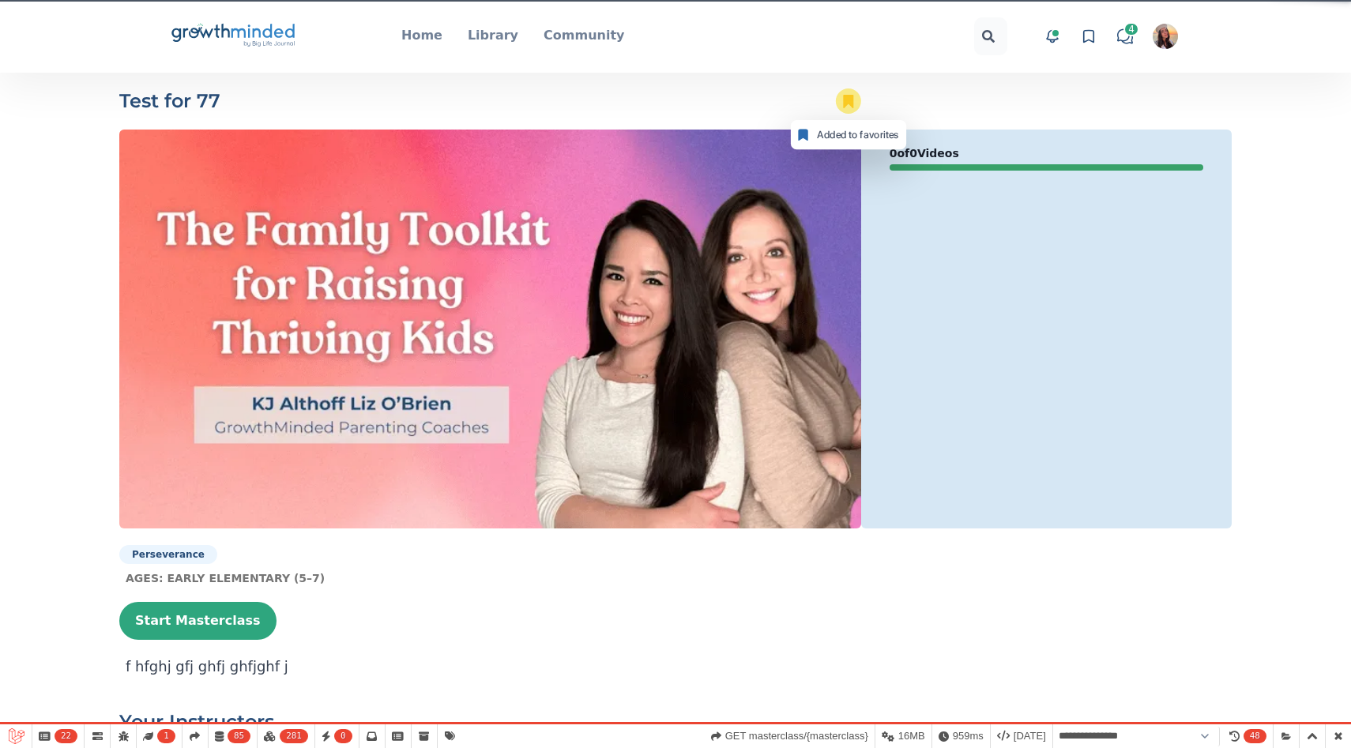
click at [1176, 36] on img "button" at bounding box center [1165, 36] width 25 height 25
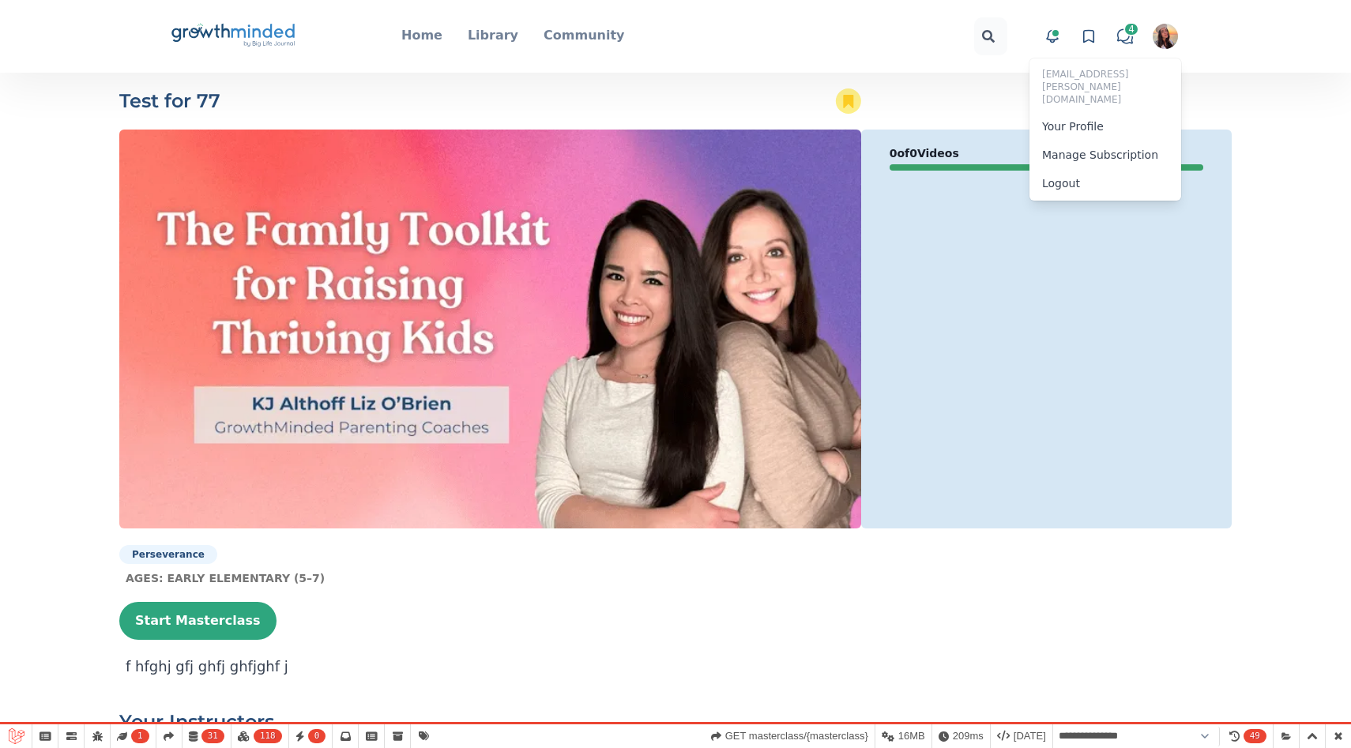
click at [1094, 169] on button "Logout" at bounding box center [1106, 183] width 152 height 28
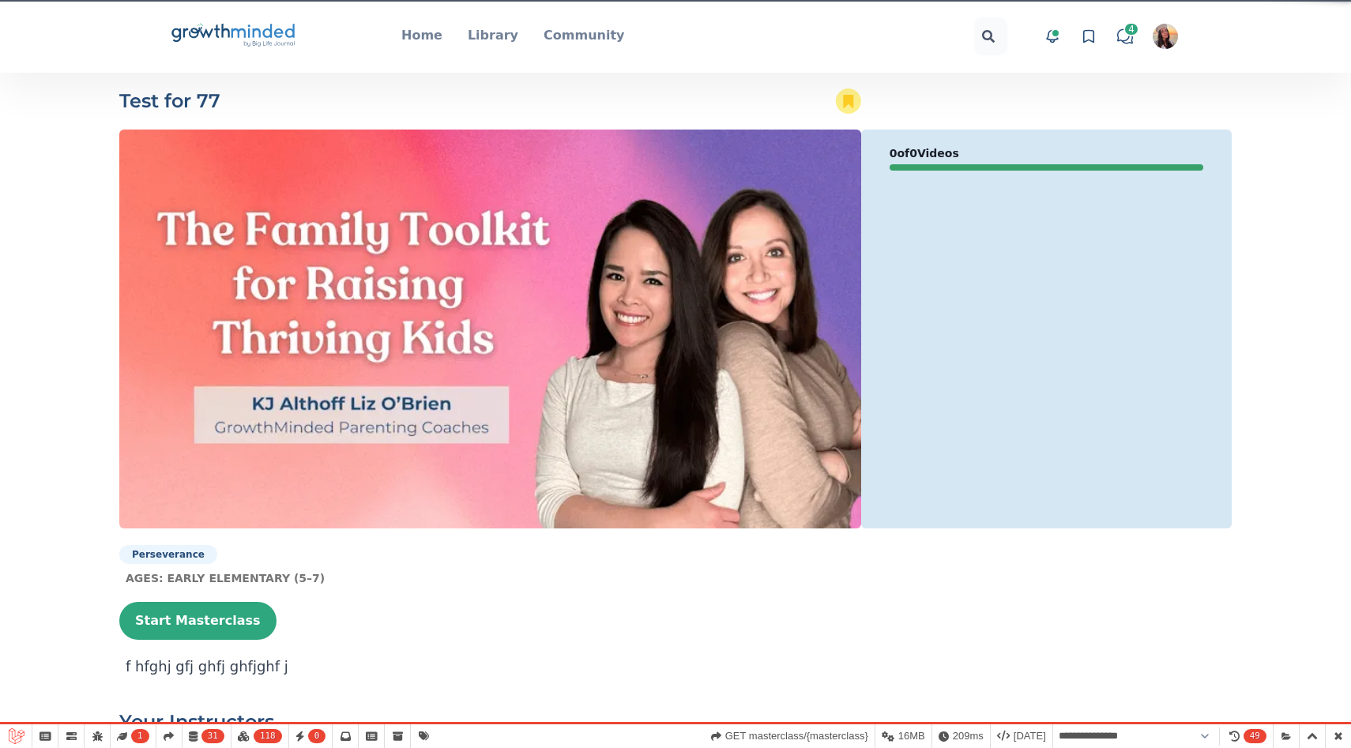
select select "**********"
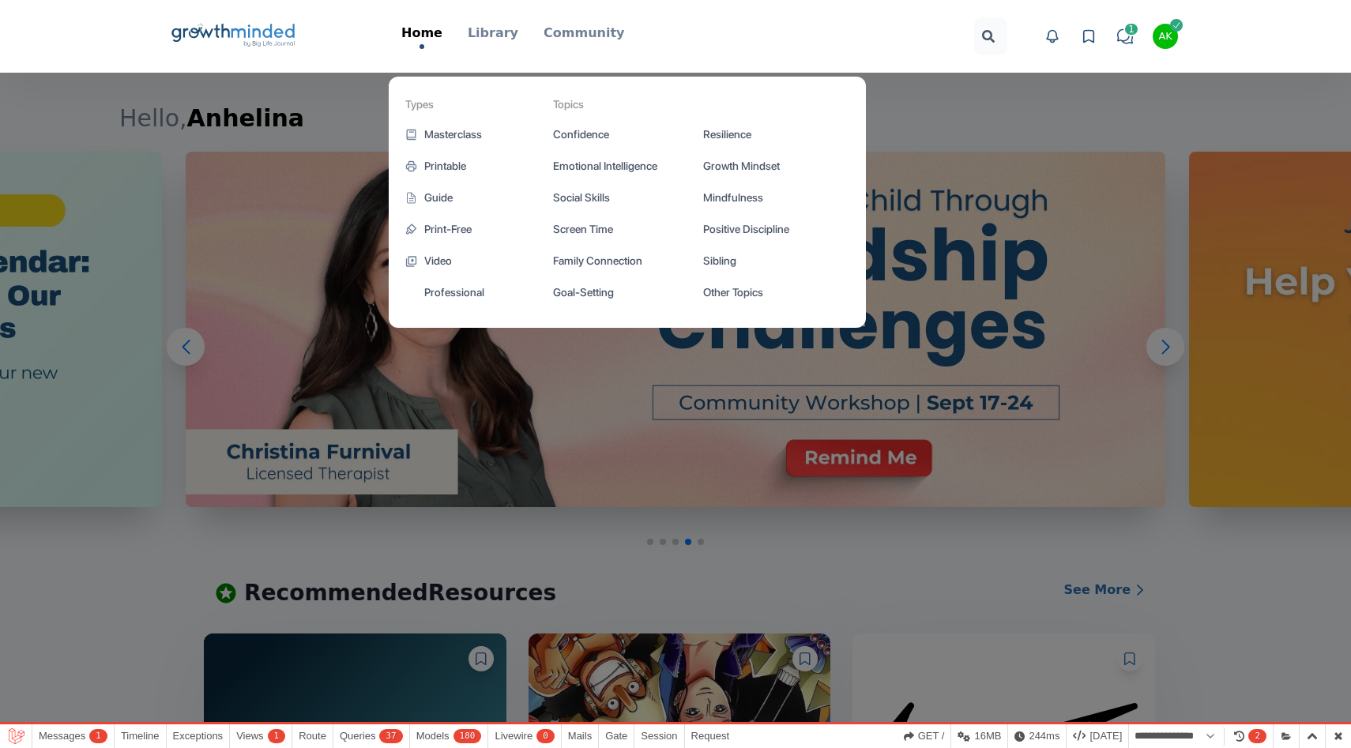
click at [502, 45] on div "Types Masterclass Printable Guide Print-Free Video Professional Topics Confiden…" at bounding box center [627, 202] width 541 height 315
click at [495, 29] on p "Library" at bounding box center [493, 33] width 51 height 19
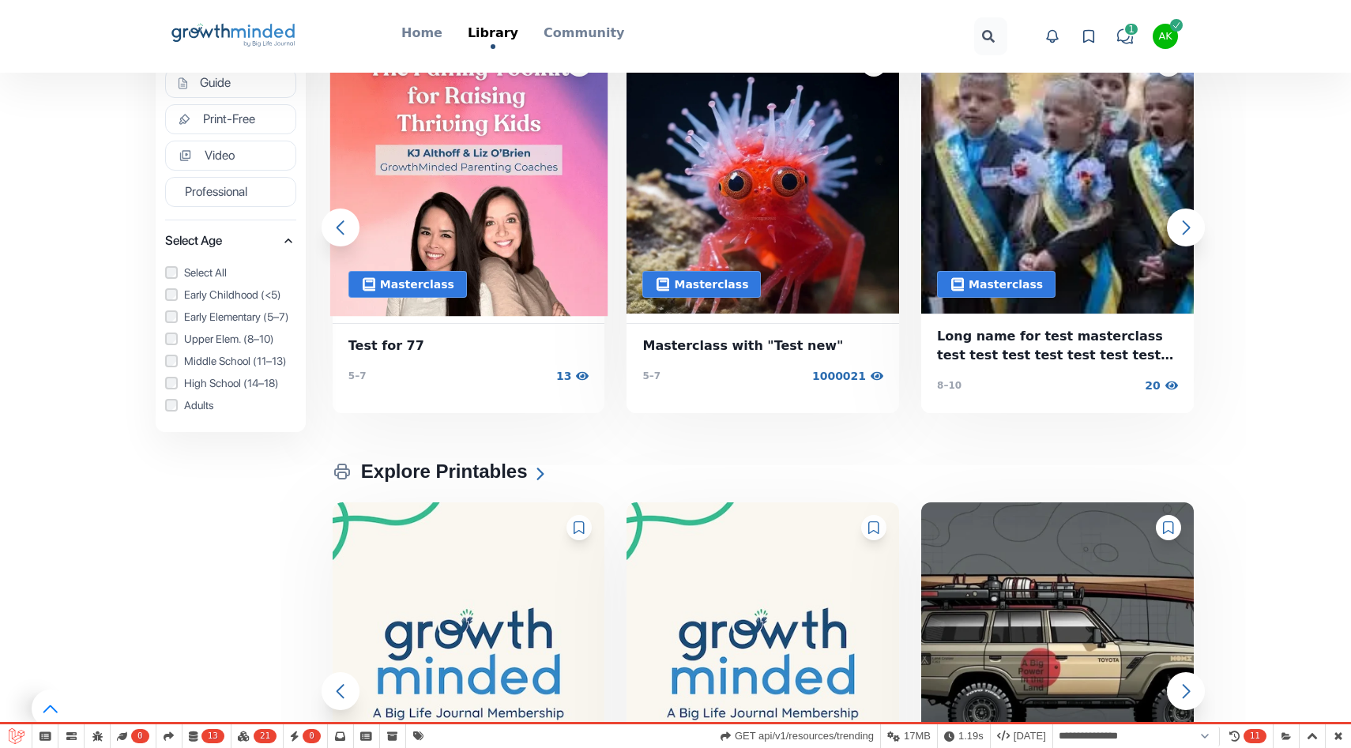
scroll to position [121, 0]
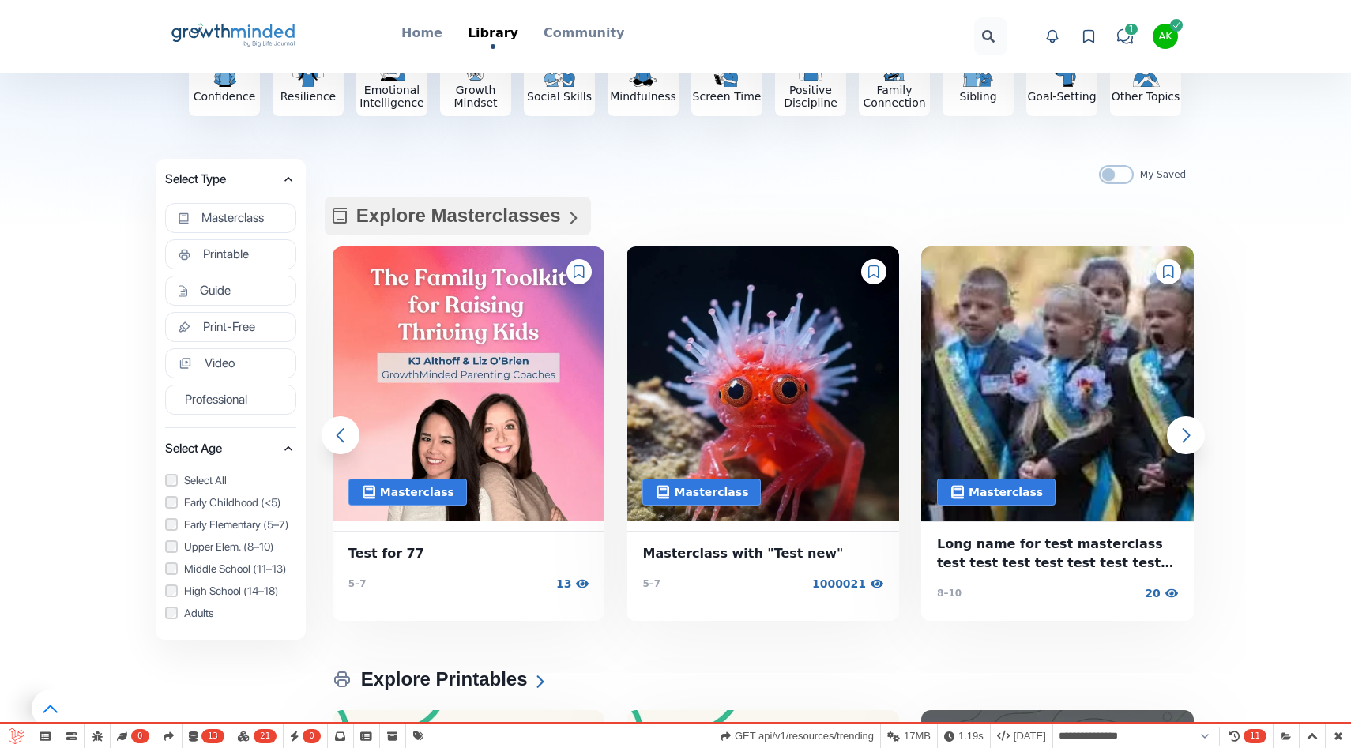
click at [564, 222] on icon at bounding box center [573, 218] width 19 height 19
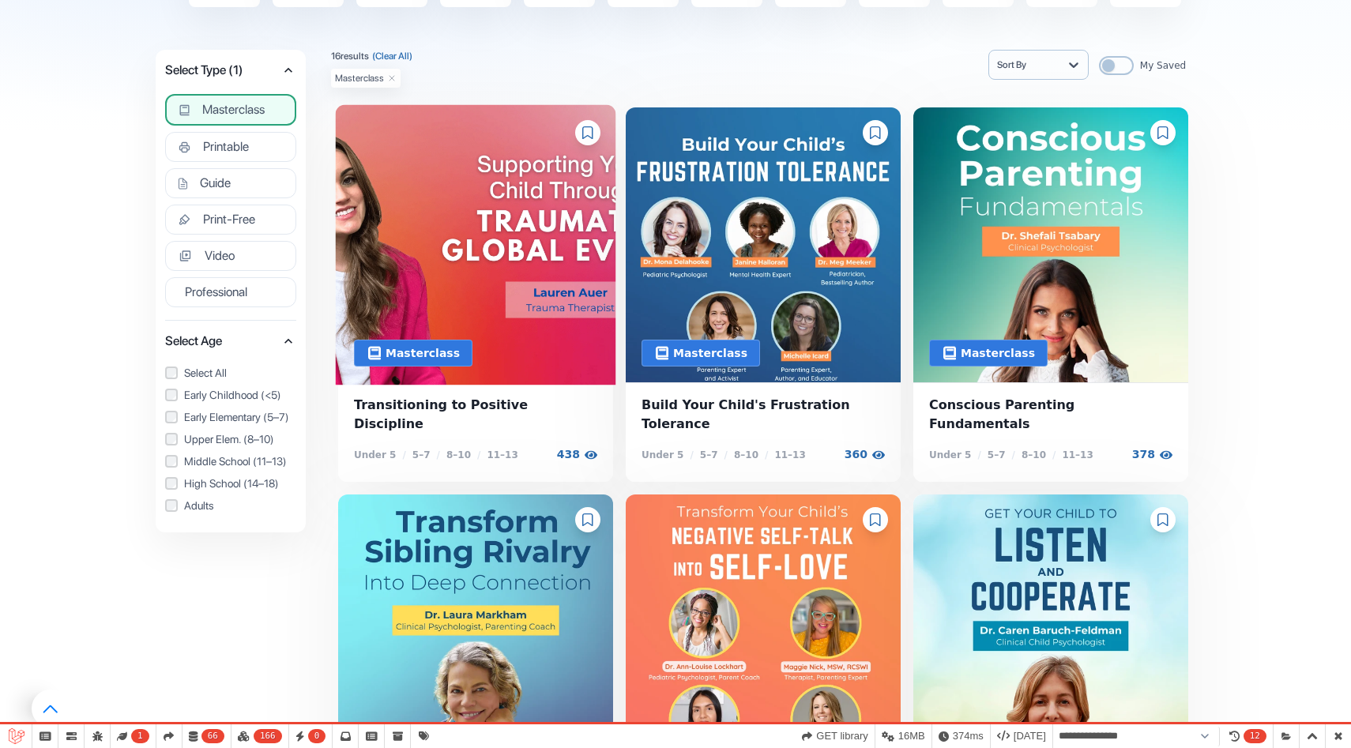
scroll to position [234, 0]
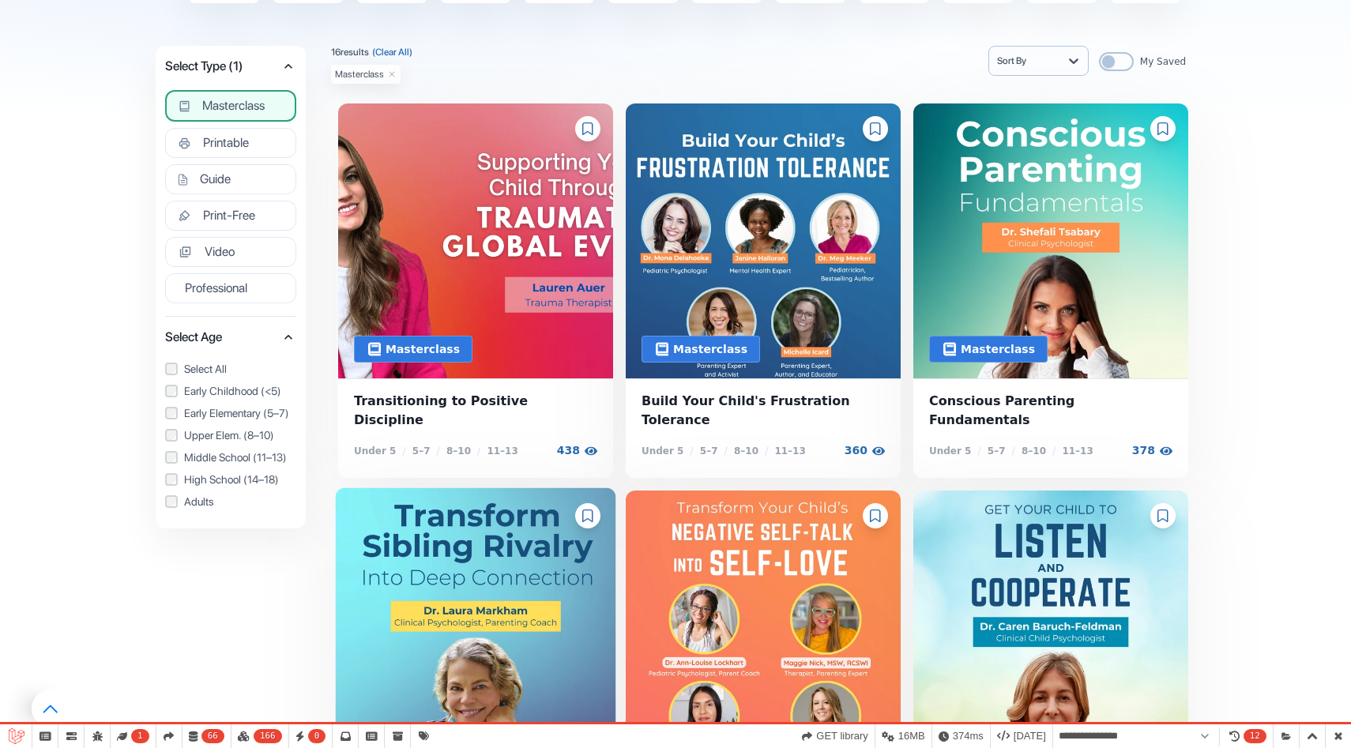
click at [475, 594] on img at bounding box center [476, 628] width 281 height 281
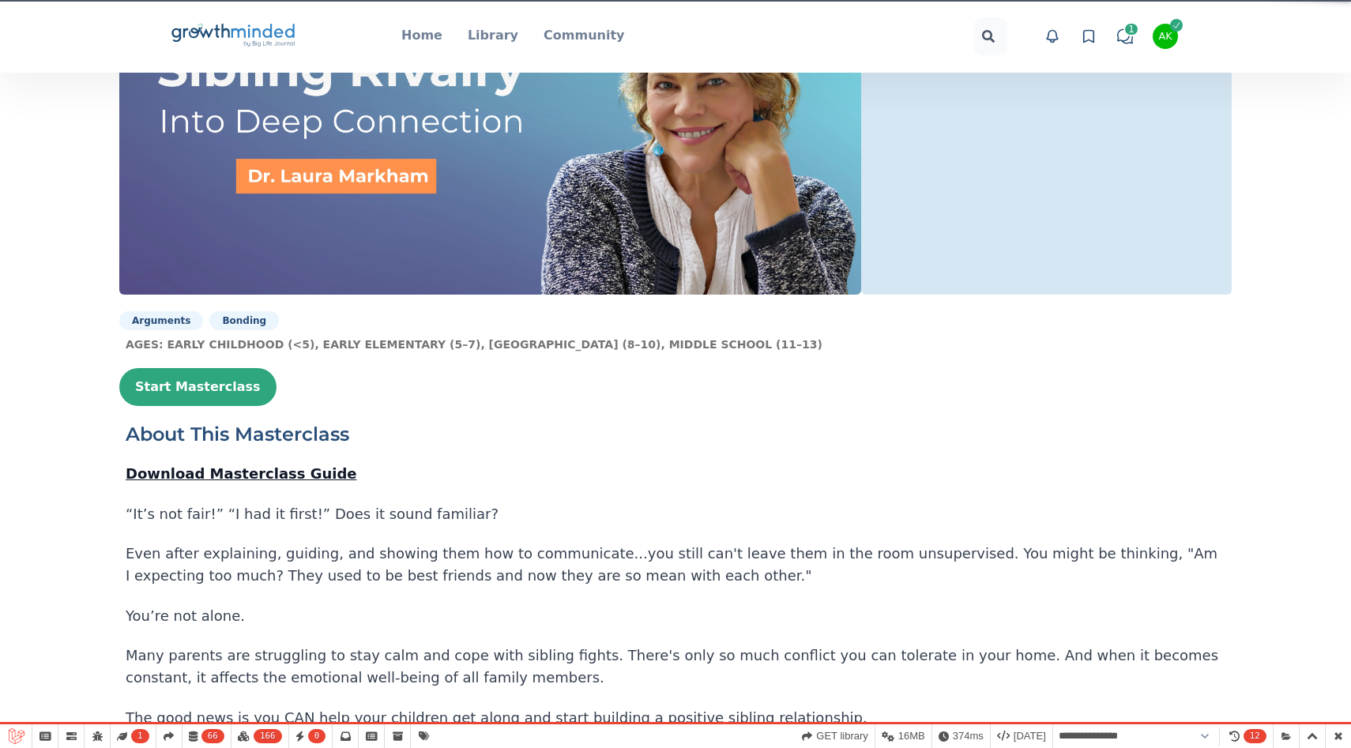
scroll to position [194, 0]
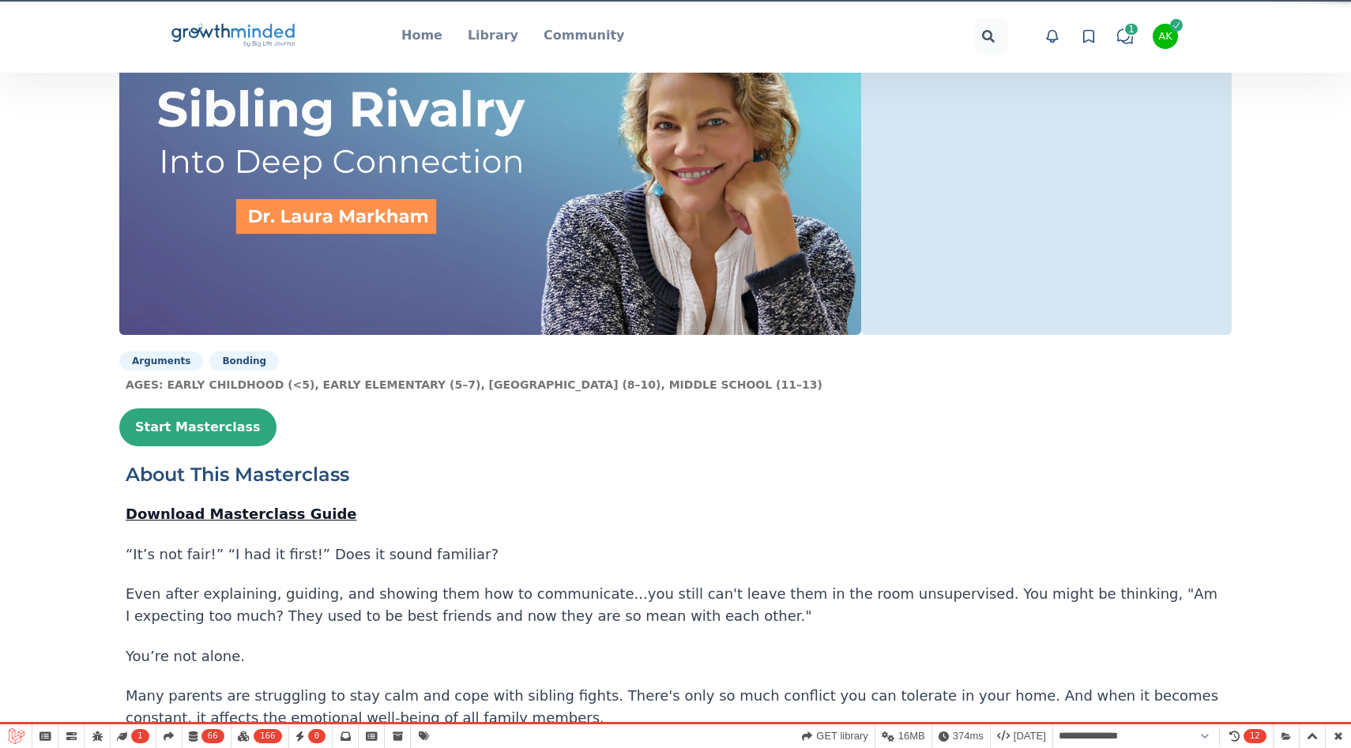
select select "**********"
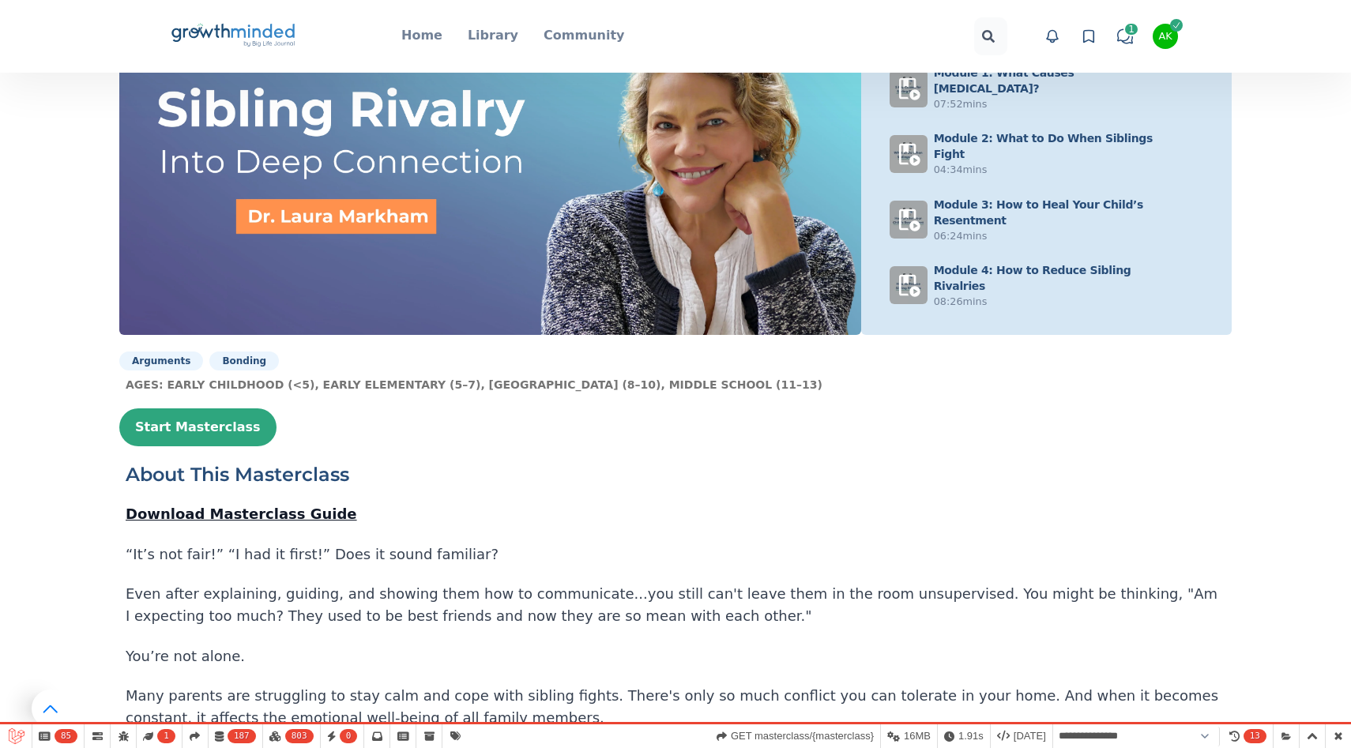
scroll to position [0, 0]
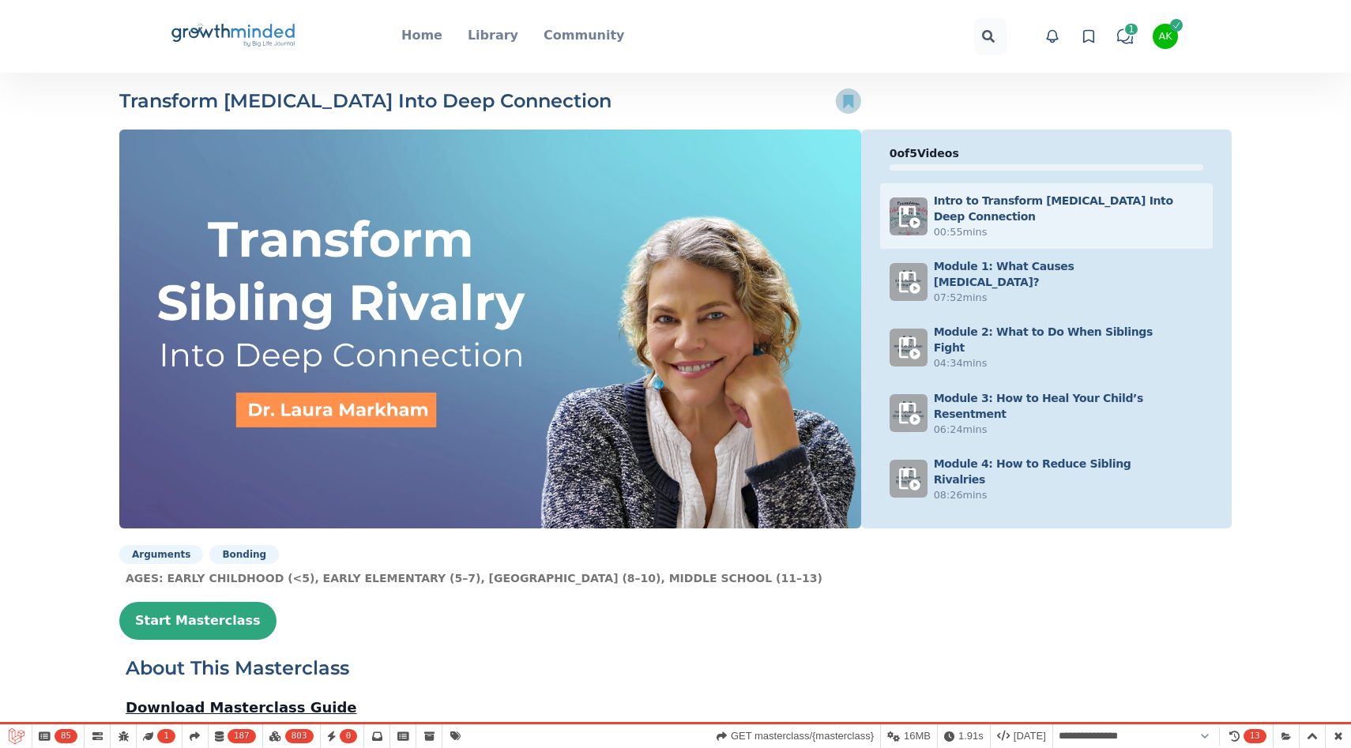
click at [846, 104] on icon at bounding box center [848, 101] width 10 height 13
click at [852, 108] on circle at bounding box center [847, 101] width 25 height 25
click at [850, 98] on icon at bounding box center [848, 101] width 10 height 13
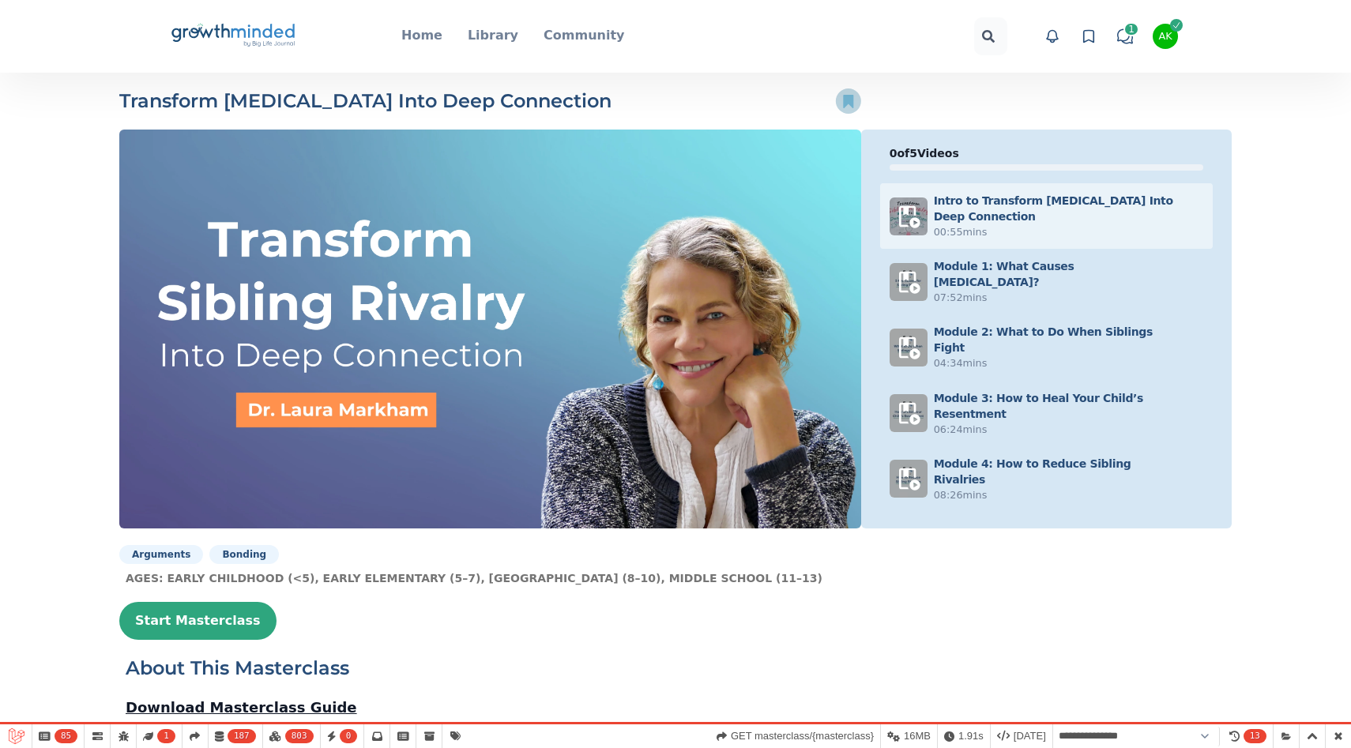
click at [853, 101] on circle at bounding box center [847, 101] width 25 height 25
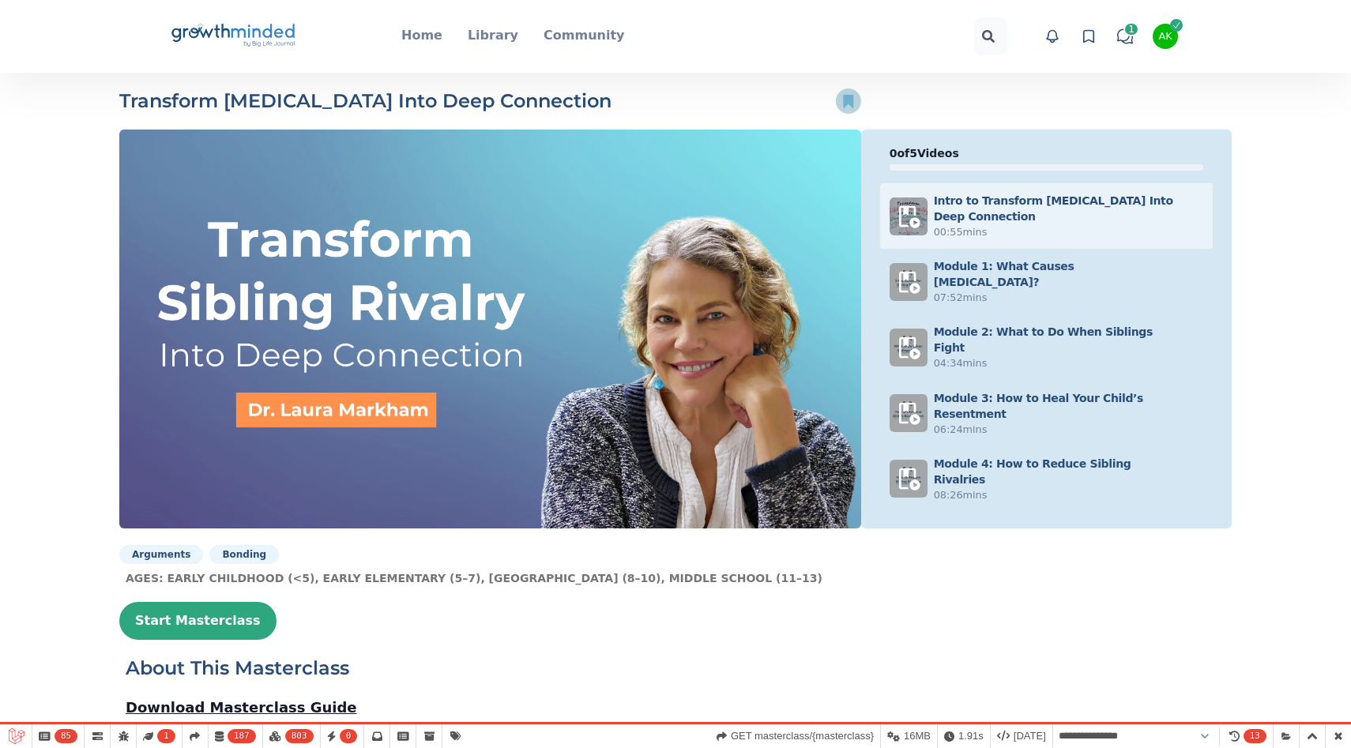
click at [853, 101] on circle at bounding box center [847, 101] width 25 height 25
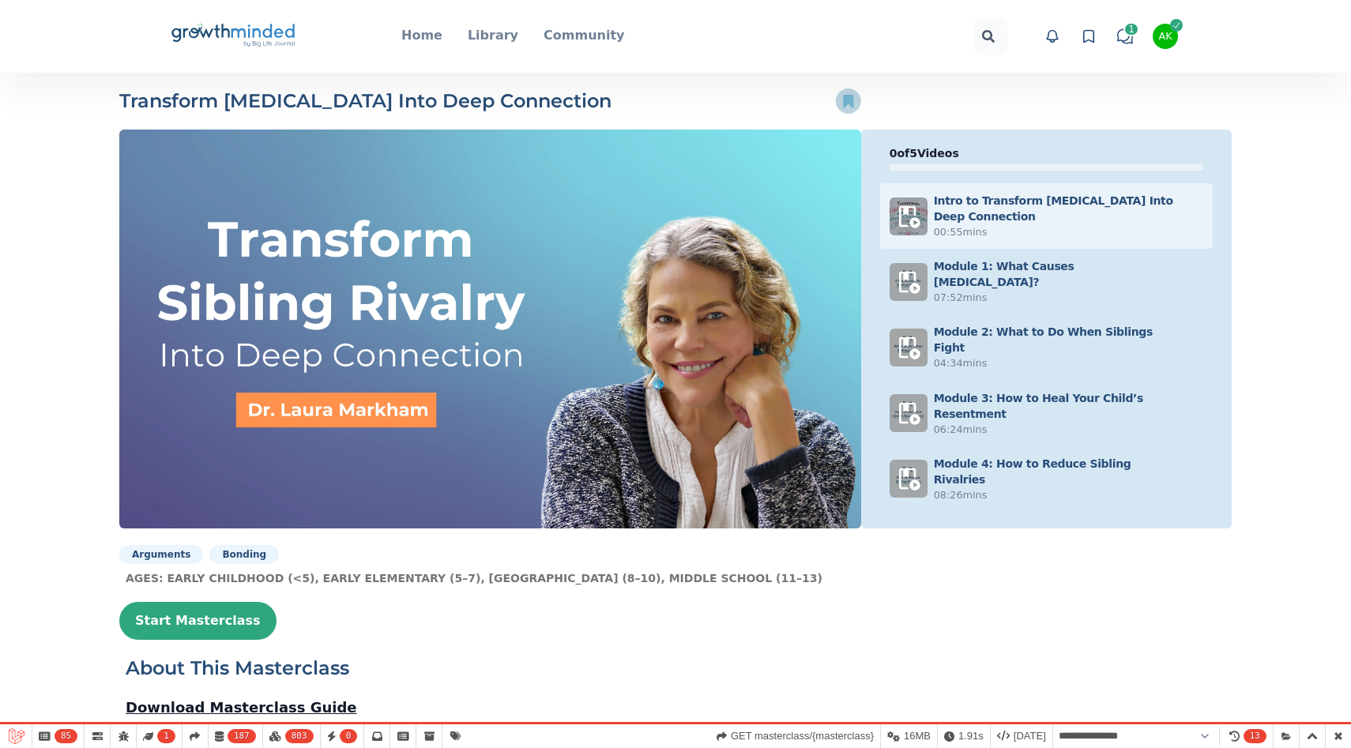
click at [853, 101] on circle at bounding box center [847, 101] width 25 height 25
click at [1167, 32] on div "AK" at bounding box center [1165, 37] width 13 height 10
click at [1070, 162] on button "Logout" at bounding box center [1106, 170] width 152 height 28
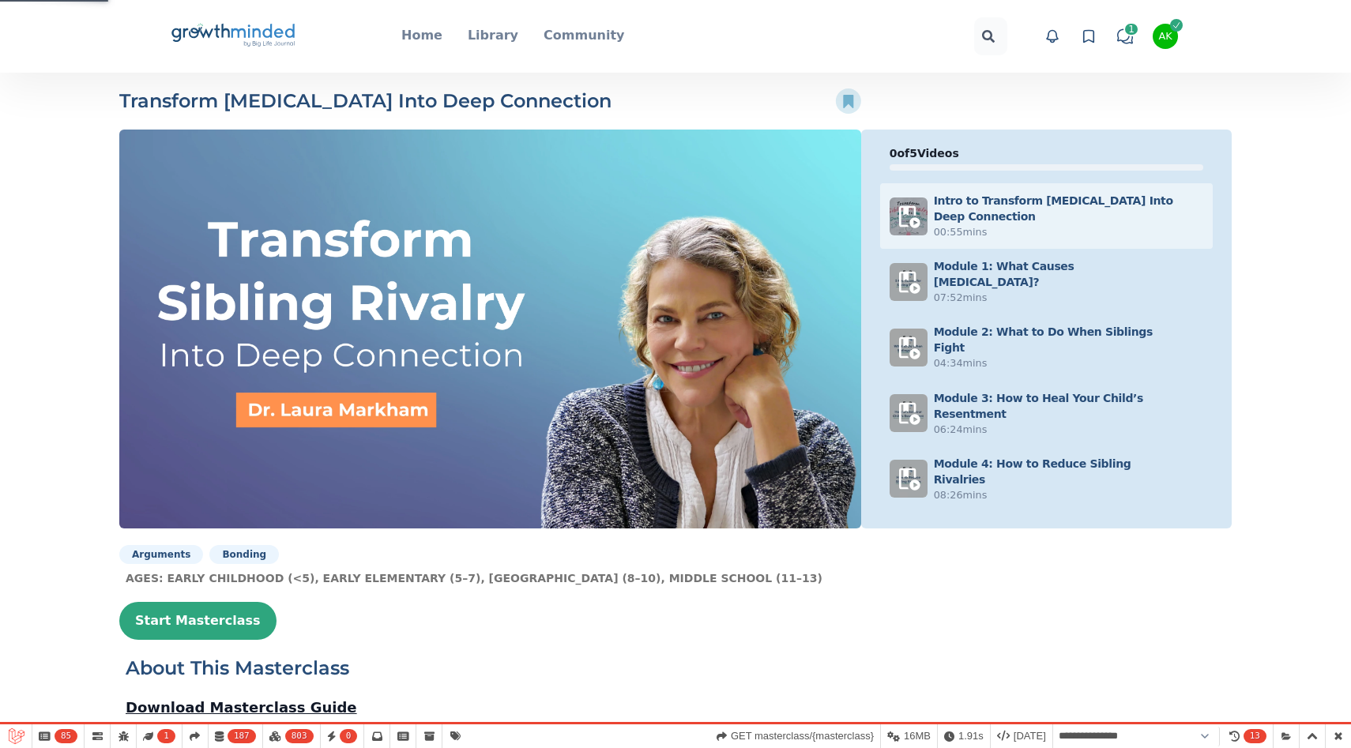
select select "**********"
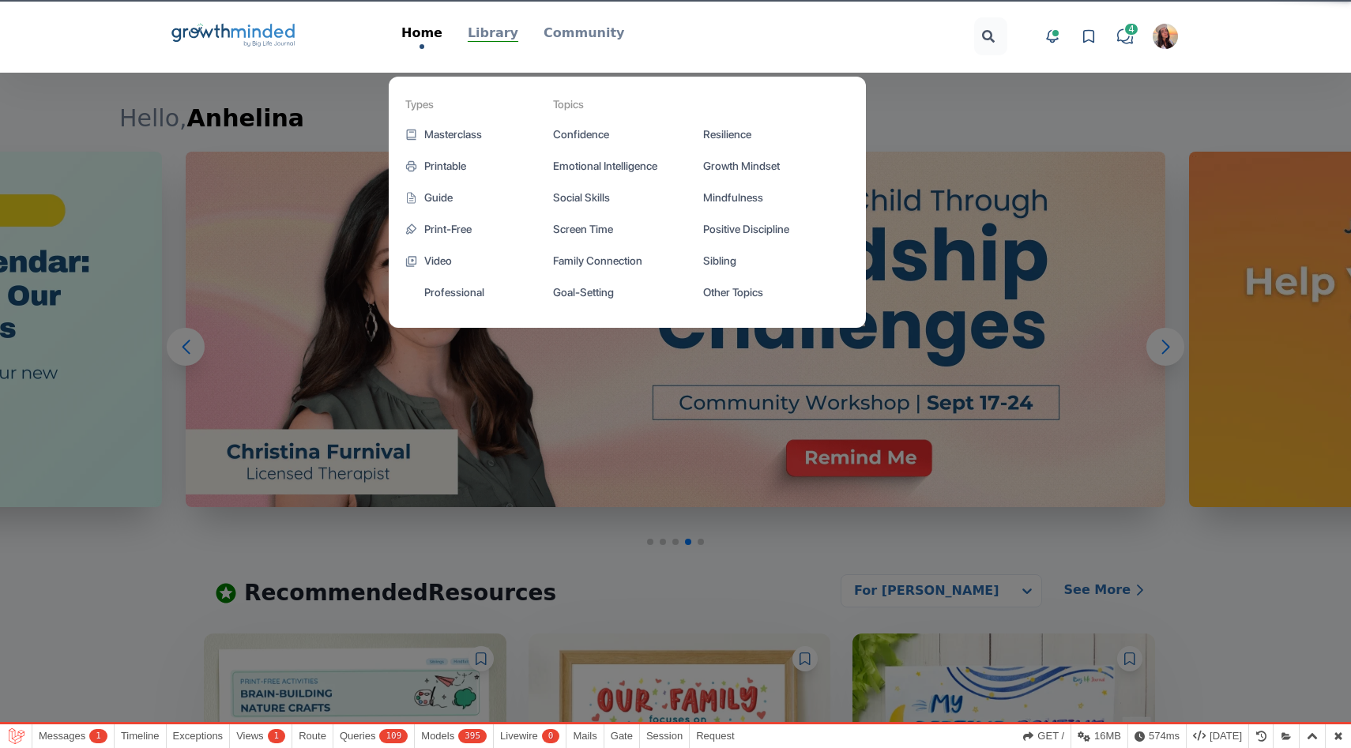
click at [502, 24] on p "Library" at bounding box center [493, 33] width 51 height 19
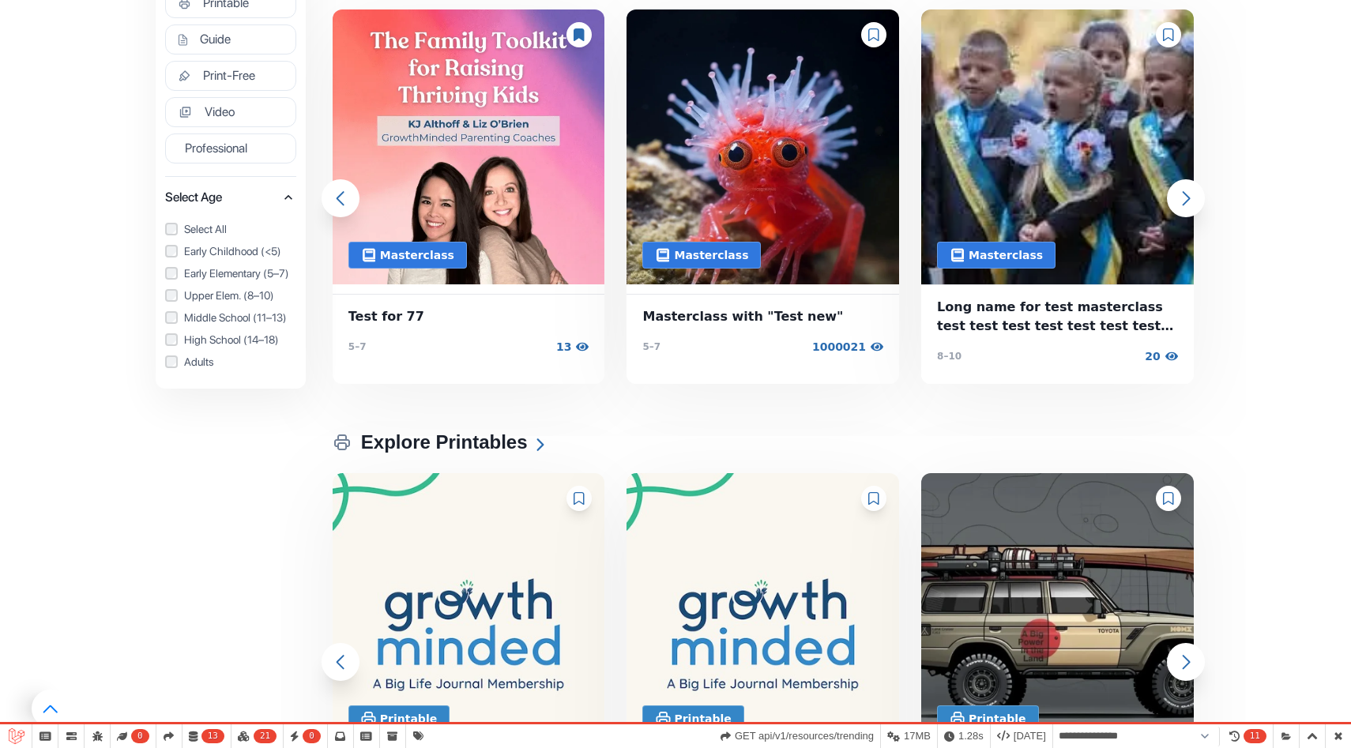
scroll to position [529, 0]
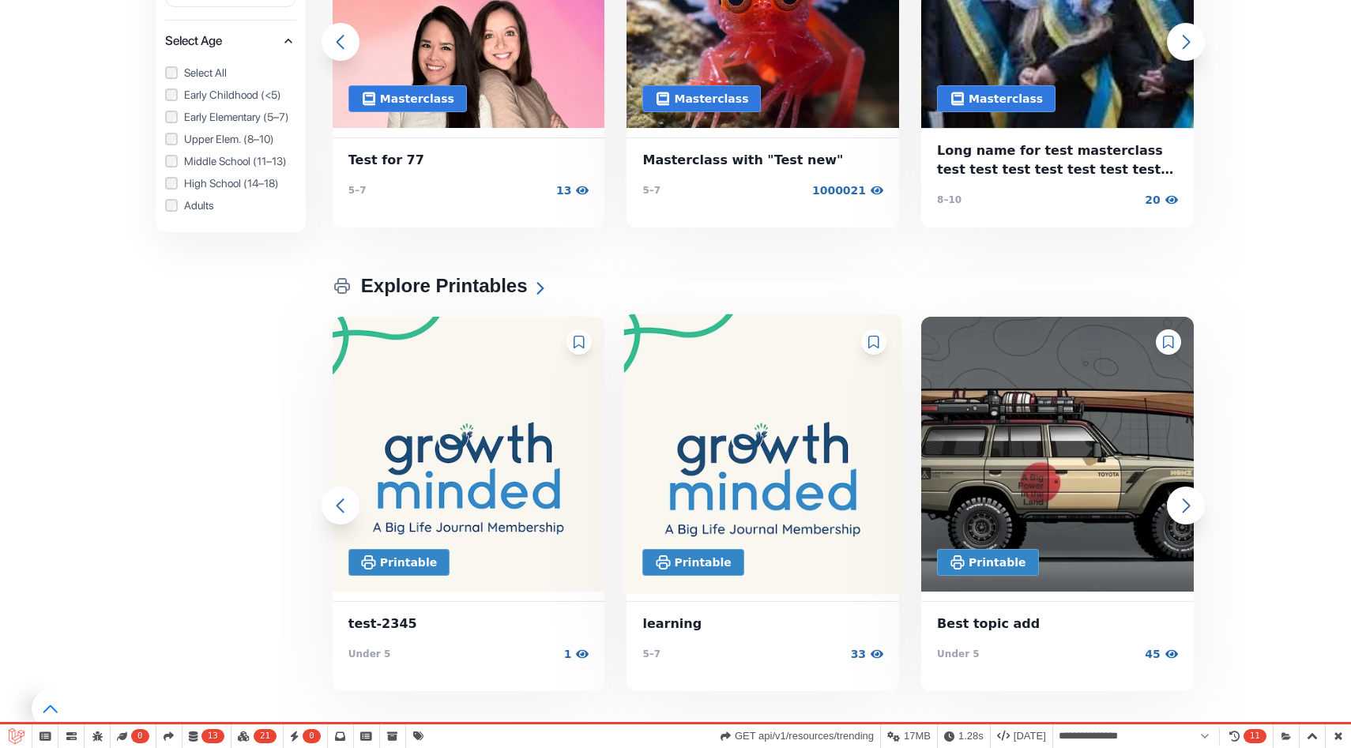
click at [750, 440] on img at bounding box center [763, 454] width 278 height 281
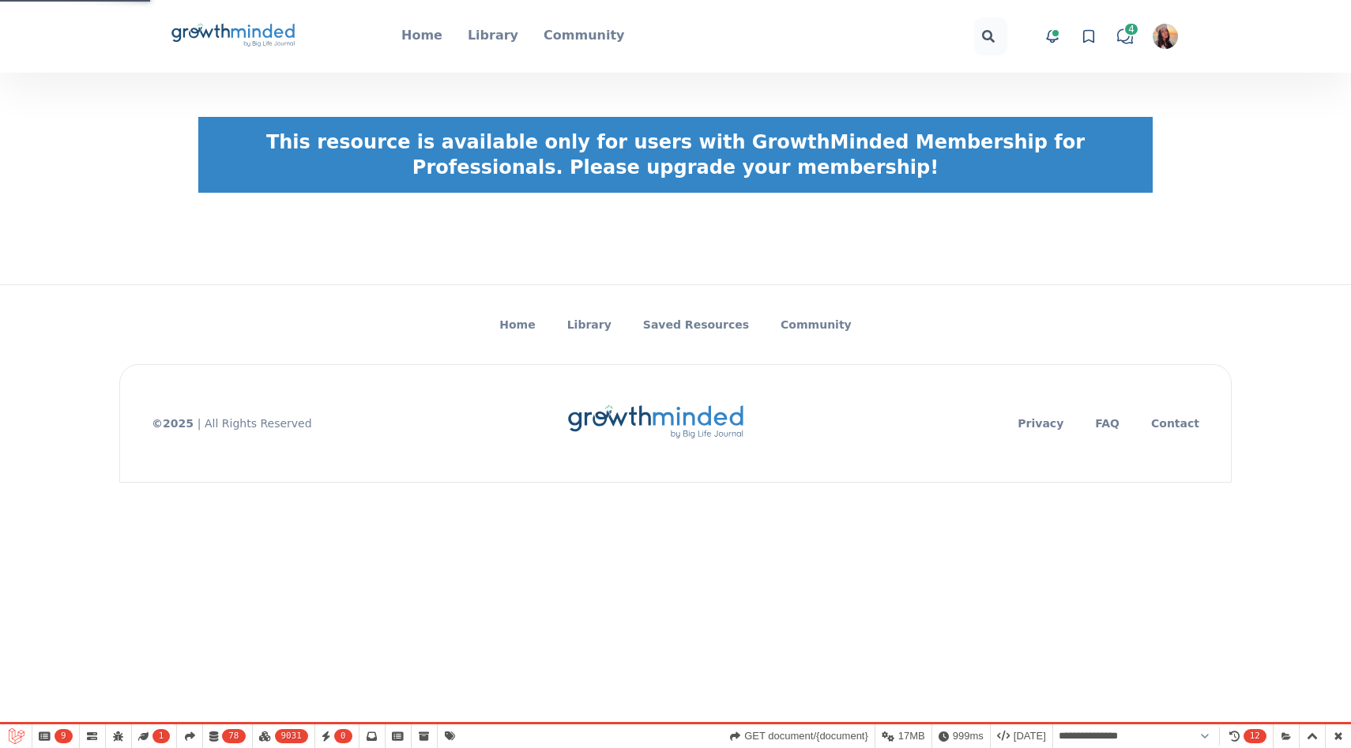
select select "**********"
